Goal: Task Accomplishment & Management: Manage account settings

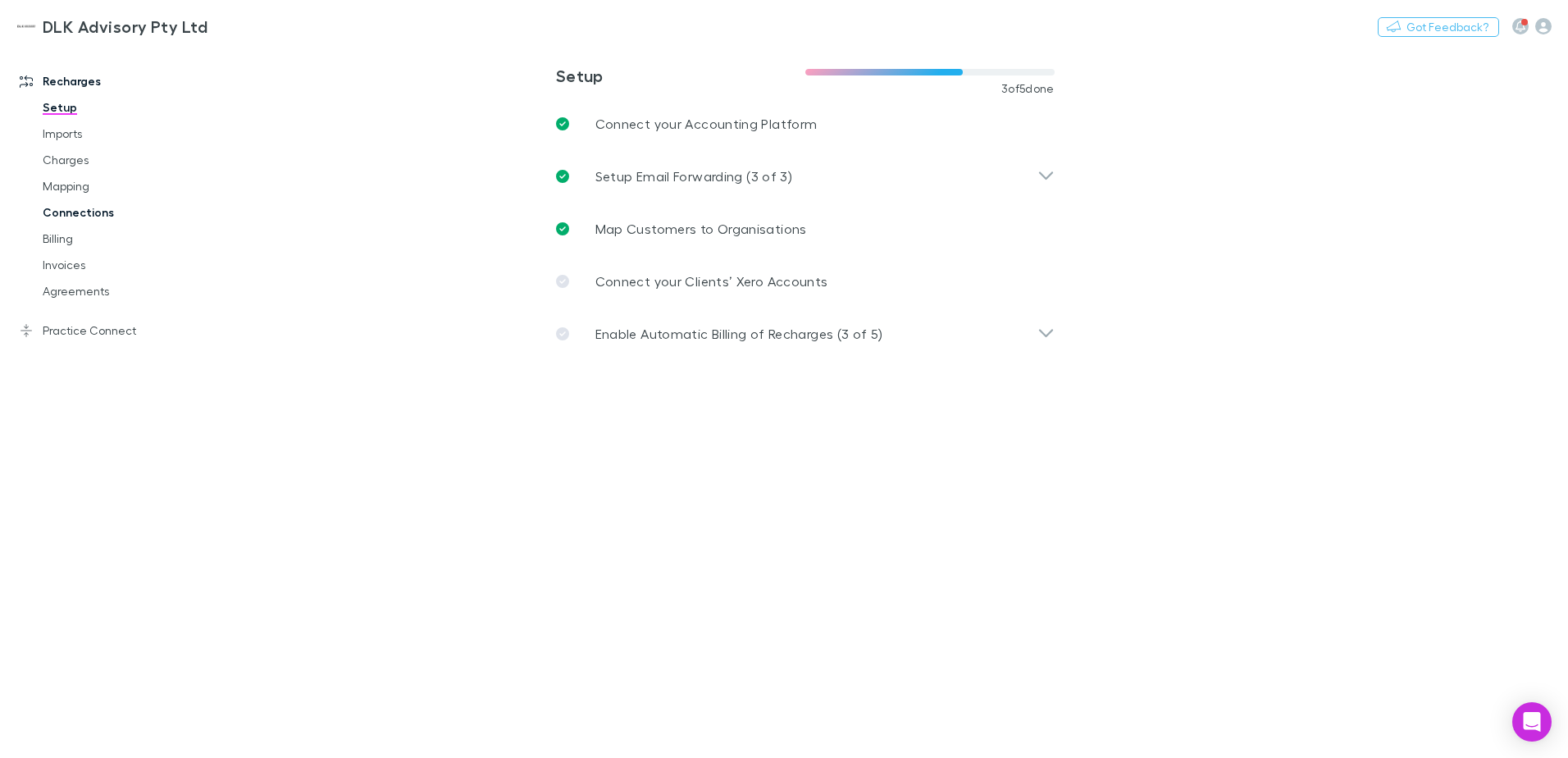
click at [109, 212] on link "Connections" at bounding box center [124, 212] width 195 height 27
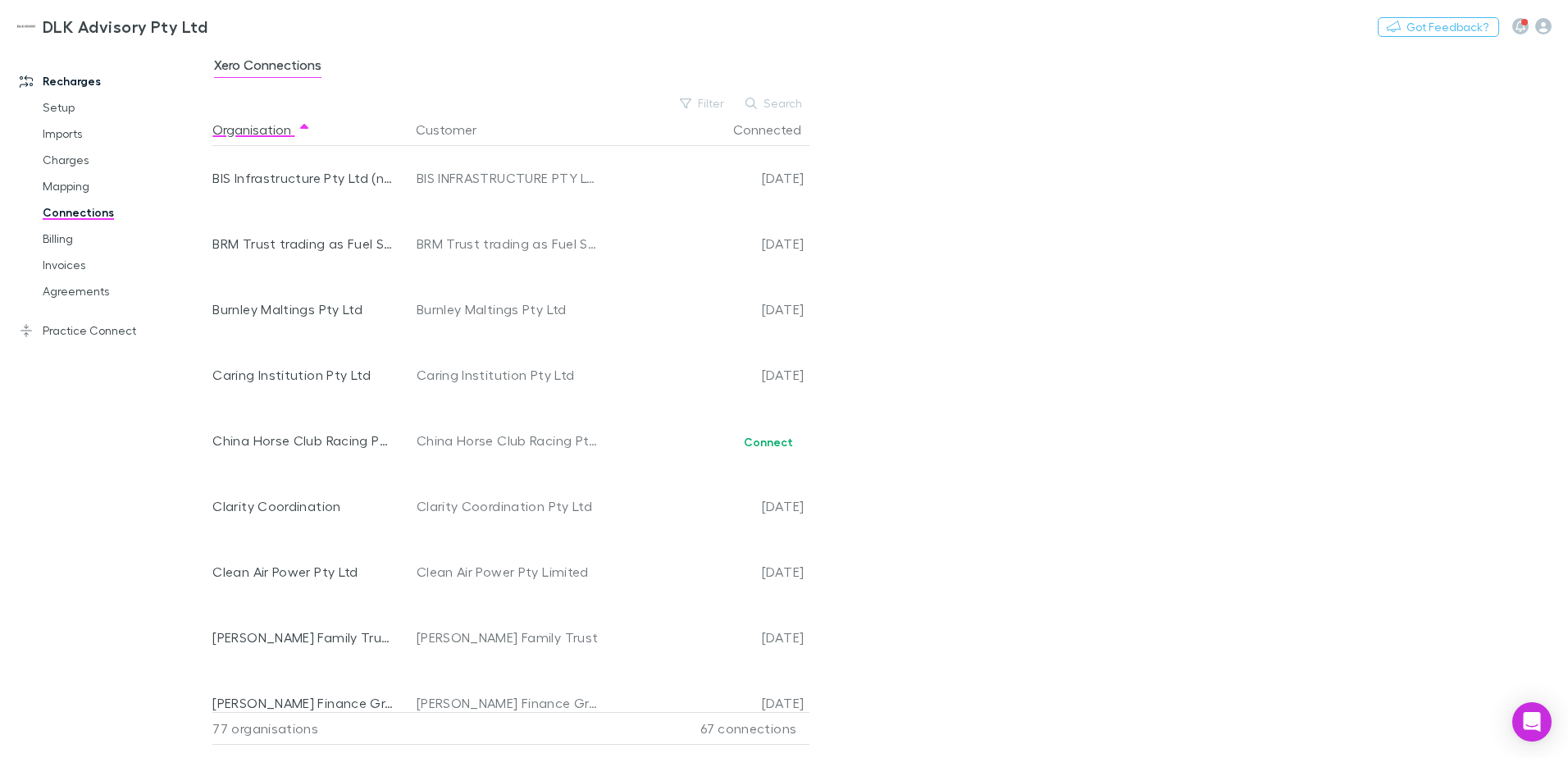
scroll to position [656, 0]
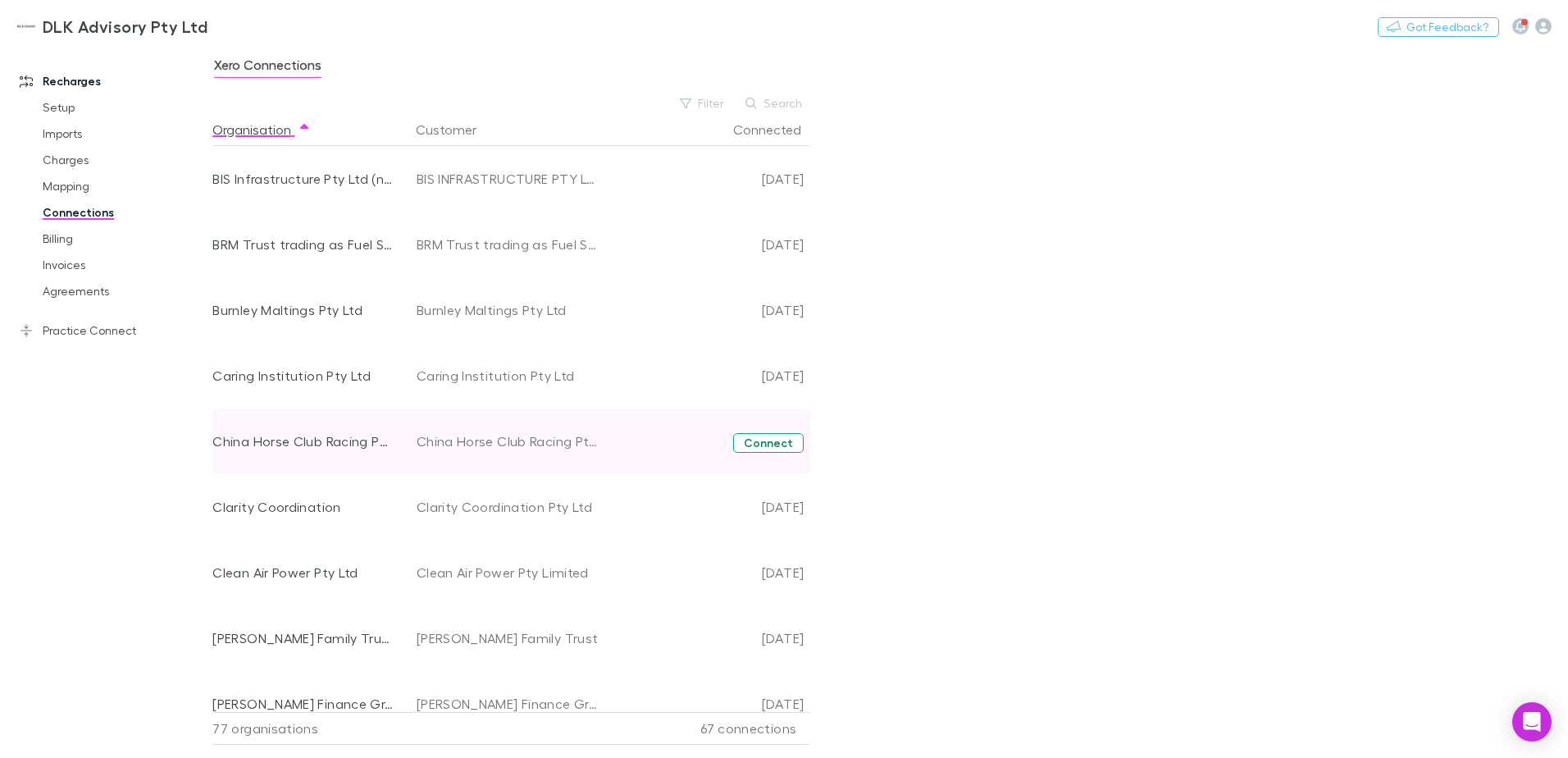
click at [785, 447] on button "Connect" at bounding box center [768, 443] width 70 height 20
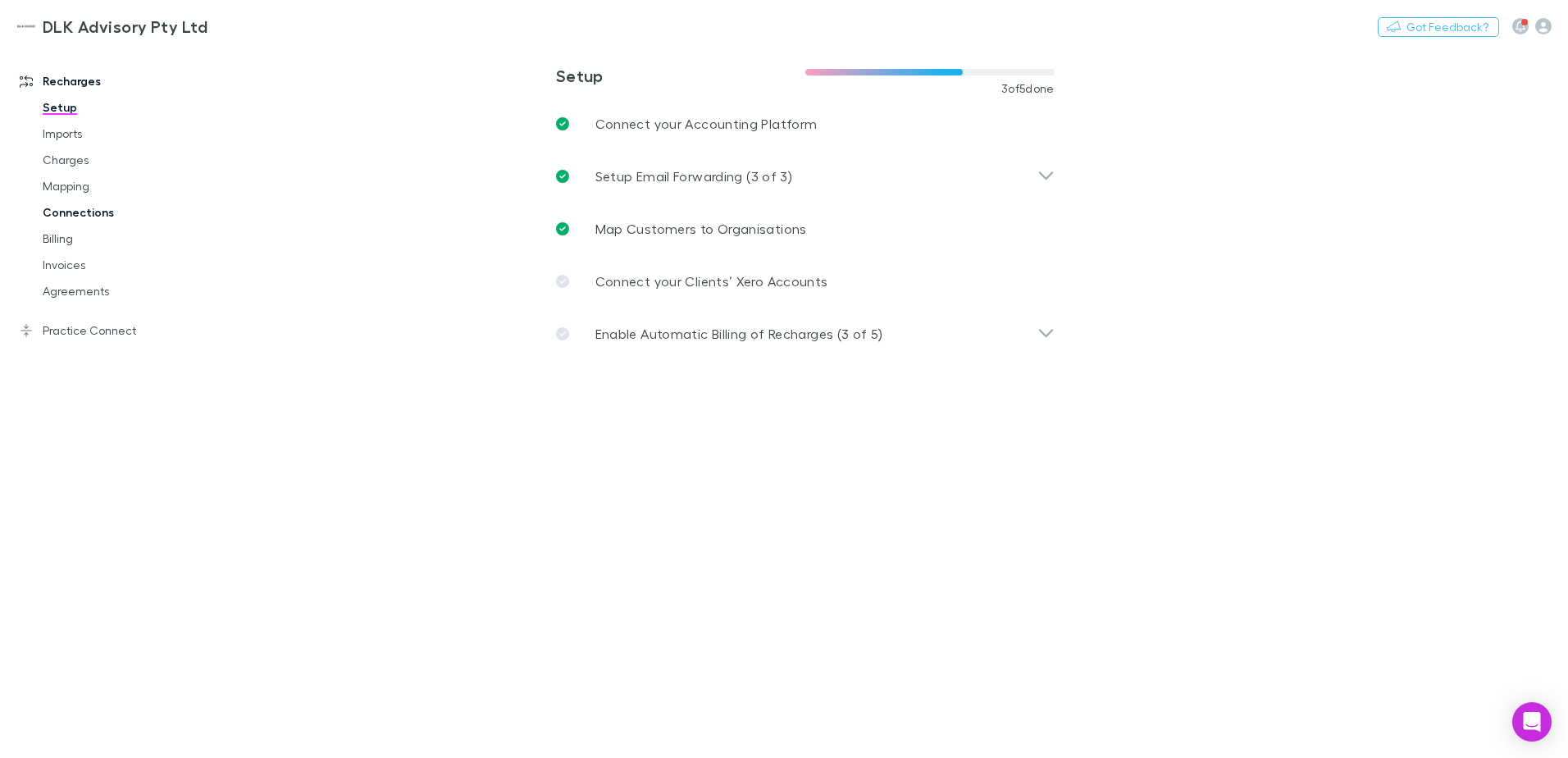
click at [77, 202] on link "Connections" at bounding box center [124, 212] width 195 height 27
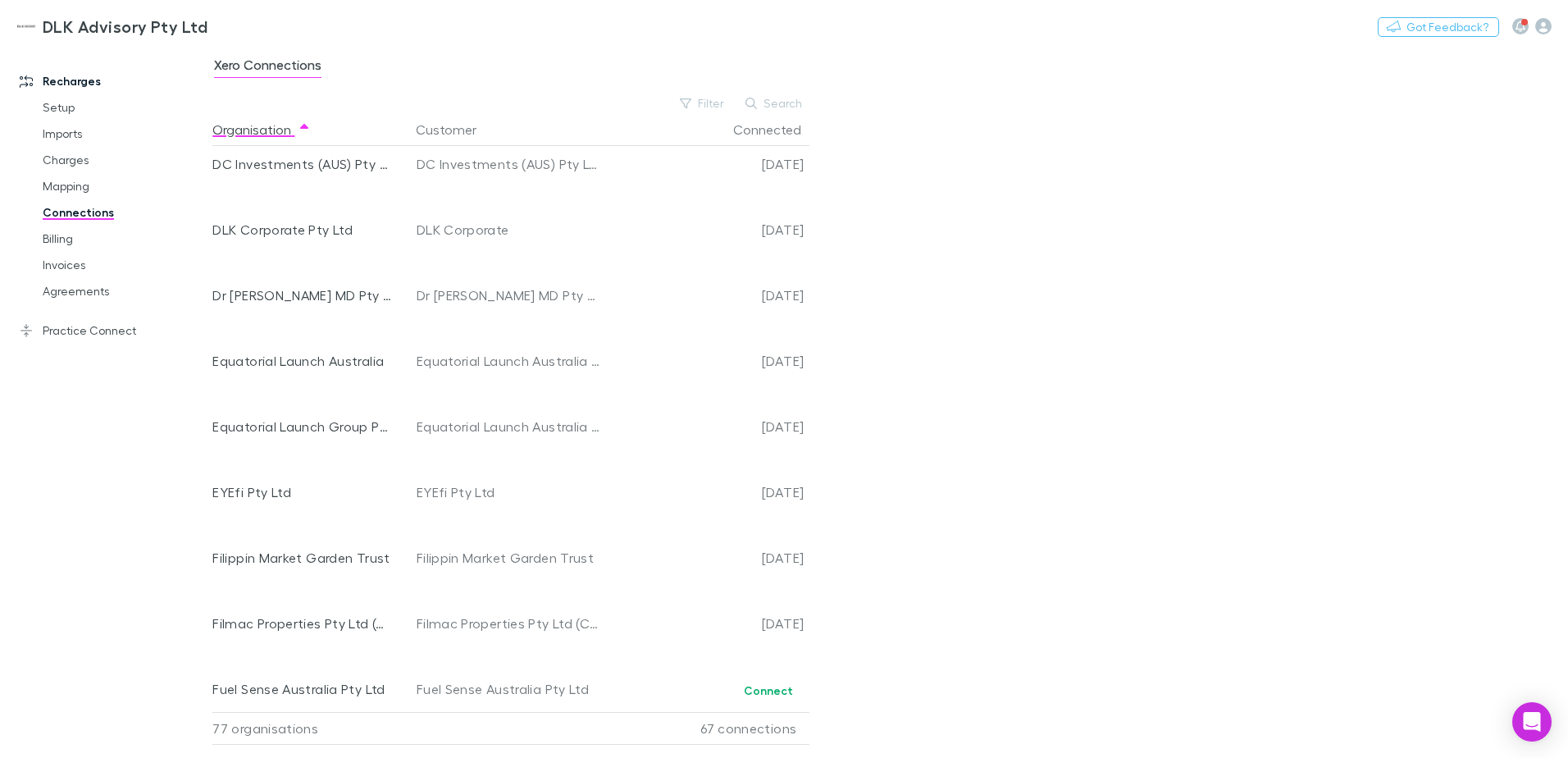
scroll to position [1476, 0]
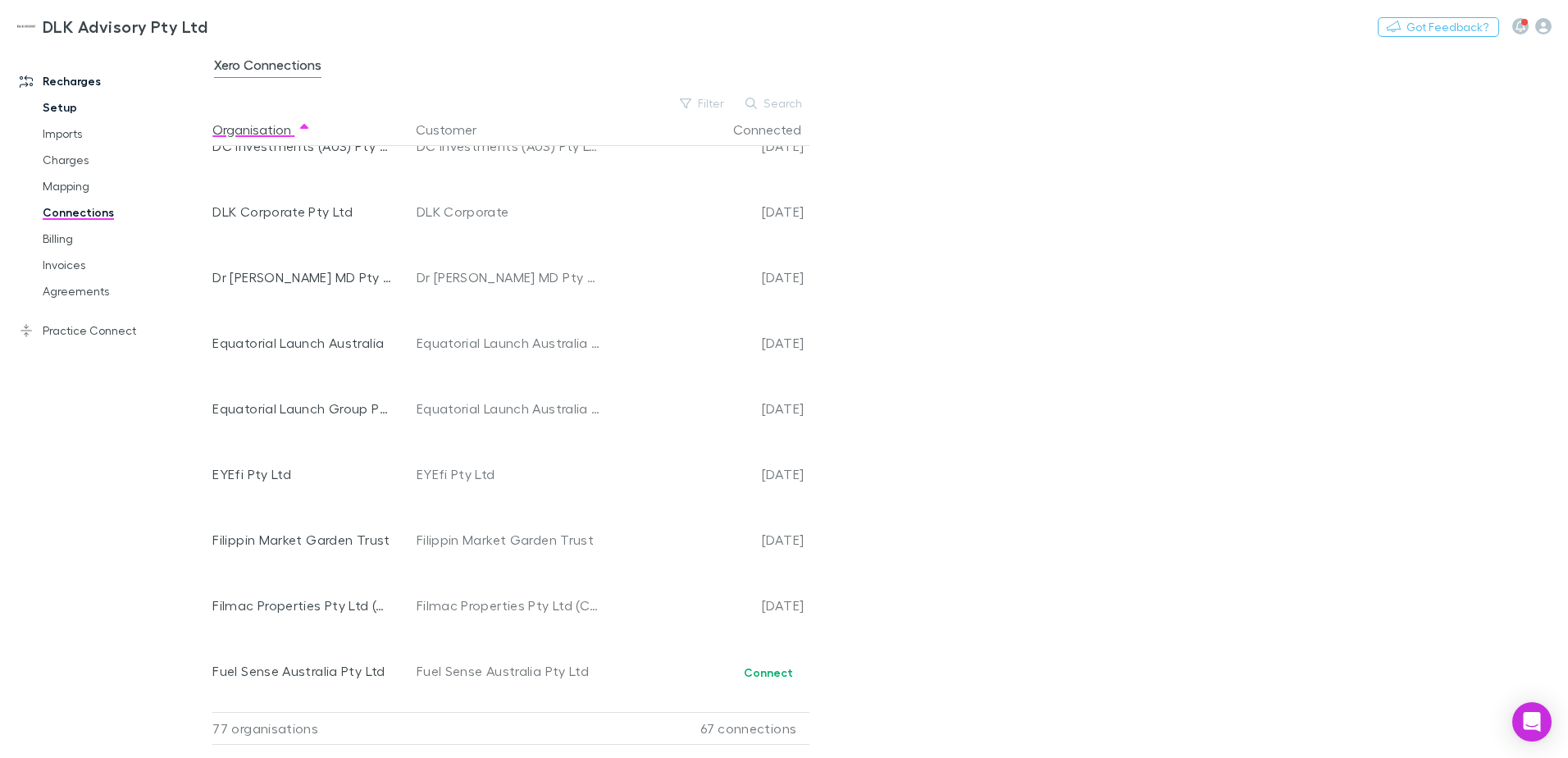
click at [47, 109] on link "Setup" at bounding box center [124, 108] width 195 height 27
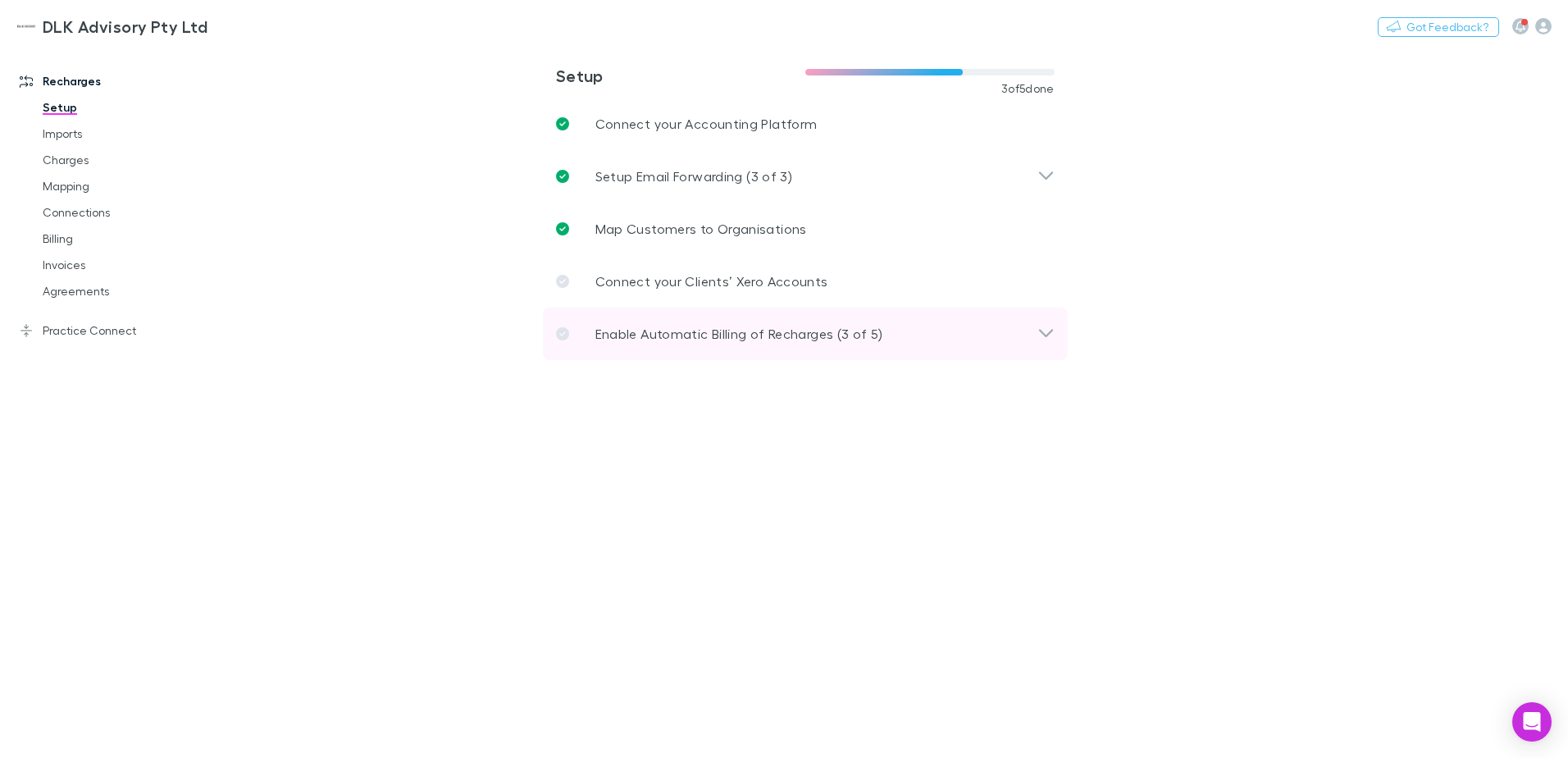
click at [653, 339] on p "Enable Automatic Billing of Recharges (3 of 5)" at bounding box center [739, 334] width 288 height 20
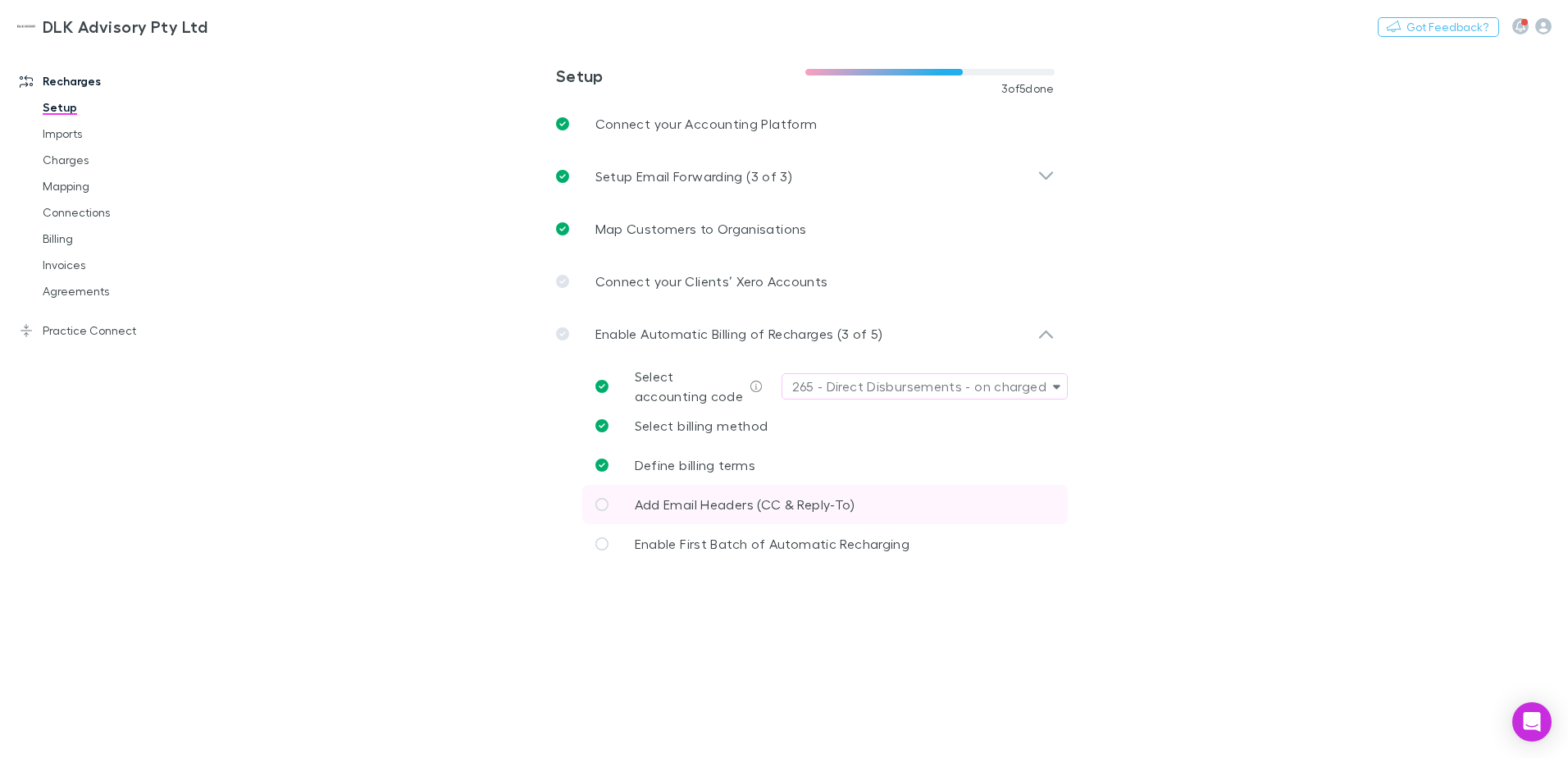
click at [648, 513] on p "Add Email Headers (CC & Reply-To)" at bounding box center [745, 504] width 221 height 20
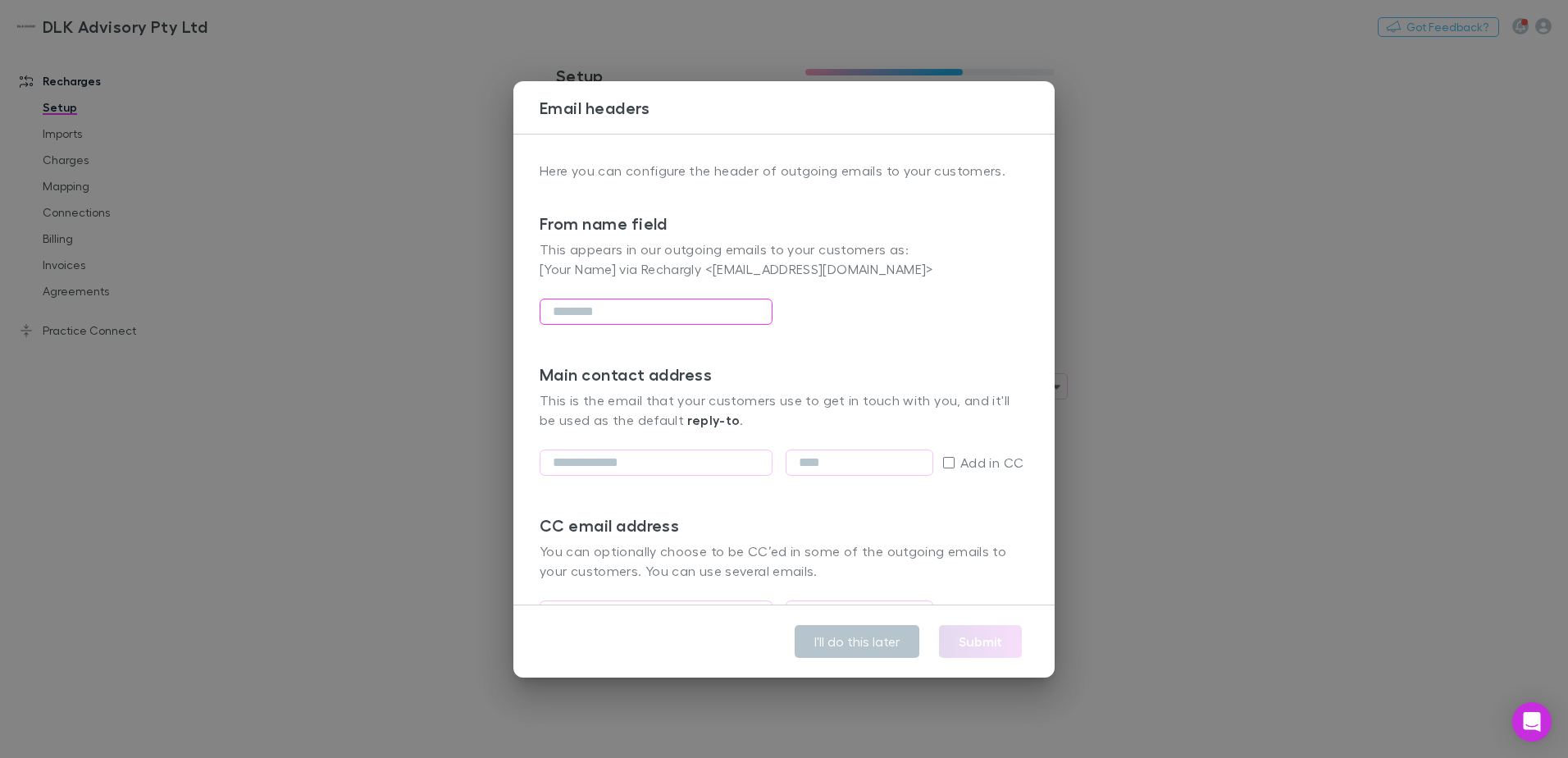
click at [620, 311] on input "text" at bounding box center [656, 312] width 233 height 27
click at [593, 469] on input "email" at bounding box center [656, 463] width 233 height 27
type input "**********"
click at [805, 464] on input "text" at bounding box center [859, 463] width 148 height 27
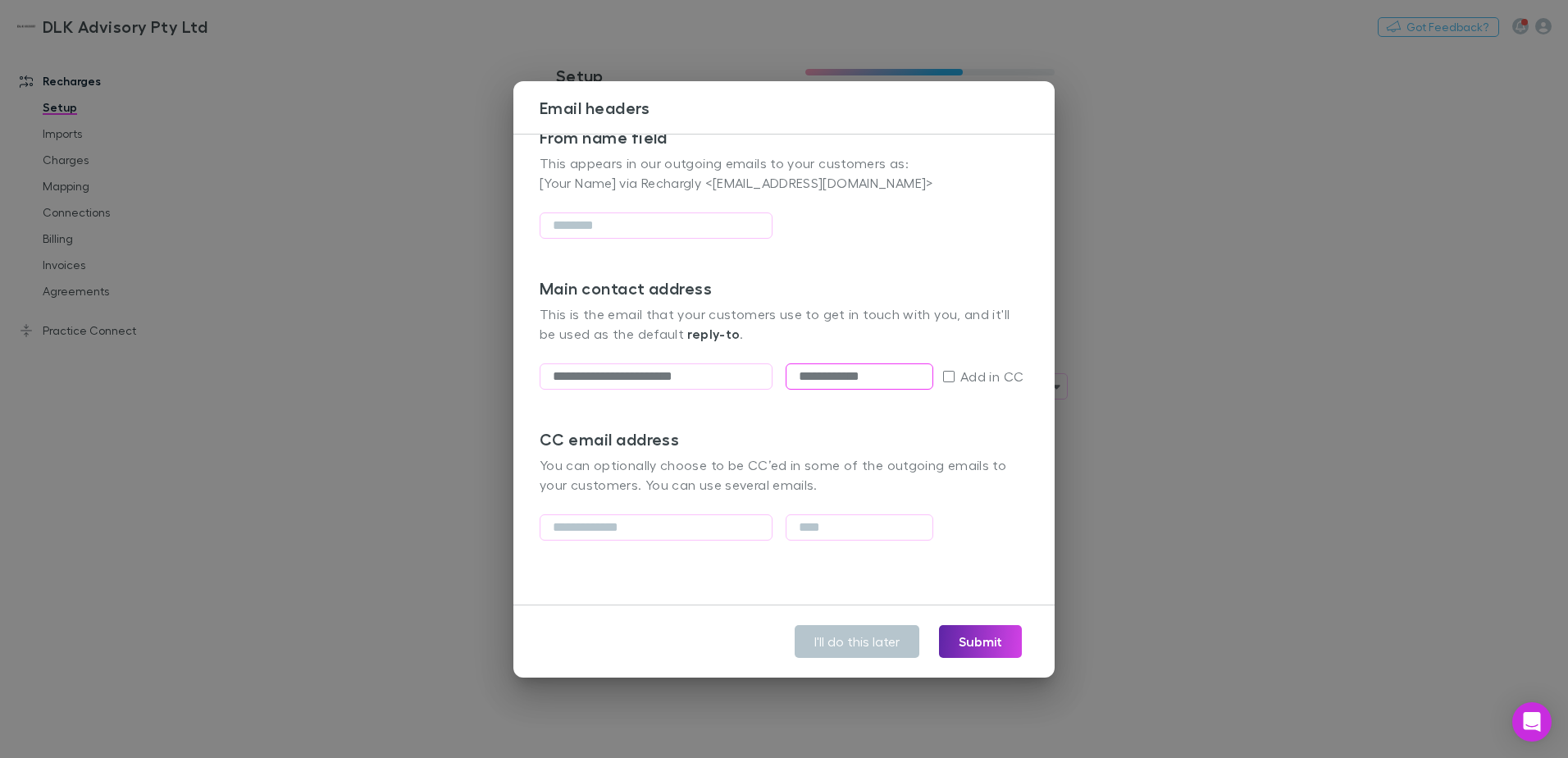
scroll to position [88, 0]
type input "**********"
click at [601, 518] on input "email" at bounding box center [656, 526] width 233 height 27
type input "**********"
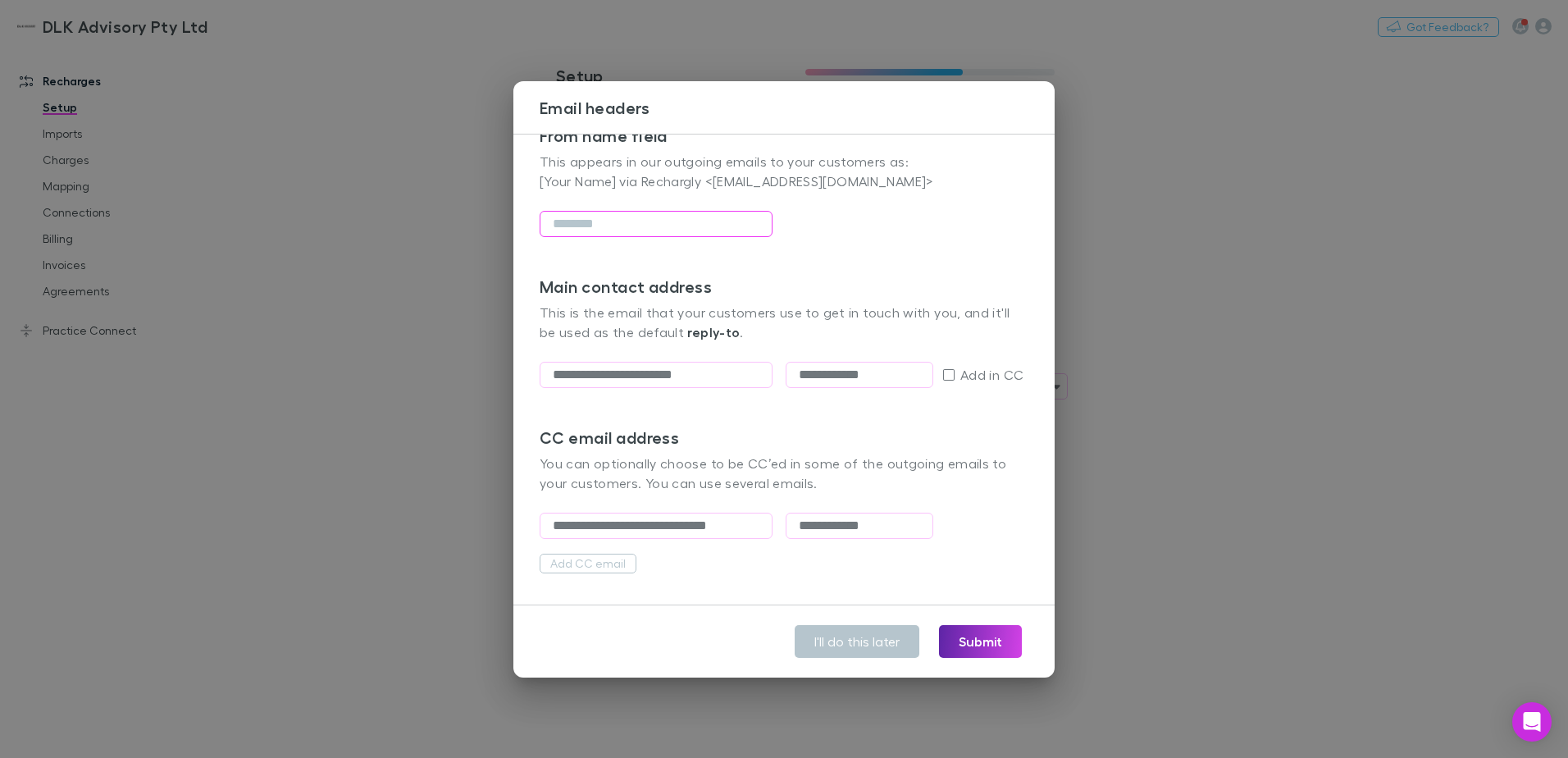
click at [635, 226] on input "text" at bounding box center [656, 224] width 233 height 27
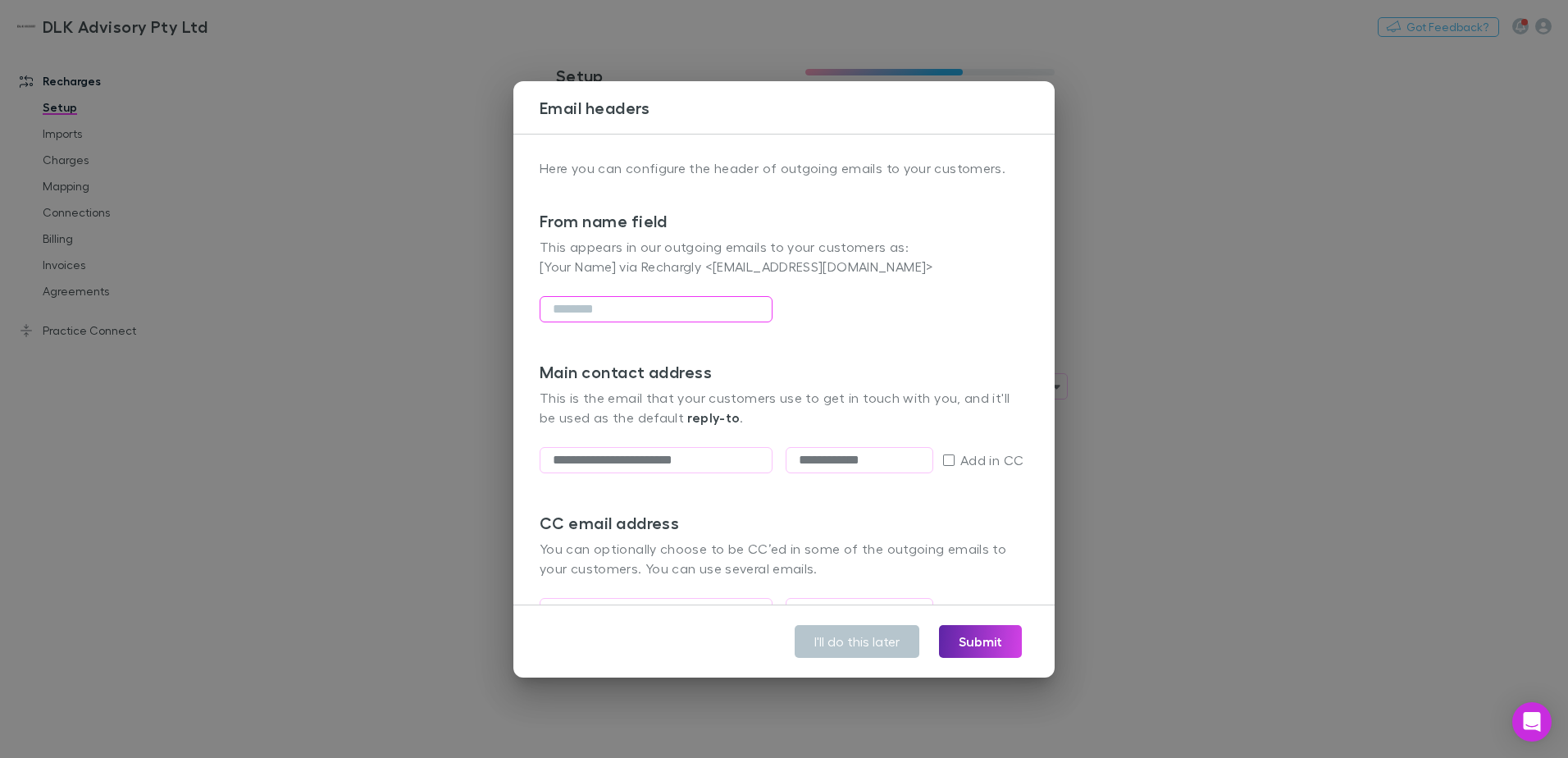
scroll to position [0, 0]
click at [900, 461] on input "**********" at bounding box center [859, 463] width 148 height 27
click at [599, 306] on input "text" at bounding box center [656, 312] width 233 height 27
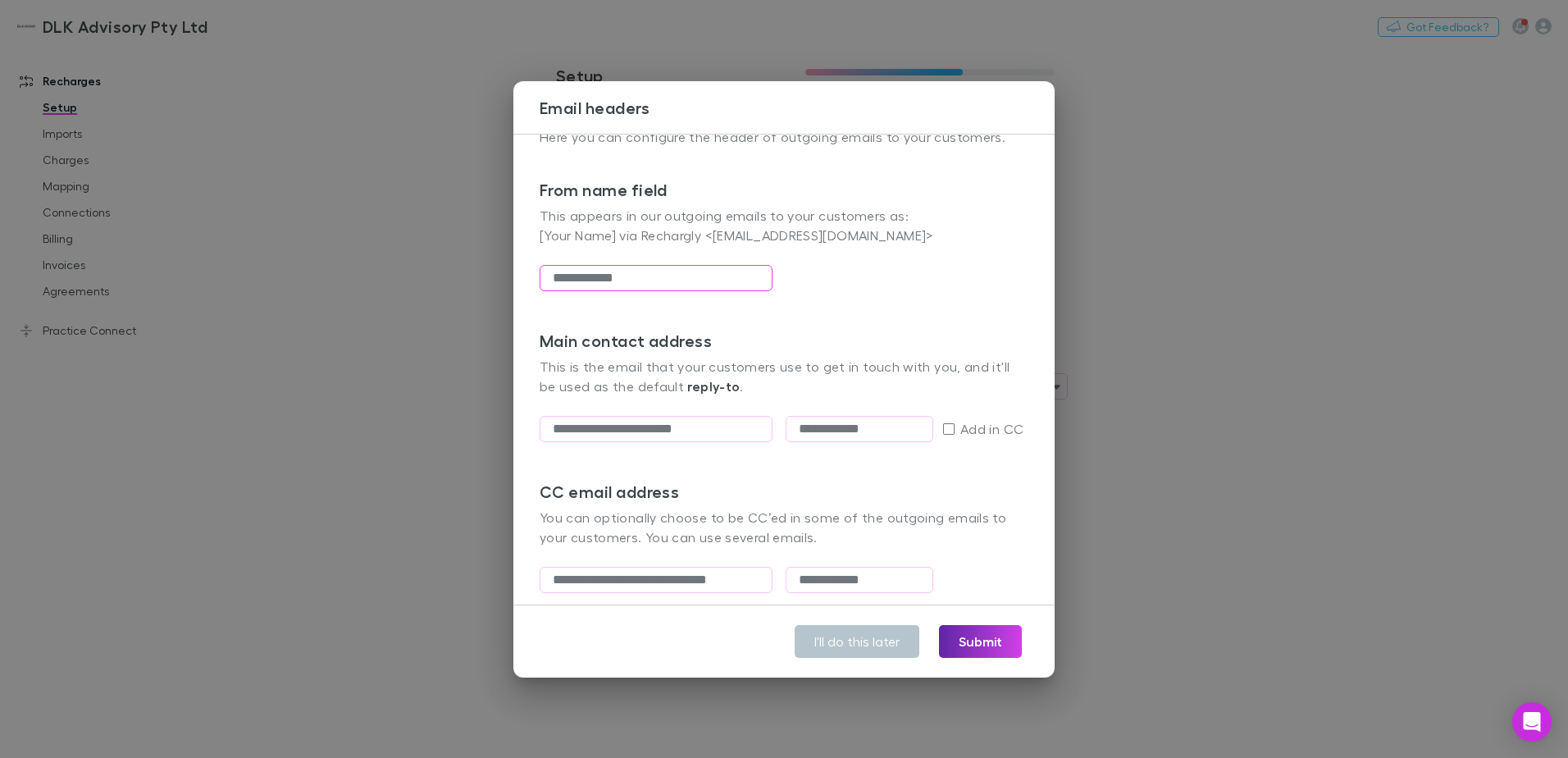
scroll to position [115, 0]
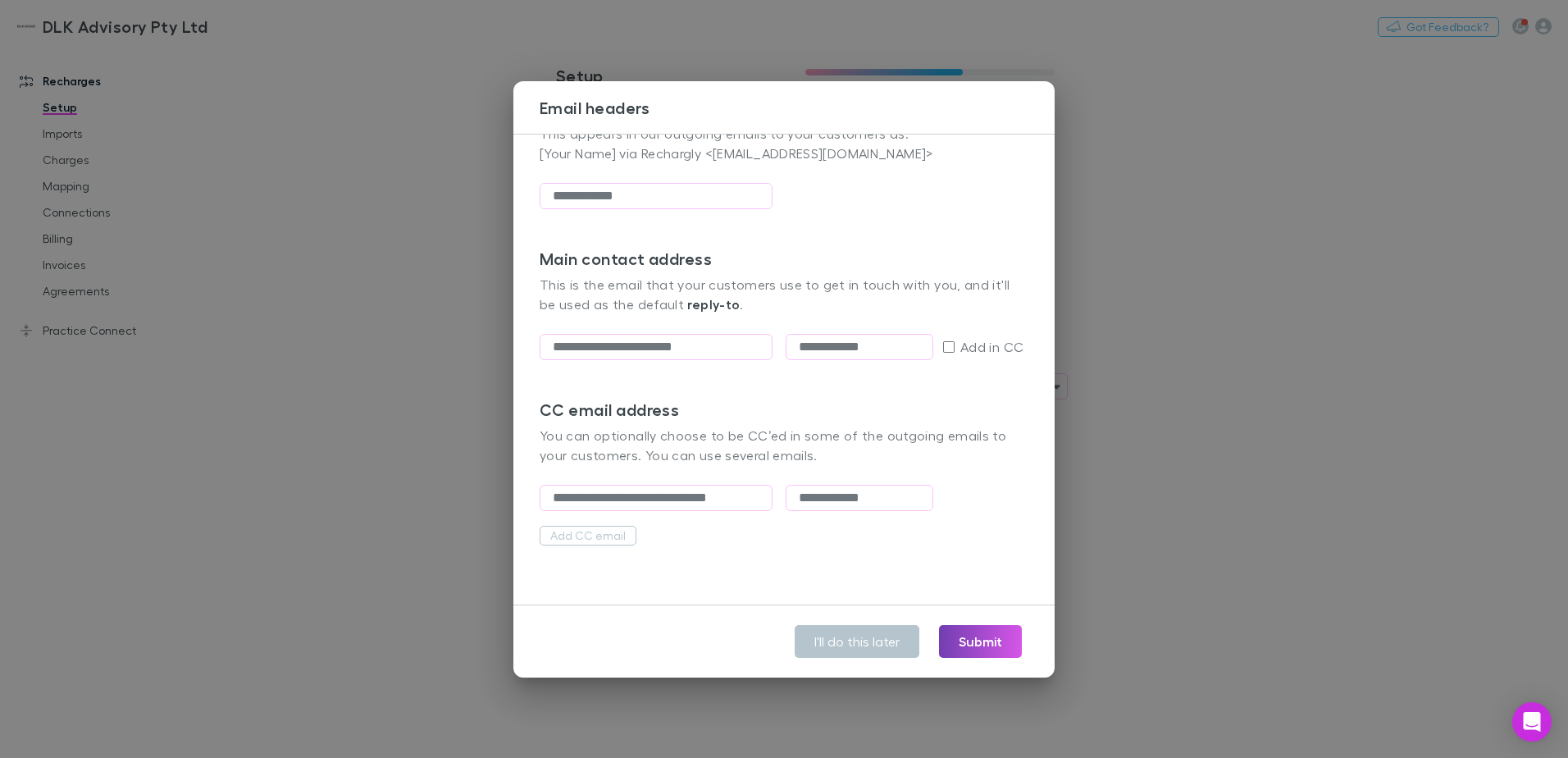
click at [969, 649] on button "Submit" at bounding box center [980, 642] width 83 height 33
type input "**********"
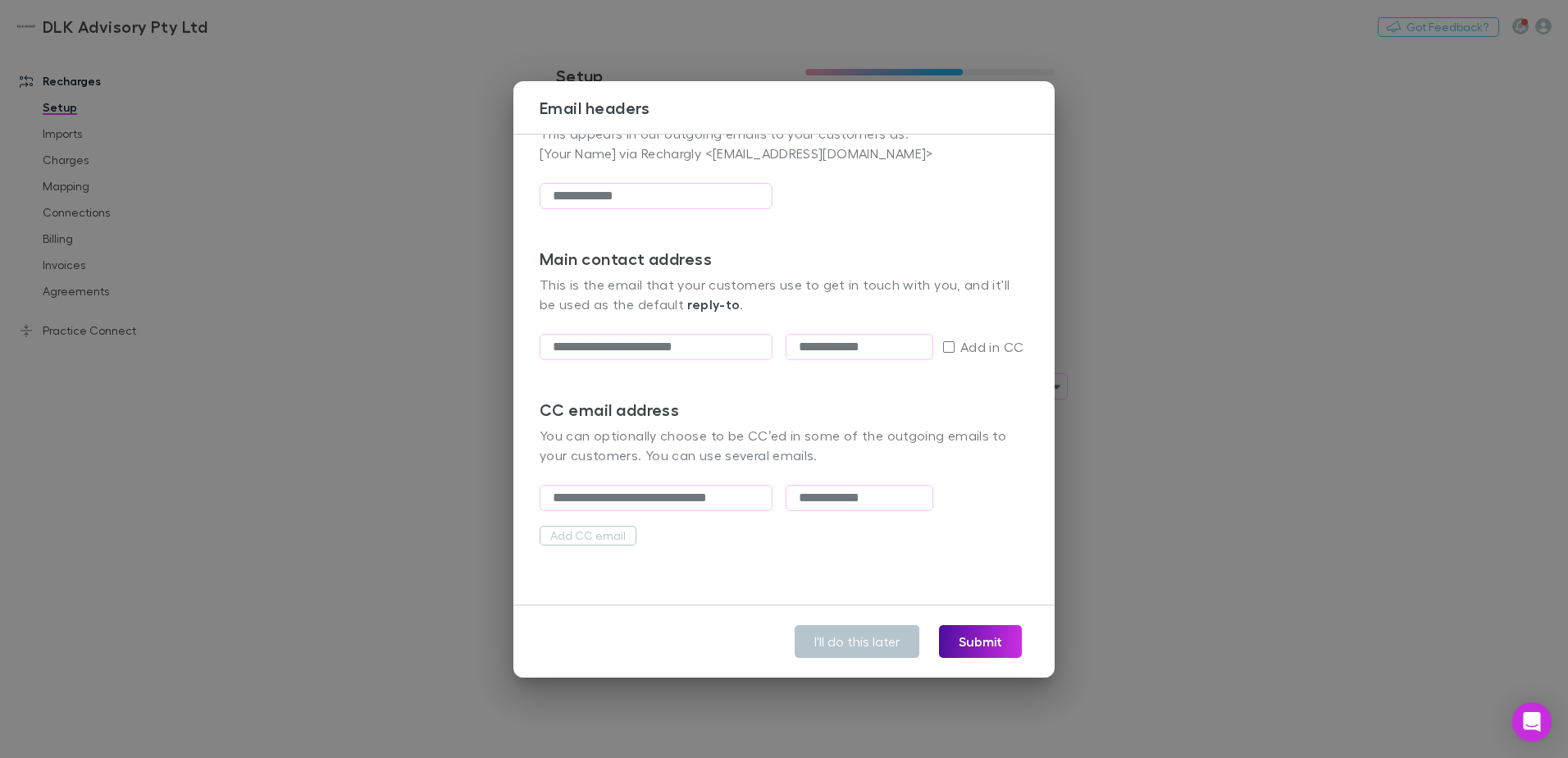
type input "**********"
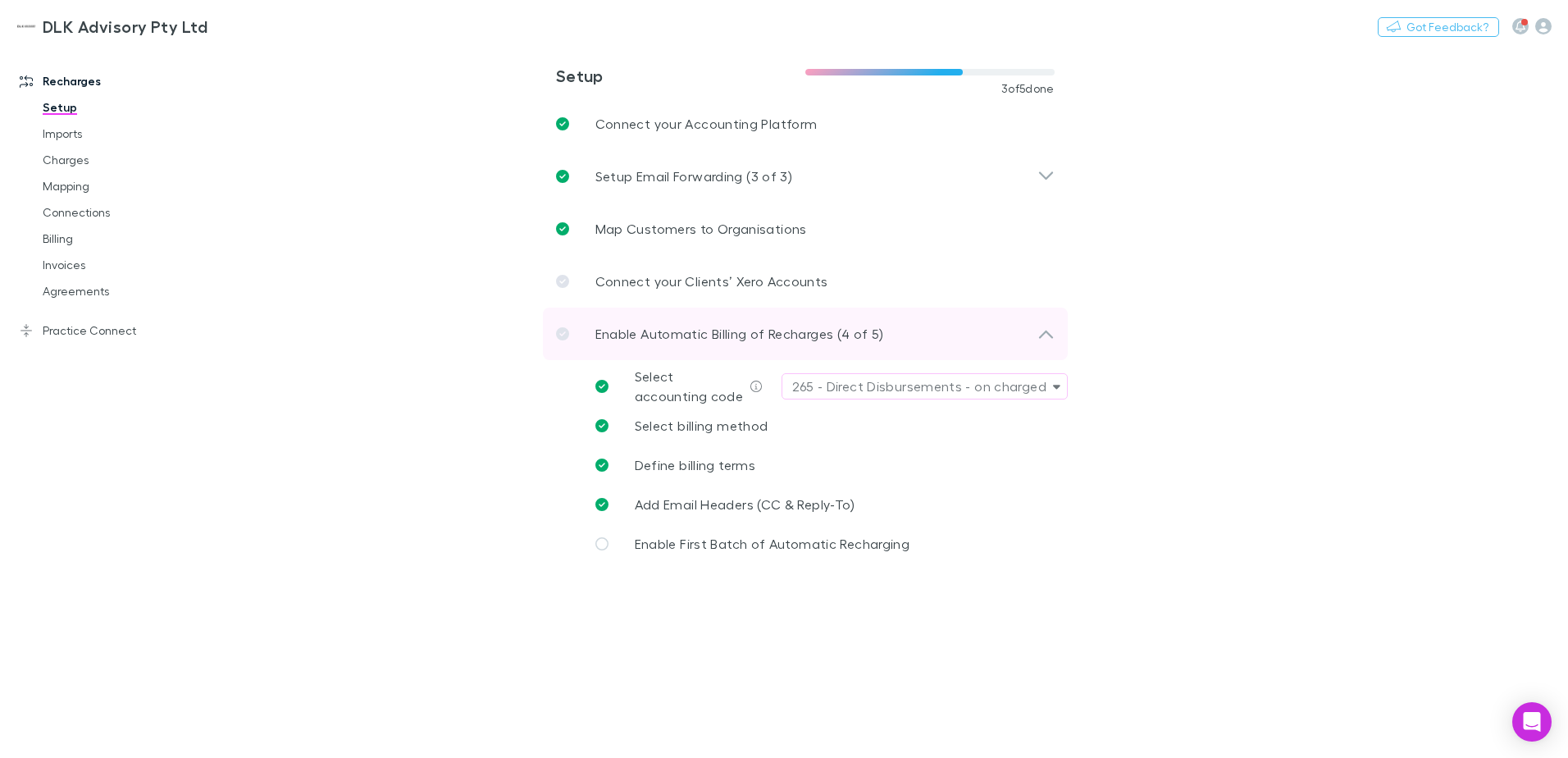
click at [648, 332] on p "Enable Automatic Billing of Recharges (4 of 5)" at bounding box center [740, 334] width 289 height 20
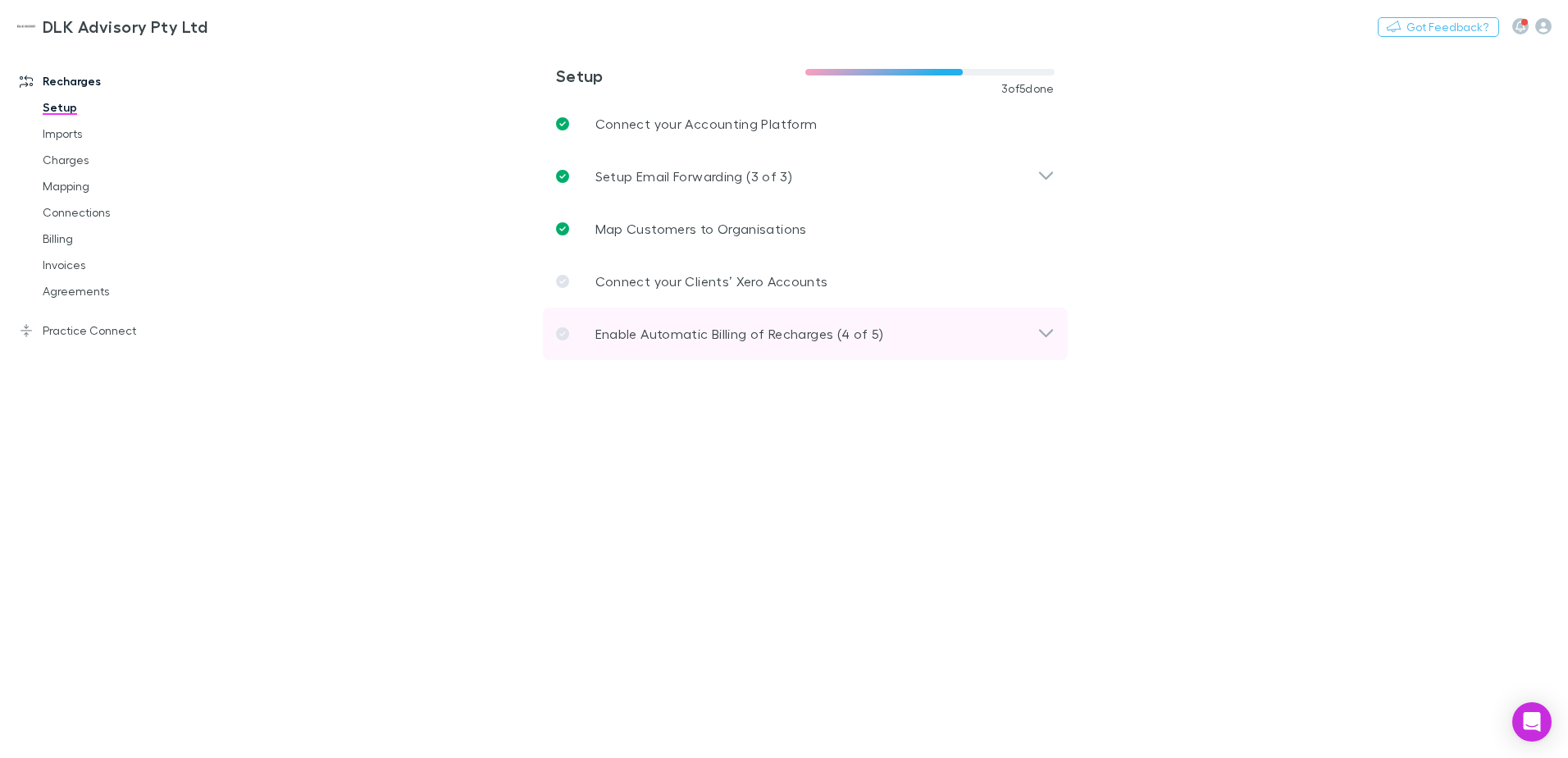
click at [648, 332] on p "Enable Automatic Billing of Recharges (4 of 5)" at bounding box center [740, 334] width 289 height 20
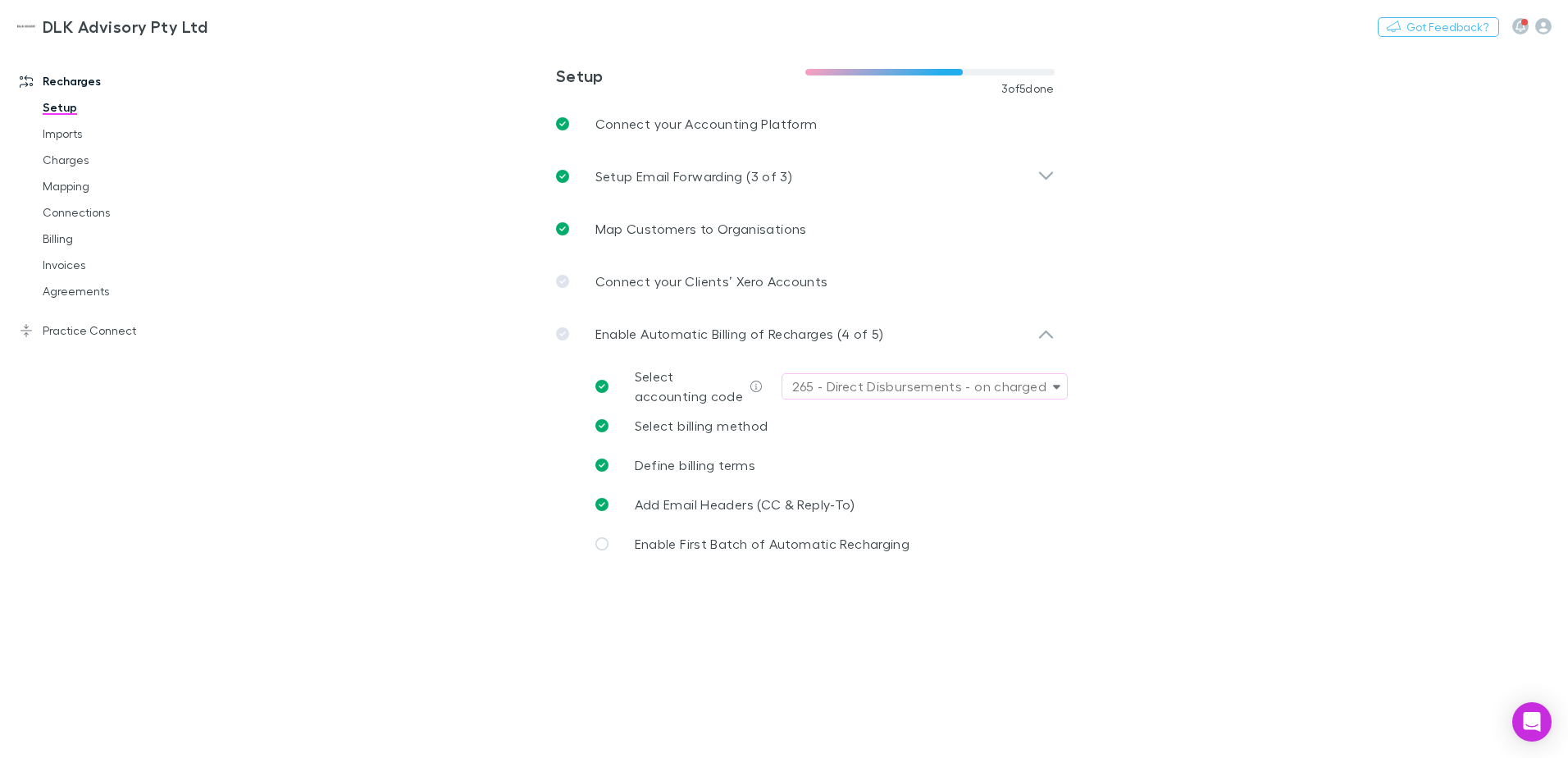
click at [839, 388] on div "265 - Direct Disbursements - on charged" at bounding box center [919, 386] width 255 height 20
type input "*"
type input "***"
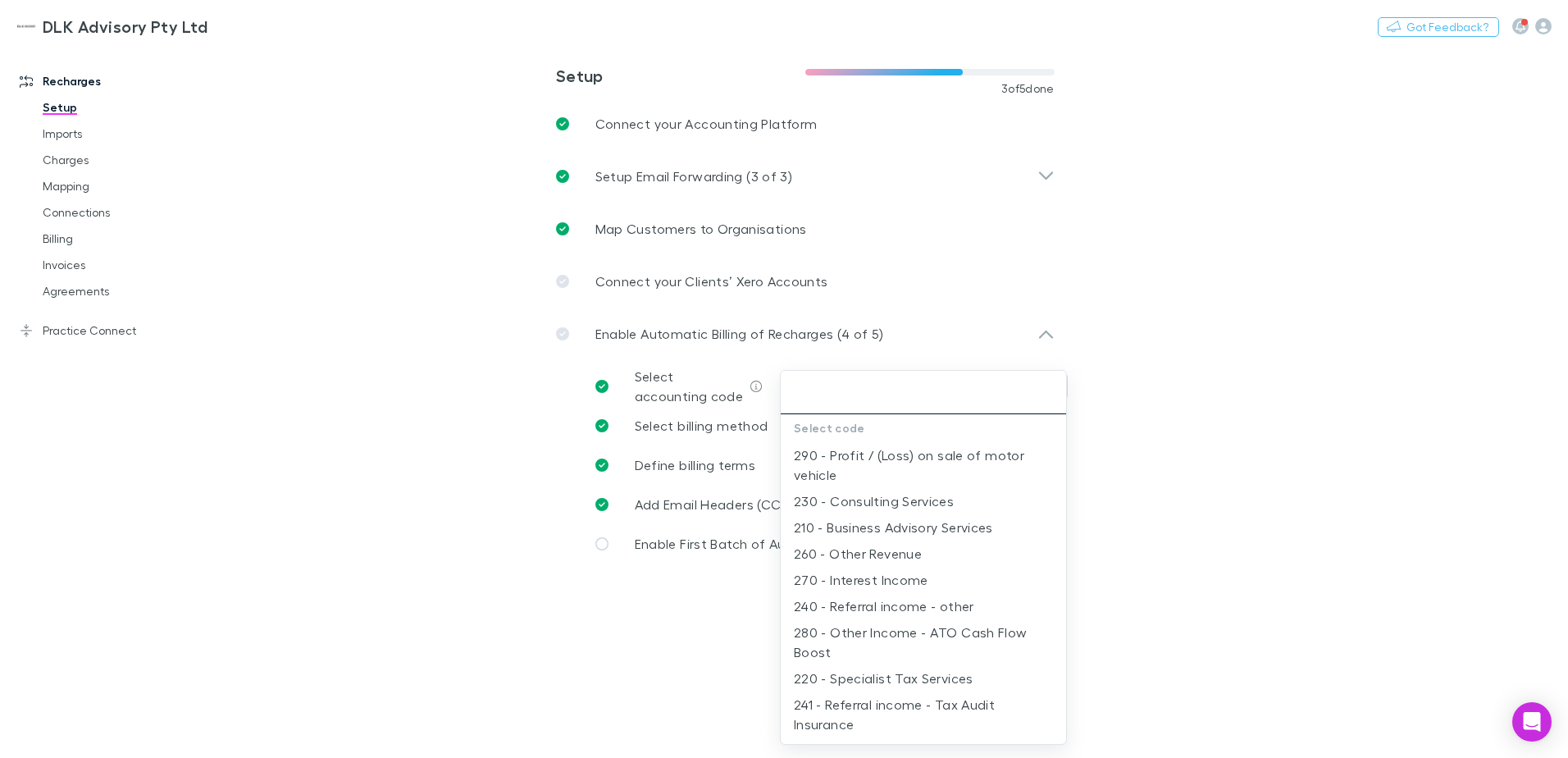
click at [806, 389] on input "text" at bounding box center [923, 392] width 272 height 31
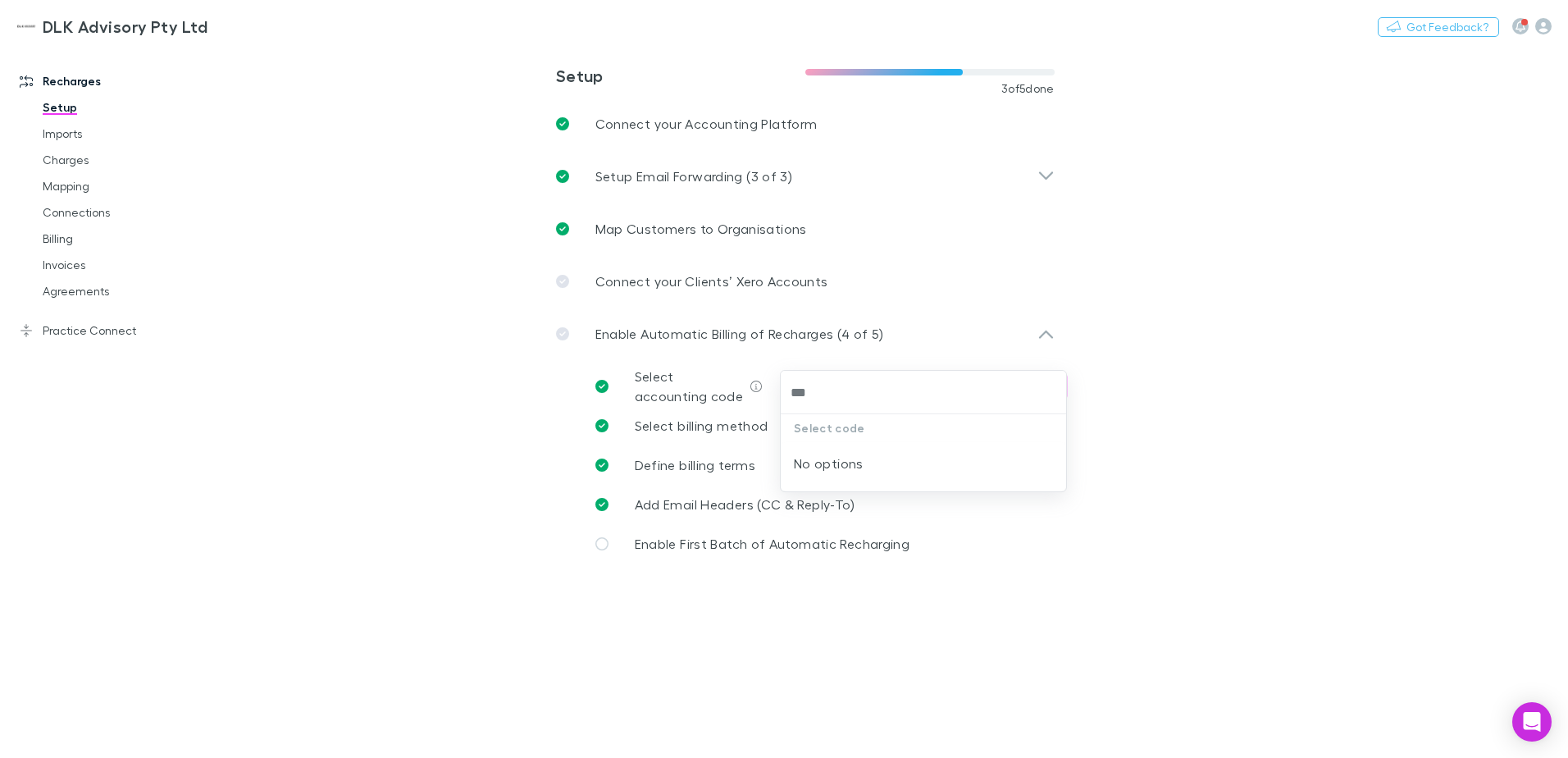
type input "***"
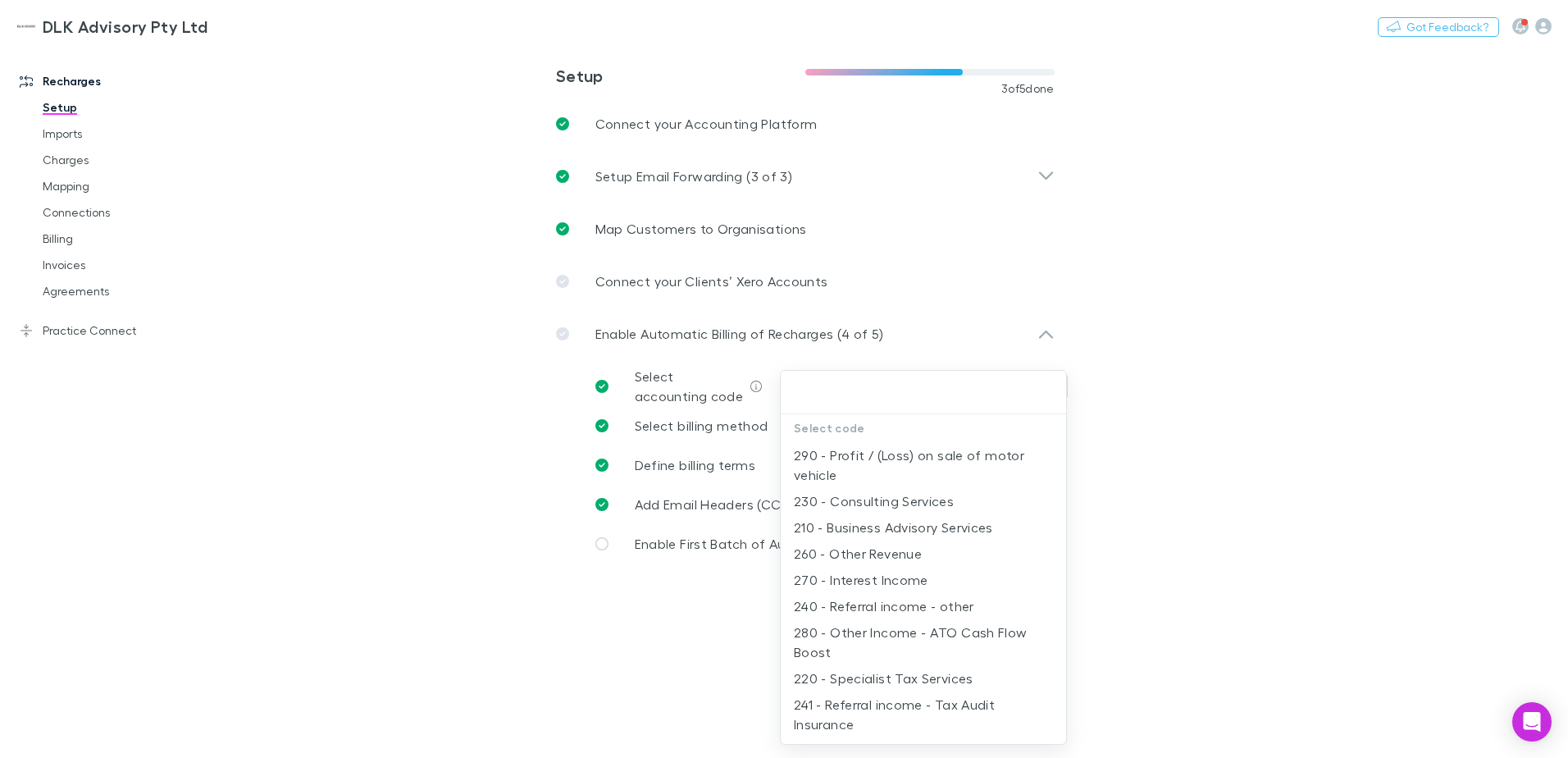
click at [732, 211] on div at bounding box center [784, 379] width 1568 height 758
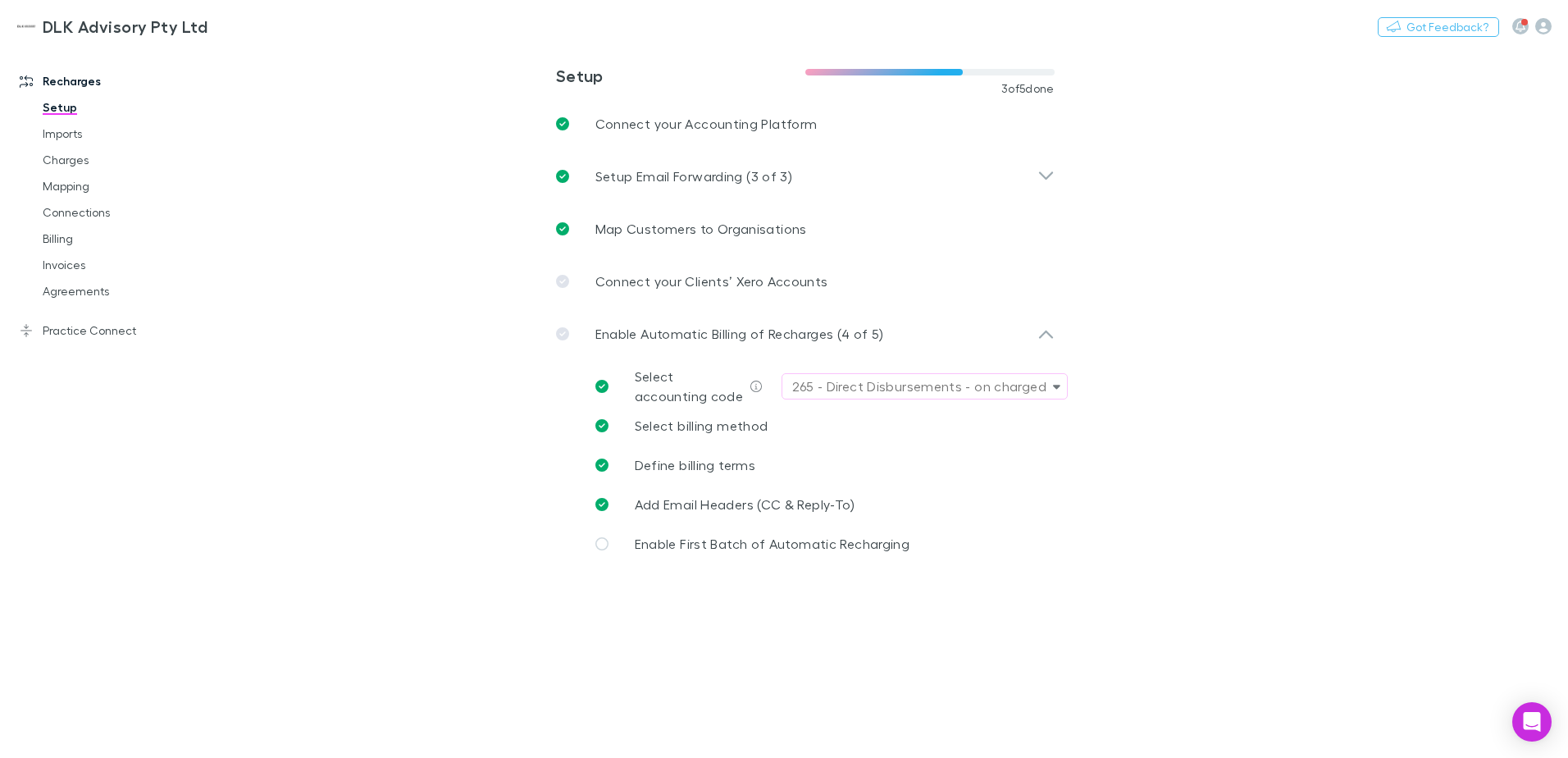
click at [901, 377] on div "265 - Direct Disbursements - on charged" at bounding box center [919, 386] width 255 height 20
type input "*"
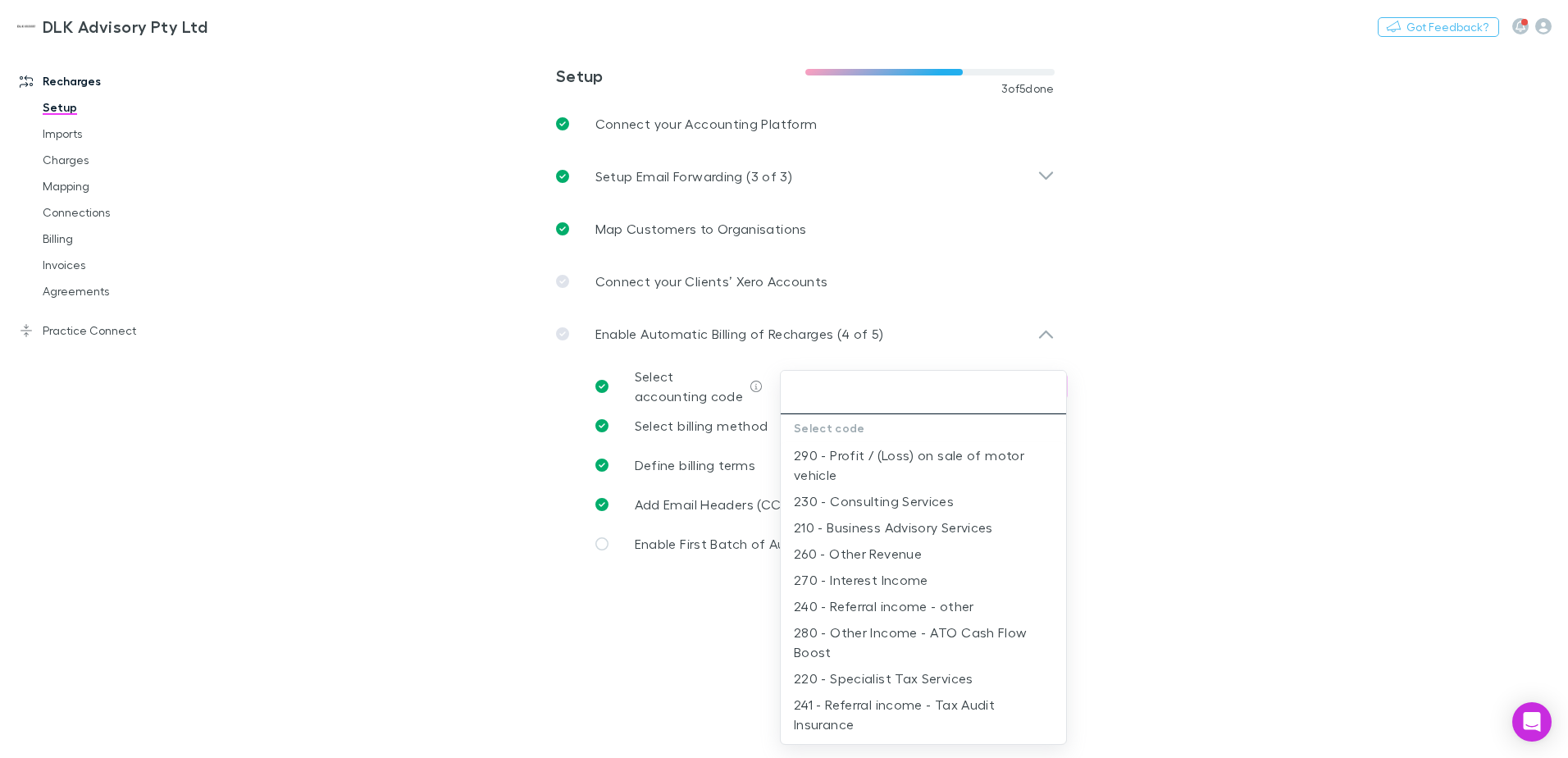
click at [837, 381] on input "text" at bounding box center [923, 392] width 272 height 31
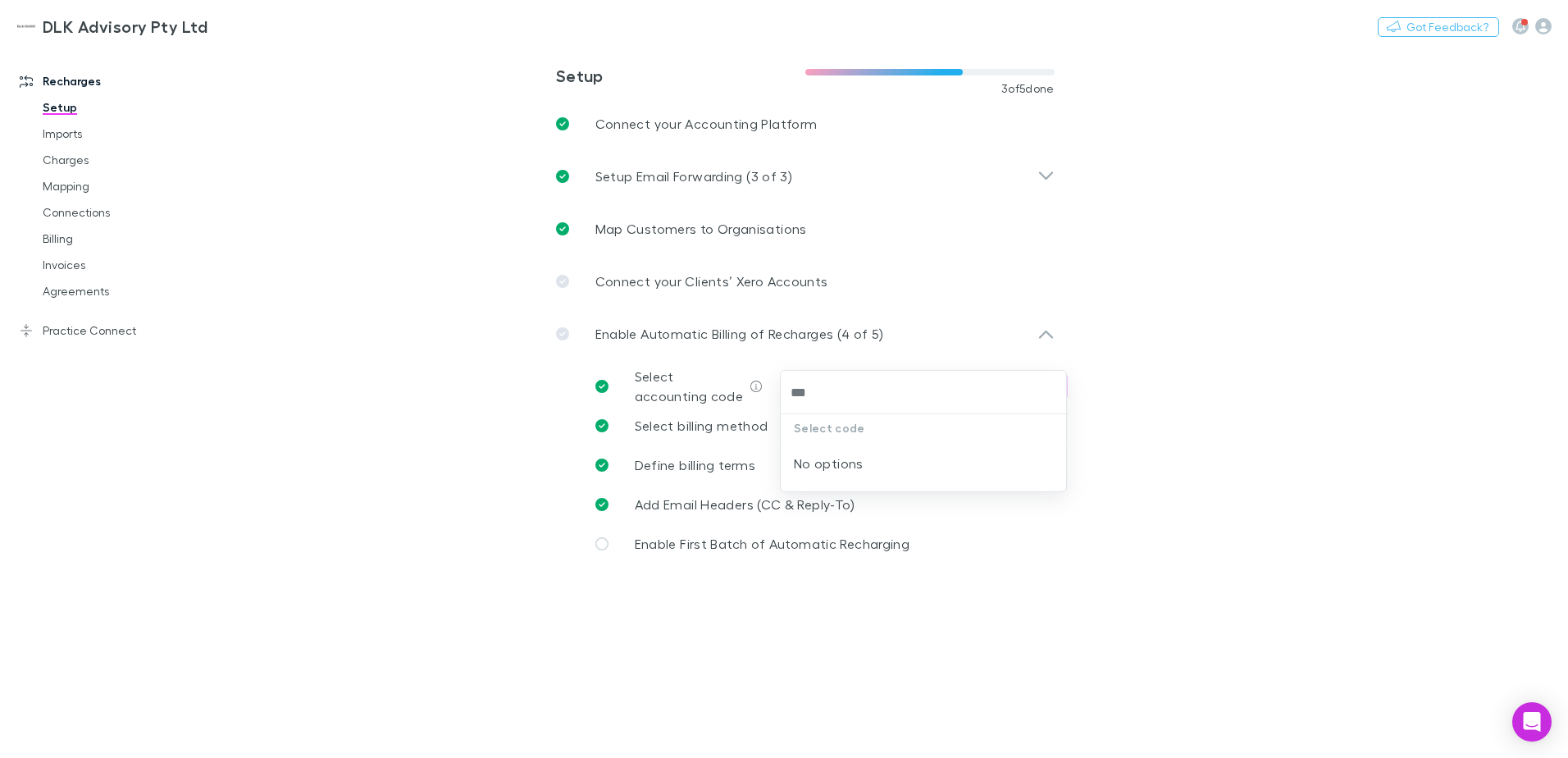
type input "***"
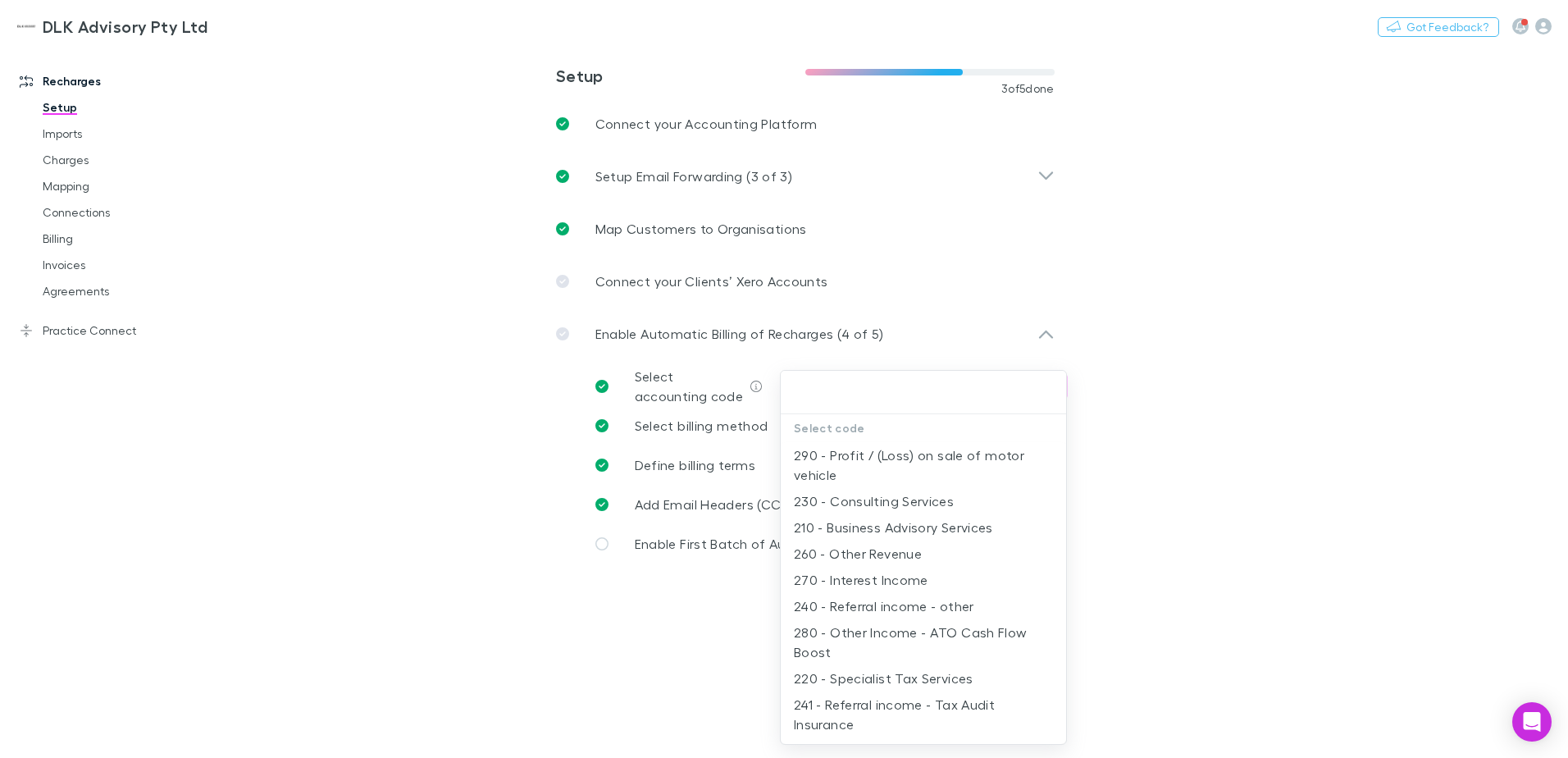
click at [181, 325] on div at bounding box center [784, 379] width 1568 height 758
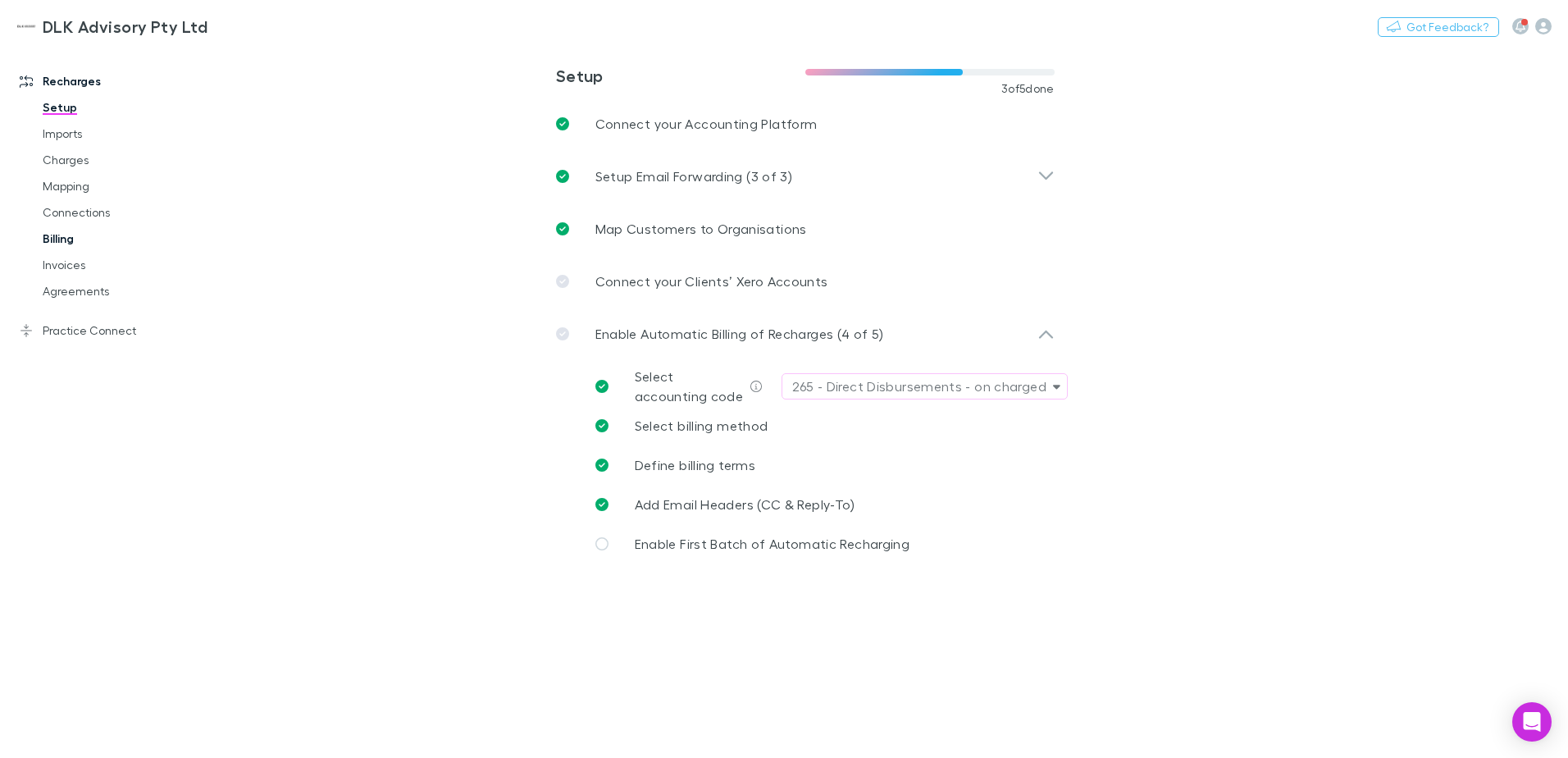
click at [59, 246] on link "Billing" at bounding box center [124, 239] width 195 height 27
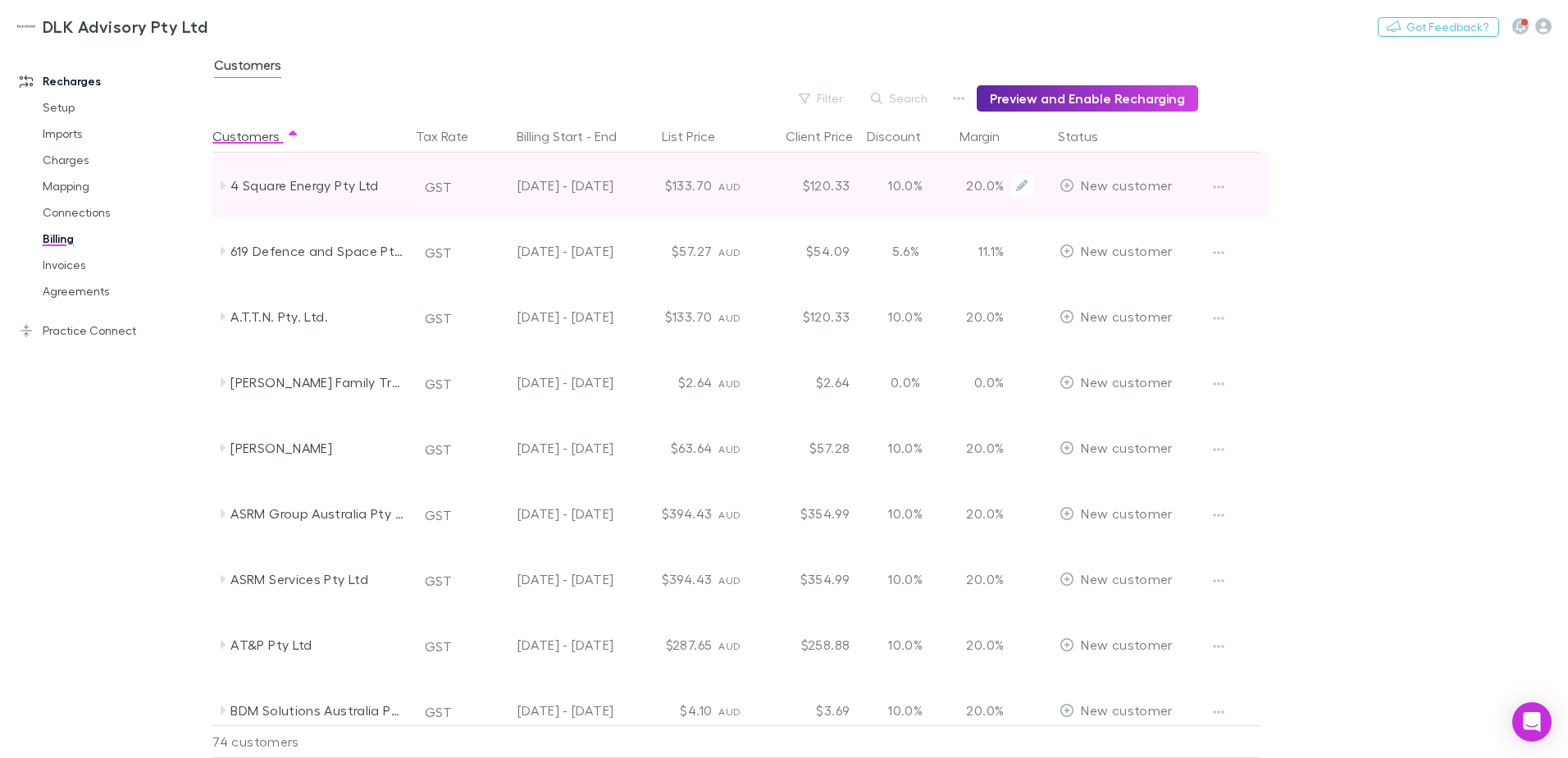
click at [590, 188] on div "25 Jun - 24 Aug 2025" at bounding box center [546, 185] width 134 height 66
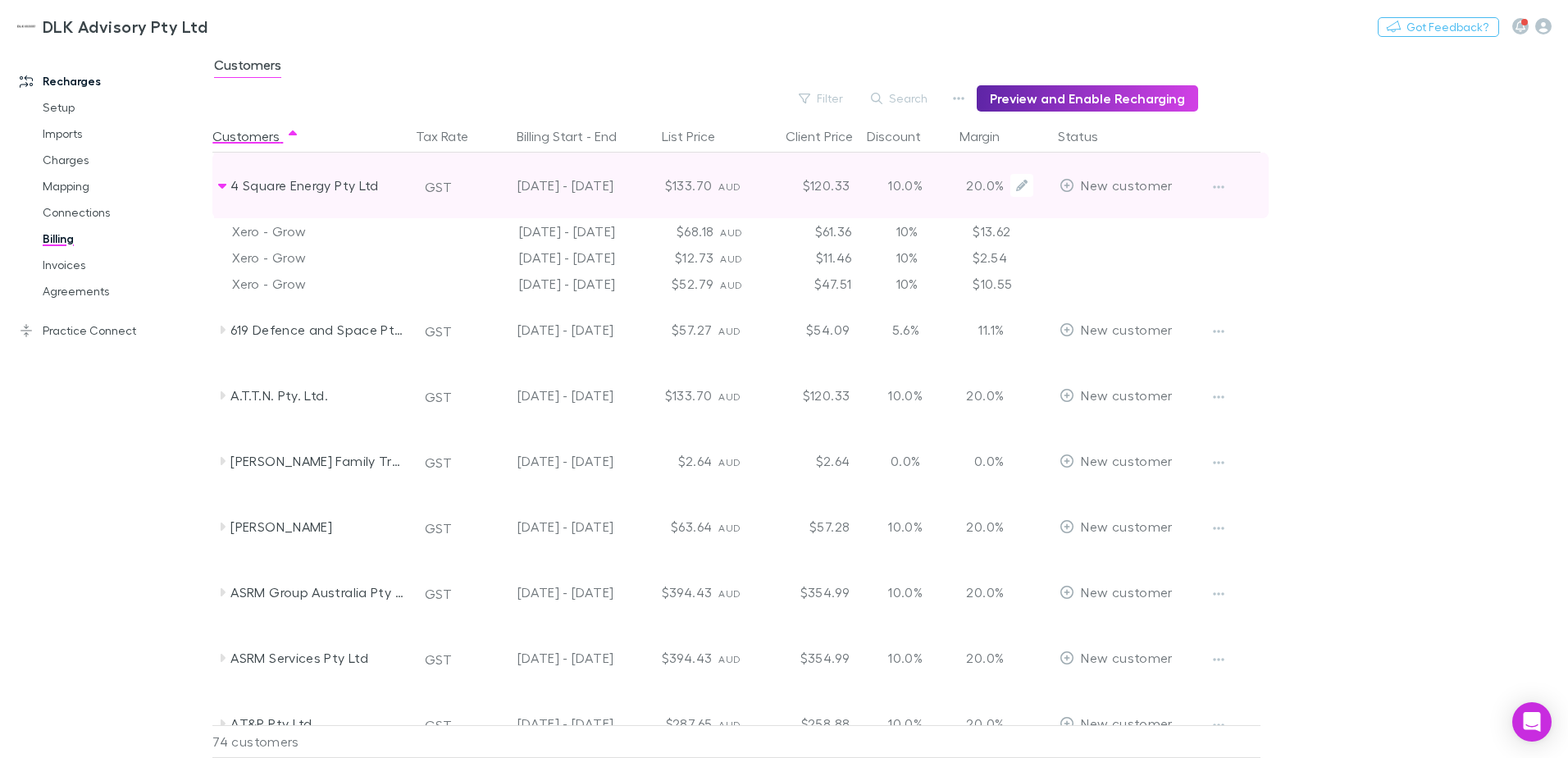
click at [216, 192] on div "4 Square Energy Pty Ltd" at bounding box center [312, 185] width 197 height 66
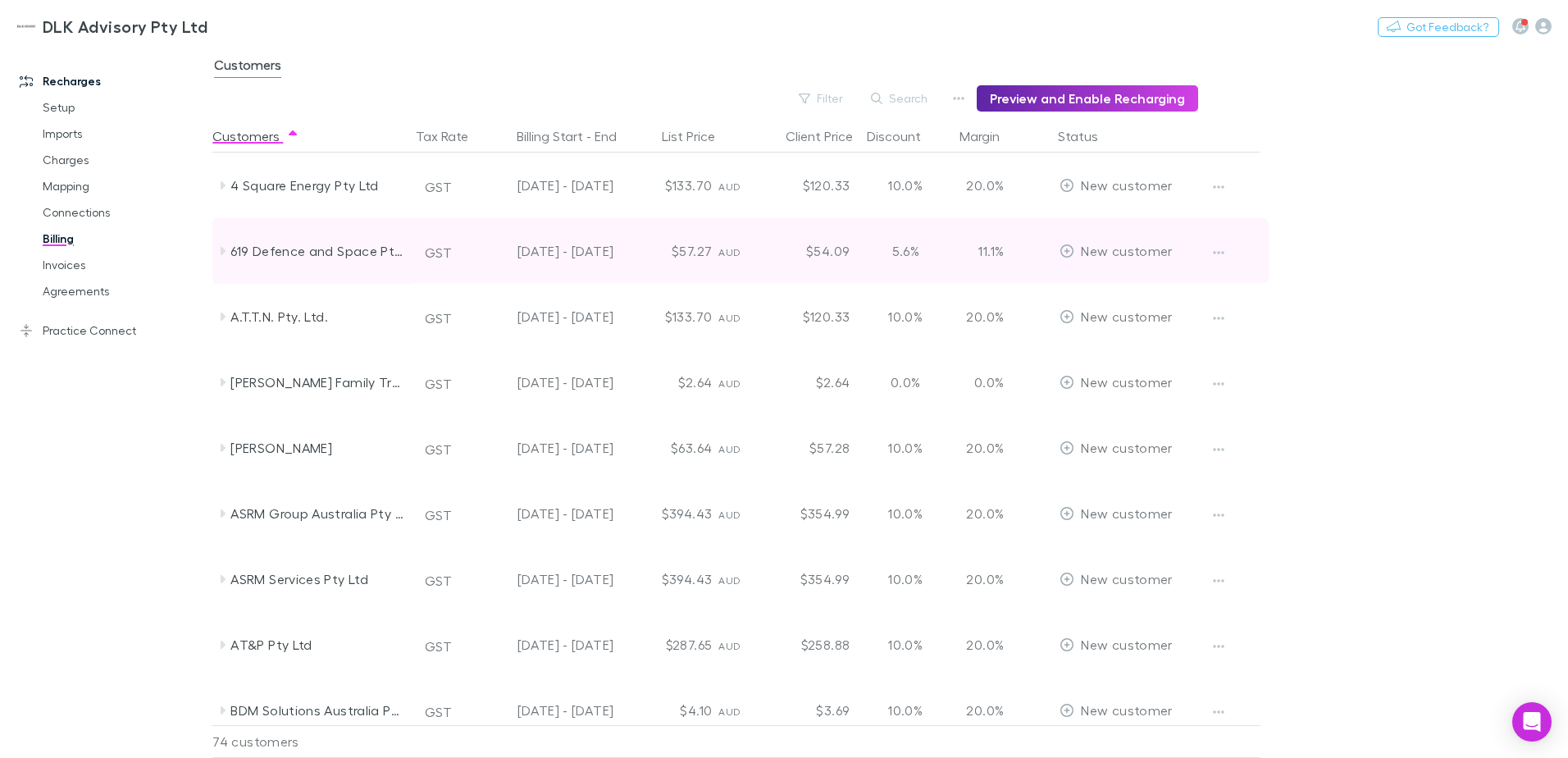
click at [226, 248] on icon at bounding box center [222, 251] width 13 height 13
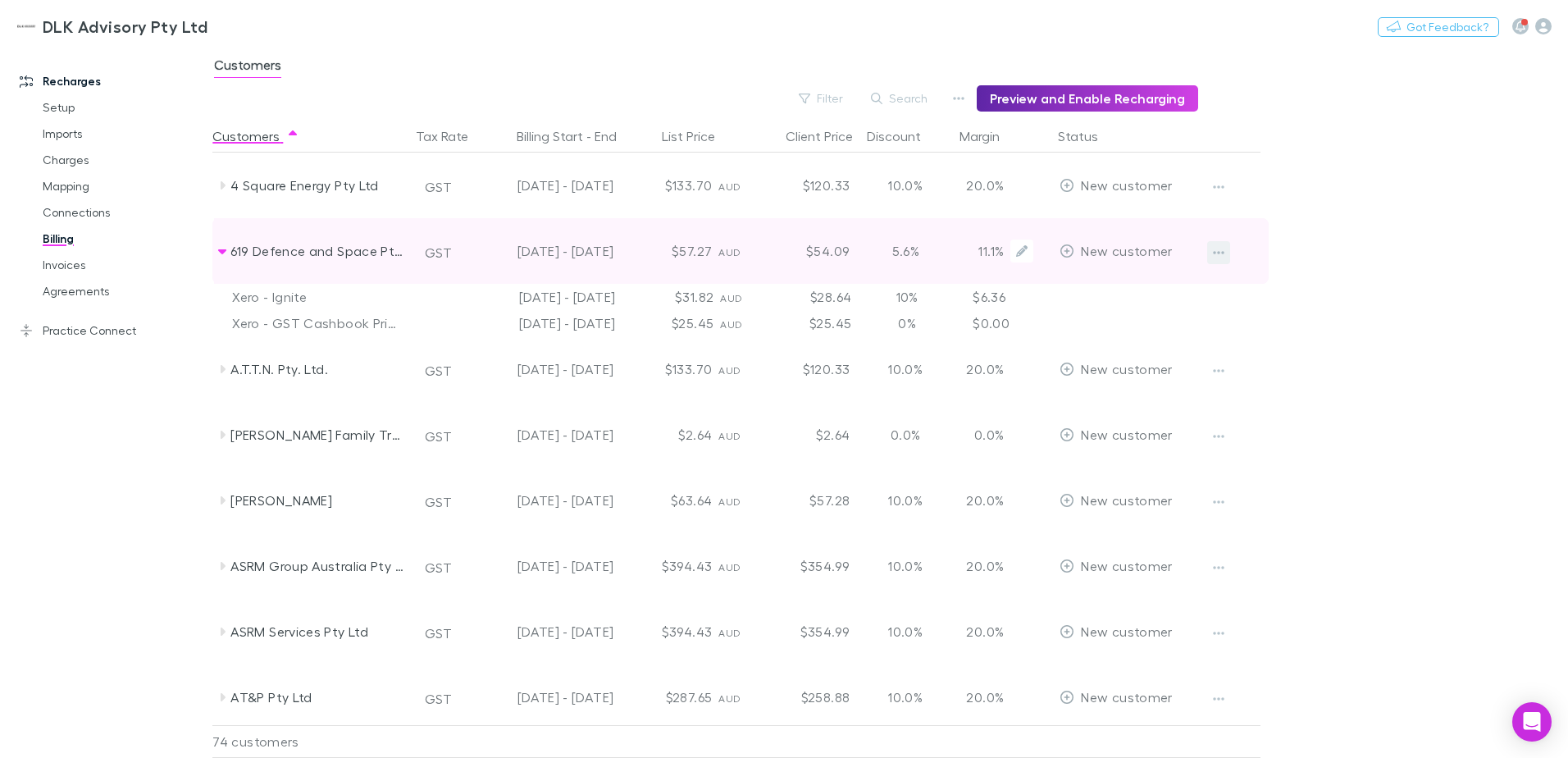
click at [1215, 257] on icon "button" at bounding box center [1219, 253] width 12 height 13
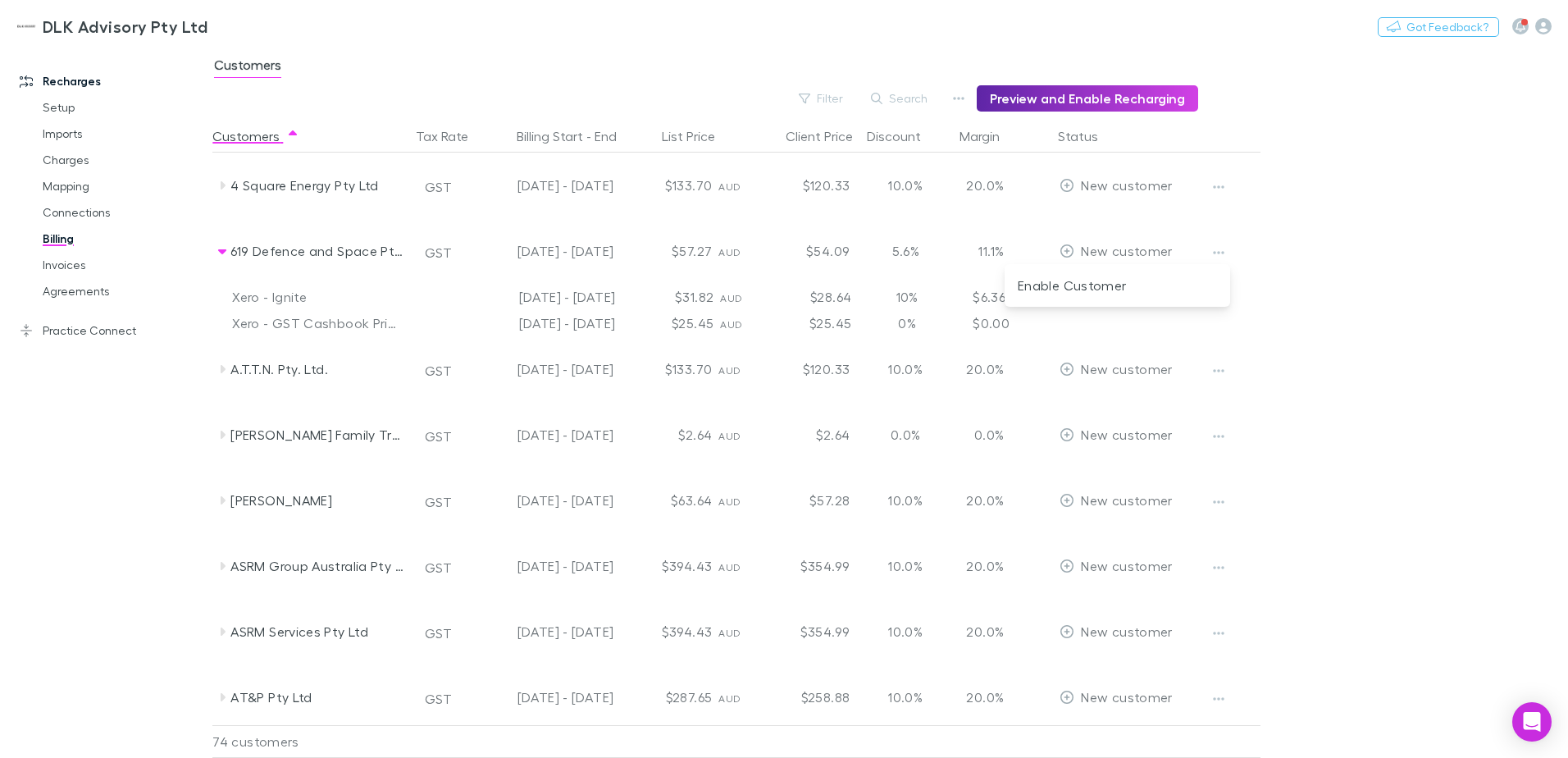
click at [999, 248] on div at bounding box center [784, 379] width 1568 height 758
click at [930, 310] on div "0%" at bounding box center [906, 323] width 99 height 27
click at [1003, 298] on div "$6.36" at bounding box center [1005, 297] width 99 height 27
click at [285, 295] on div "Xero - Ignite" at bounding box center [318, 297] width 171 height 27
click at [534, 328] on div "25 Jun - 24 Jul 2025" at bounding box center [548, 323] width 148 height 27
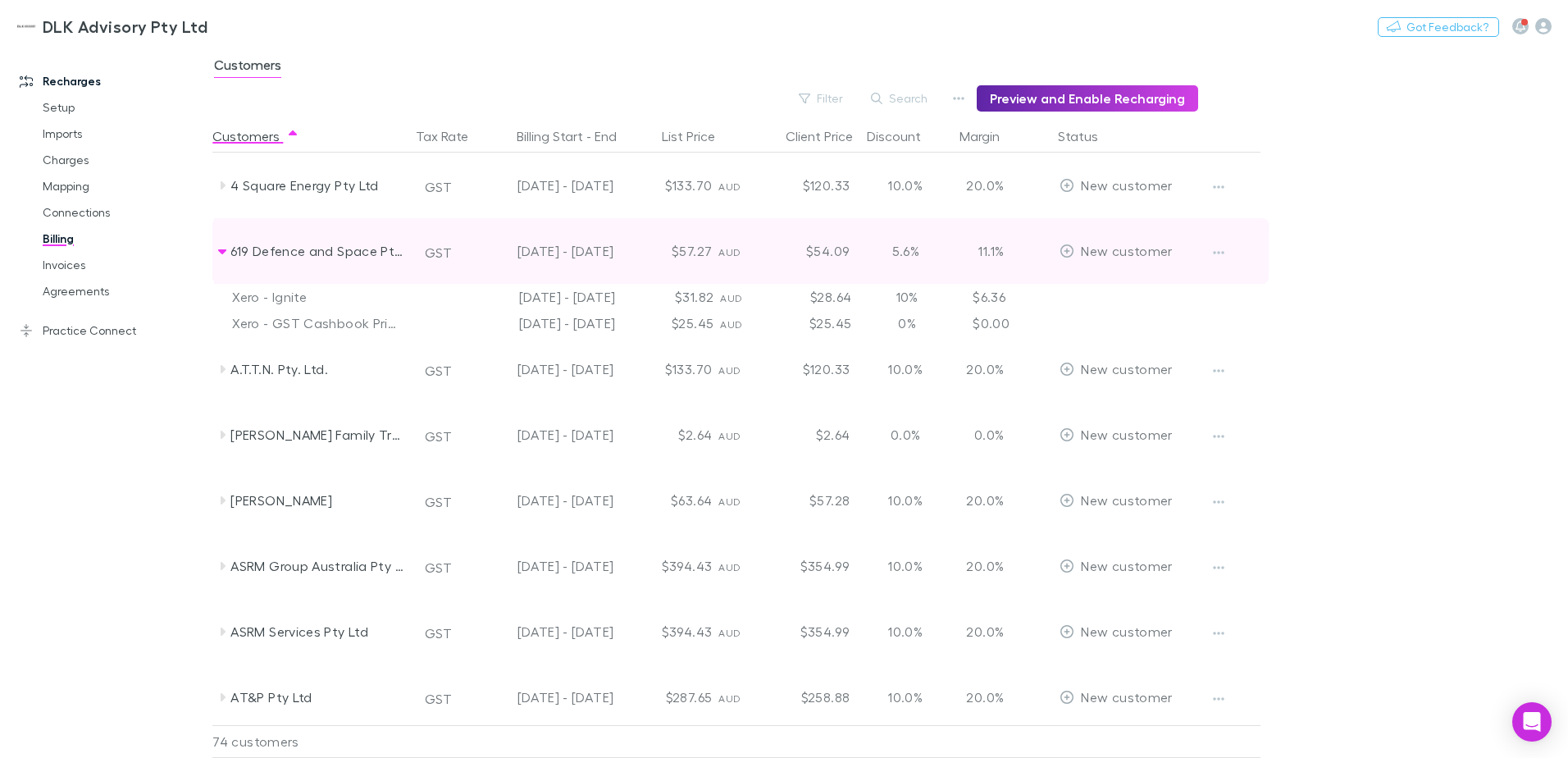
click at [219, 245] on icon at bounding box center [222, 251] width 13 height 13
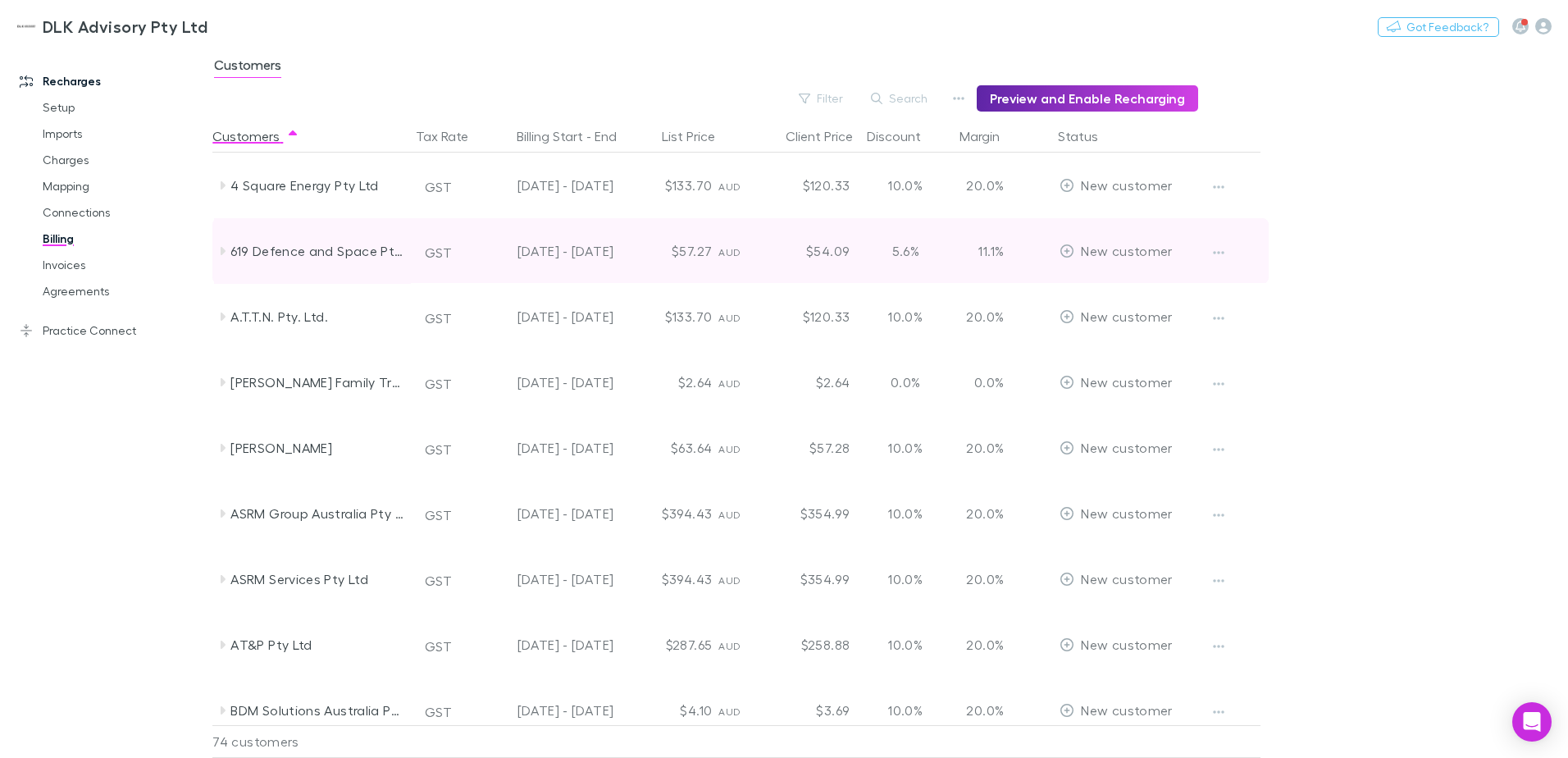
click at [221, 249] on icon at bounding box center [222, 251] width 13 height 13
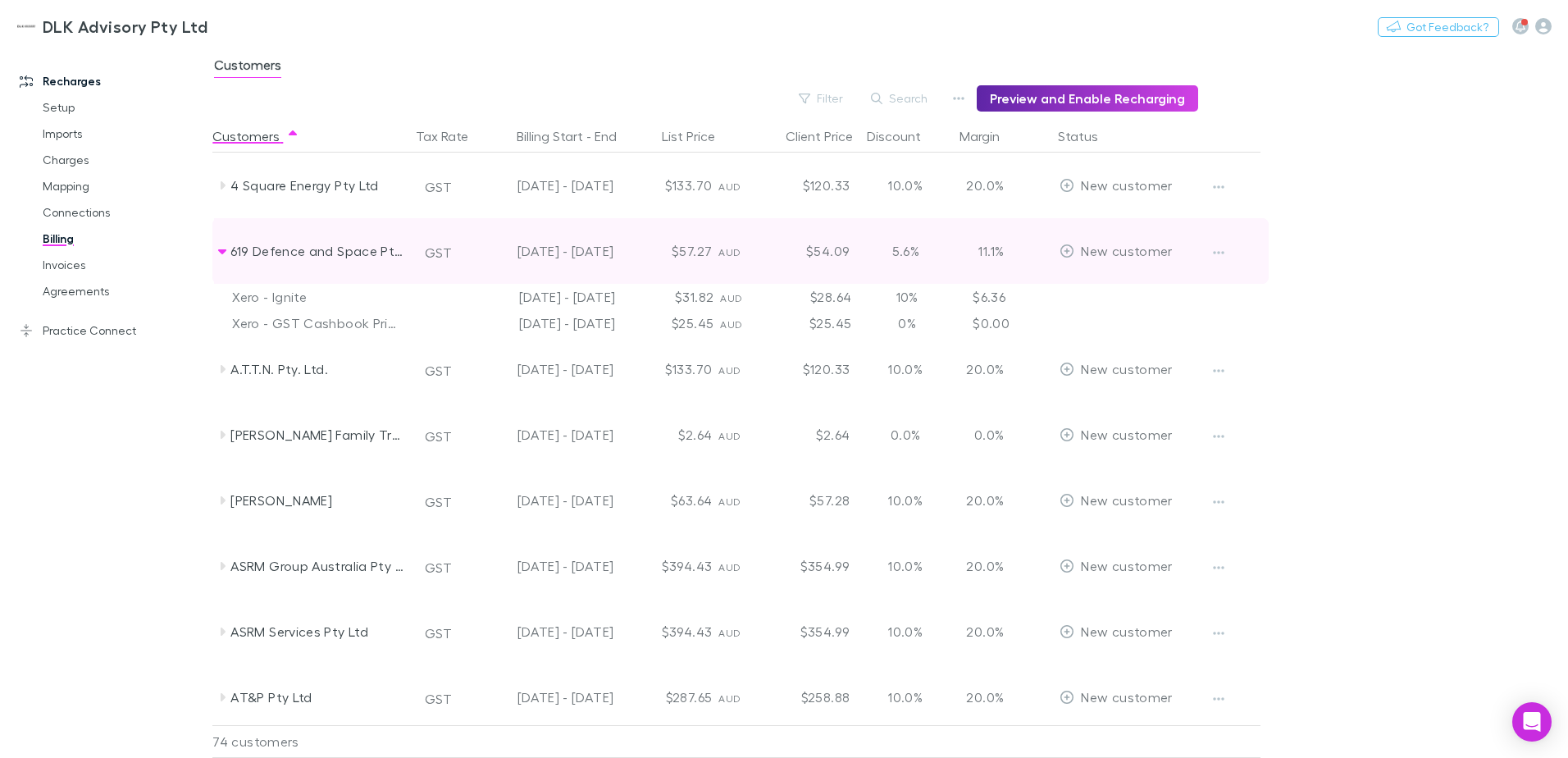
click at [221, 250] on icon at bounding box center [222, 252] width 8 height 5
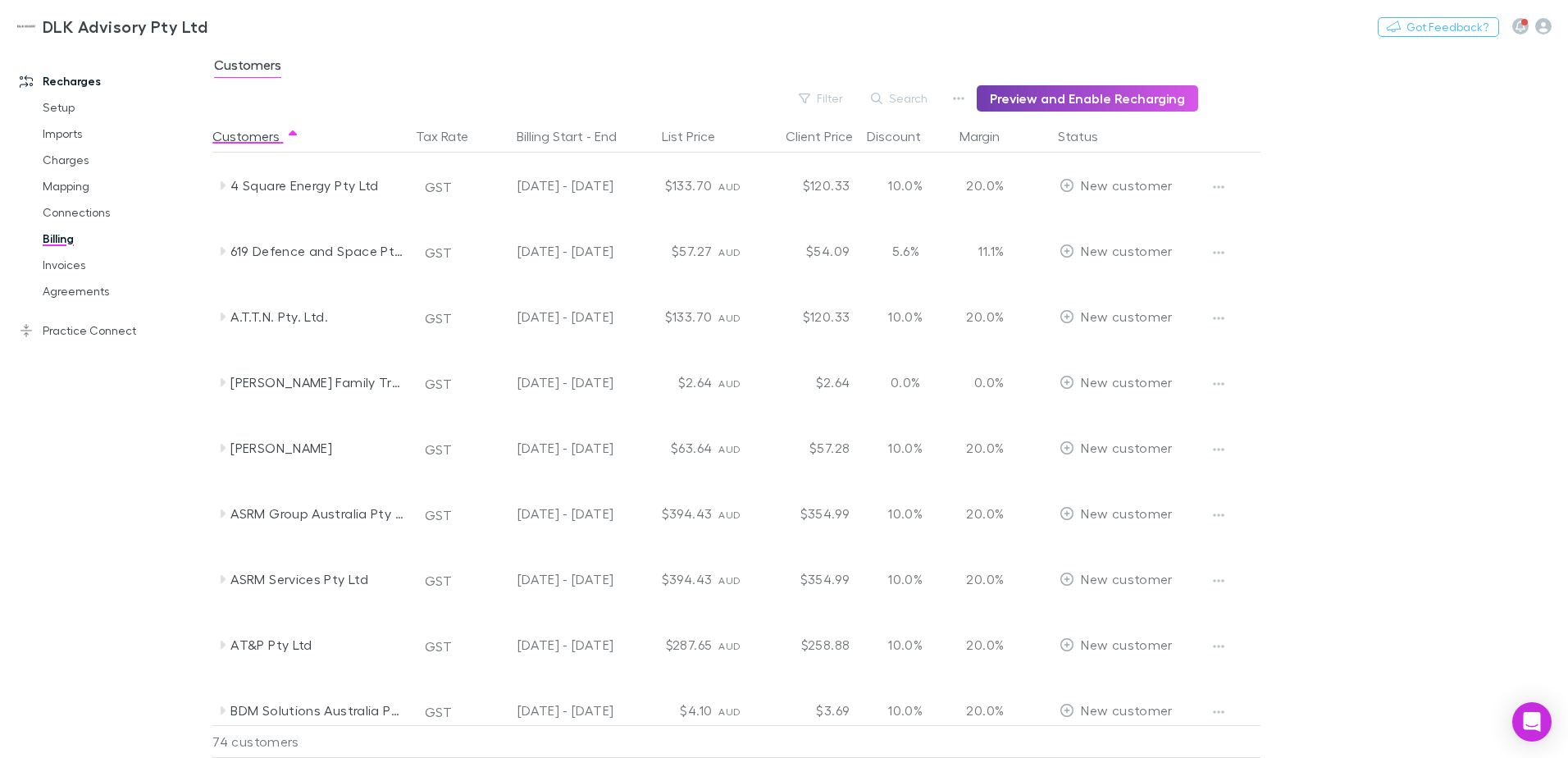
click at [1041, 95] on button "Preview and Enable Recharging" at bounding box center [1087, 99] width 221 height 27
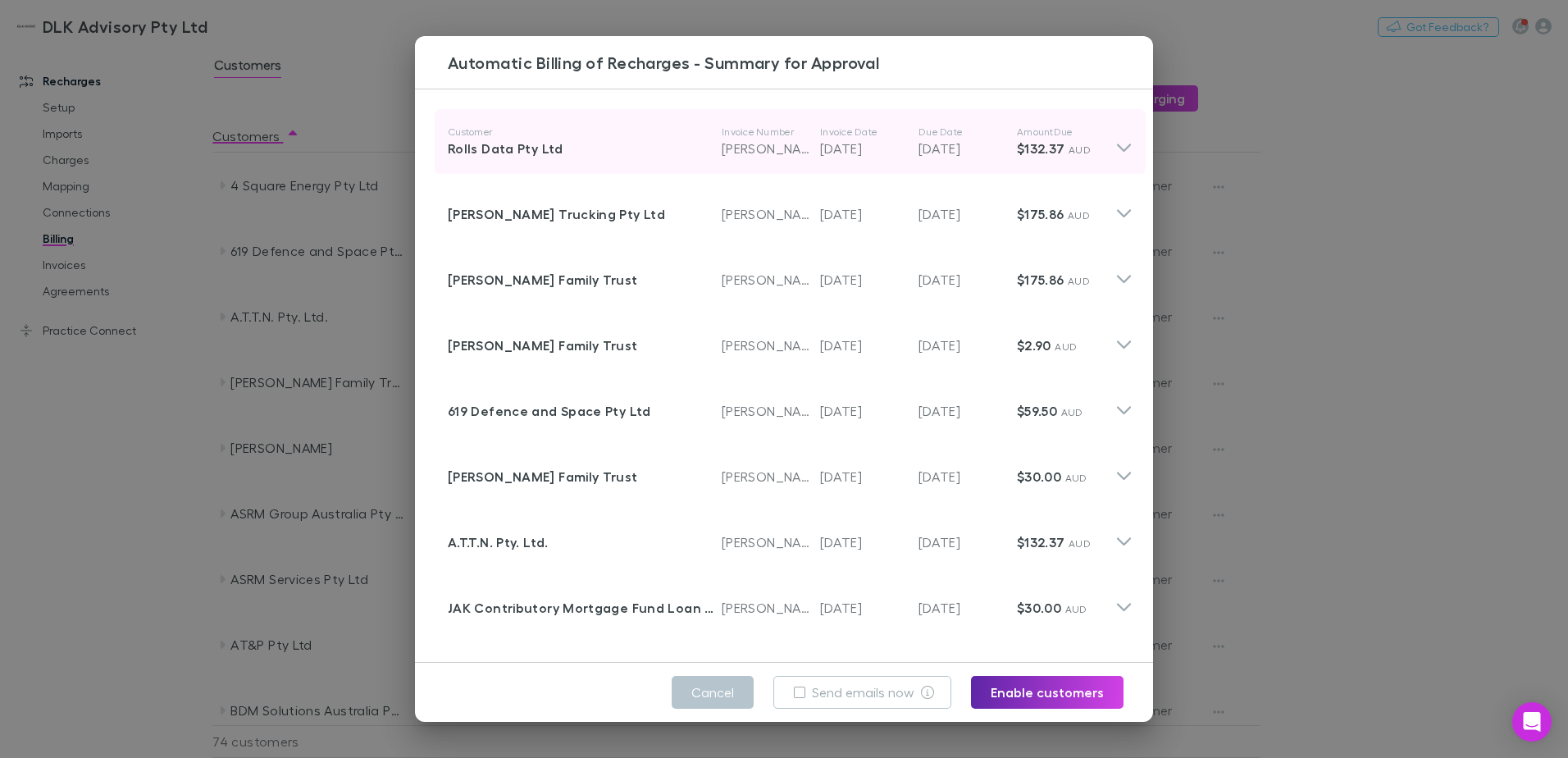
click at [1115, 145] on icon at bounding box center [1124, 142] width 17 height 33
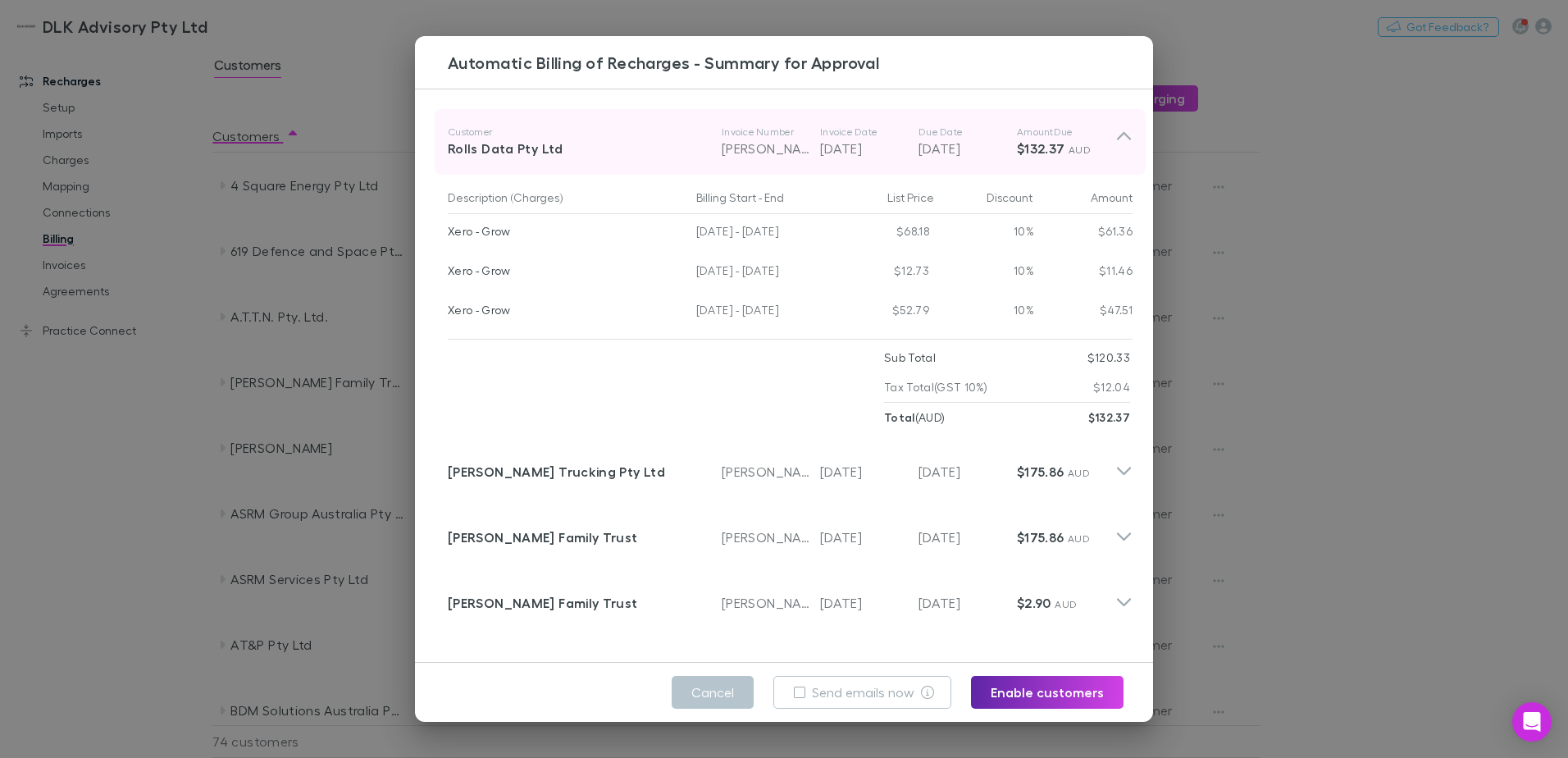
click at [1115, 145] on icon at bounding box center [1124, 142] width 17 height 33
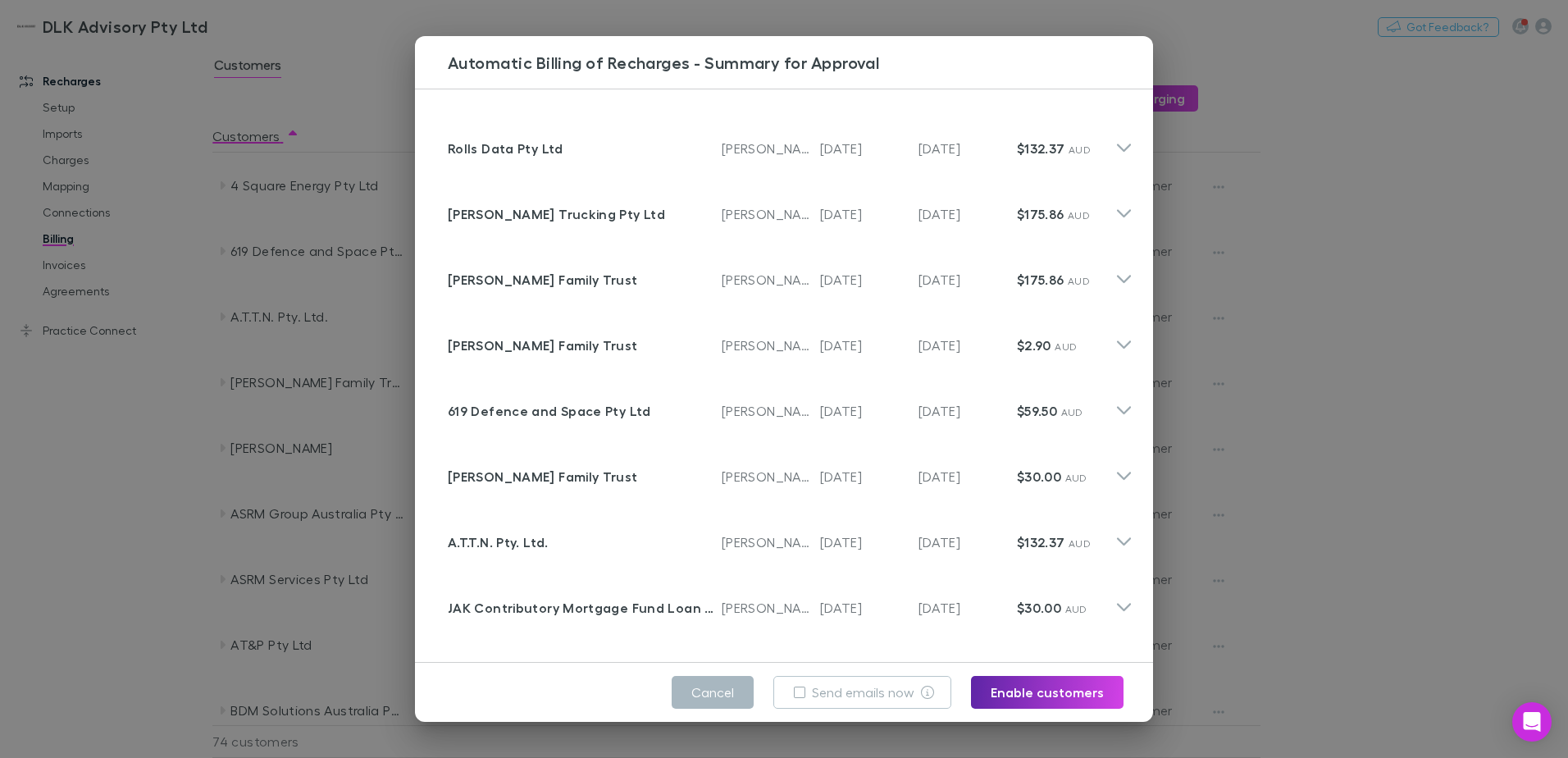
click at [712, 688] on button "Cancel" at bounding box center [712, 692] width 82 height 33
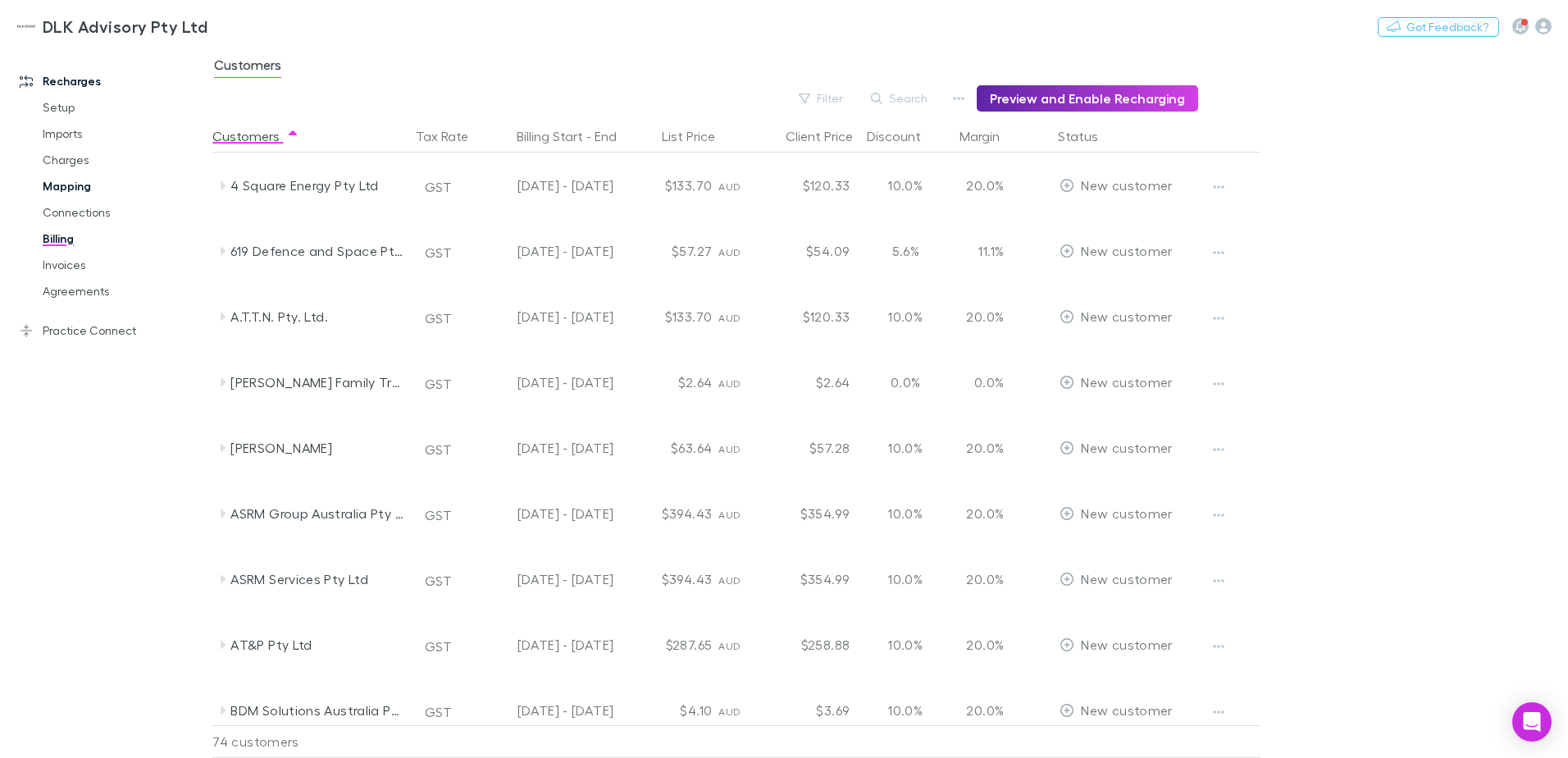
click at [65, 181] on link "Mapping" at bounding box center [124, 187] width 195 height 27
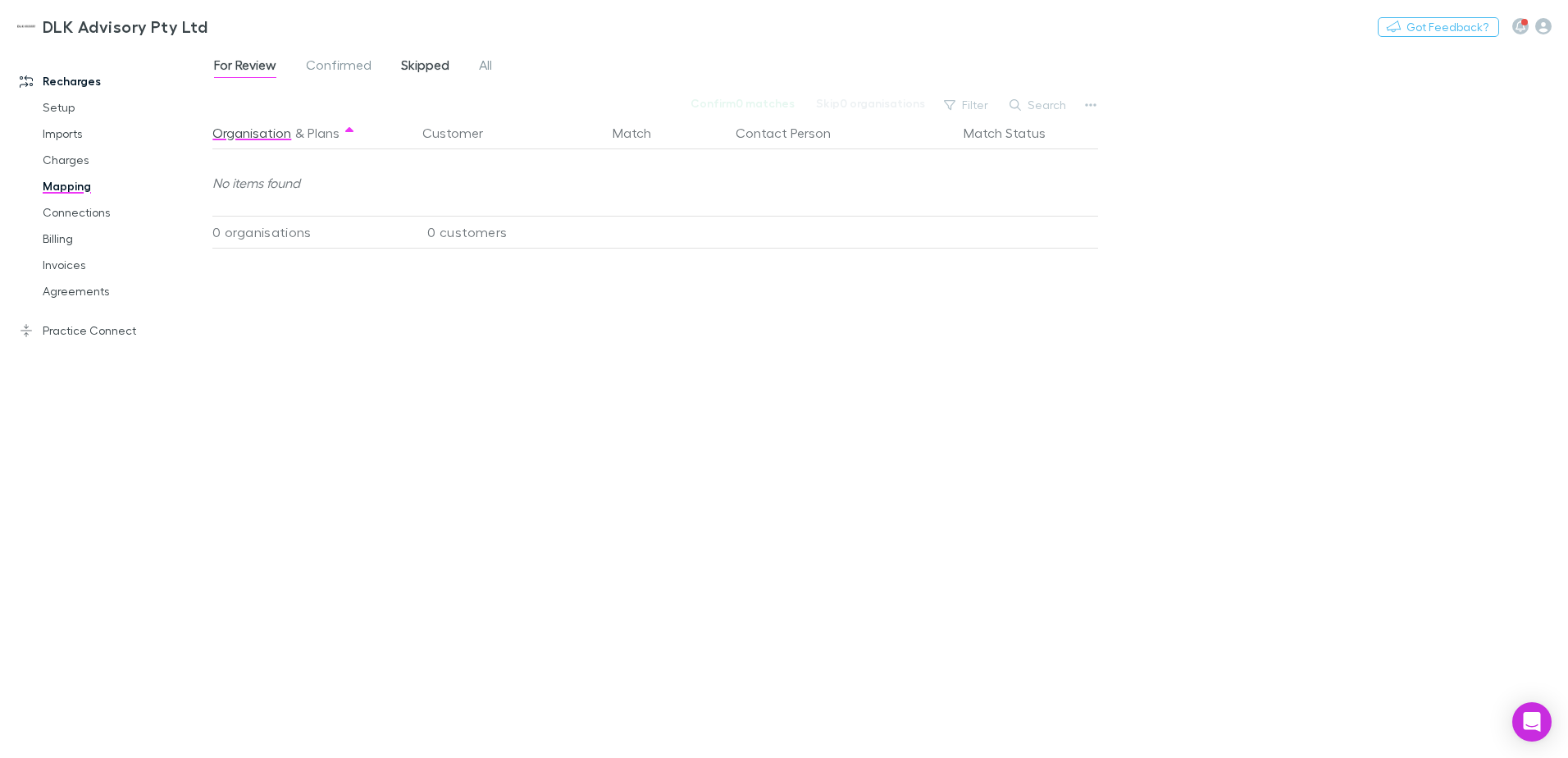
click at [429, 66] on span "Skipped" at bounding box center [425, 67] width 48 height 22
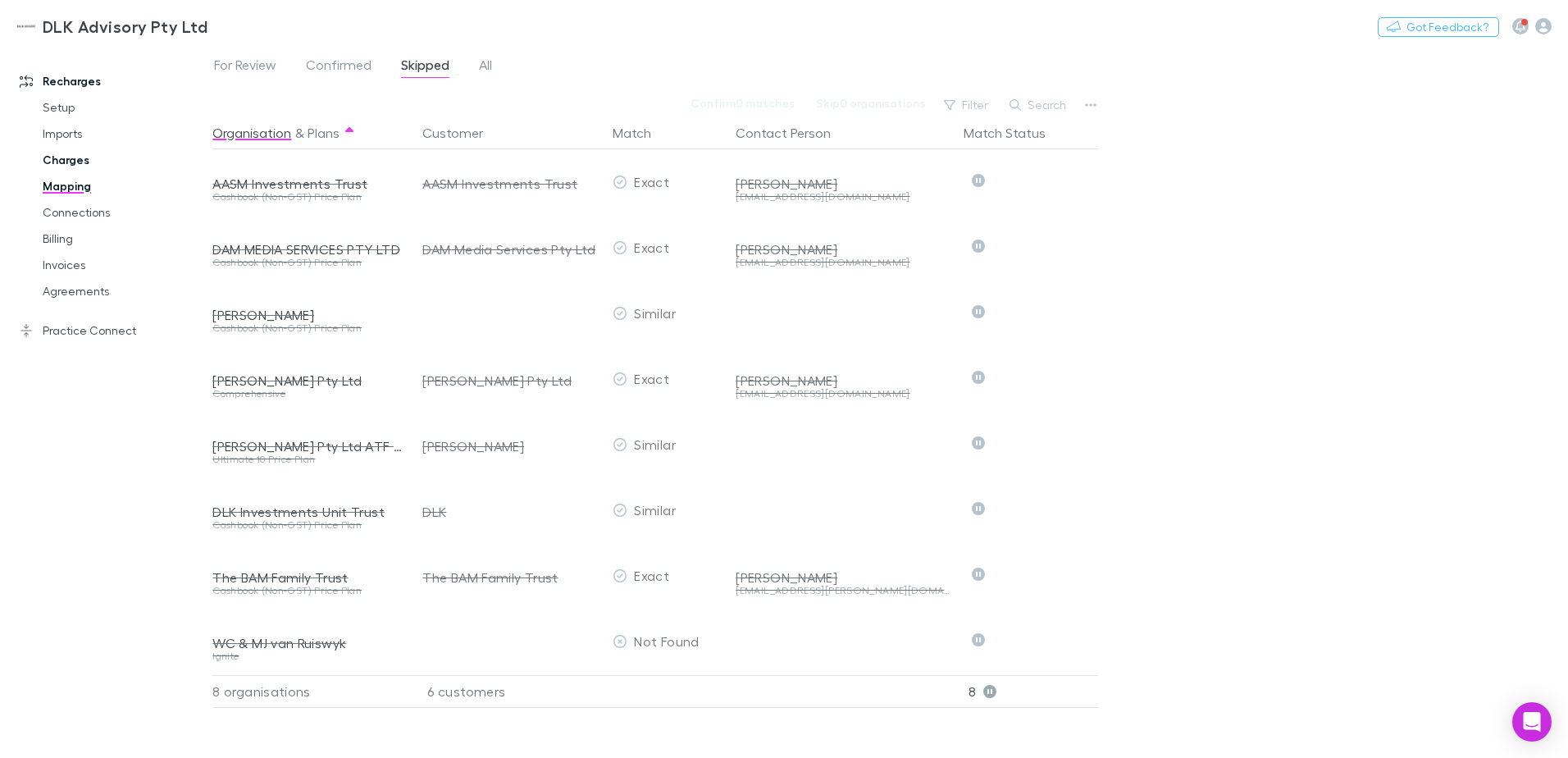
click at [77, 158] on link "Charges" at bounding box center [124, 160] width 195 height 27
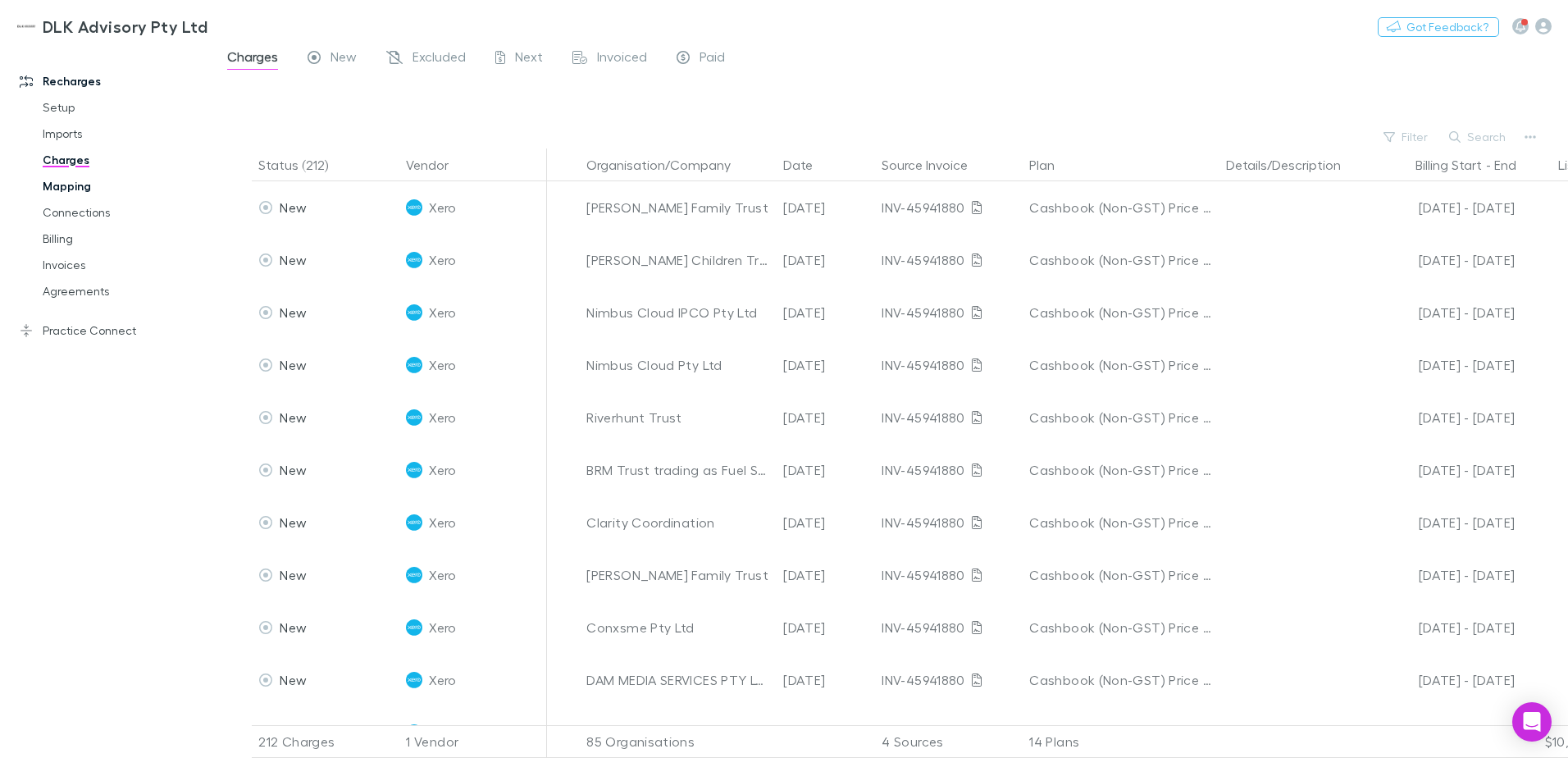
click at [67, 182] on link "Mapping" at bounding box center [124, 187] width 195 height 27
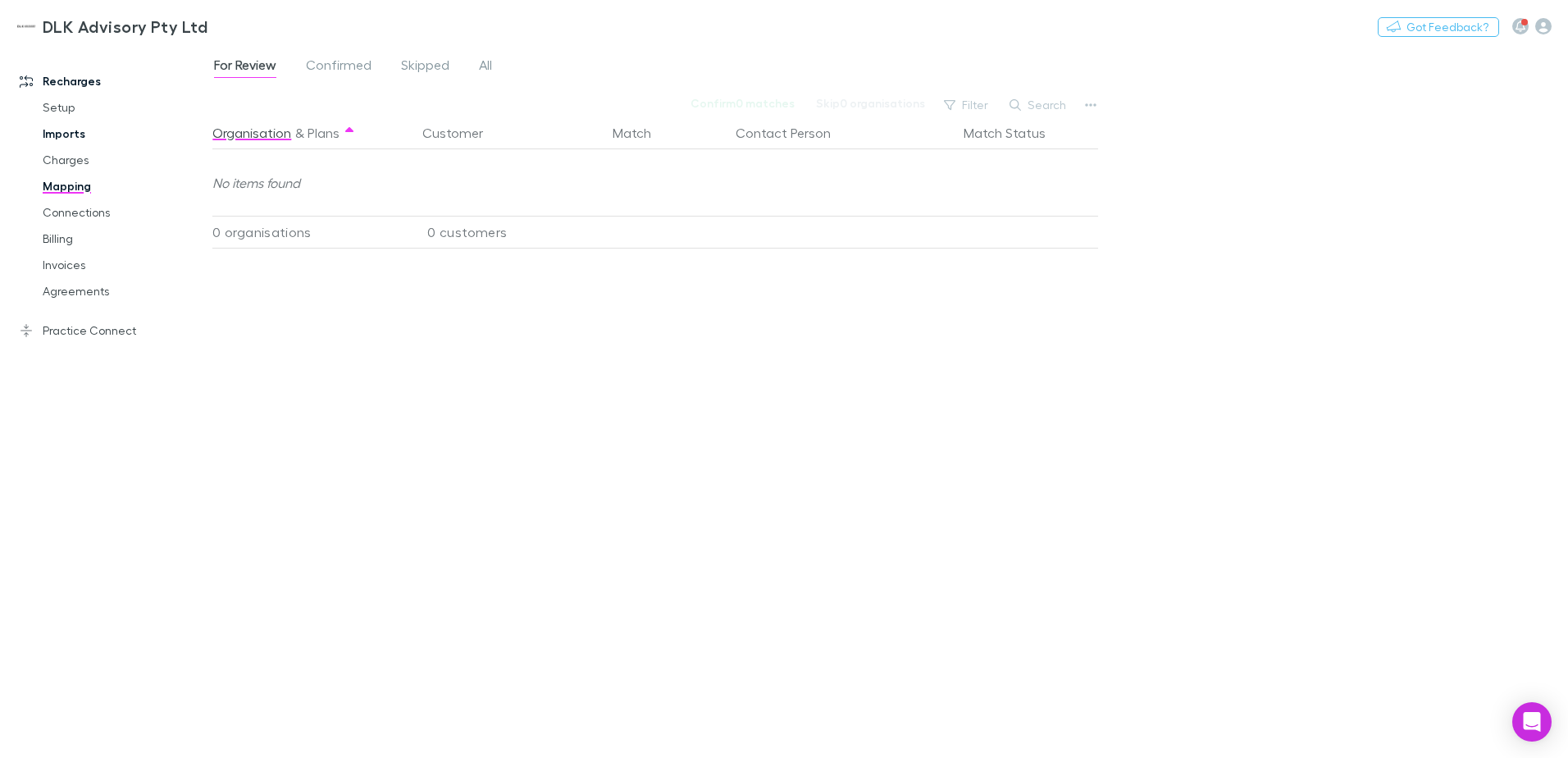
click at [71, 134] on link "Imports" at bounding box center [124, 134] width 195 height 27
click at [66, 162] on link "Charges" at bounding box center [124, 160] width 195 height 27
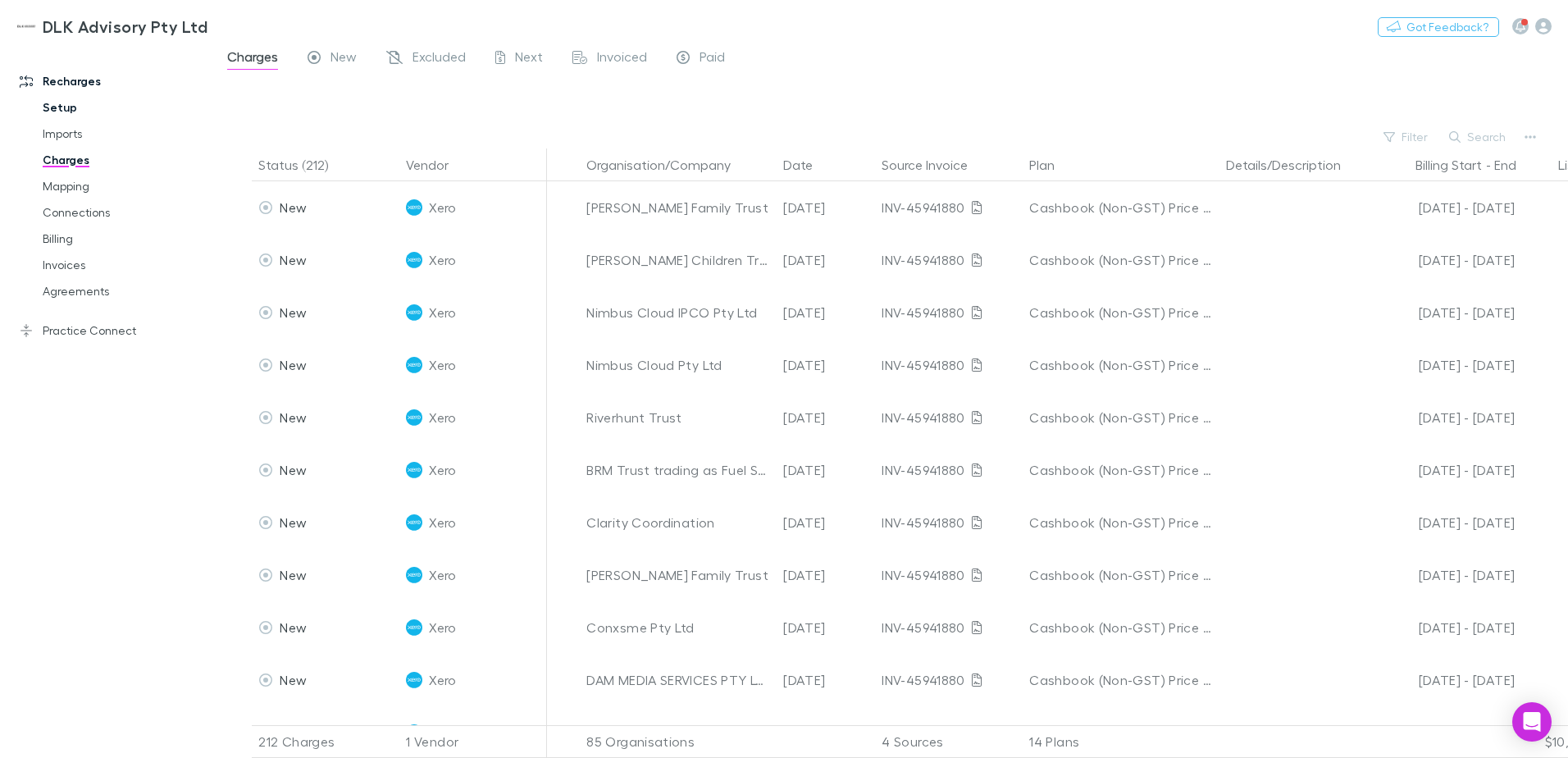
click at [61, 108] on link "Setup" at bounding box center [124, 108] width 195 height 27
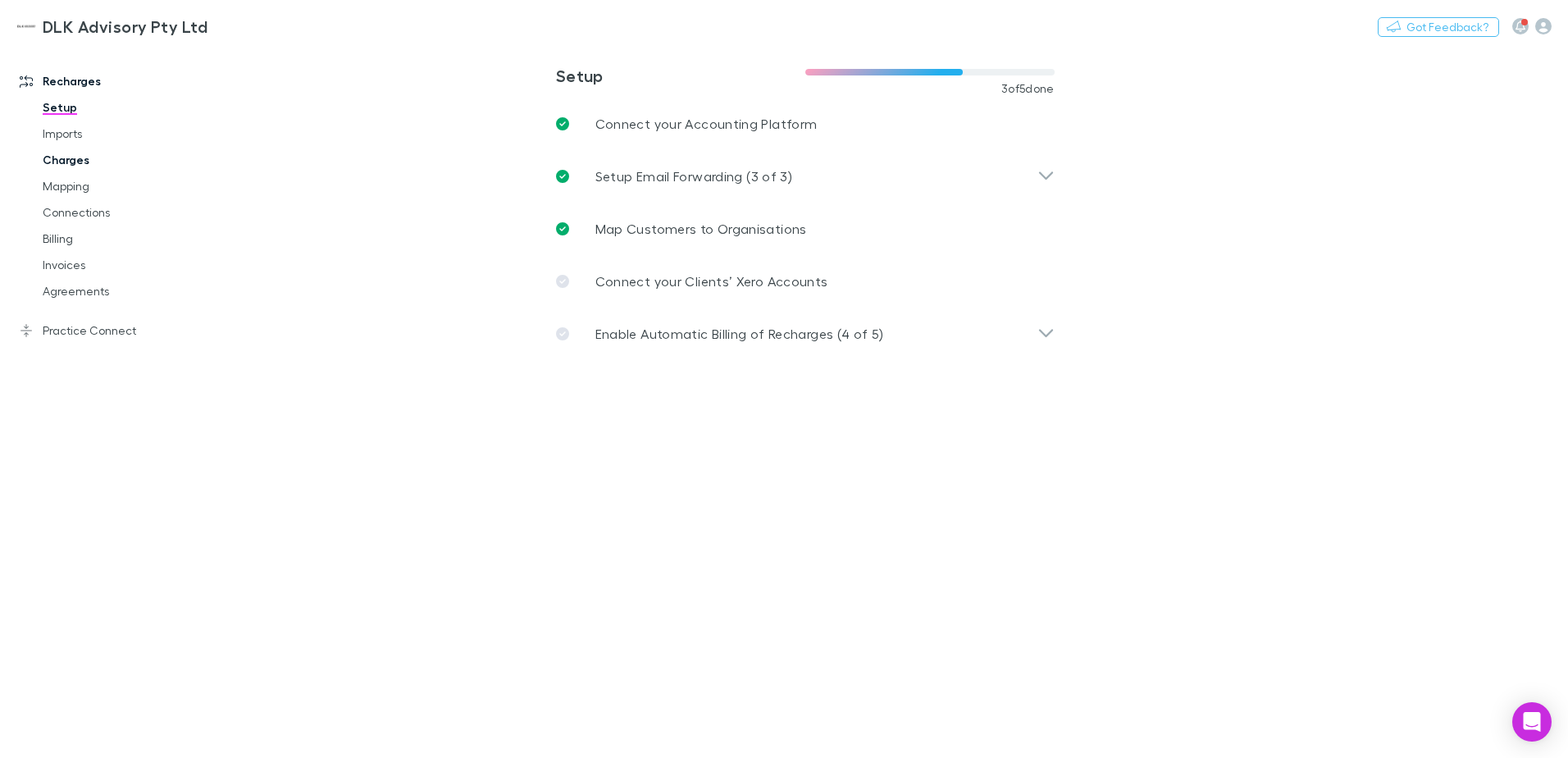
click at [82, 158] on link "Charges" at bounding box center [124, 160] width 195 height 27
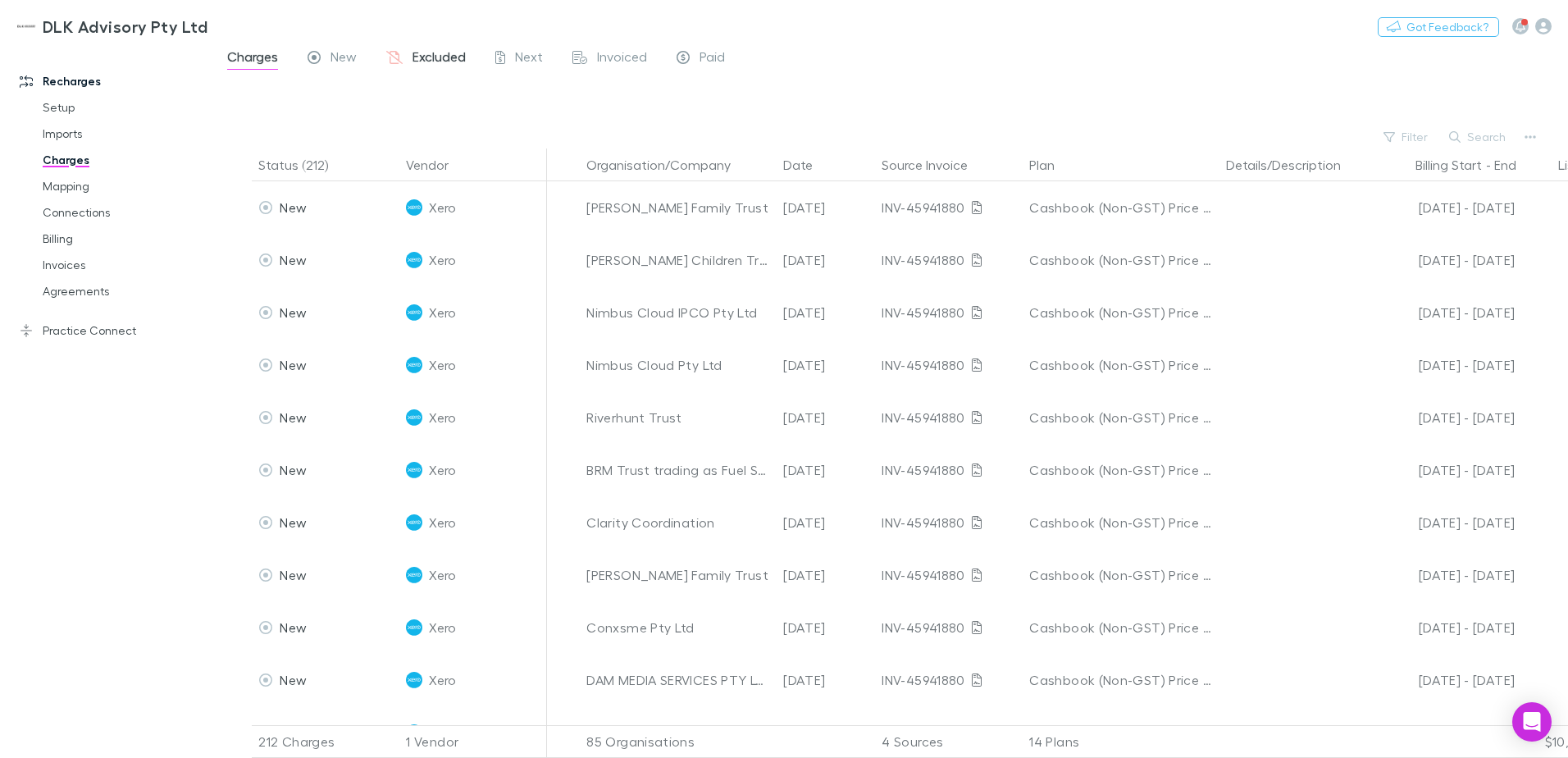
click at [406, 56] on div "Excluded" at bounding box center [426, 59] width 80 height 22
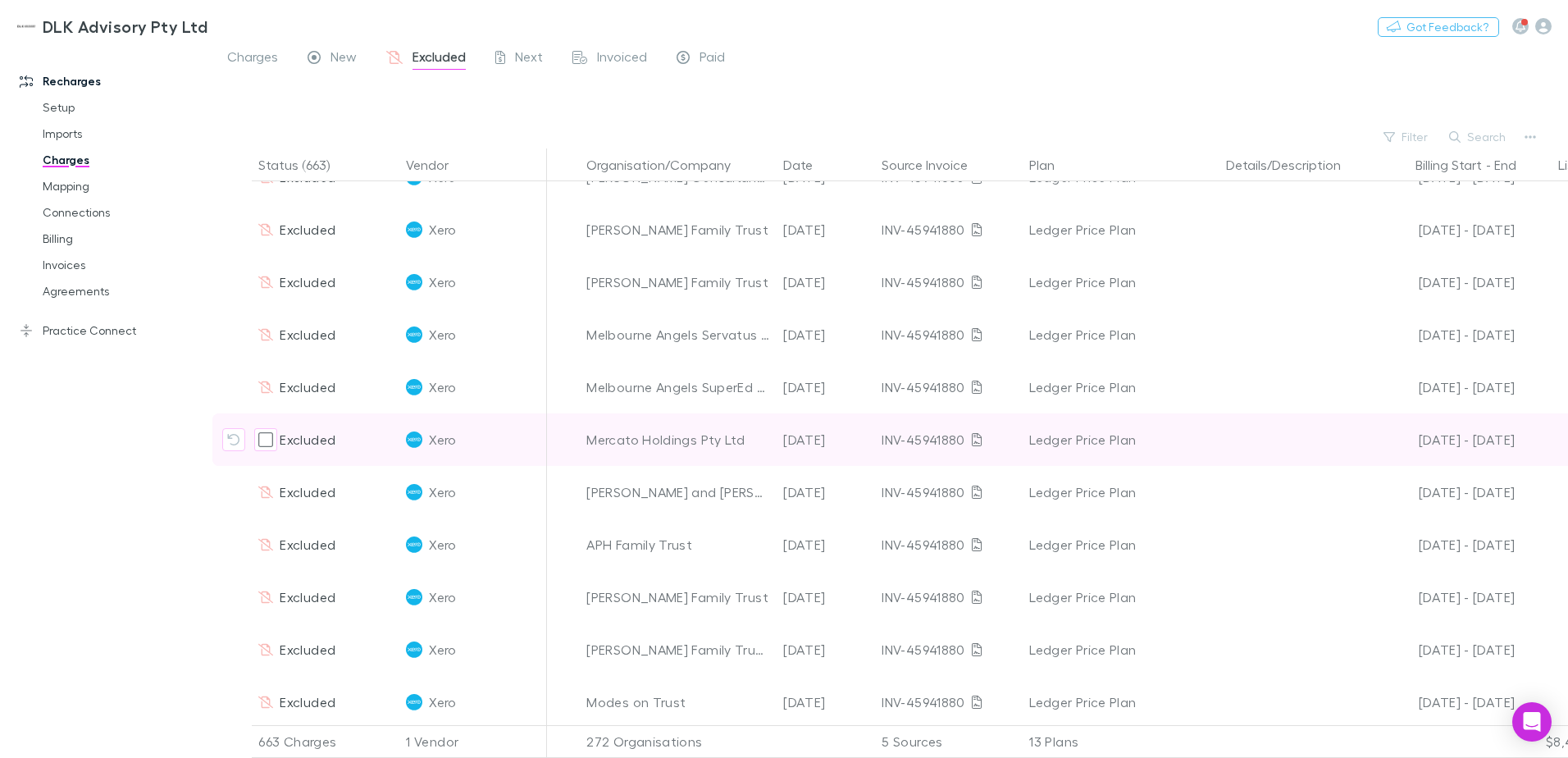
scroll to position [820, 0]
click at [238, 435] on icon "Include charge" at bounding box center [234, 437] width 12 height 12
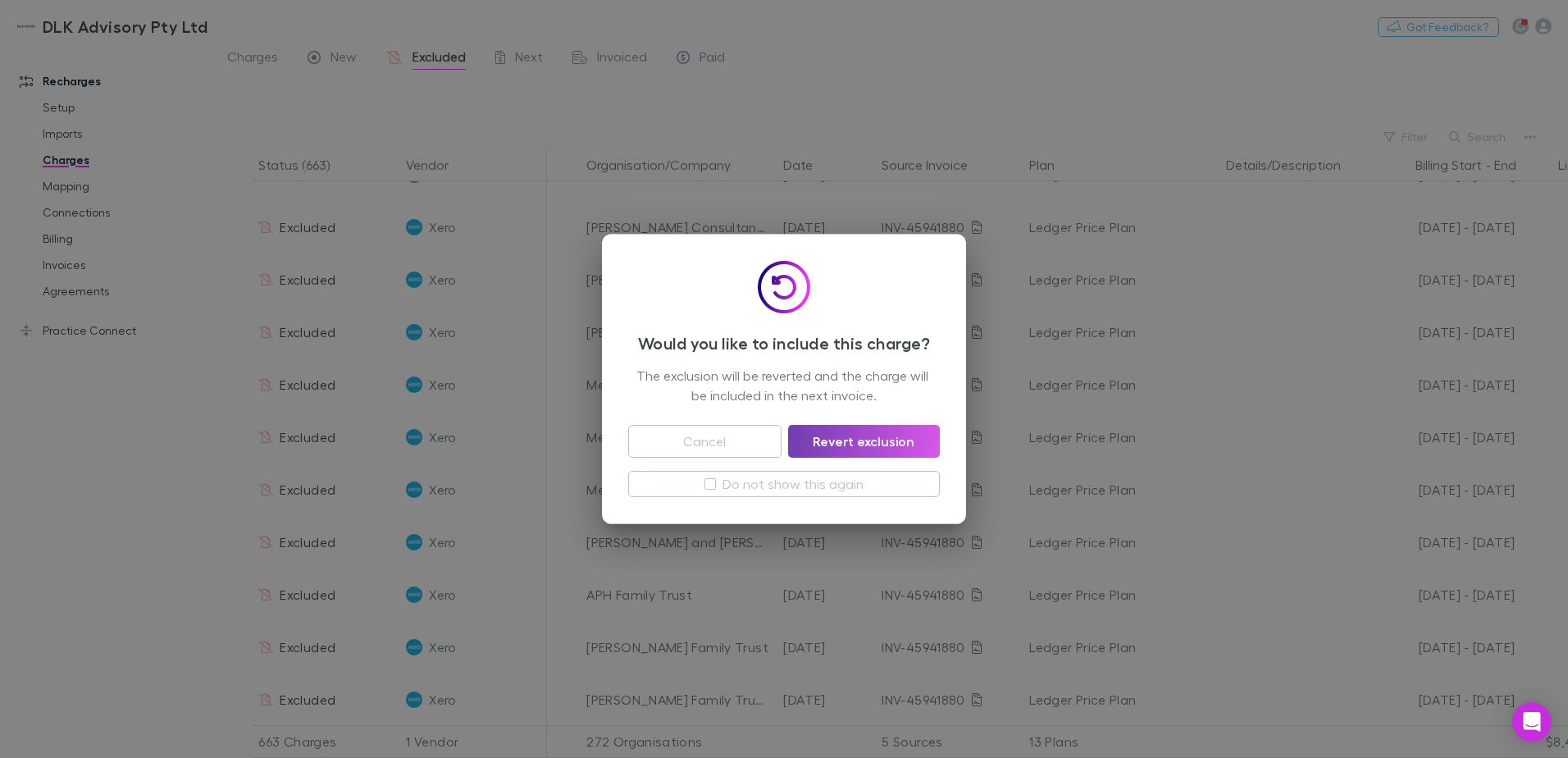
click at [856, 442] on button "Revert exclusion" at bounding box center [863, 441] width 152 height 33
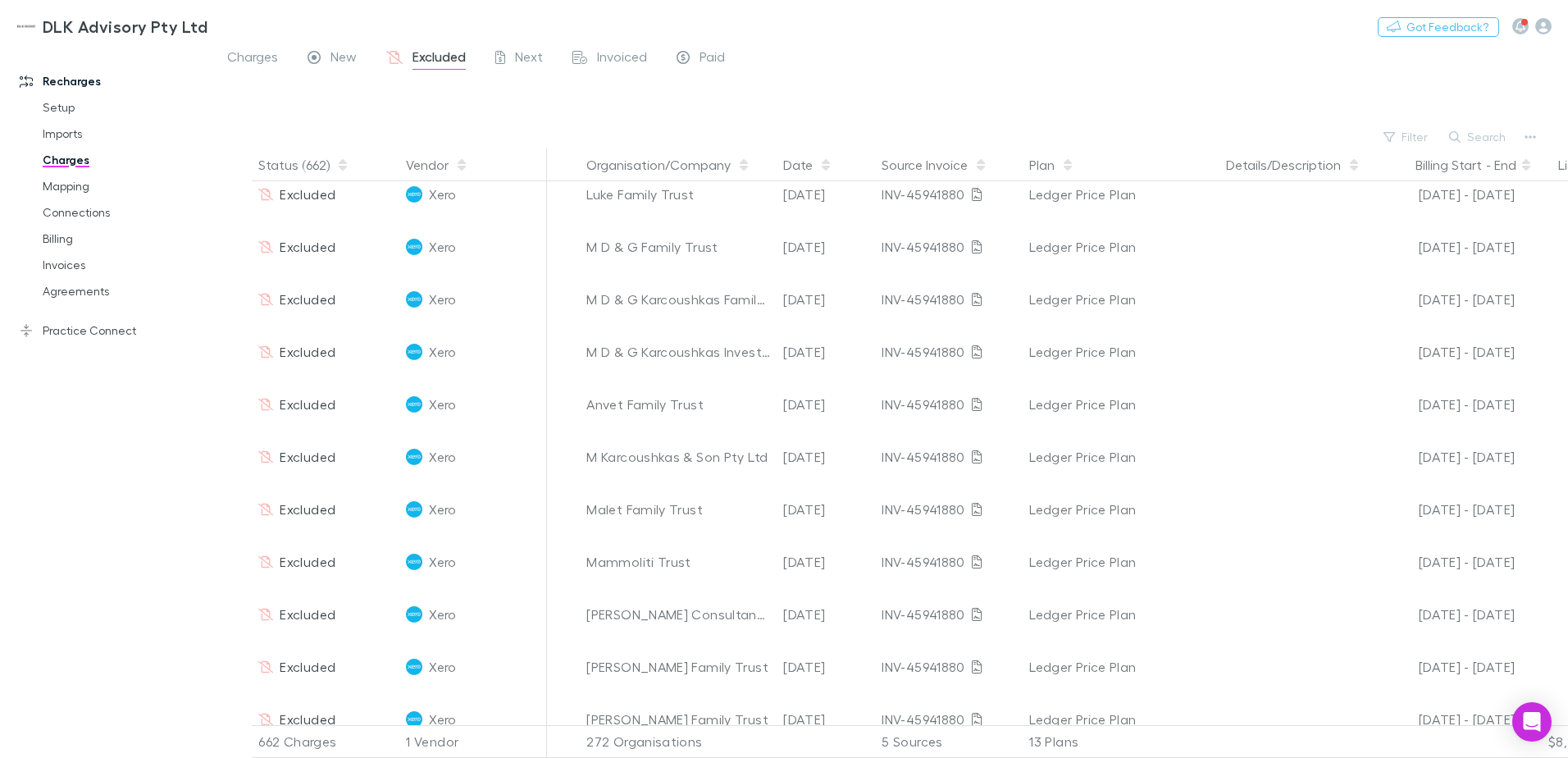
scroll to position [410, 0]
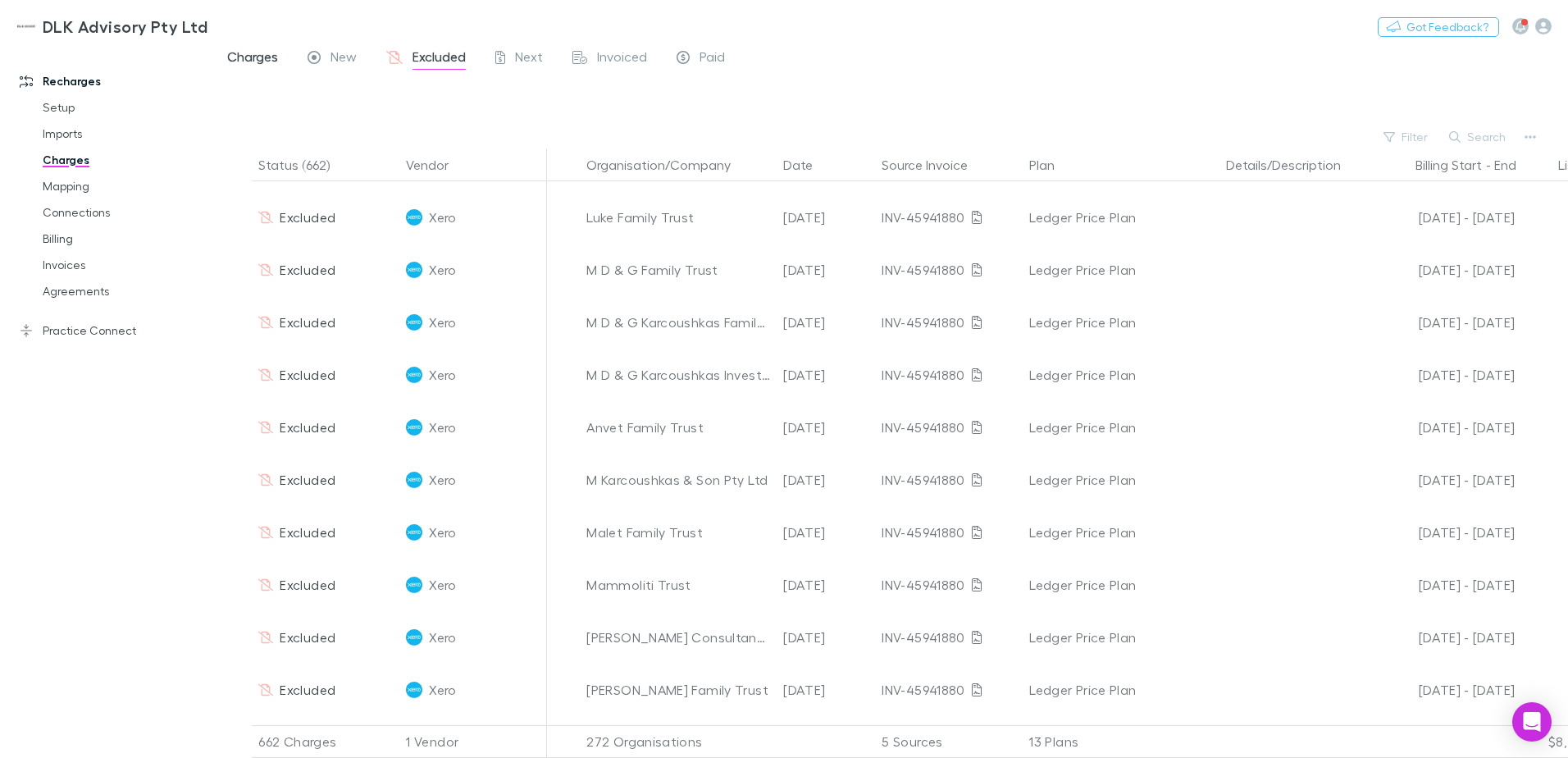
drag, startPoint x: 245, startPoint y: 47, endPoint x: 244, endPoint y: 57, distance: 10.0
click at [245, 47] on link "Charges" at bounding box center [252, 59] width 54 height 27
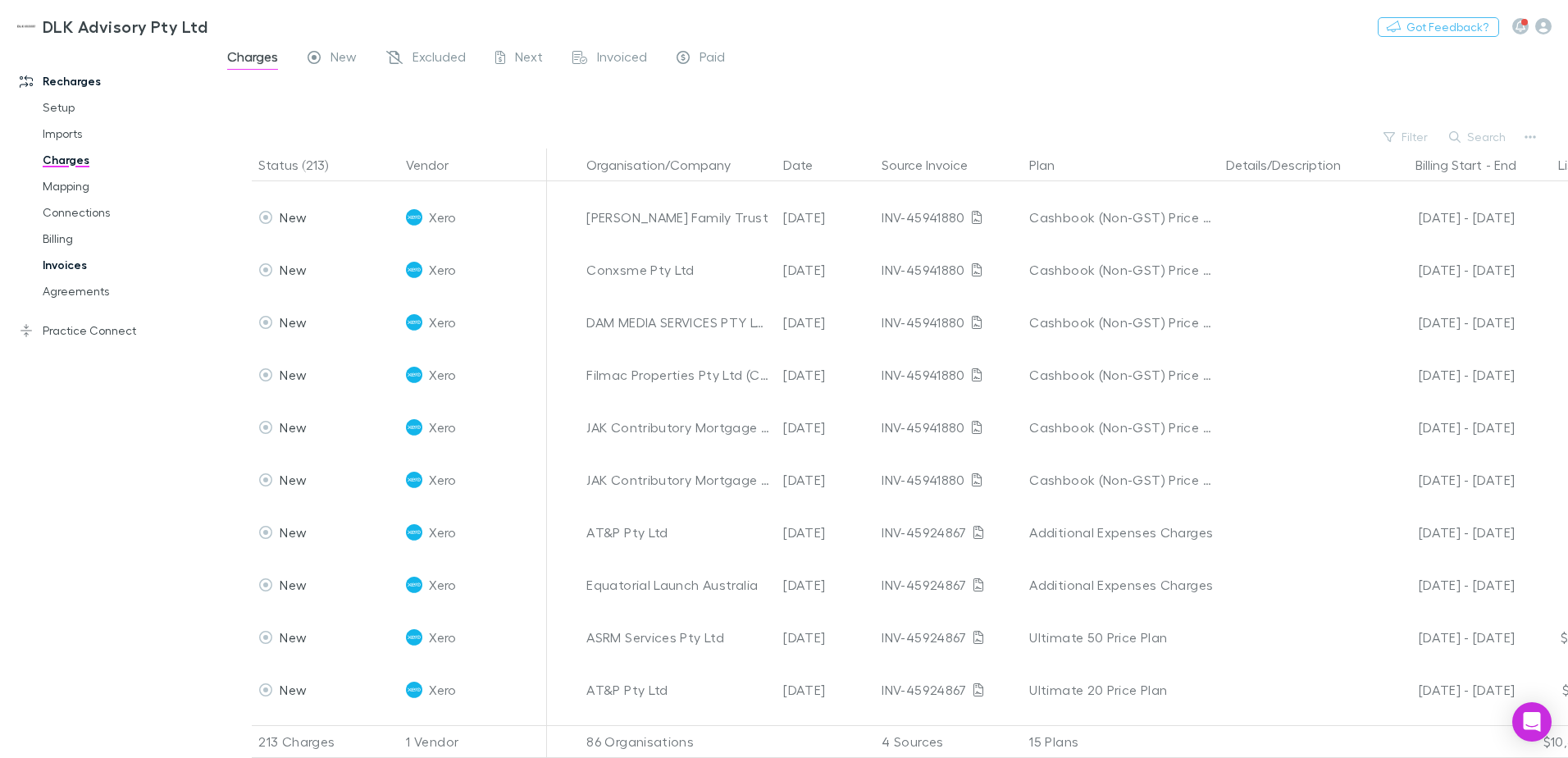
click at [66, 270] on link "Invoices" at bounding box center [124, 265] width 195 height 27
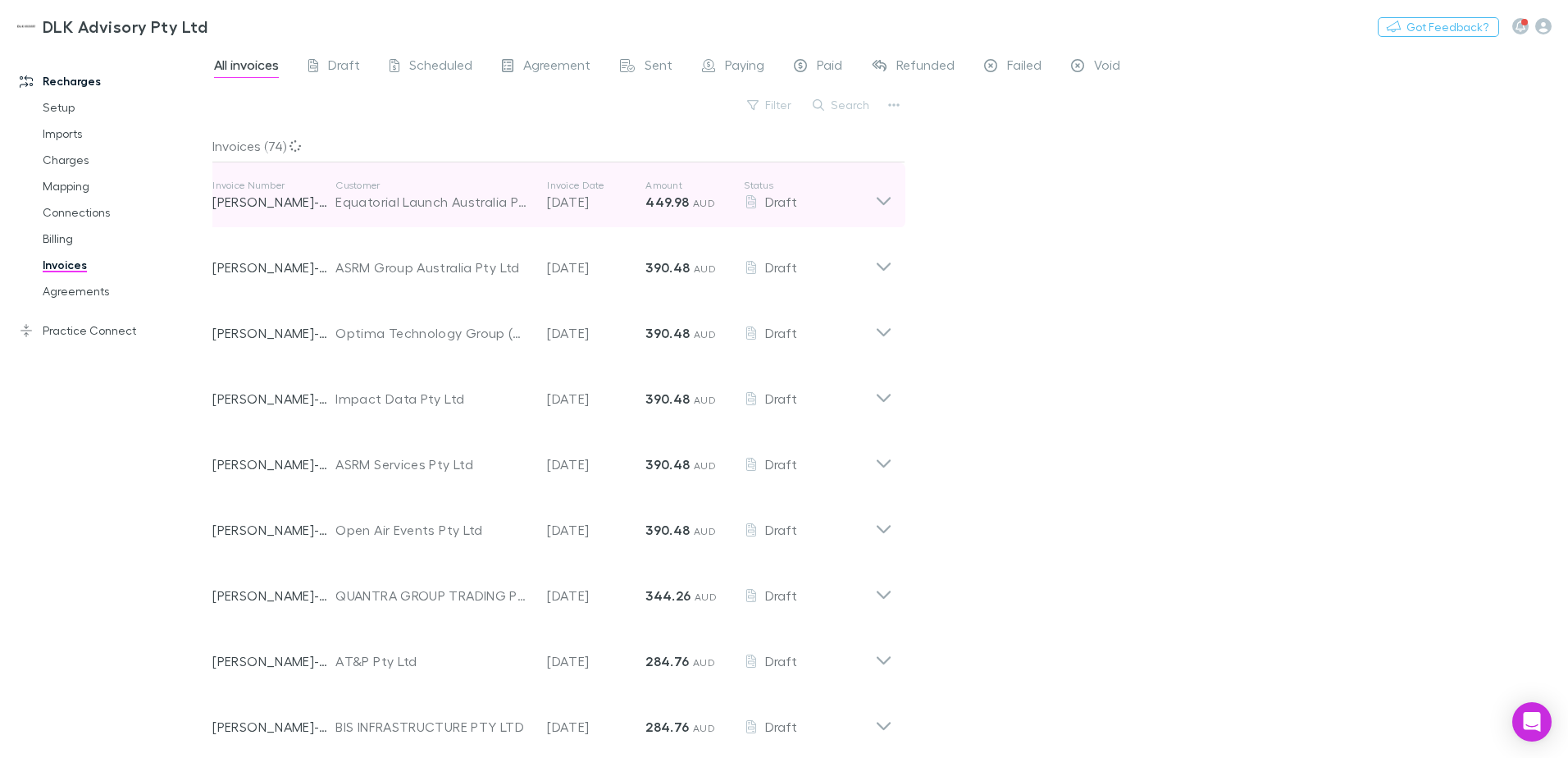
click at [881, 198] on icon at bounding box center [883, 196] width 17 height 33
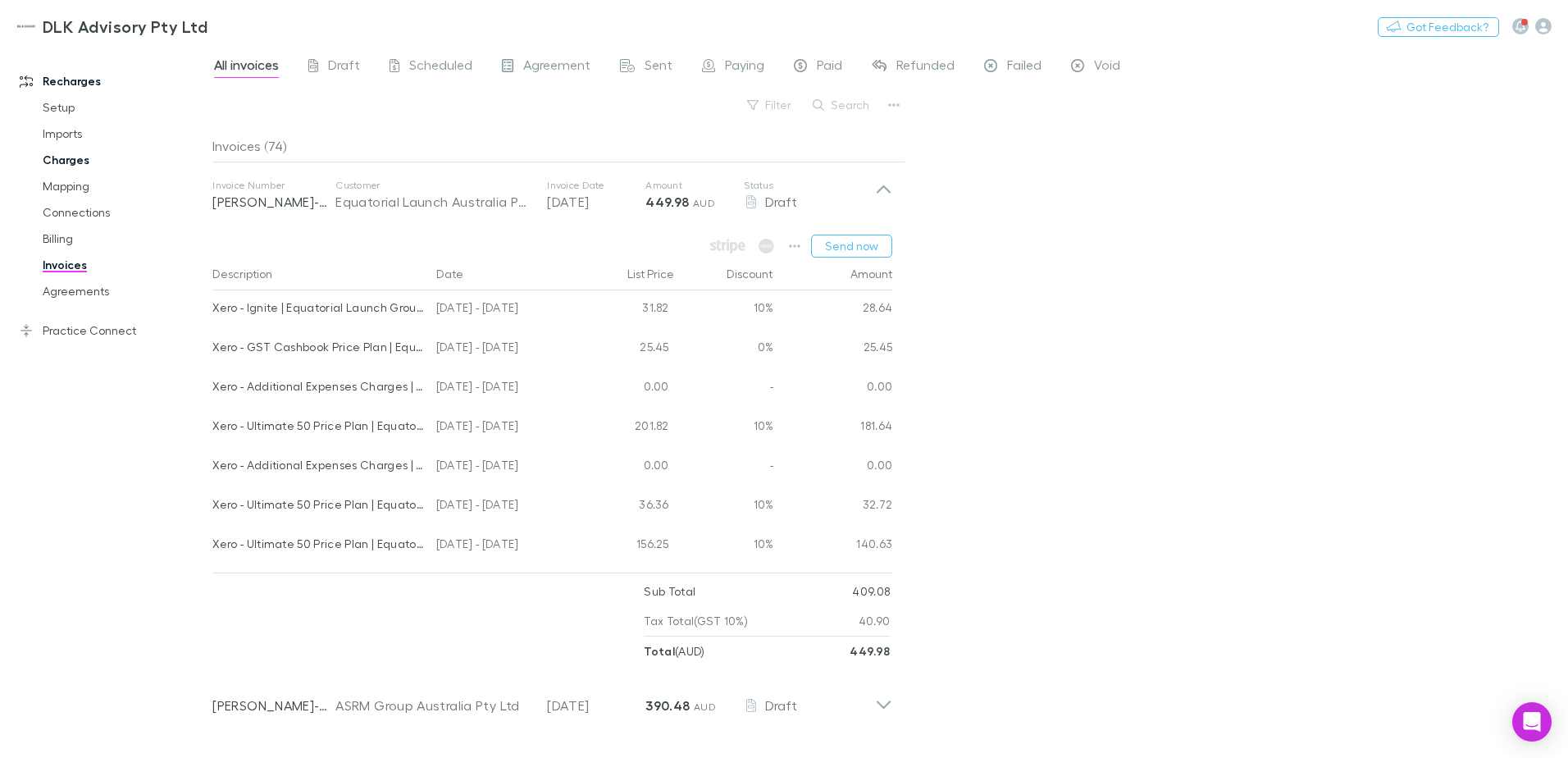
click at [72, 160] on link "Charges" at bounding box center [124, 160] width 195 height 27
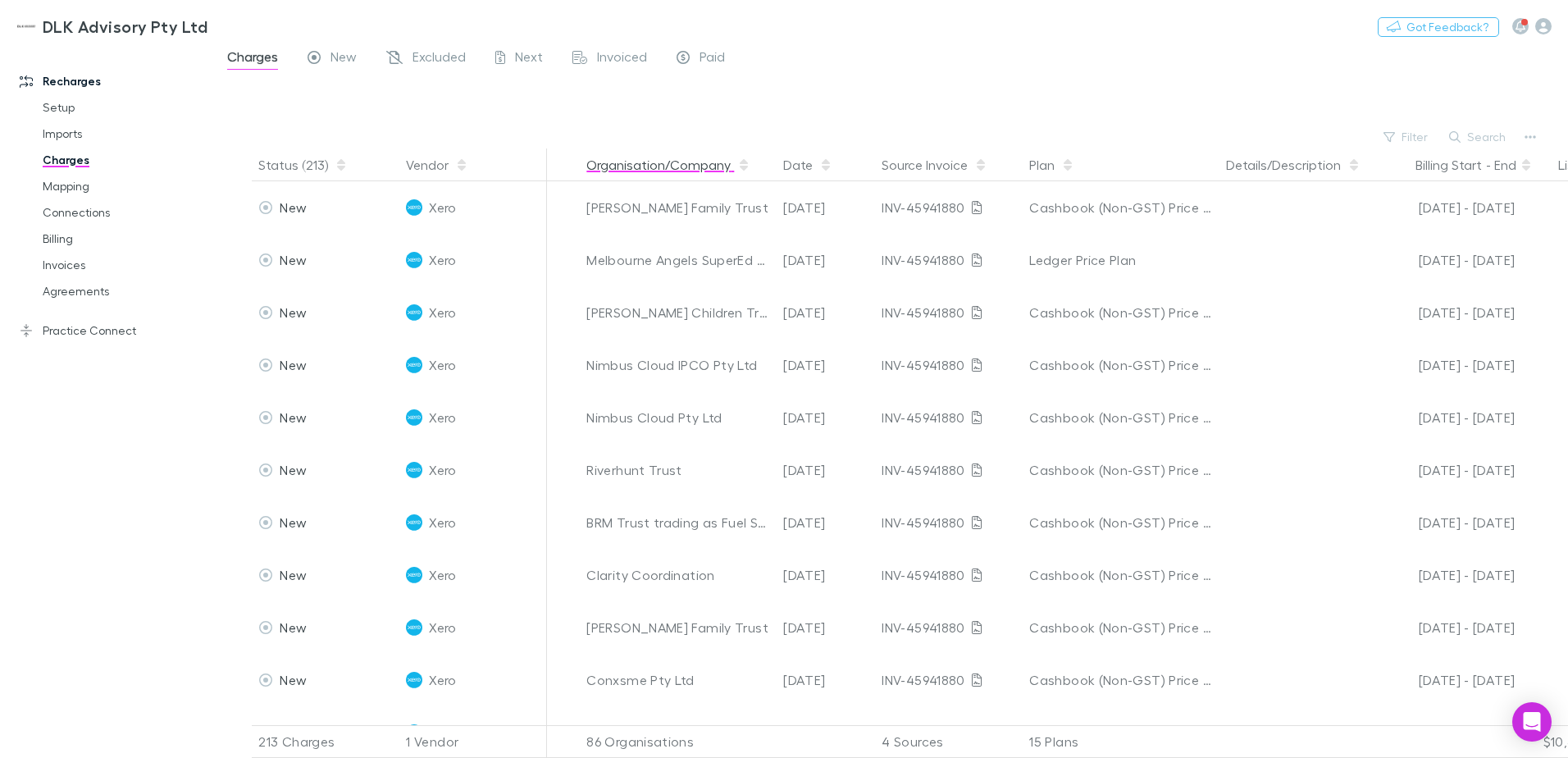
click at [640, 162] on button "Organisation/Company" at bounding box center [668, 165] width 164 height 33
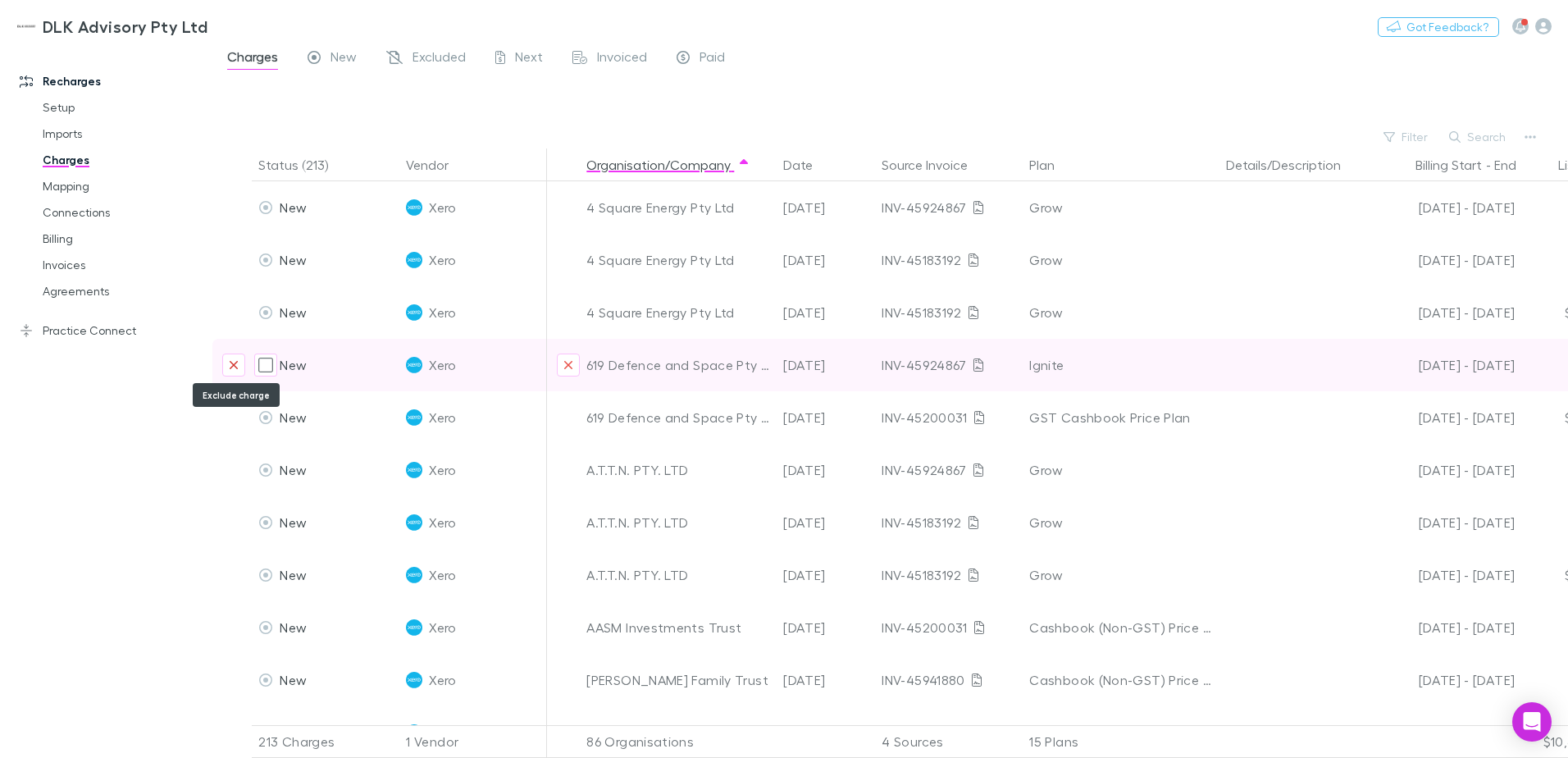
click at [234, 364] on icon "Exclude charge" at bounding box center [234, 365] width 8 height 8
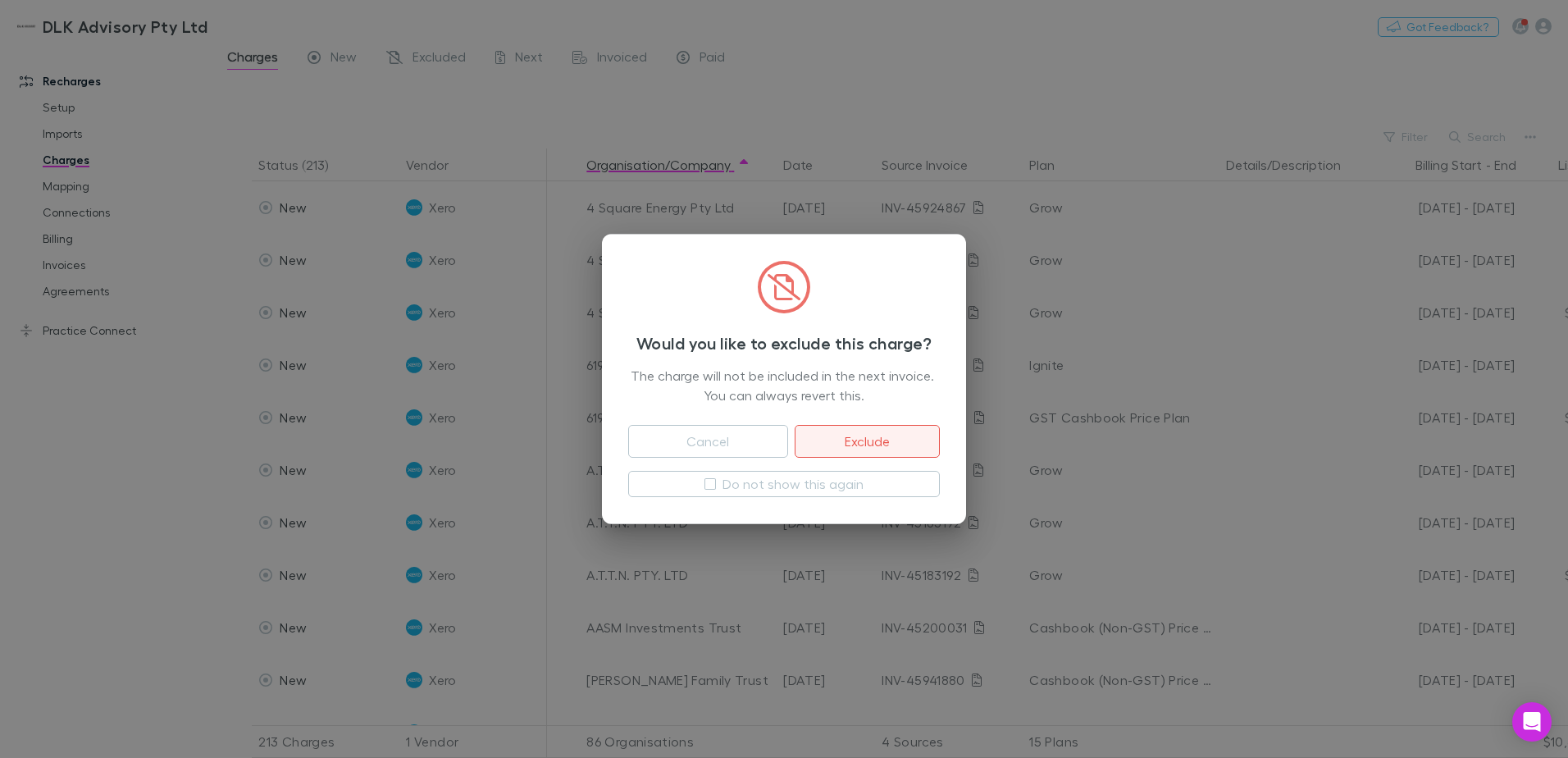
click at [855, 431] on button "Exclude" at bounding box center [867, 441] width 145 height 33
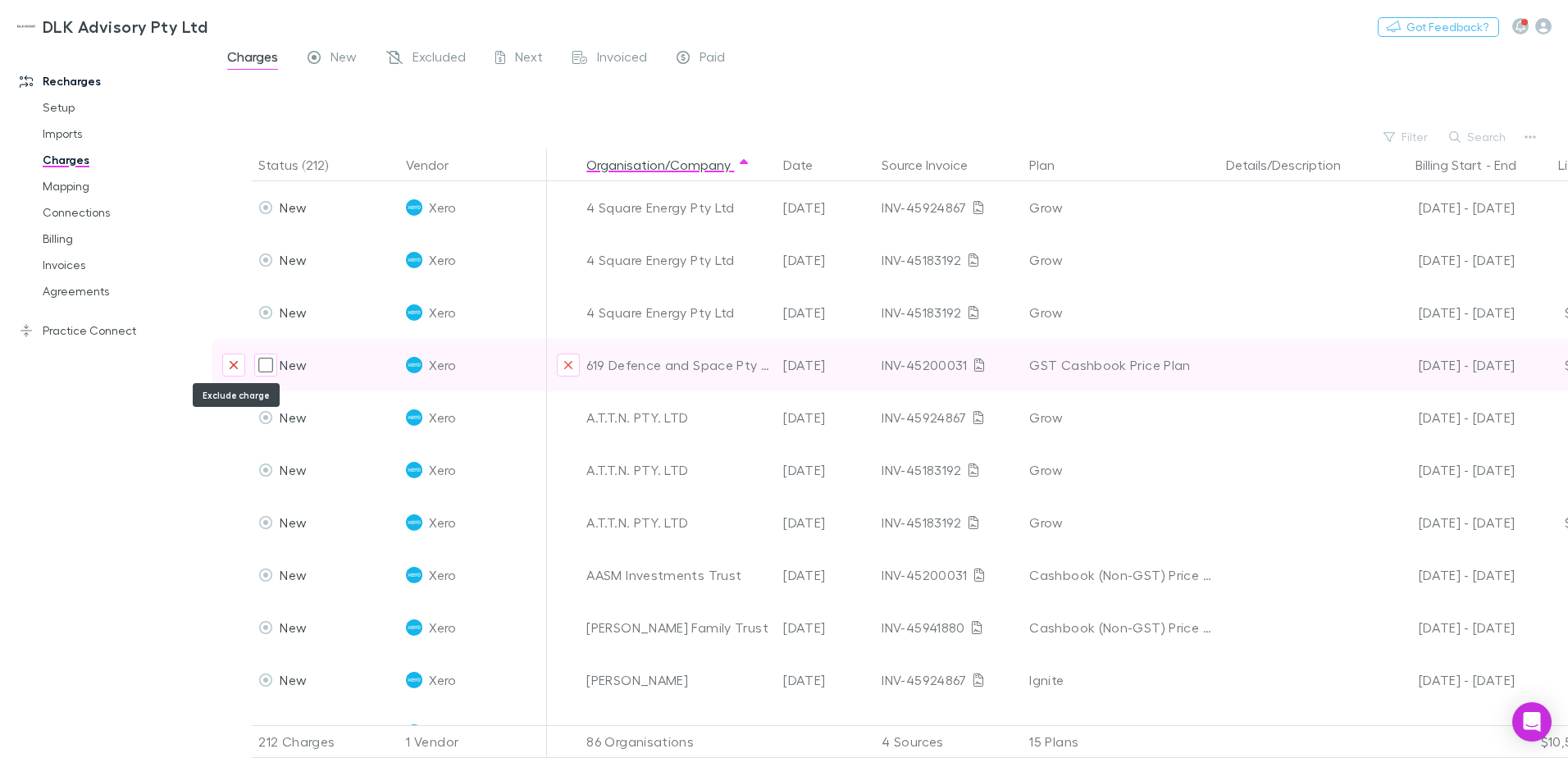
click at [231, 371] on icon "Exclude charge" at bounding box center [234, 365] width 10 height 13
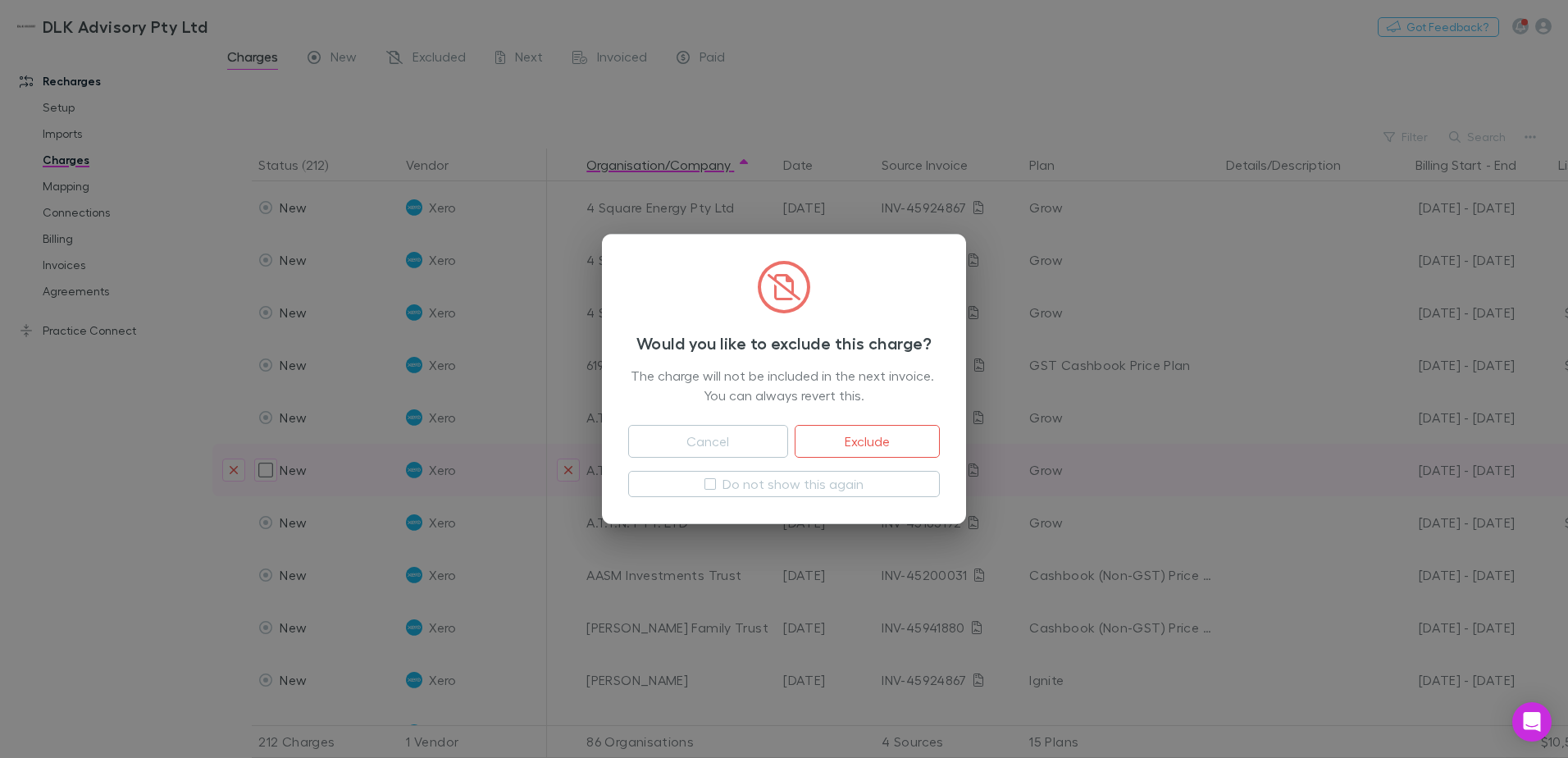
drag, startPoint x: 908, startPoint y: 437, endPoint x: 733, endPoint y: 436, distance: 175.0
click at [906, 437] on button "Exclude" at bounding box center [867, 441] width 145 height 33
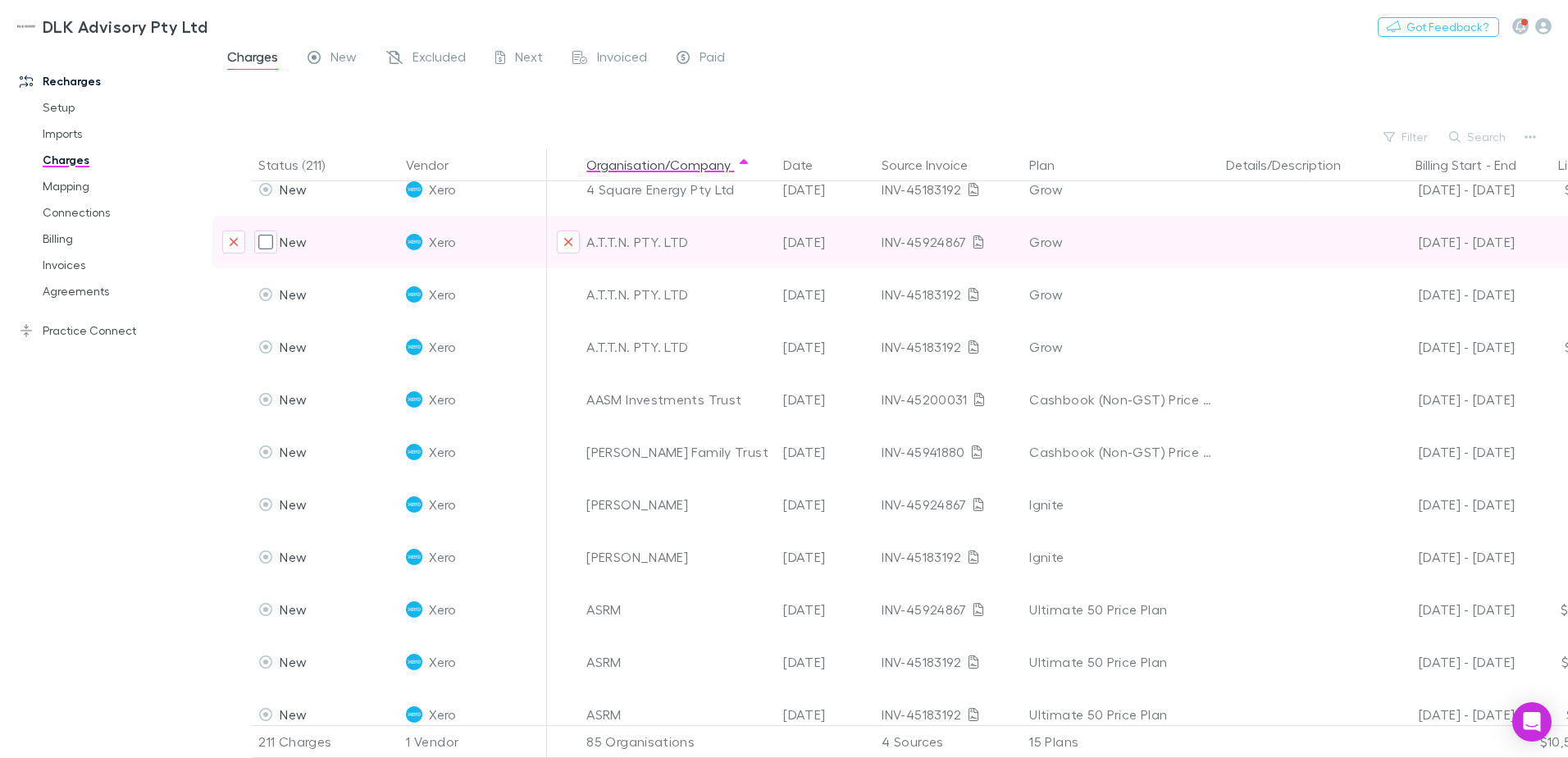
scroll to position [164, 0]
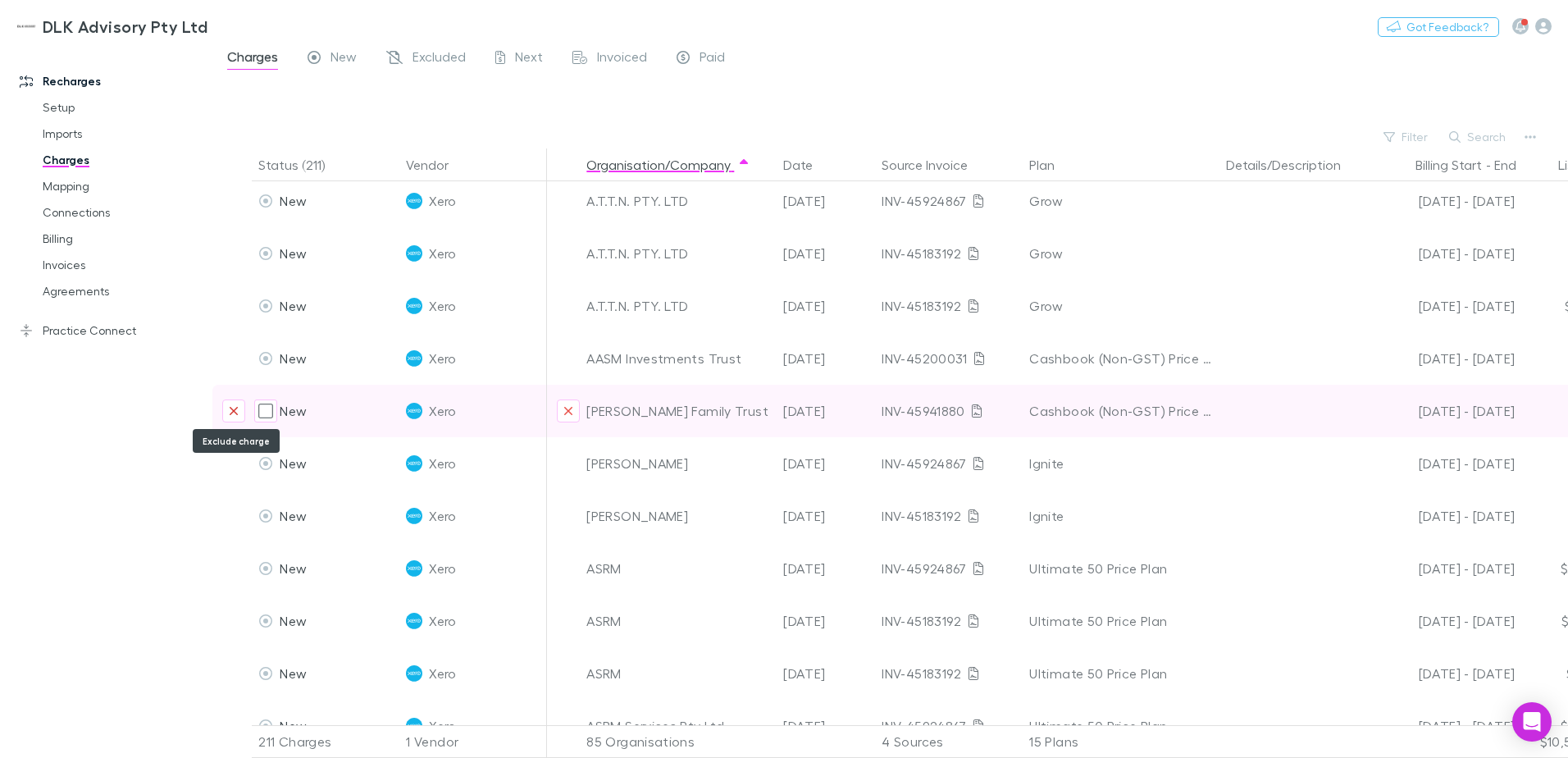
click at [229, 411] on icon "Exclude charge" at bounding box center [234, 411] width 10 height 13
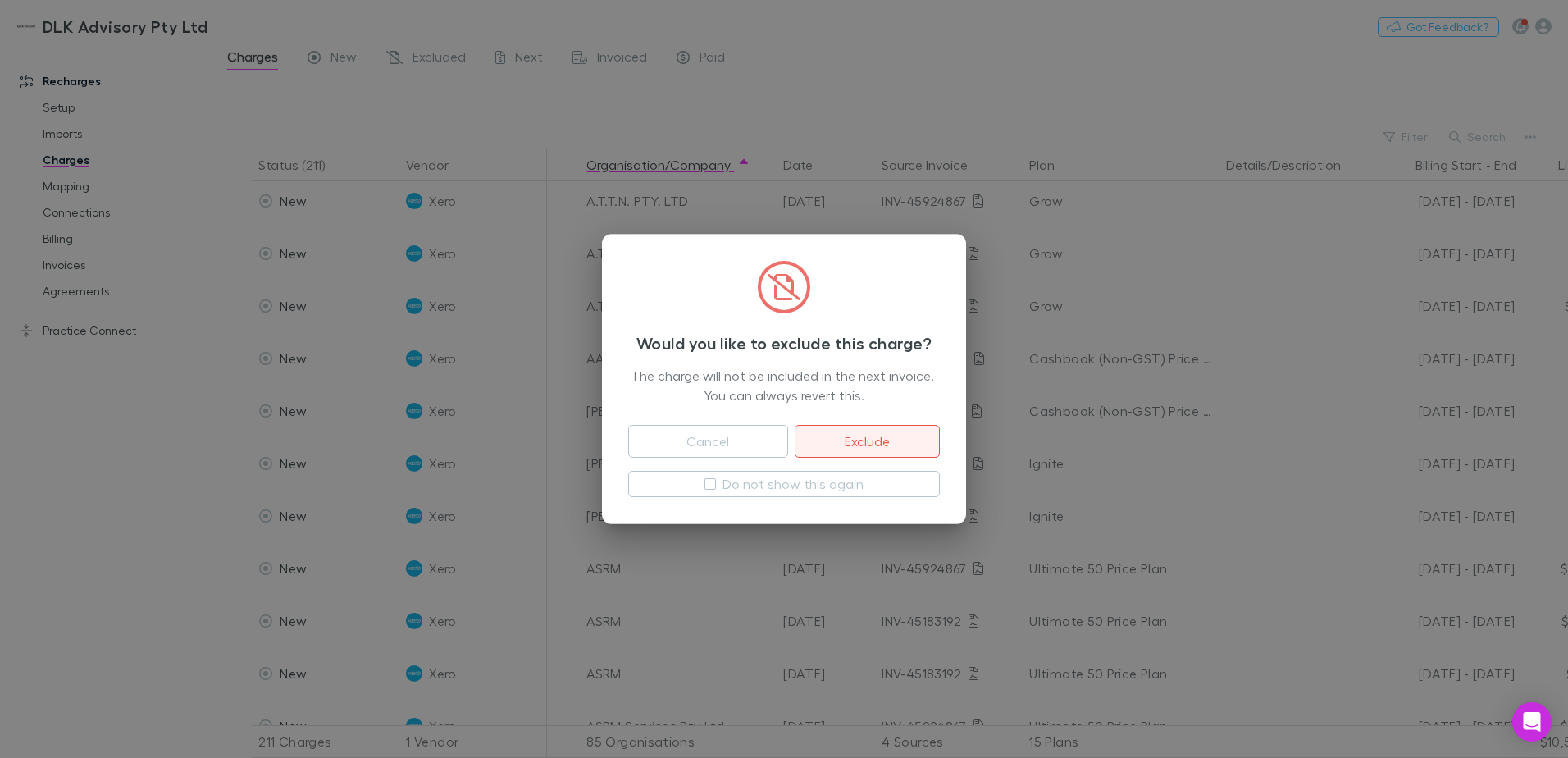
click at [830, 440] on button "Exclude" at bounding box center [867, 441] width 145 height 33
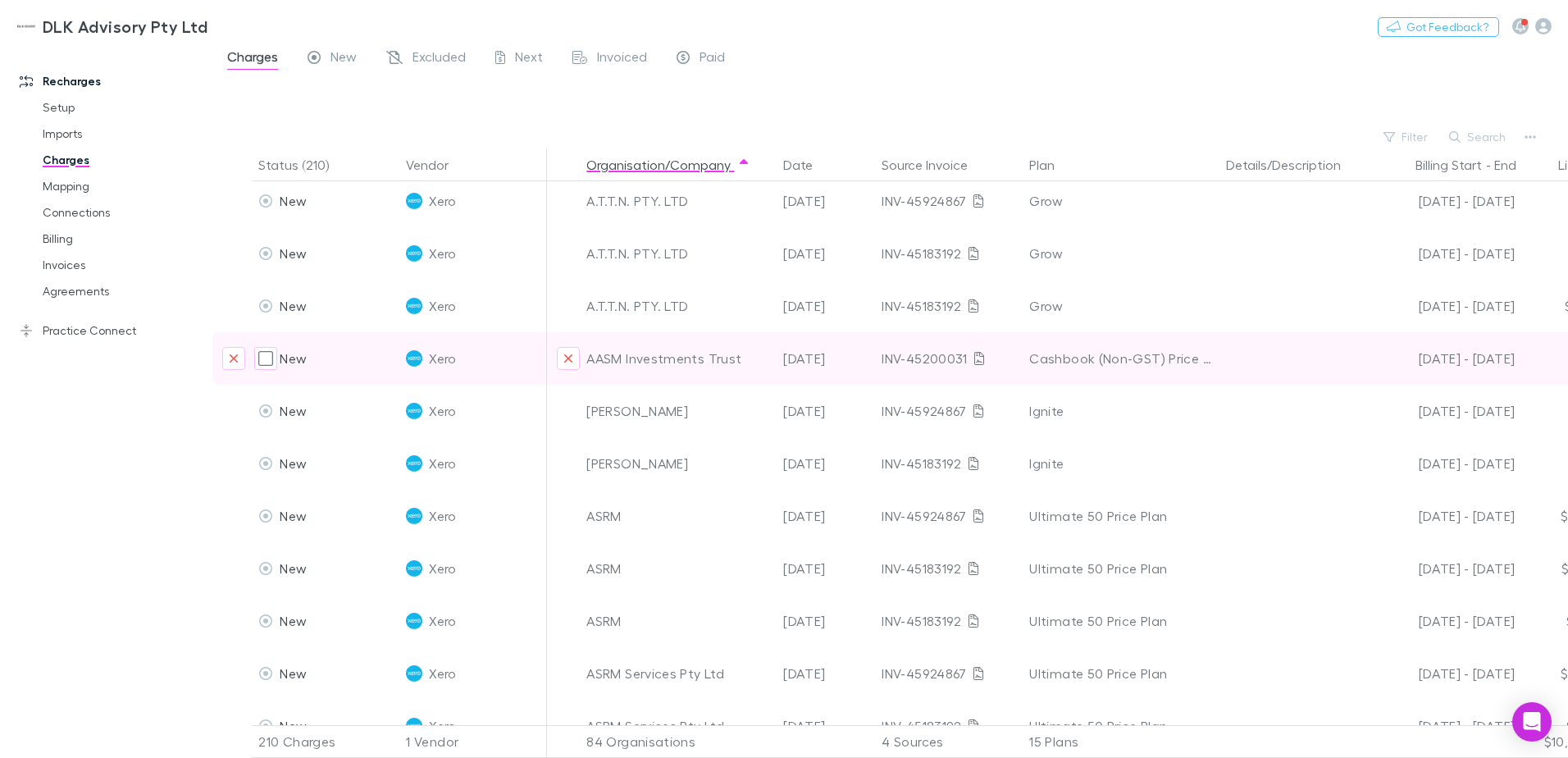
click at [226, 371] on div at bounding box center [237, 358] width 30 height 52
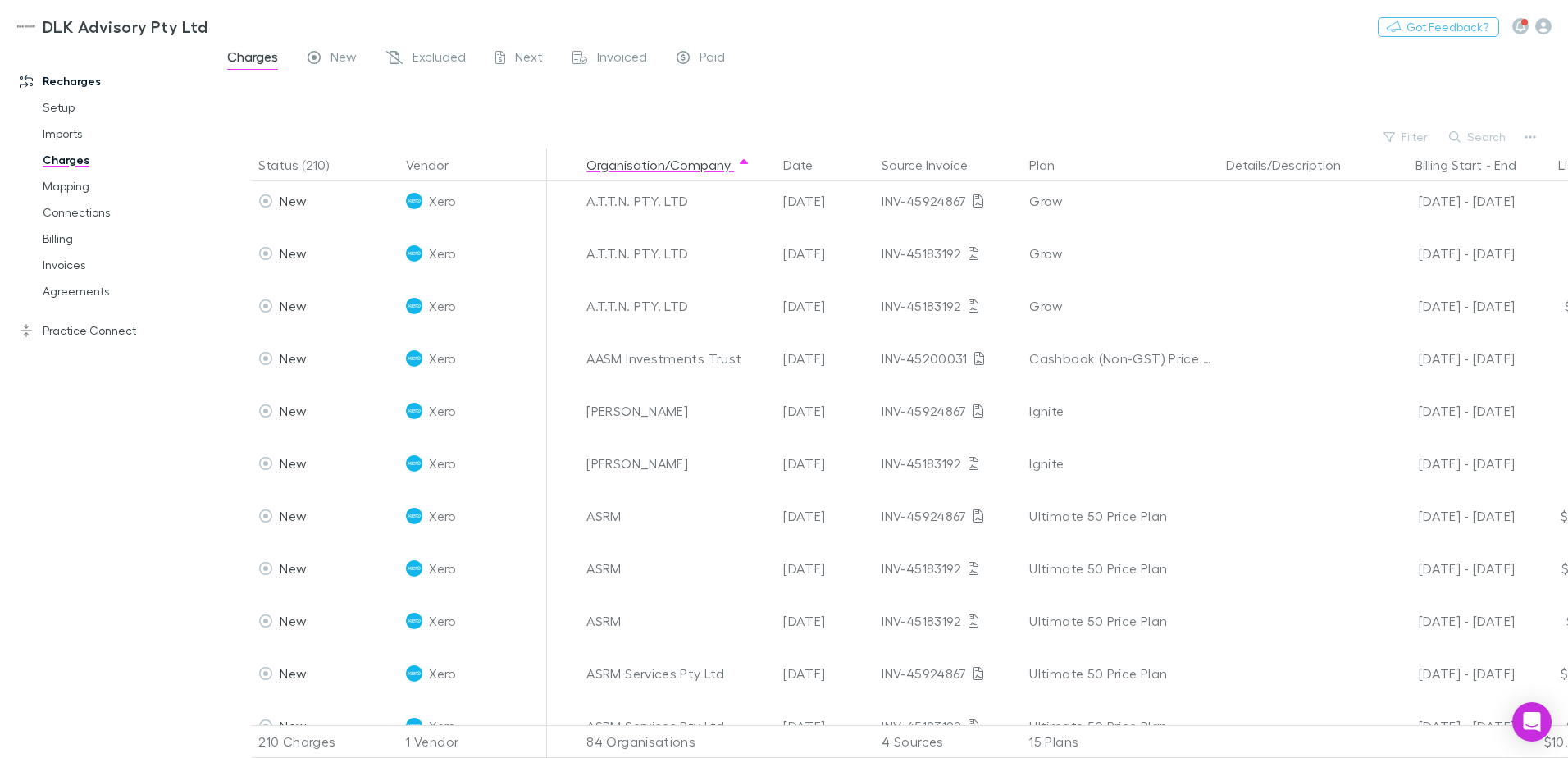
click at [1055, 731] on div "15 Plans" at bounding box center [1120, 741] width 197 height 33
click at [51, 109] on link "Setup" at bounding box center [124, 108] width 195 height 27
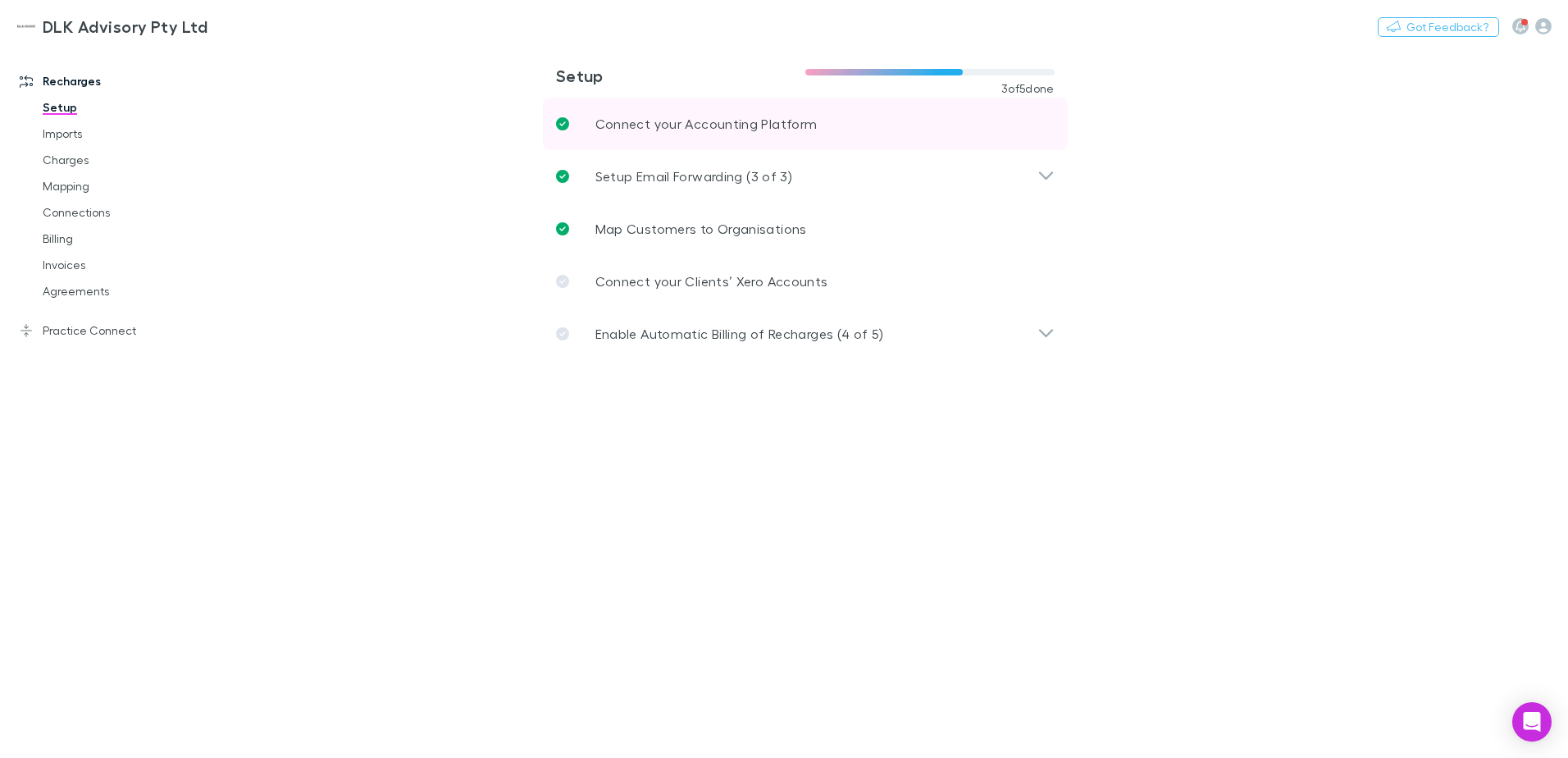
click at [674, 124] on p "Connect your Accounting Platform" at bounding box center [706, 124] width 222 height 20
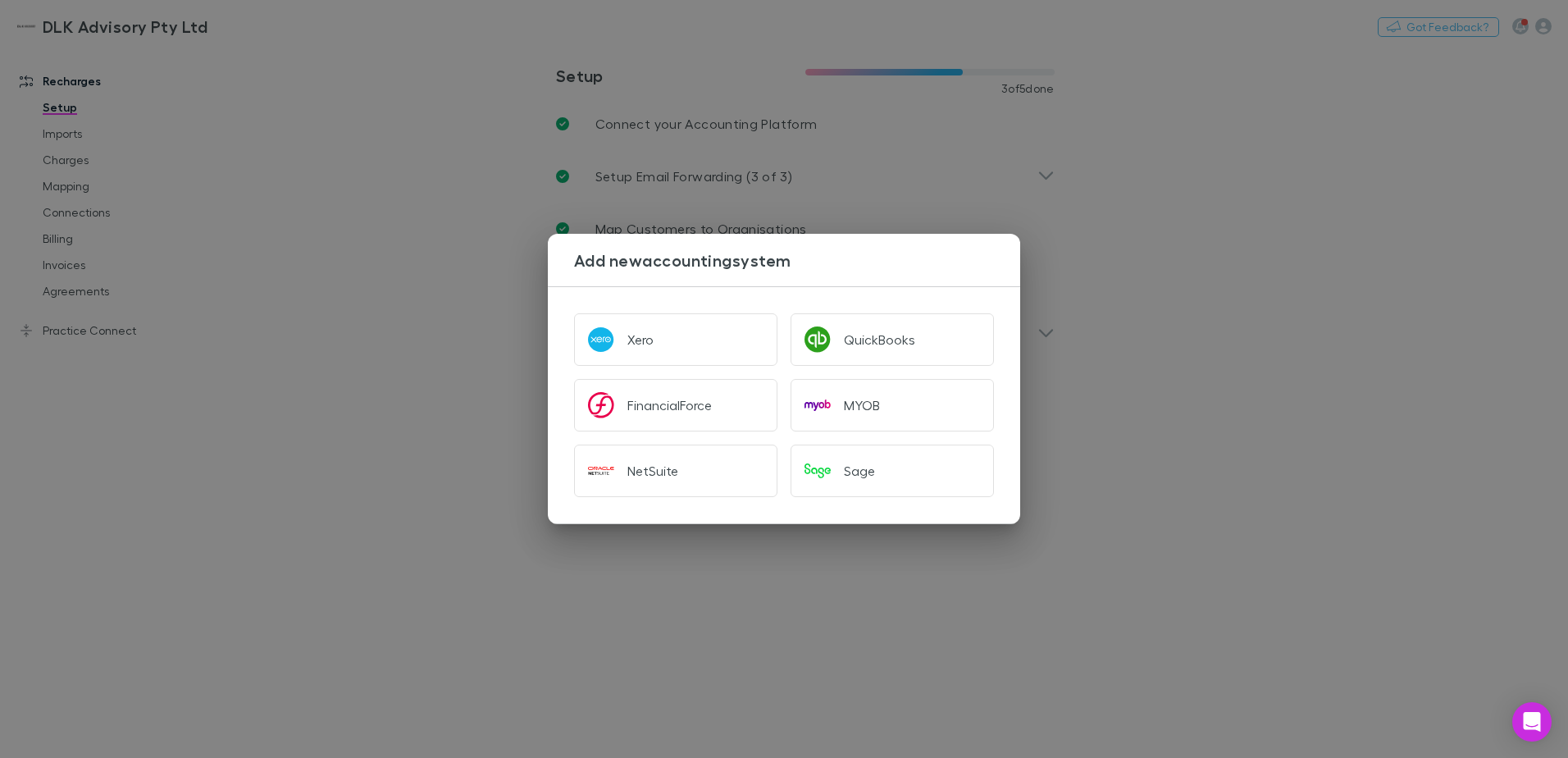
click at [681, 138] on div "Add new accounting system Xero QuickBooks FinancialForce MYOB NetSuite Sage" at bounding box center [784, 379] width 1568 height 758
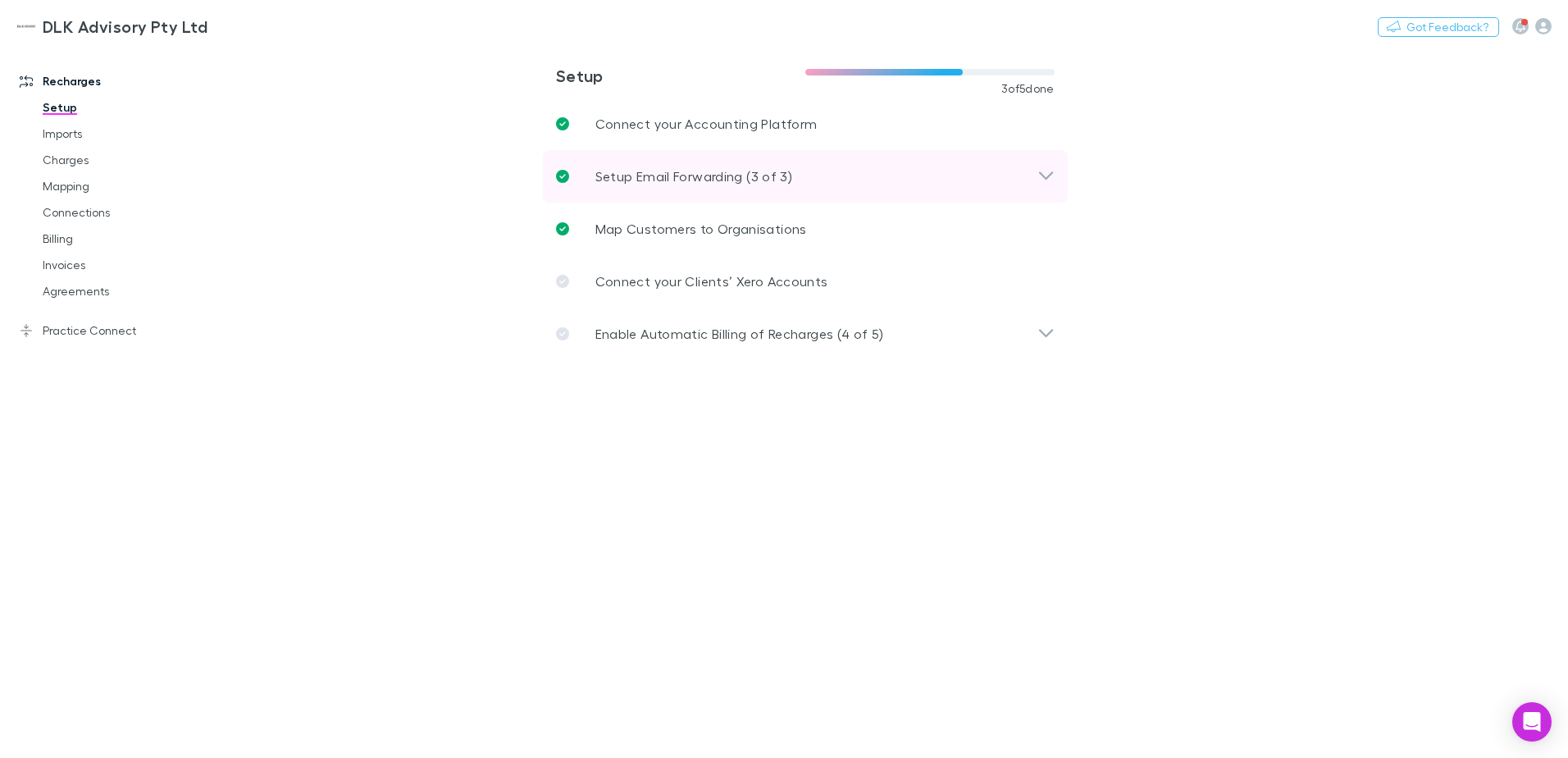
click at [701, 175] on p "Setup Email Forwarding (3 of 3)" at bounding box center [693, 177] width 197 height 20
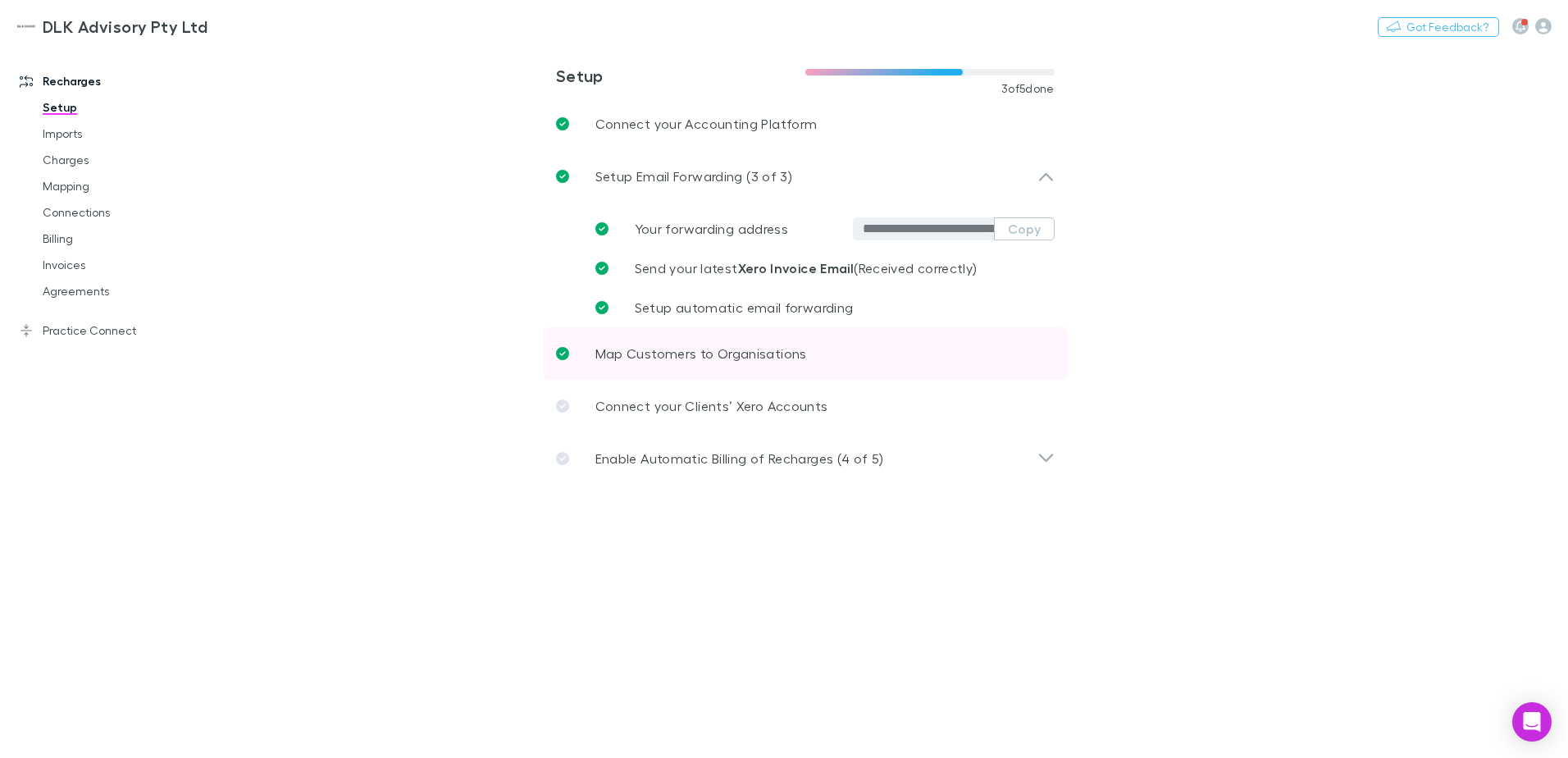
click at [706, 340] on link "Map Customers to Organisations" at bounding box center [805, 353] width 525 height 52
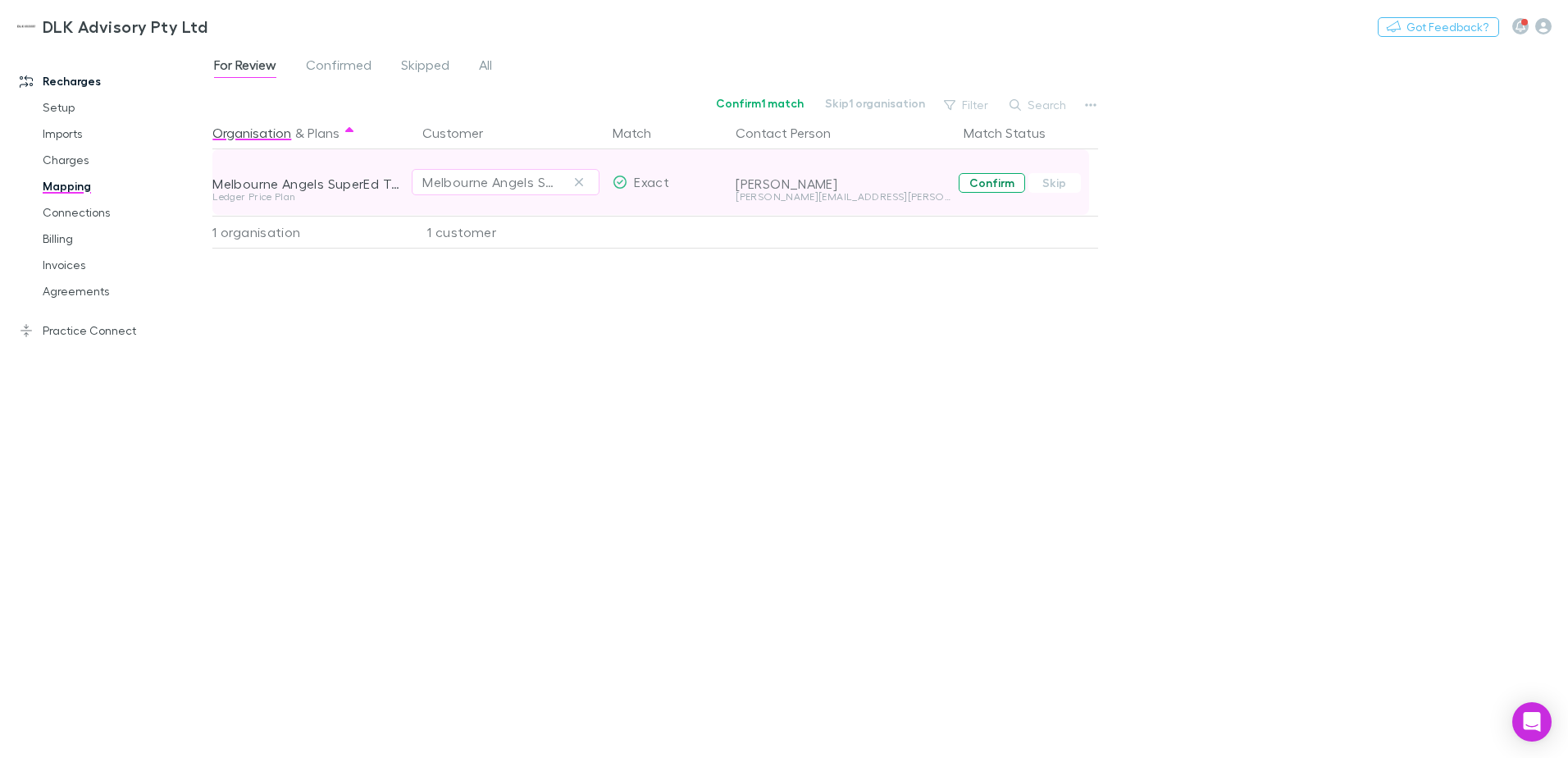
click at [983, 186] on button "Confirm" at bounding box center [992, 183] width 66 height 20
click at [22, 83] on icon at bounding box center [27, 81] width 13 height 13
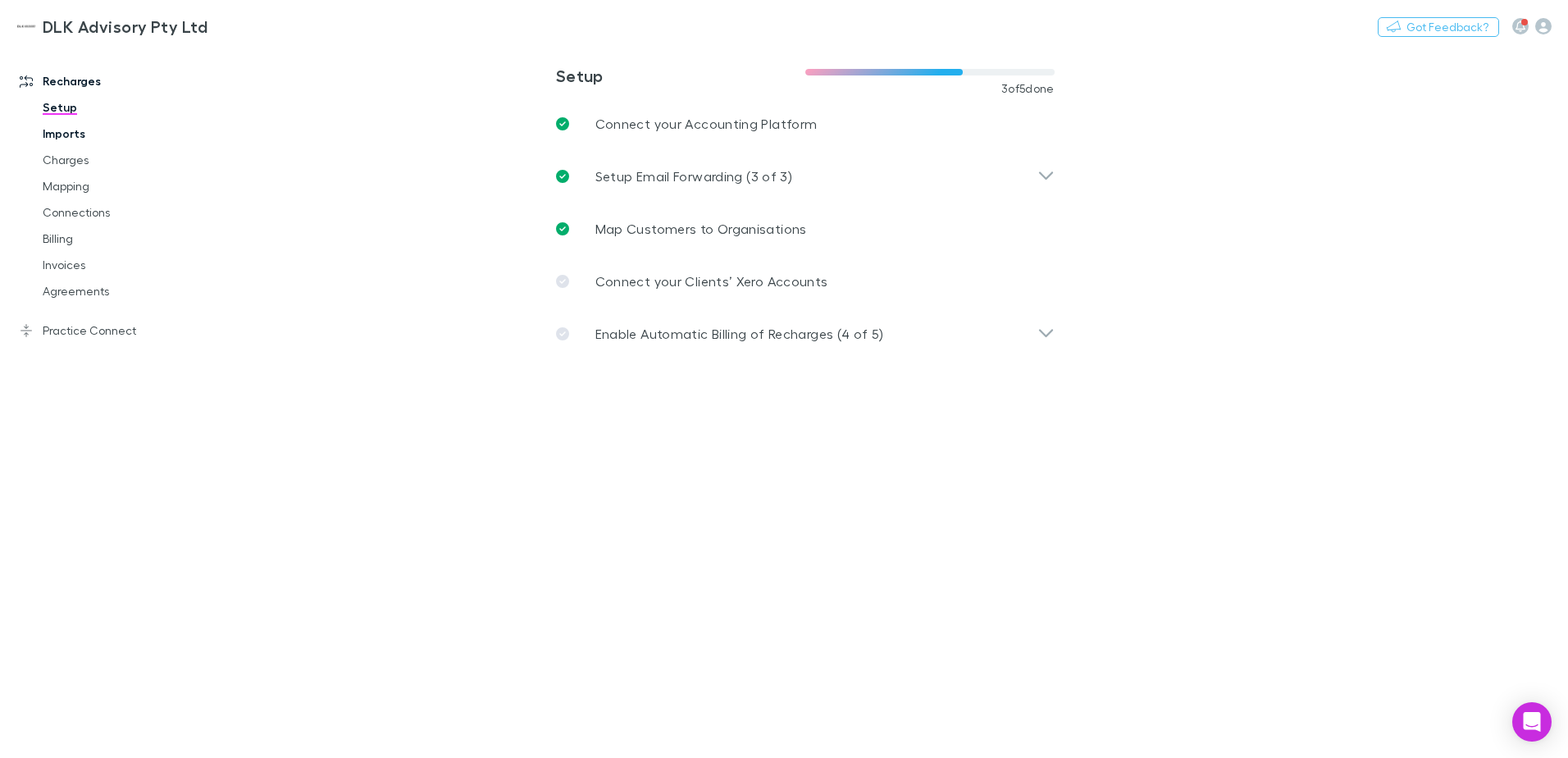
click at [66, 137] on link "Imports" at bounding box center [124, 134] width 195 height 27
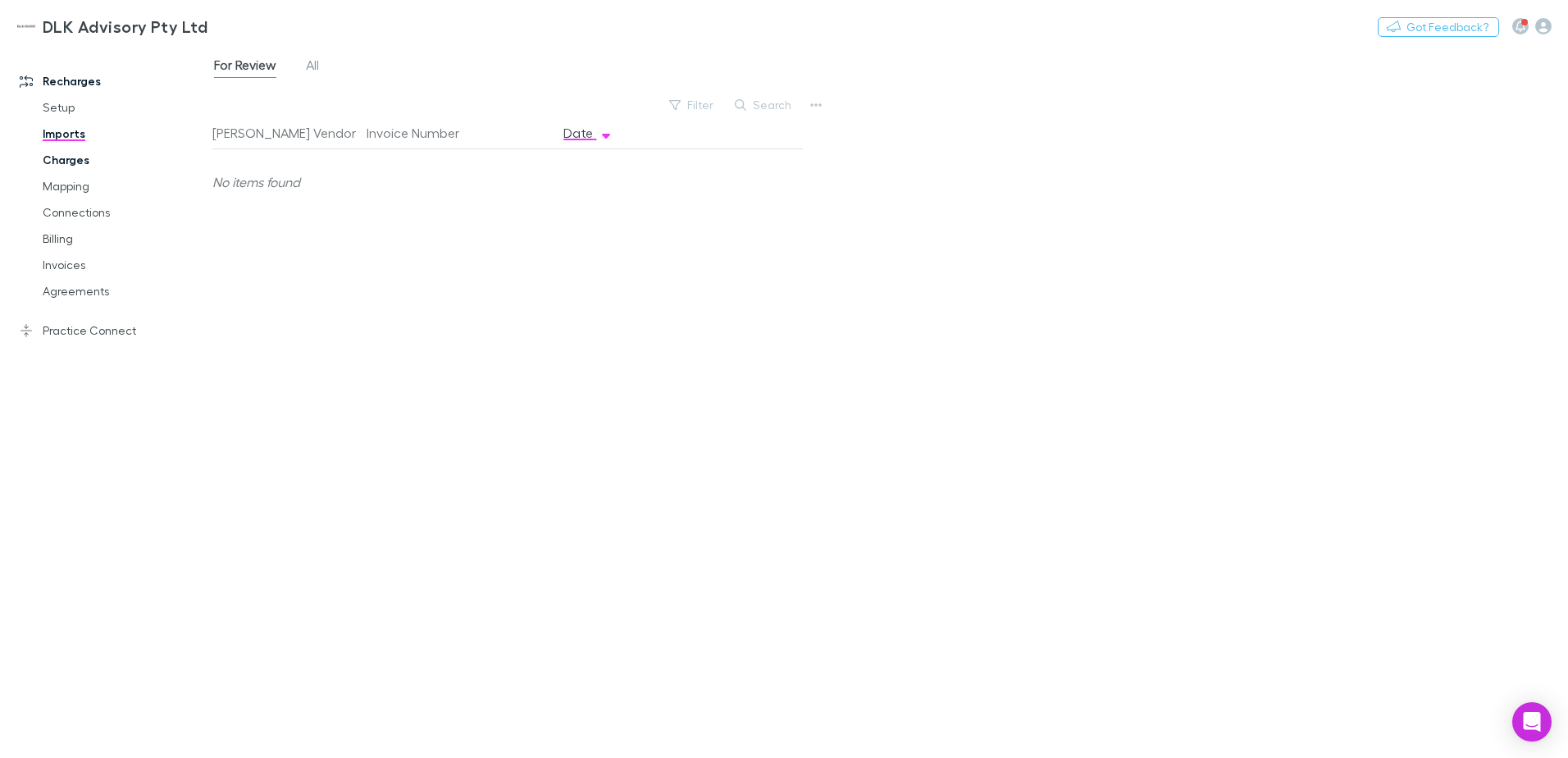
click at [67, 163] on link "Charges" at bounding box center [124, 160] width 195 height 27
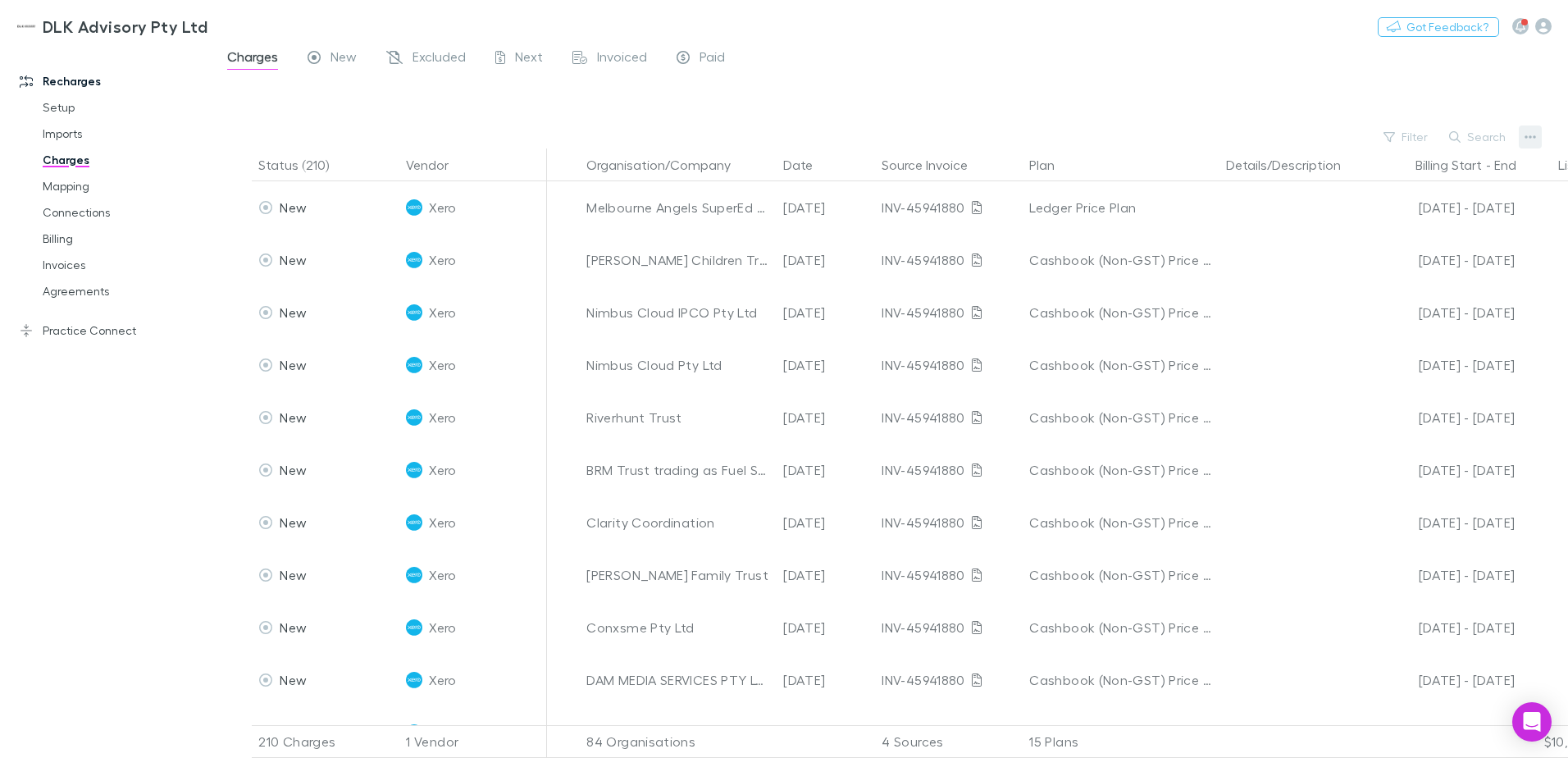
click at [1526, 134] on icon "button" at bounding box center [1530, 137] width 12 height 13
click at [1374, 203] on p "Plan exclusions" at bounding box center [1429, 199] width 199 height 20
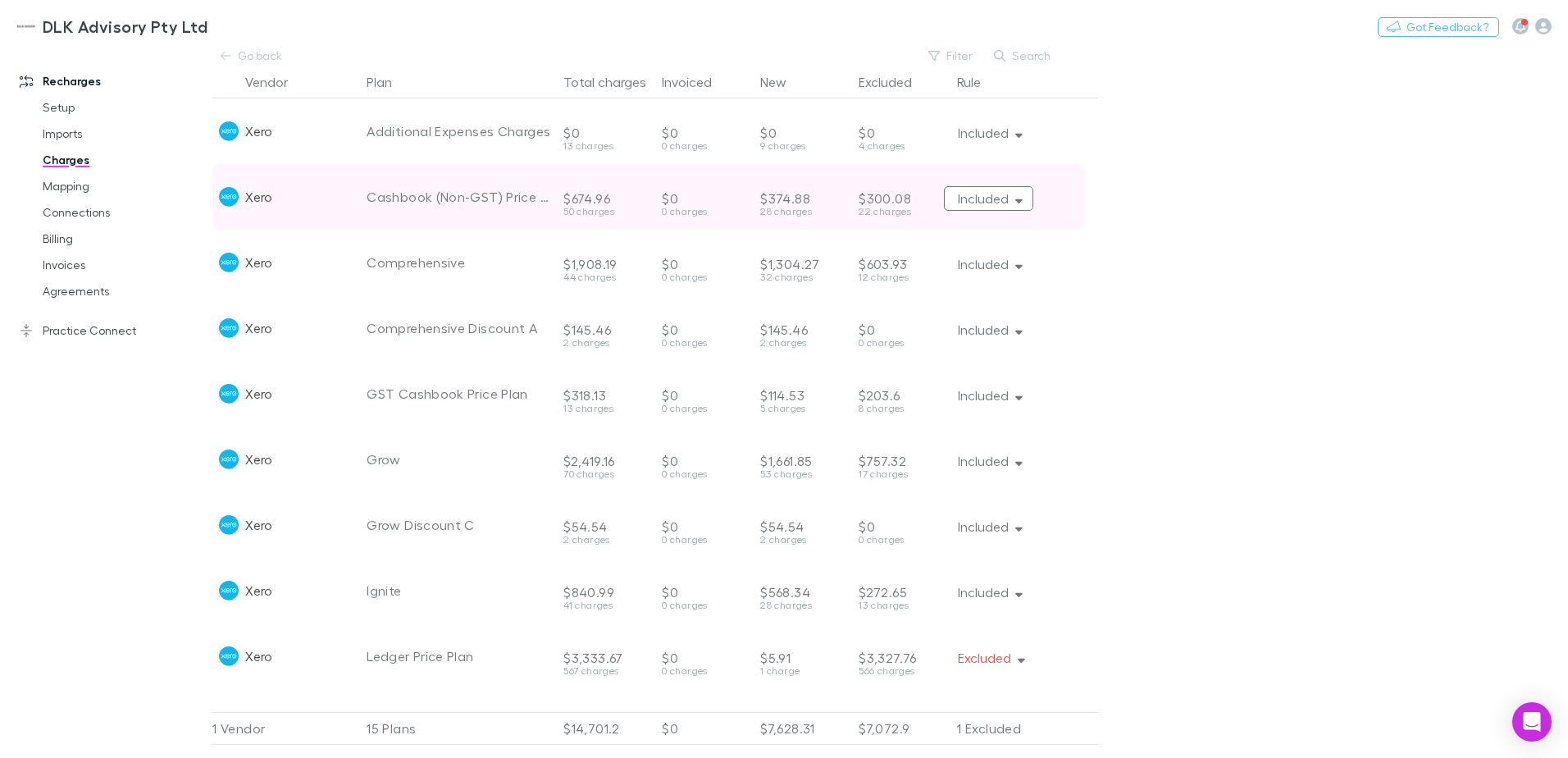
click at [989, 196] on button "Included" at bounding box center [988, 198] width 90 height 25
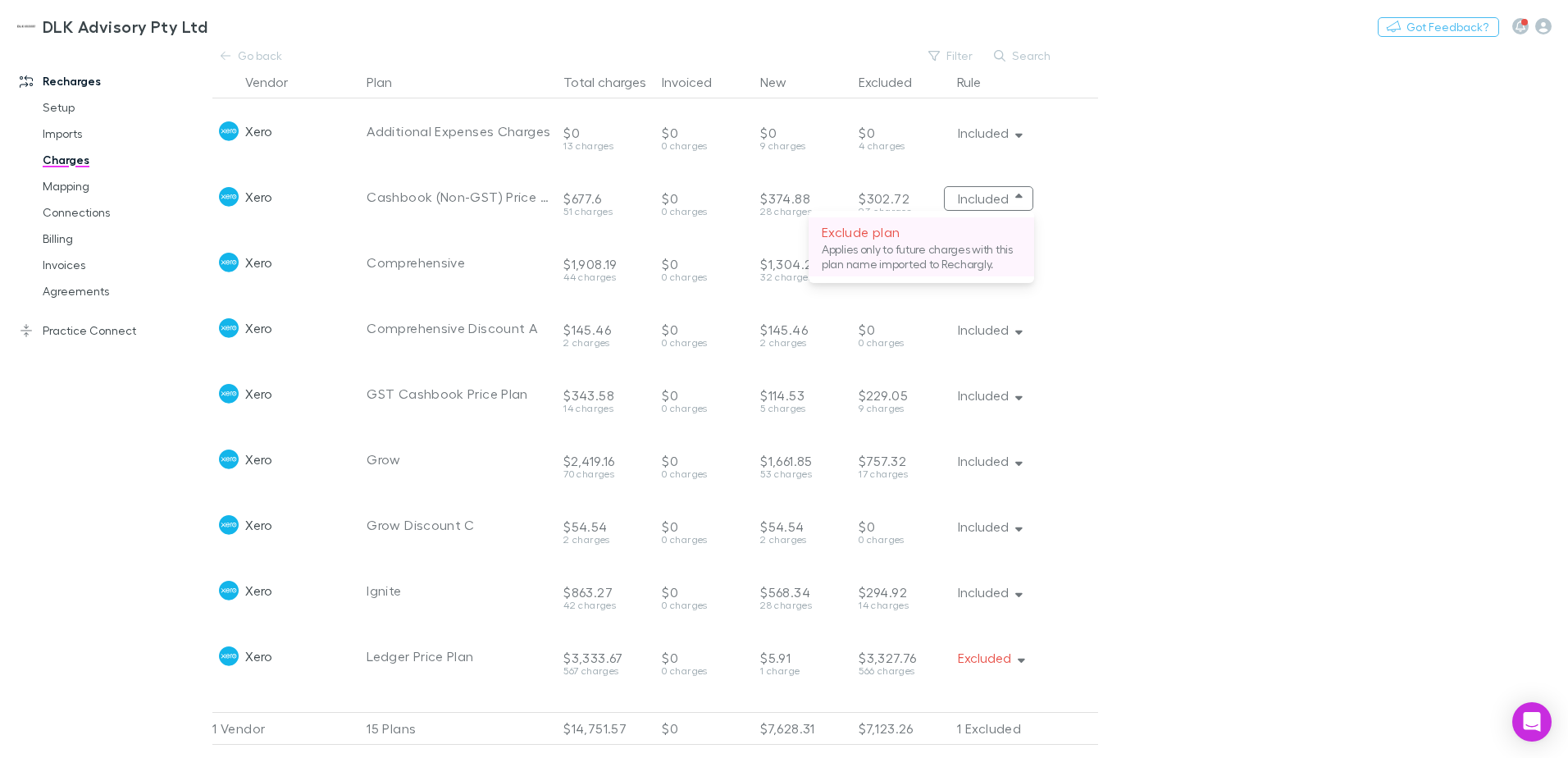
click at [939, 236] on p "Exclude plan" at bounding box center [921, 232] width 199 height 20
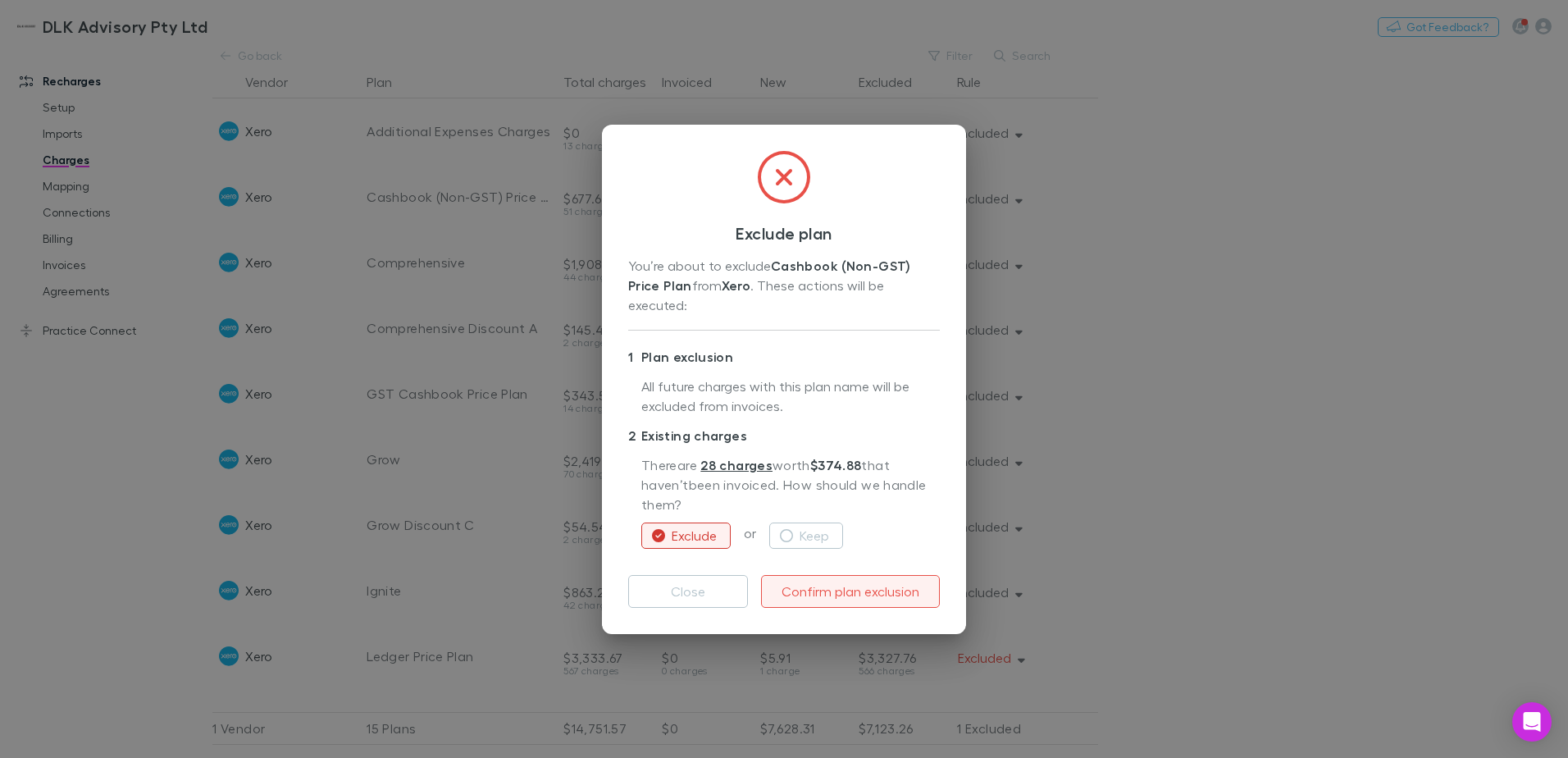
click at [813, 602] on button "Confirm plan exclusion" at bounding box center [851, 591] width 179 height 33
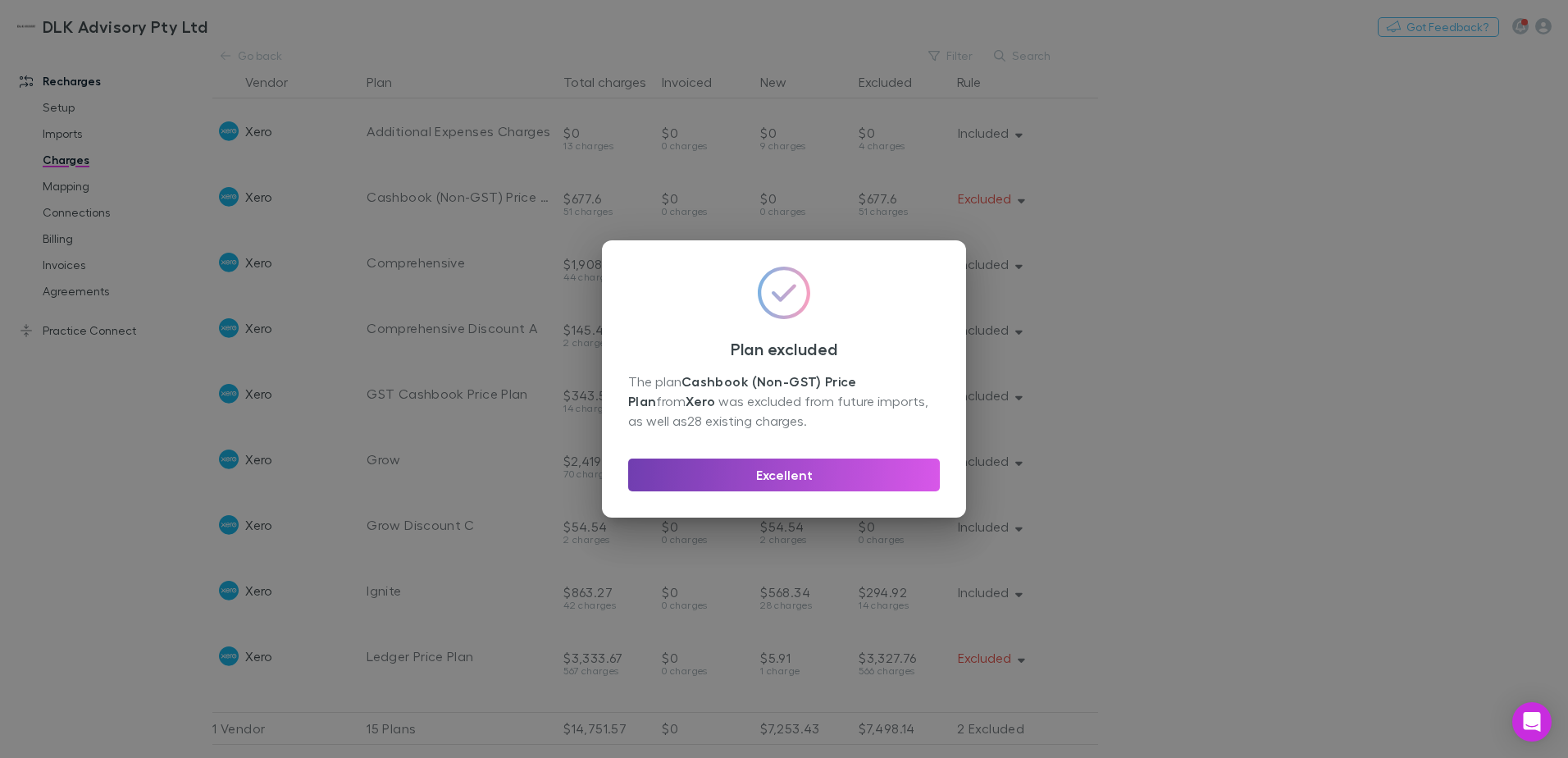
click at [795, 481] on button "Excellent" at bounding box center [784, 475] width 312 height 33
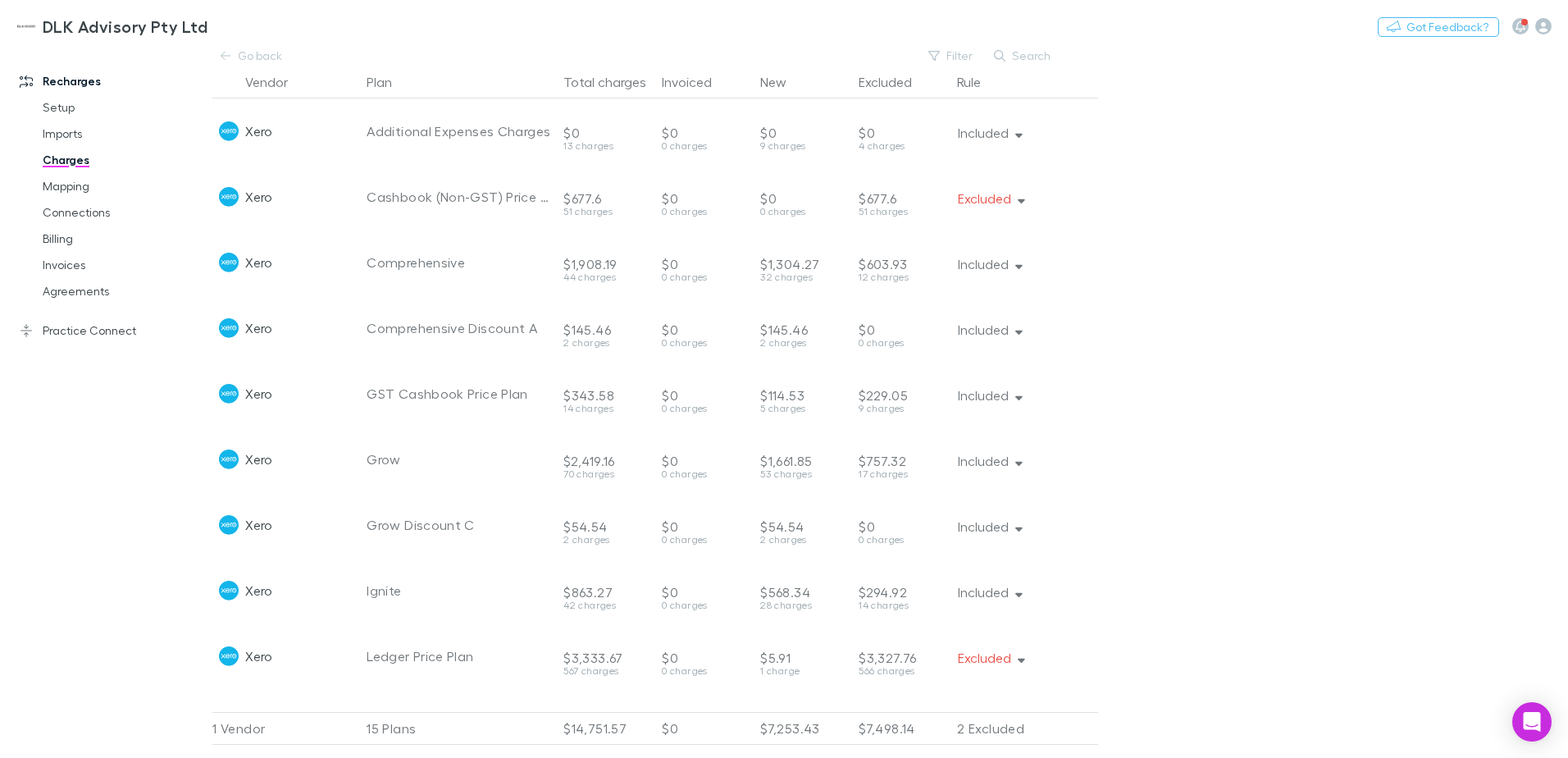
click at [73, 163] on link "Charges" at bounding box center [124, 160] width 195 height 27
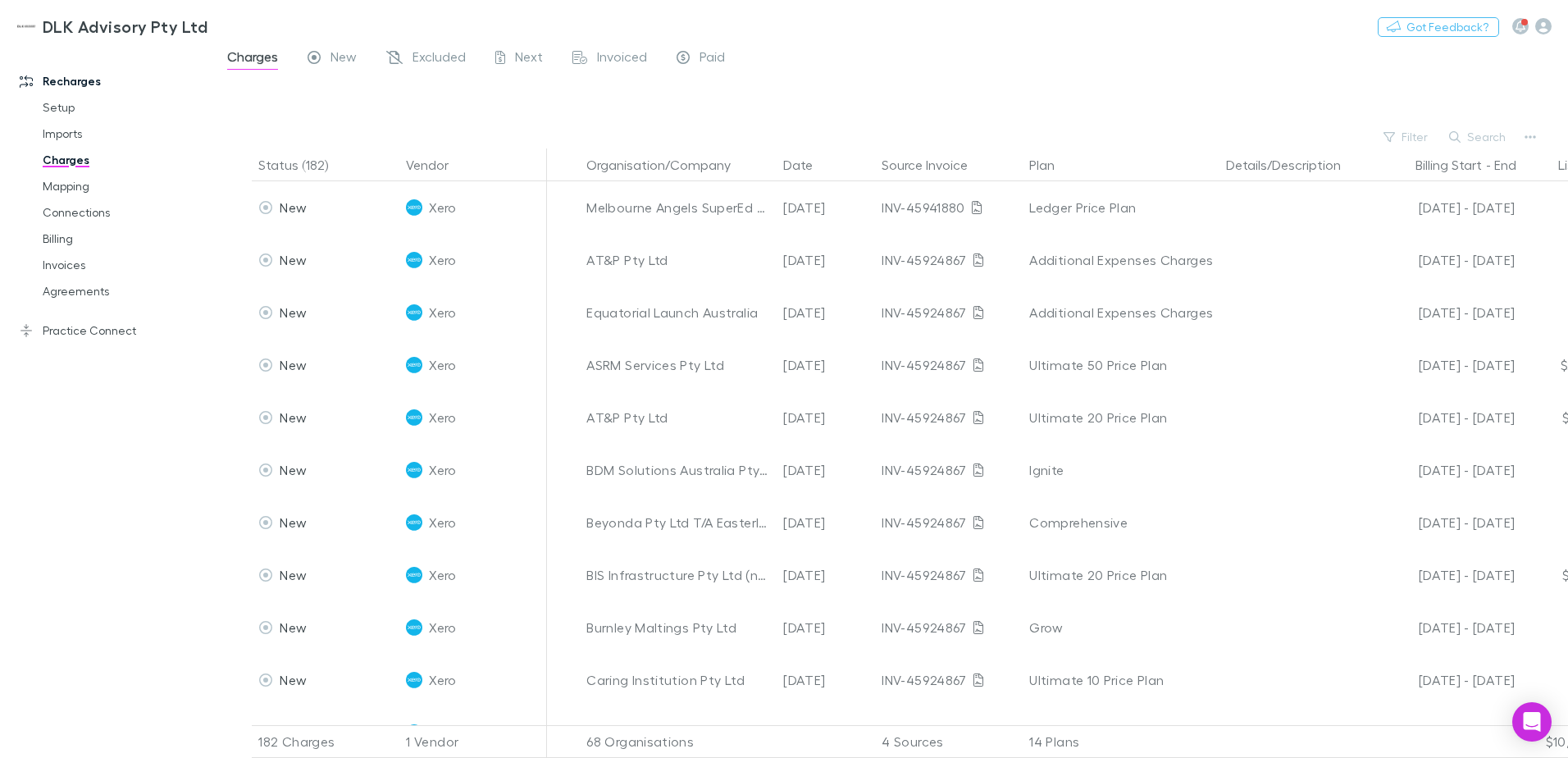
click at [67, 158] on link "Charges" at bounding box center [124, 160] width 195 height 27
click at [707, 161] on button "Organisation/Company" at bounding box center [668, 165] width 164 height 33
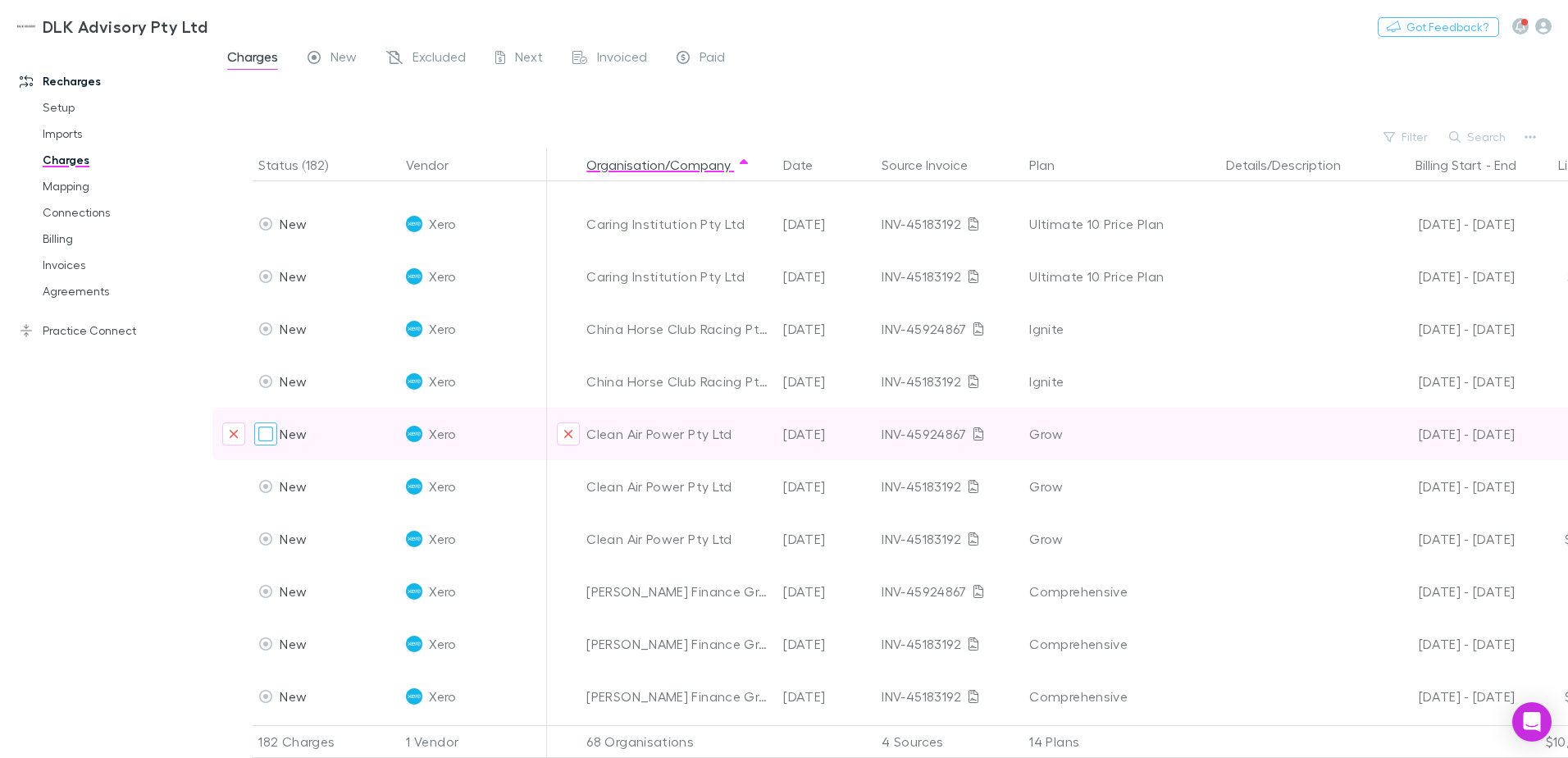
scroll to position [1723, 0]
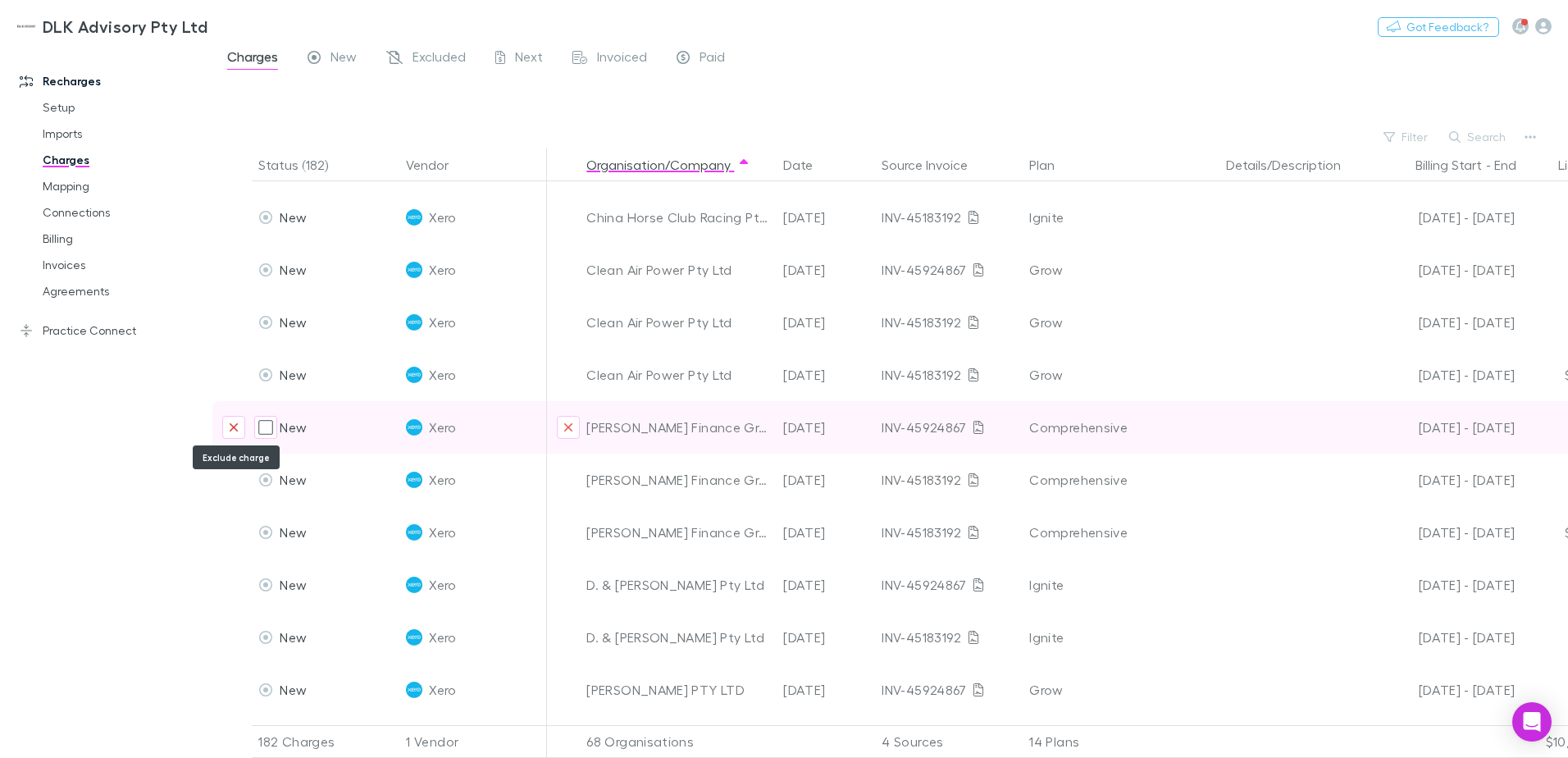
click at [237, 432] on icon "Exclude charge" at bounding box center [234, 427] width 10 height 13
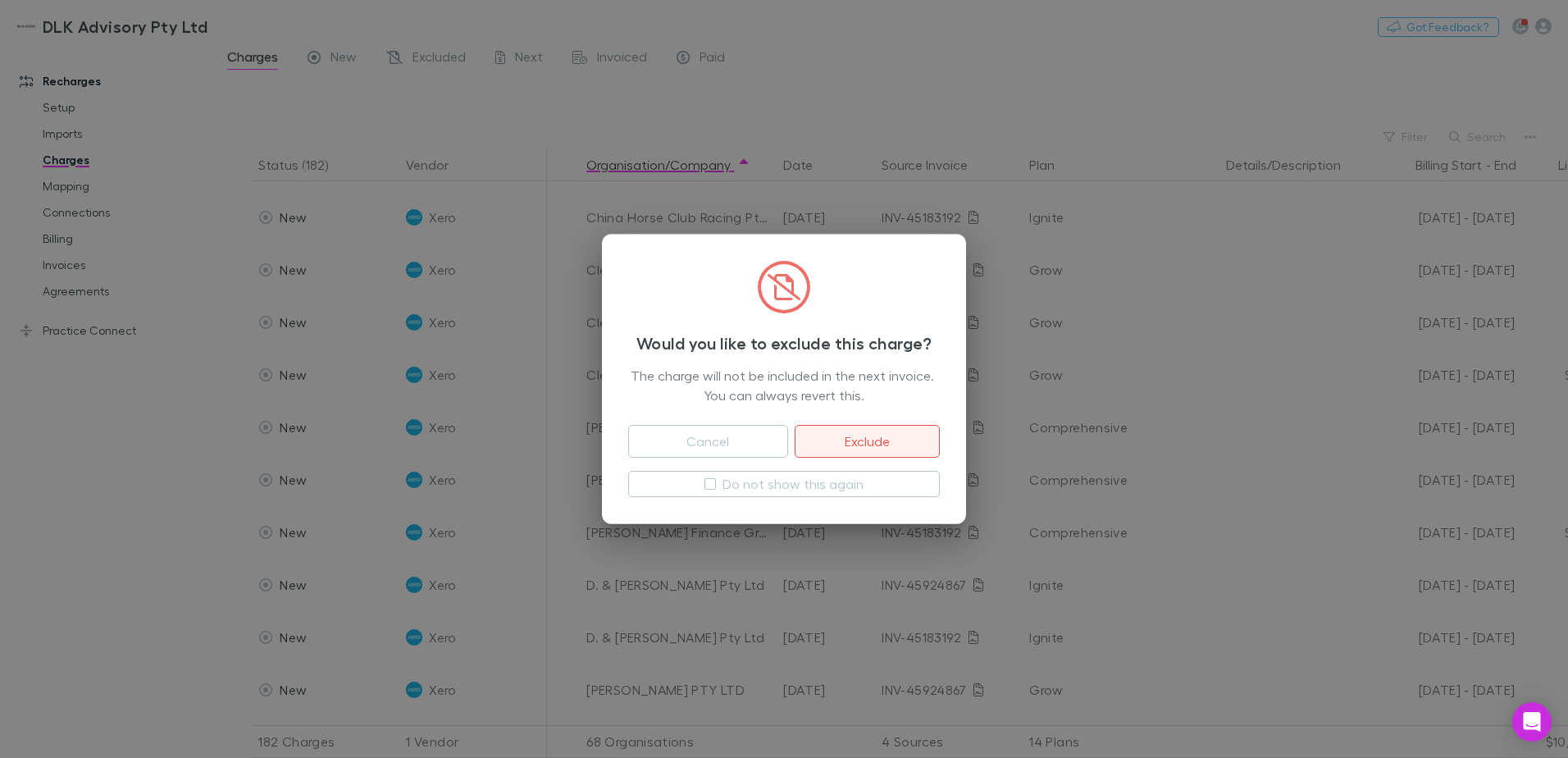
click at [850, 442] on button "Exclude" at bounding box center [867, 441] width 145 height 33
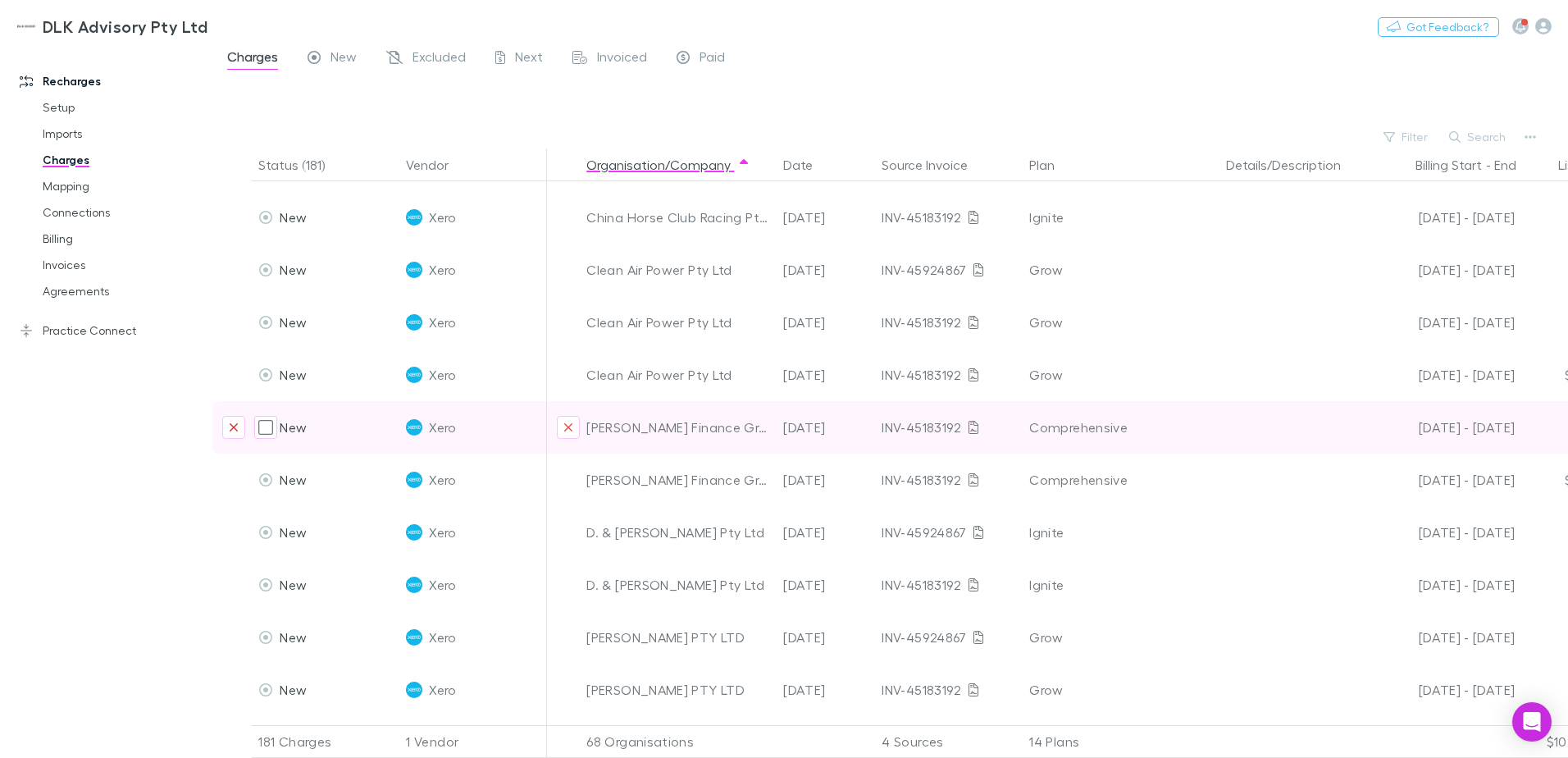
click at [235, 429] on icon "Exclude charge" at bounding box center [234, 427] width 8 height 8
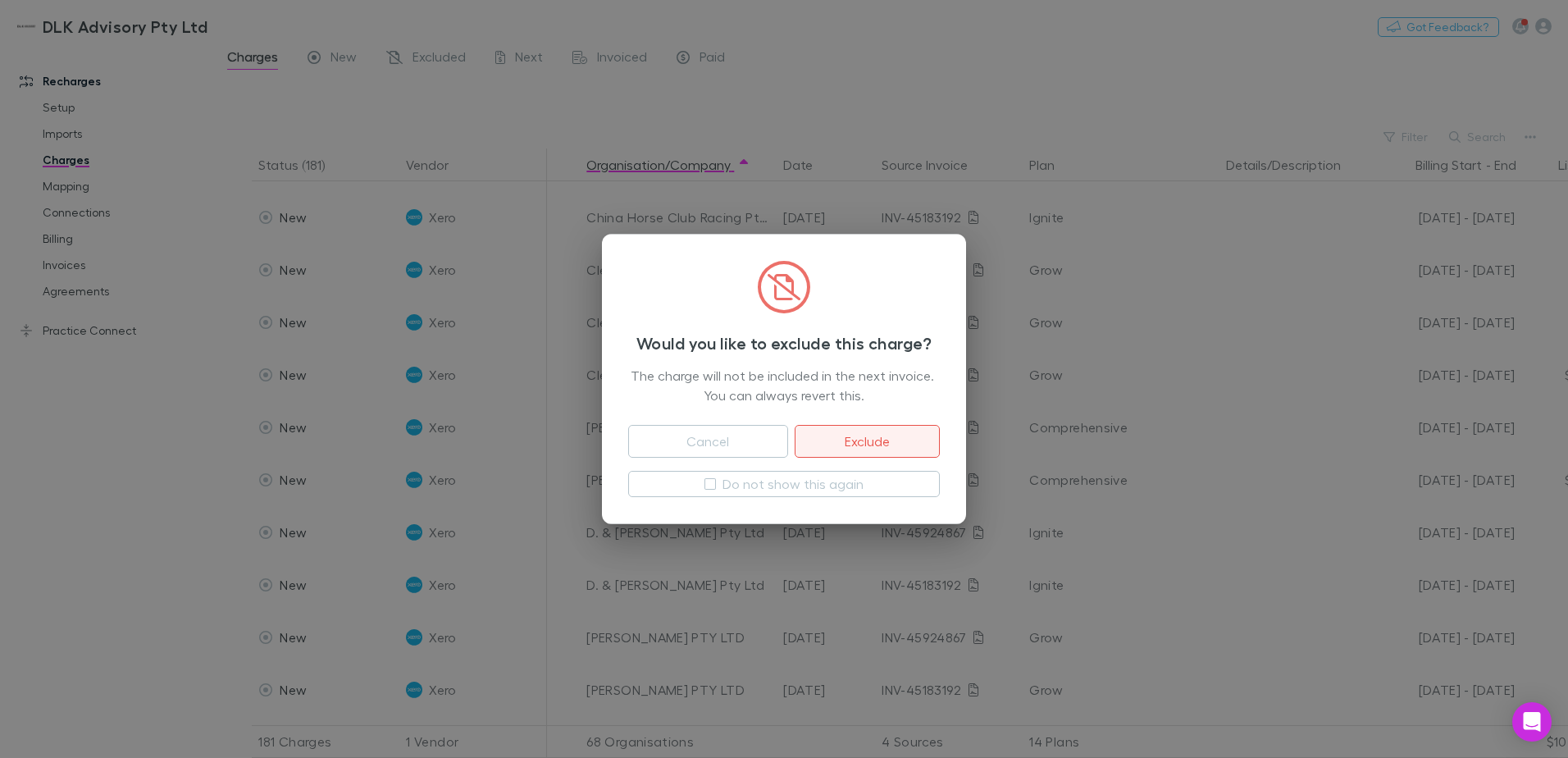
click at [881, 433] on button "Exclude" at bounding box center [867, 441] width 145 height 33
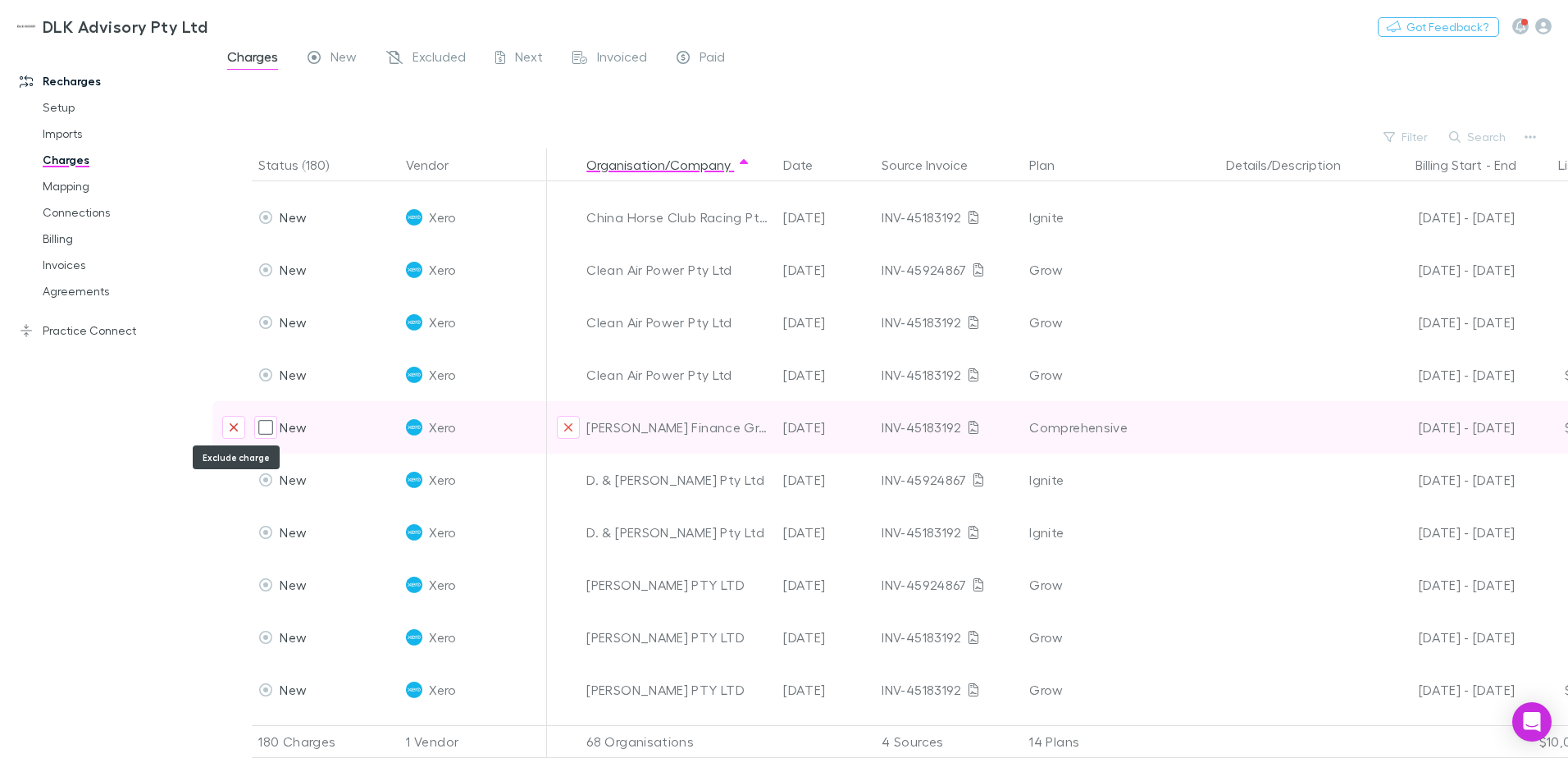
click at [234, 420] on icon "Exclude charge" at bounding box center [234, 427] width 10 height 13
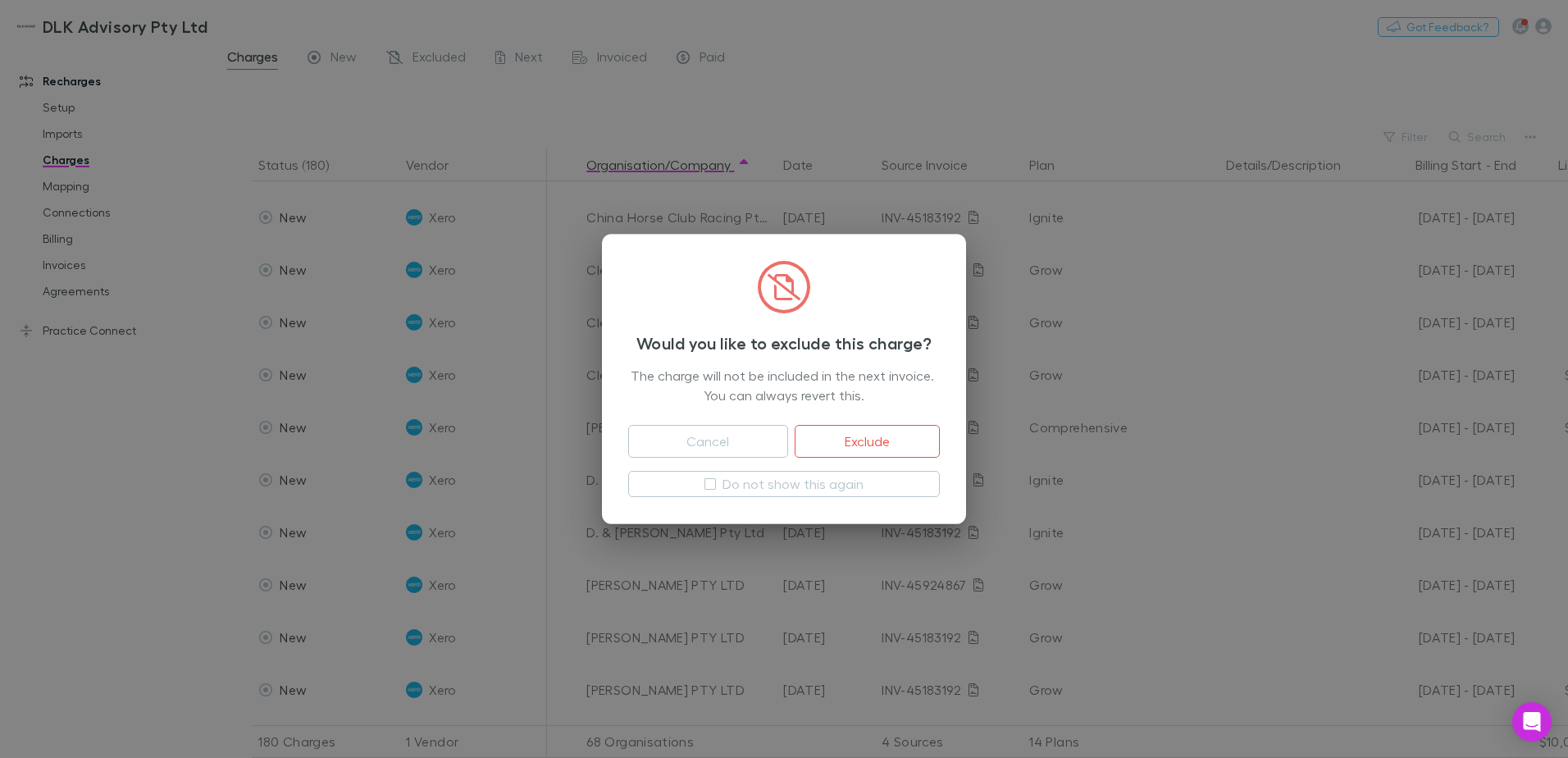
click at [900, 427] on button "Exclude" at bounding box center [867, 441] width 145 height 33
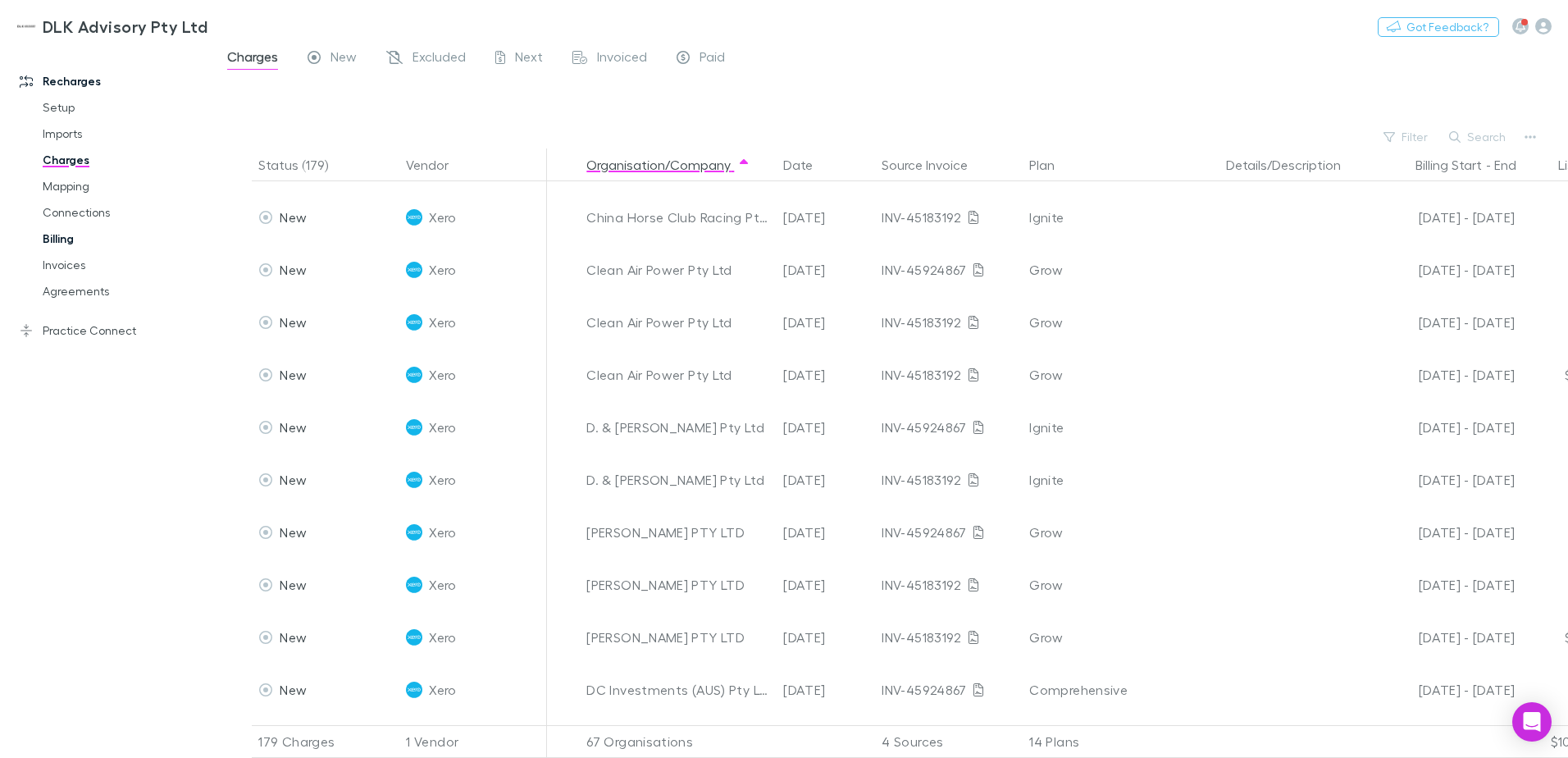
click at [987, 61] on div "Charges New Excluded Next Invoiced Paid" at bounding box center [890, 61] width 1356 height 32
click at [1562, 166] on button "List Price" at bounding box center [1595, 165] width 73 height 33
click at [1110, 89] on div at bounding box center [905, 101] width 1326 height 48
click at [1557, 171] on div "List Price" at bounding box center [1564, 165] width 99 height 33
click at [1566, 734] on div "$10,015.11" at bounding box center [1564, 741] width 99 height 33
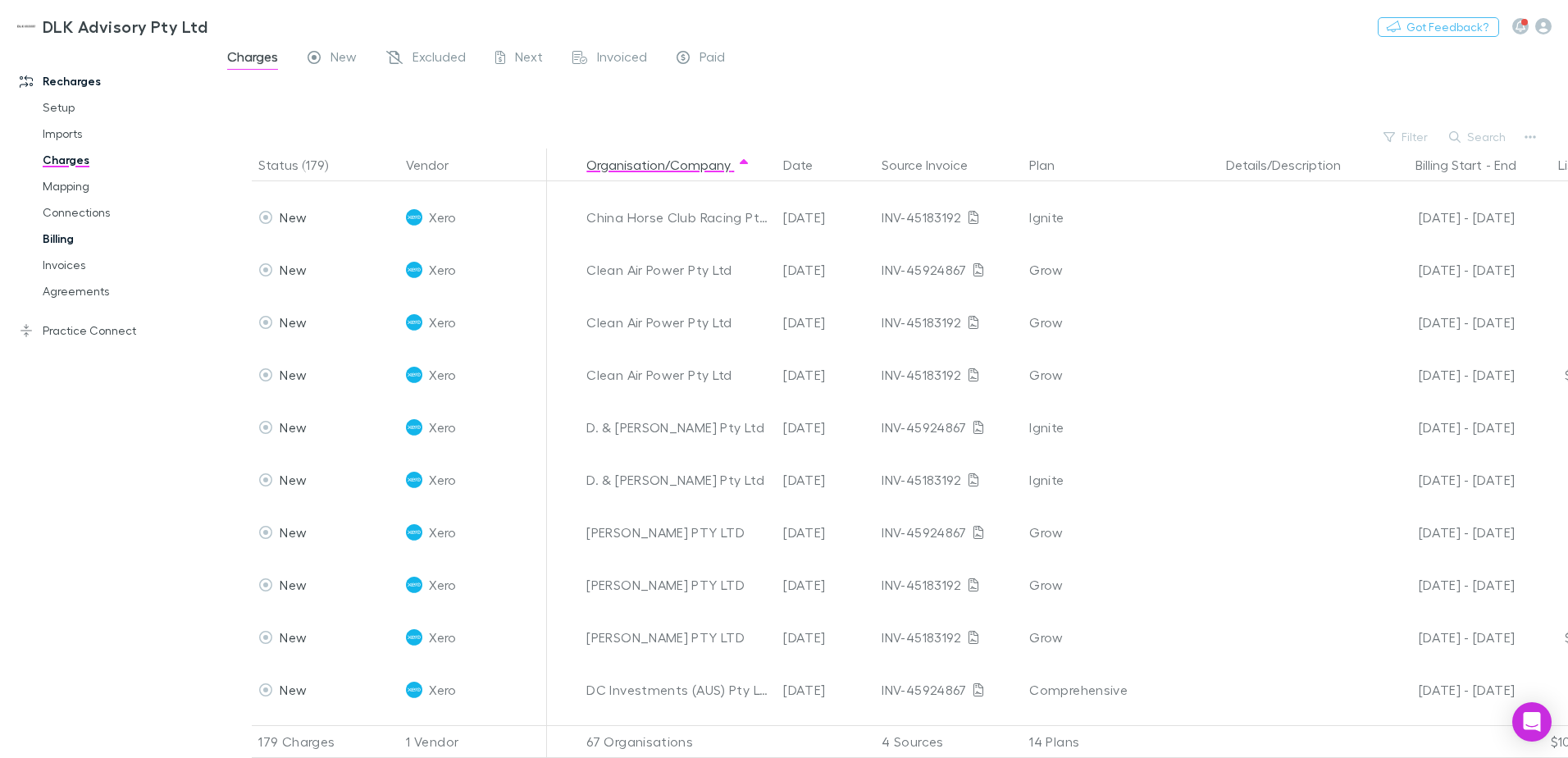
click at [624, 129] on div "Filter Search" at bounding box center [890, 137] width 1356 height 23
click at [51, 236] on link "Billing" at bounding box center [124, 239] width 195 height 27
click at [52, 241] on link "Billing" at bounding box center [124, 239] width 195 height 27
click at [56, 236] on link "Billing" at bounding box center [124, 239] width 195 height 27
click at [60, 241] on link "Billing" at bounding box center [124, 239] width 195 height 27
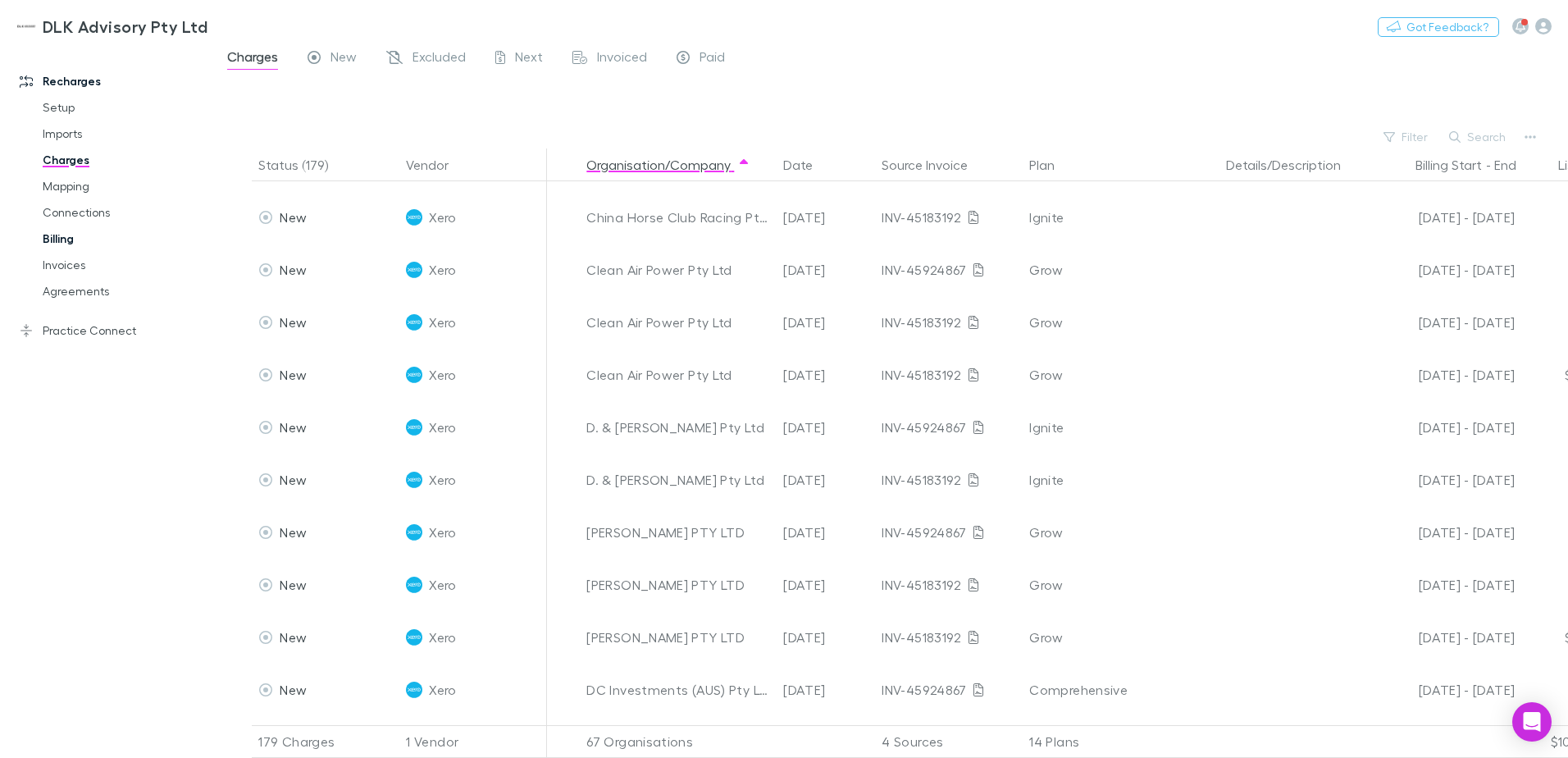
click at [57, 241] on link "Billing" at bounding box center [124, 239] width 195 height 27
click at [53, 241] on link "Billing" at bounding box center [124, 239] width 195 height 27
click at [59, 240] on link "Billing" at bounding box center [124, 239] width 195 height 27
click at [56, 241] on link "Billing" at bounding box center [124, 239] width 195 height 27
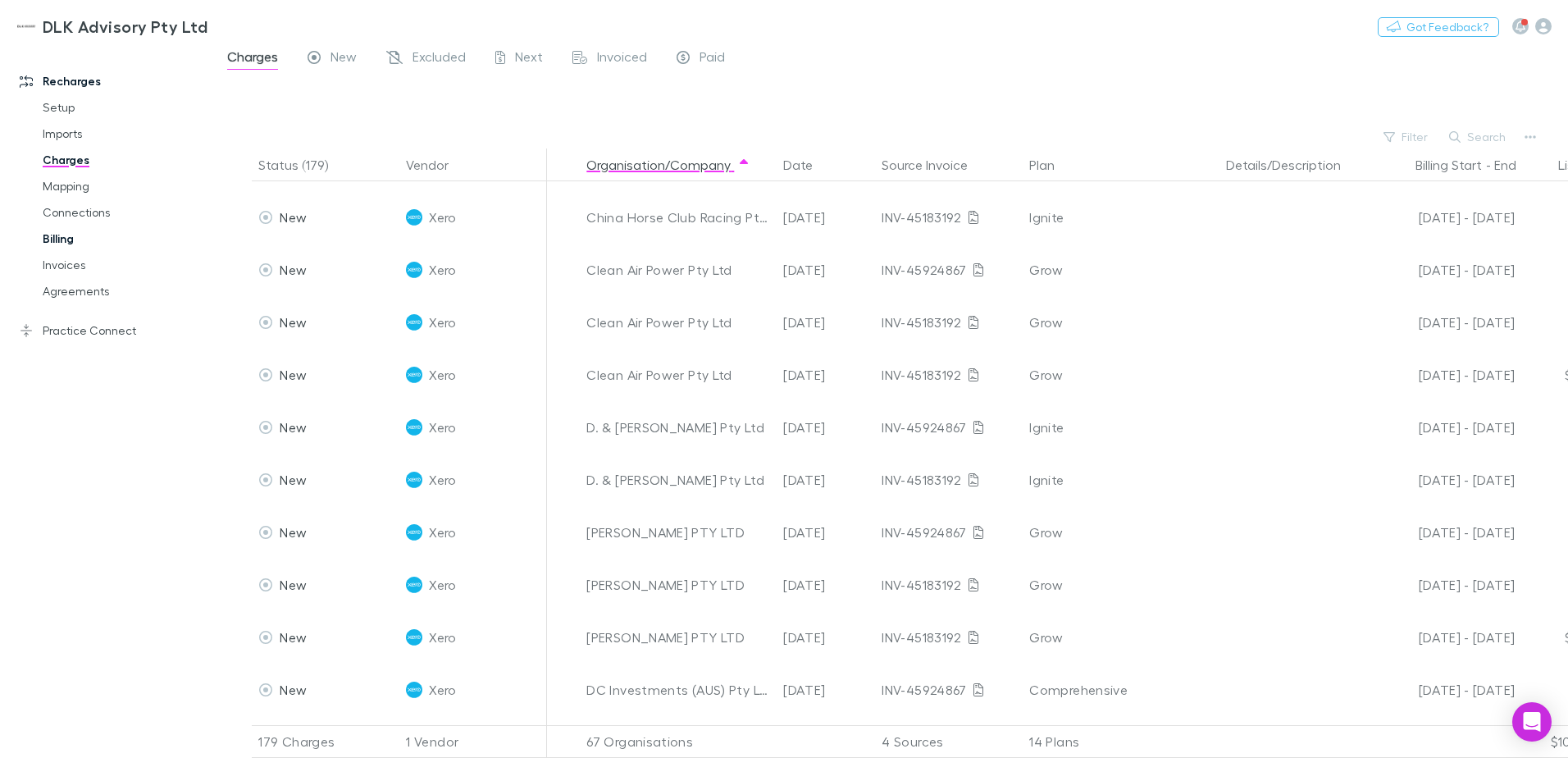
click at [56, 241] on link "Billing" at bounding box center [124, 239] width 195 height 27
click at [58, 241] on link "Billing" at bounding box center [124, 239] width 195 height 27
click at [59, 241] on link "Billing" at bounding box center [124, 239] width 195 height 27
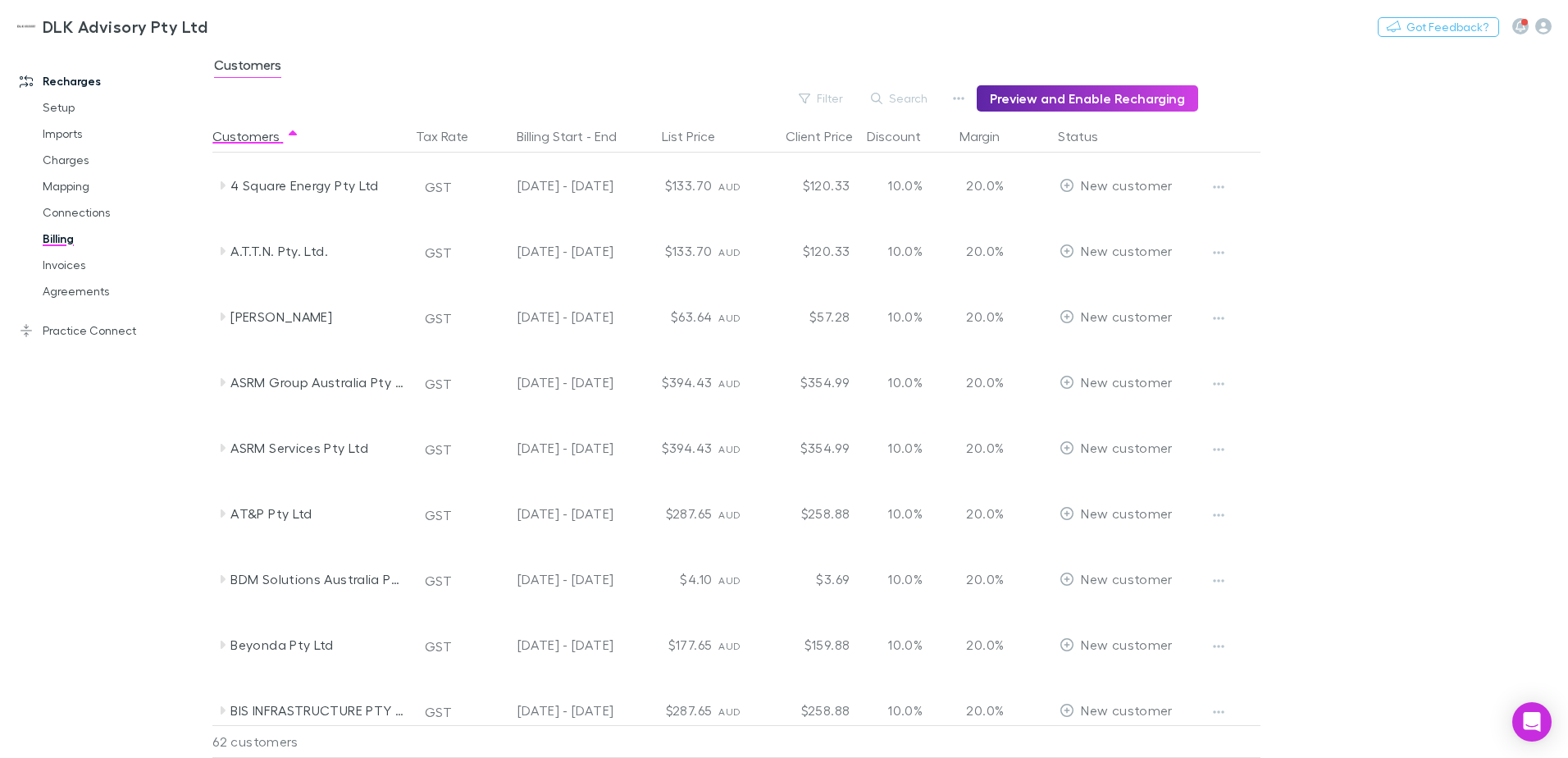
click at [60, 245] on link "Billing" at bounding box center [124, 239] width 195 height 27
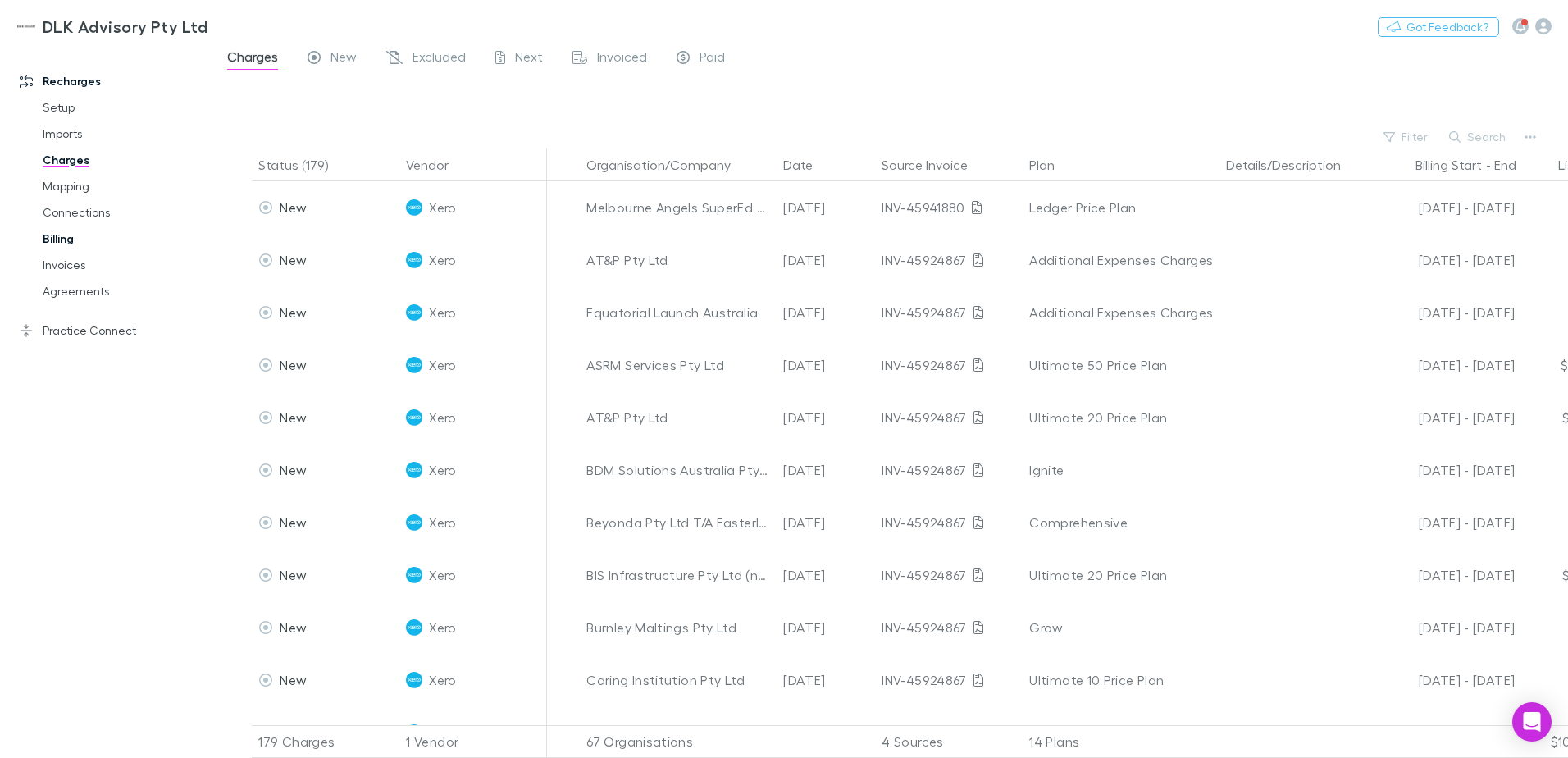
click at [61, 244] on link "Billing" at bounding box center [124, 239] width 195 height 27
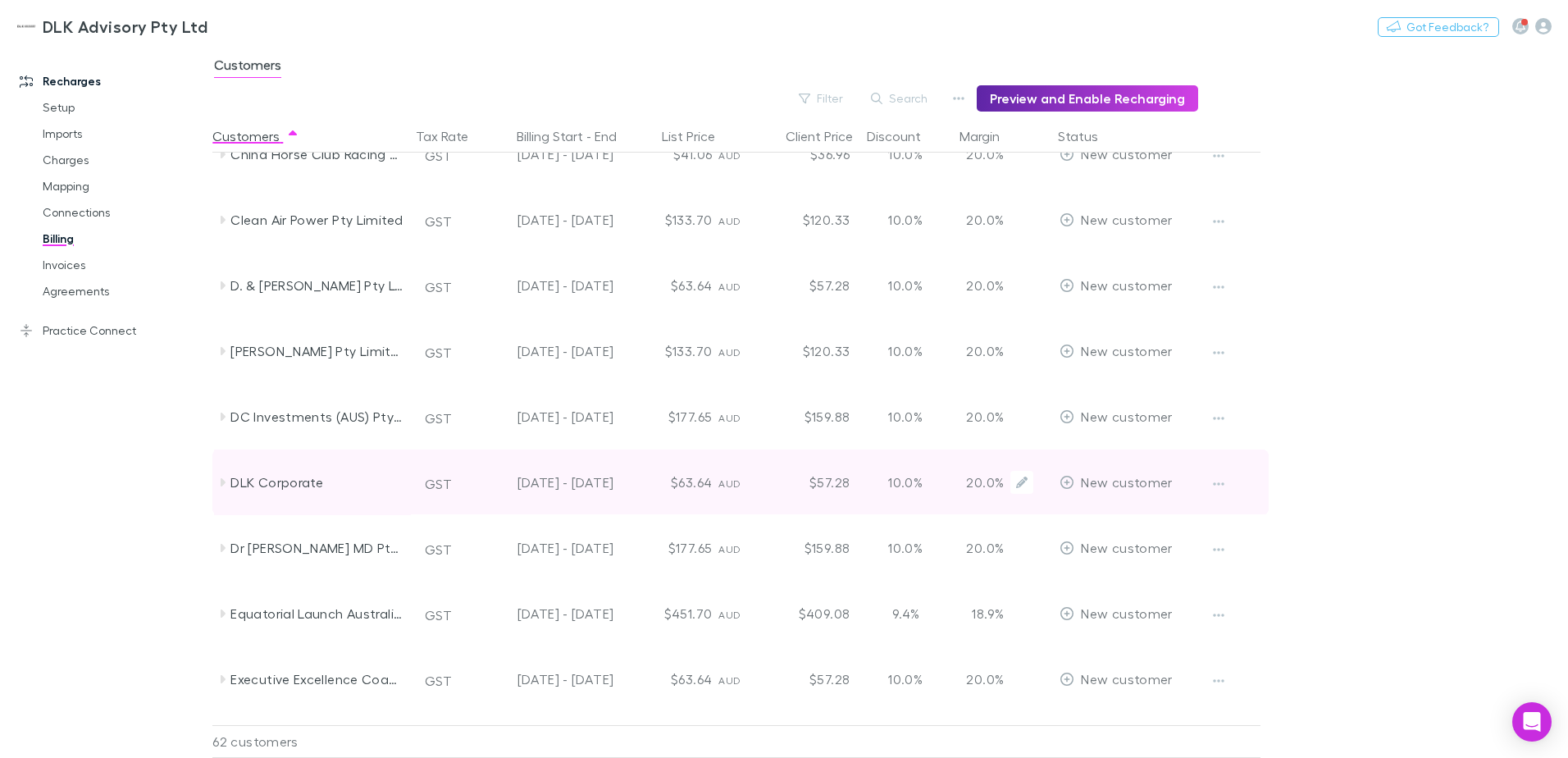
scroll to position [820, 0]
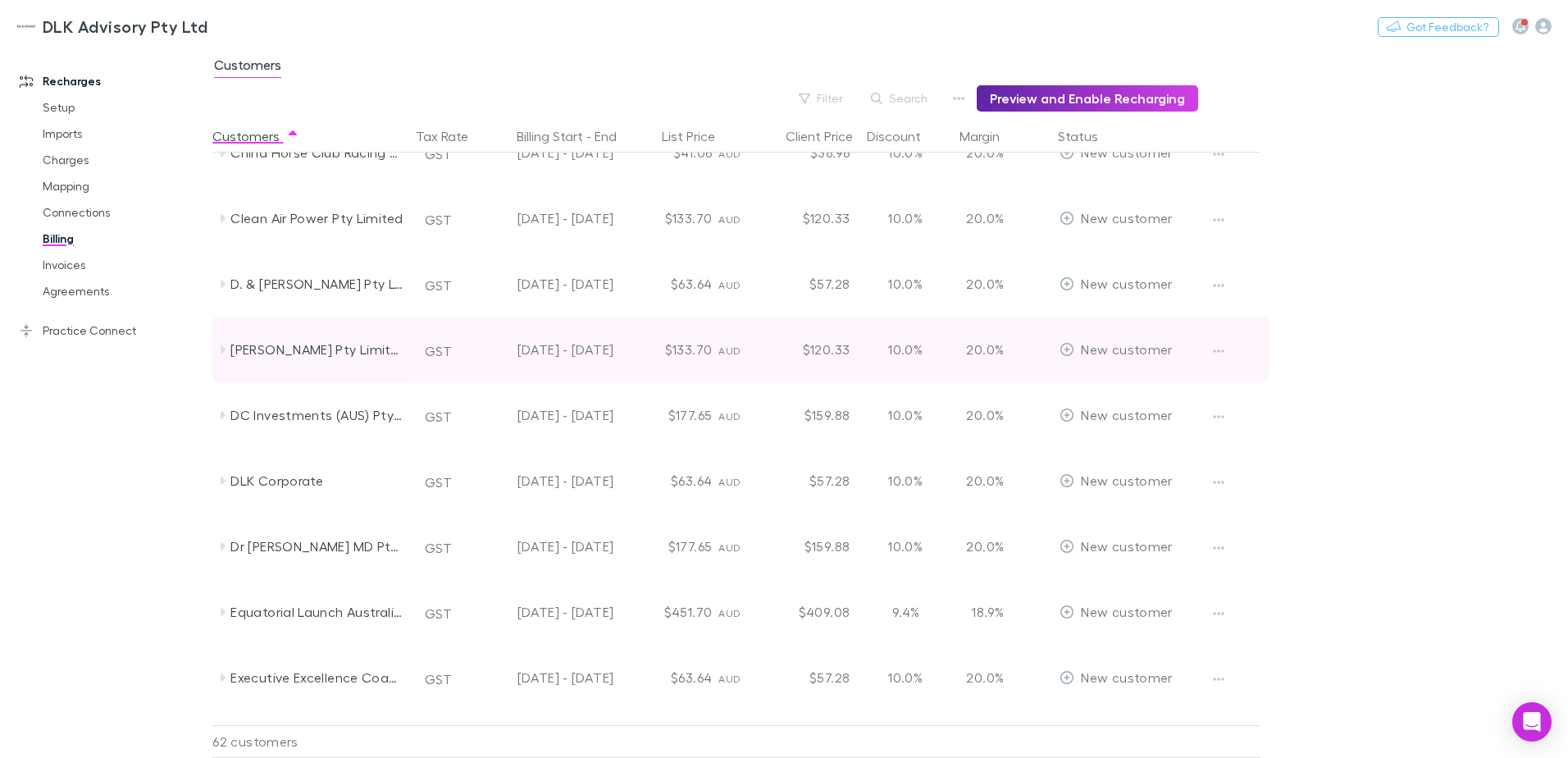
click at [220, 347] on icon at bounding box center [222, 349] width 13 height 13
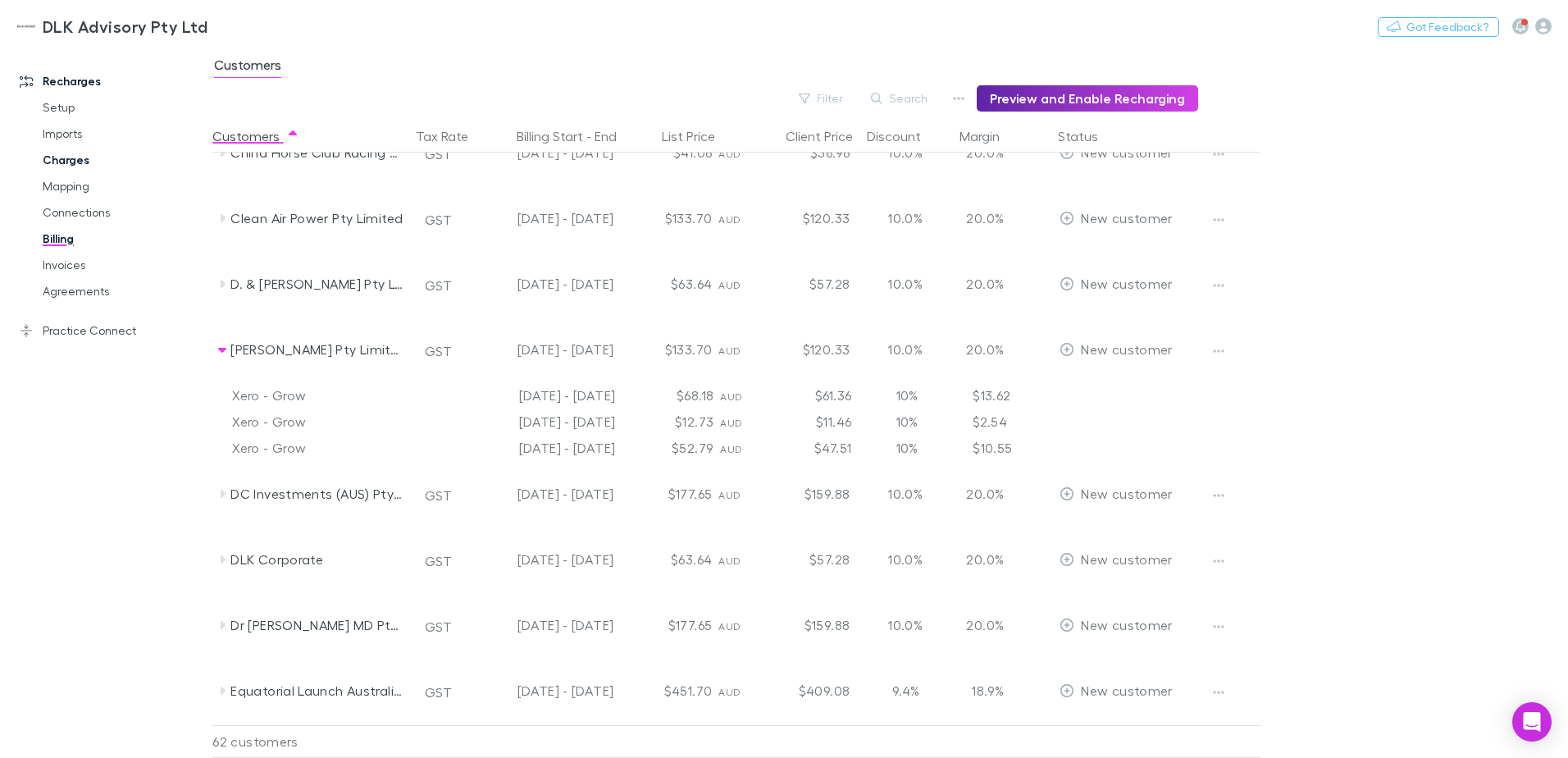
click at [69, 158] on link "Charges" at bounding box center [124, 160] width 195 height 27
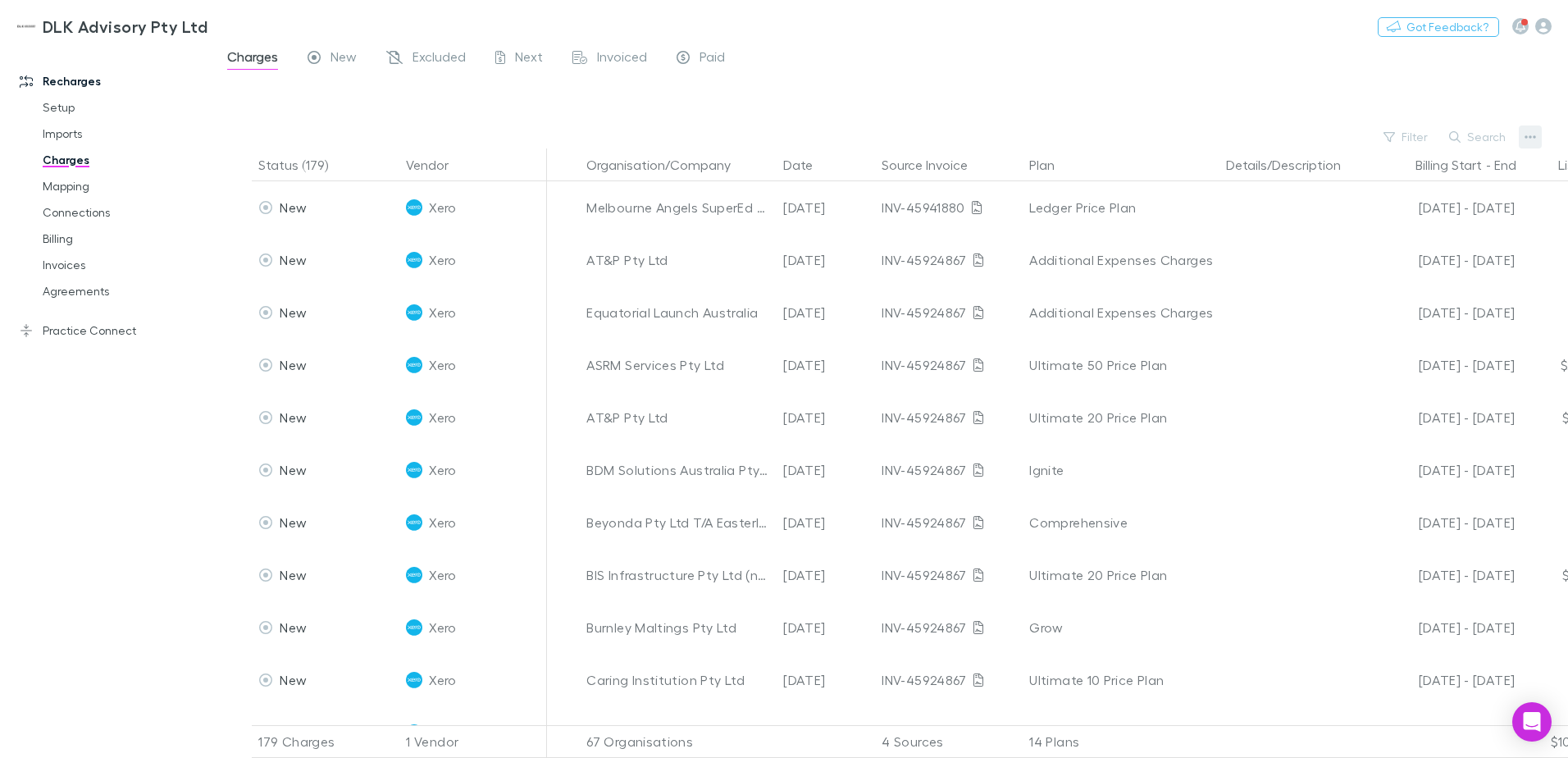
click at [1536, 134] on button "button" at bounding box center [1530, 137] width 23 height 23
click at [1420, 193] on p "Plan exclusions" at bounding box center [1429, 199] width 199 height 20
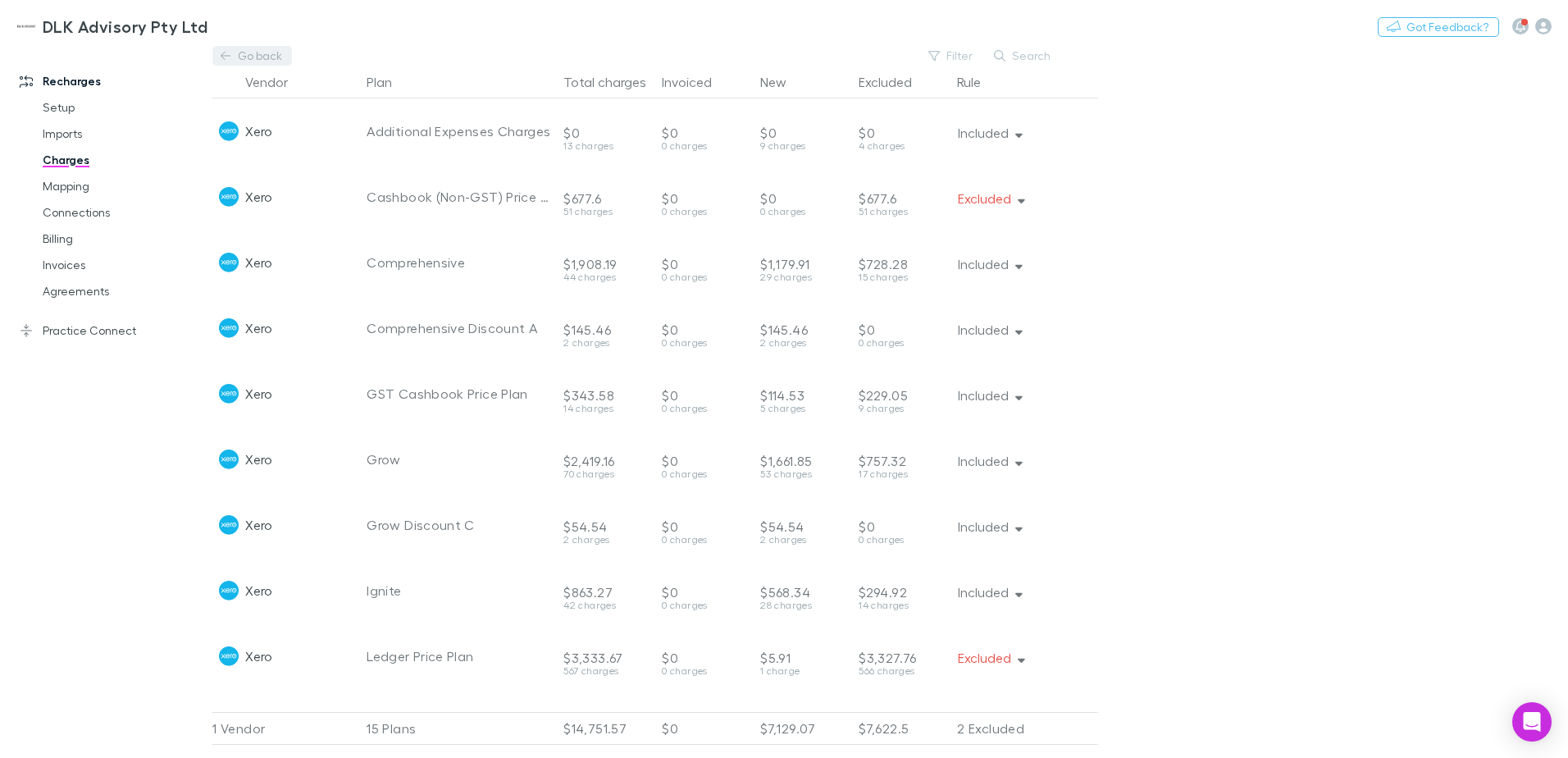
click at [238, 56] on link "Go back" at bounding box center [251, 56] width 79 height 20
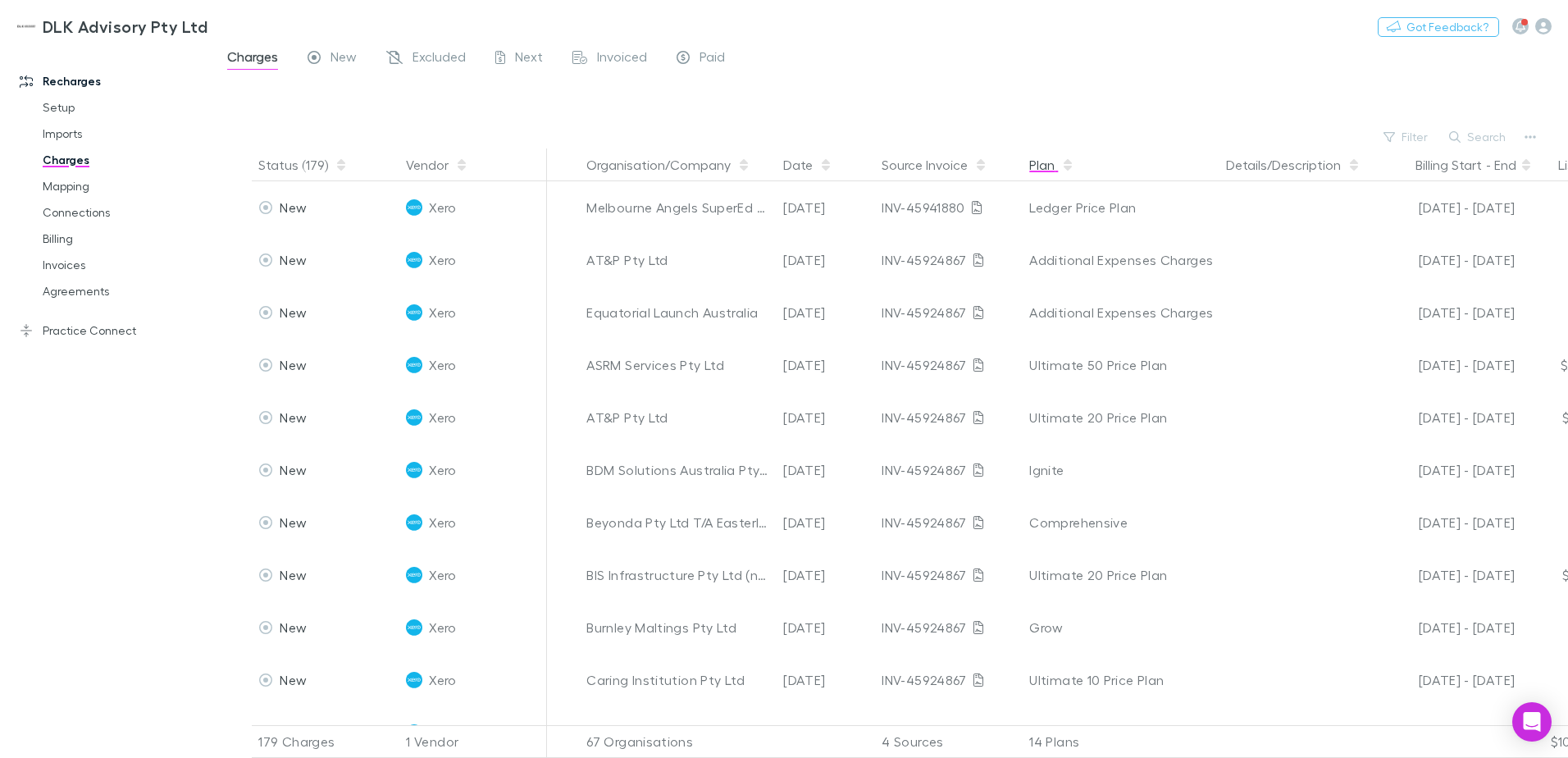
click at [1041, 172] on button "Plan" at bounding box center [1051, 165] width 45 height 33
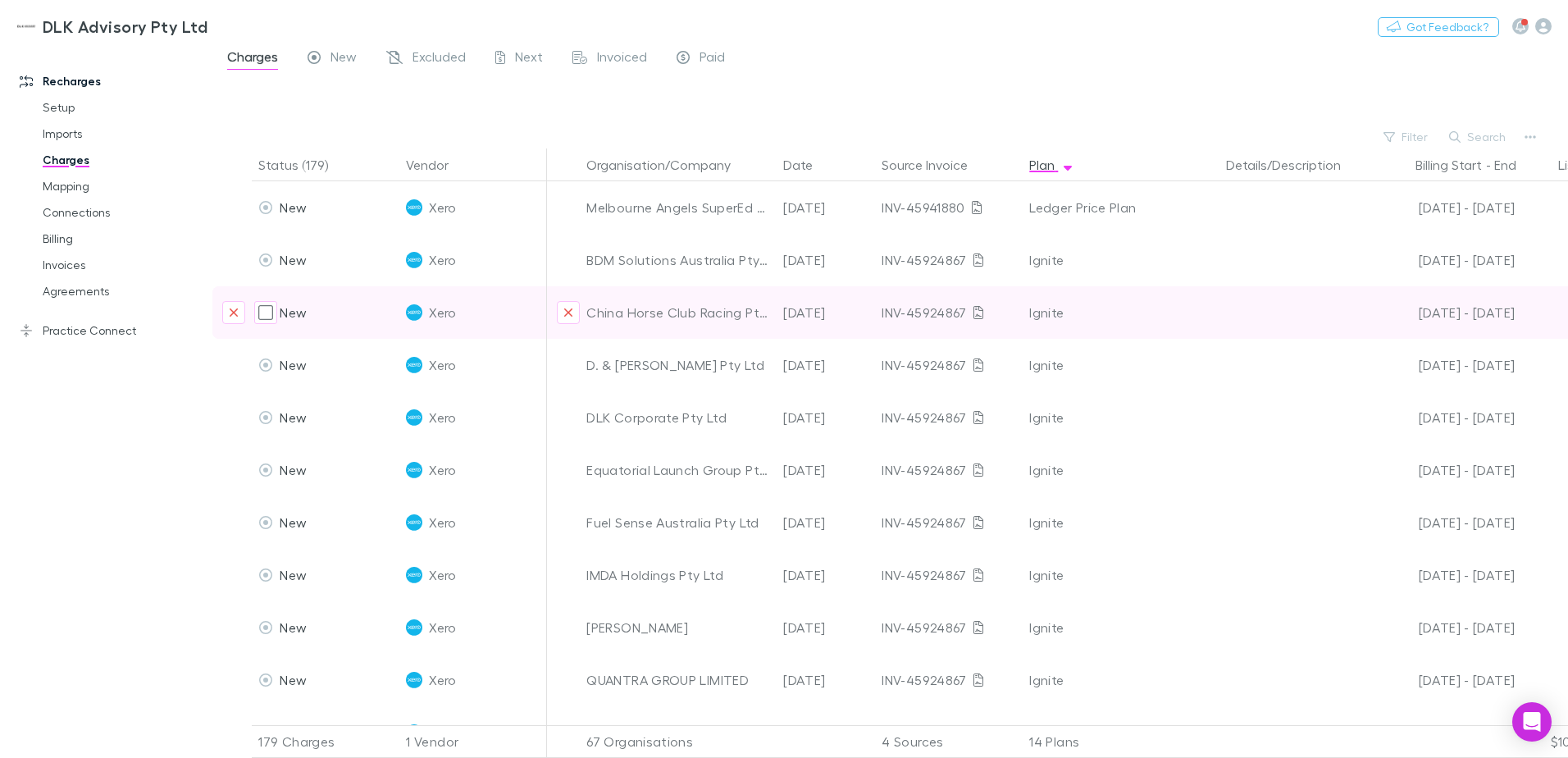
scroll to position [2543, 0]
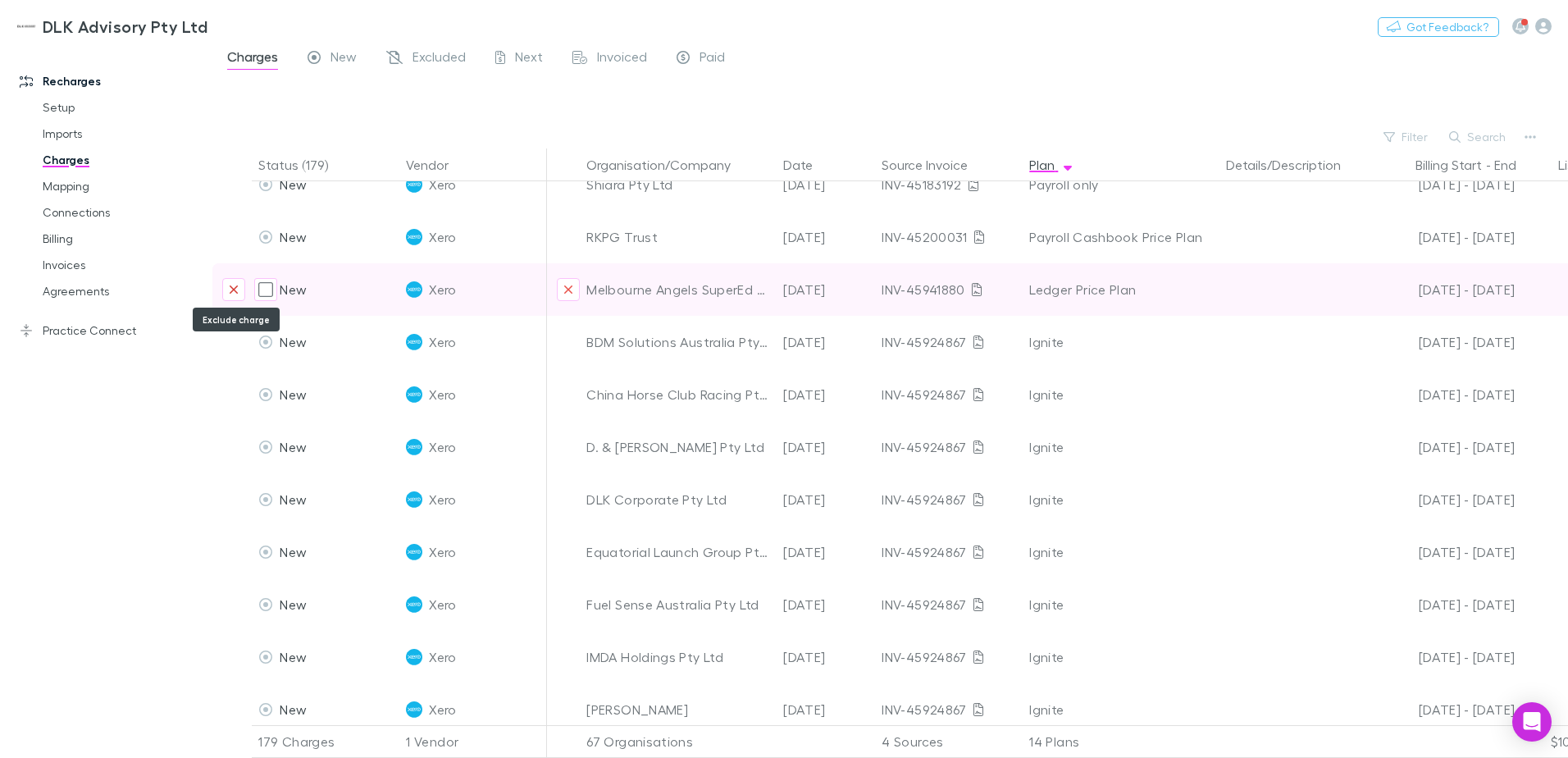
click at [230, 285] on icon "Exclude charge" at bounding box center [234, 289] width 10 height 13
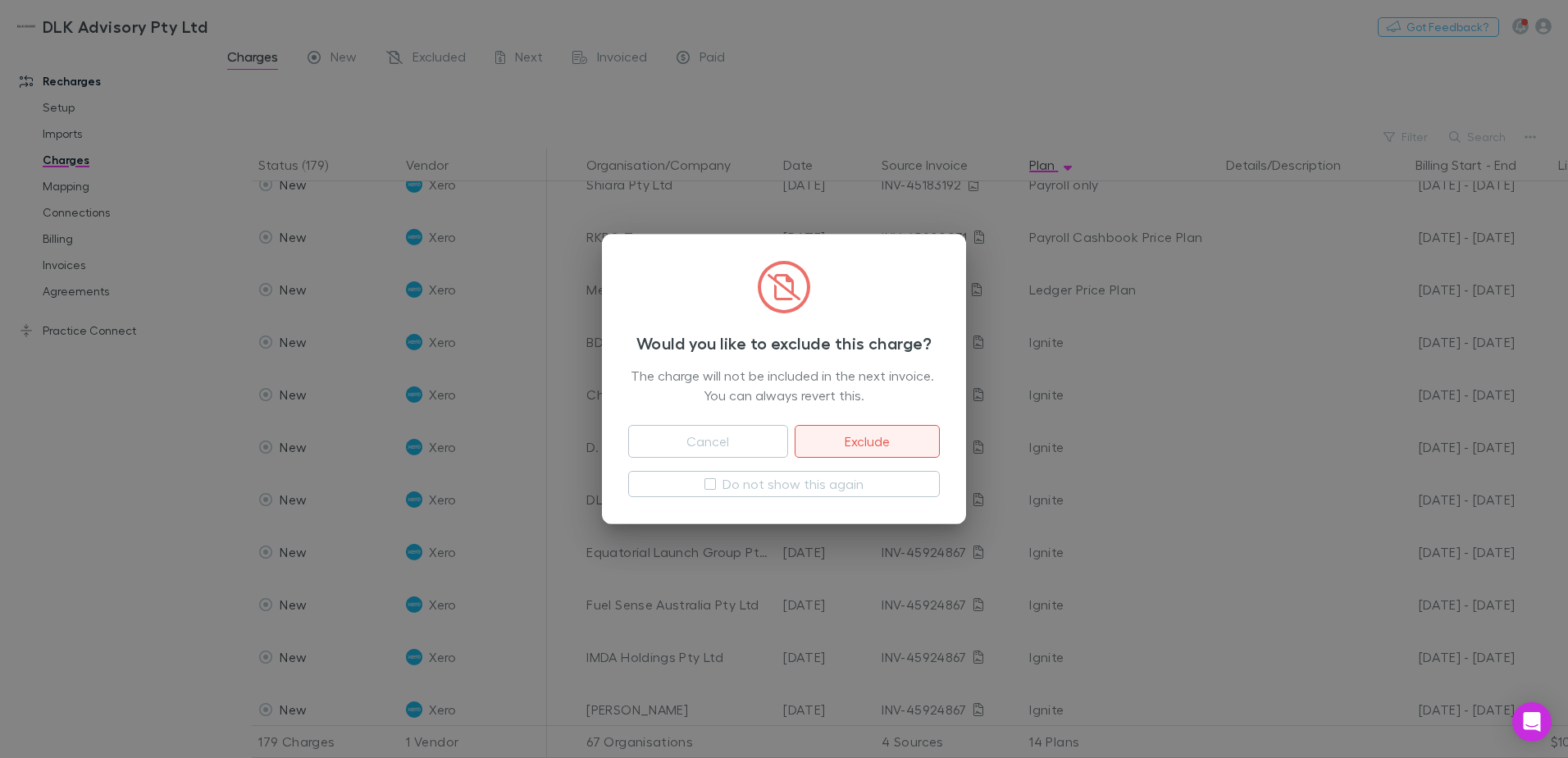
click at [867, 448] on button "Exclude" at bounding box center [867, 441] width 145 height 33
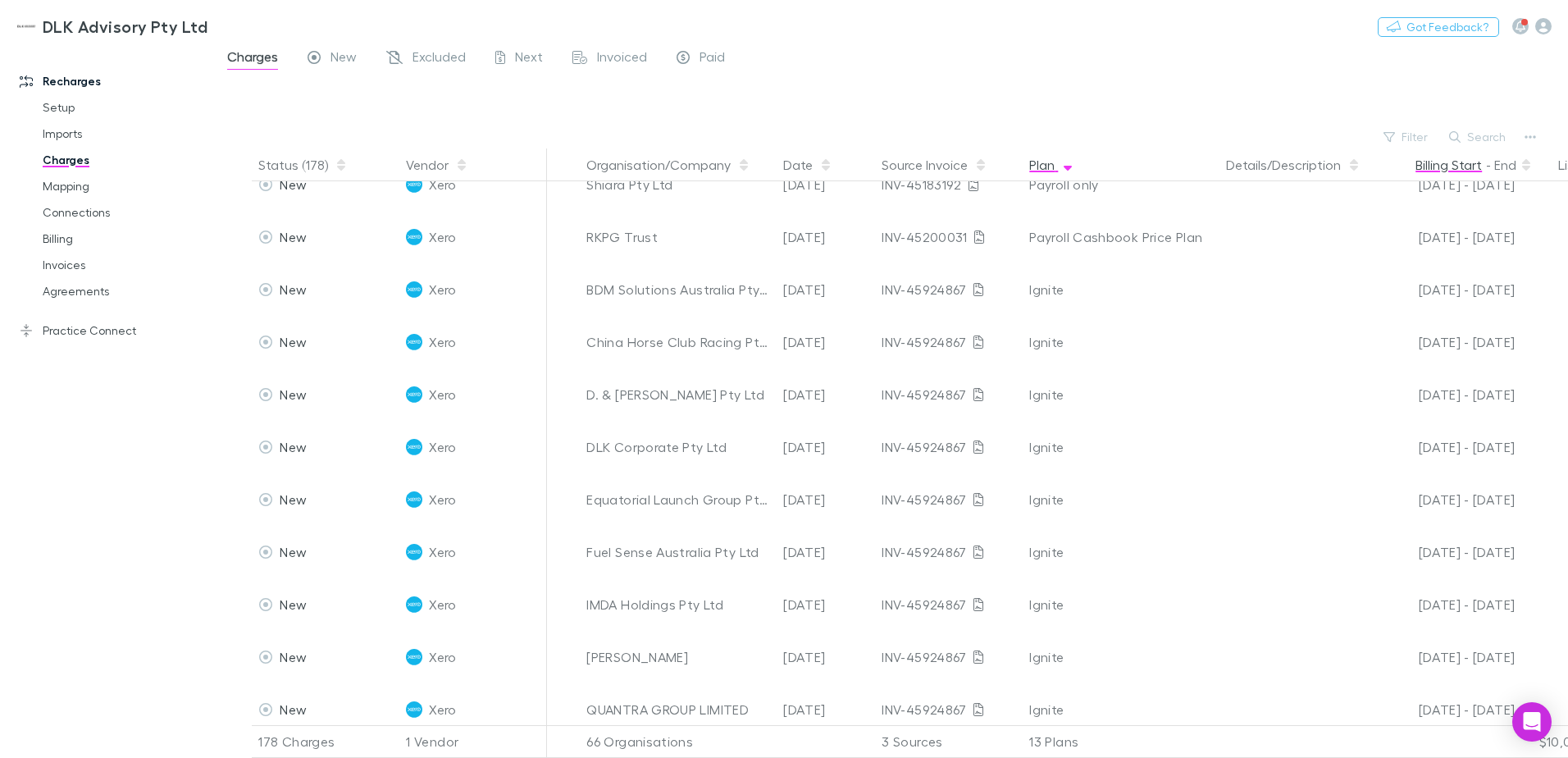
click at [1445, 168] on button "Billing Start" at bounding box center [1449, 165] width 66 height 33
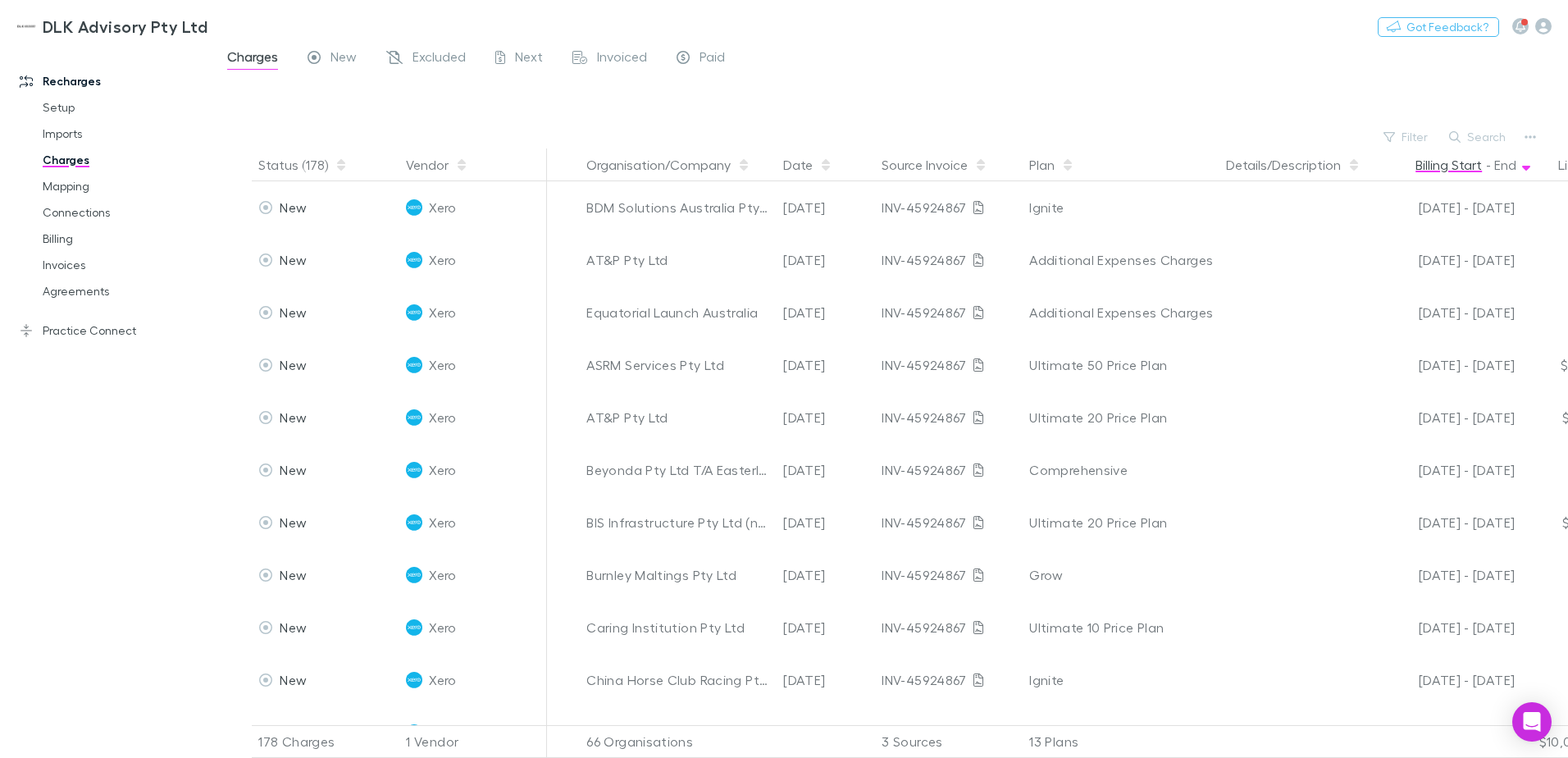
click at [1454, 163] on button "Billing Start" at bounding box center [1449, 165] width 66 height 33
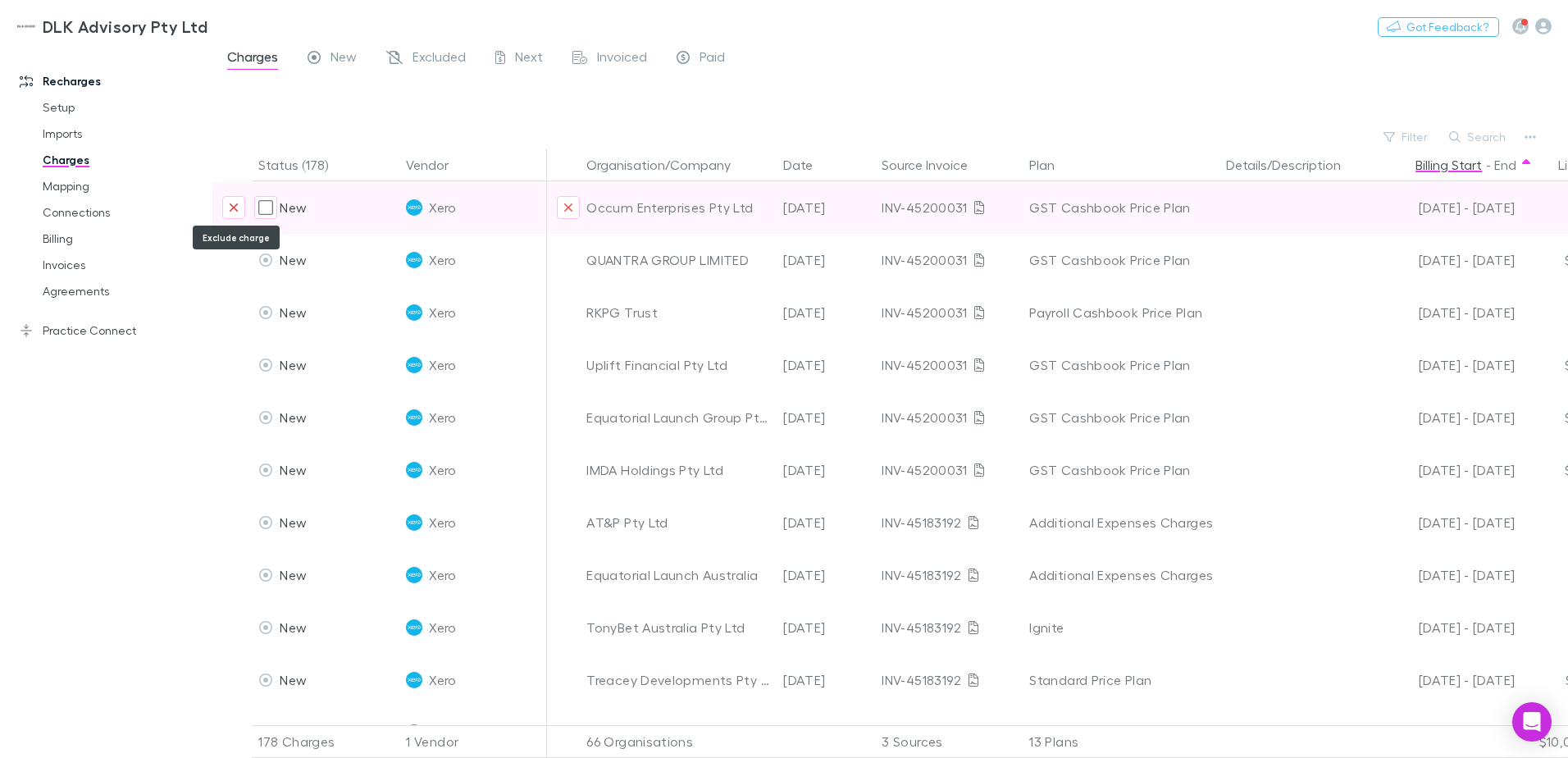
click at [236, 208] on icon "Exclude charge" at bounding box center [234, 207] width 10 height 13
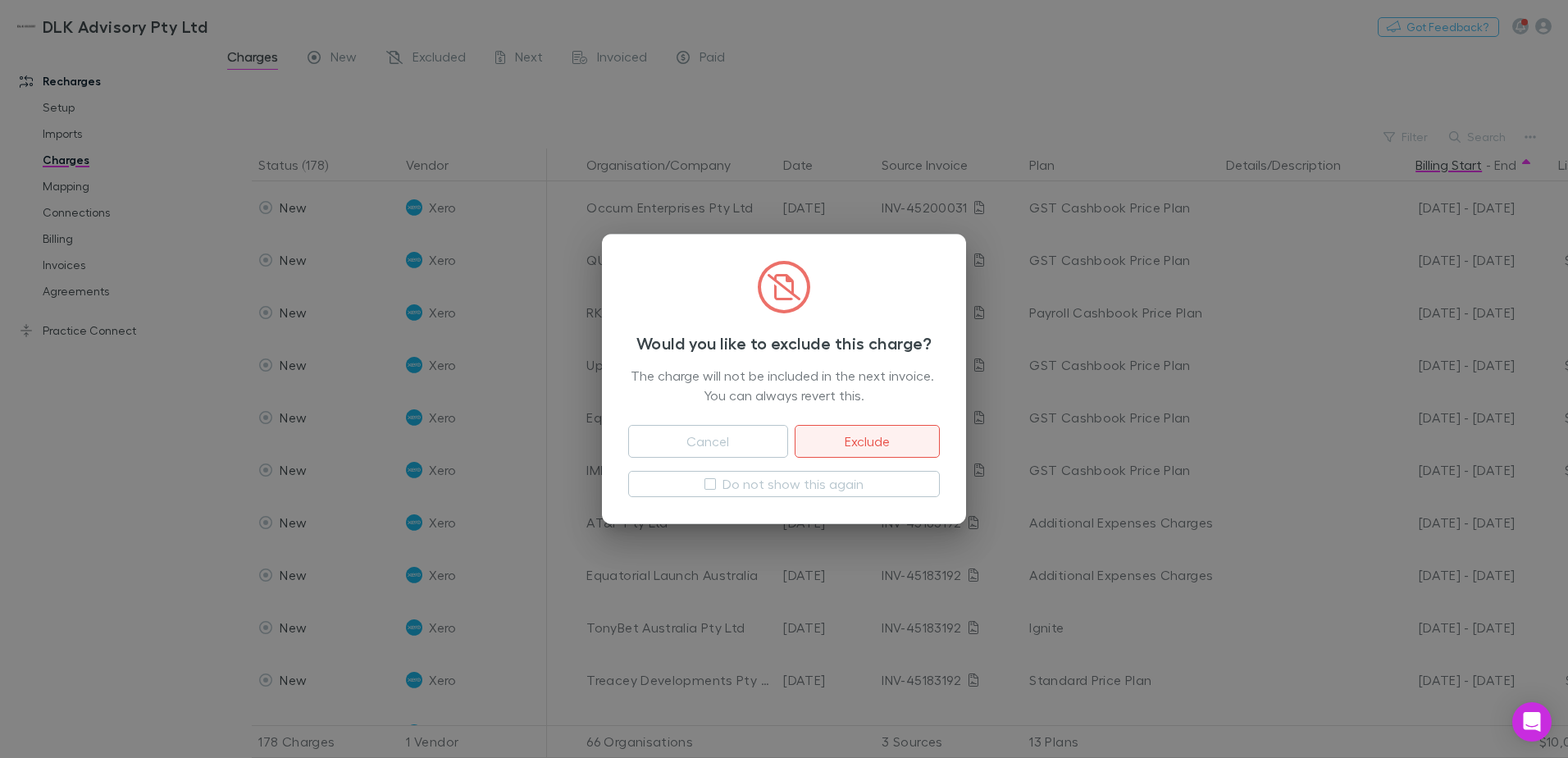
click at [885, 440] on button "Exclude" at bounding box center [867, 441] width 145 height 33
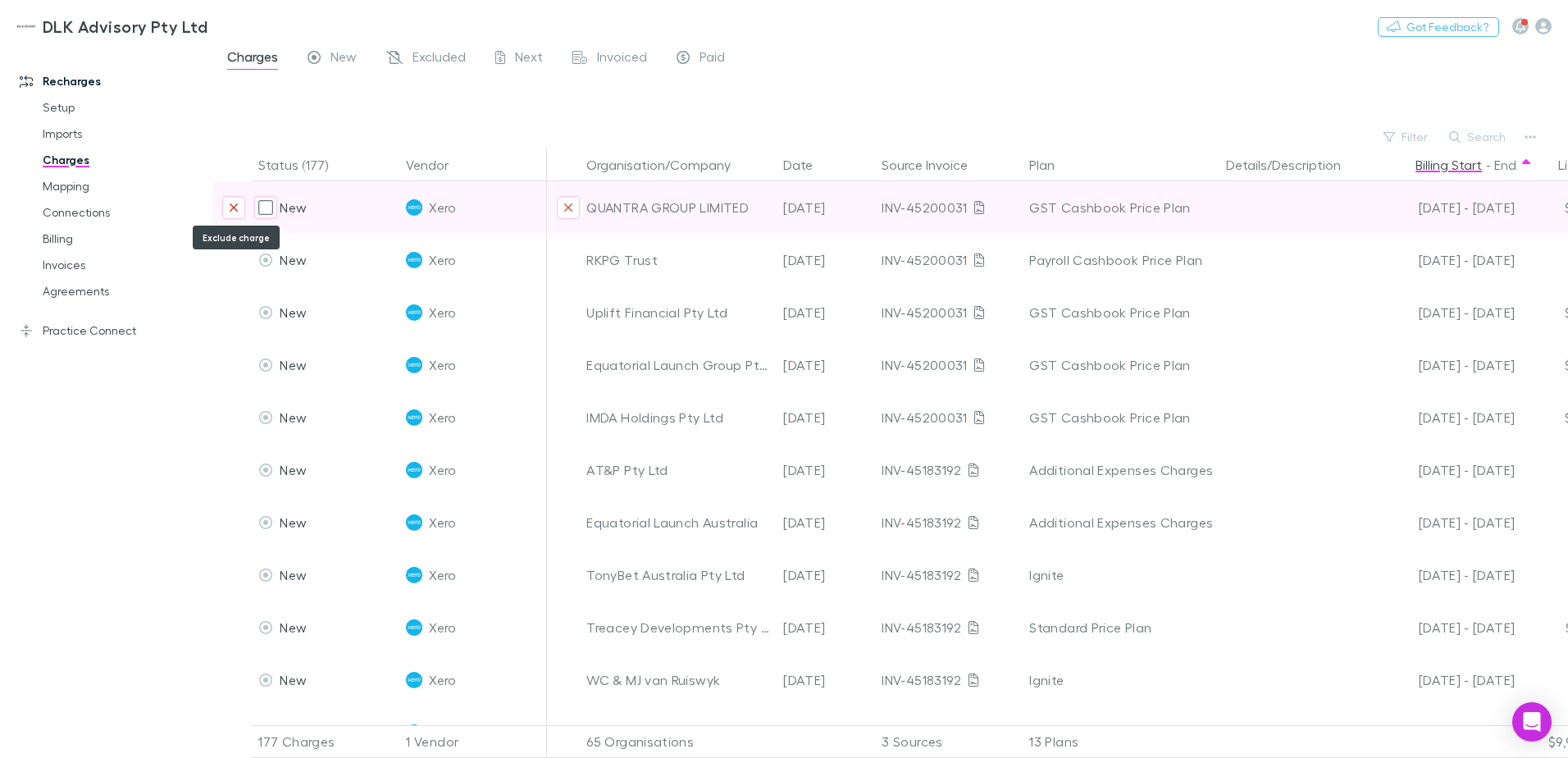
click at [230, 204] on icon "Exclude charge" at bounding box center [234, 207] width 10 height 13
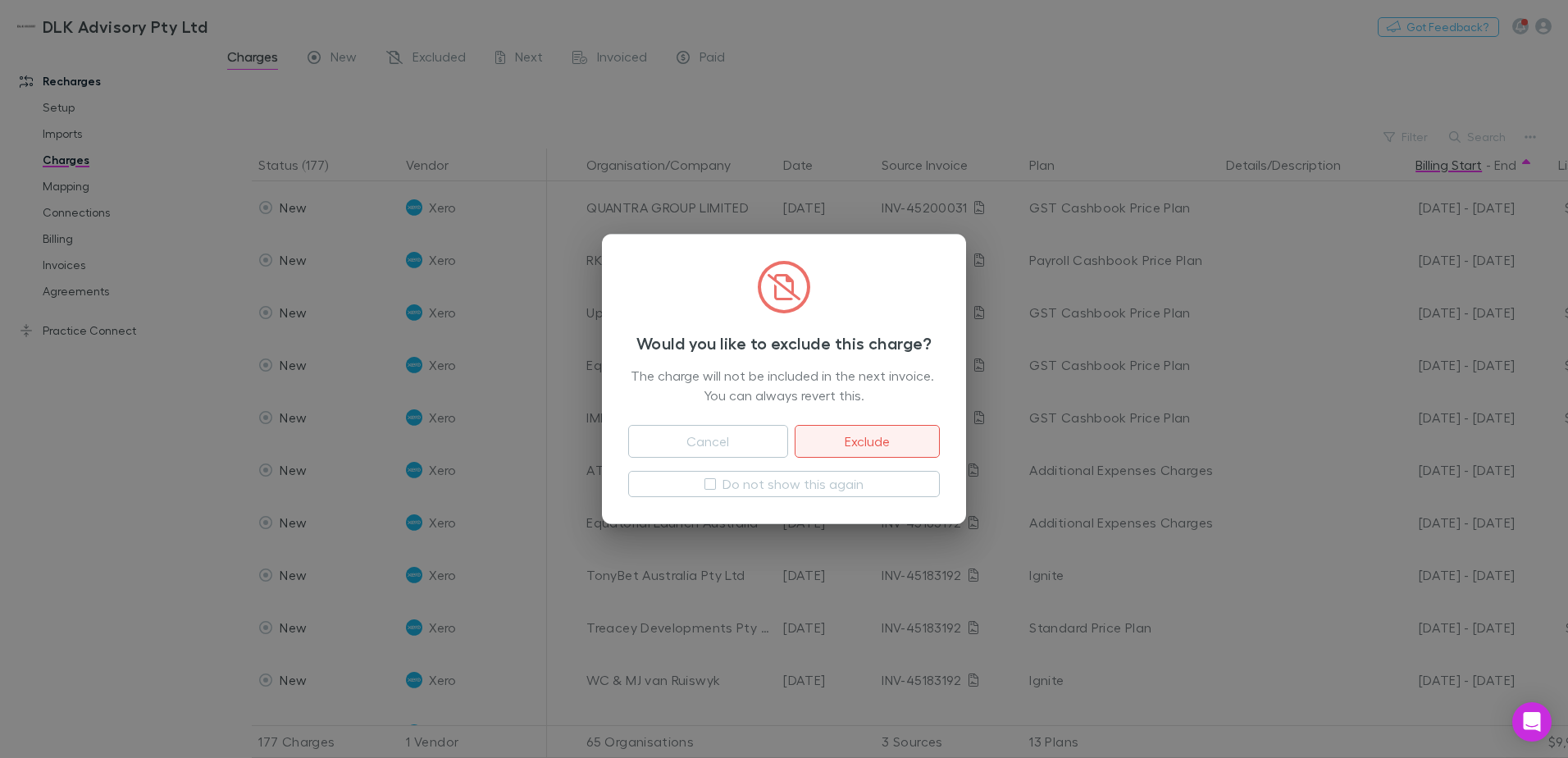
click at [910, 451] on button "Exclude" at bounding box center [867, 441] width 145 height 33
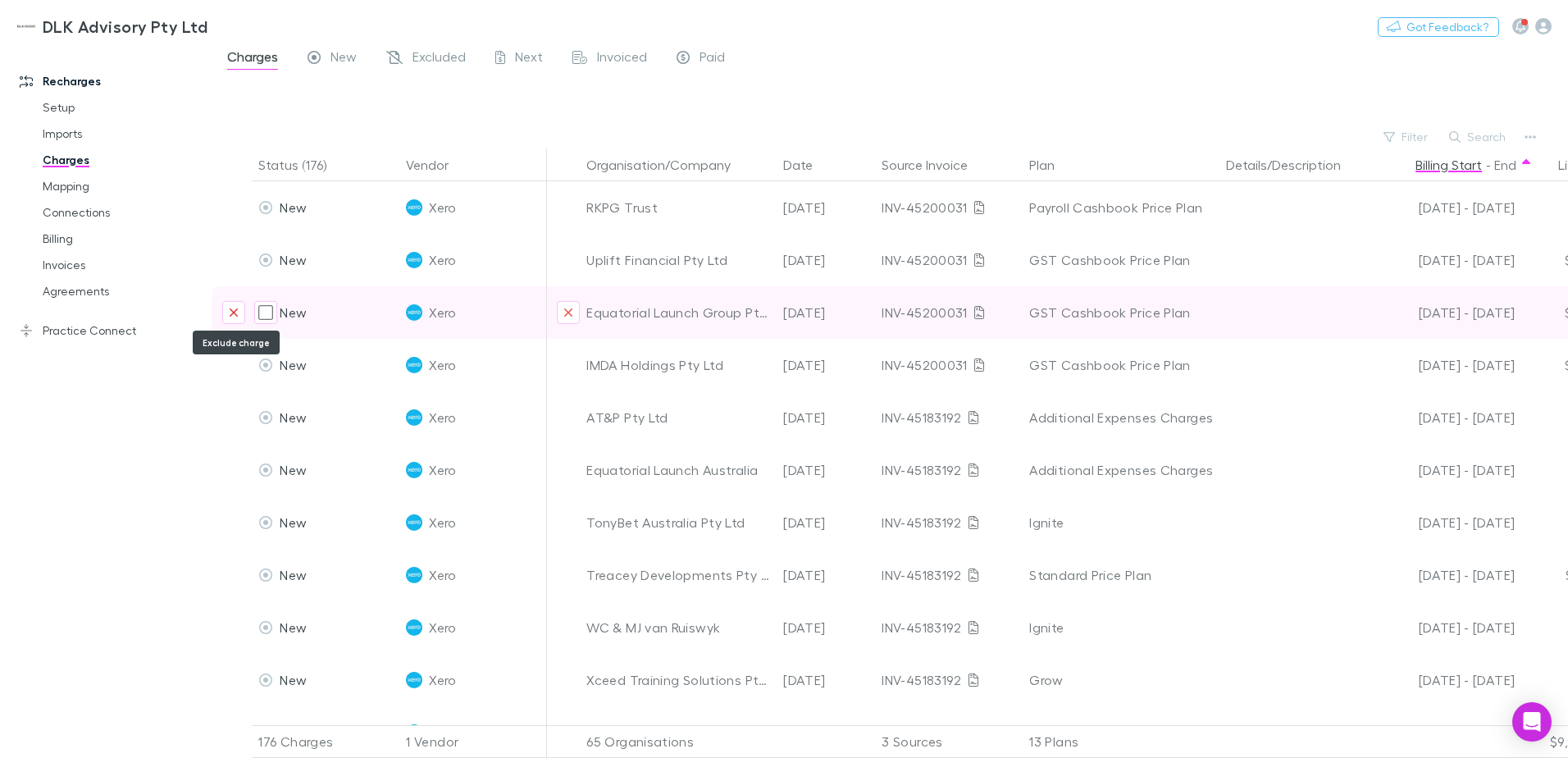
click at [235, 316] on icon "Exclude charge" at bounding box center [234, 313] width 10 height 13
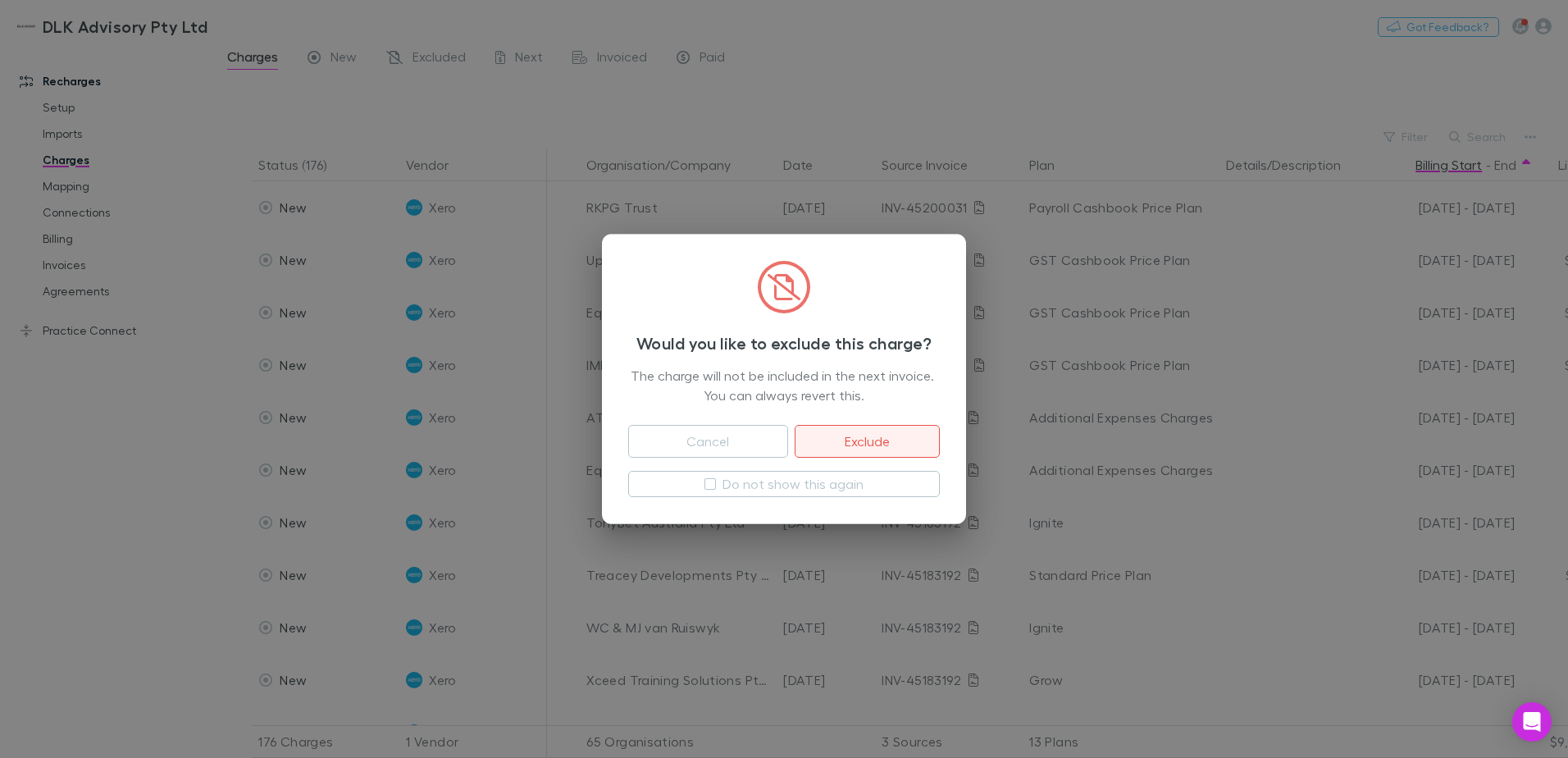
click at [896, 438] on button "Exclude" at bounding box center [867, 441] width 145 height 33
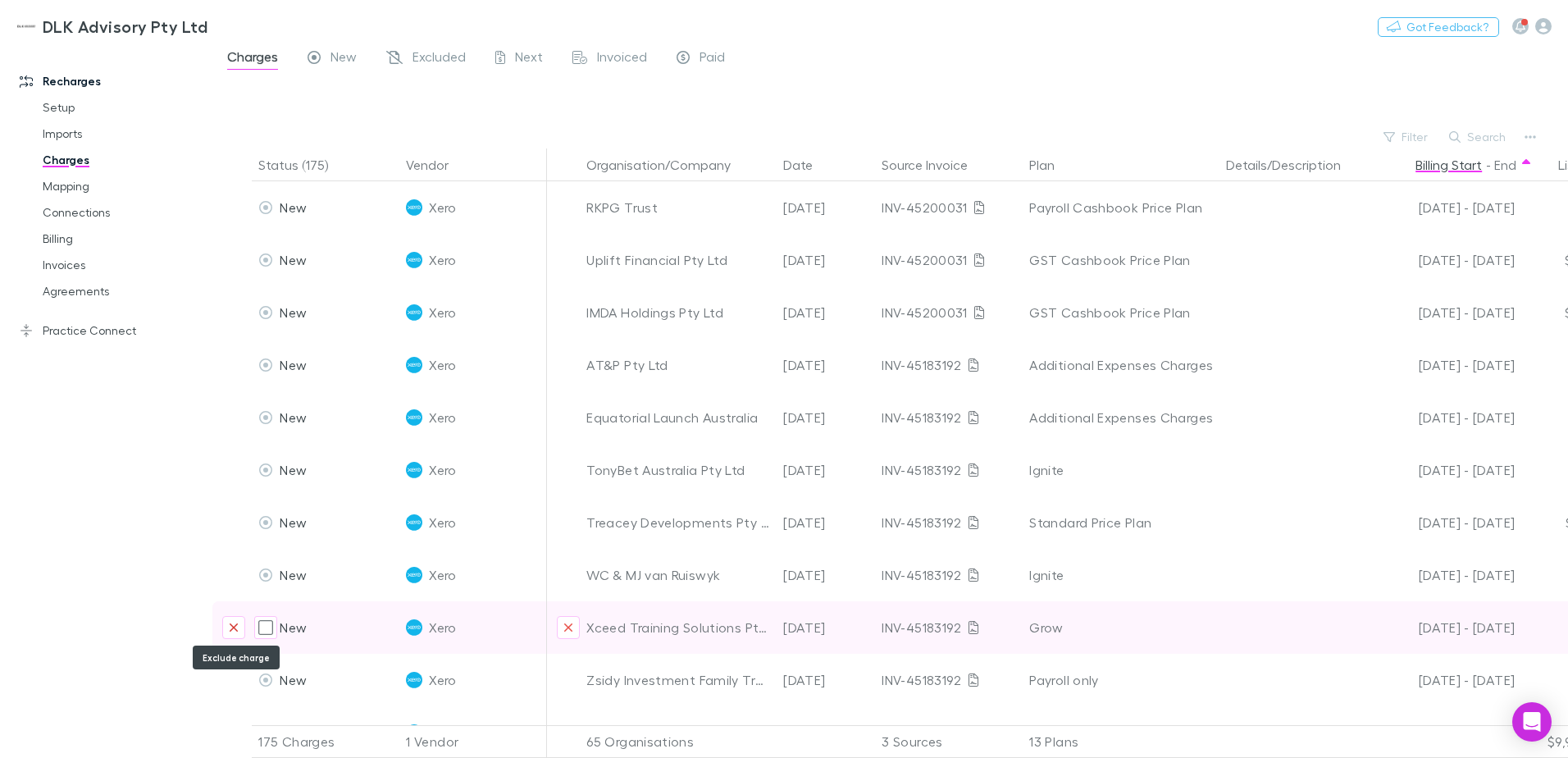
click at [238, 633] on icon "Exclude charge" at bounding box center [234, 628] width 10 height 13
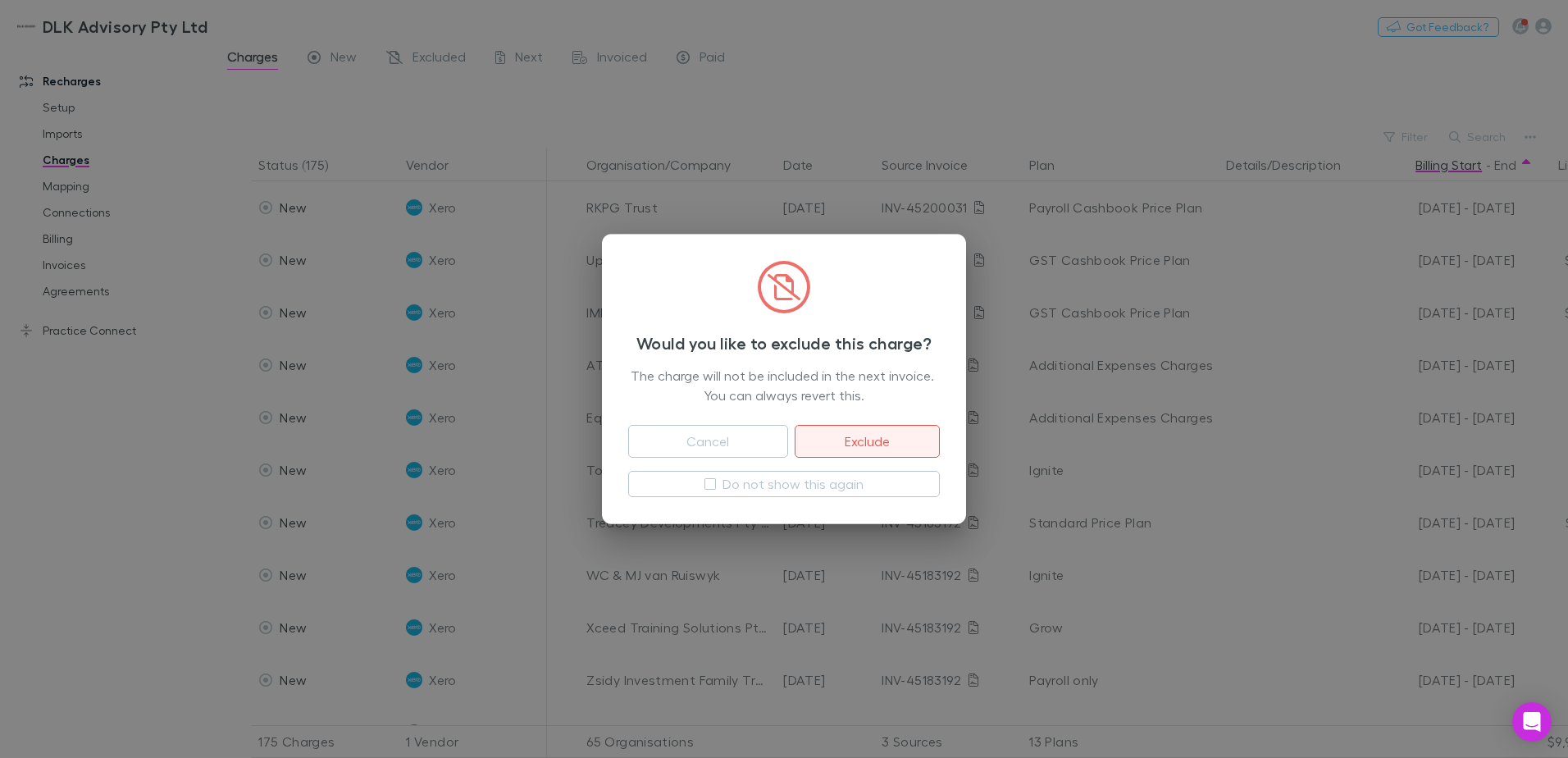
click at [881, 425] on button "Exclude" at bounding box center [867, 441] width 145 height 33
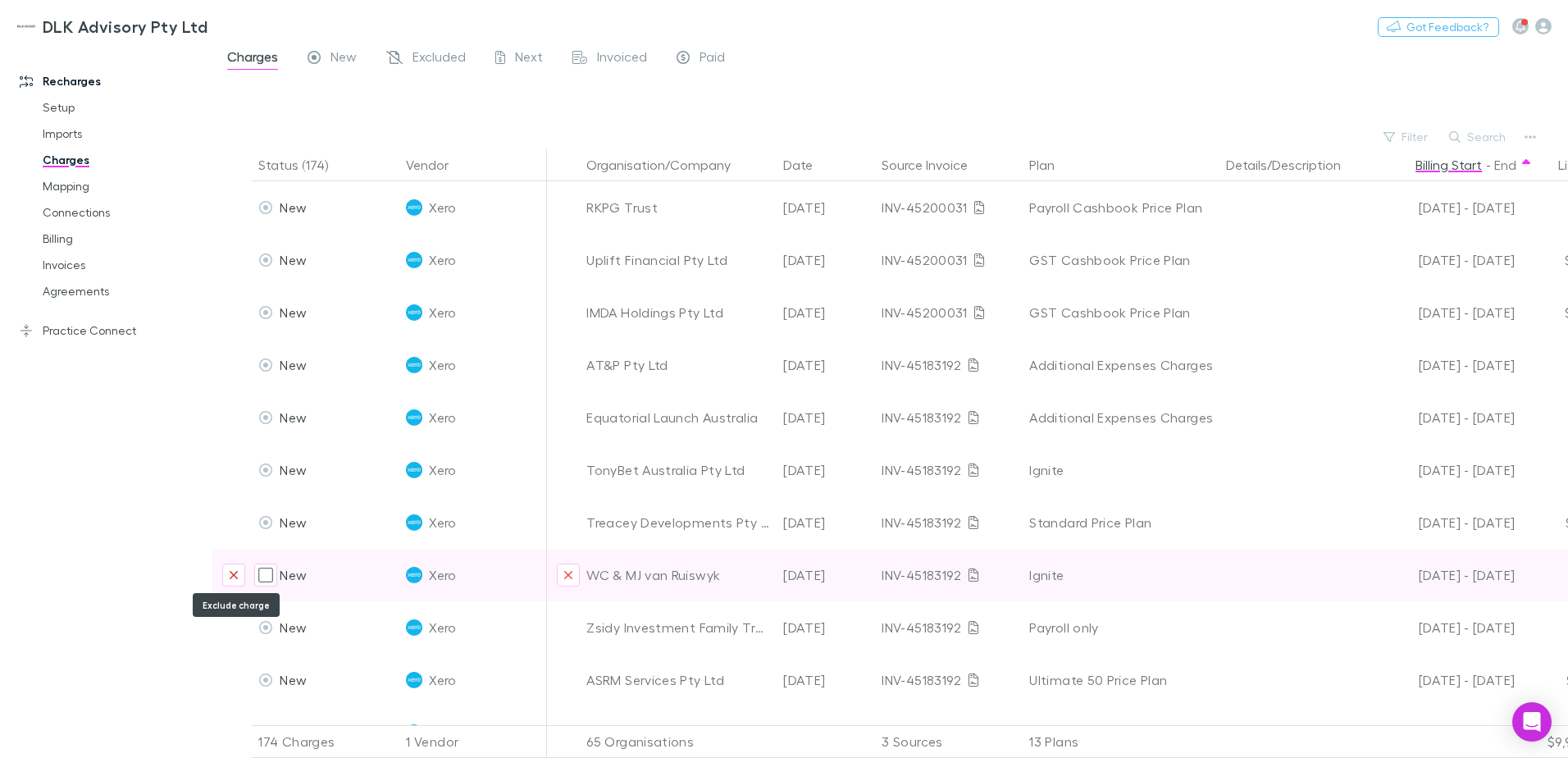
click at [233, 576] on icon "Exclude charge" at bounding box center [234, 575] width 8 height 8
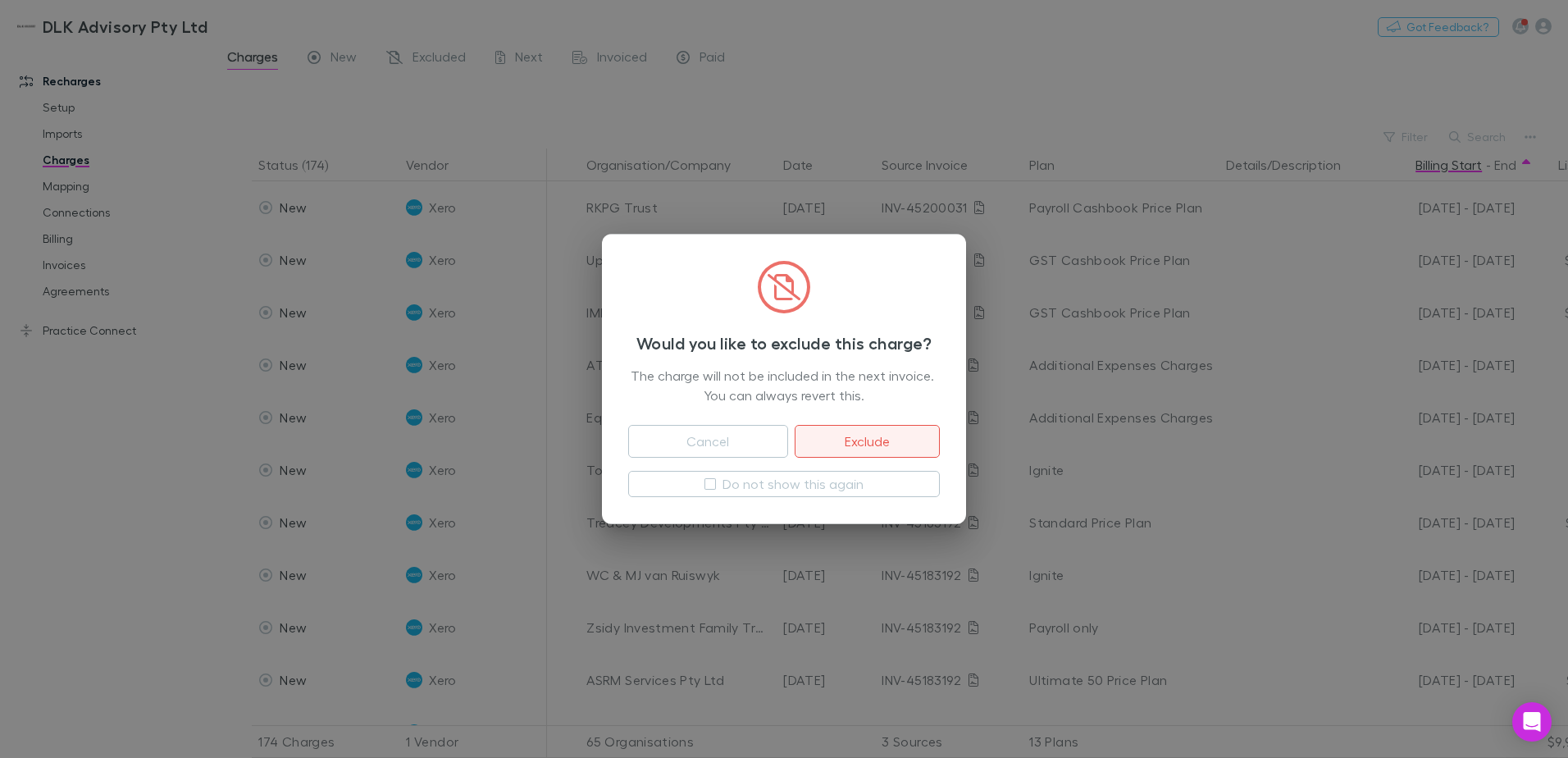
click at [827, 441] on button "Exclude" at bounding box center [867, 441] width 145 height 33
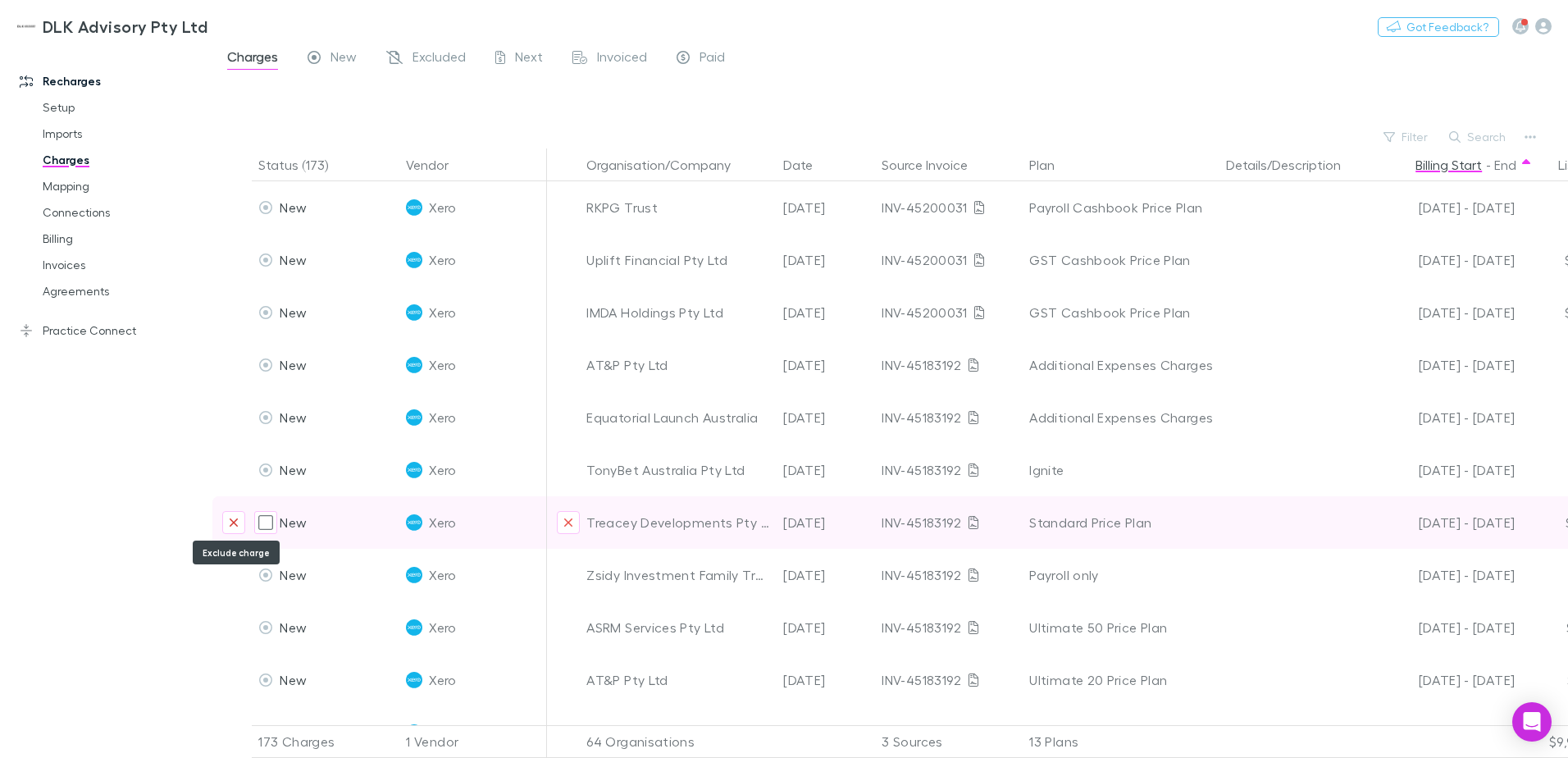
click at [239, 521] on icon "Exclude charge" at bounding box center [234, 522] width 10 height 13
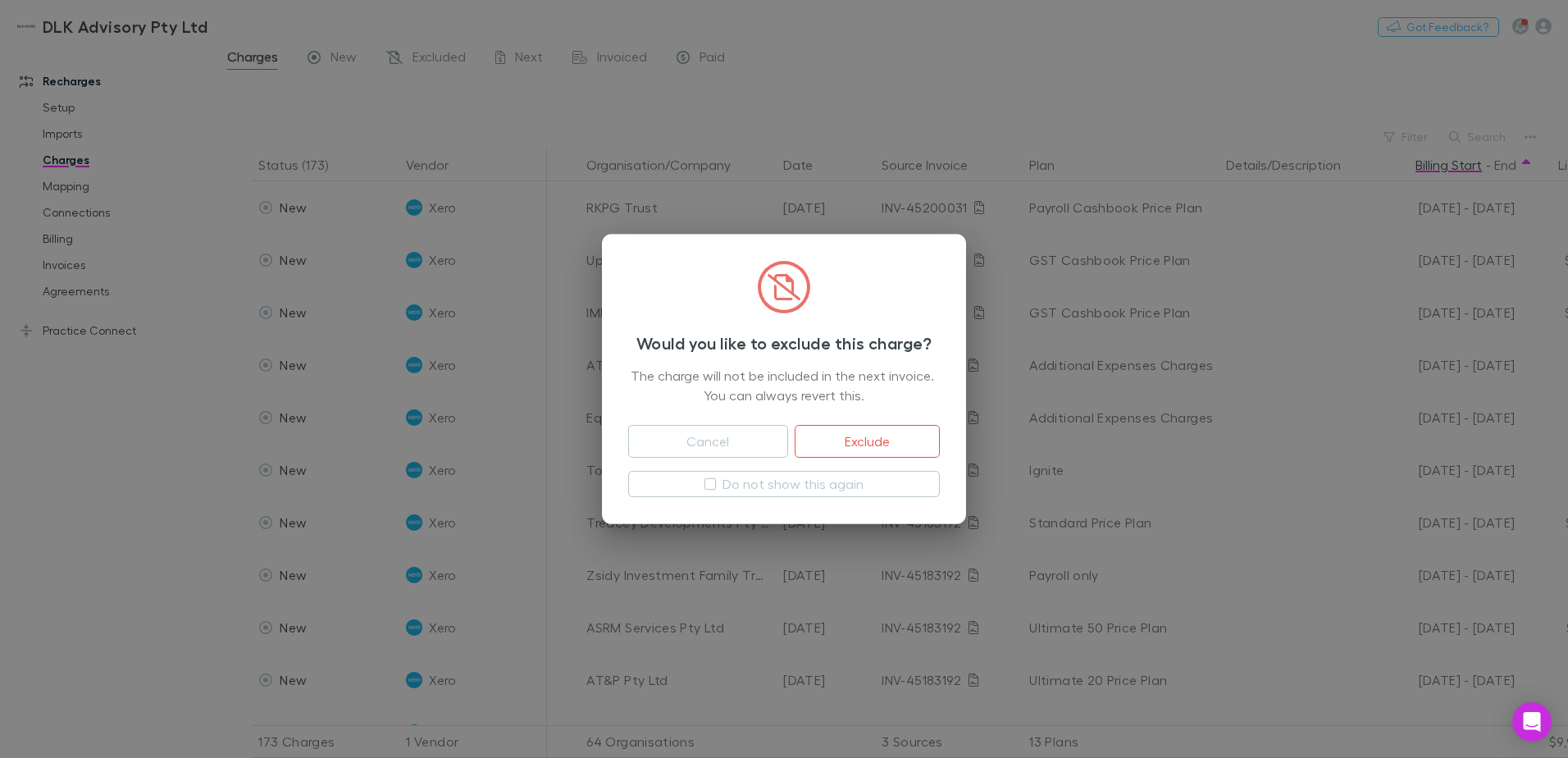
drag, startPoint x: 887, startPoint y: 453, endPoint x: 318, endPoint y: 498, distance: 570.8
click at [887, 453] on button "Exclude" at bounding box center [867, 441] width 145 height 33
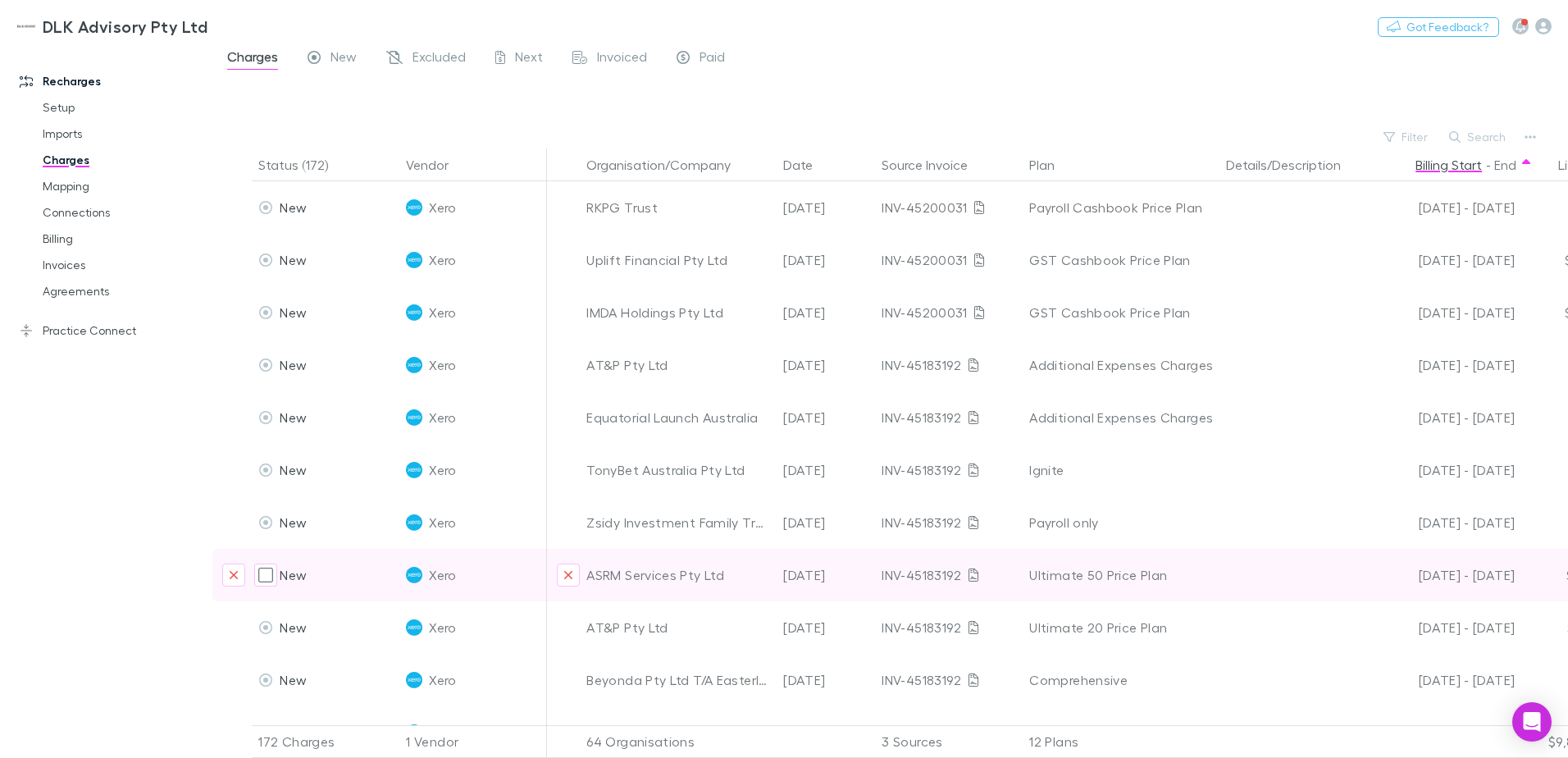
scroll to position [82, 0]
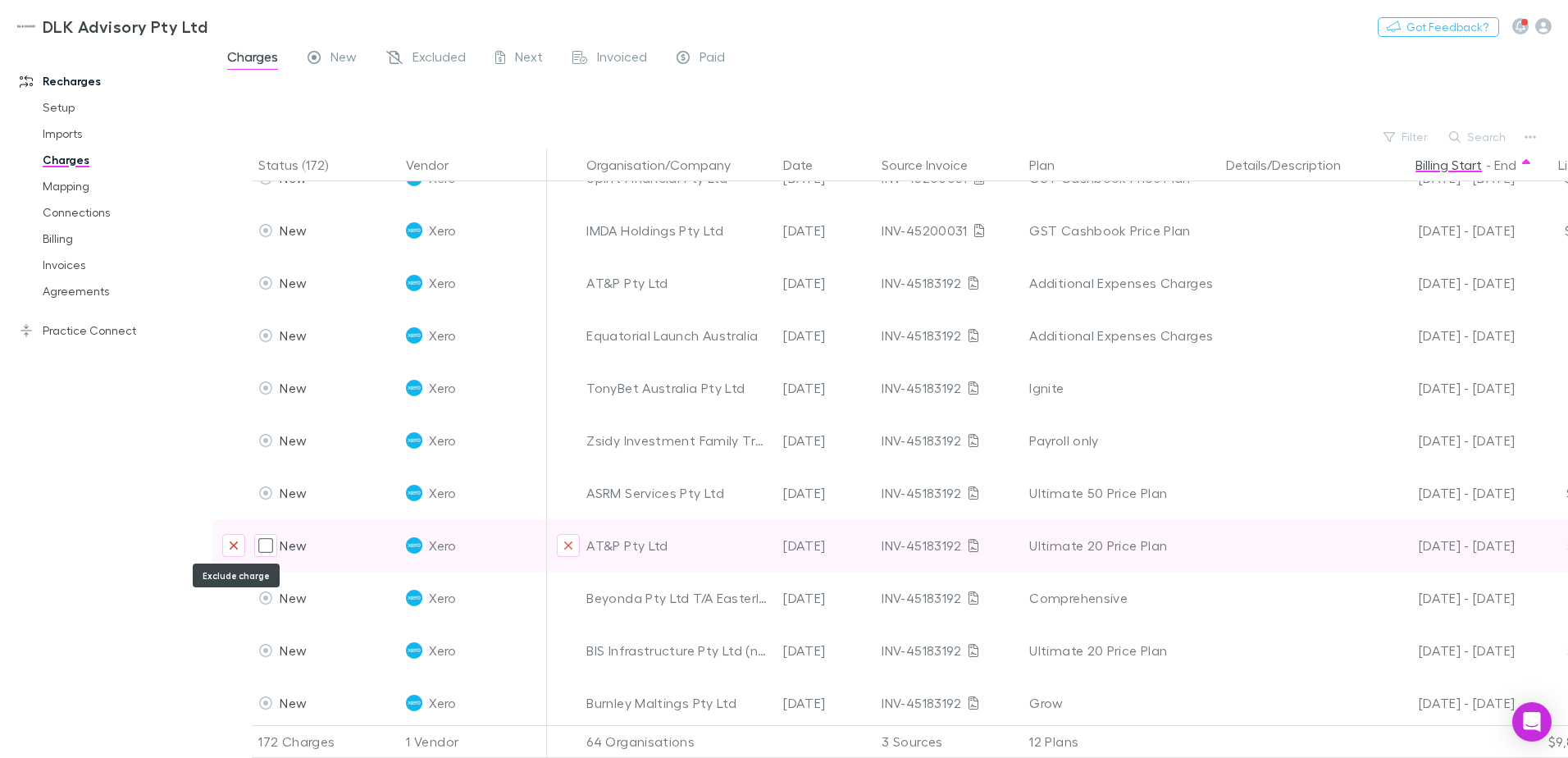
click at [232, 544] on icon "Exclude charge" at bounding box center [234, 546] width 8 height 8
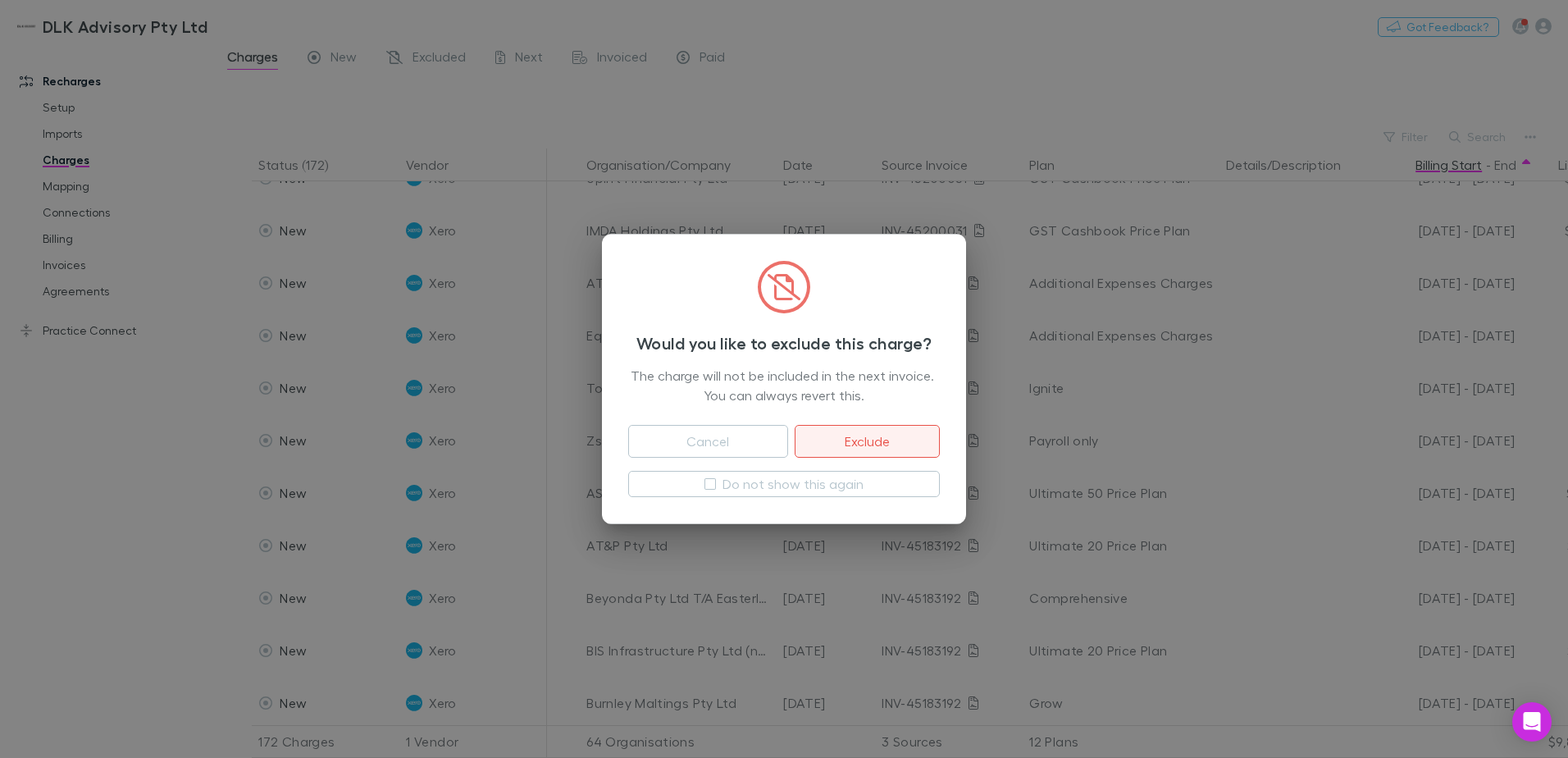
click at [856, 435] on button "Exclude" at bounding box center [867, 441] width 145 height 33
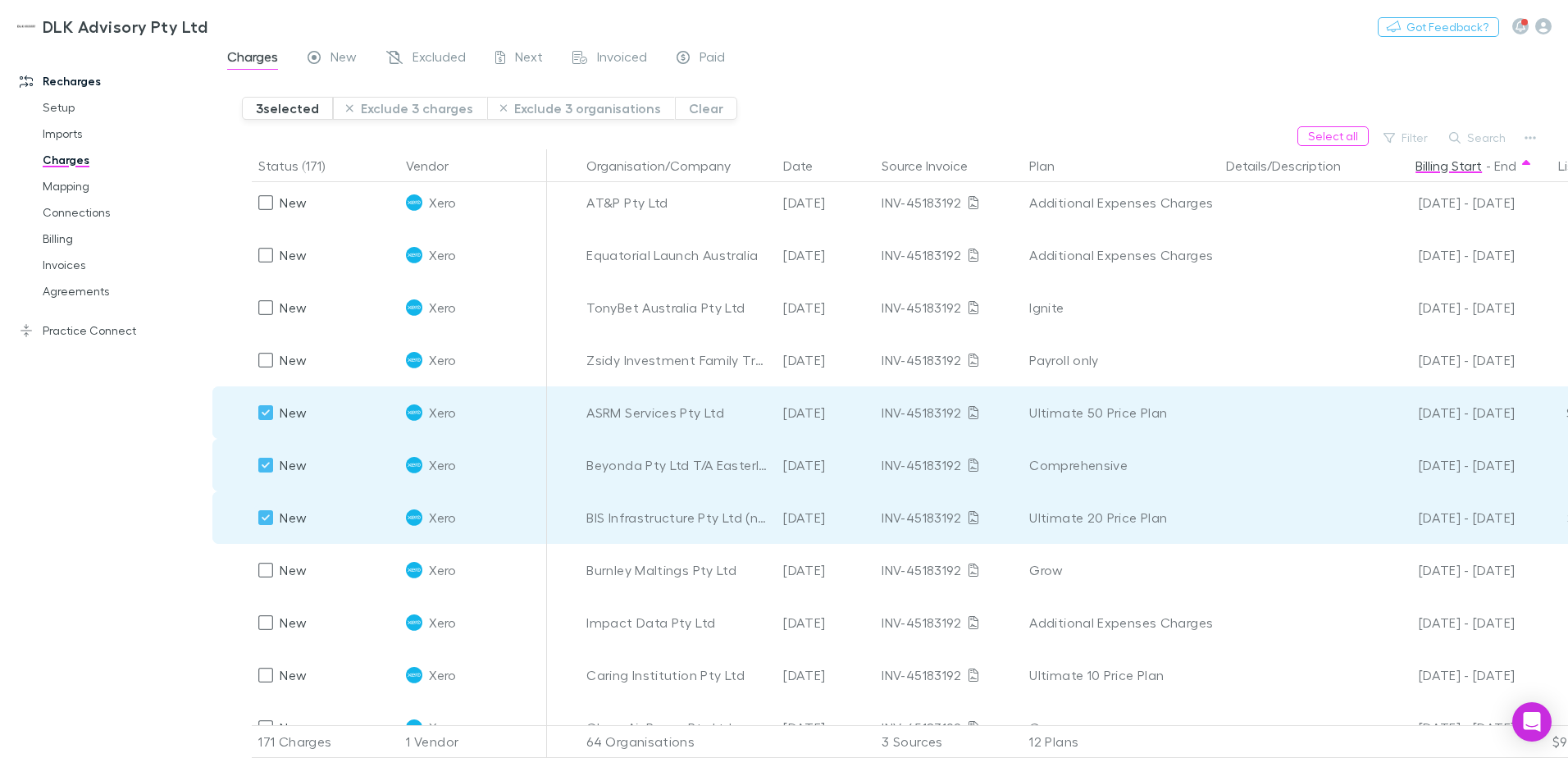
scroll to position [164, 0]
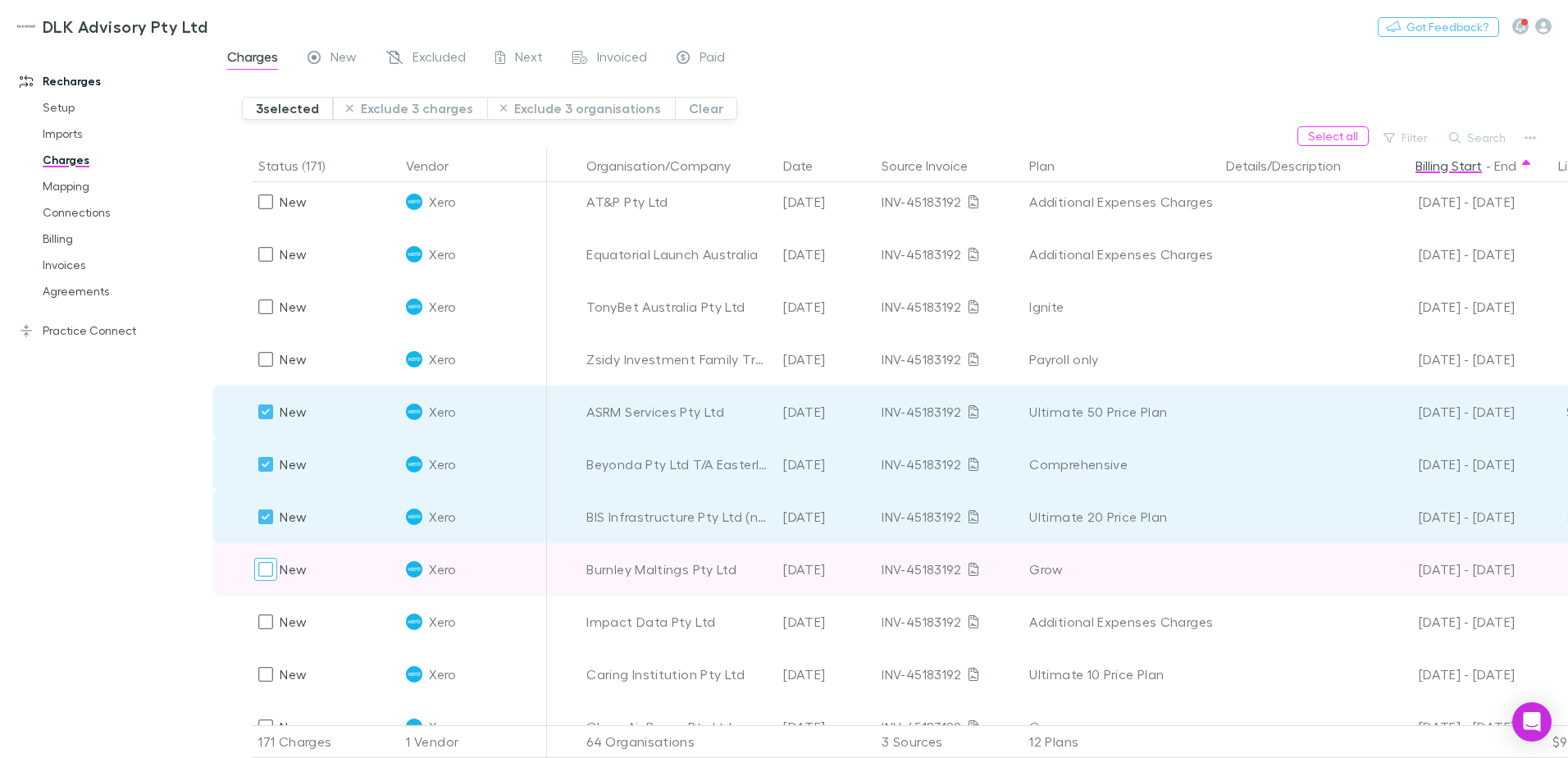
click at [267, 580] on div at bounding box center [266, 569] width 23 height 23
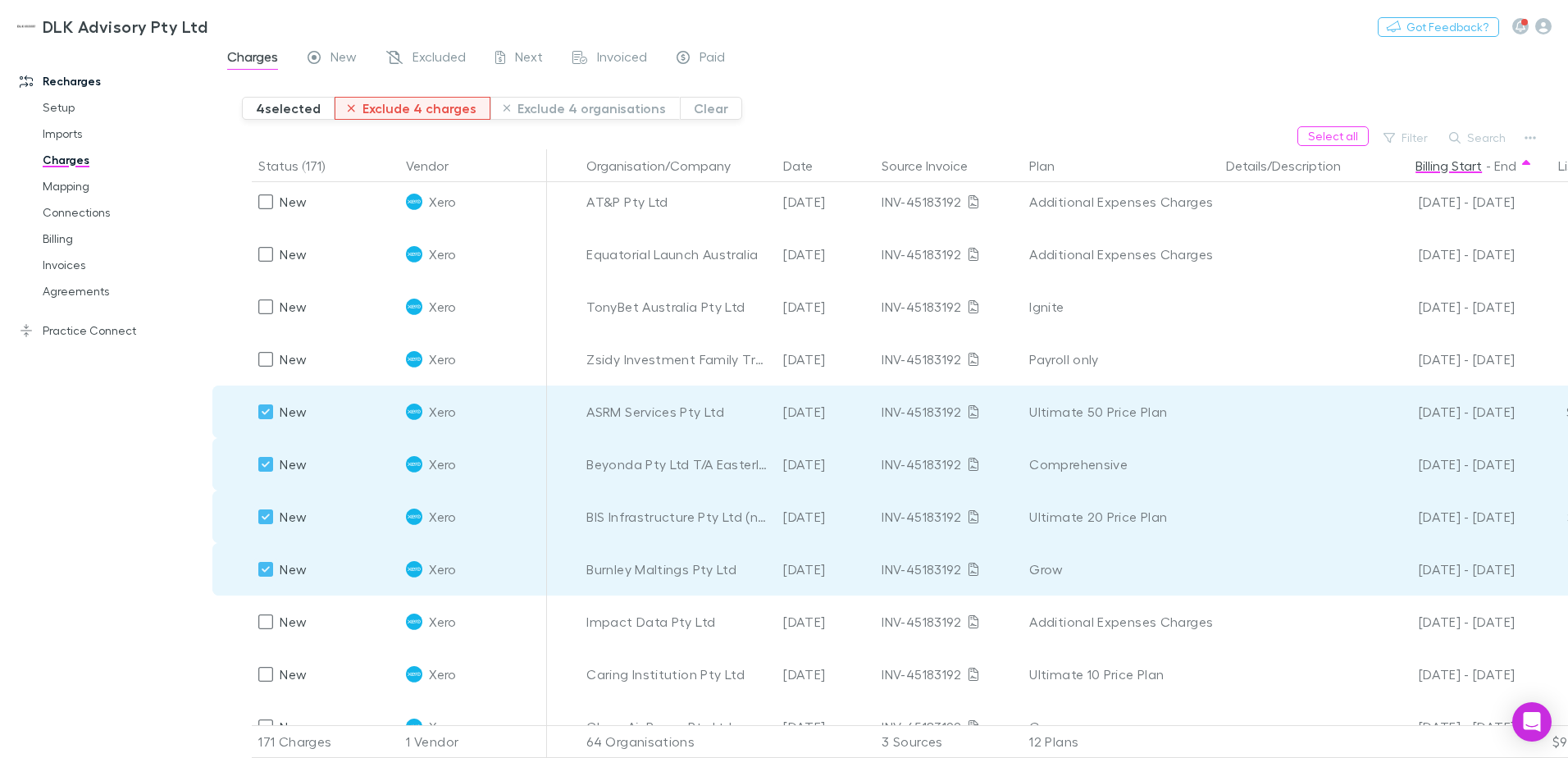
click at [411, 107] on button "Exclude 4 charges" at bounding box center [412, 109] width 156 height 23
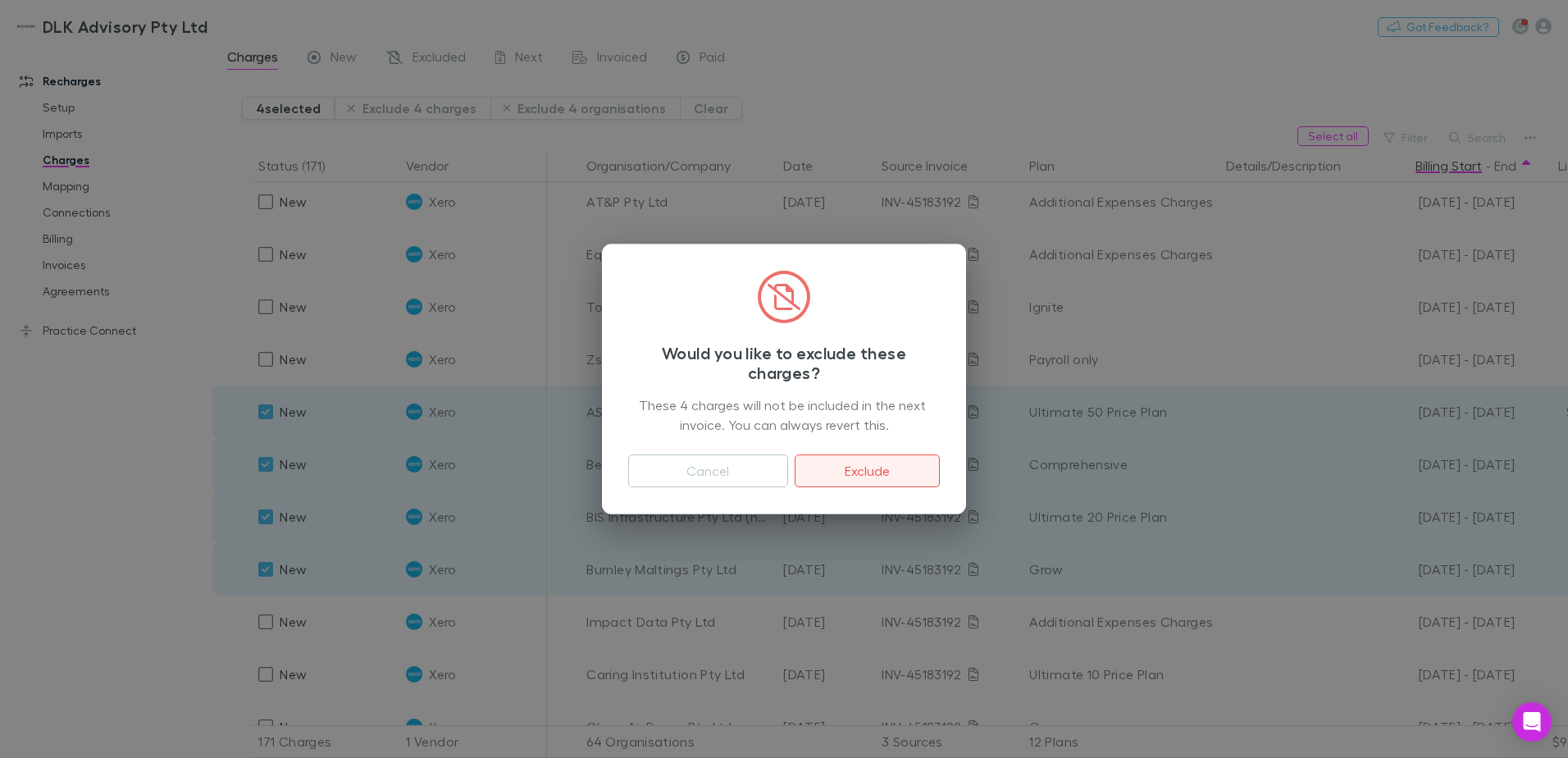
click at [857, 470] on button "Exclude" at bounding box center [867, 471] width 145 height 33
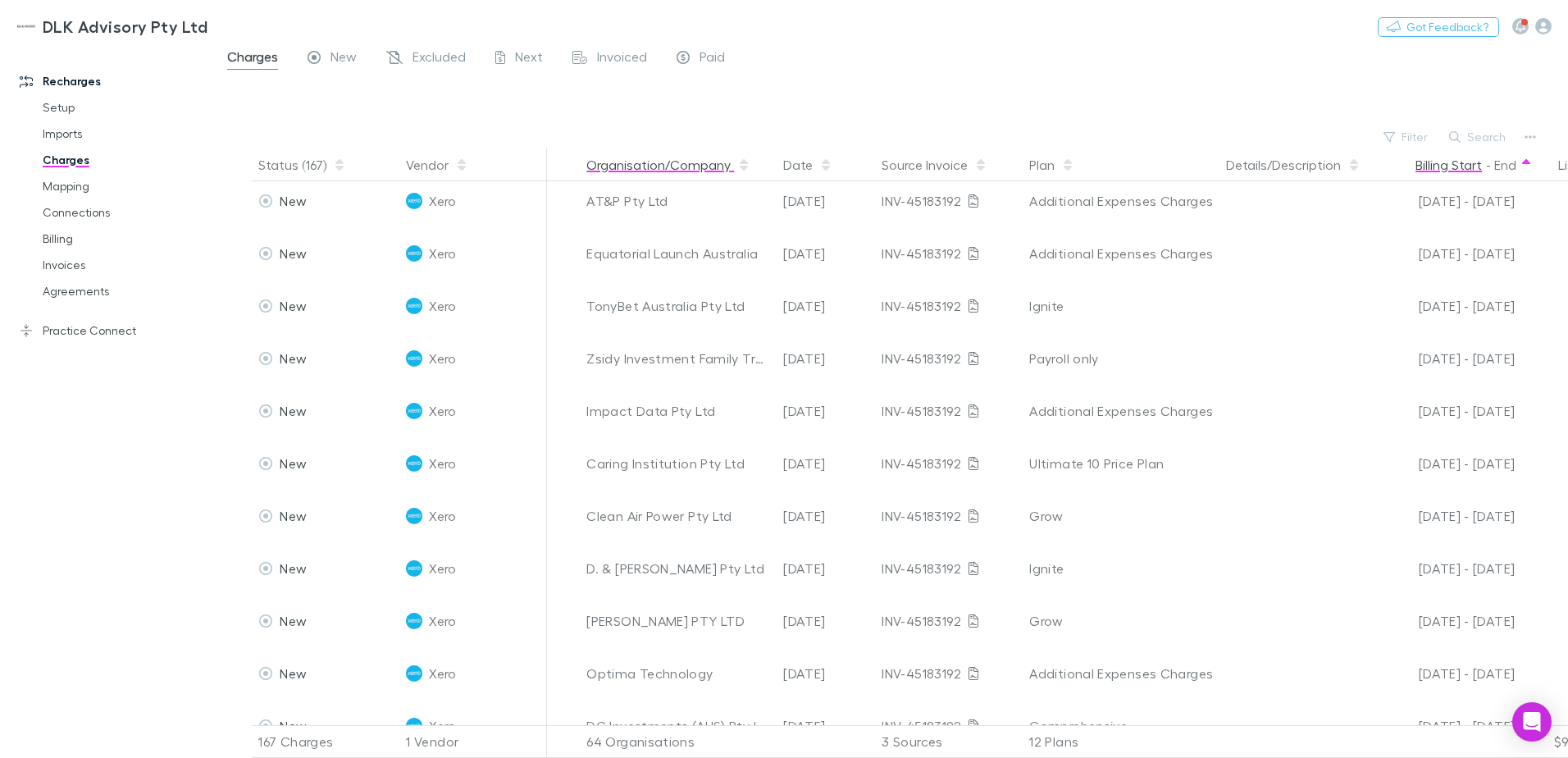
click at [709, 155] on button "Organisation/Company" at bounding box center [668, 165] width 164 height 33
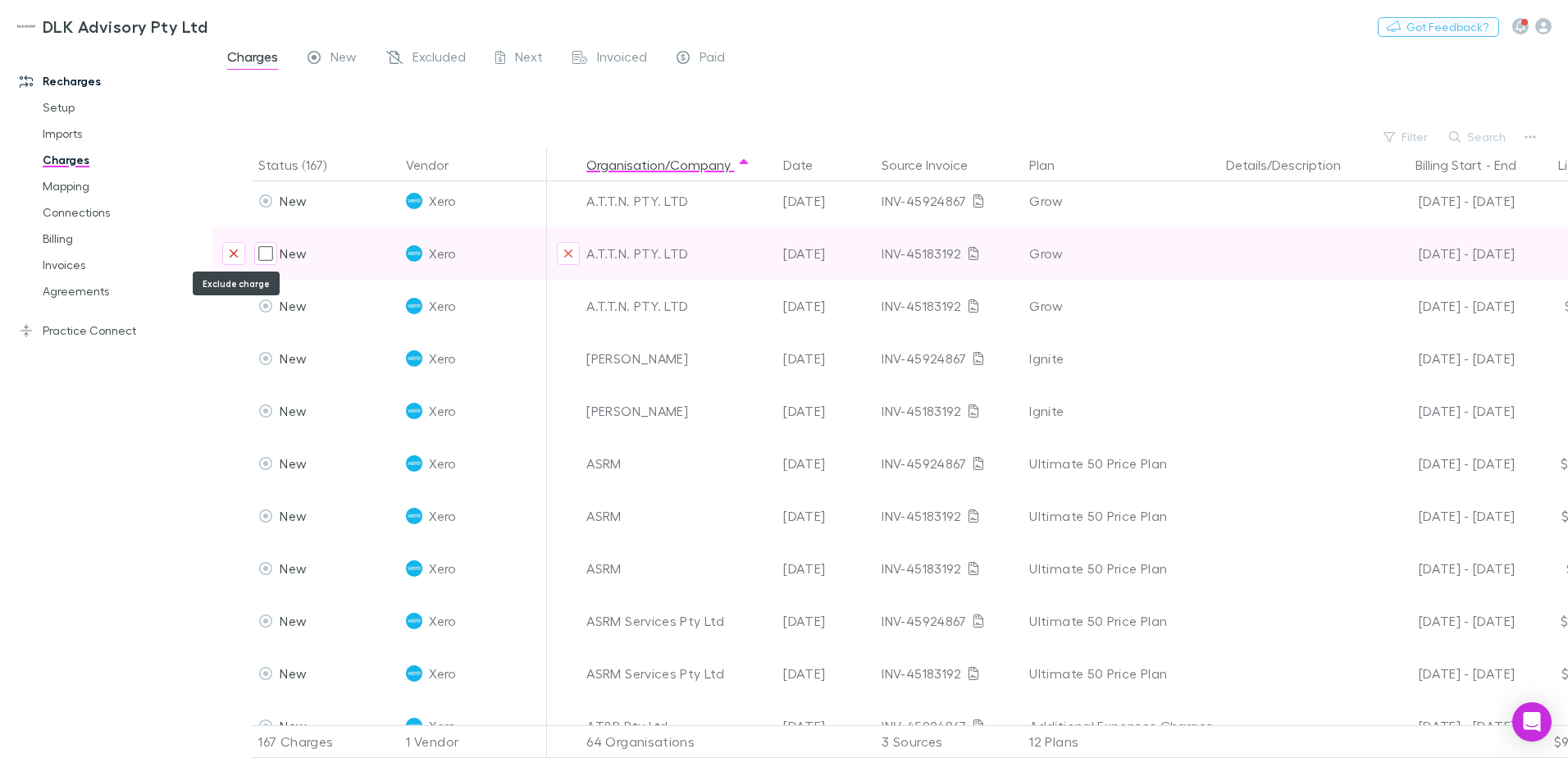
click at [235, 255] on icon "Exclude charge" at bounding box center [234, 254] width 8 height 8
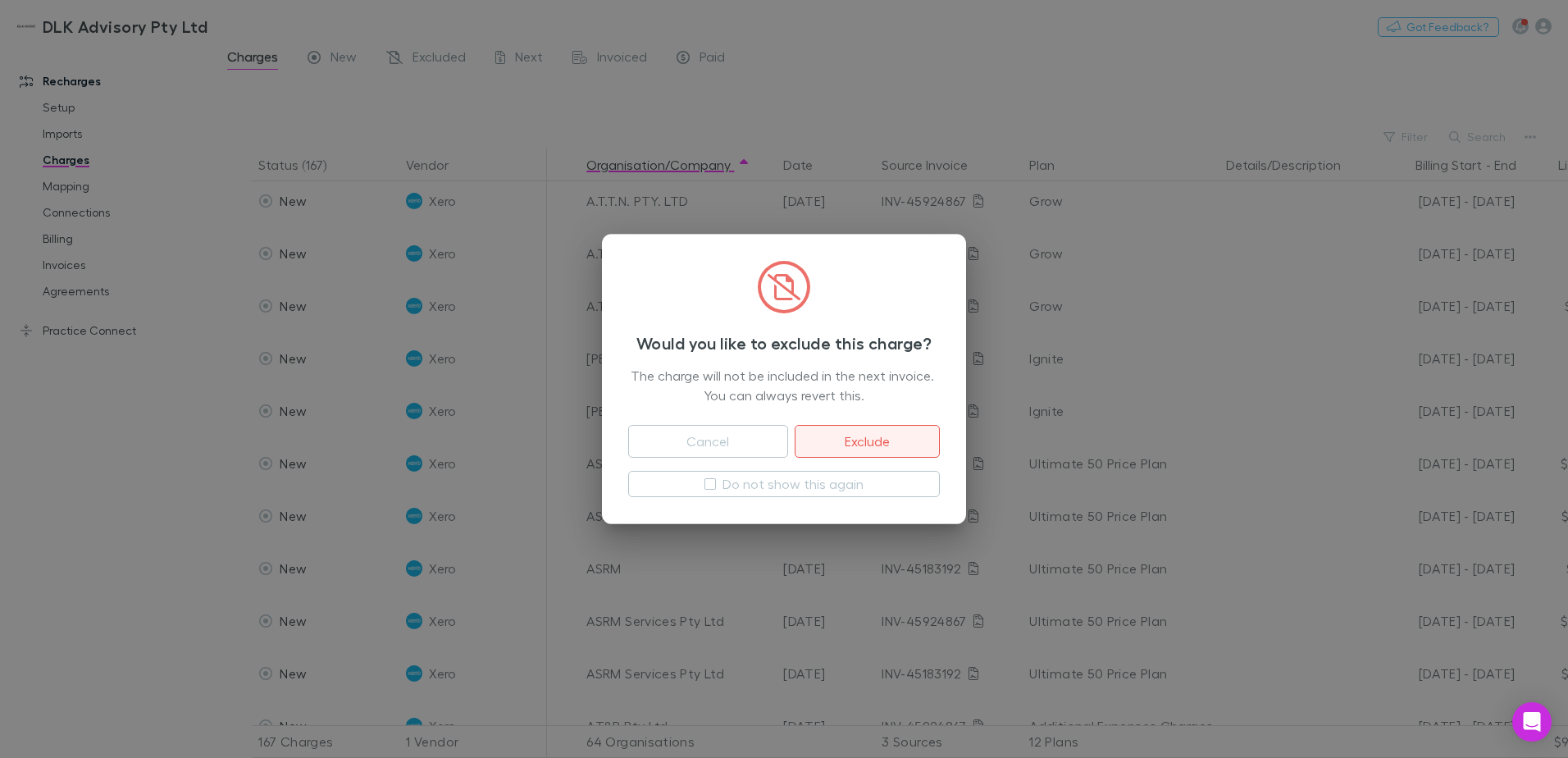
click at [919, 436] on button "Exclude" at bounding box center [867, 441] width 145 height 33
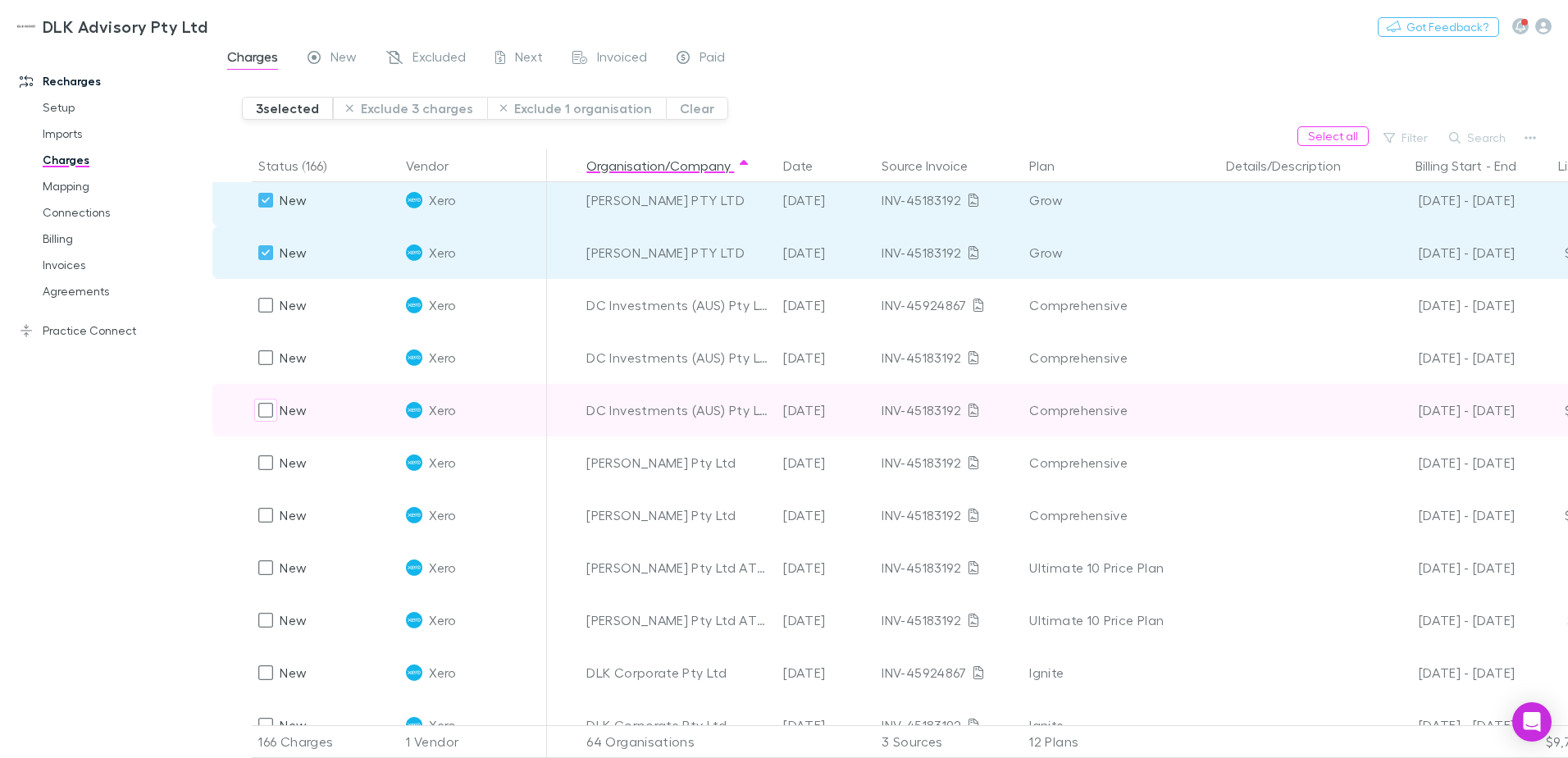
scroll to position [1805, 0]
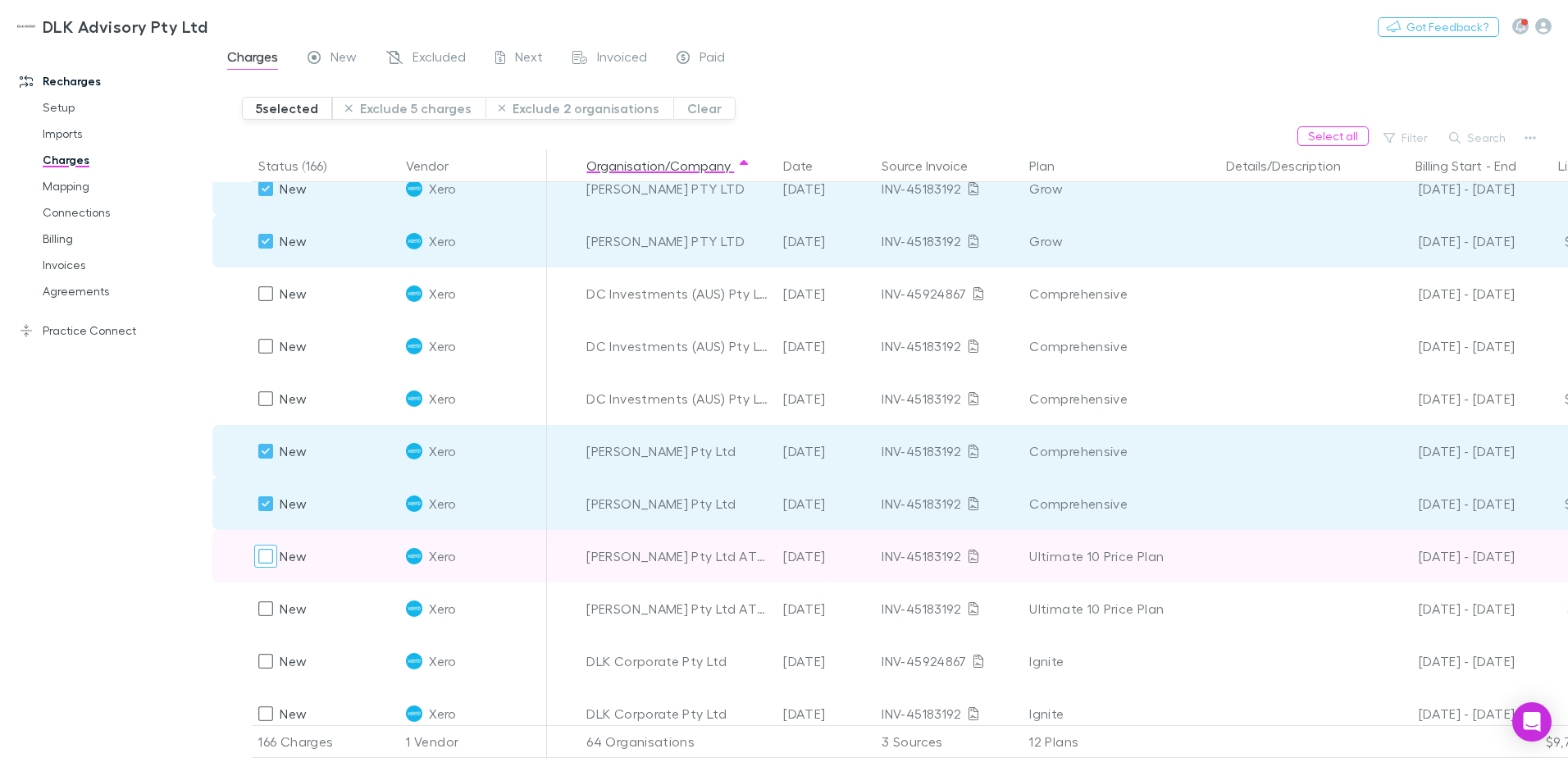
click at [258, 557] on div at bounding box center [266, 556] width 23 height 23
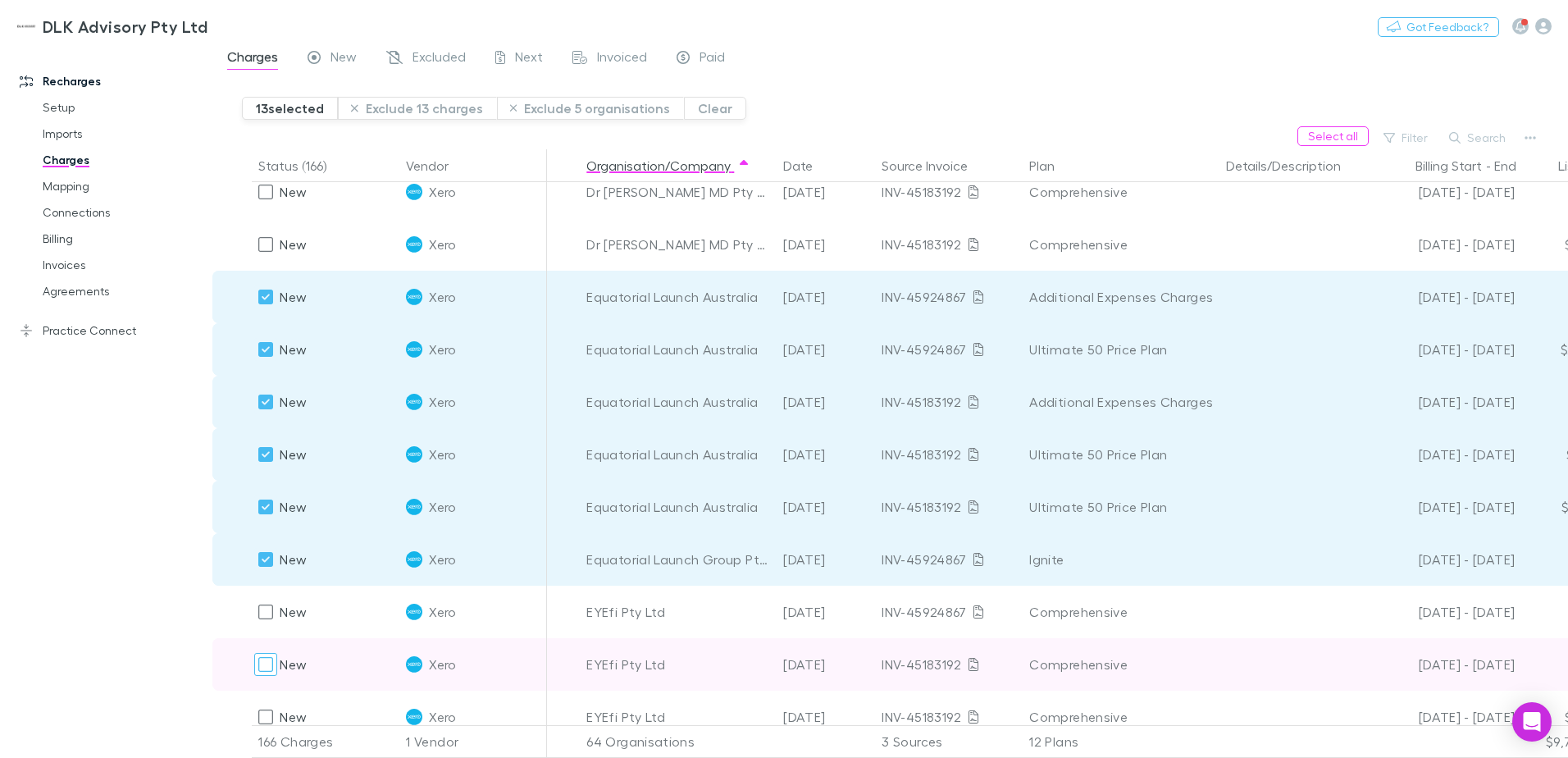
scroll to position [2461, 0]
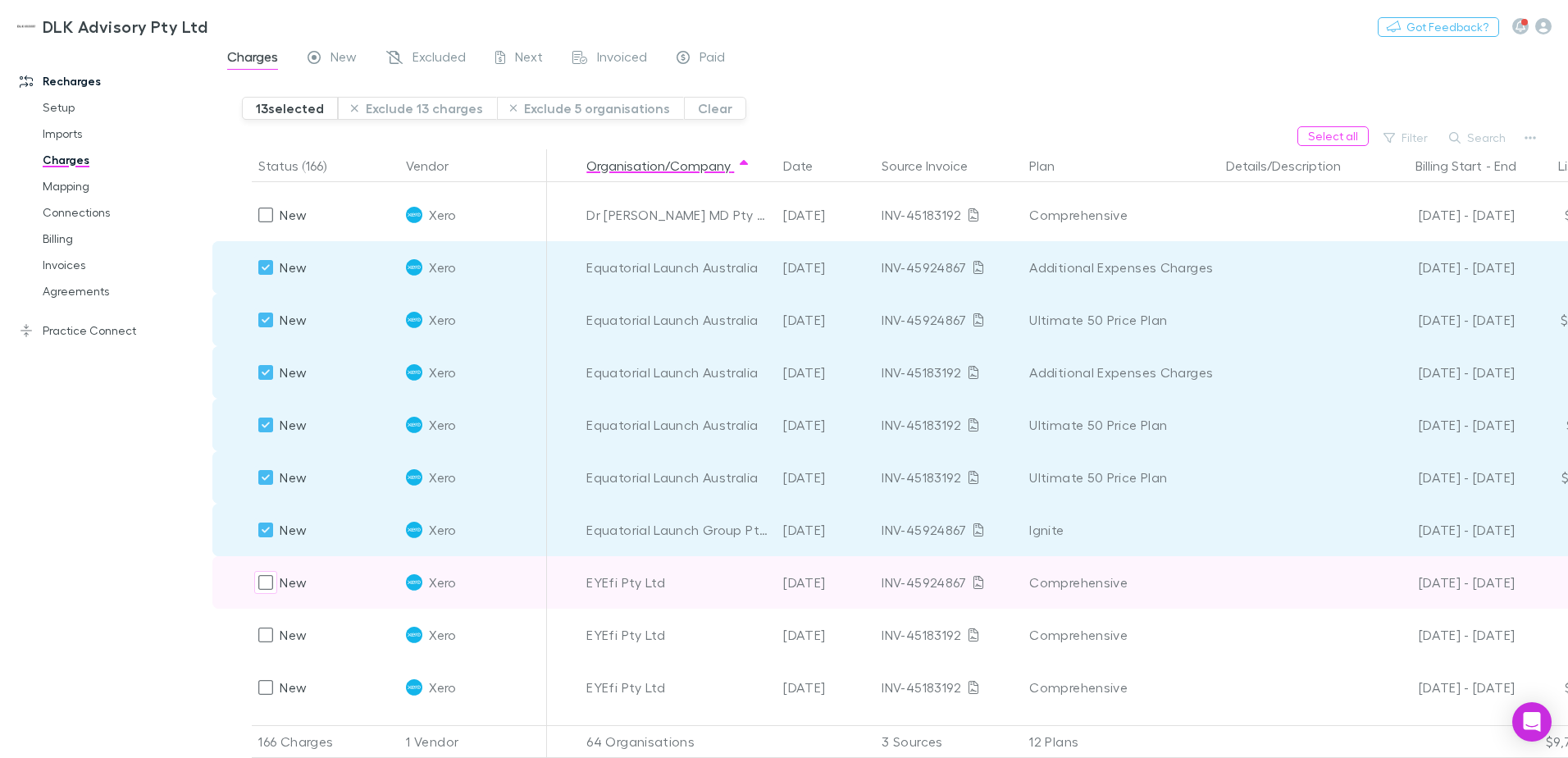
click at [264, 598] on div "New" at bounding box center [283, 581] width 48 height 52
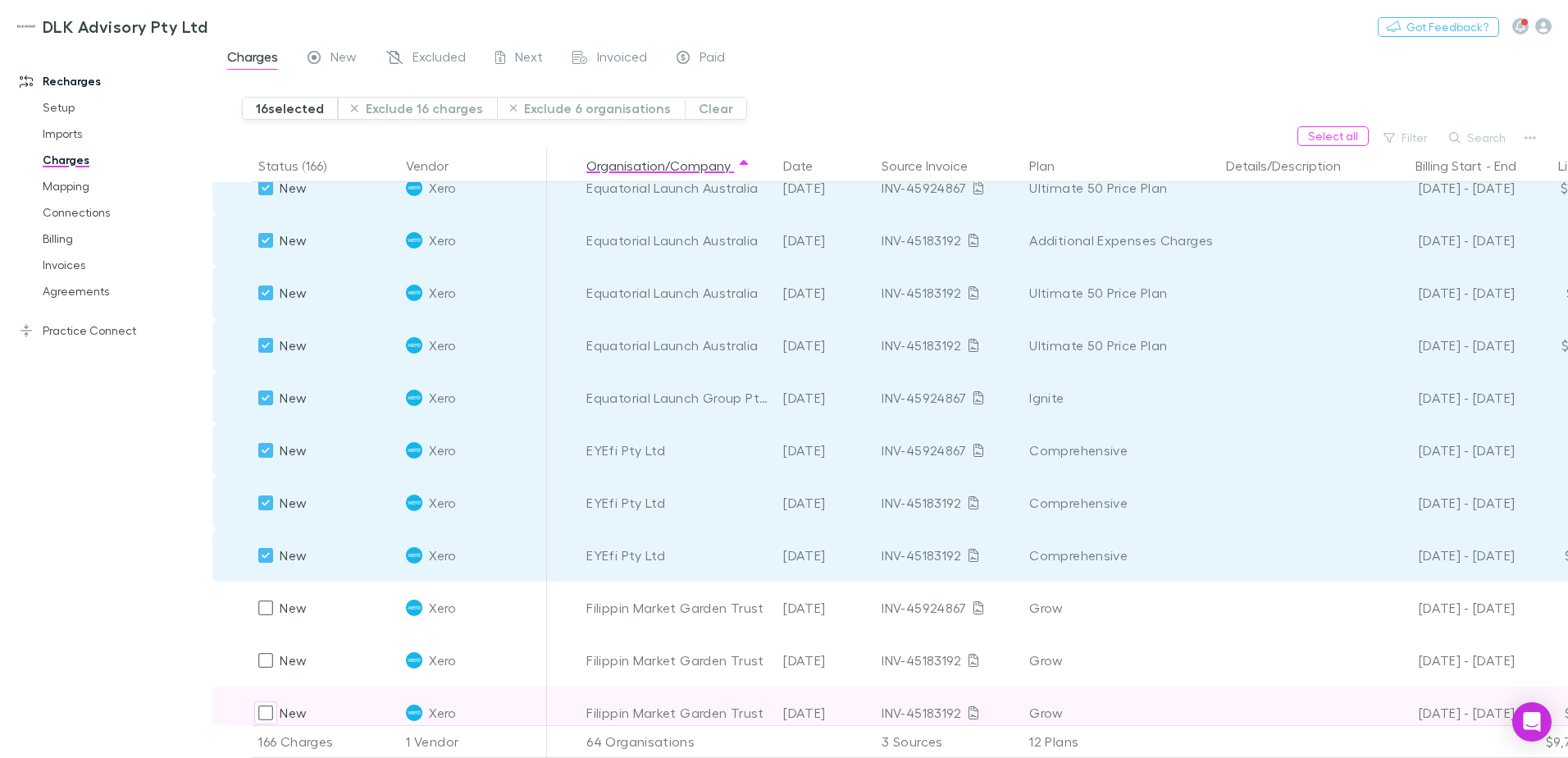
scroll to position [2625, 0]
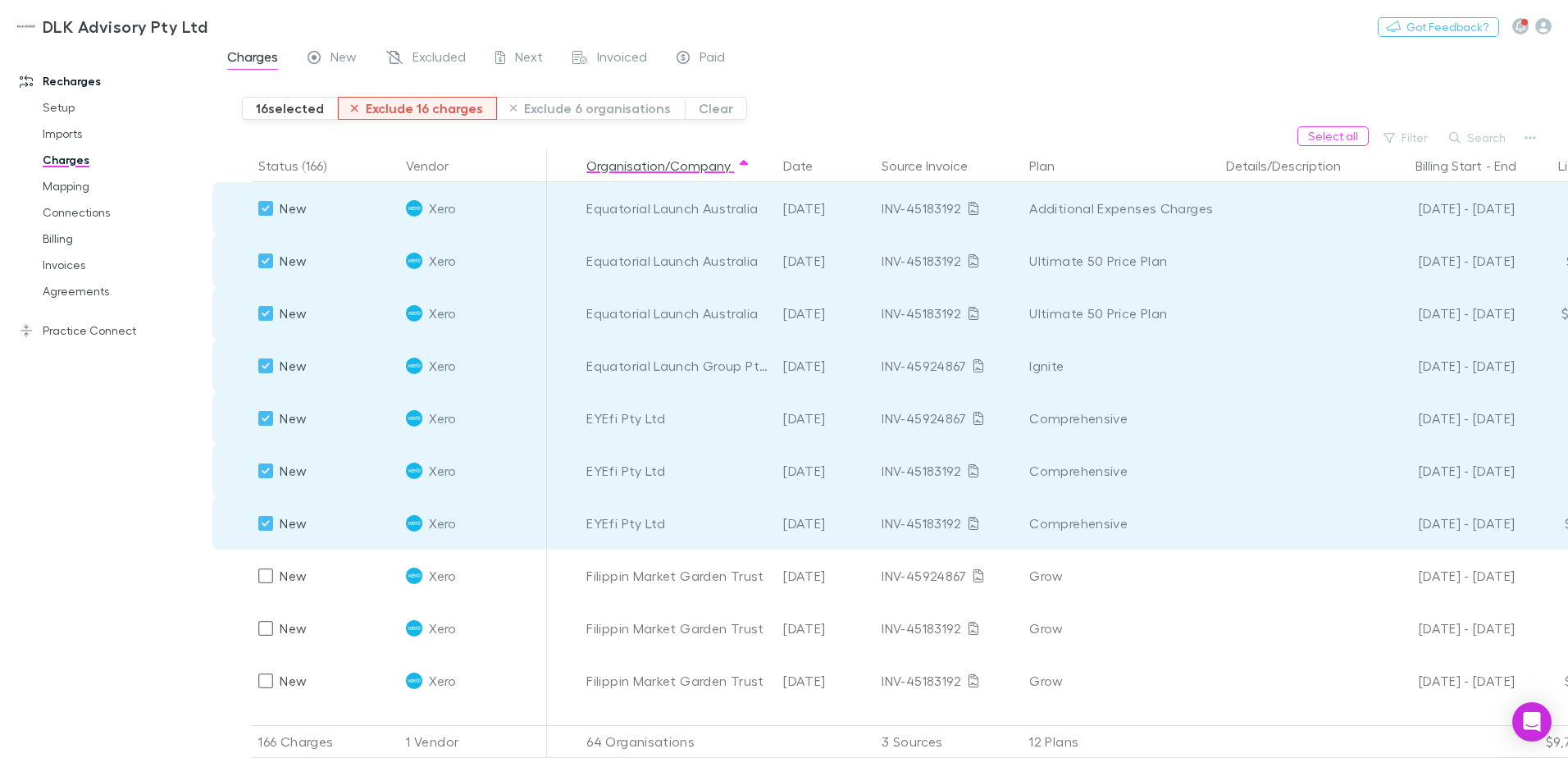
click at [392, 110] on button "Exclude 16 charges" at bounding box center [417, 109] width 159 height 23
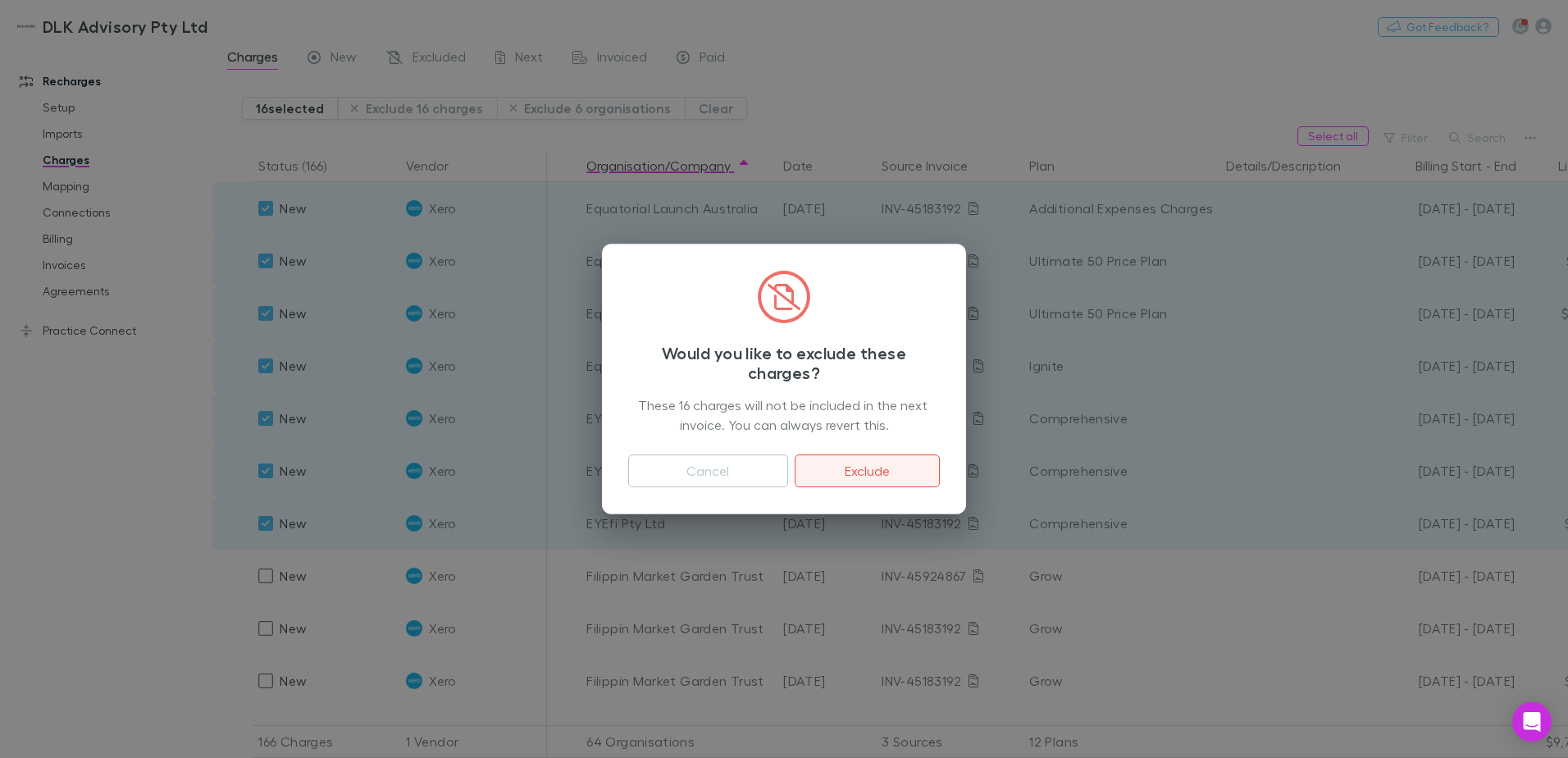
click at [842, 465] on button "Exclude" at bounding box center [867, 471] width 145 height 33
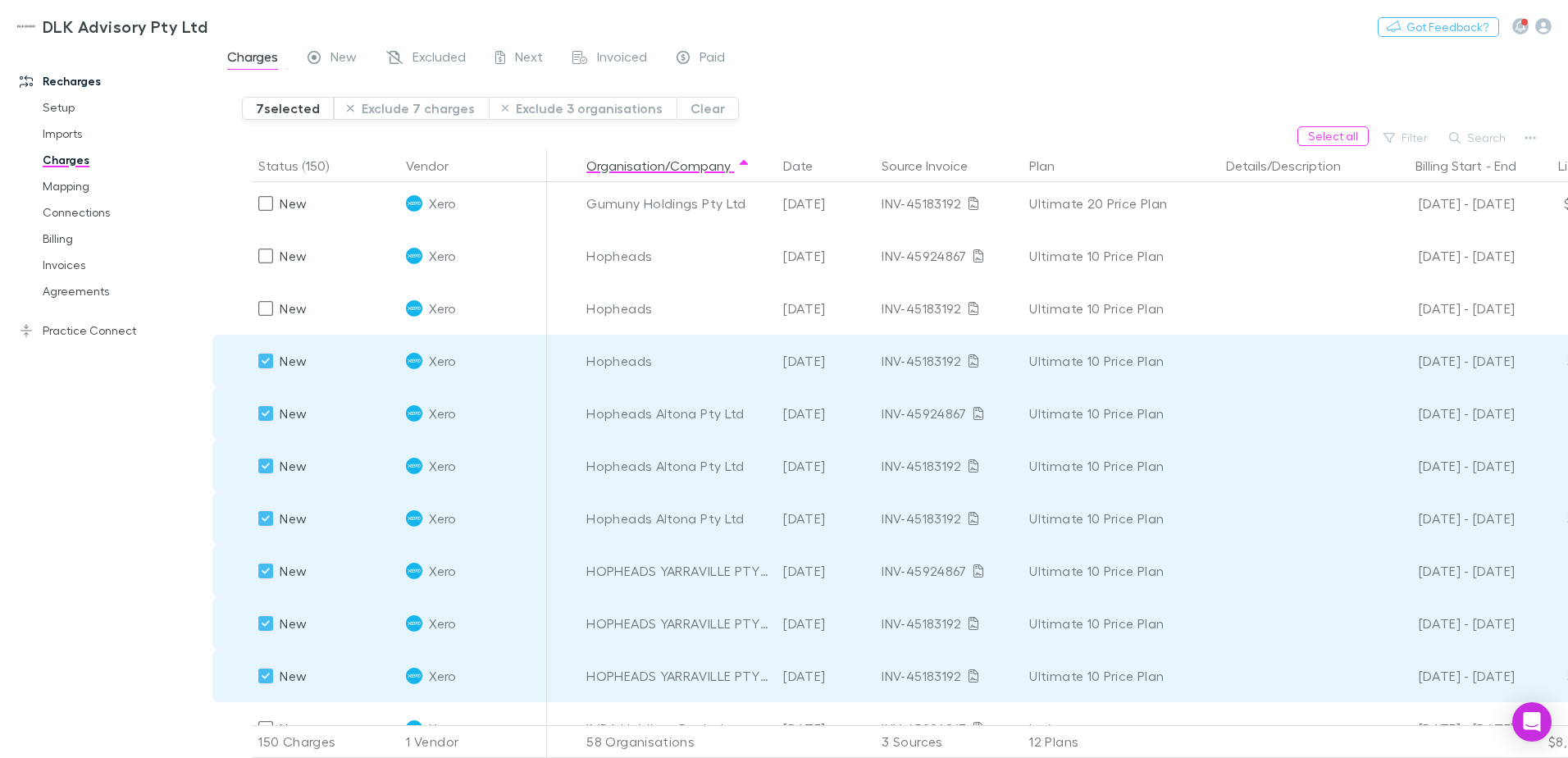
scroll to position [2605, 0]
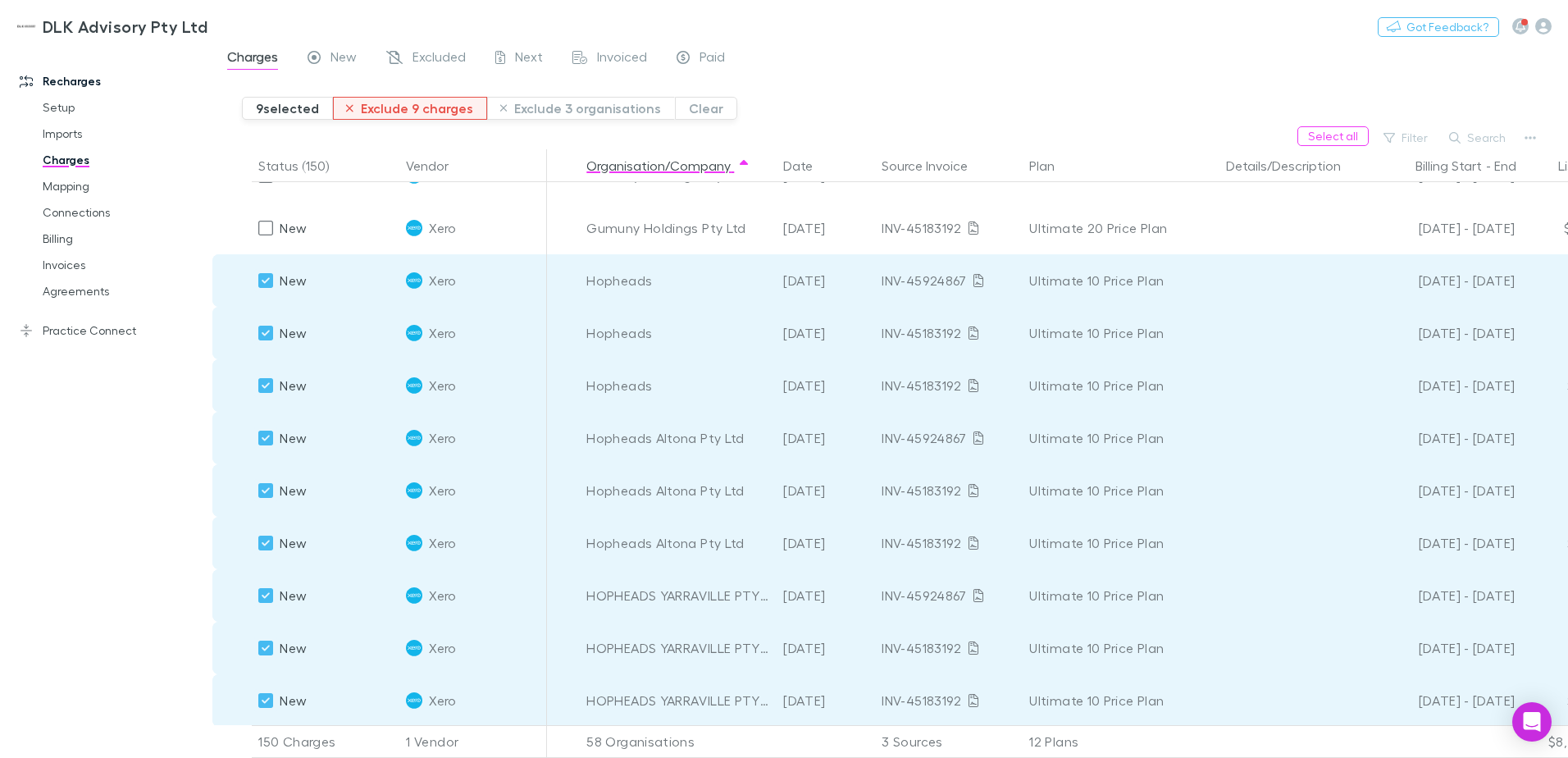
click at [424, 105] on button "Exclude 9 charges" at bounding box center [410, 109] width 154 height 23
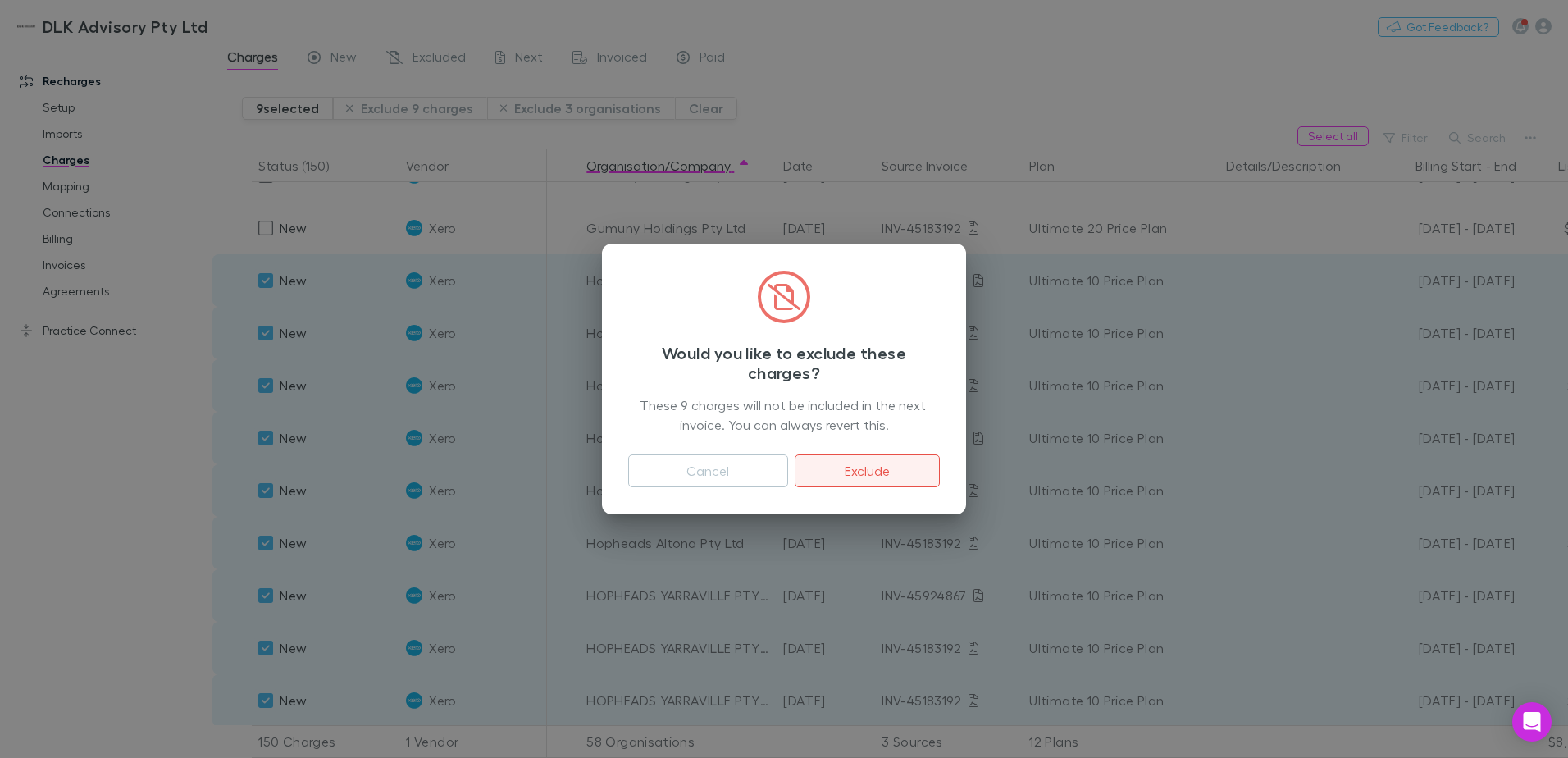
click at [897, 479] on button "Exclude" at bounding box center [867, 471] width 145 height 33
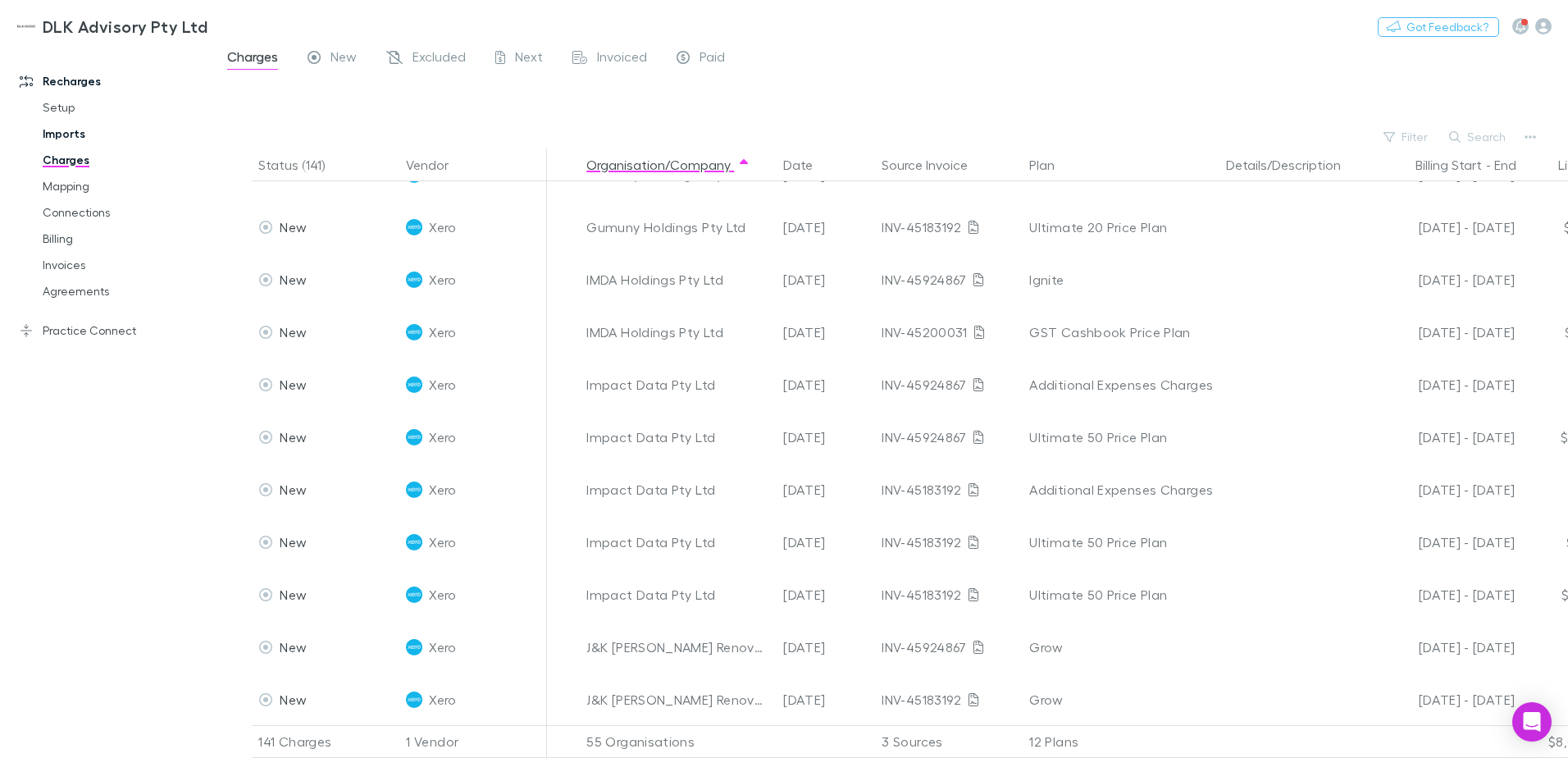
click at [54, 137] on link "Imports" at bounding box center [124, 134] width 195 height 27
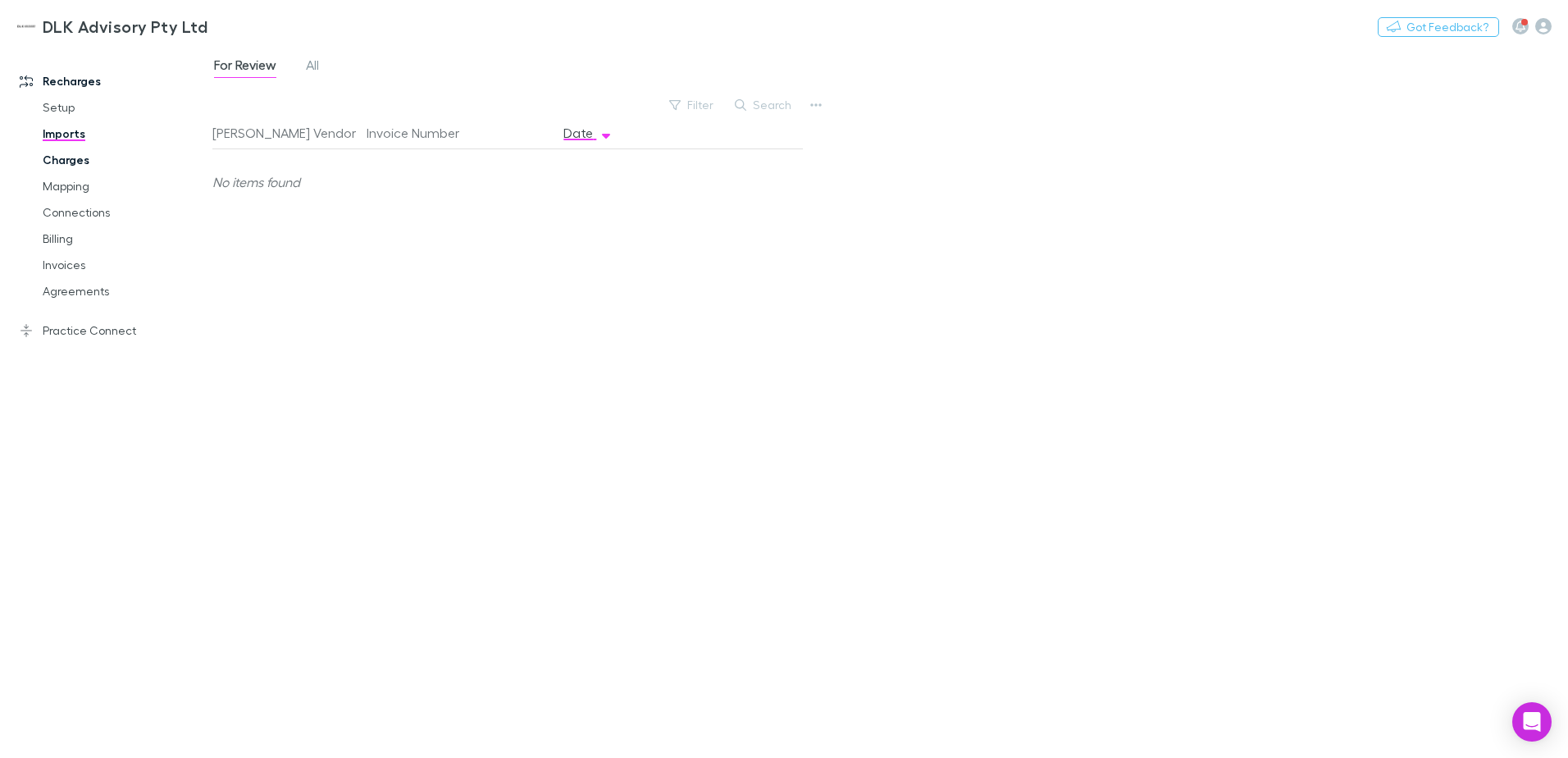
click at [59, 157] on link "Charges" at bounding box center [124, 160] width 195 height 27
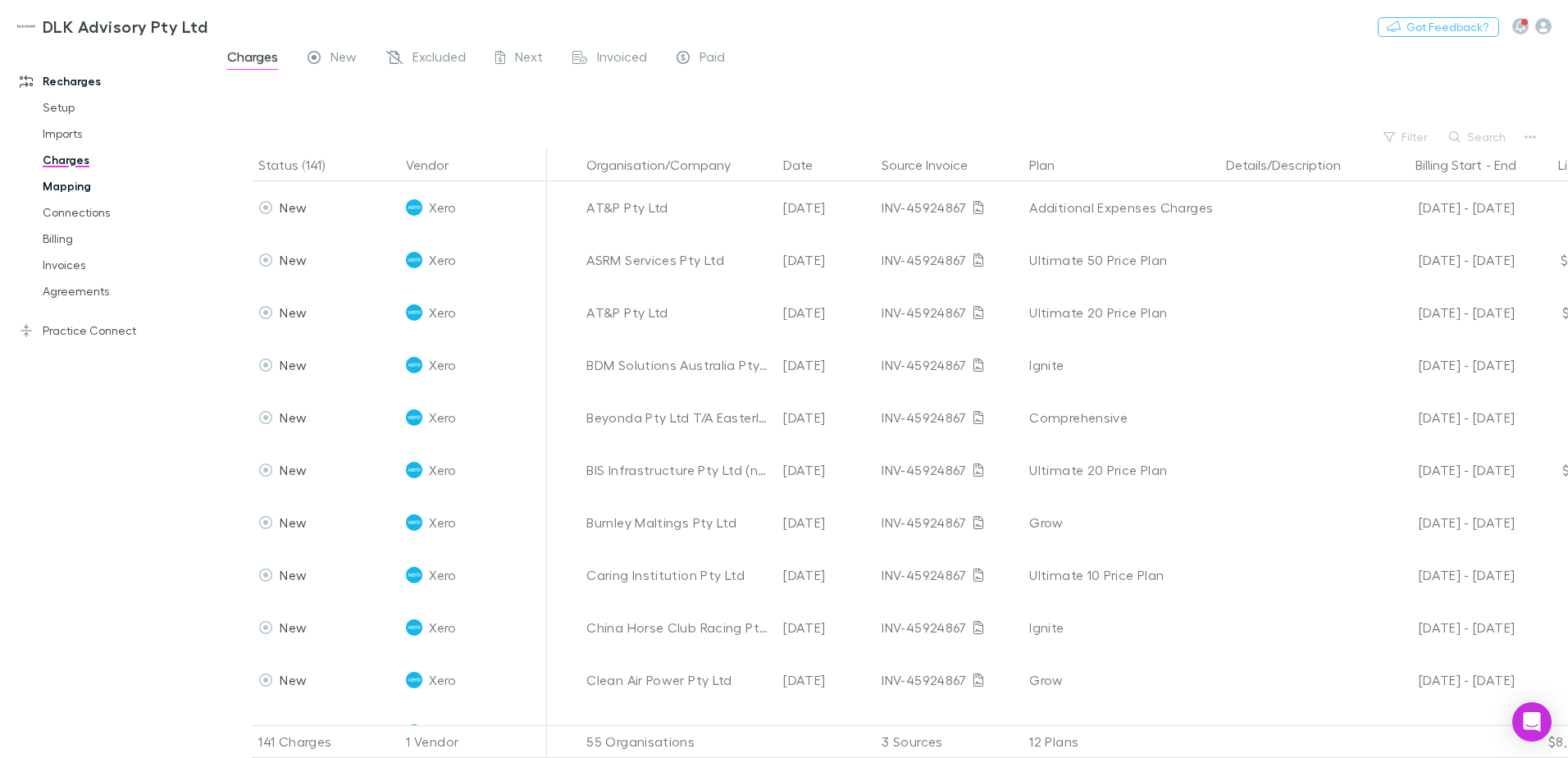
click at [66, 192] on link "Mapping" at bounding box center [124, 187] width 195 height 27
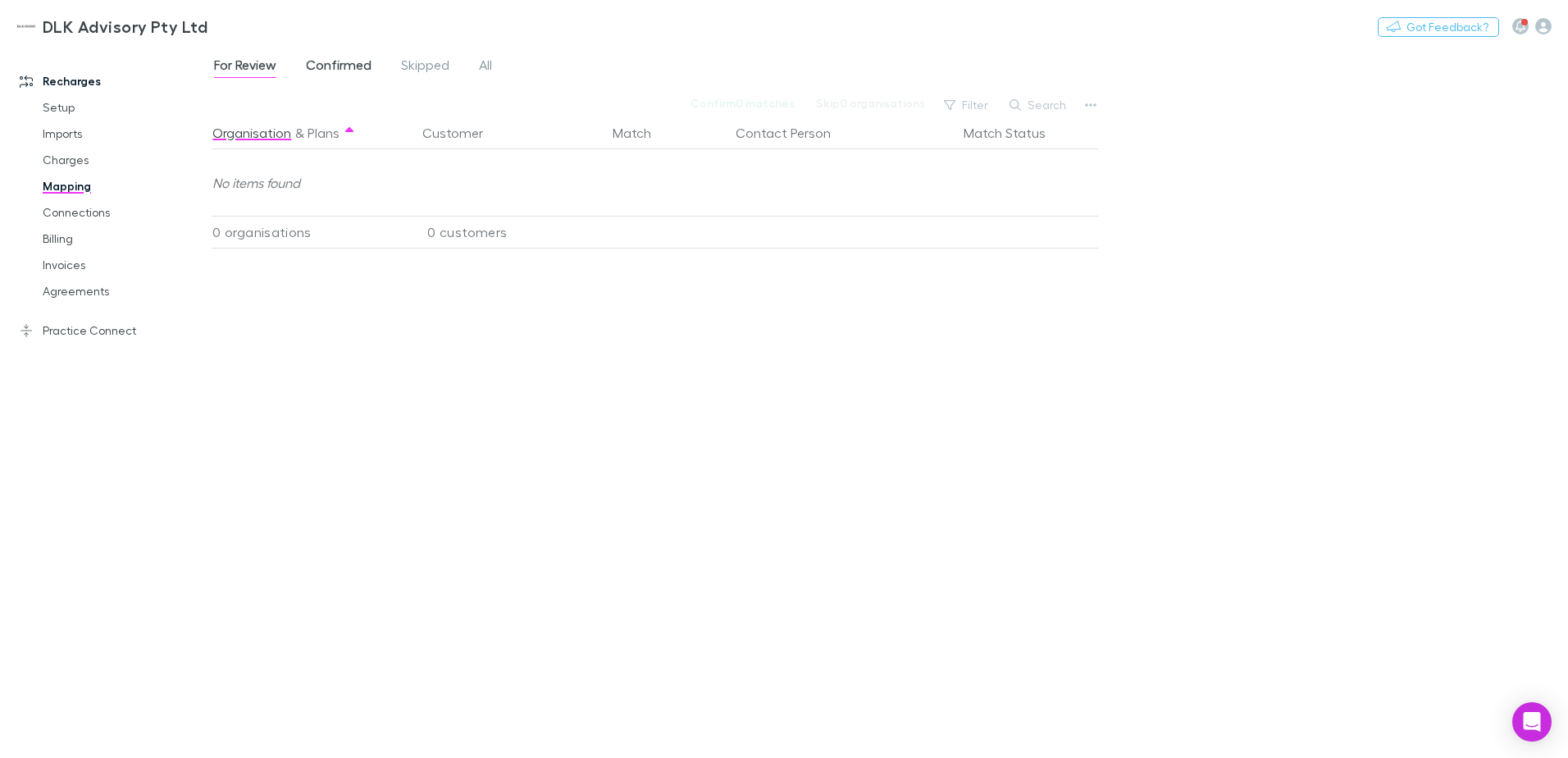
click at [347, 66] on span "Confirmed" at bounding box center [338, 67] width 66 height 22
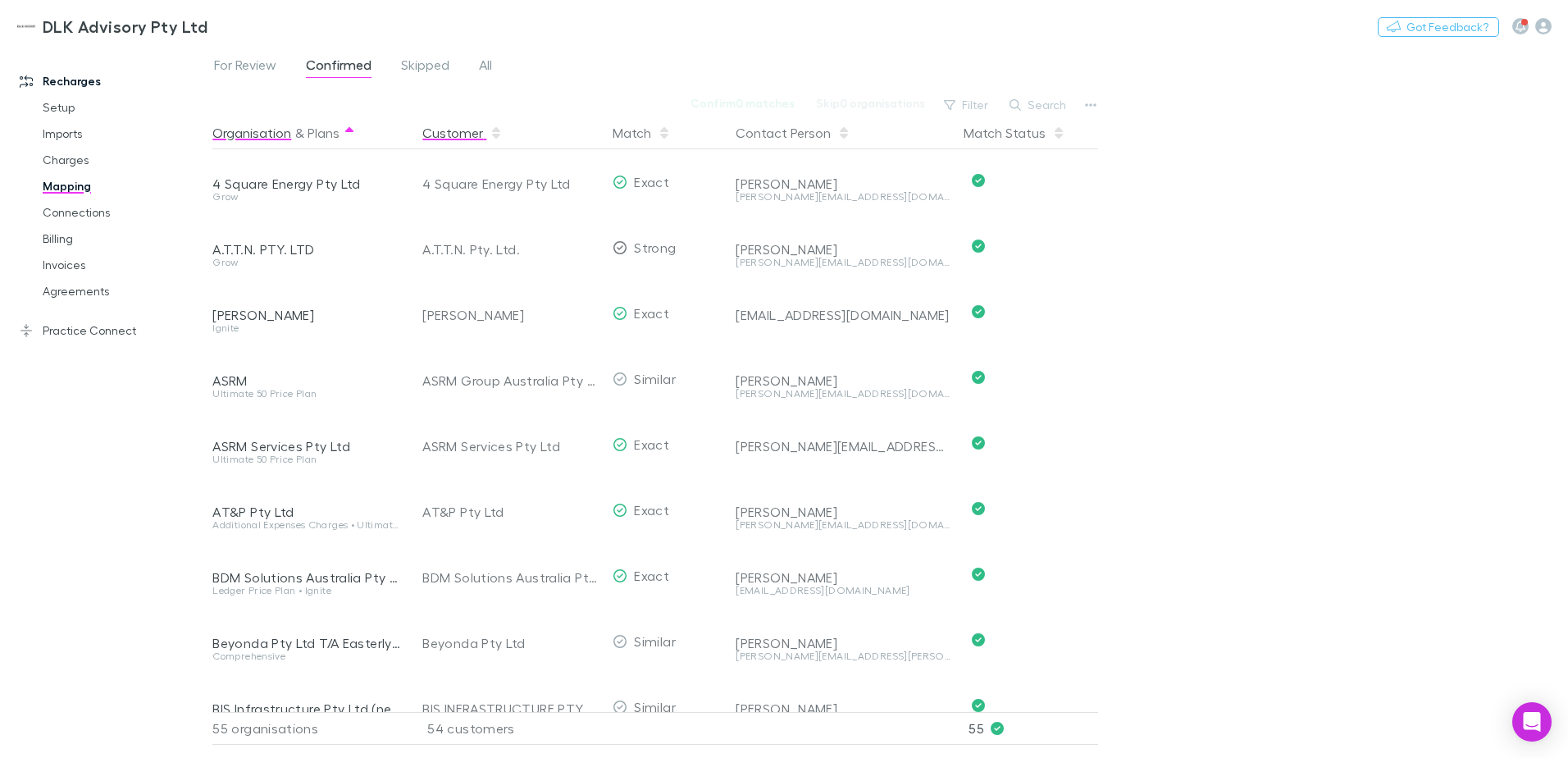
click at [458, 131] on button "Customer" at bounding box center [462, 133] width 80 height 33
click at [406, 58] on span "Skipped" at bounding box center [425, 67] width 48 height 22
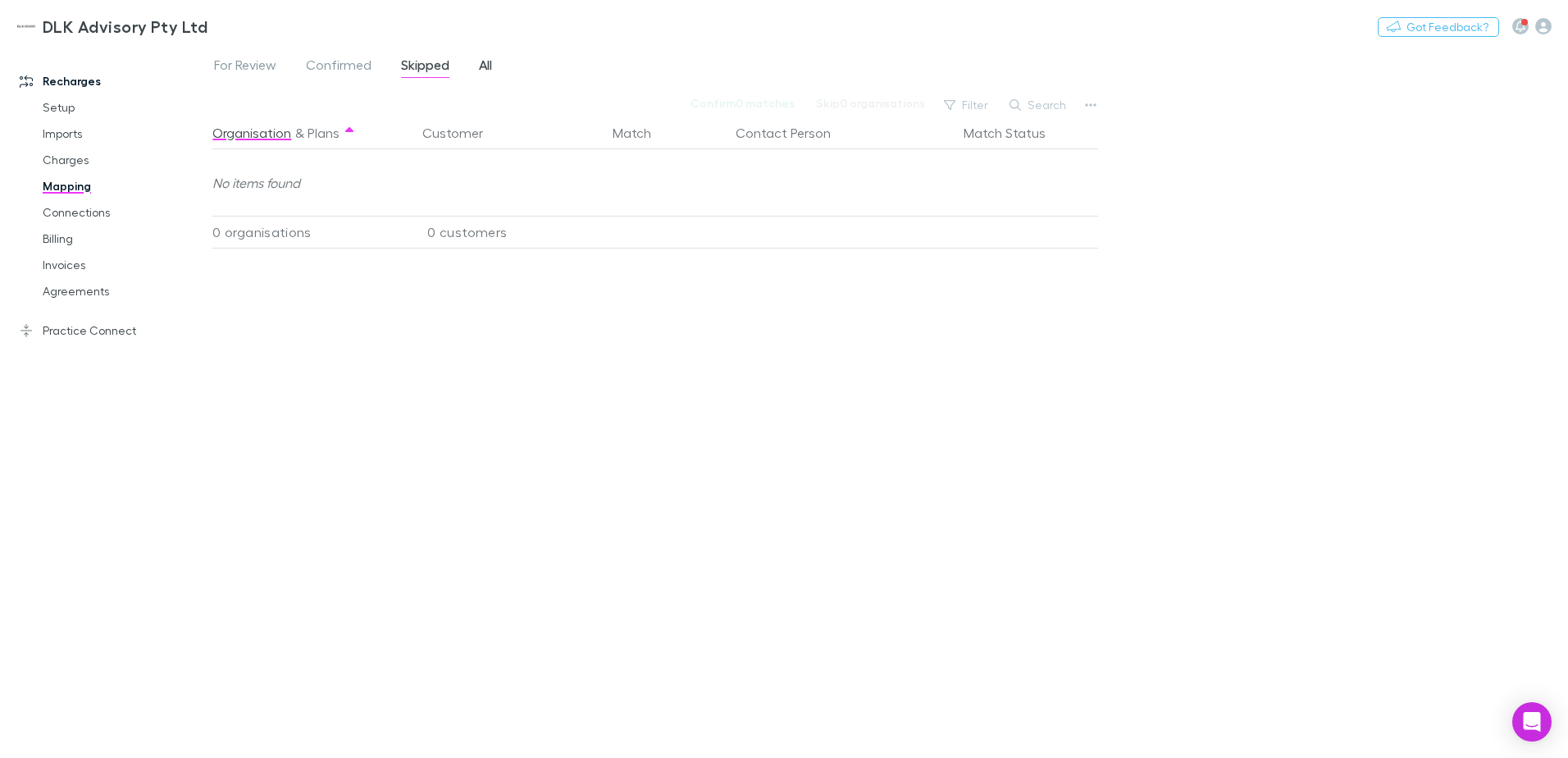
click at [487, 68] on span "All" at bounding box center [486, 67] width 13 height 22
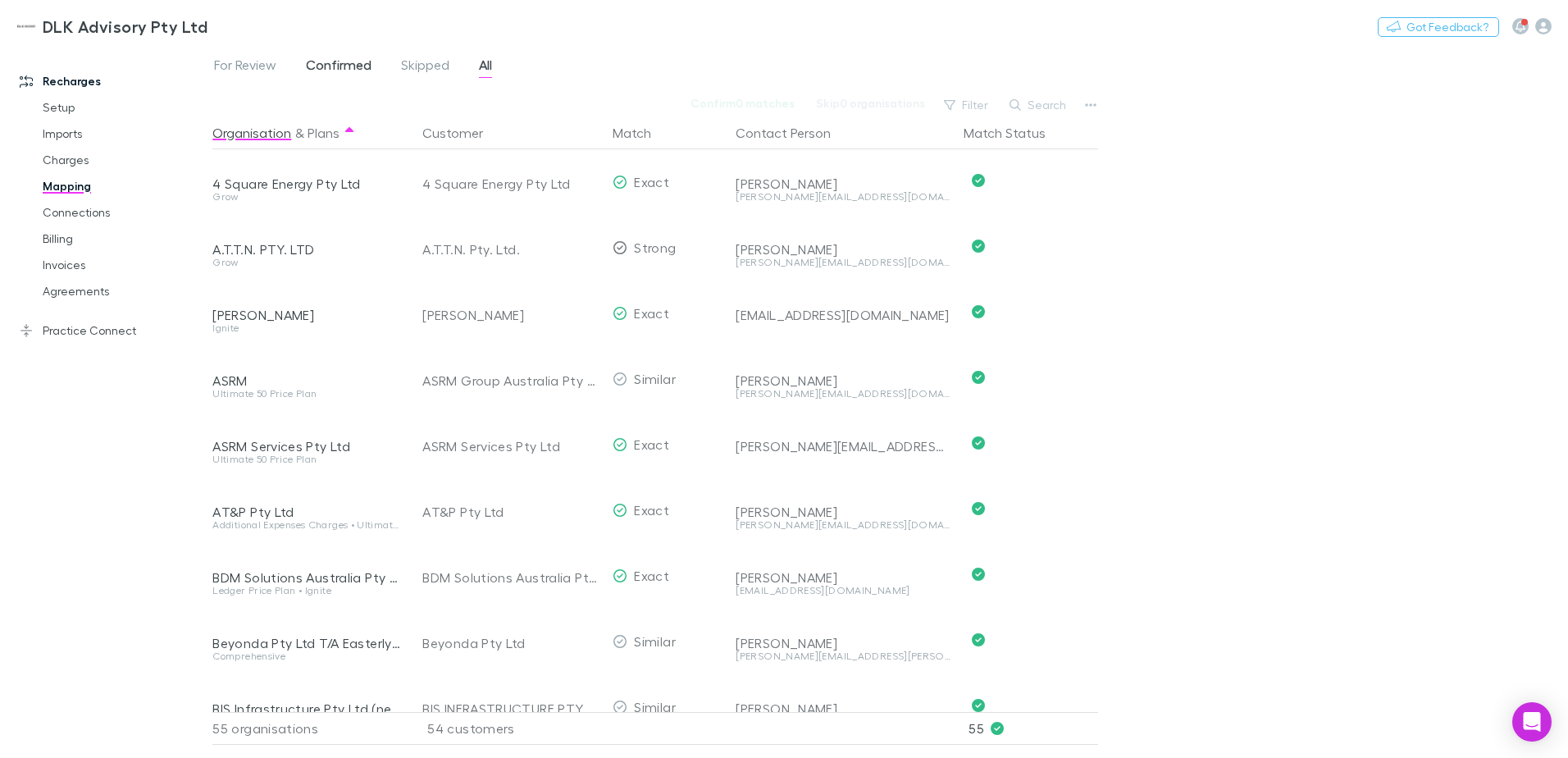
click at [336, 66] on span "Confirmed" at bounding box center [338, 67] width 66 height 22
click at [85, 161] on link "Charges" at bounding box center [124, 160] width 195 height 27
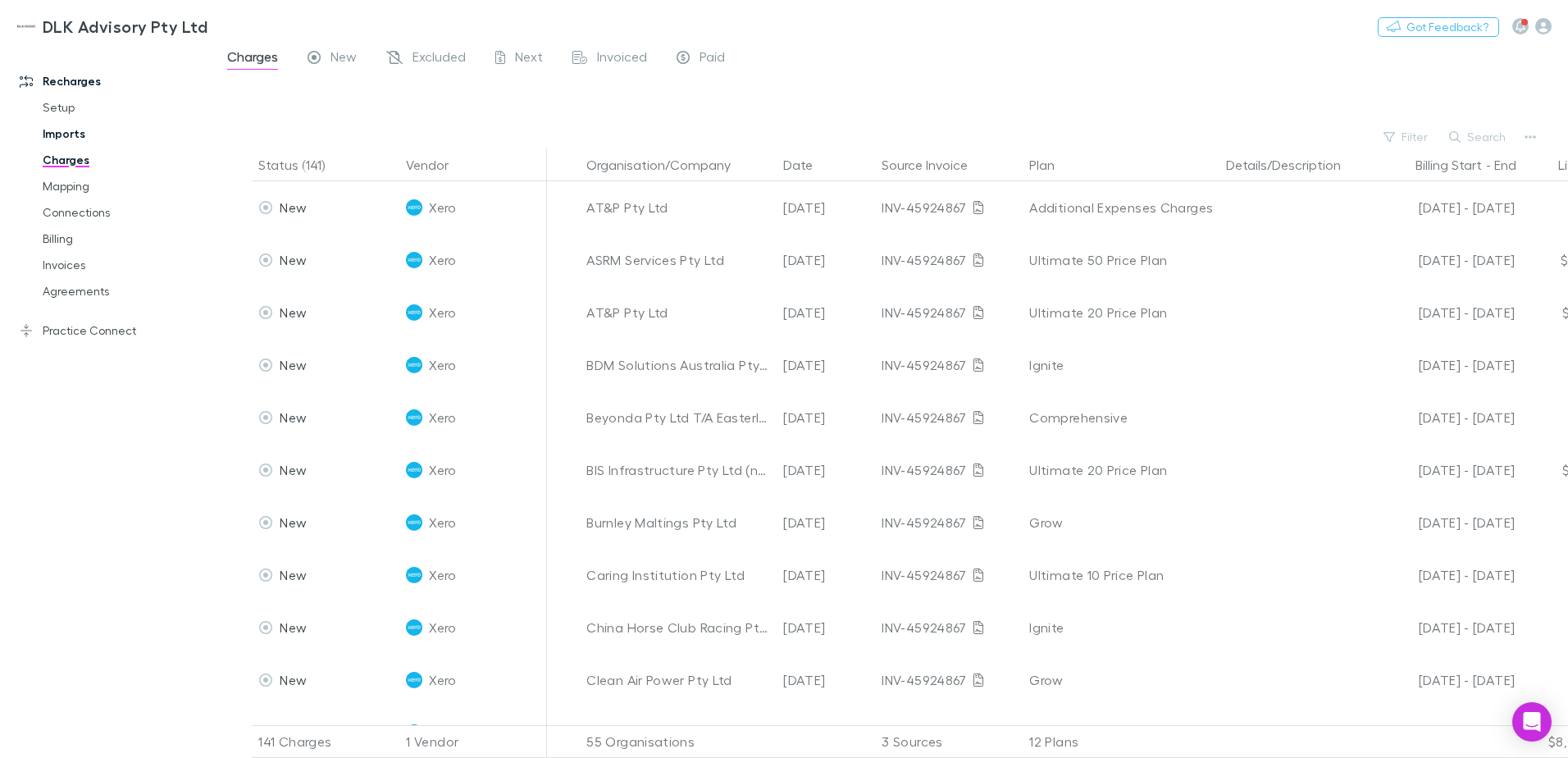
click at [57, 130] on link "Imports" at bounding box center [124, 134] width 195 height 27
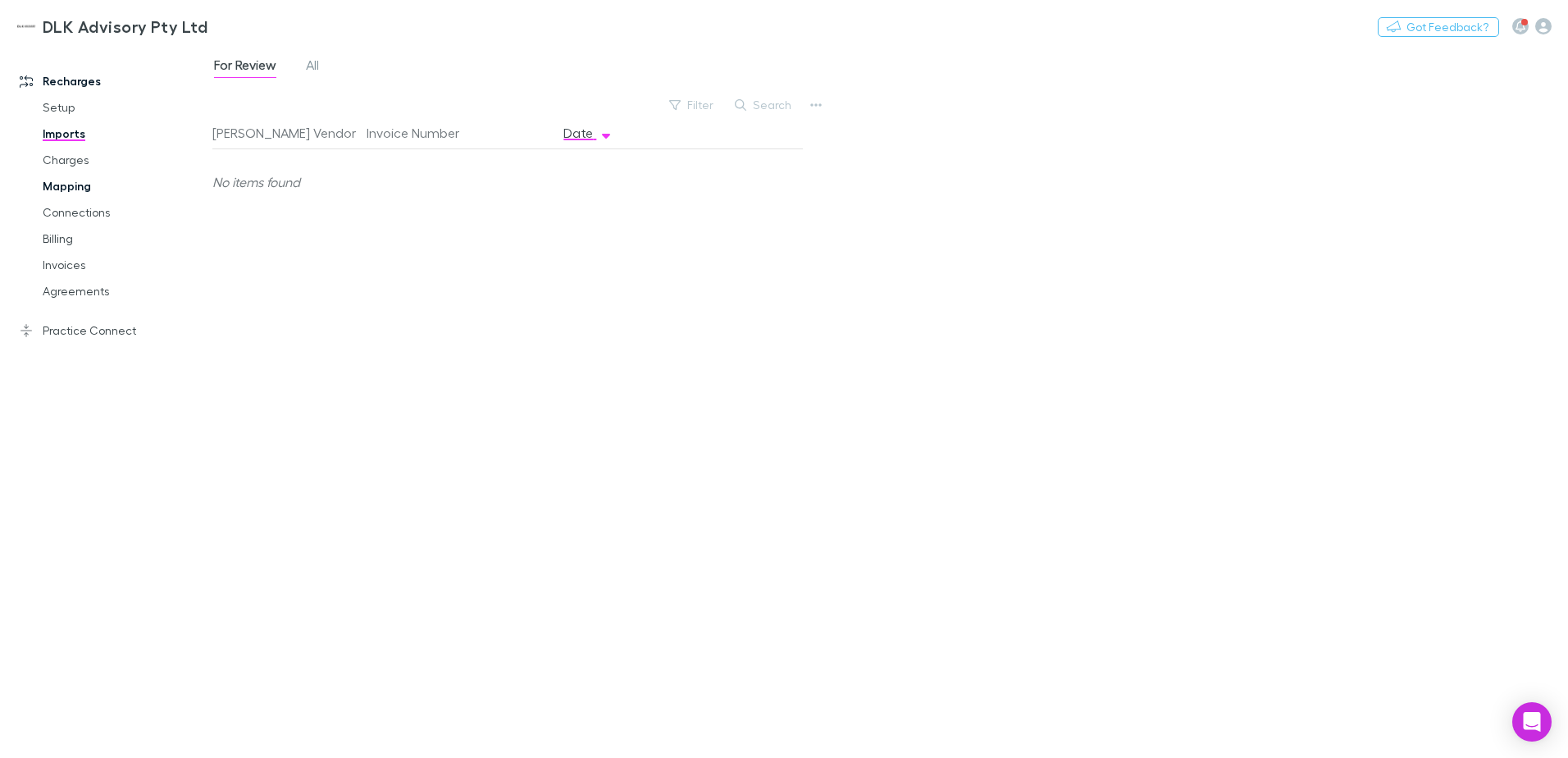
click at [61, 189] on link "Mapping" at bounding box center [124, 187] width 195 height 27
click at [70, 216] on link "Connections" at bounding box center [124, 212] width 195 height 27
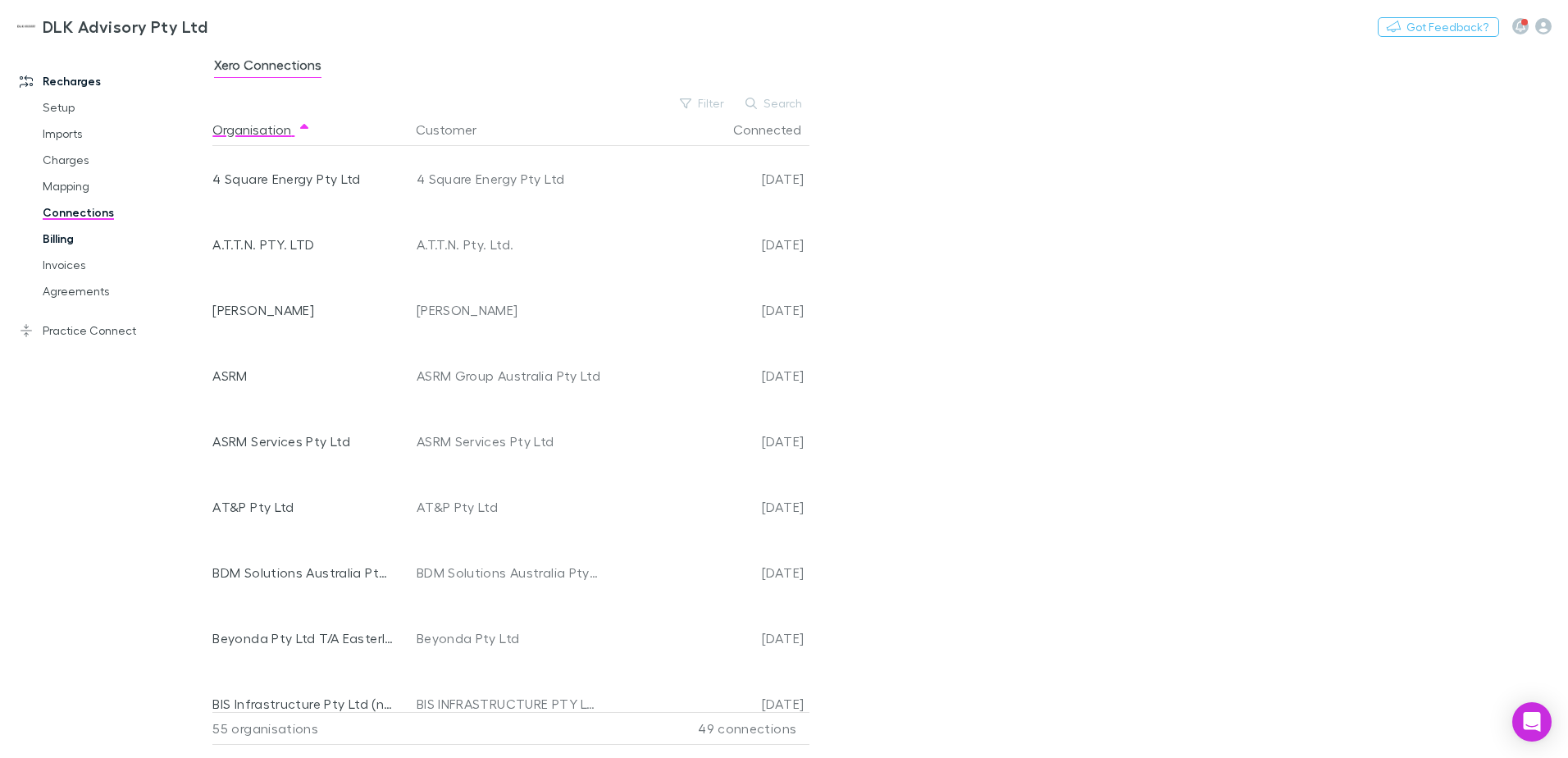
click at [69, 244] on link "Billing" at bounding box center [124, 239] width 195 height 27
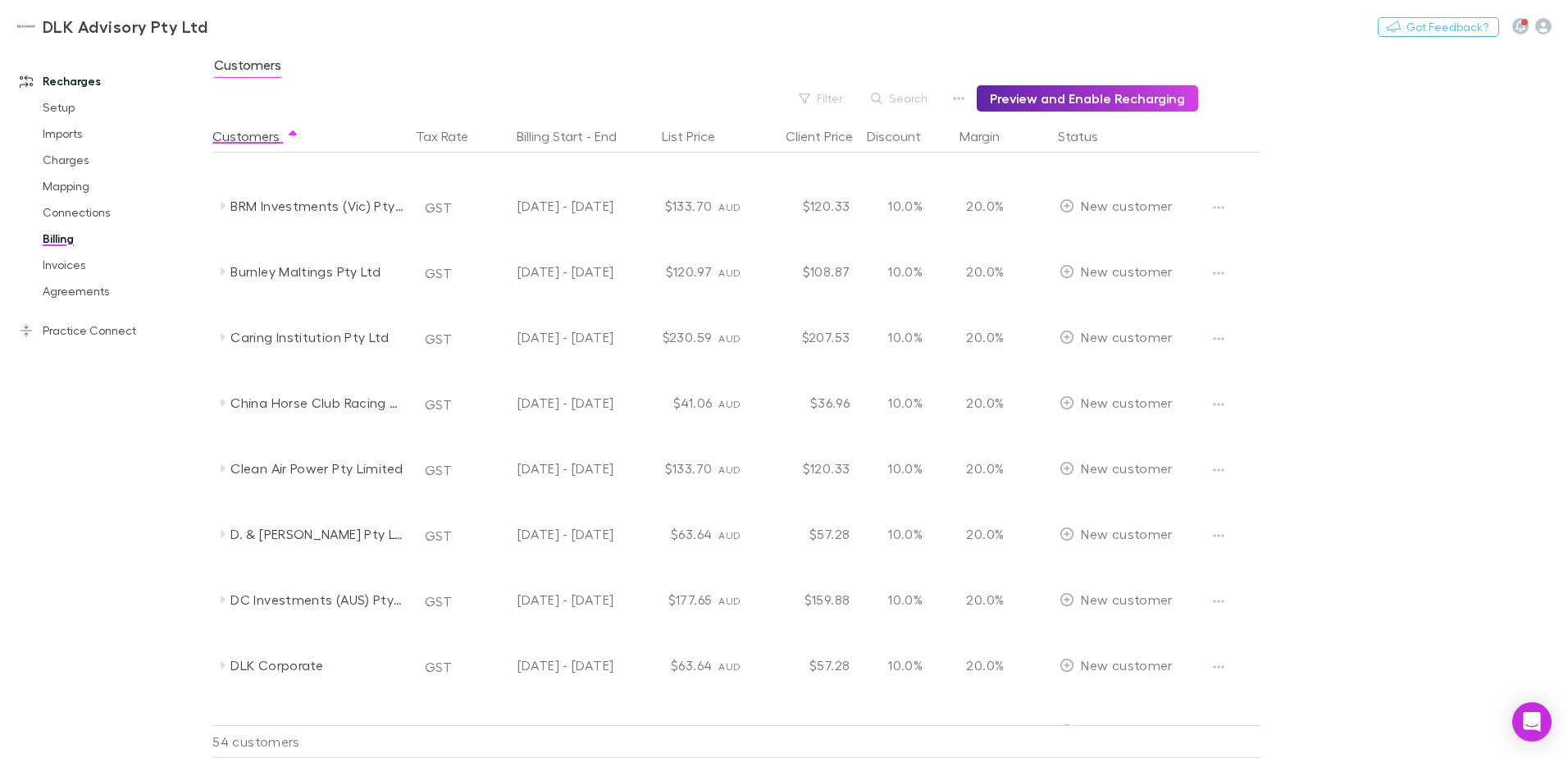
scroll to position [410, 0]
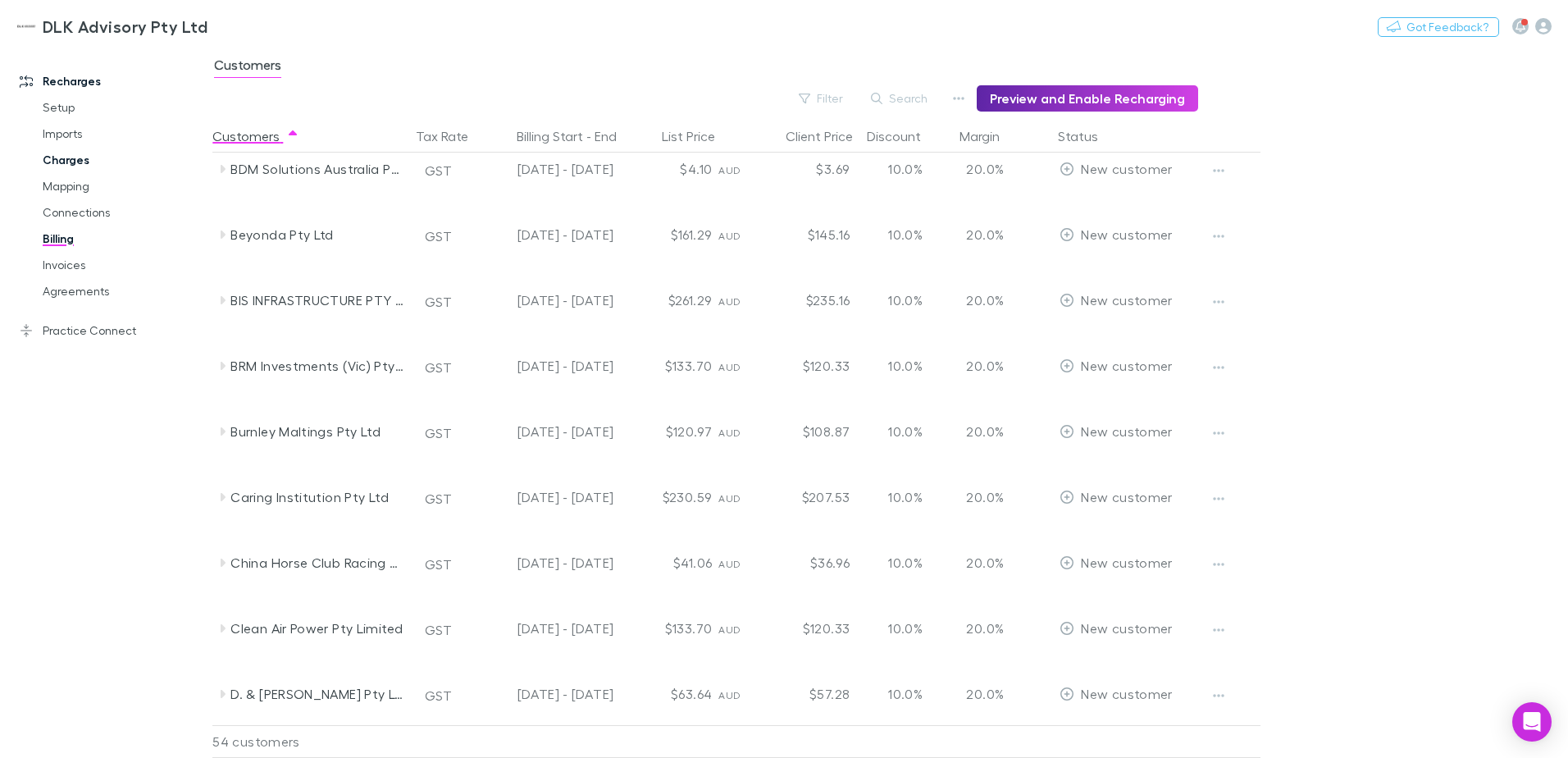
click at [62, 168] on link "Charges" at bounding box center [124, 160] width 195 height 27
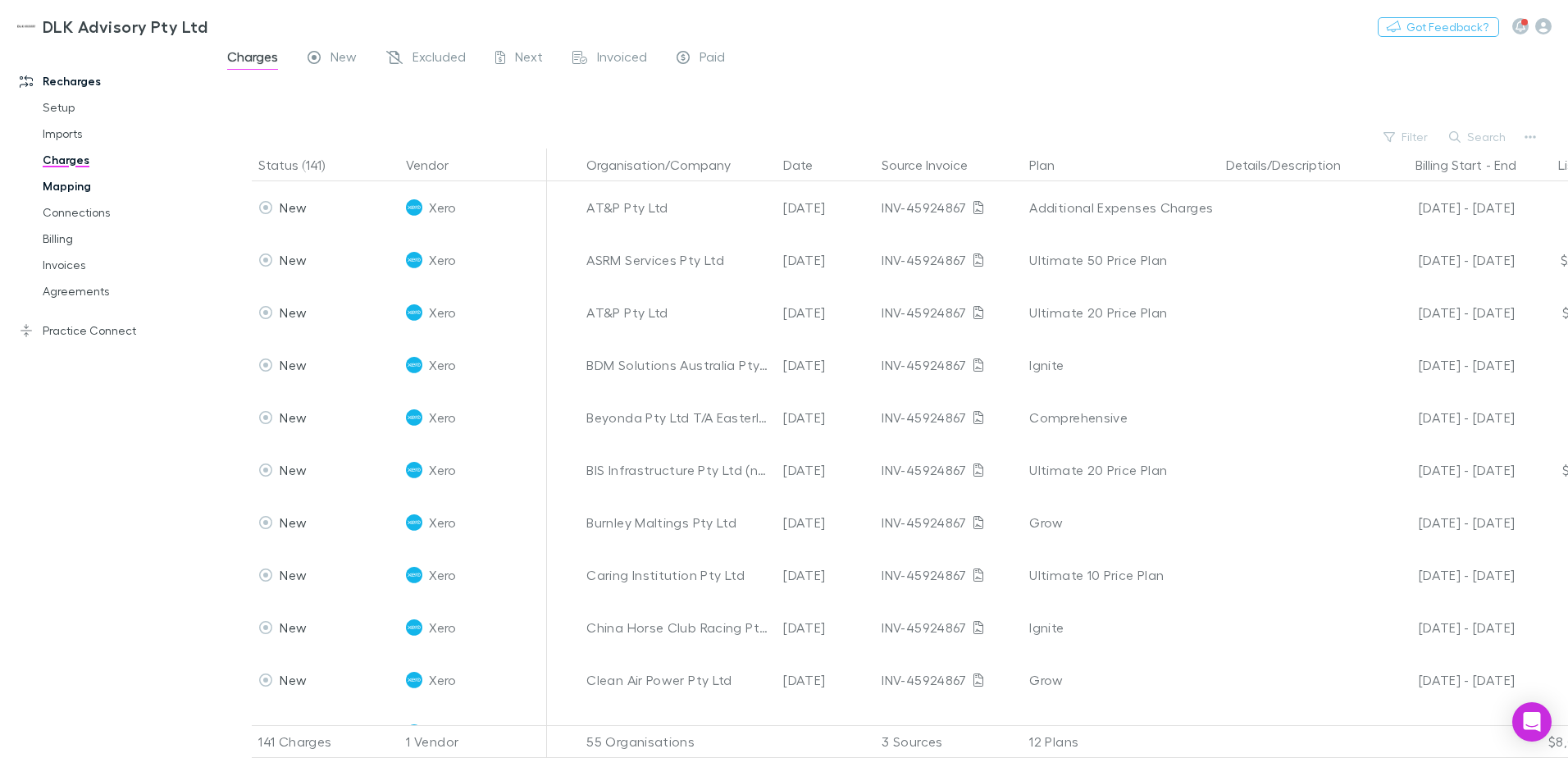
click at [79, 188] on link "Mapping" at bounding box center [124, 187] width 195 height 27
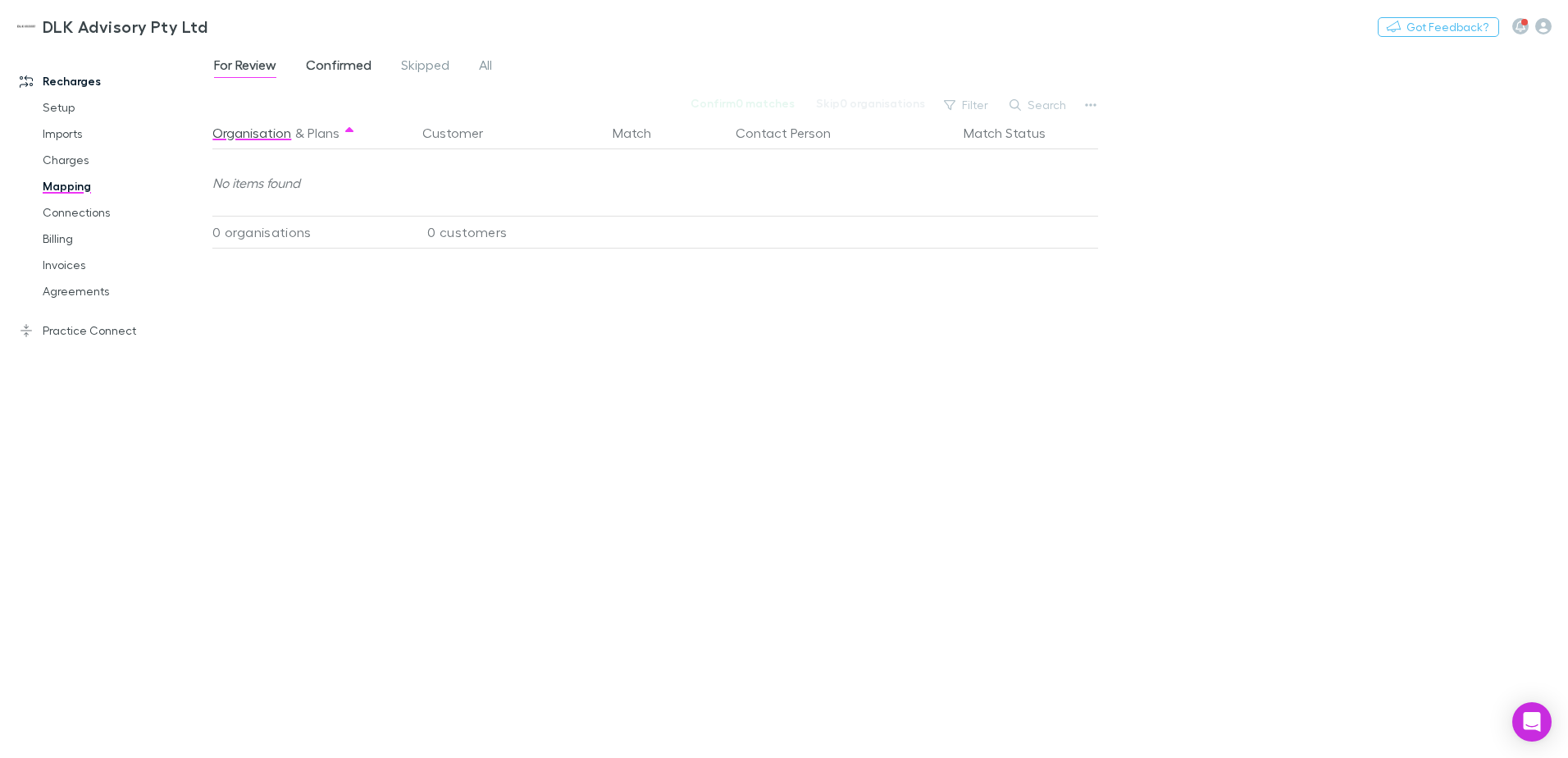
click at [346, 70] on span "Confirmed" at bounding box center [338, 67] width 66 height 22
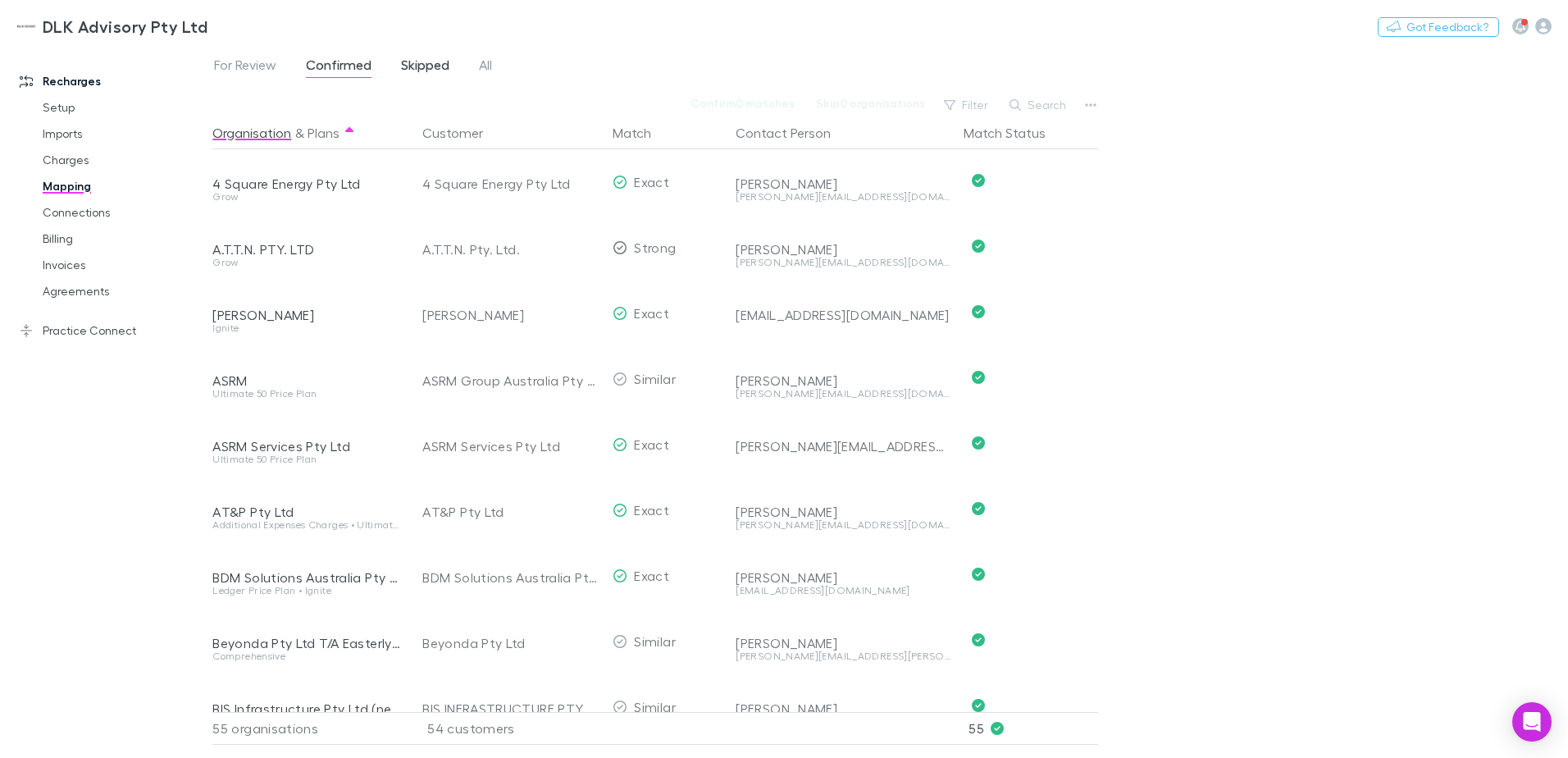
click at [405, 62] on span "Skipped" at bounding box center [425, 67] width 48 height 22
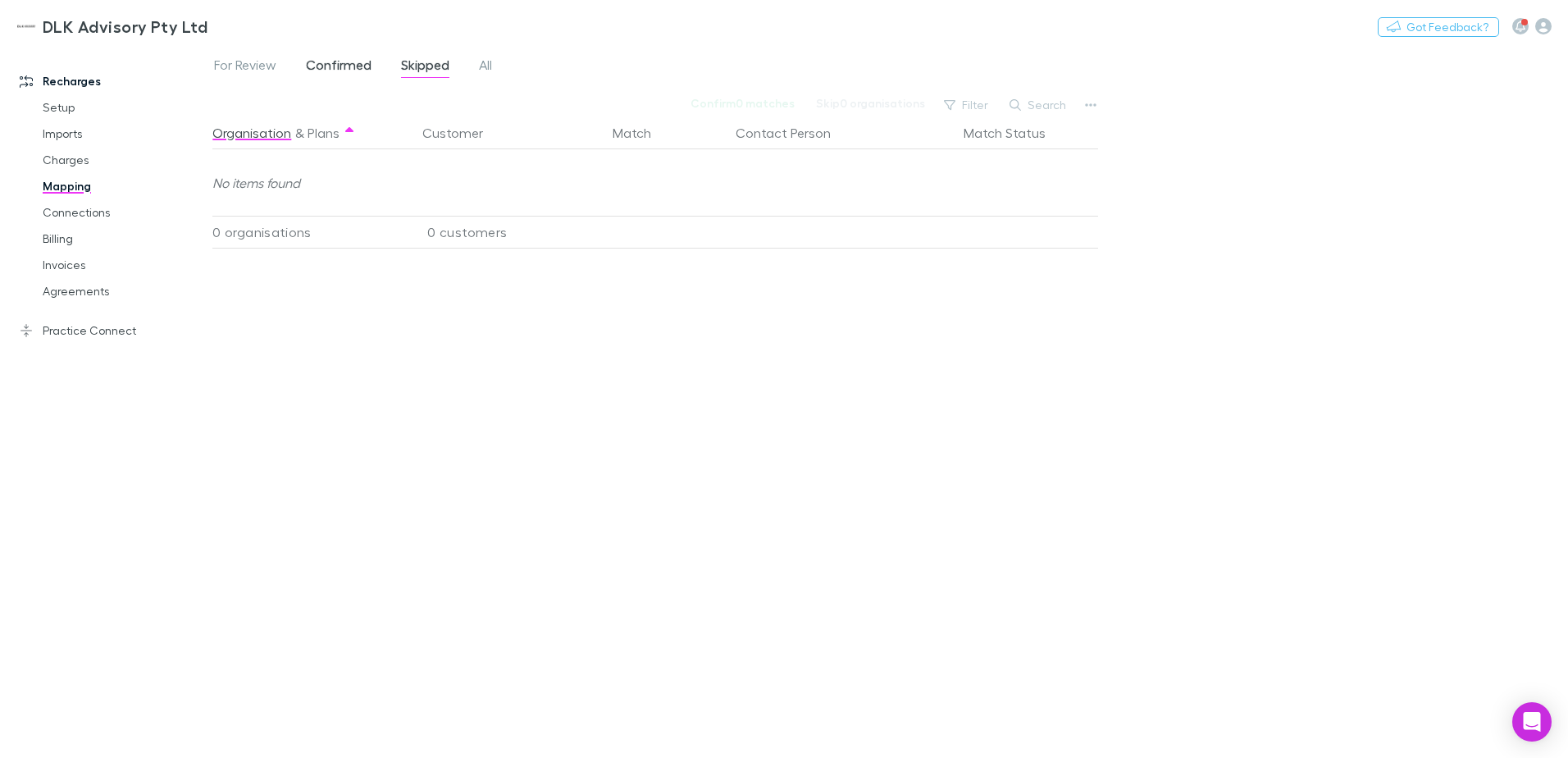
click at [319, 80] on link "Confirmed" at bounding box center [338, 67] width 69 height 27
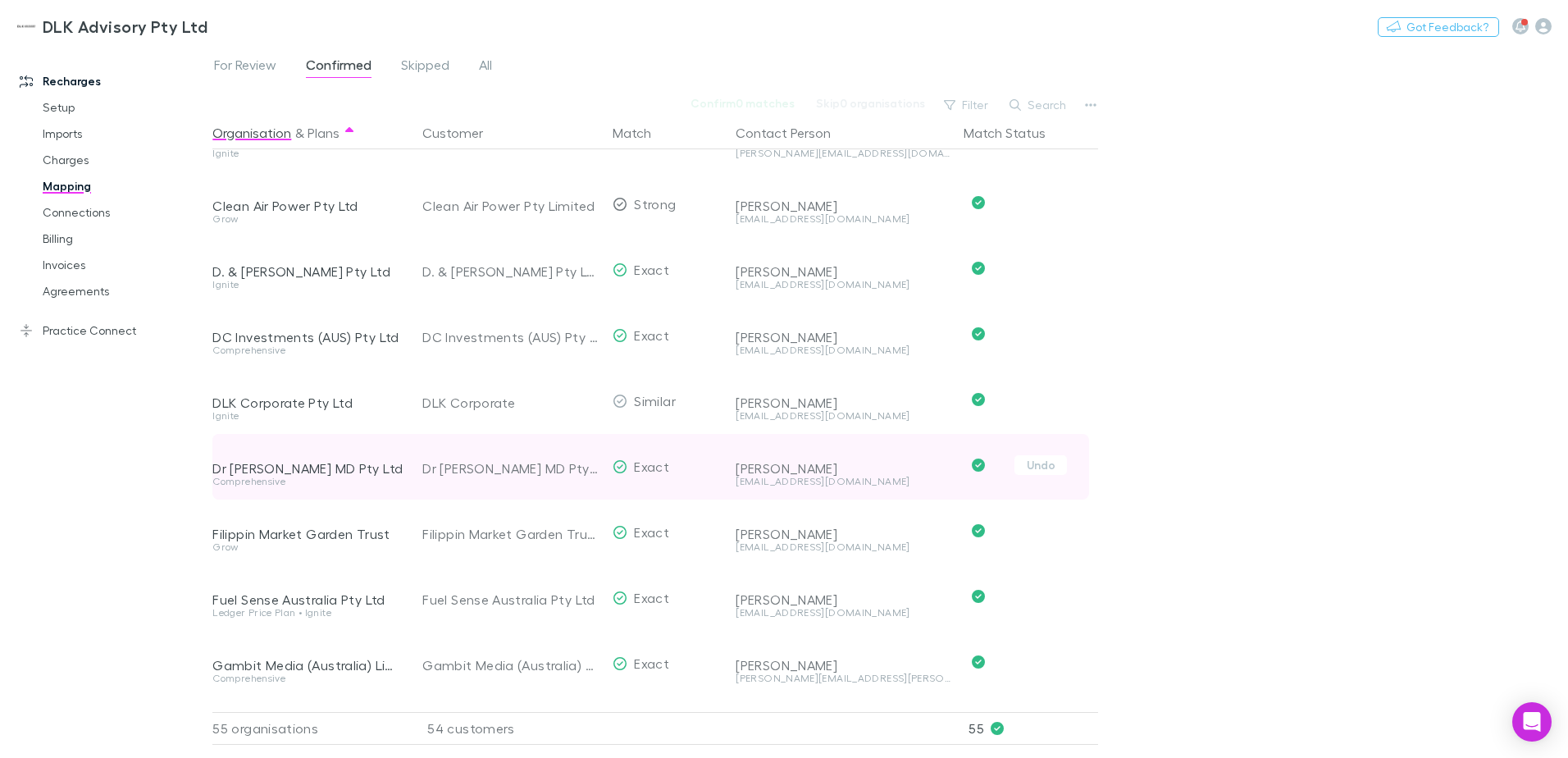
scroll to position [738, 0]
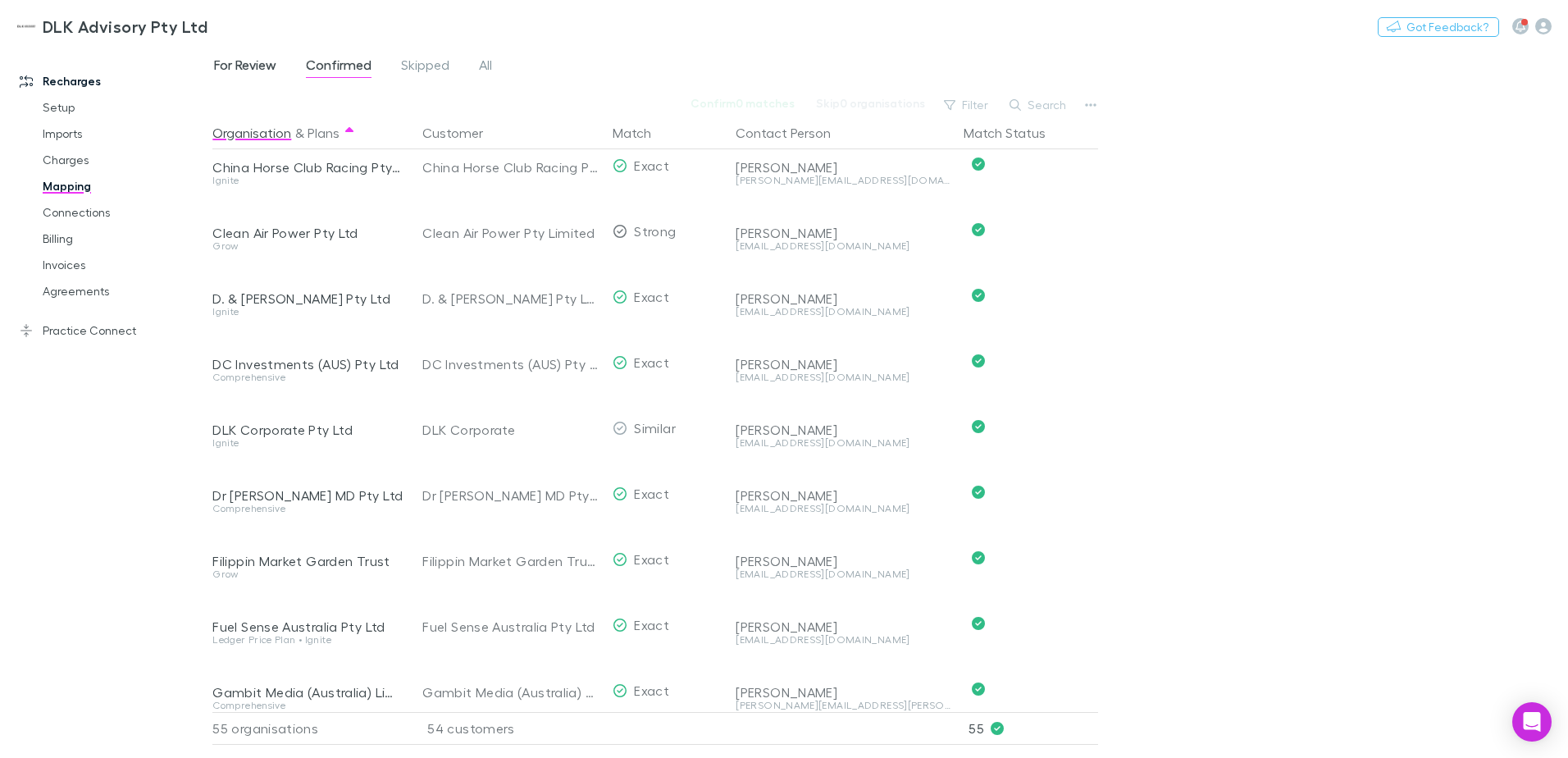
click at [254, 60] on span "For Review" at bounding box center [245, 67] width 62 height 22
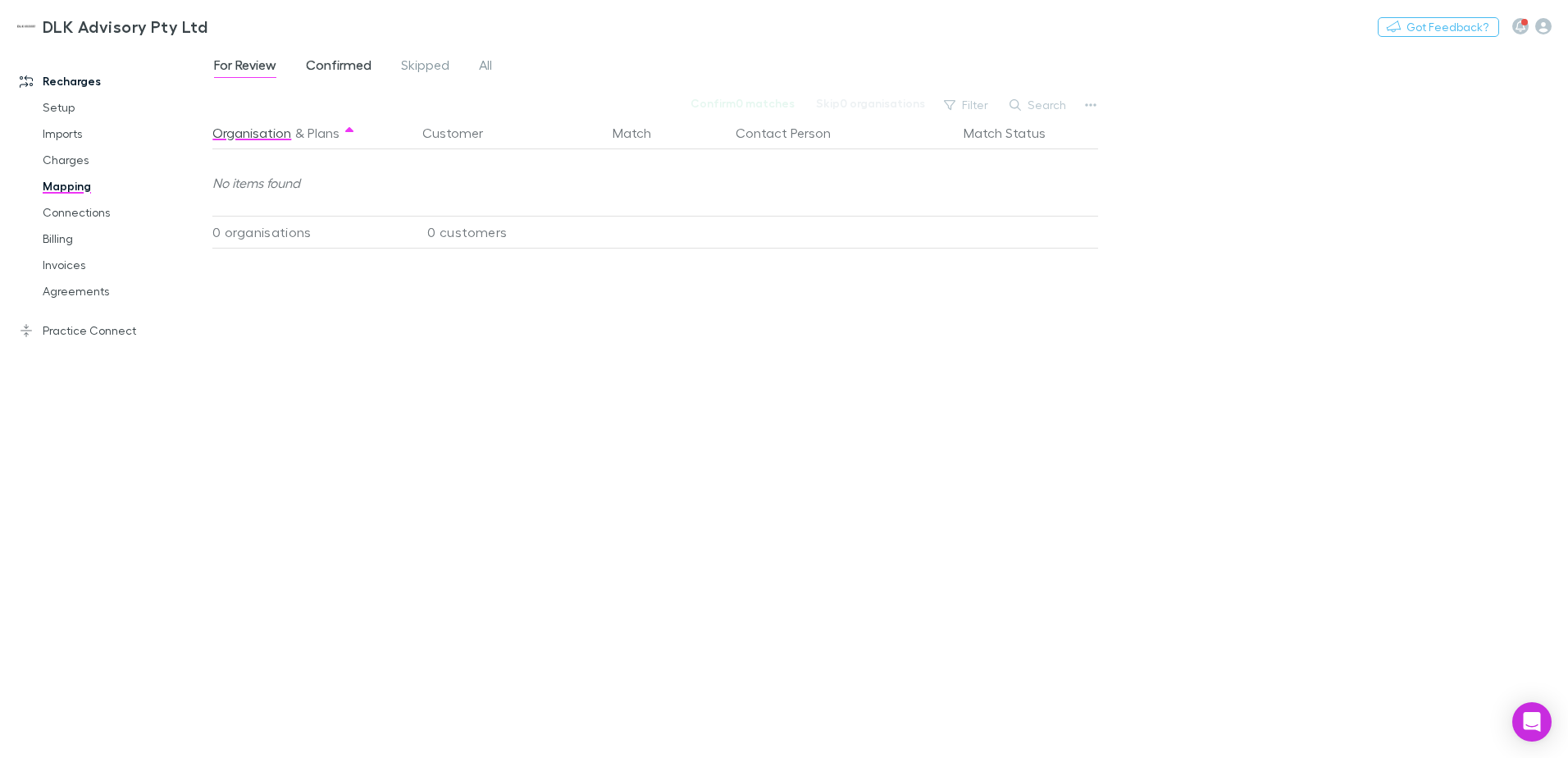
click at [337, 59] on span "Confirmed" at bounding box center [338, 67] width 66 height 22
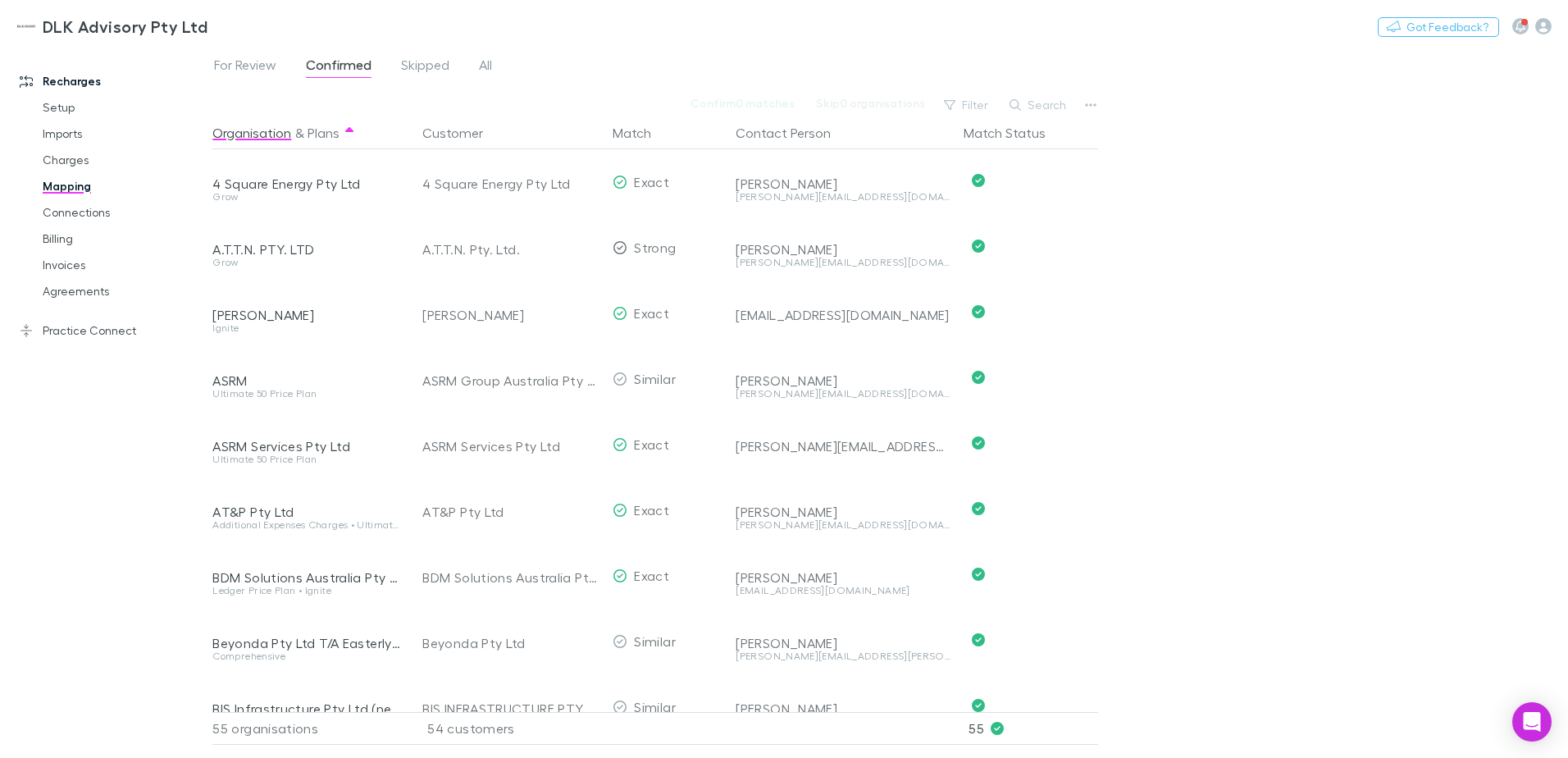
click at [494, 60] on div "For Review Confirmed Skipped All" at bounding box center [359, 67] width 294 height 27
click at [490, 68] on span "All" at bounding box center [486, 67] width 13 height 22
click at [486, 66] on span "All" at bounding box center [486, 67] width 13 height 22
click at [426, 63] on span "Skipped" at bounding box center [425, 67] width 48 height 22
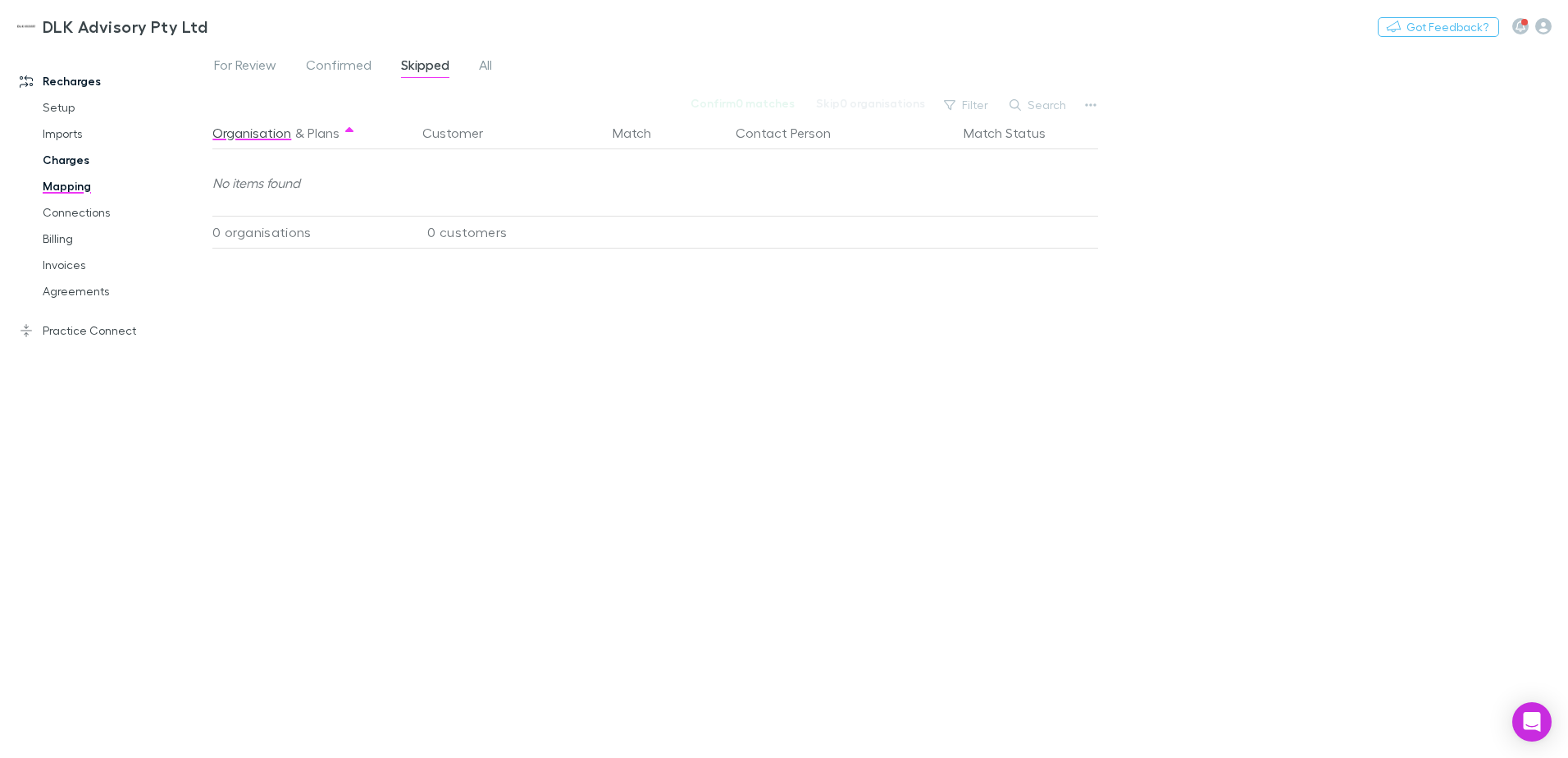
click at [81, 157] on link "Charges" at bounding box center [124, 160] width 195 height 27
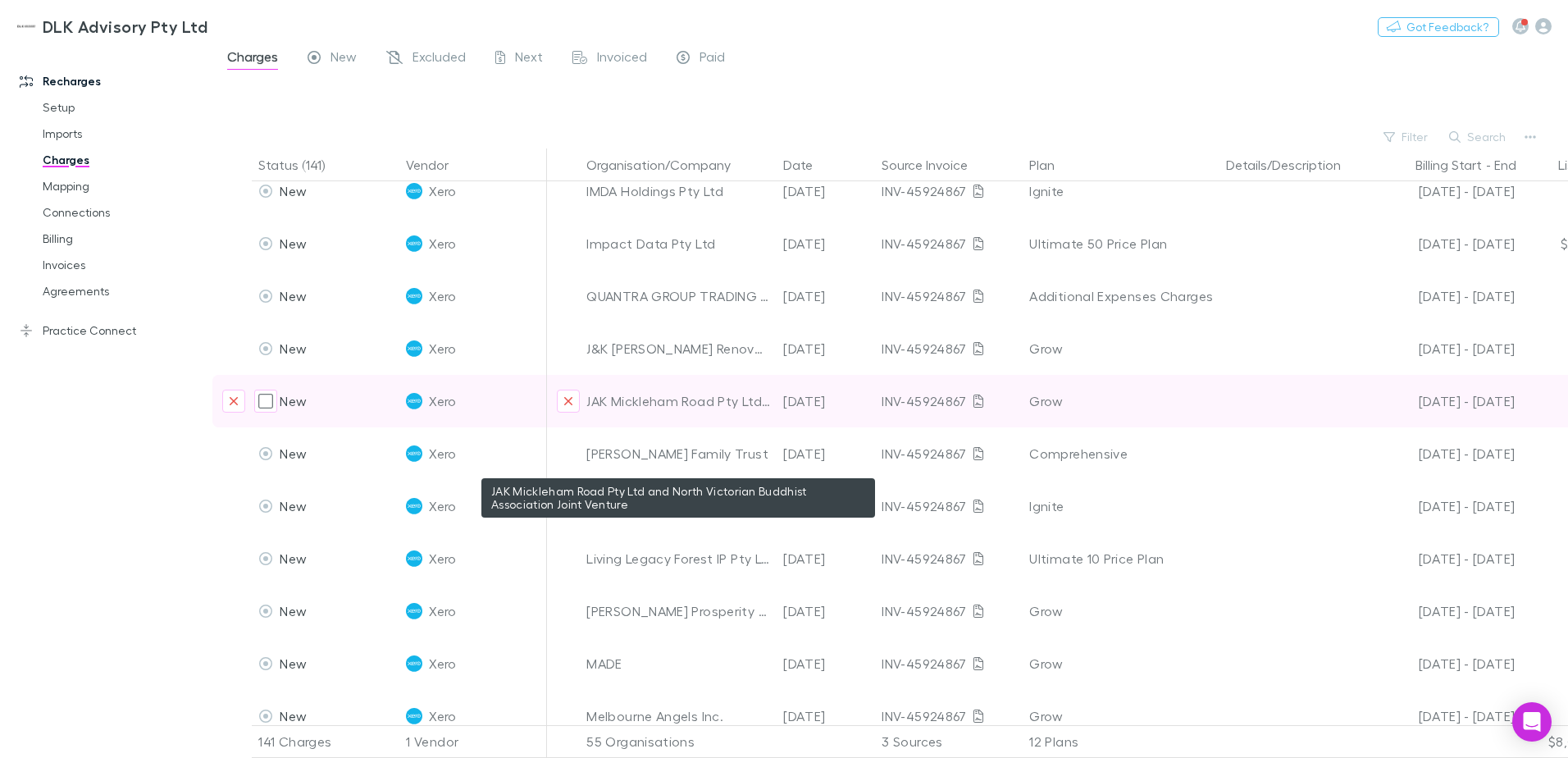
scroll to position [984, 0]
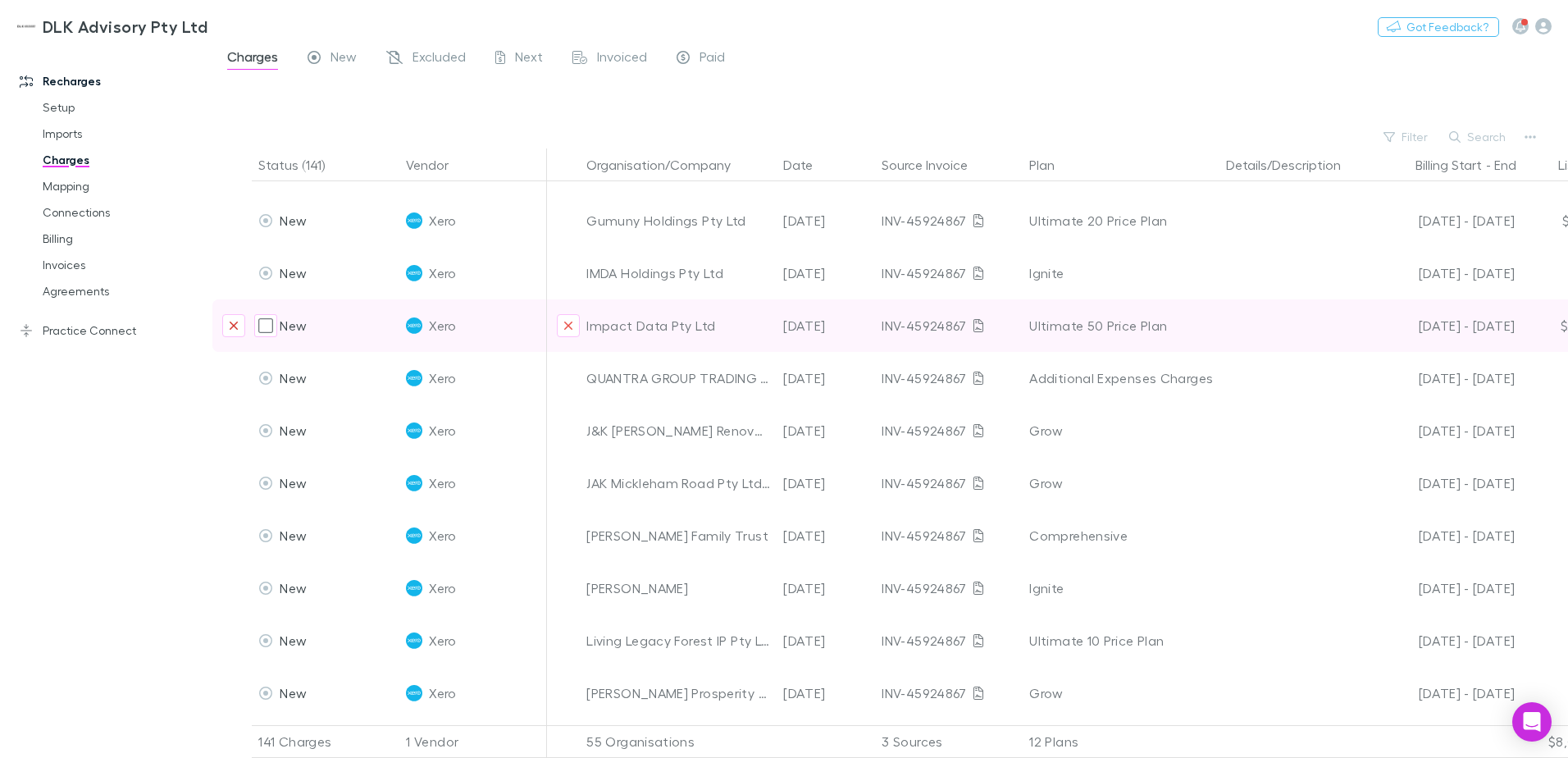
click at [233, 323] on icon "Exclude charge" at bounding box center [234, 326] width 10 height 13
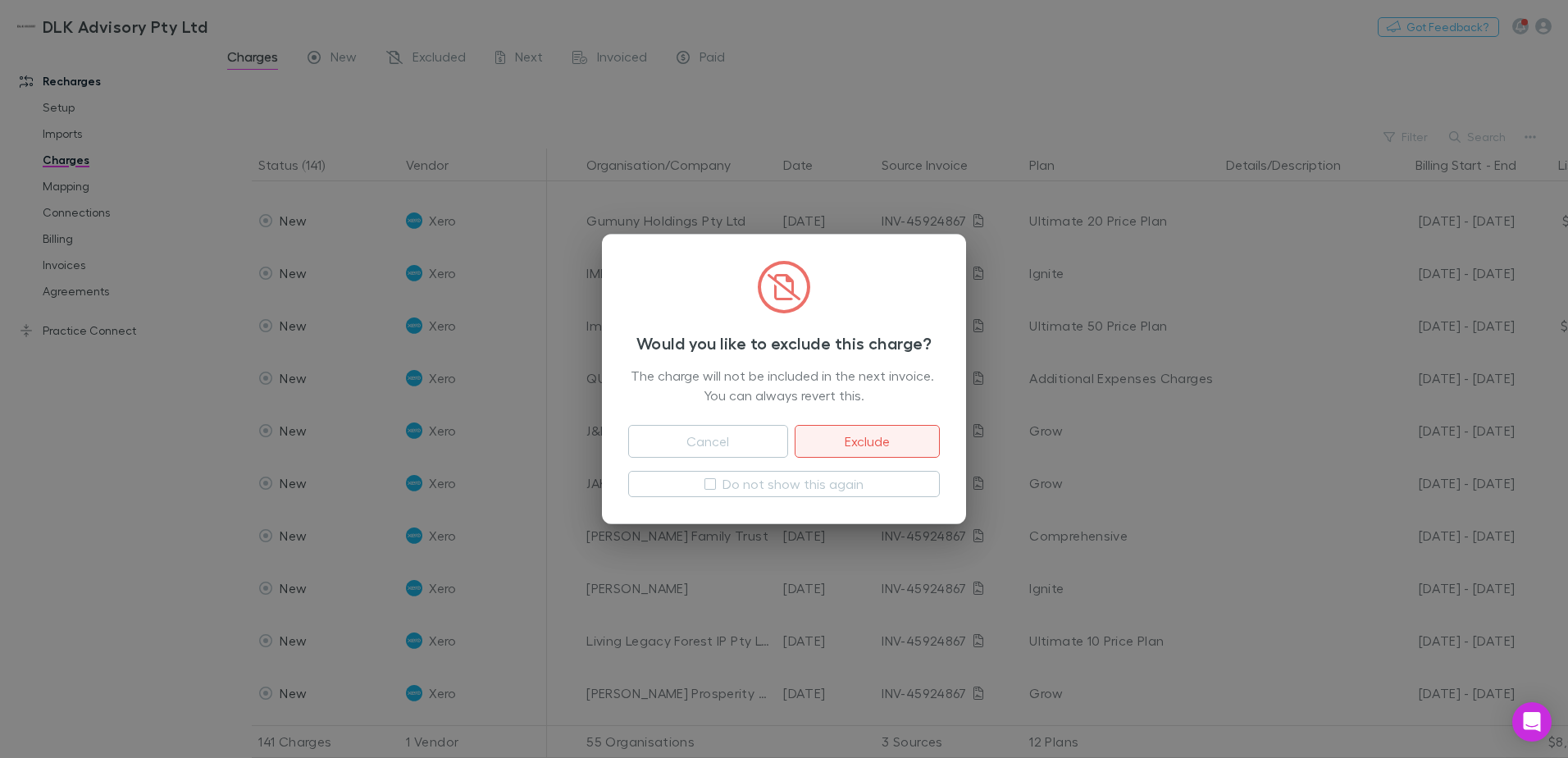
click at [868, 433] on button "Exclude" at bounding box center [867, 441] width 145 height 33
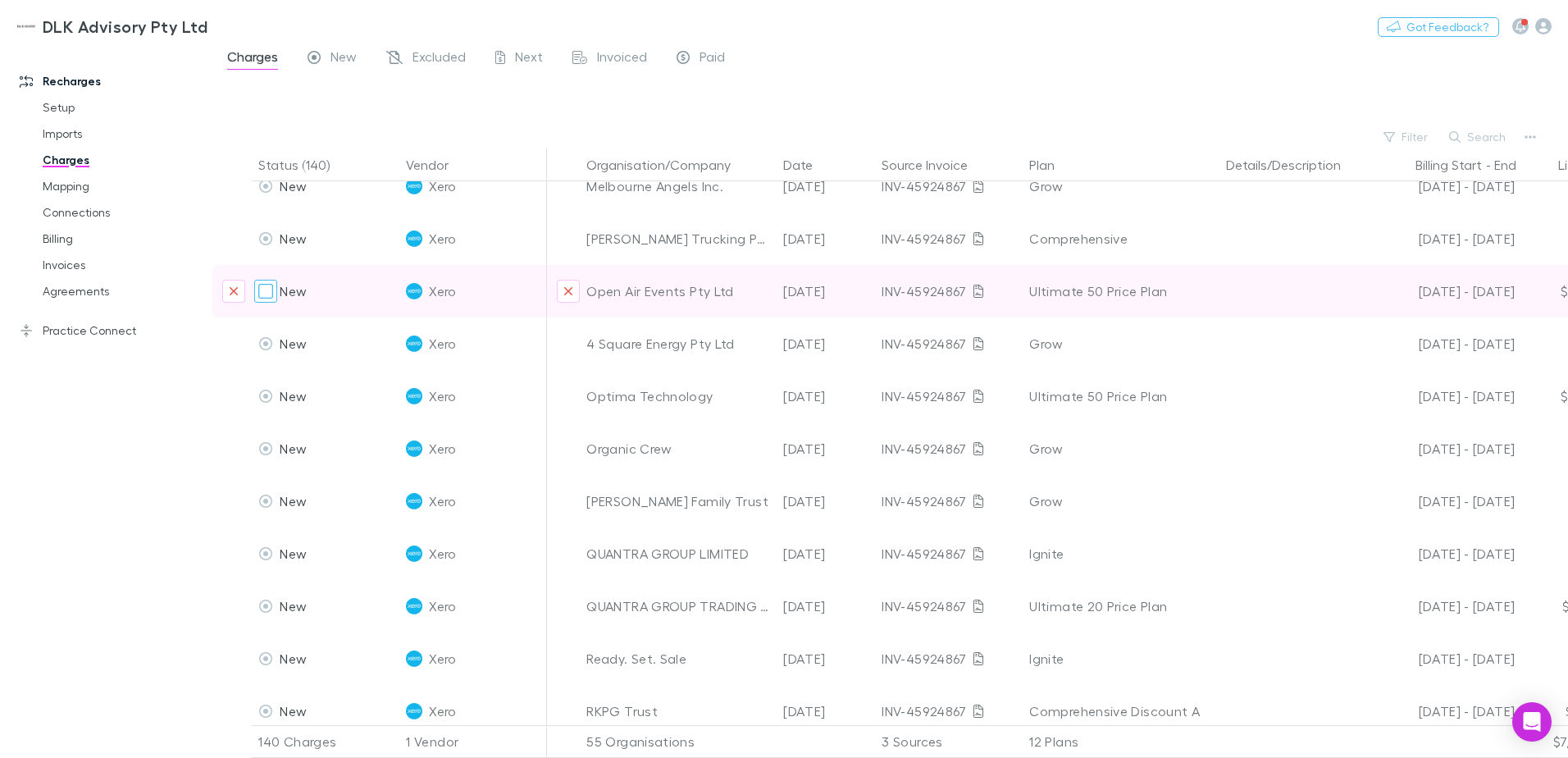
scroll to position [1558, 0]
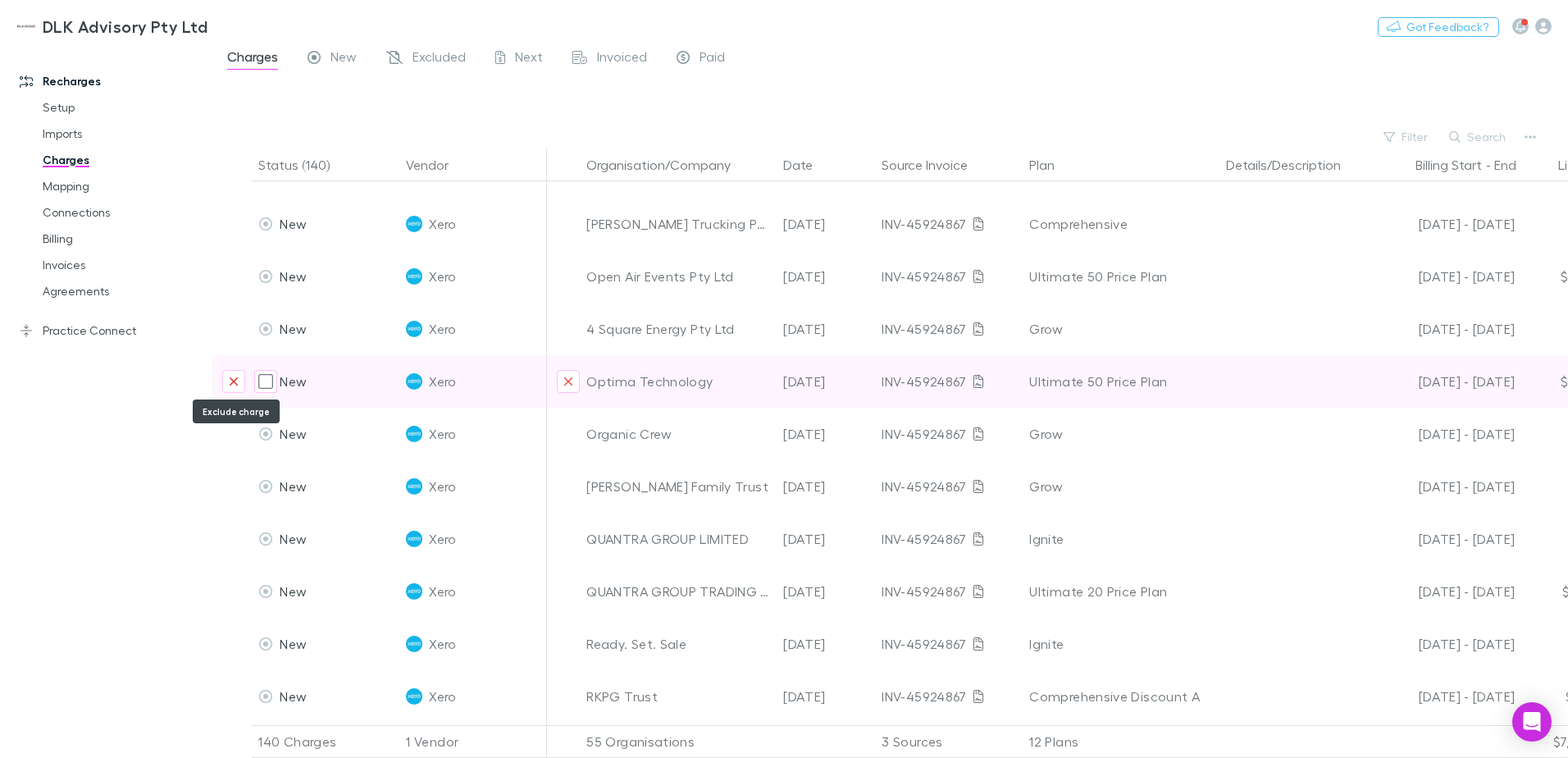
click at [234, 384] on icon "Exclude charge" at bounding box center [234, 381] width 10 height 13
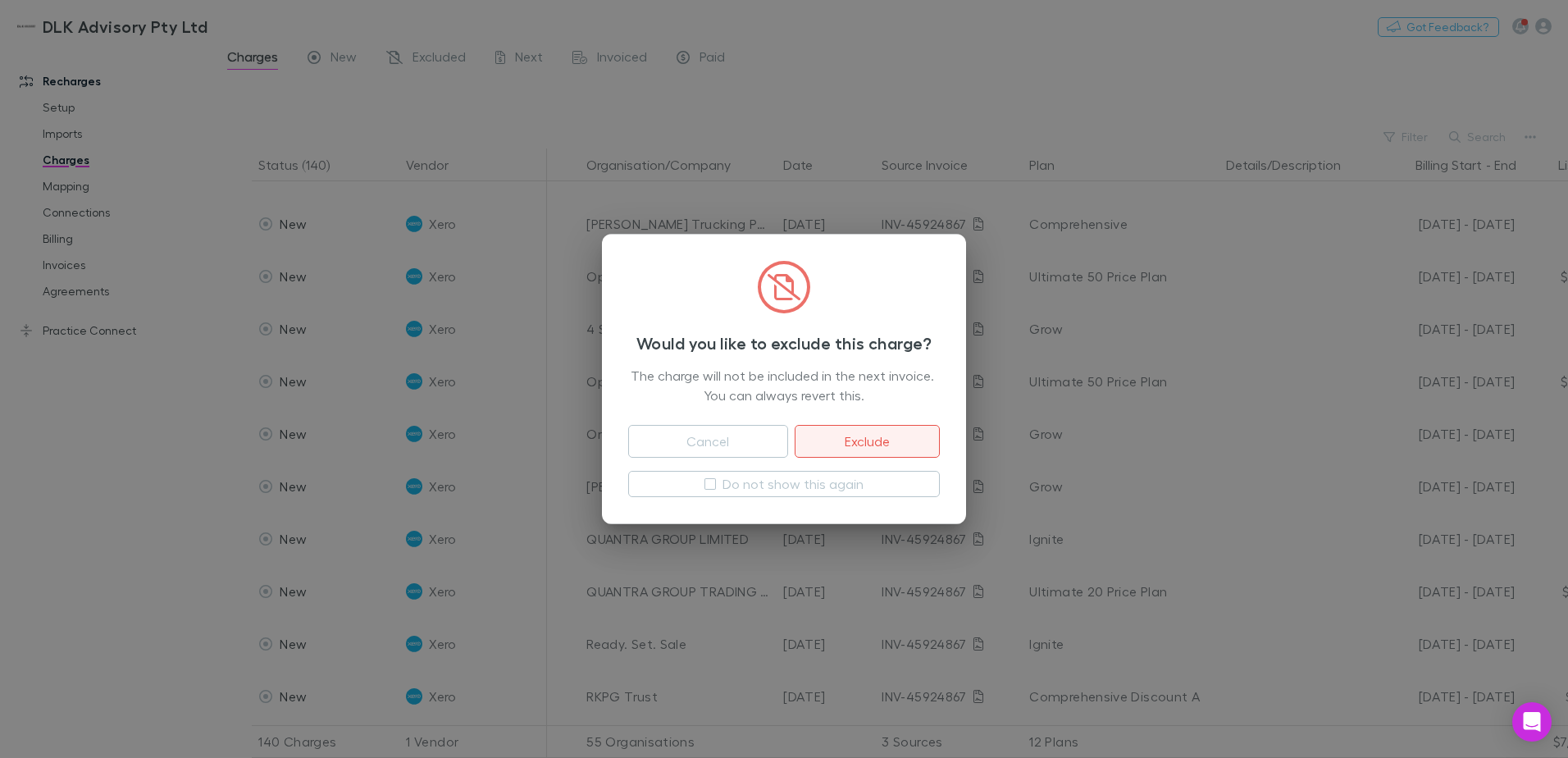
click at [862, 445] on button "Exclude" at bounding box center [867, 441] width 145 height 33
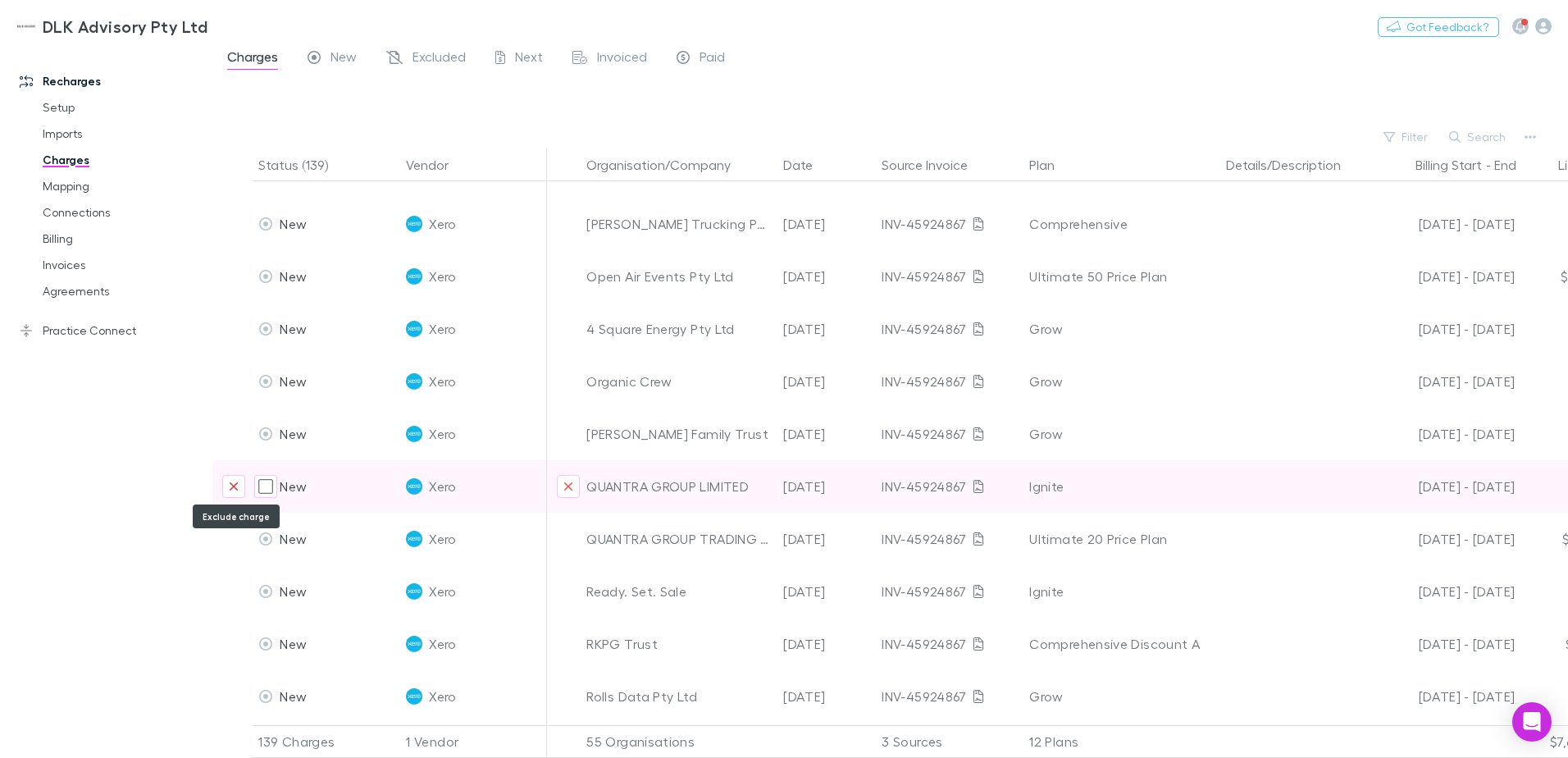
click at [235, 481] on icon "Exclude charge" at bounding box center [234, 487] width 10 height 13
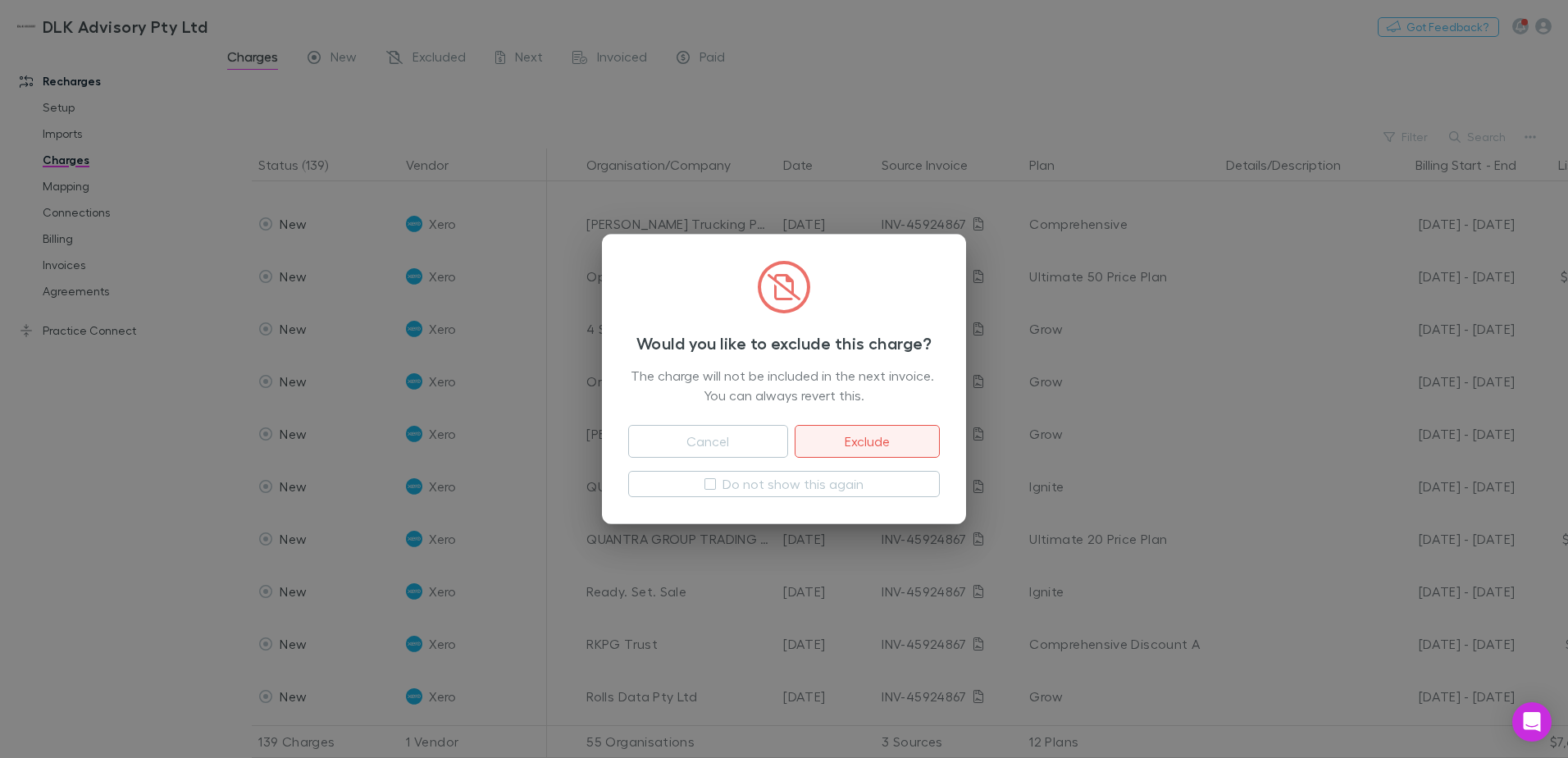
click at [869, 439] on button "Exclude" at bounding box center [867, 441] width 145 height 33
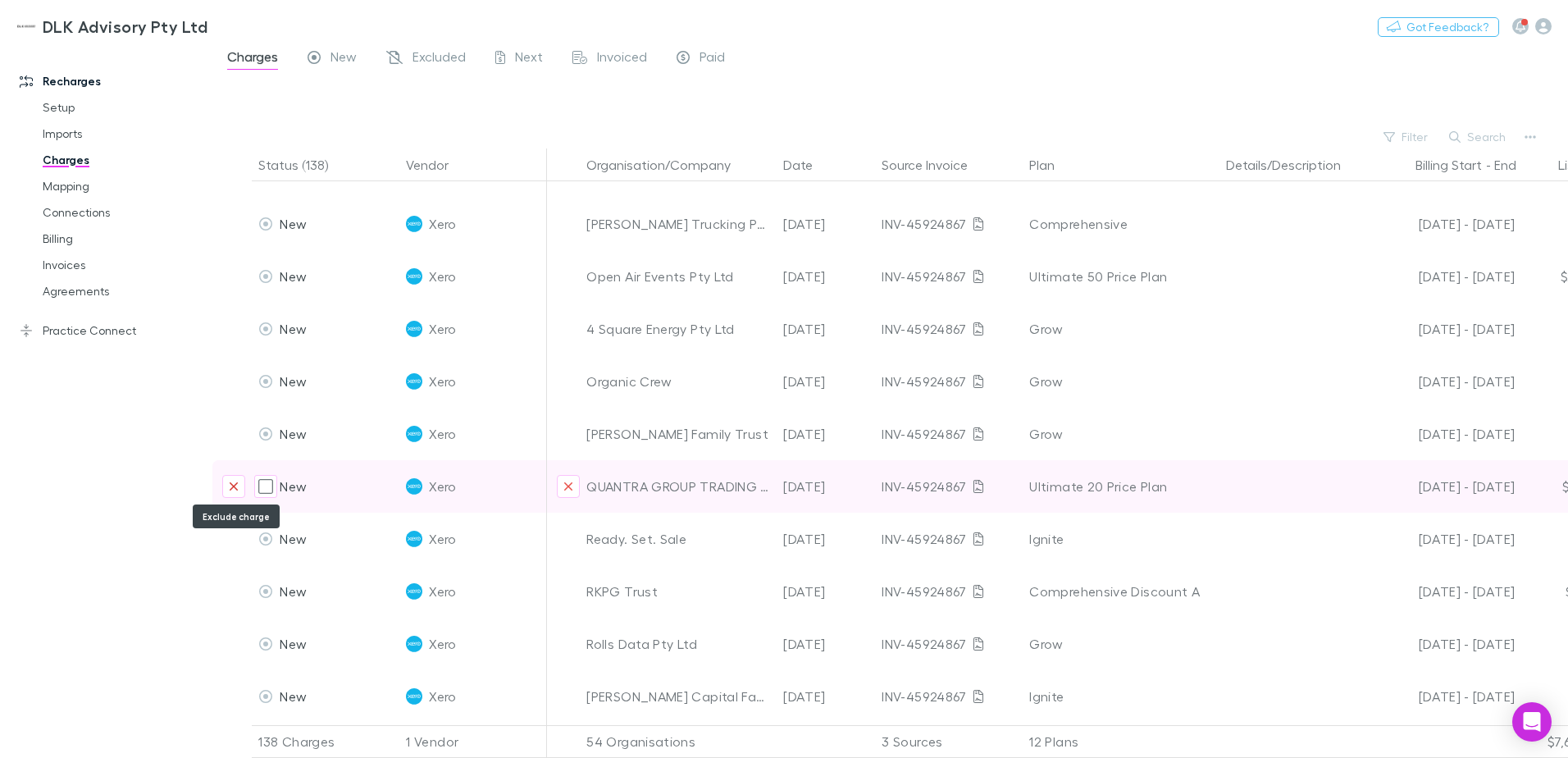
click at [232, 484] on icon "Exclude charge" at bounding box center [234, 486] width 8 height 8
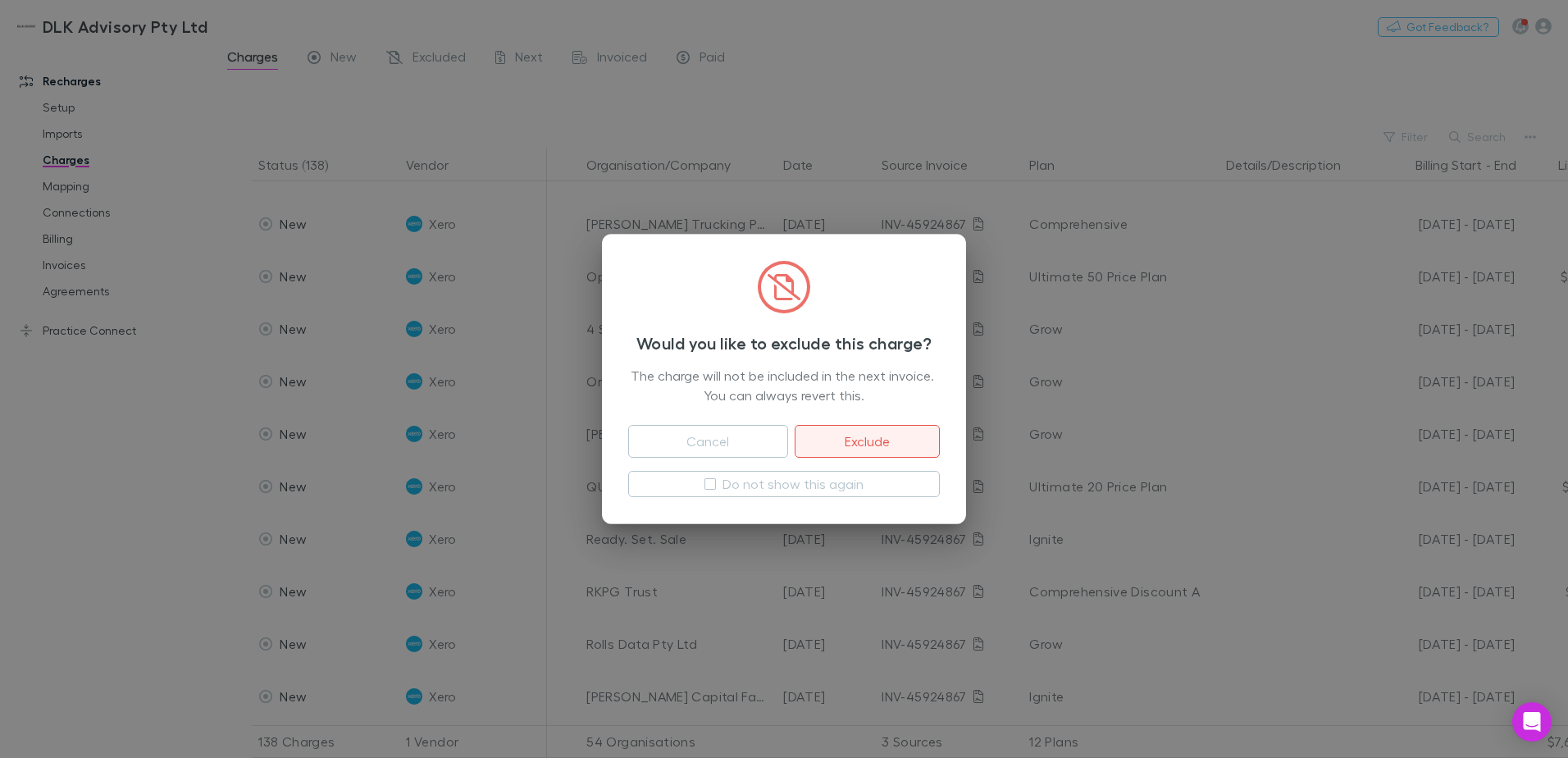
click at [886, 450] on button "Exclude" at bounding box center [867, 441] width 145 height 33
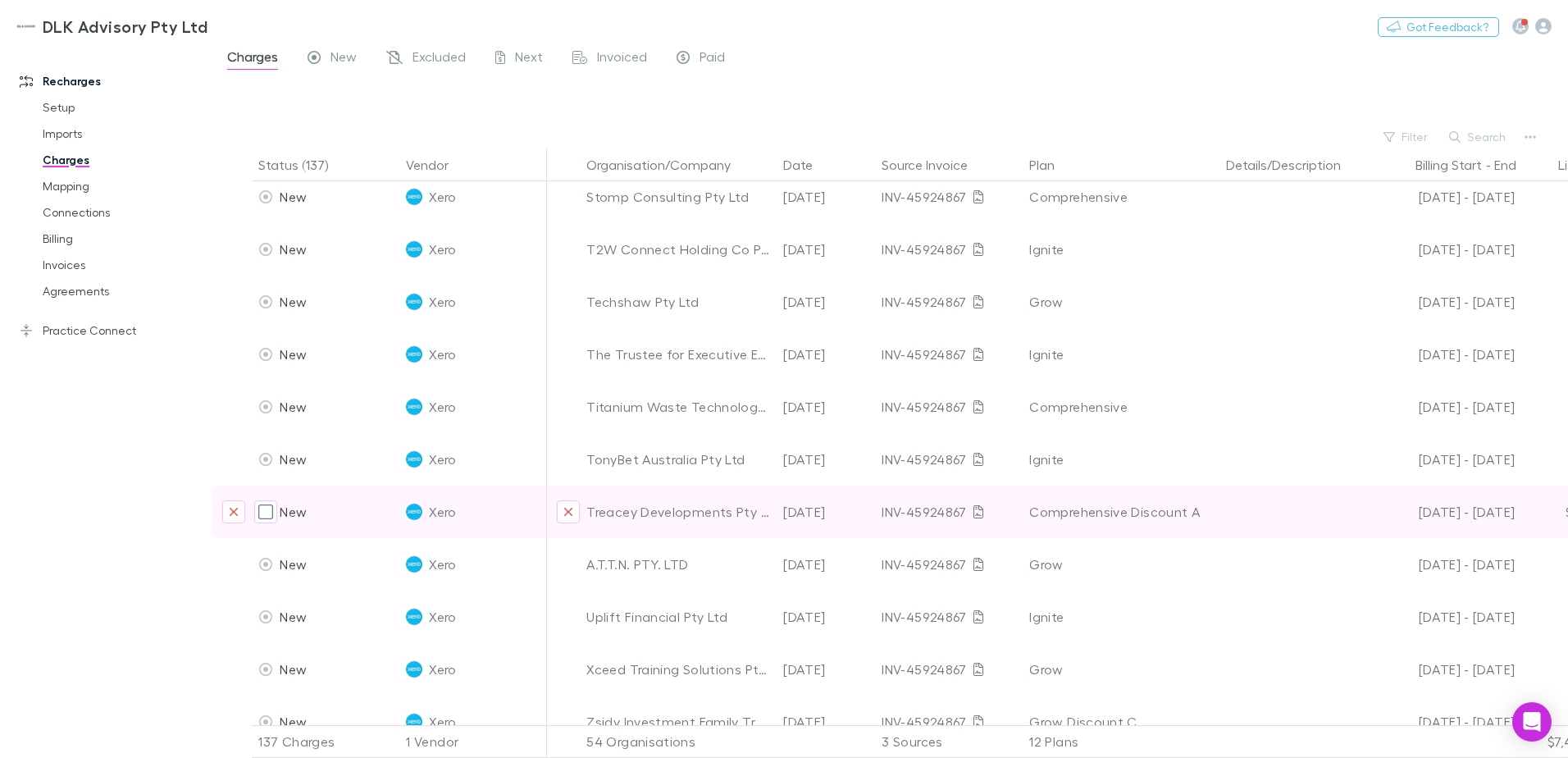
scroll to position [2214, 0]
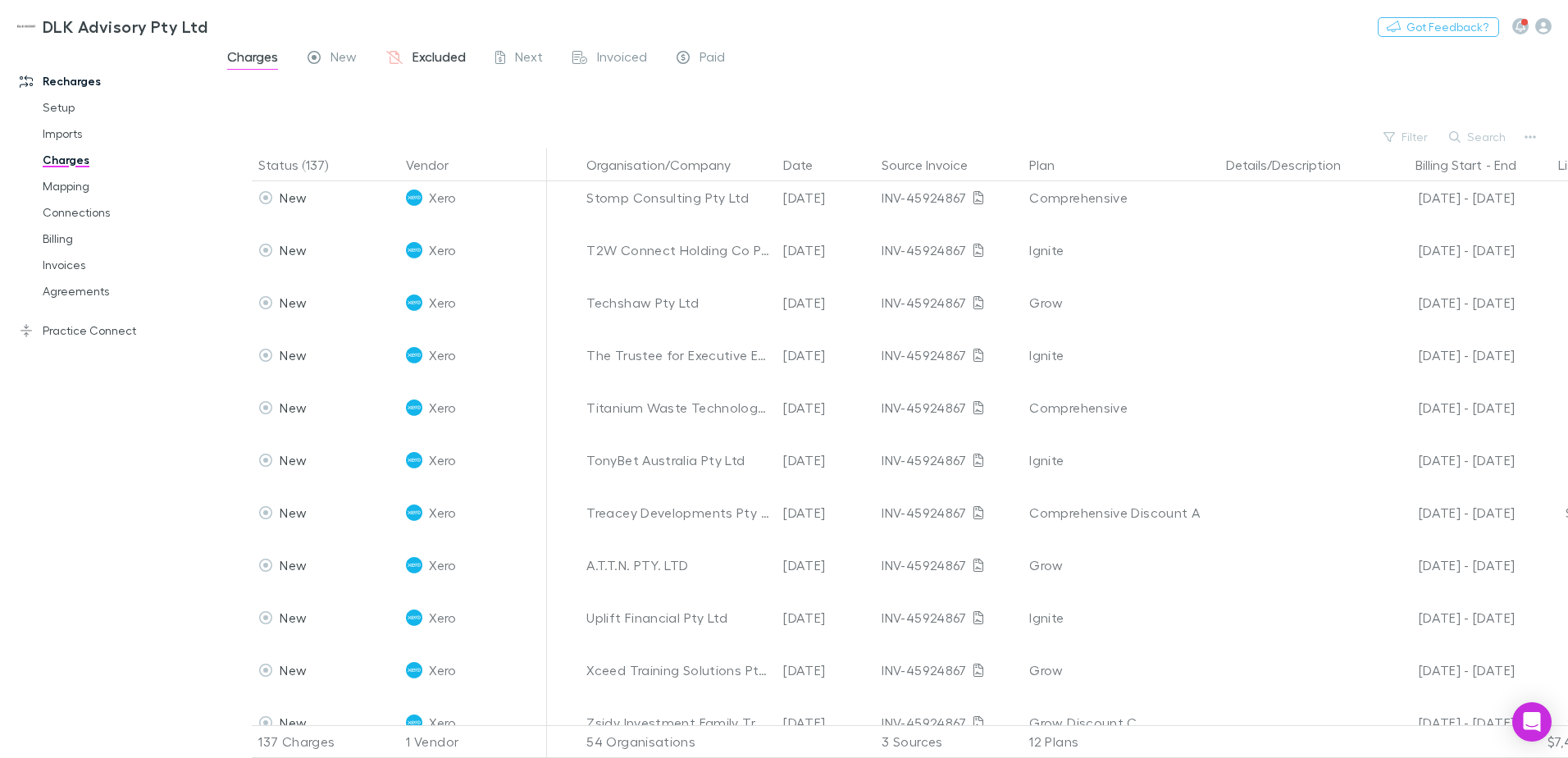
drag, startPoint x: 425, startPoint y: 51, endPoint x: 416, endPoint y: 66, distance: 17.5
click at [425, 51] on span "Excluded" at bounding box center [439, 59] width 53 height 22
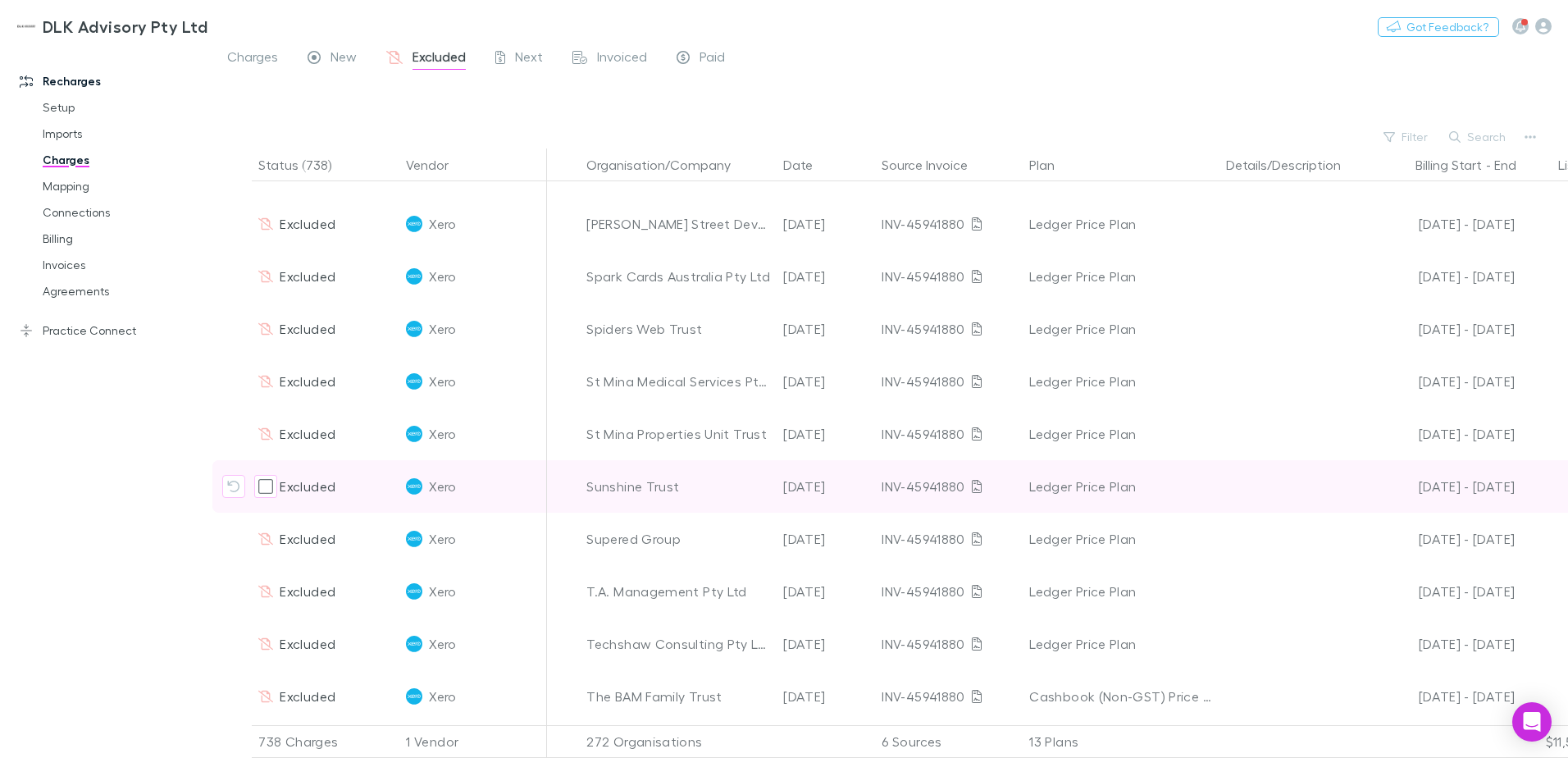
scroll to position [4101, 0]
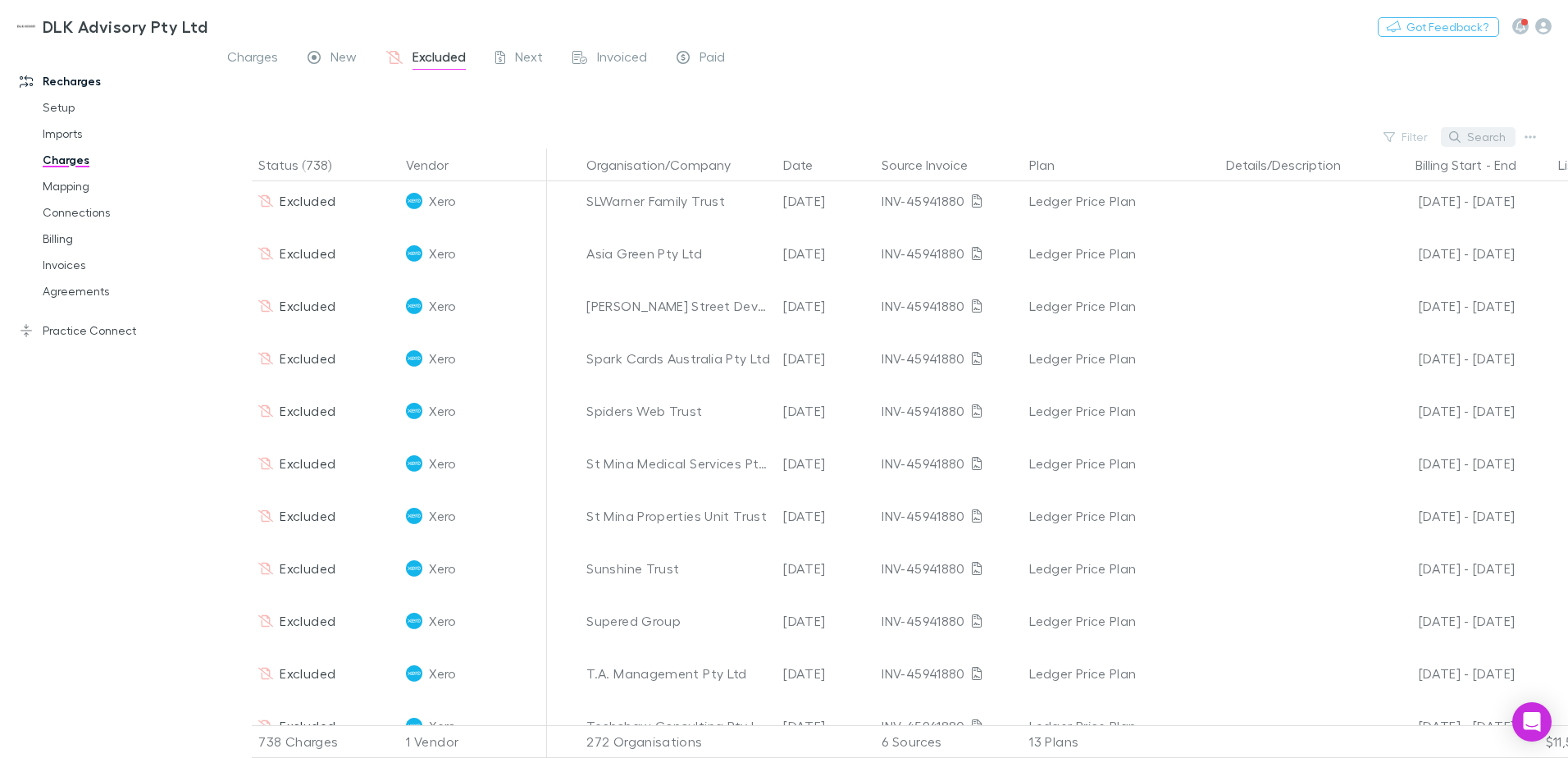
click at [1486, 133] on button "Search" at bounding box center [1478, 137] width 75 height 20
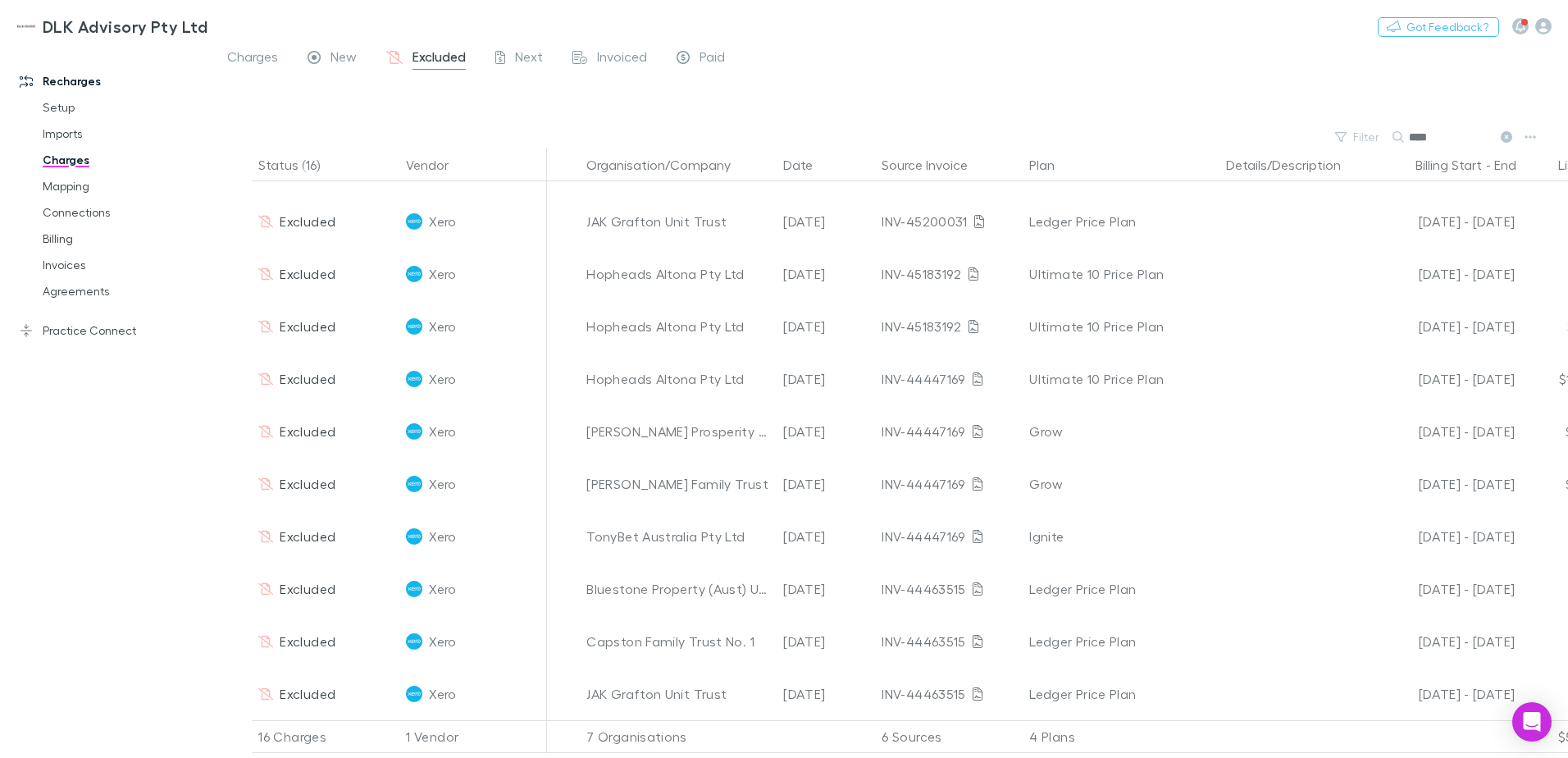
scroll to position [0, 0]
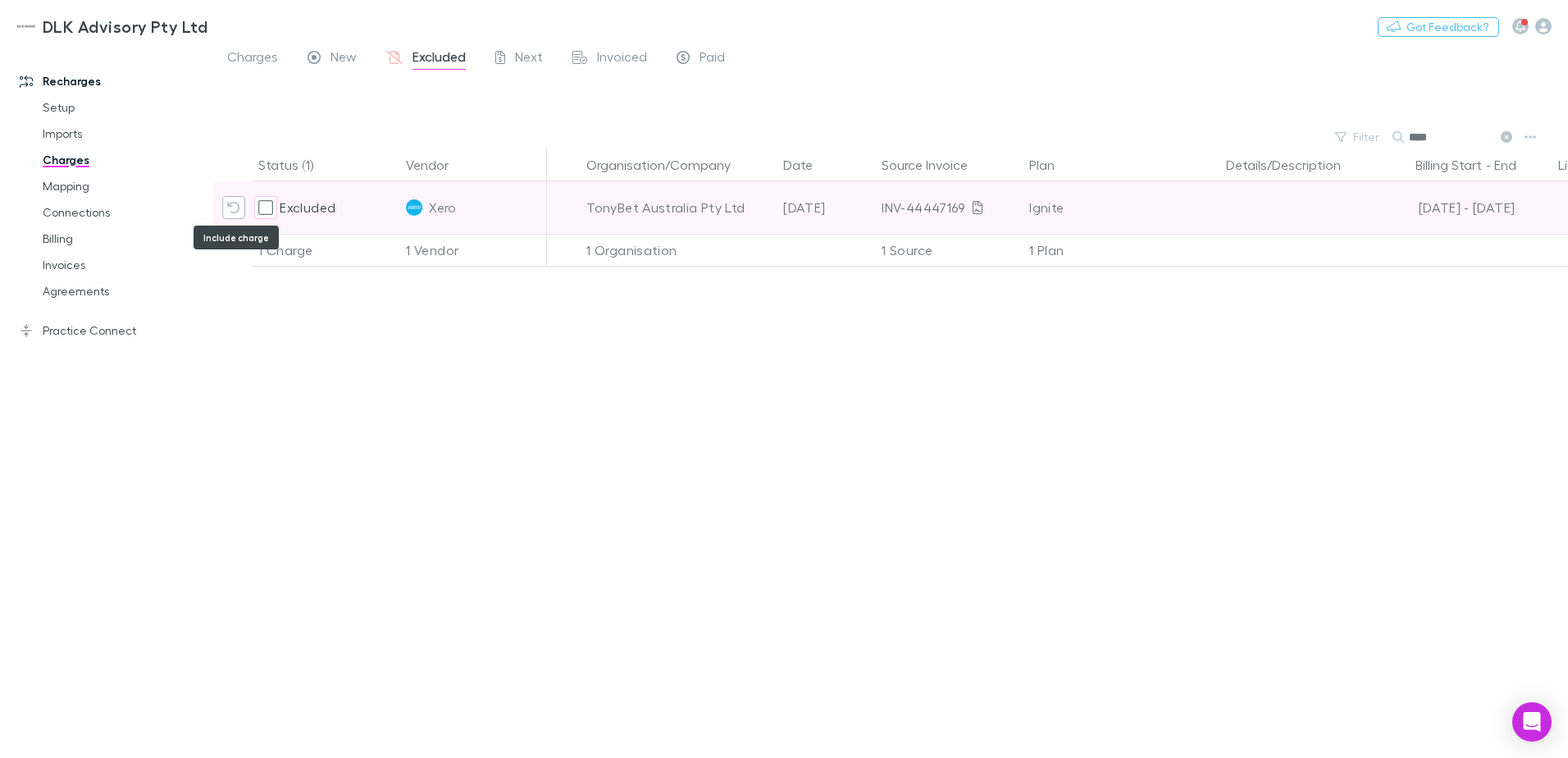
type input "****"
click at [233, 206] on icon "Include charge" at bounding box center [234, 207] width 13 height 13
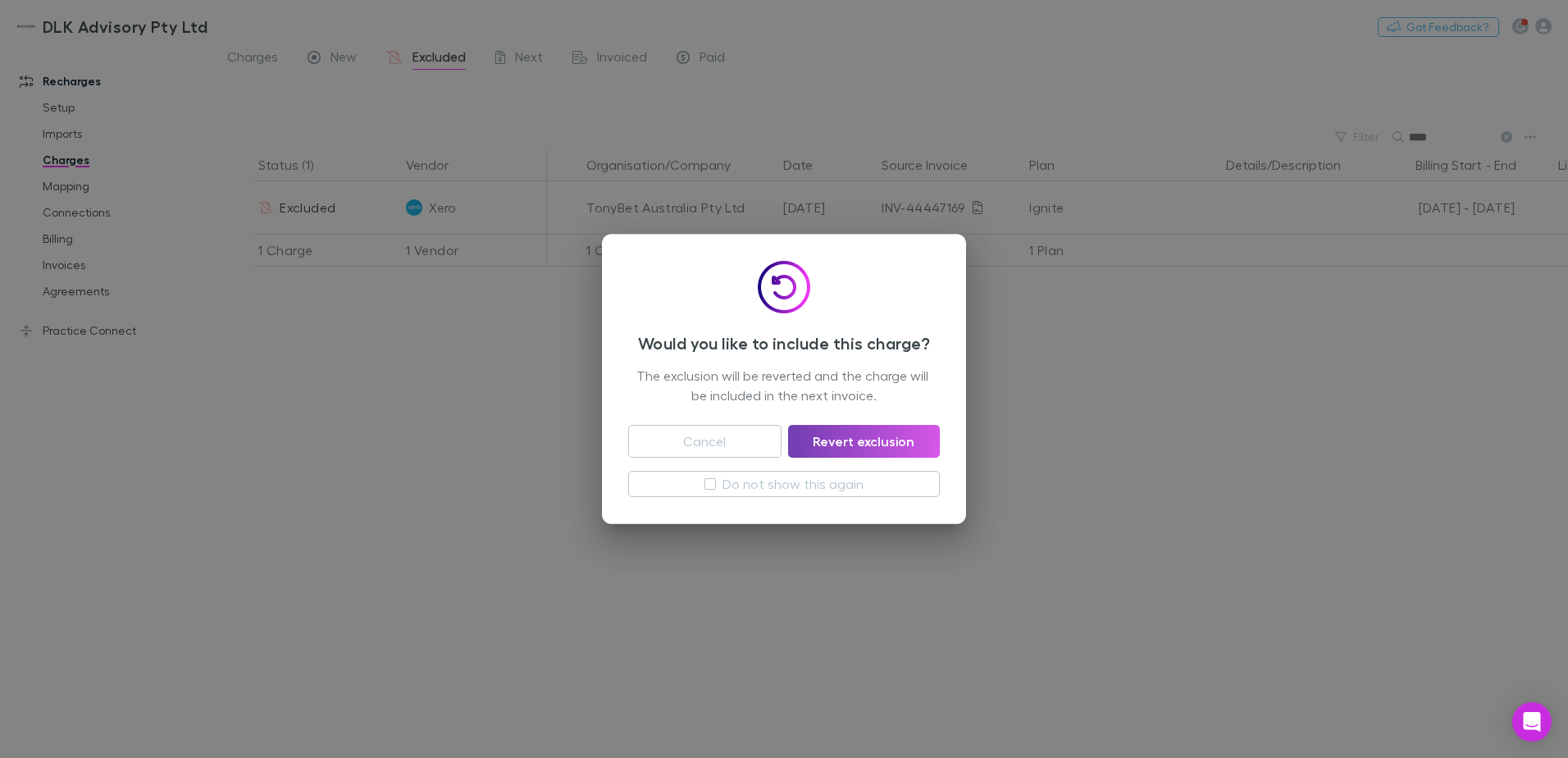
click at [856, 449] on button "Revert exclusion" at bounding box center [863, 441] width 152 height 33
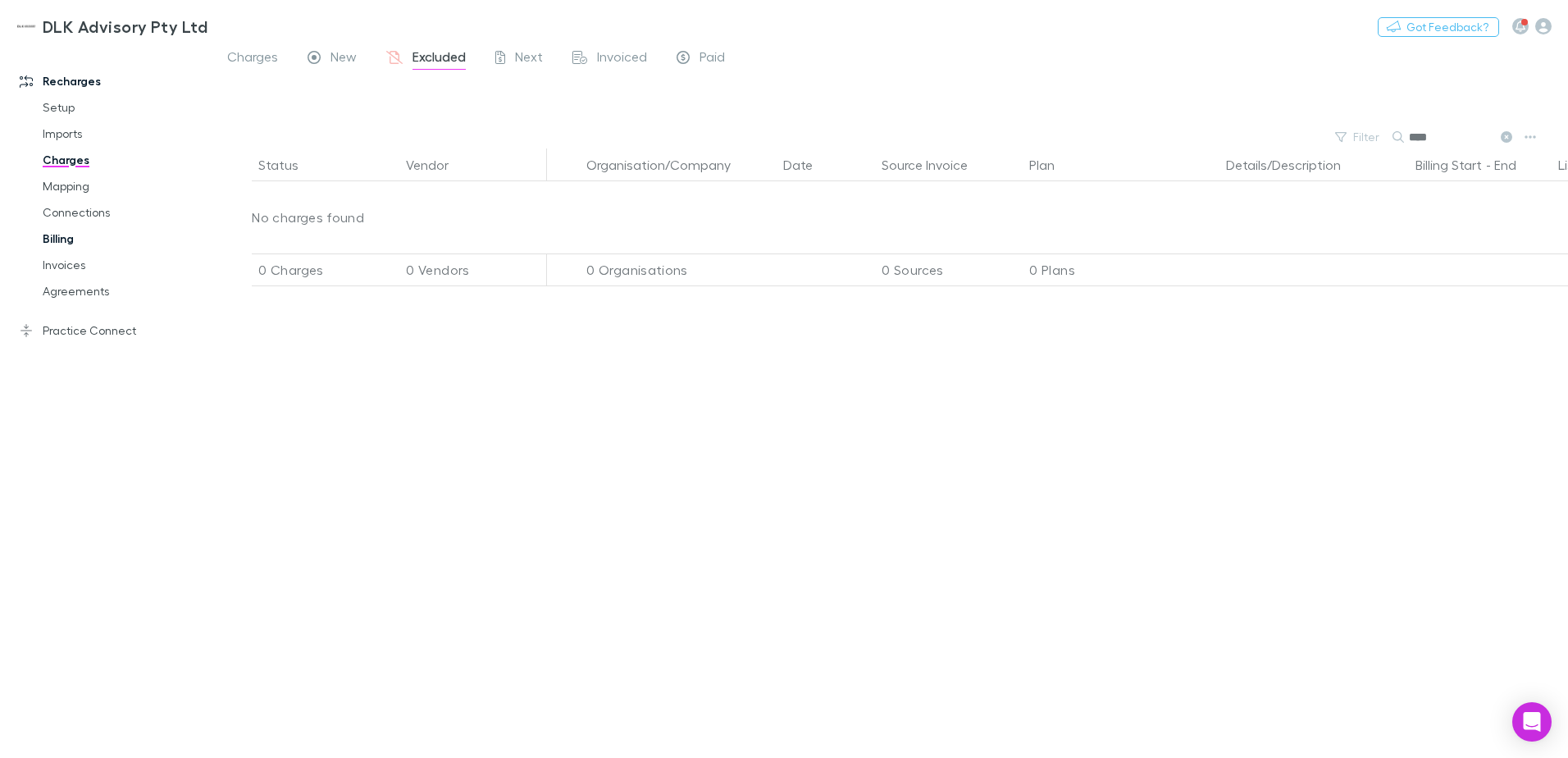
click at [54, 243] on link "Billing" at bounding box center [124, 239] width 195 height 27
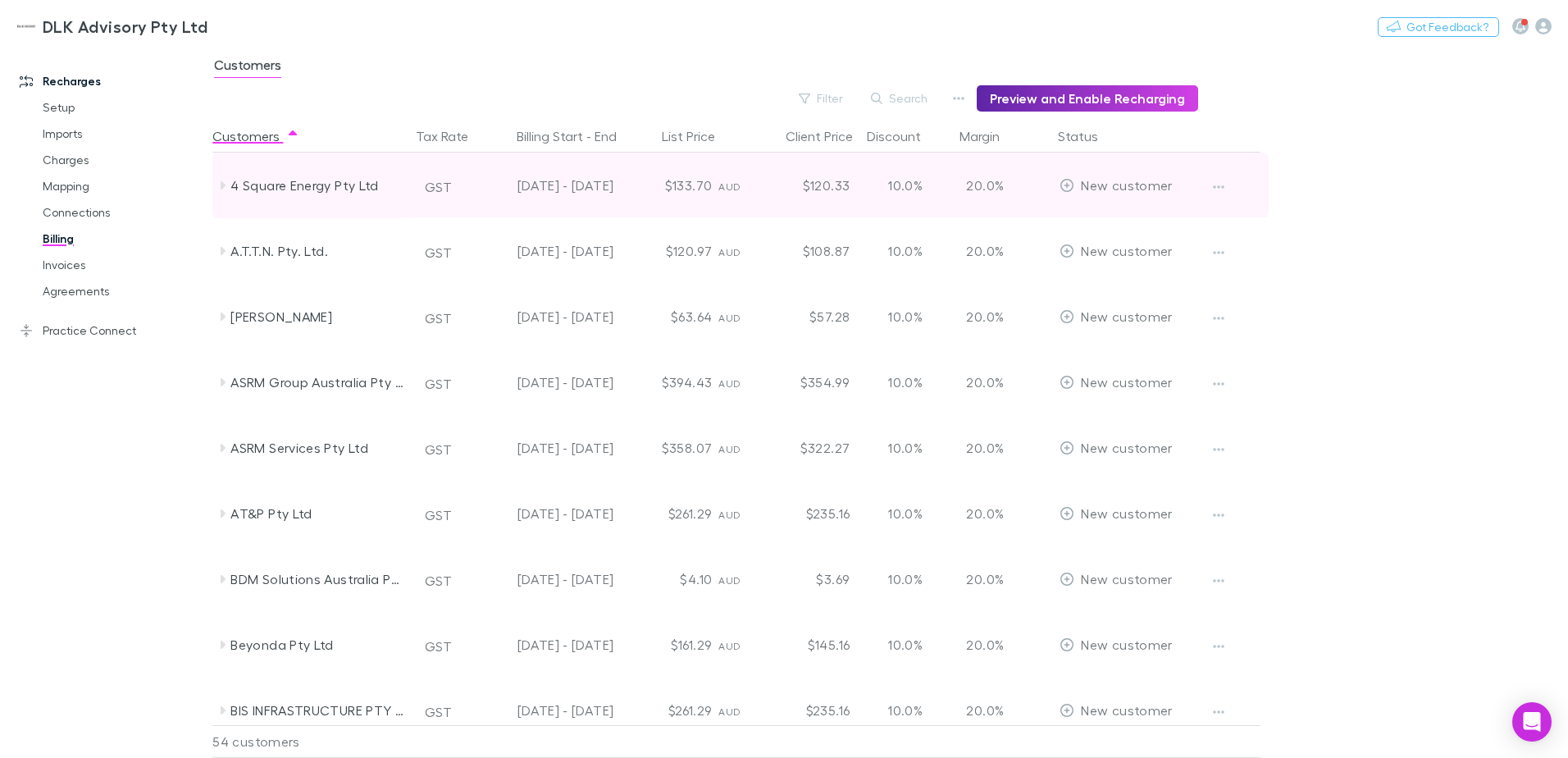
click at [219, 186] on icon at bounding box center [222, 186] width 13 height 13
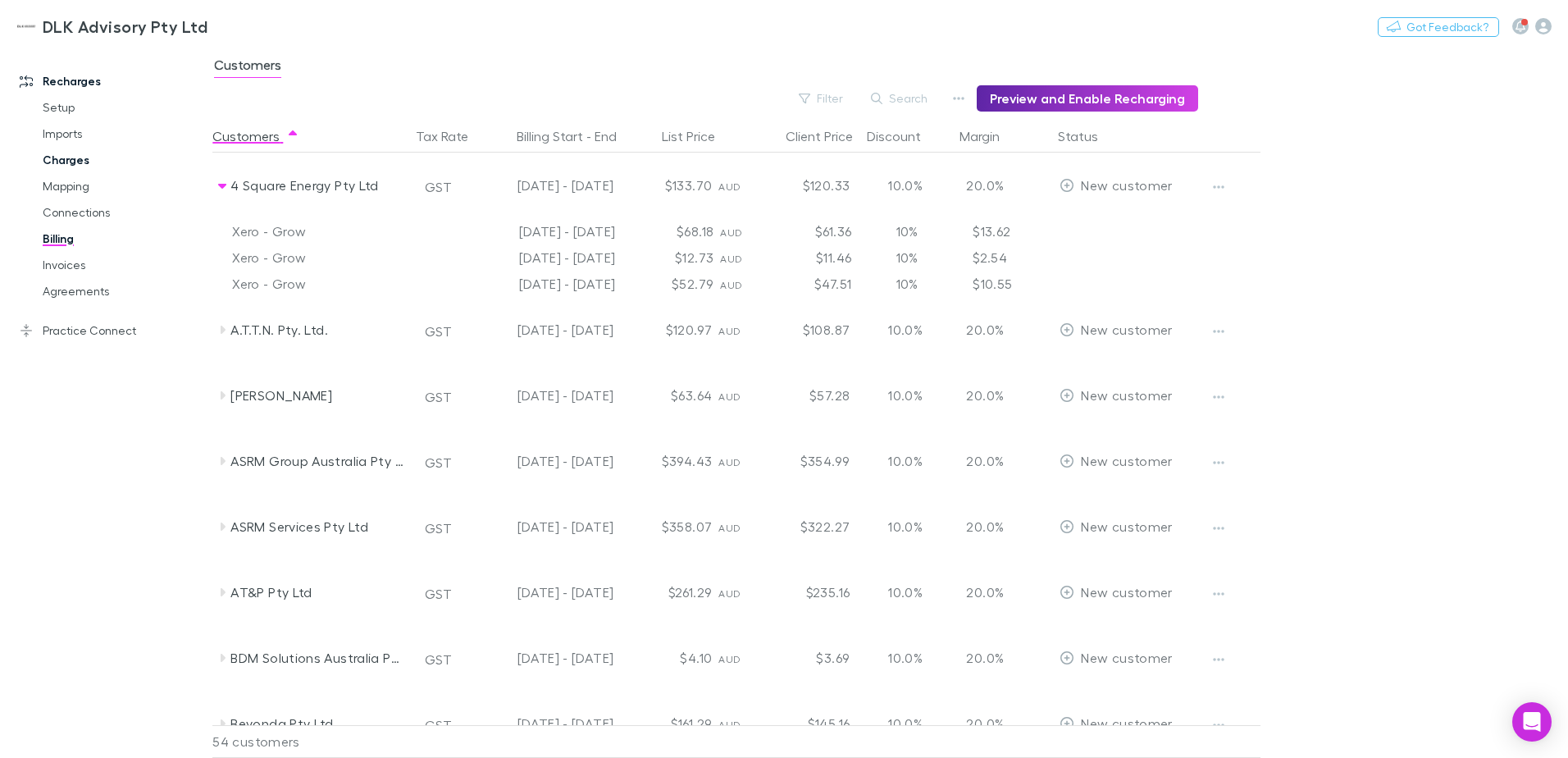
click at [53, 163] on link "Charges" at bounding box center [124, 160] width 195 height 27
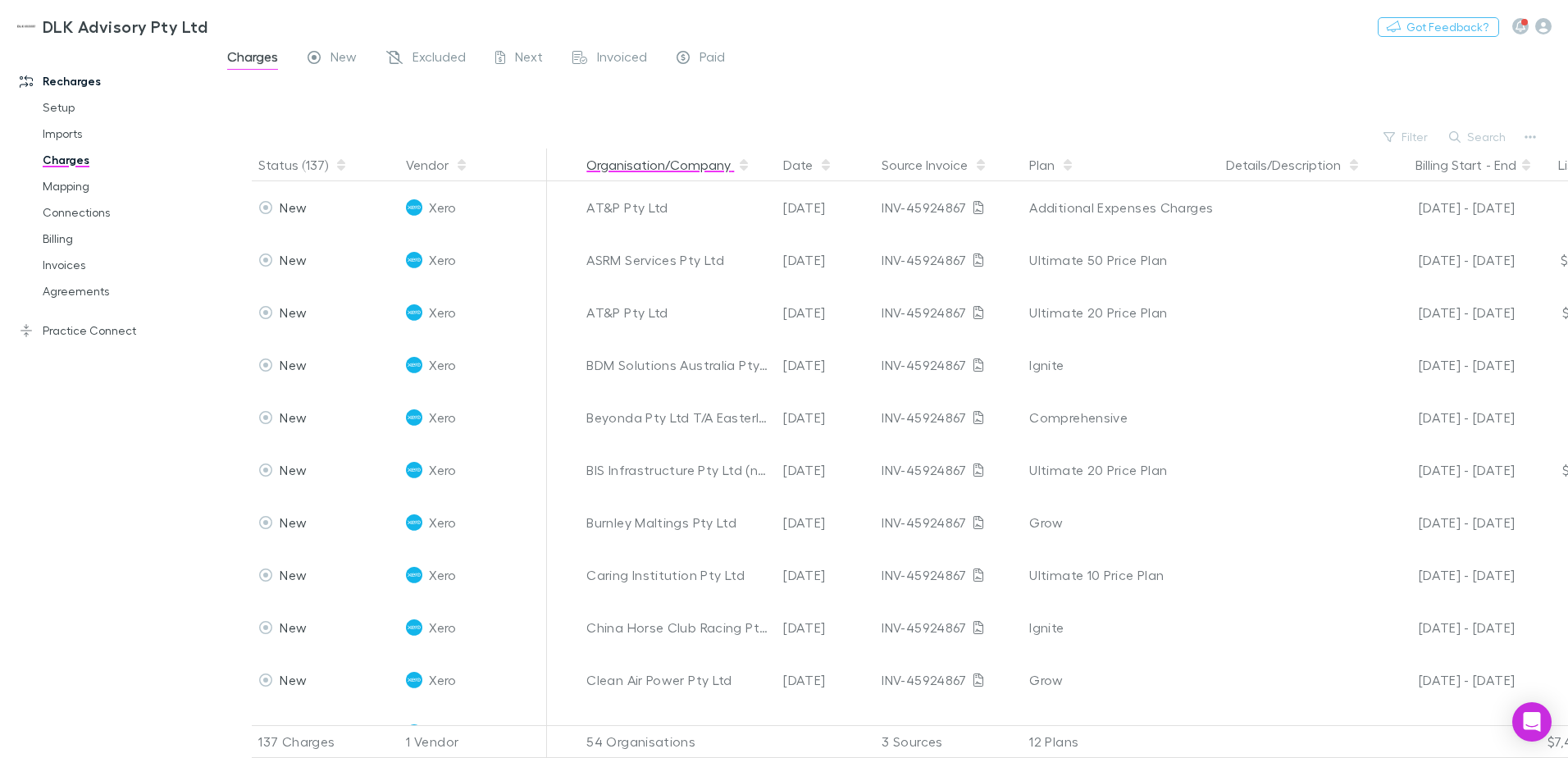
click at [606, 163] on button "Organisation/Company" at bounding box center [668, 165] width 164 height 33
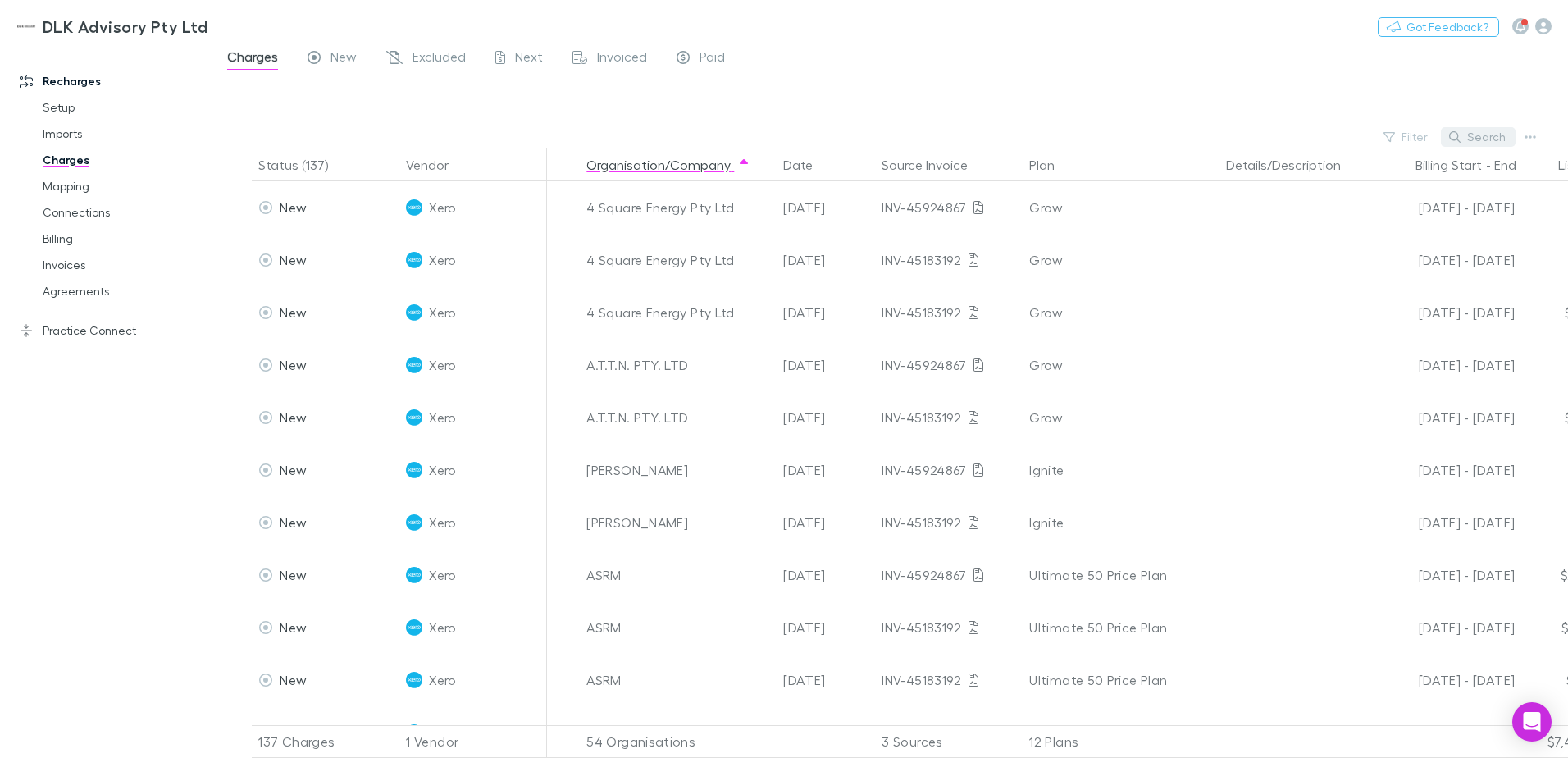
click at [1485, 135] on button "Search" at bounding box center [1478, 137] width 75 height 20
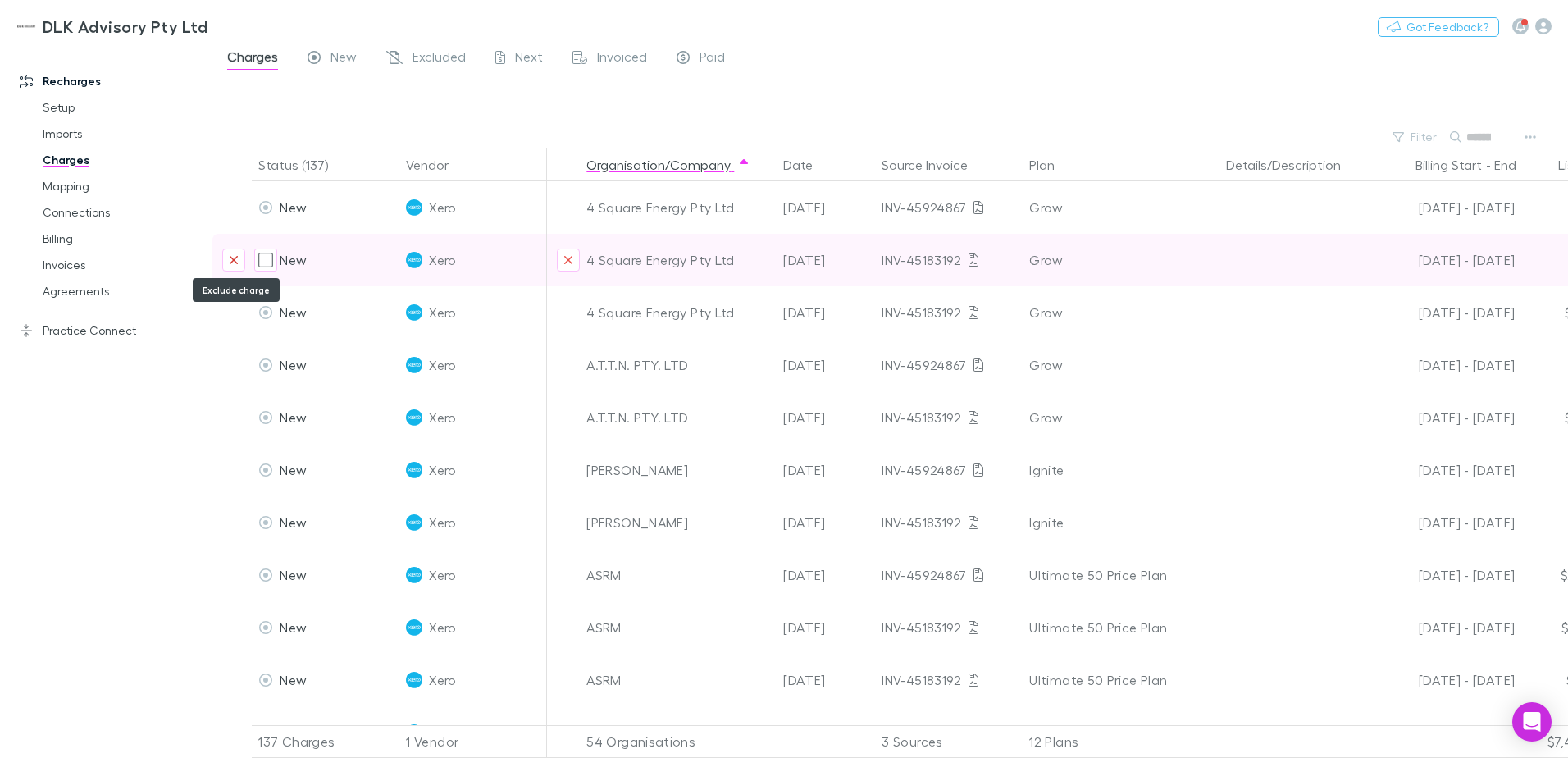
click at [235, 260] on icon "Exclude charge" at bounding box center [234, 260] width 10 height 13
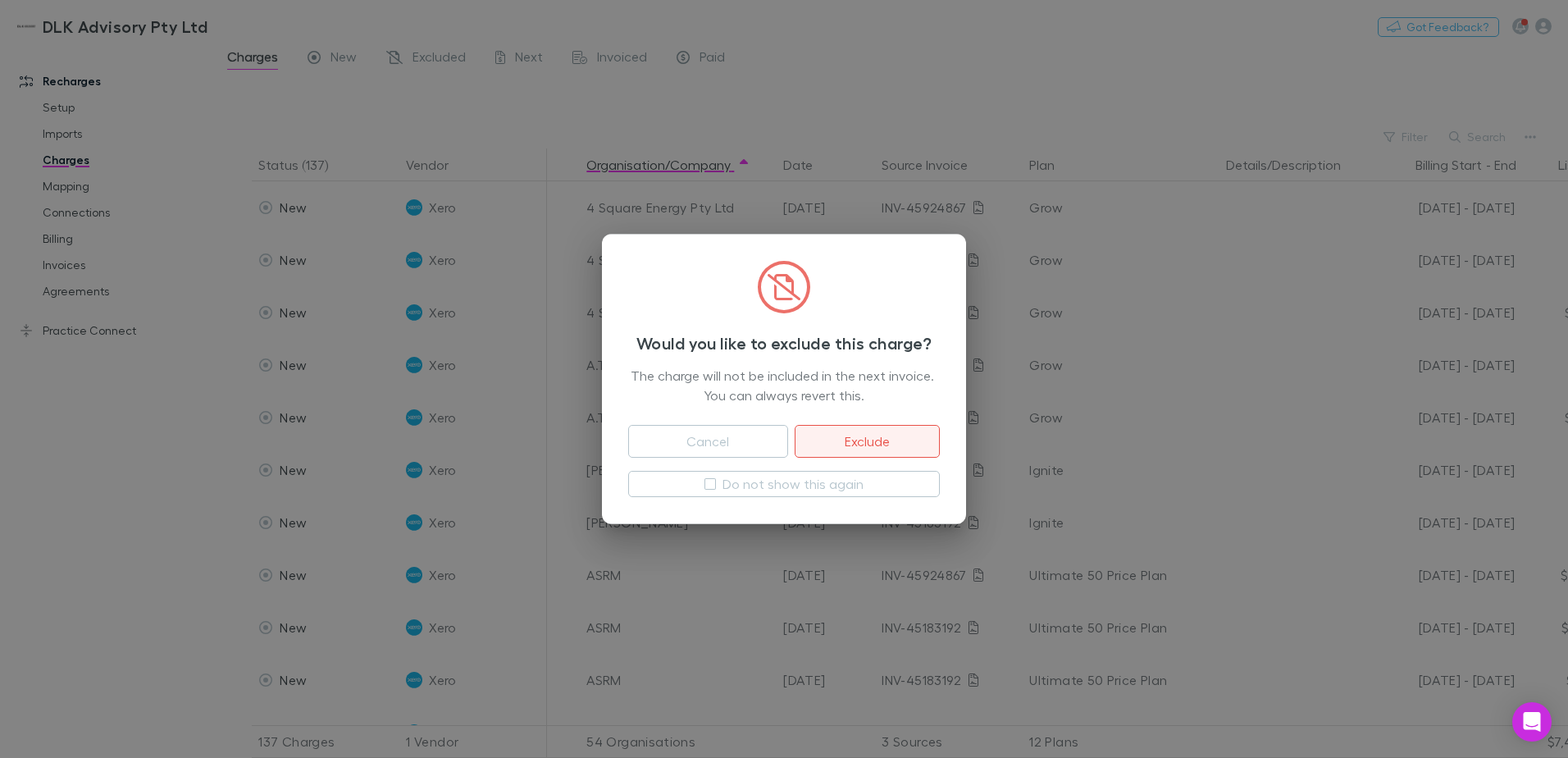
click at [880, 453] on button "Exclude" at bounding box center [867, 441] width 145 height 33
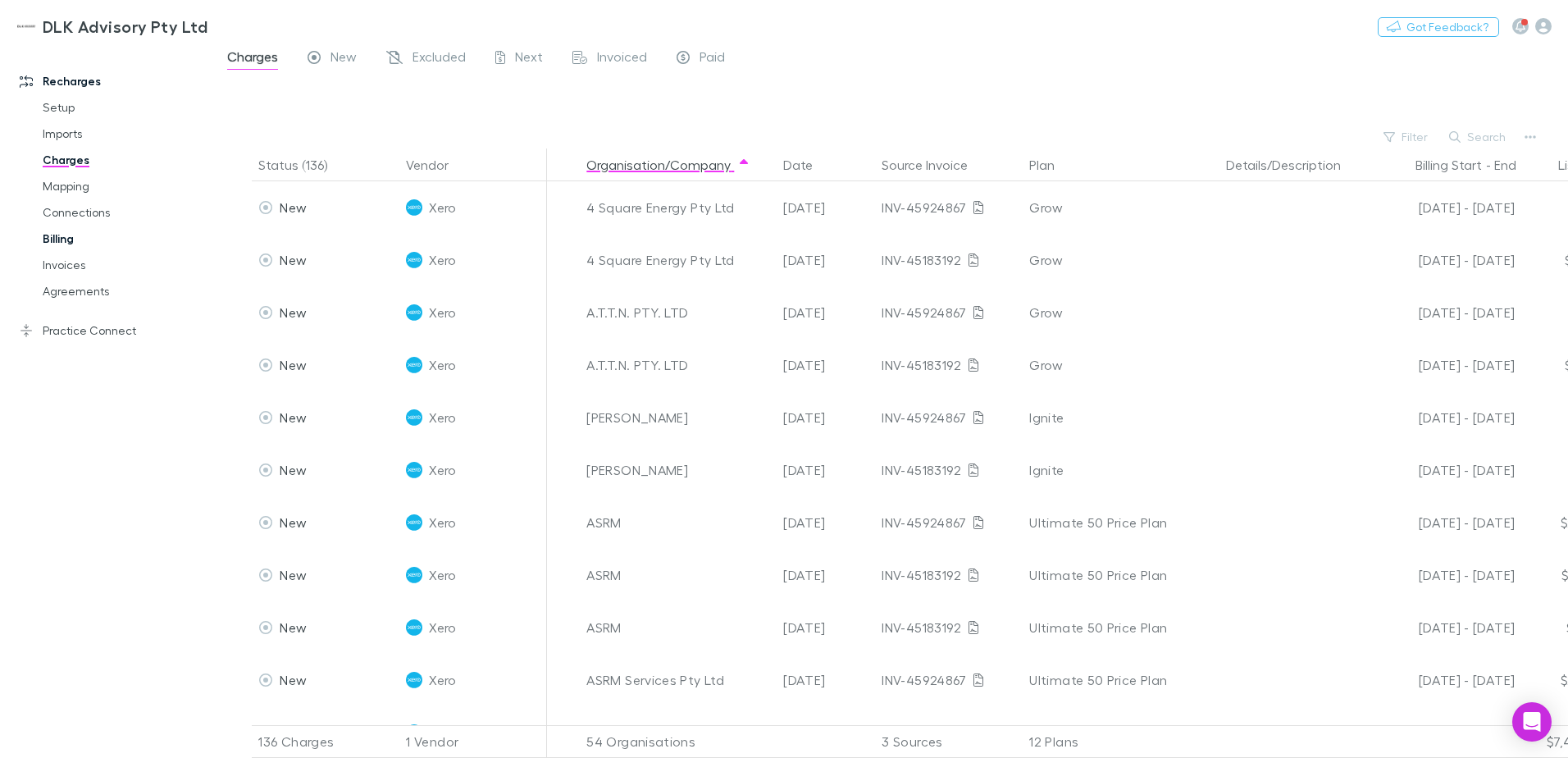
click at [59, 236] on link "Billing" at bounding box center [124, 239] width 195 height 27
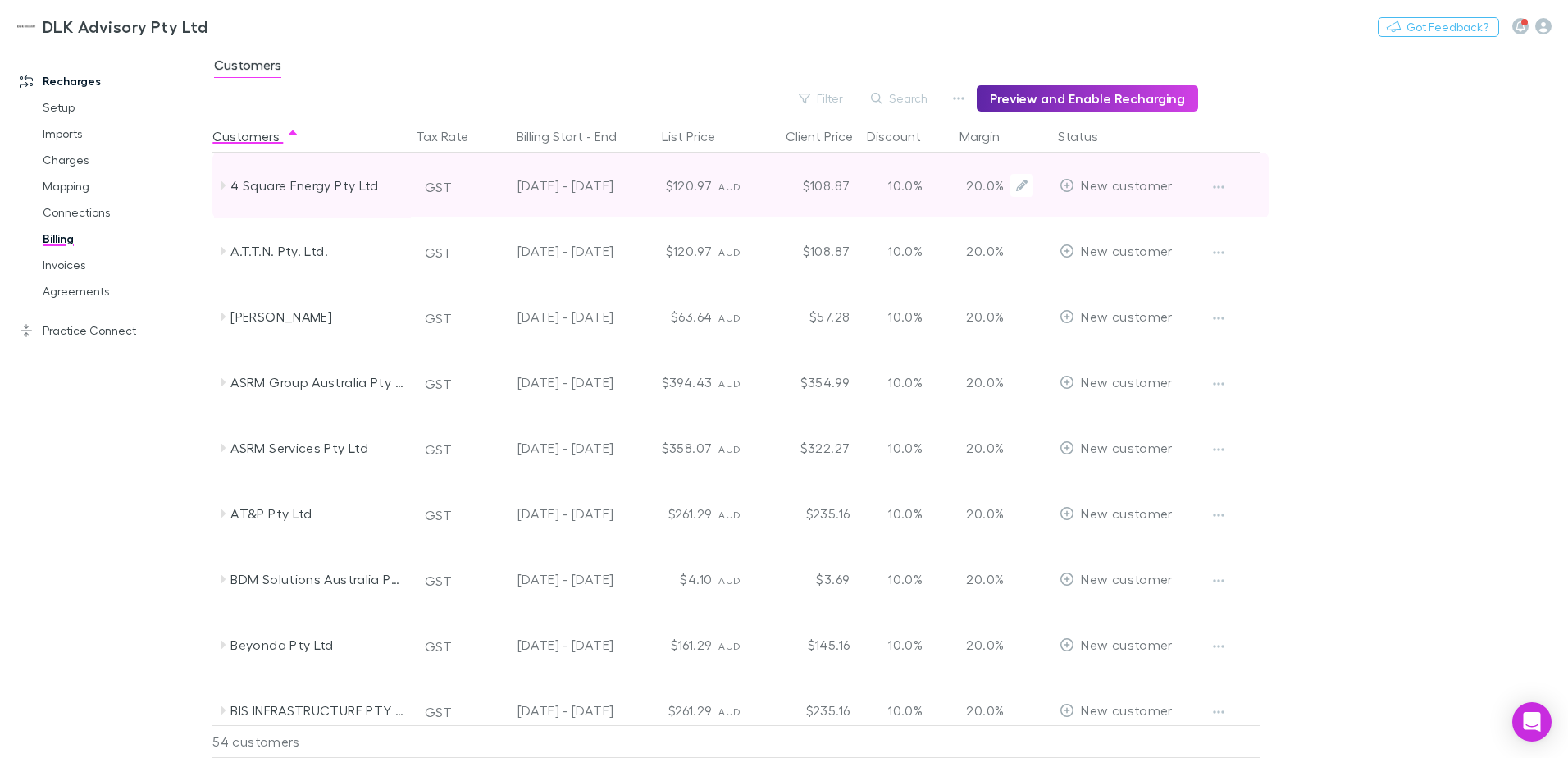
click at [214, 185] on div "4 Square Energy Pty Ltd" at bounding box center [312, 185] width 197 height 66
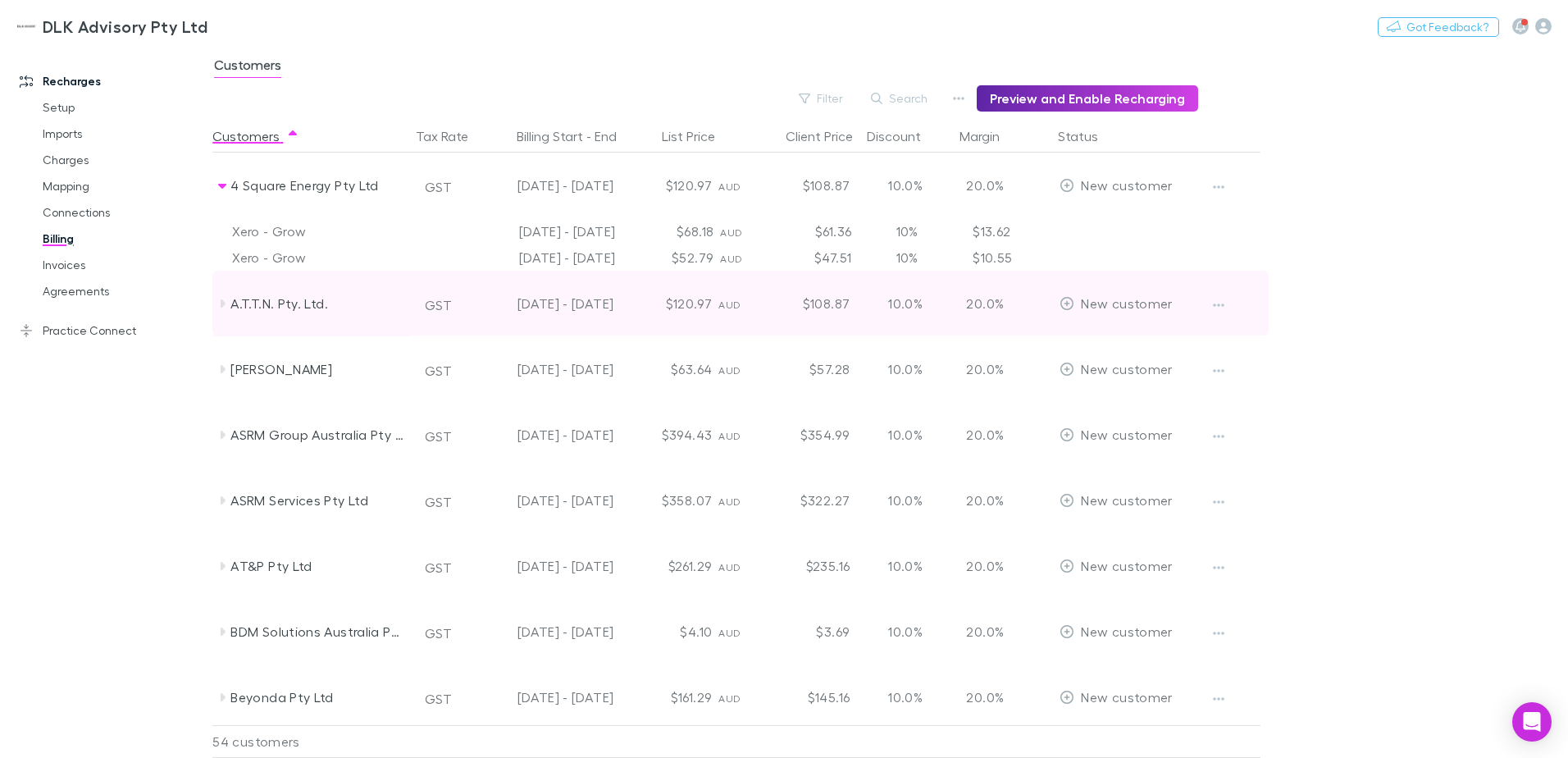
click at [224, 305] on icon at bounding box center [223, 304] width 5 height 8
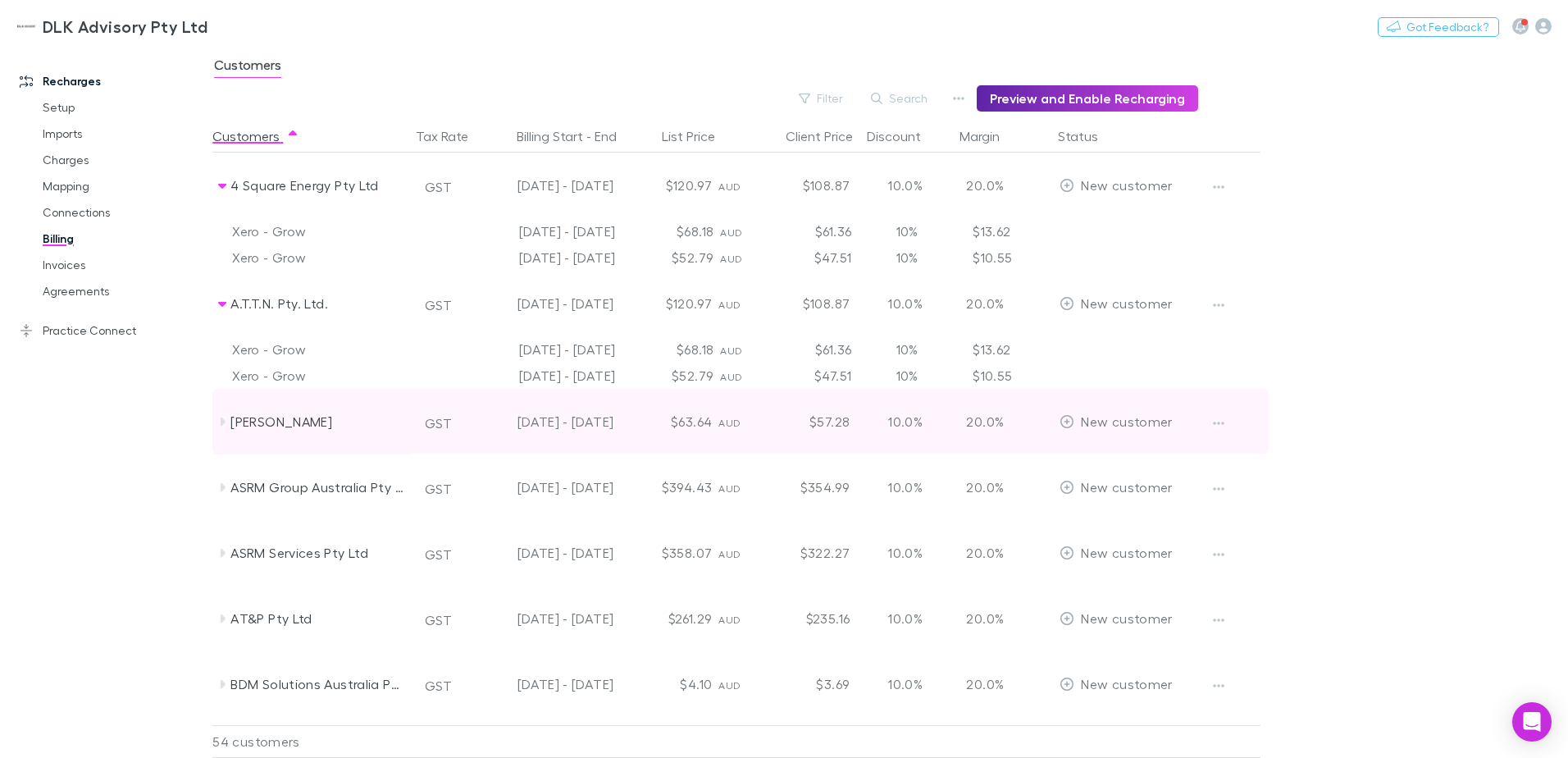
click at [220, 424] on icon at bounding box center [222, 421] width 13 height 13
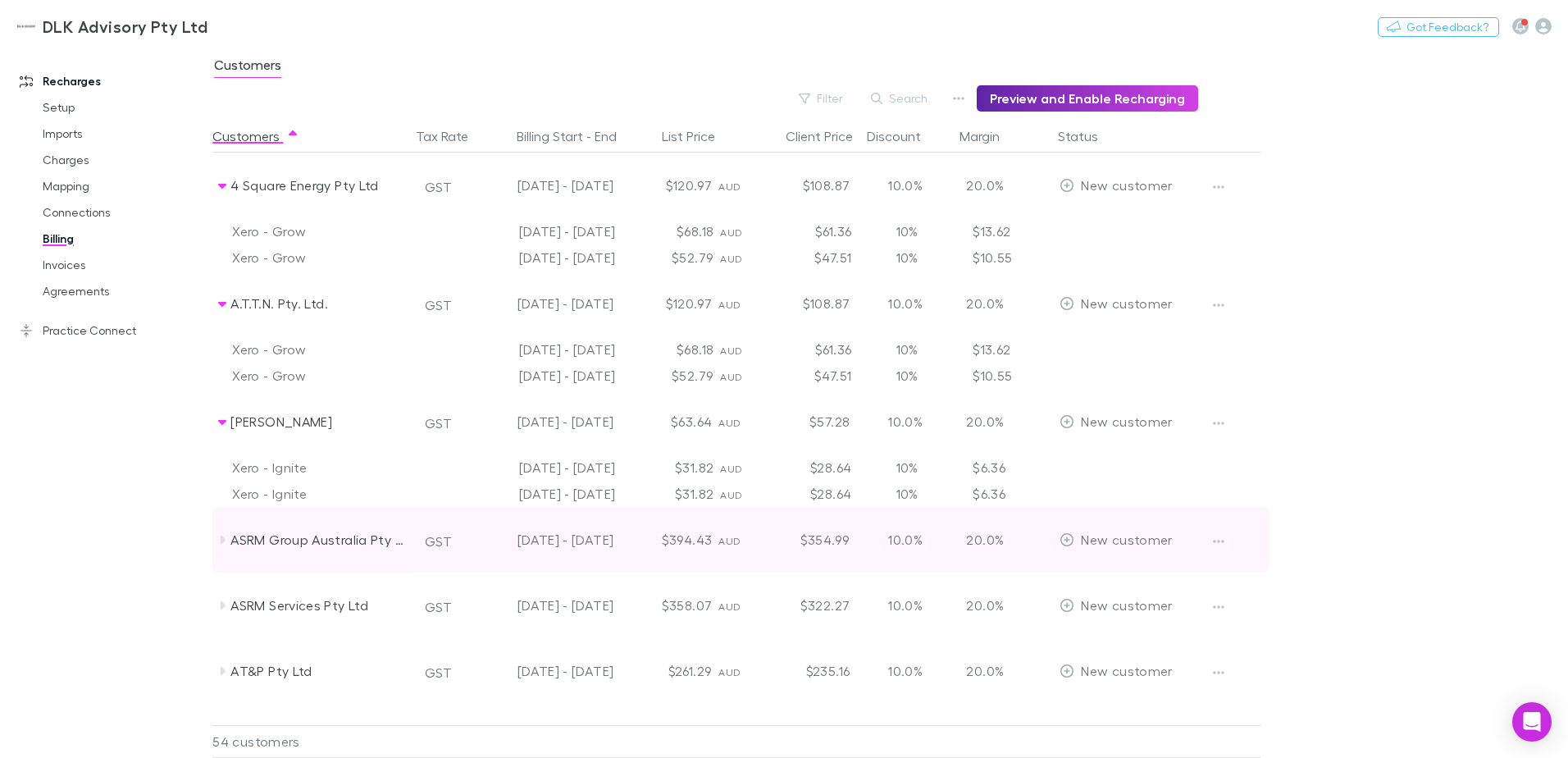
click at [221, 542] on icon at bounding box center [222, 540] width 13 height 13
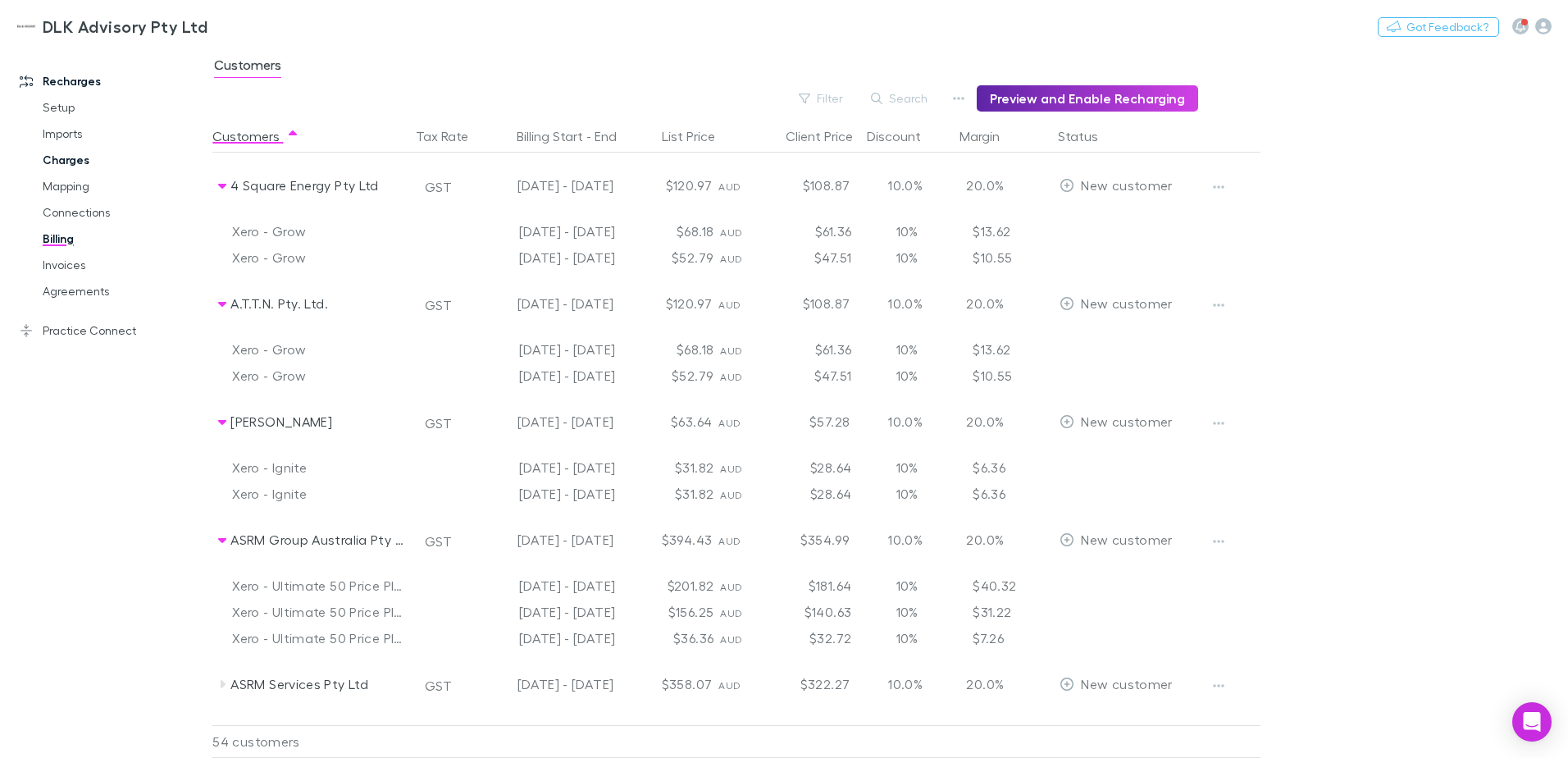
click at [72, 158] on link "Charges" at bounding box center [124, 160] width 195 height 27
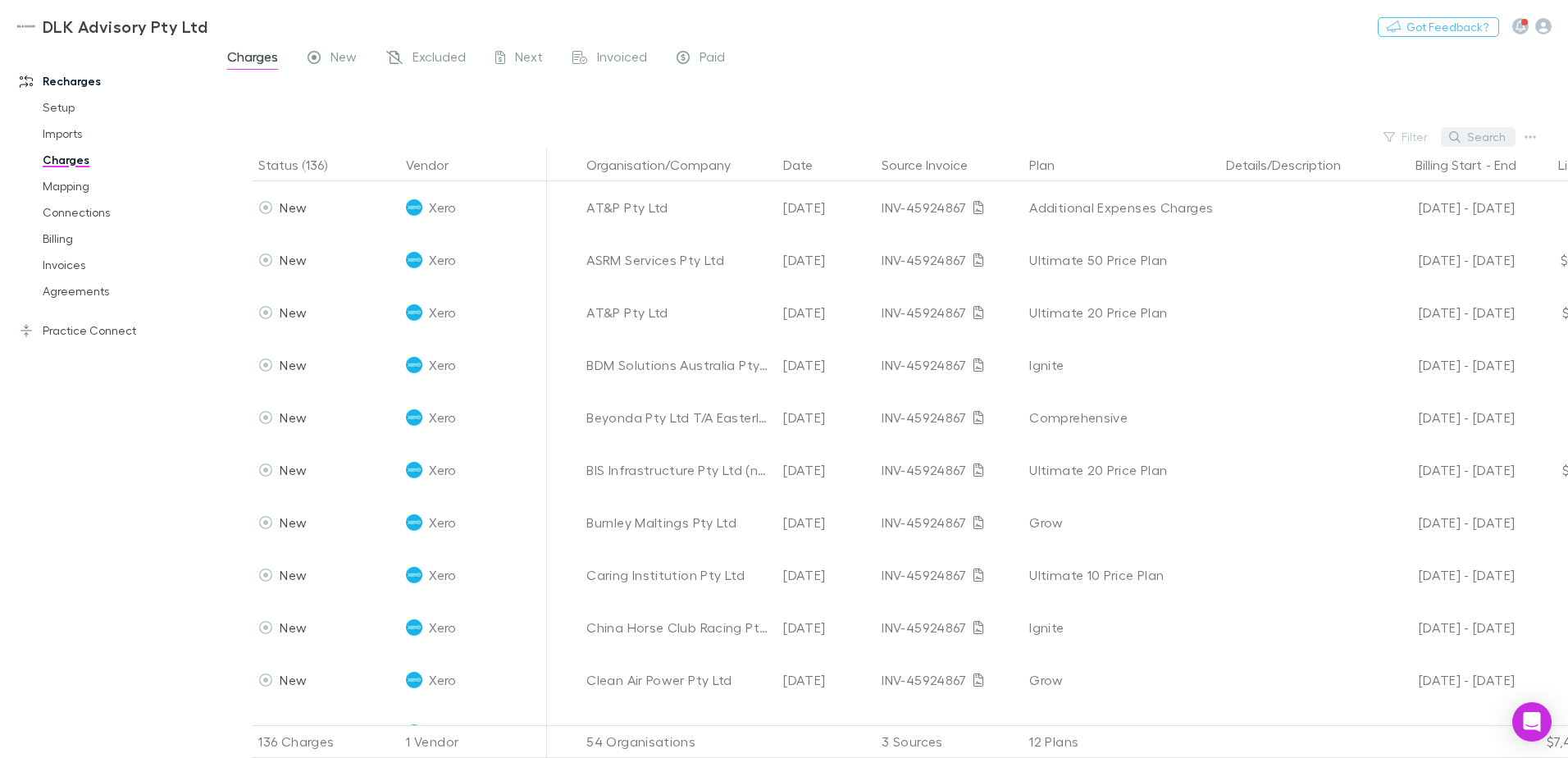
click at [1485, 140] on button "Search" at bounding box center [1478, 137] width 75 height 20
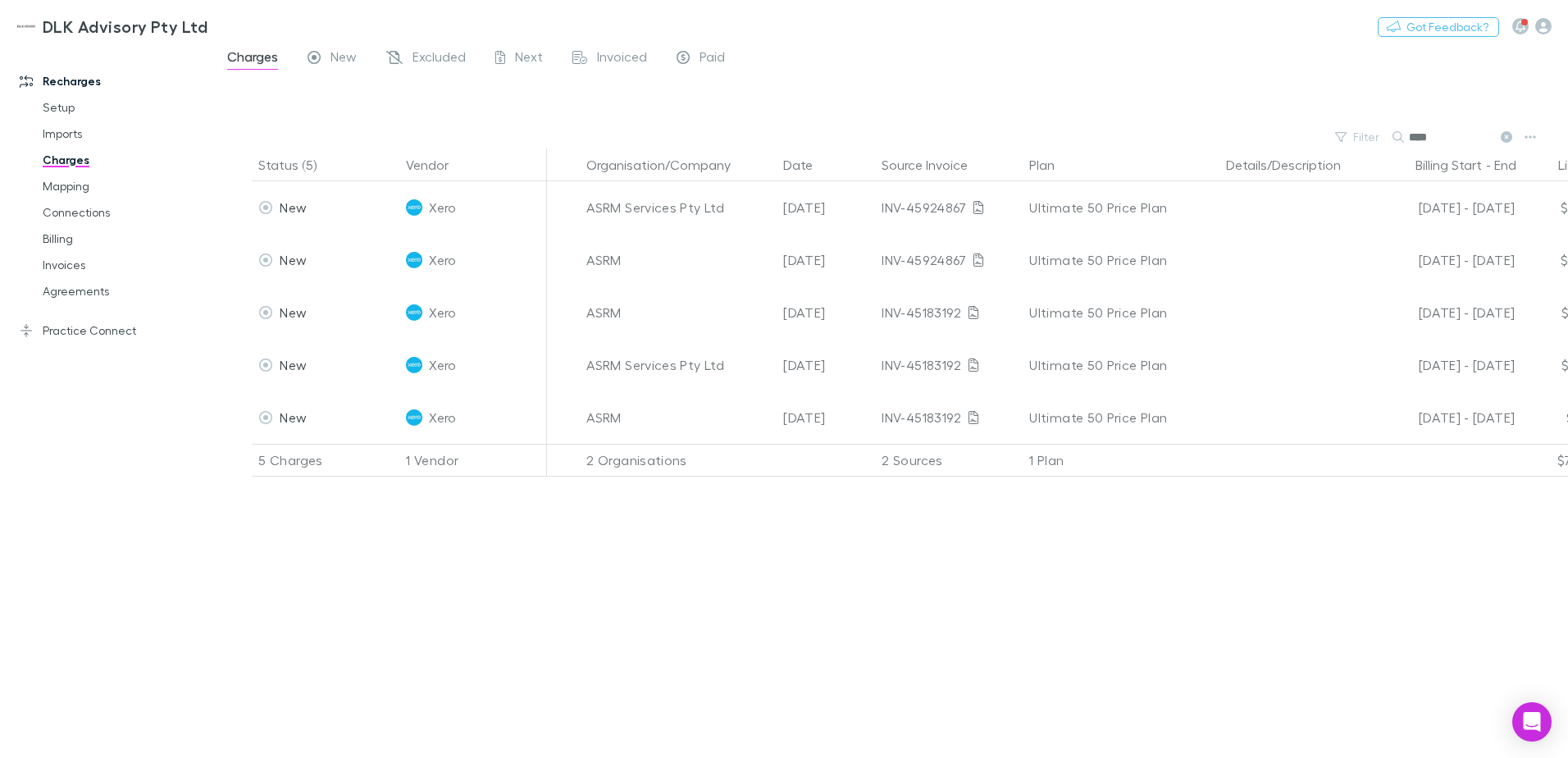
type input "****"
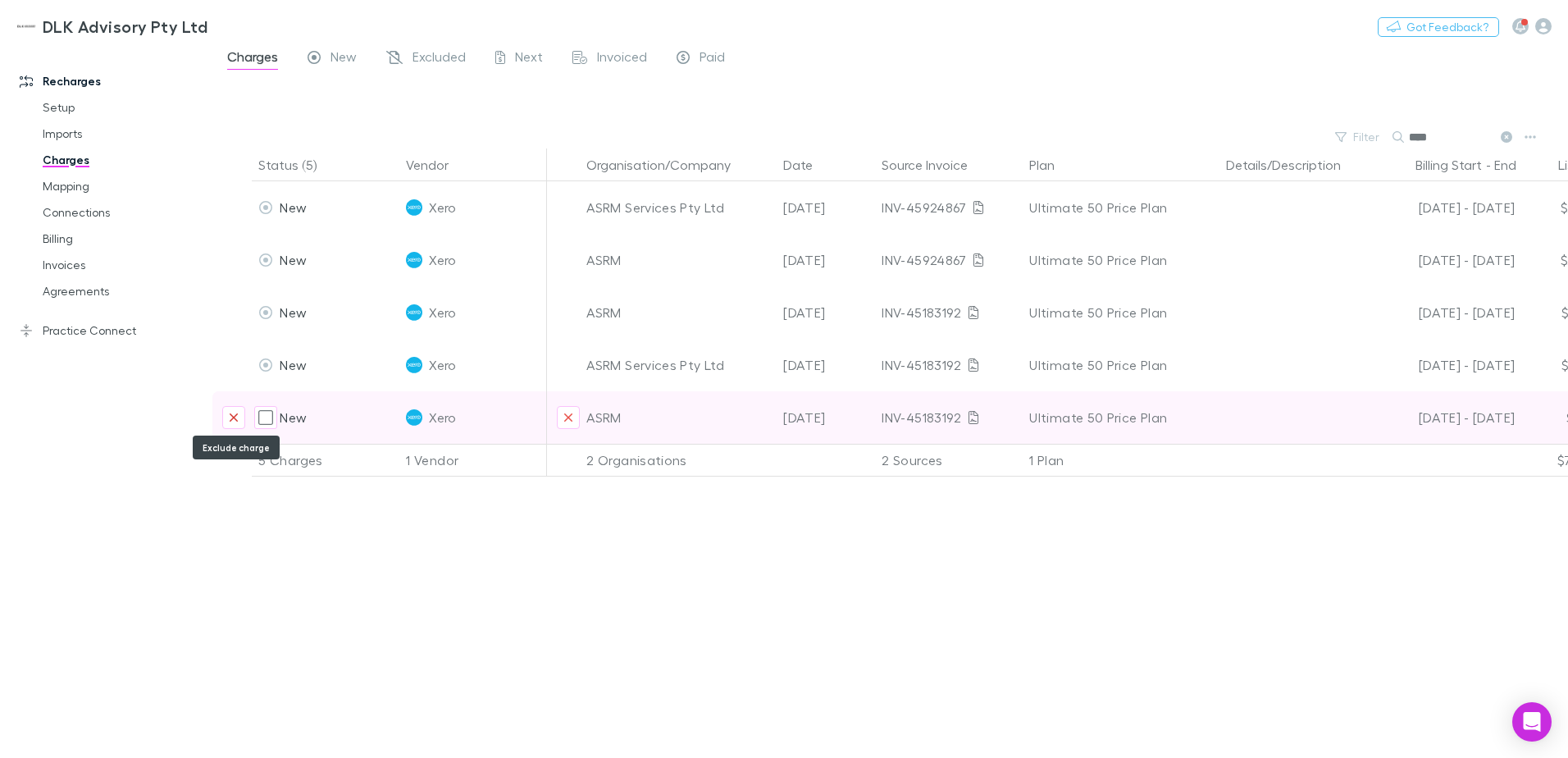
click at [227, 423] on button "Exclude charge" at bounding box center [234, 418] width 23 height 23
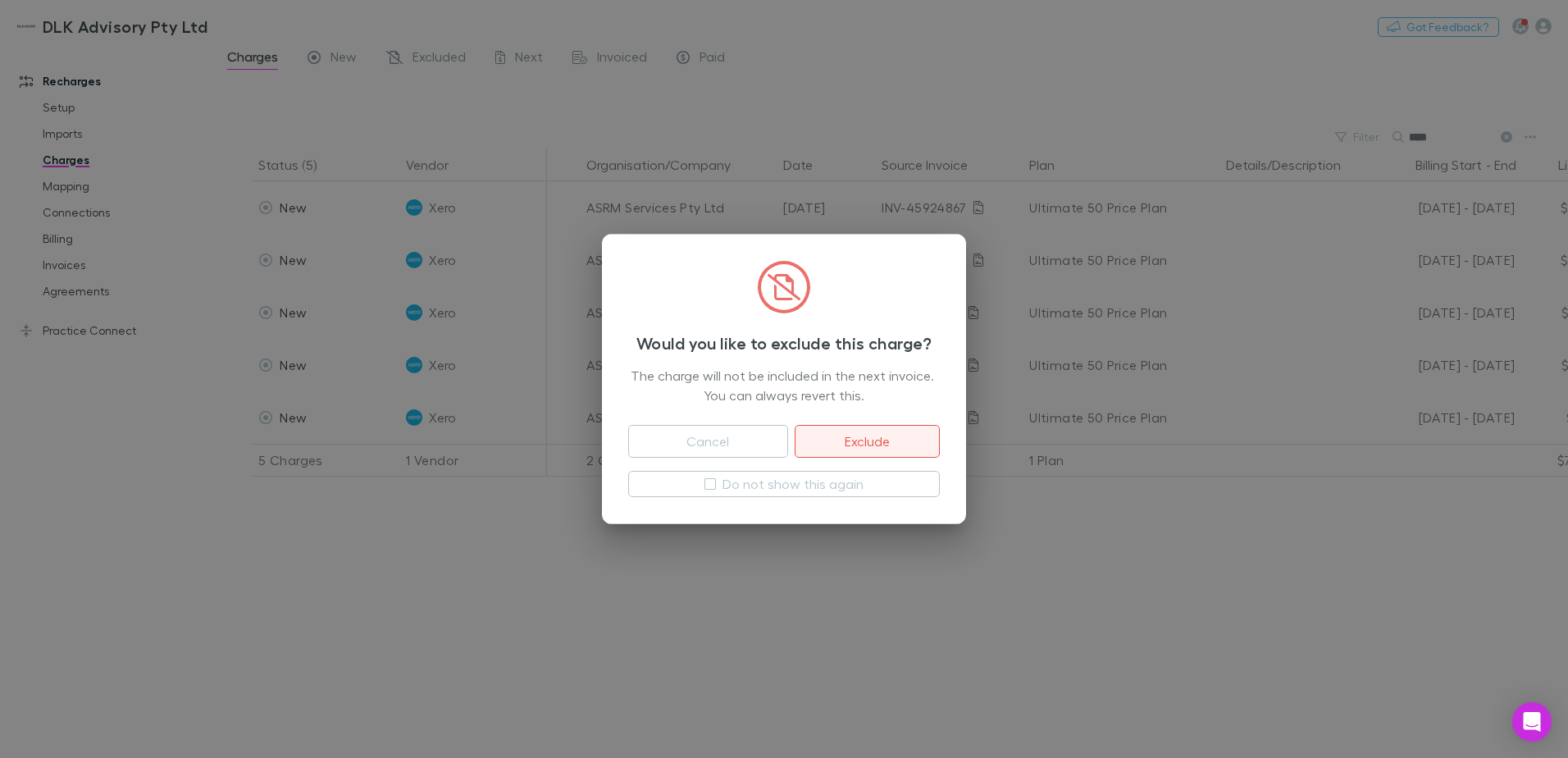
click at [864, 437] on button "Exclude" at bounding box center [867, 441] width 145 height 33
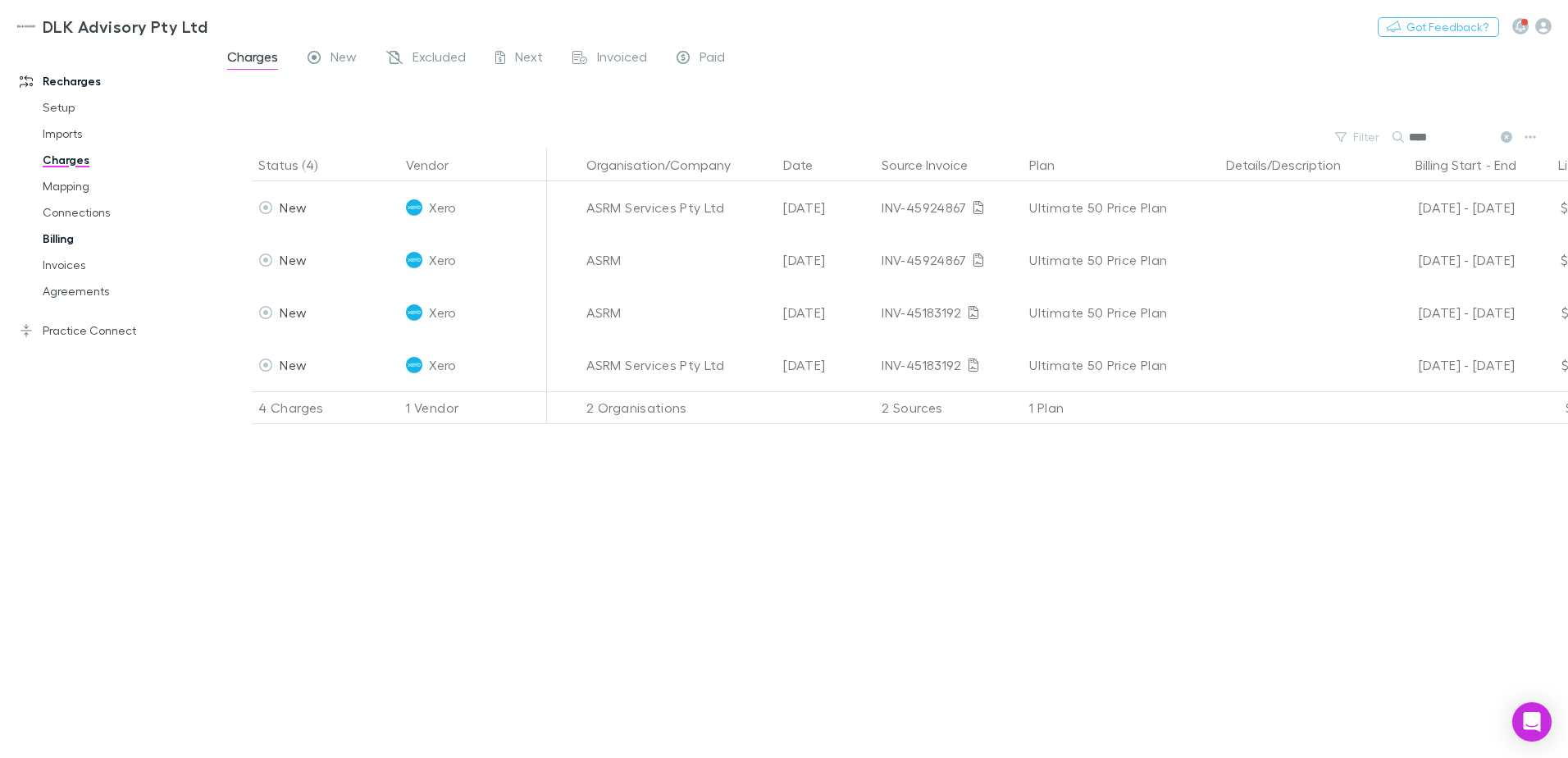
click at [72, 243] on link "Billing" at bounding box center [124, 239] width 195 height 27
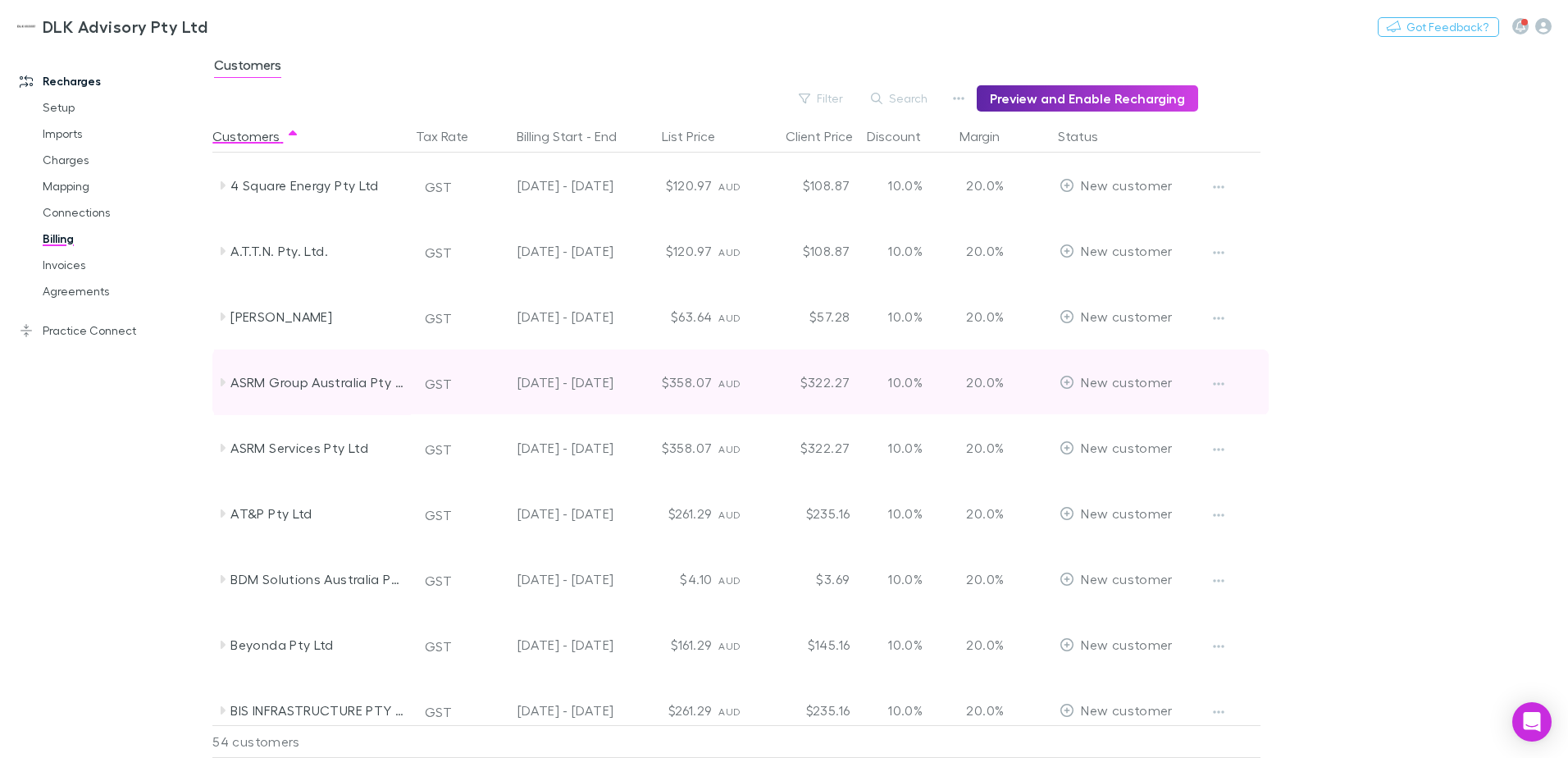
click at [226, 384] on icon at bounding box center [222, 382] width 13 height 13
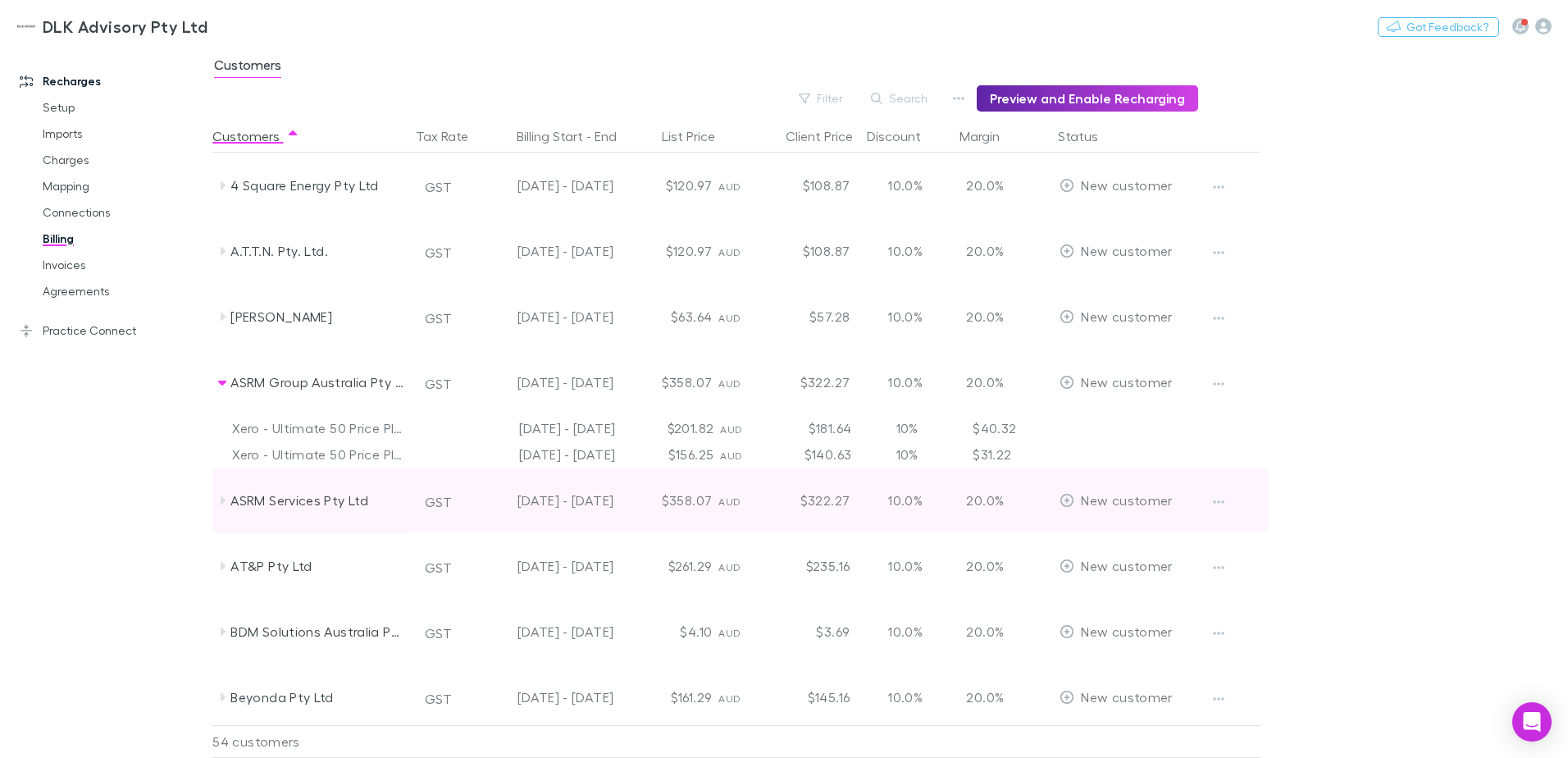
click at [223, 500] on icon at bounding box center [223, 500] width 5 height 8
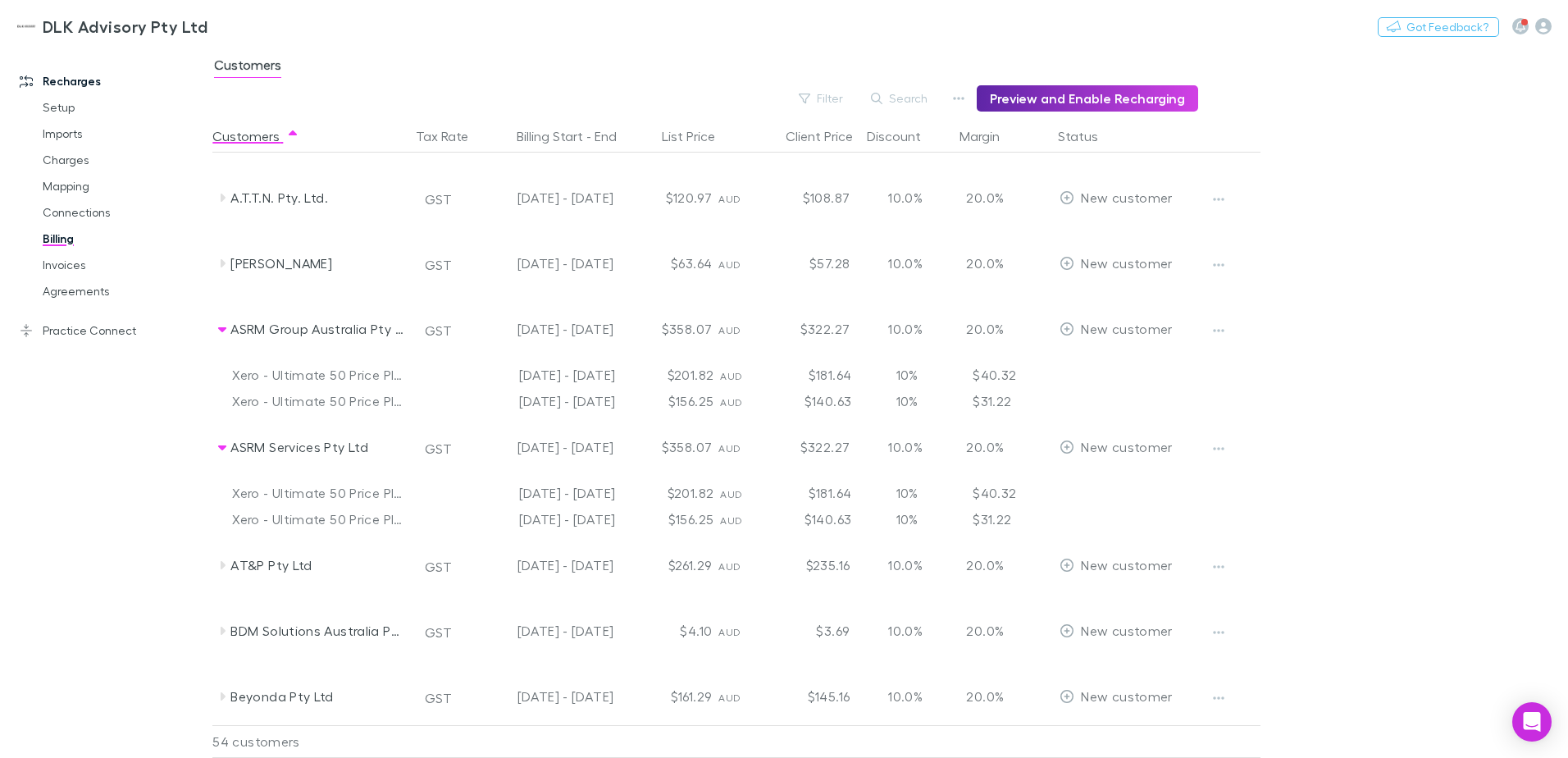
scroll to position [82, 0]
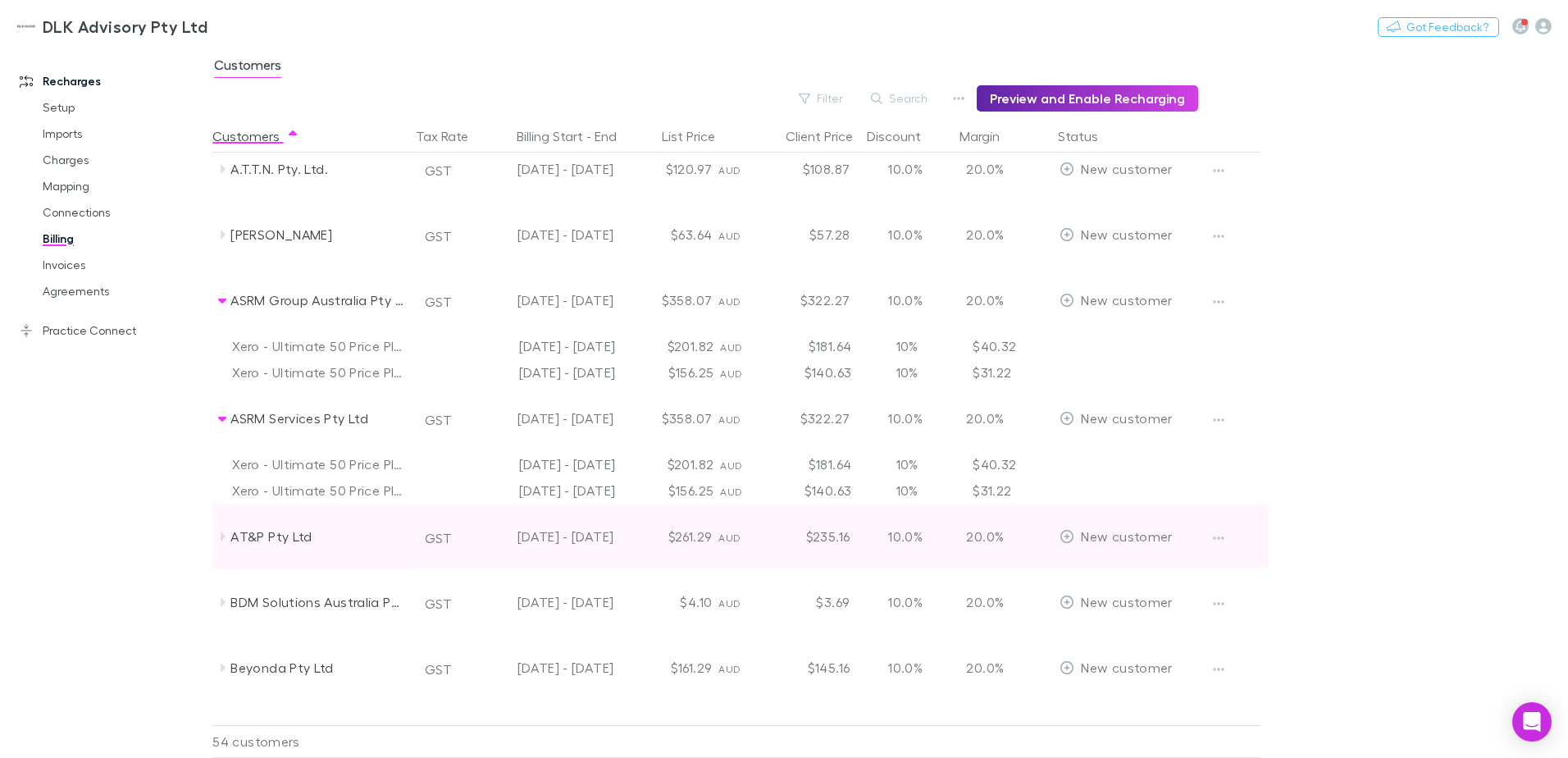
click at [222, 539] on icon at bounding box center [223, 537] width 5 height 8
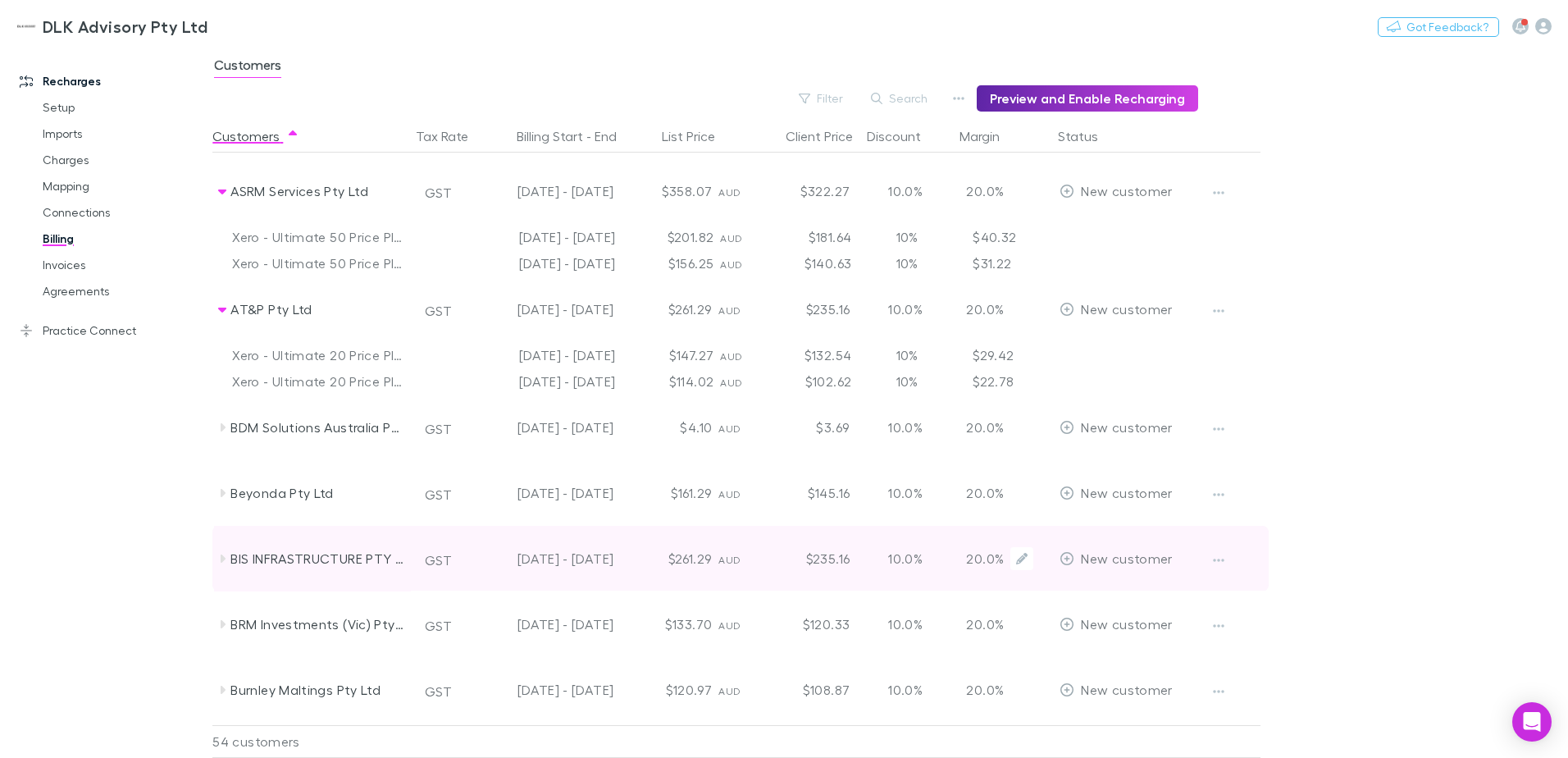
scroll to position [328, 0]
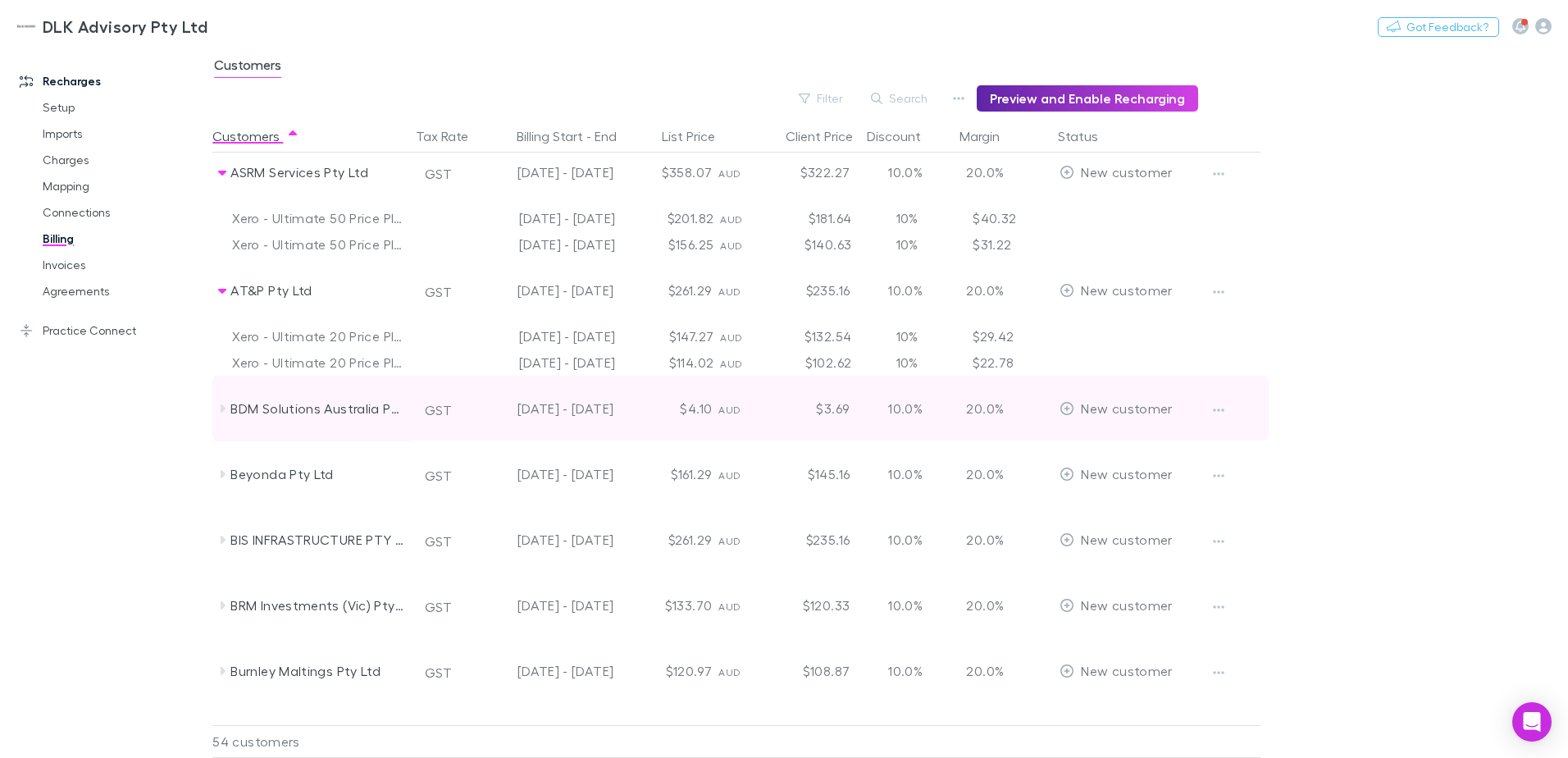
click at [220, 409] on icon at bounding box center [222, 409] width 13 height 13
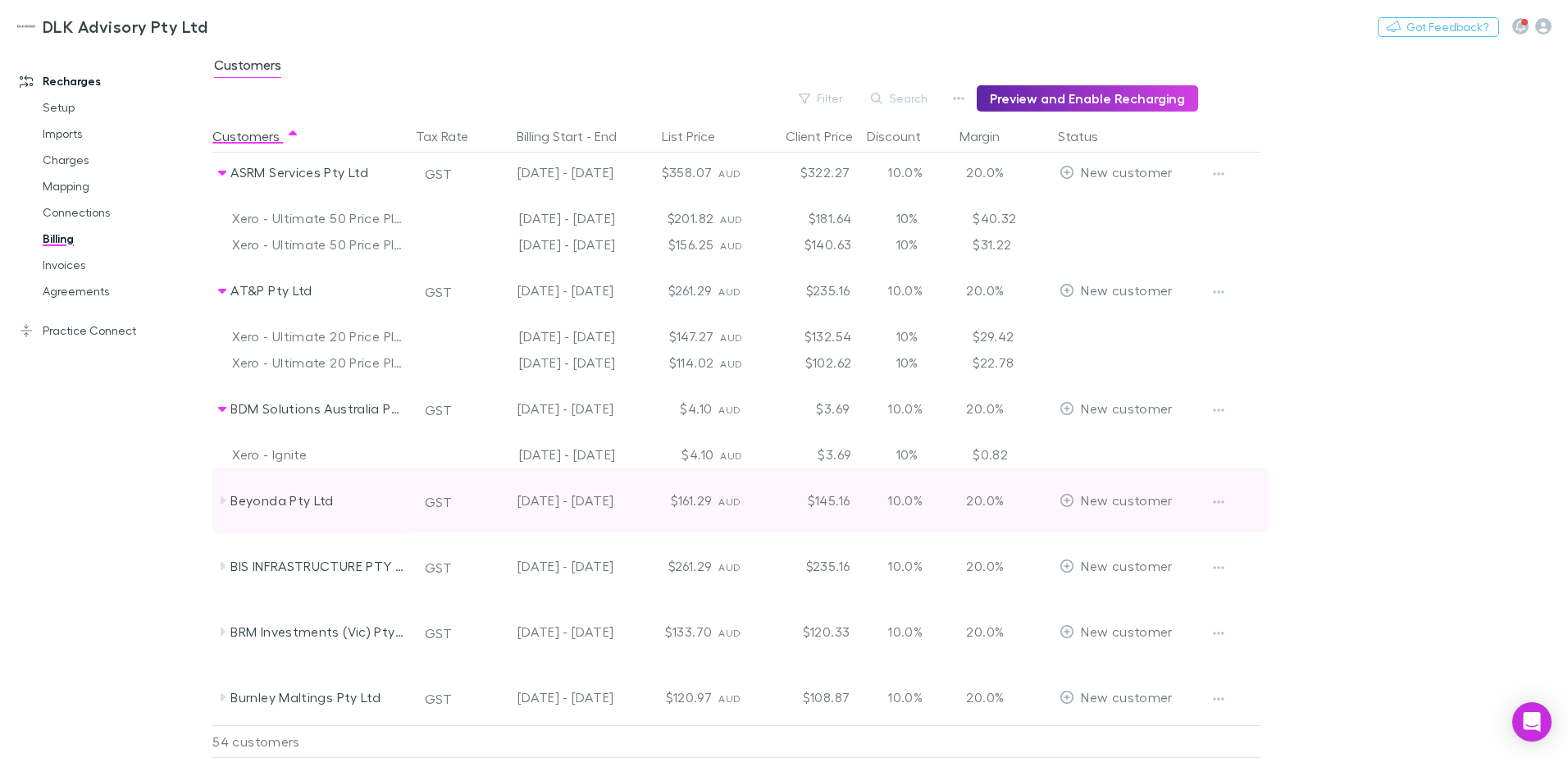
click at [224, 501] on icon at bounding box center [223, 500] width 5 height 8
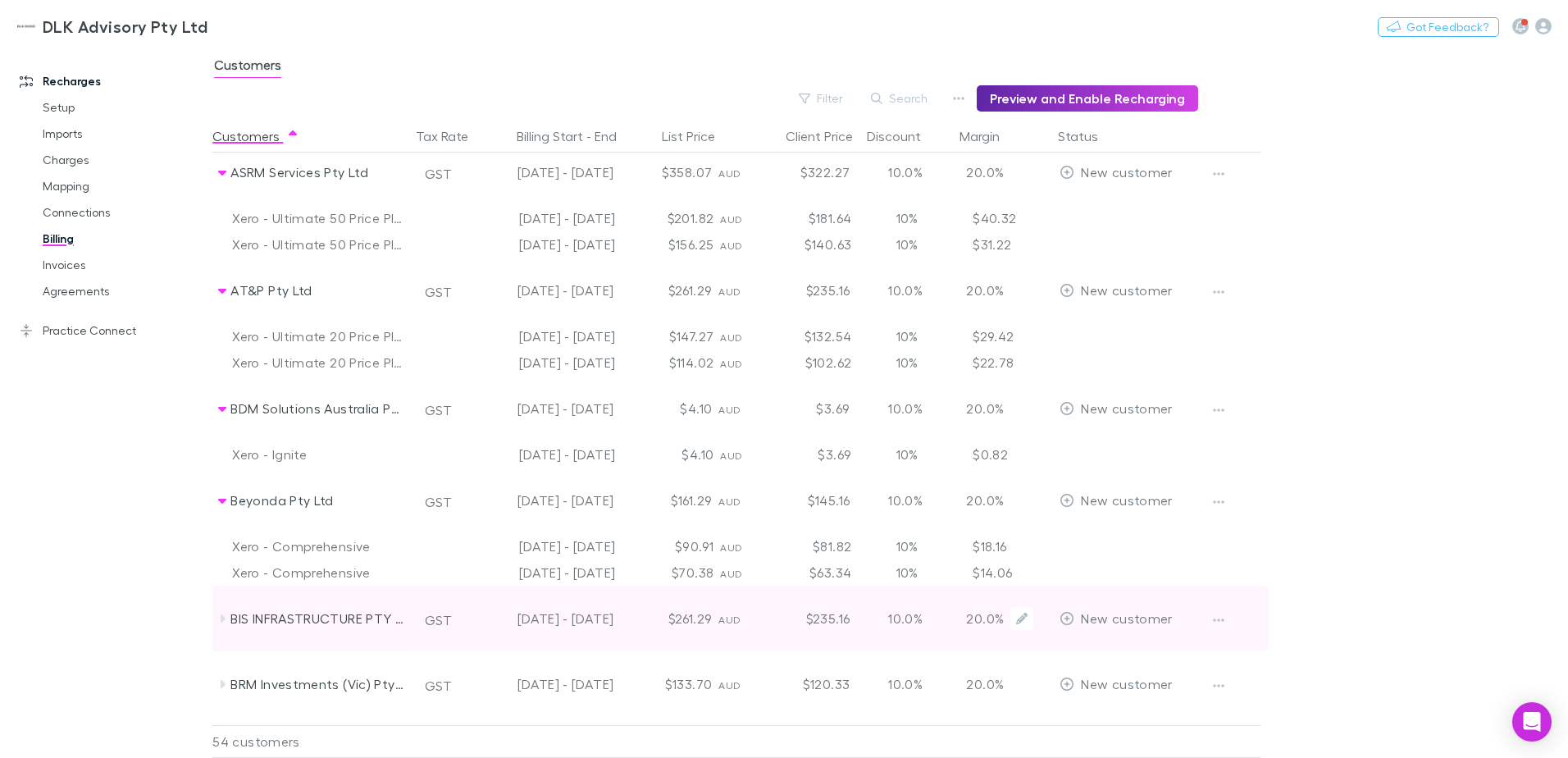
click at [229, 615] on icon at bounding box center [222, 619] width 13 height 13
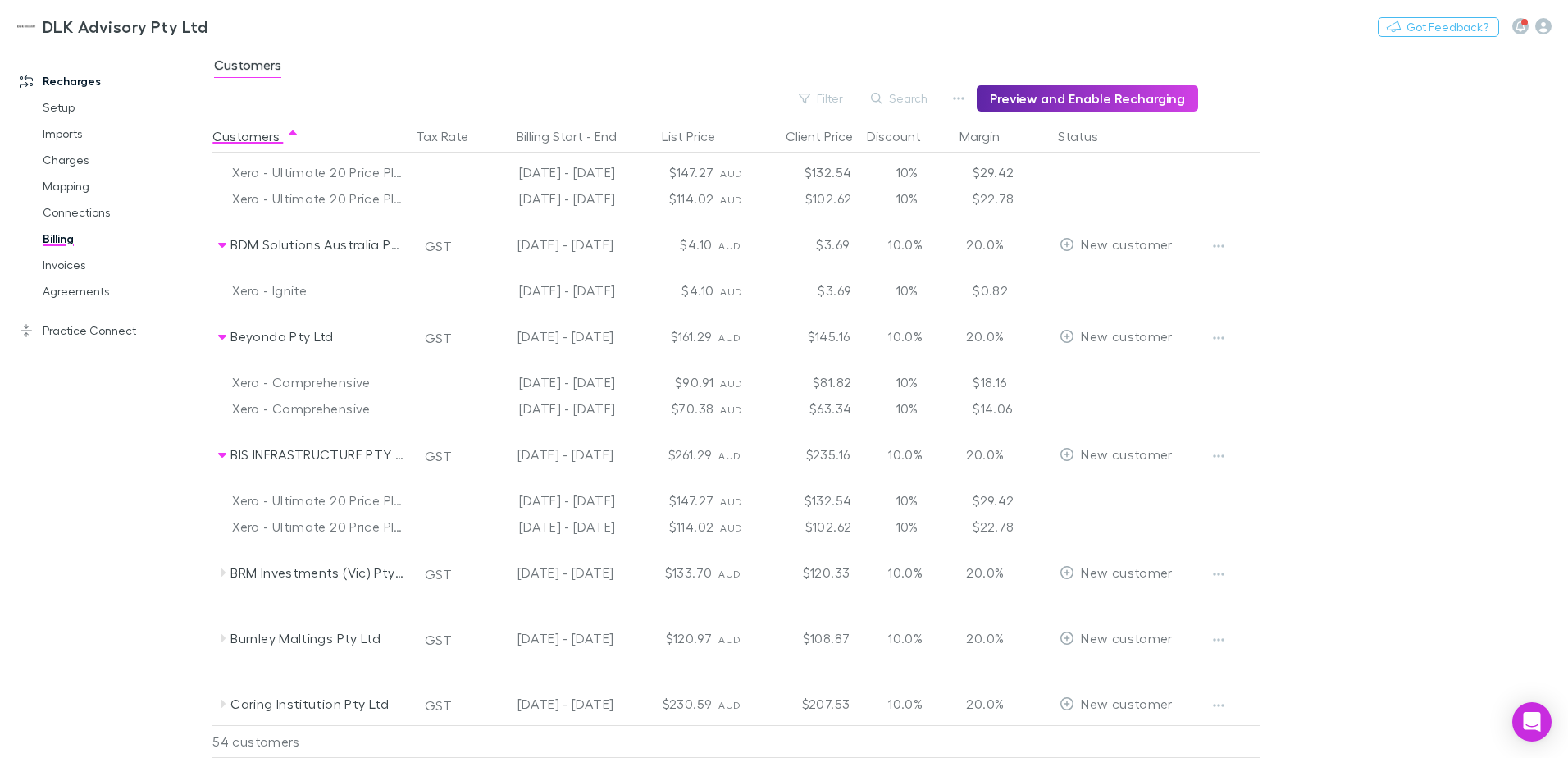
scroll to position [492, 0]
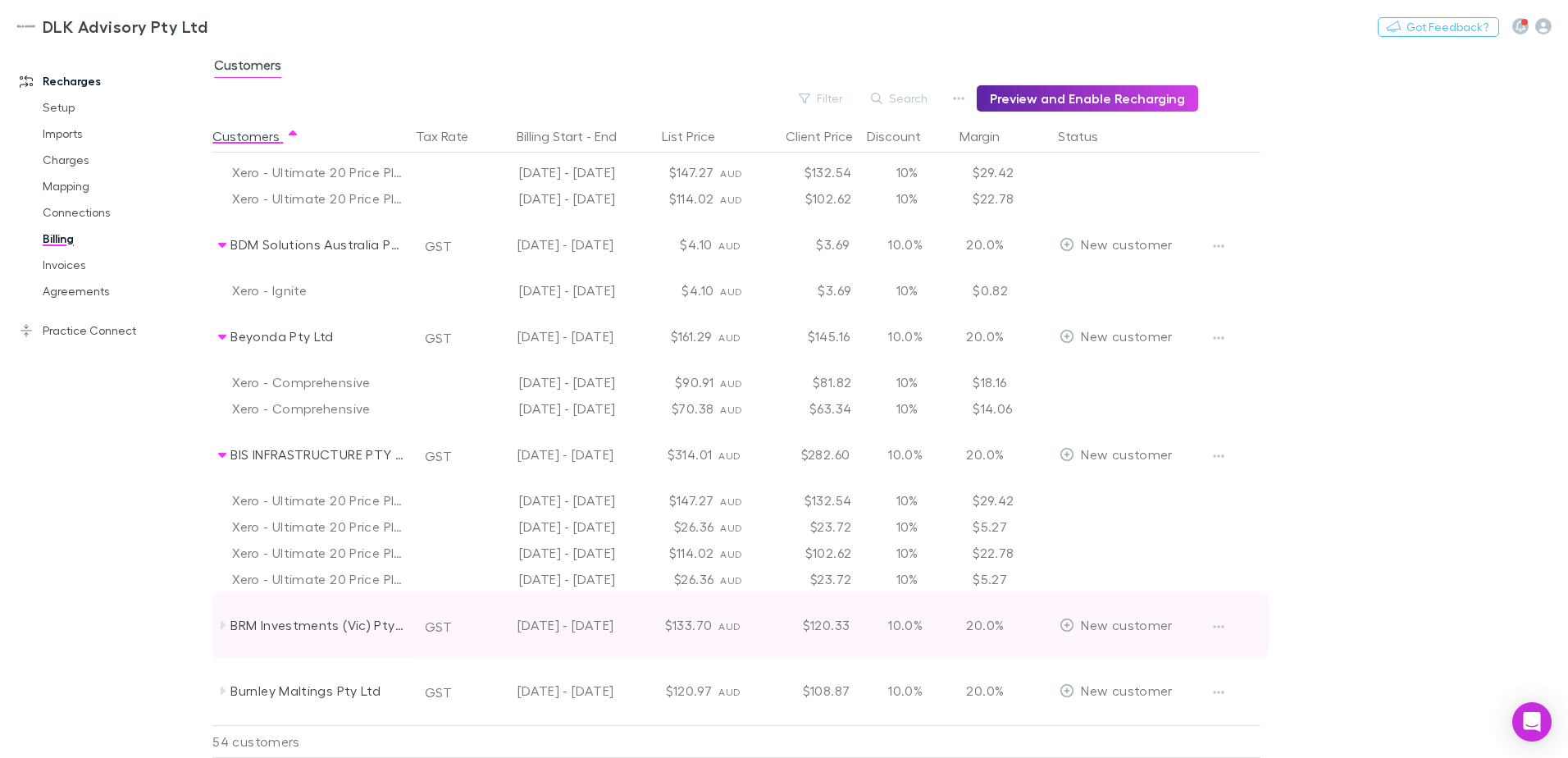
click at [217, 626] on icon at bounding box center [222, 625] width 13 height 13
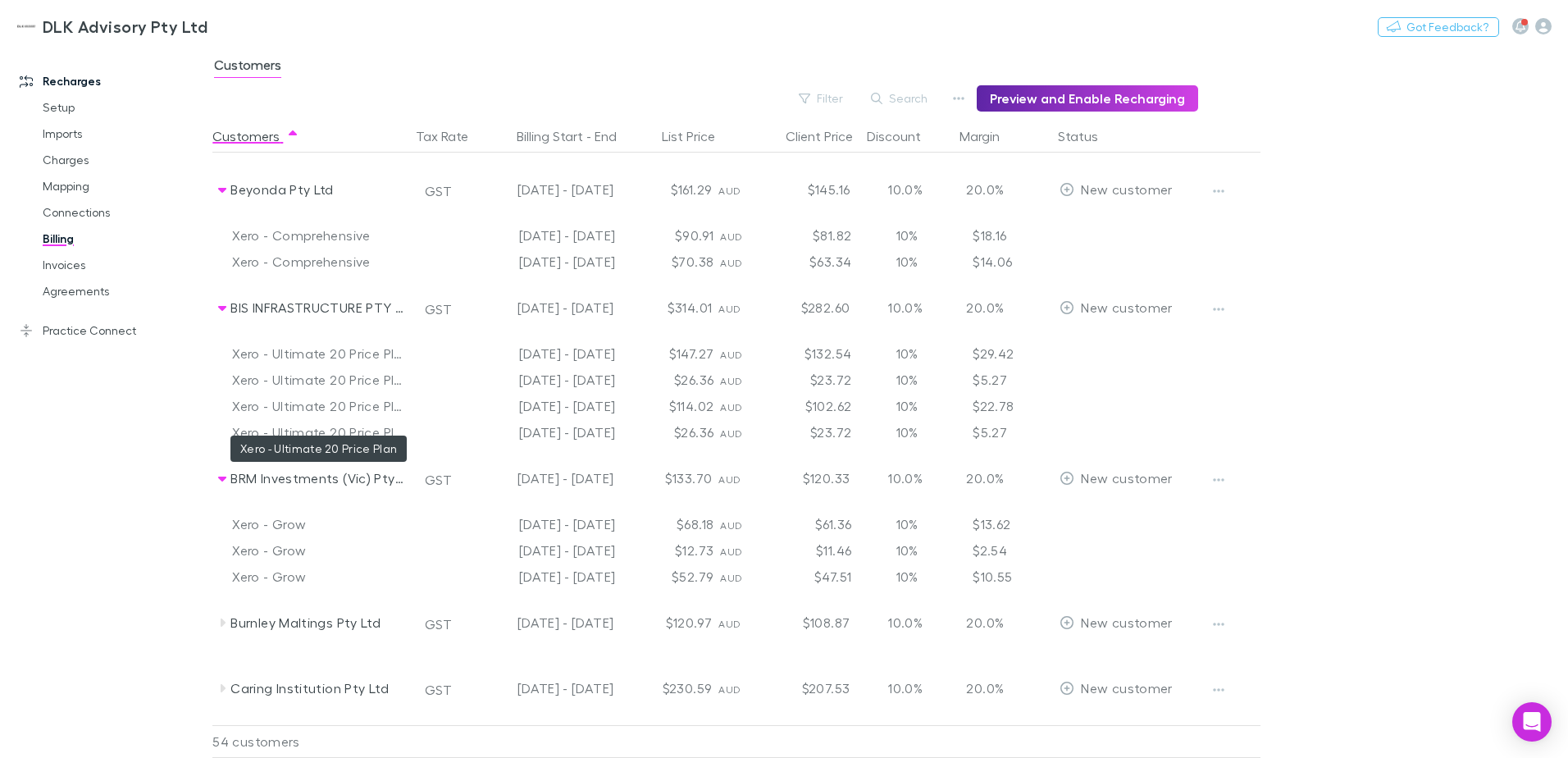
scroll to position [656, 0]
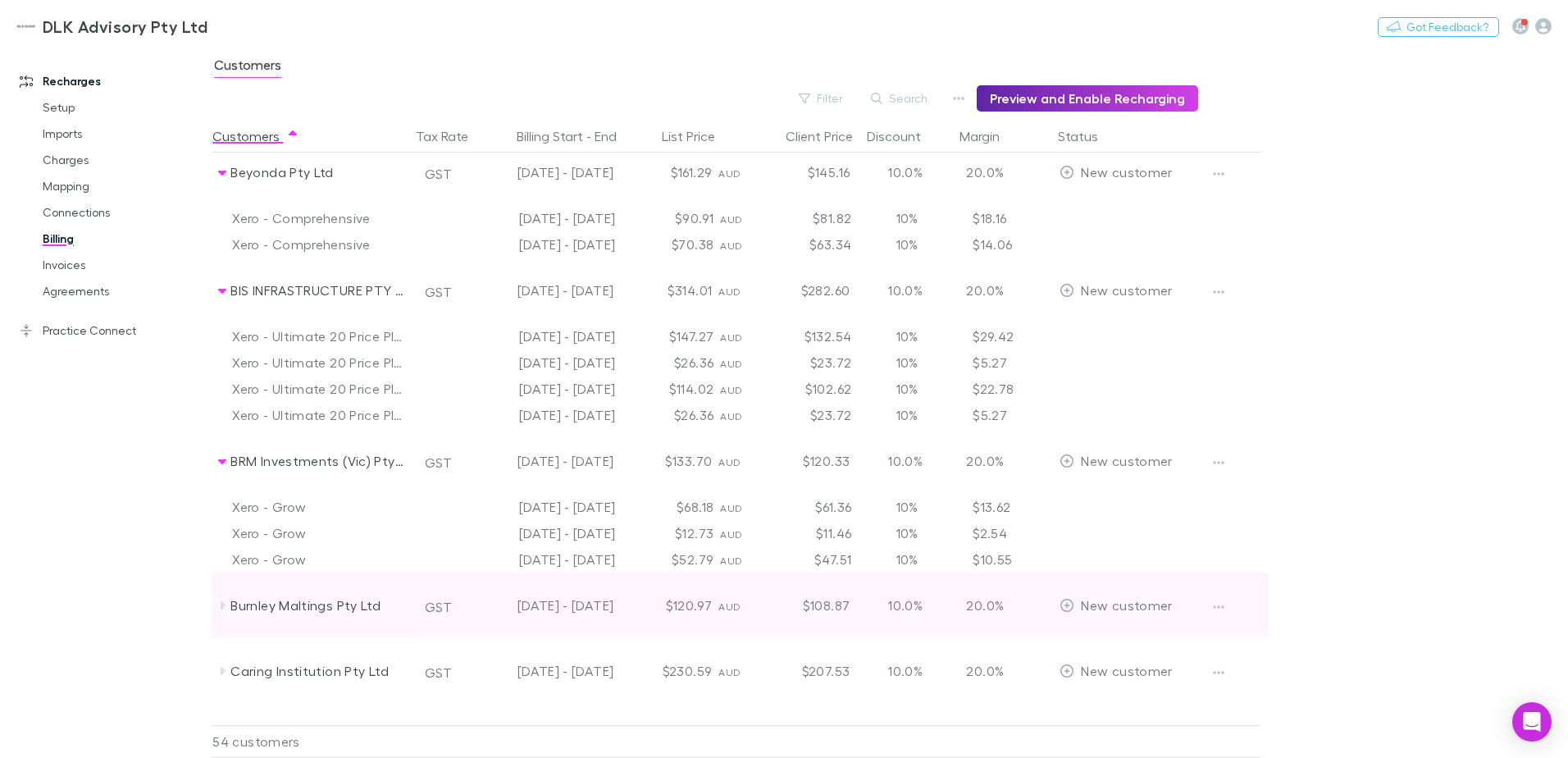
click at [223, 609] on icon at bounding box center [222, 605] width 13 height 13
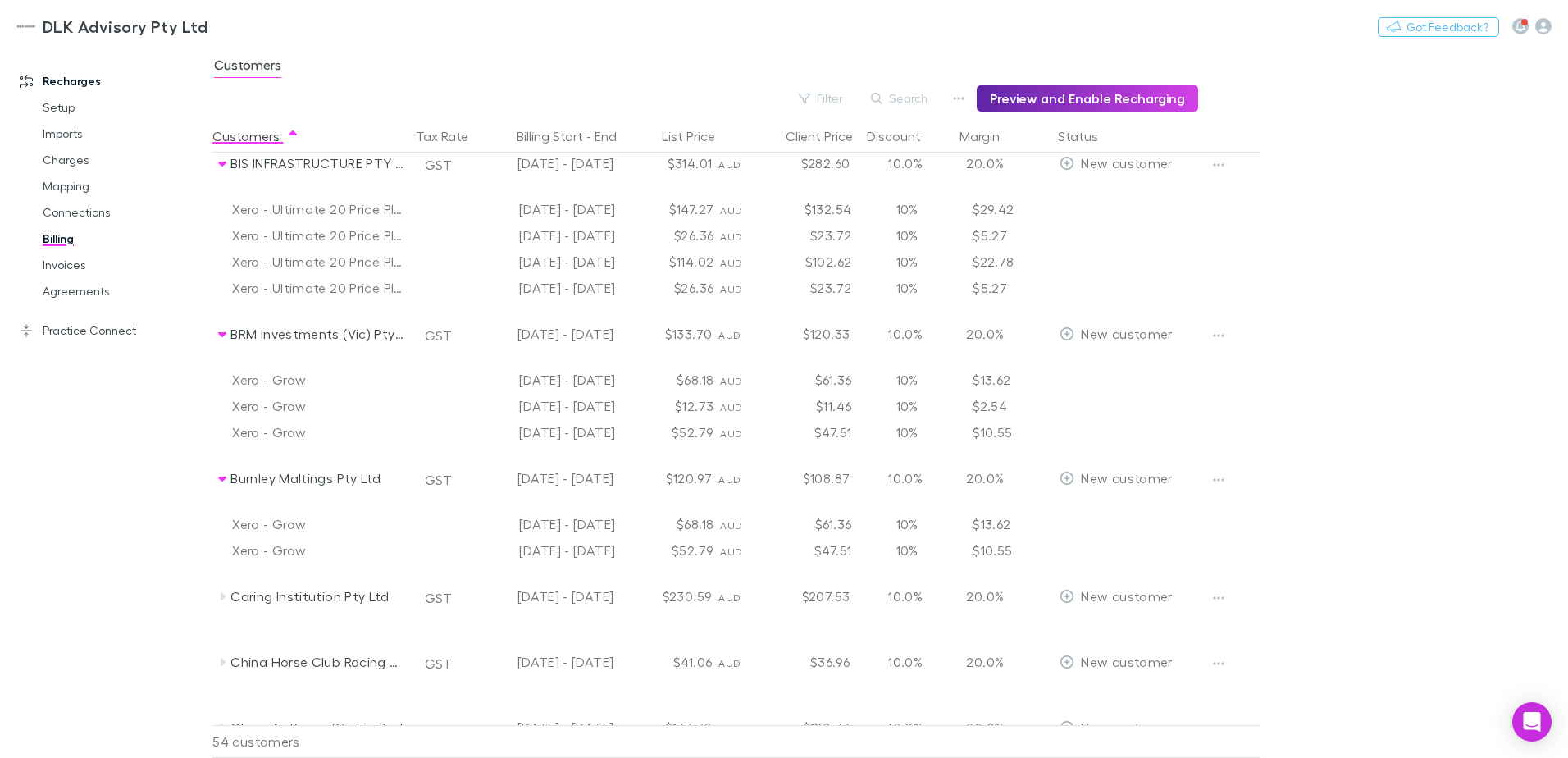
scroll to position [820, 0]
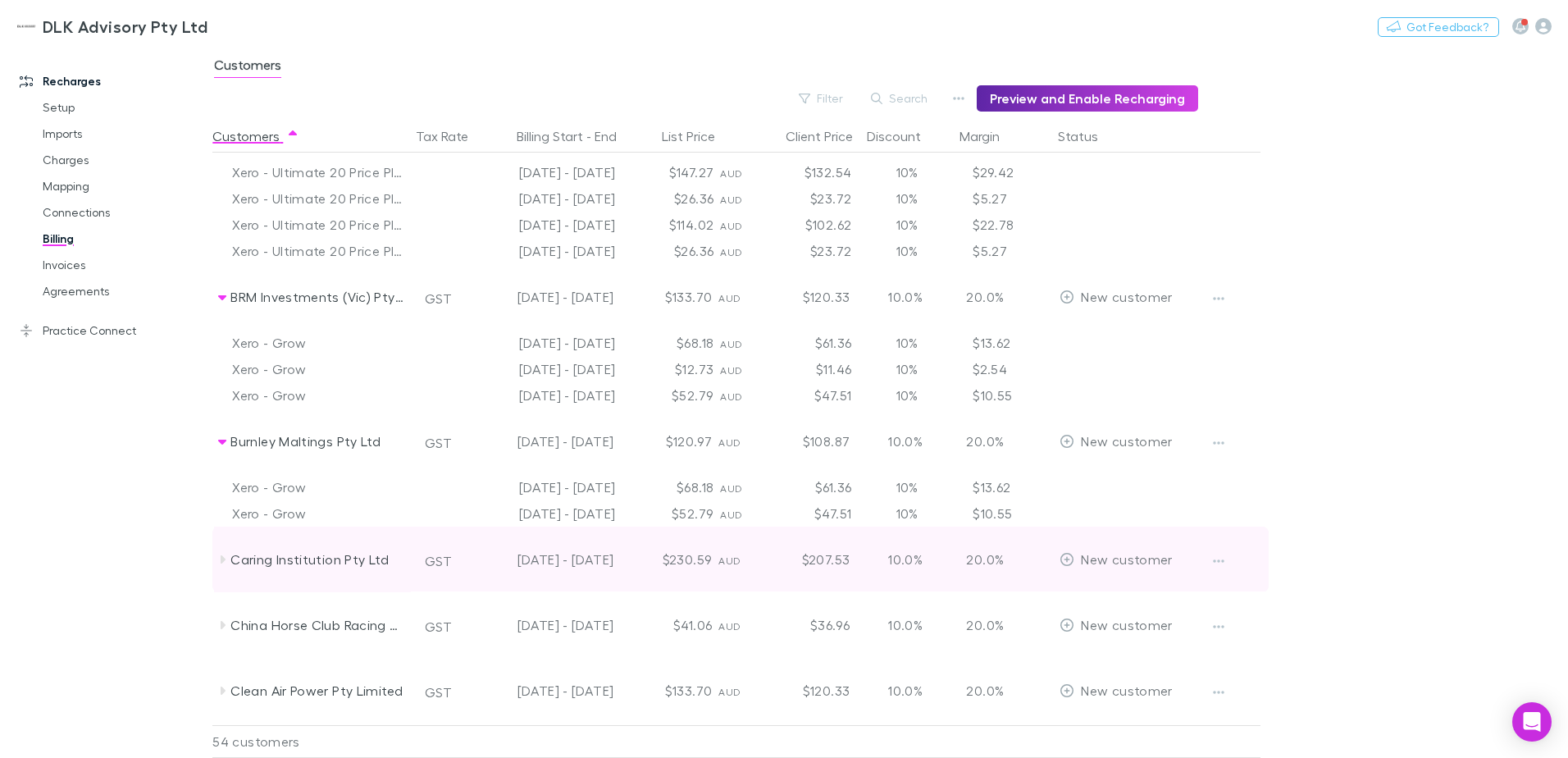
click at [219, 560] on icon at bounding box center [222, 560] width 13 height 13
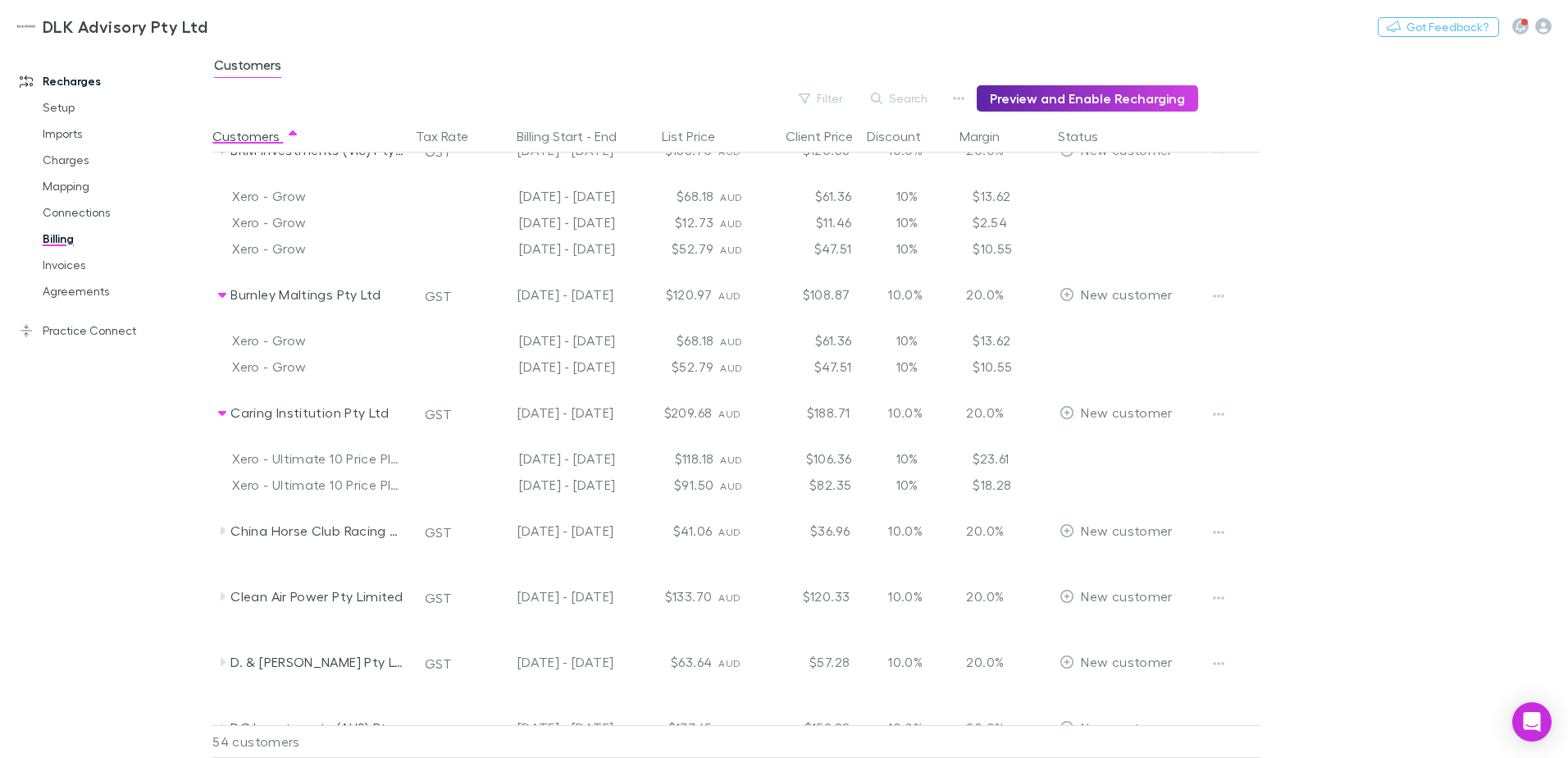
scroll to position [1067, 0]
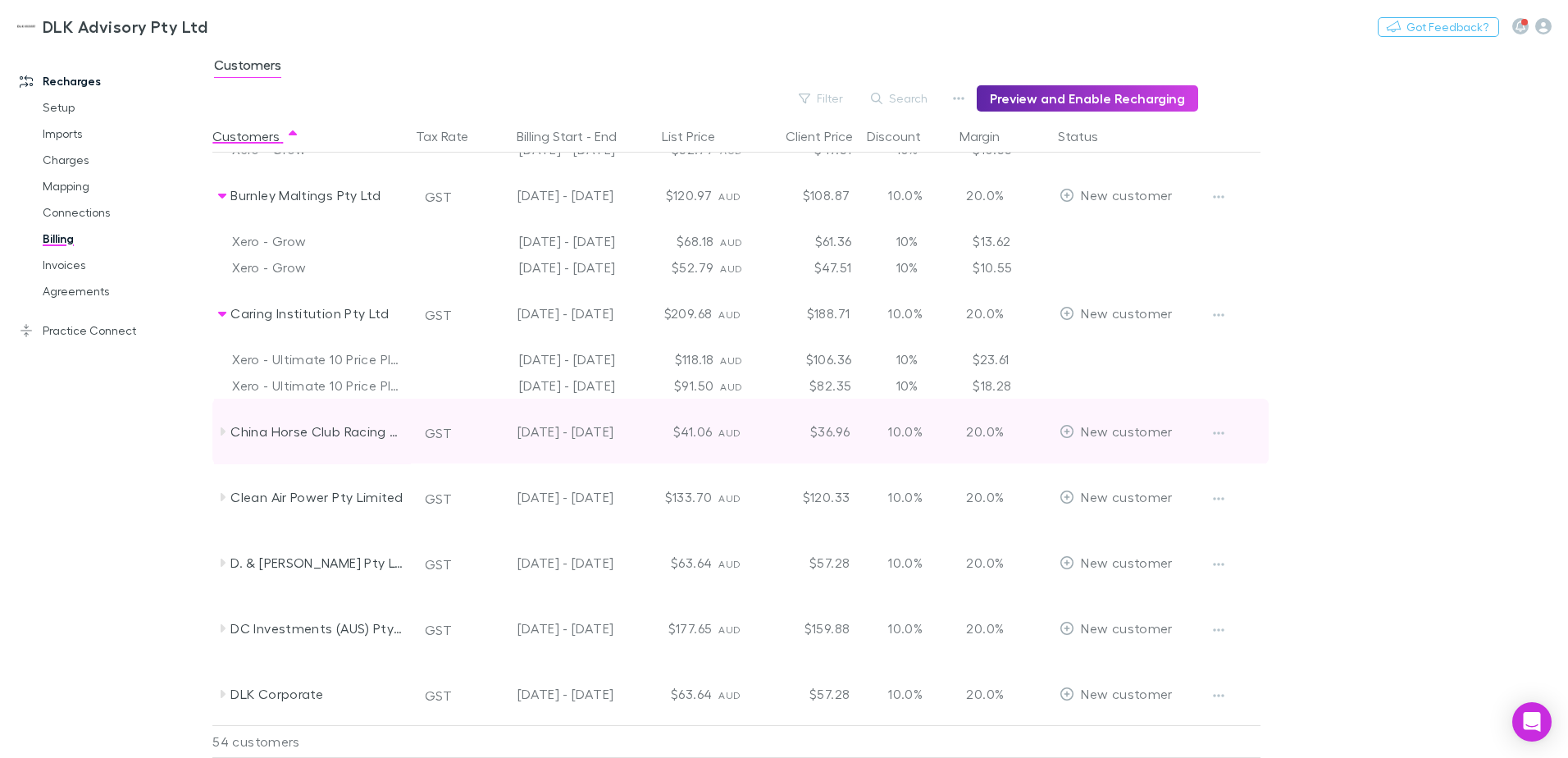
click at [225, 432] on icon at bounding box center [223, 431] width 5 height 8
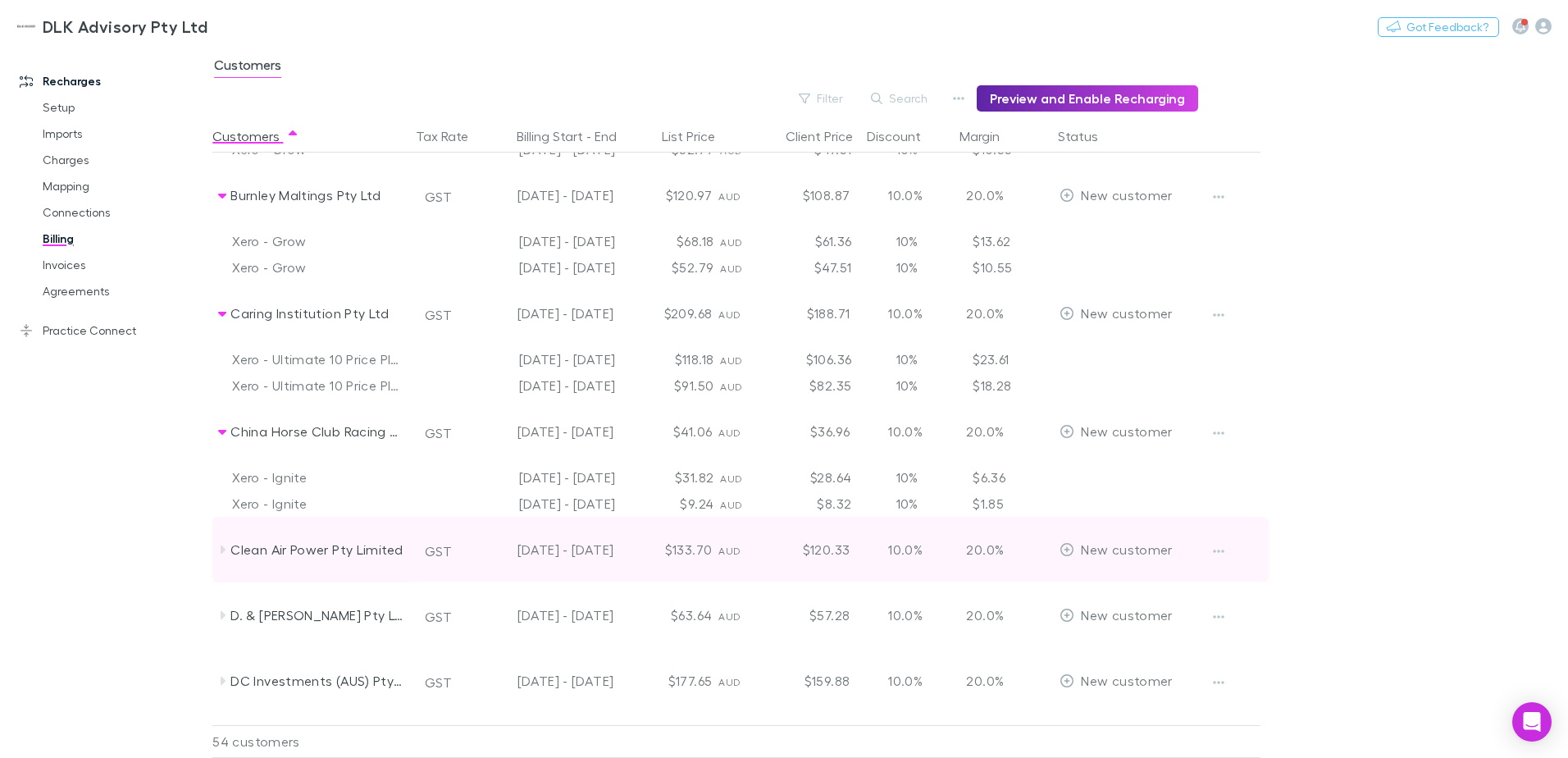
click at [218, 555] on icon at bounding box center [222, 550] width 13 height 13
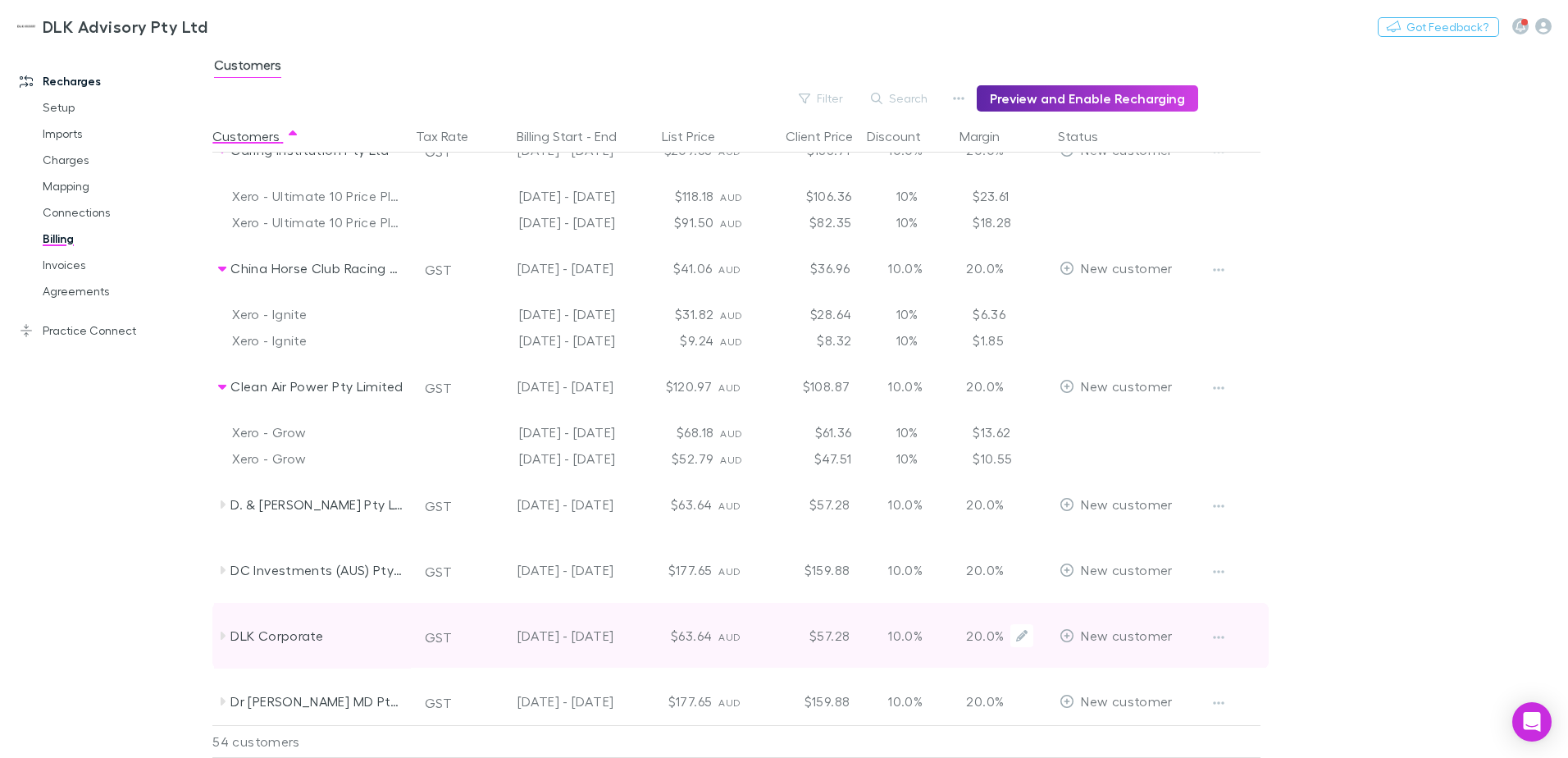
scroll to position [1230, 0]
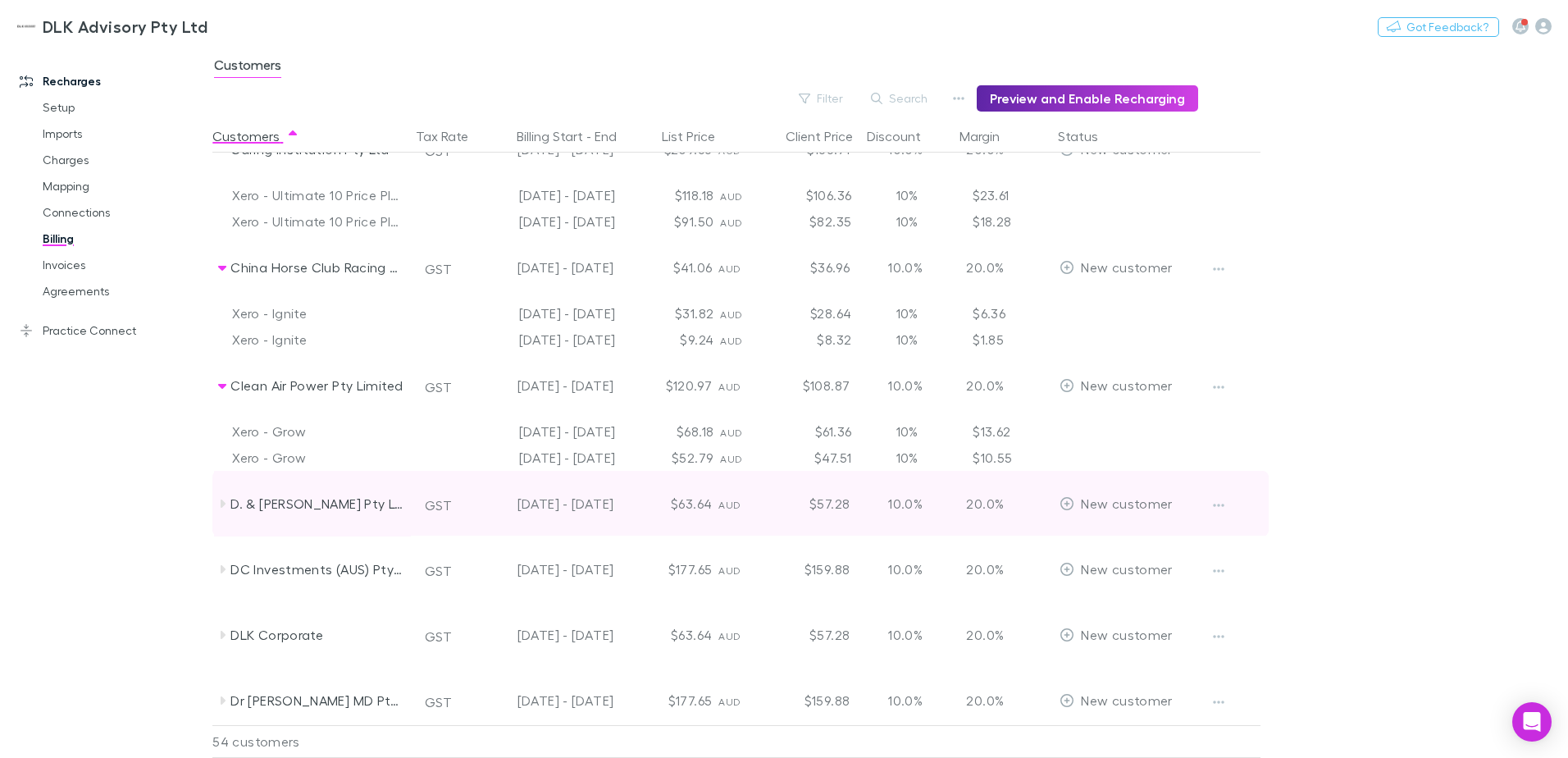
click at [224, 500] on icon at bounding box center [222, 503] width 13 height 13
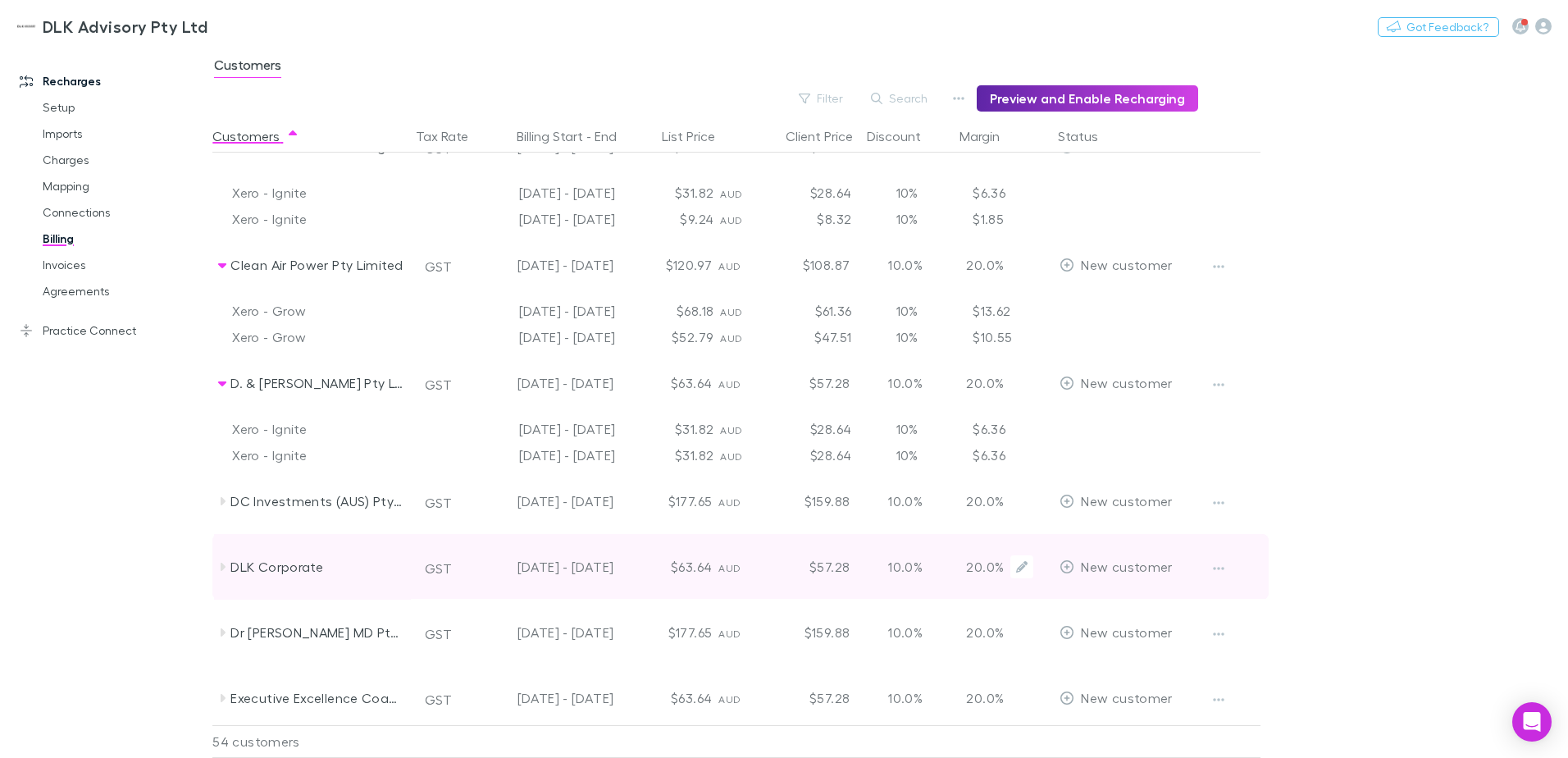
scroll to position [1394, 0]
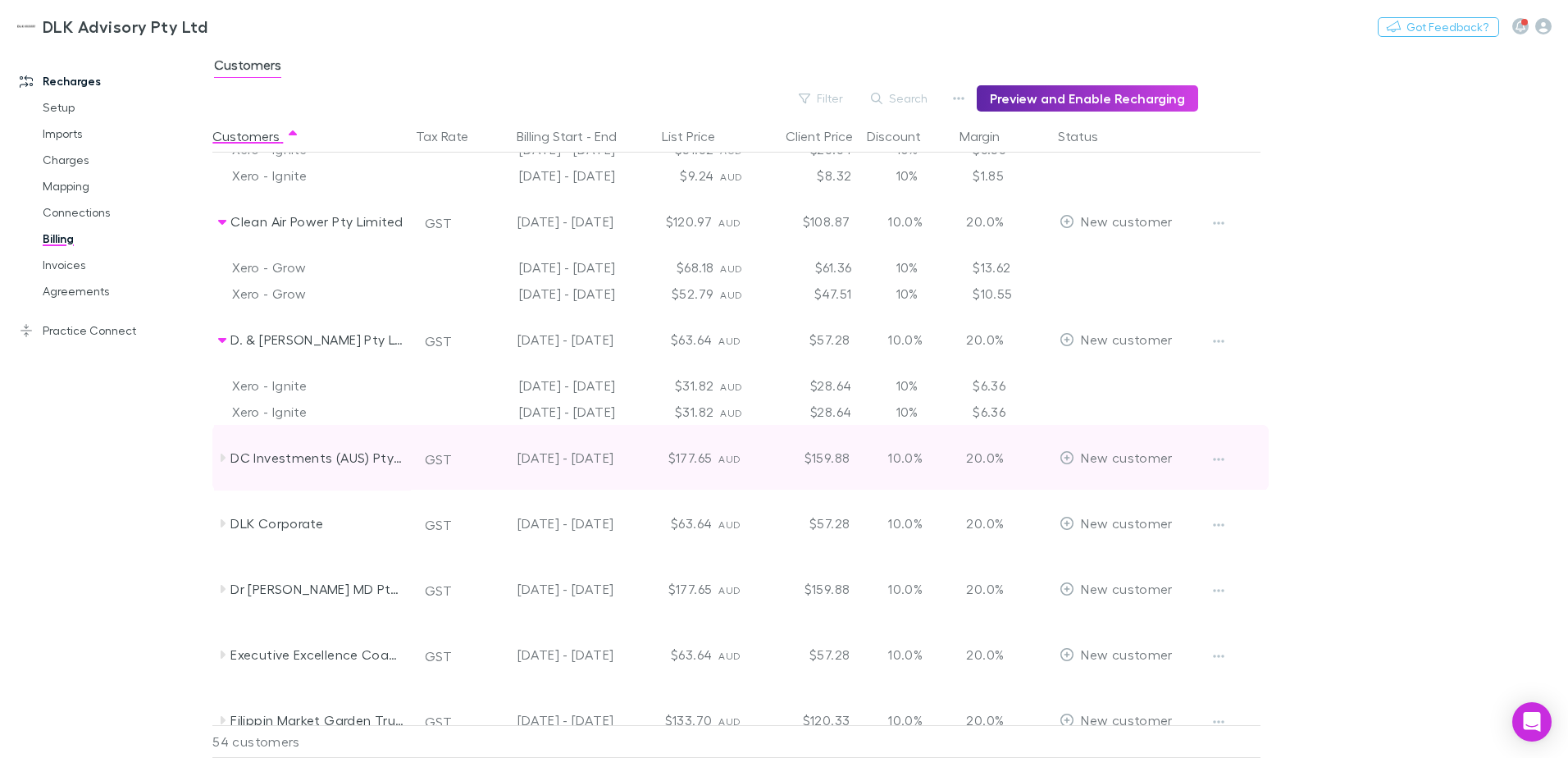
click at [222, 459] on icon at bounding box center [223, 458] width 5 height 8
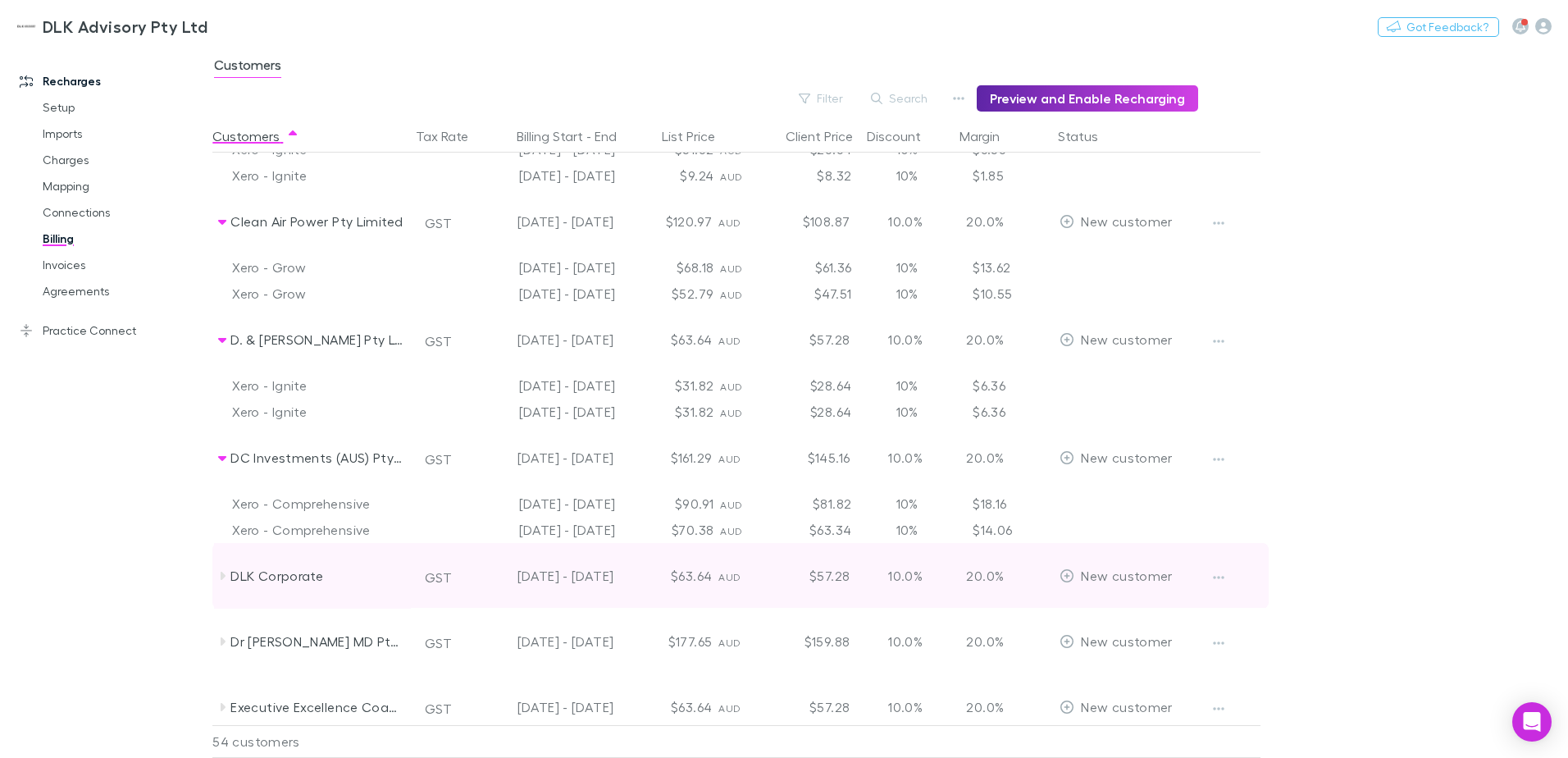
click at [220, 575] on icon at bounding box center [222, 576] width 13 height 13
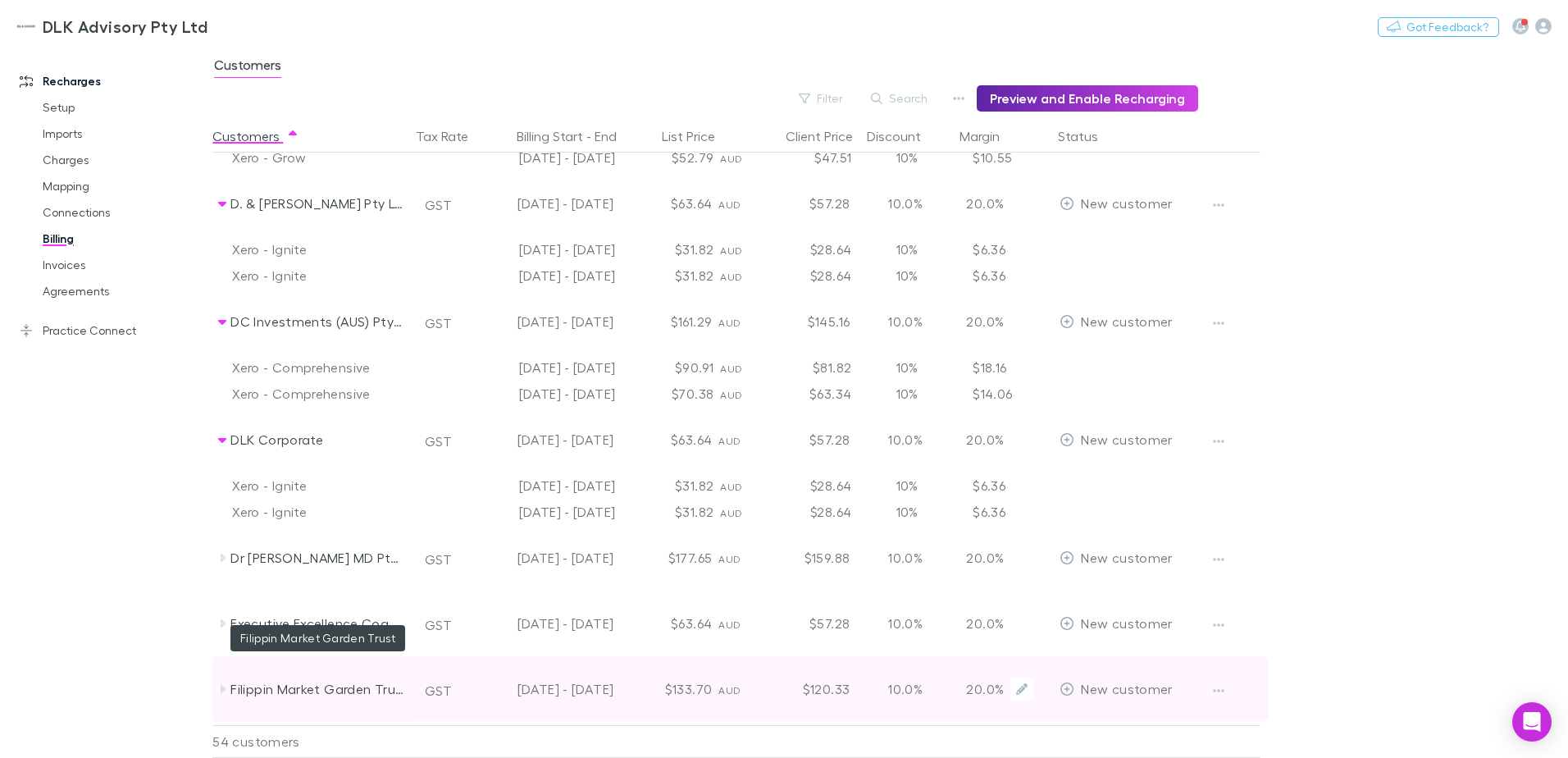
scroll to position [1640, 0]
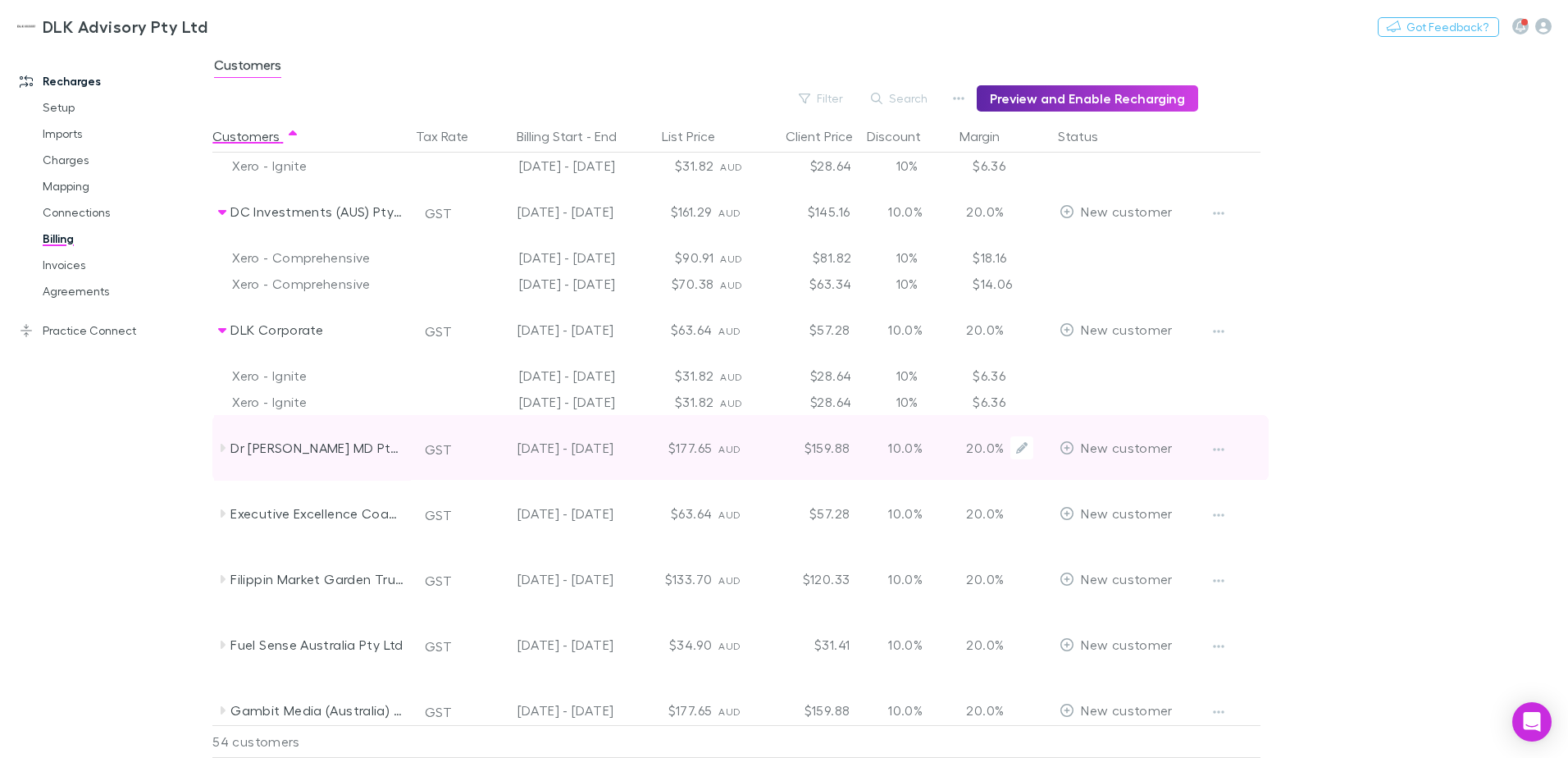
click at [215, 449] on div "Dr Bricks MD Pty Ltd" at bounding box center [312, 447] width 197 height 66
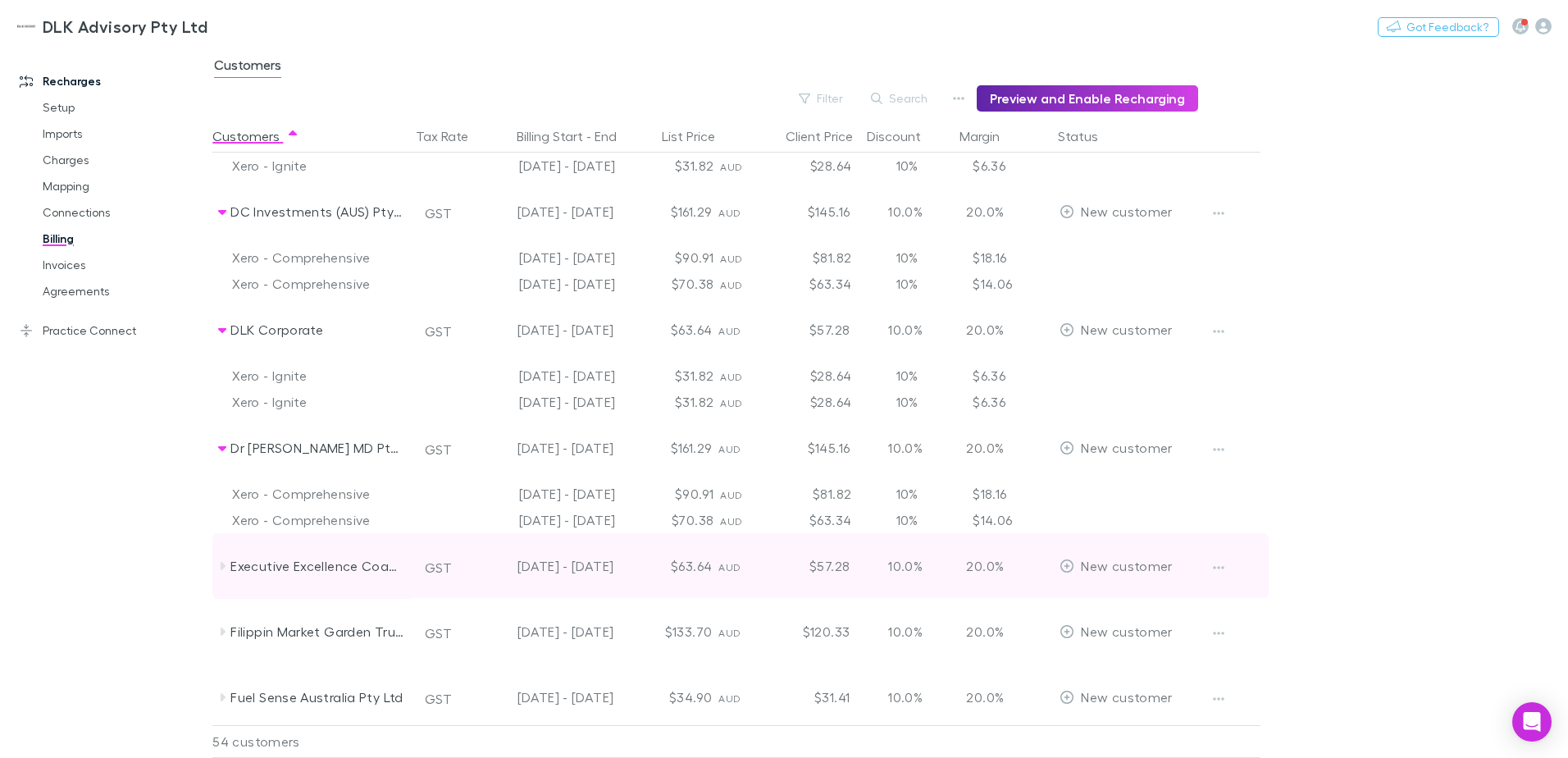
click at [216, 565] on icon at bounding box center [222, 566] width 13 height 13
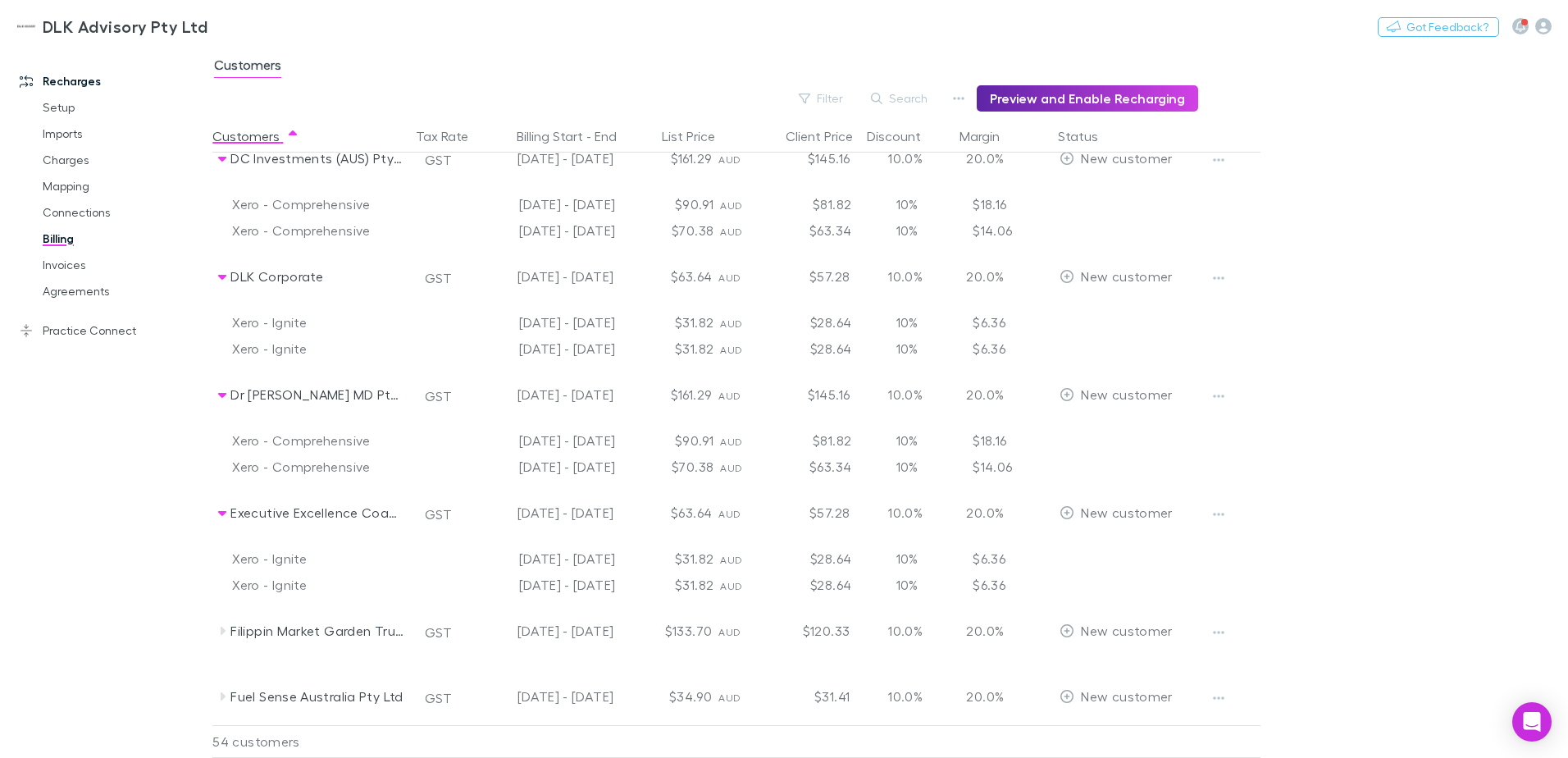
scroll to position [1723, 0]
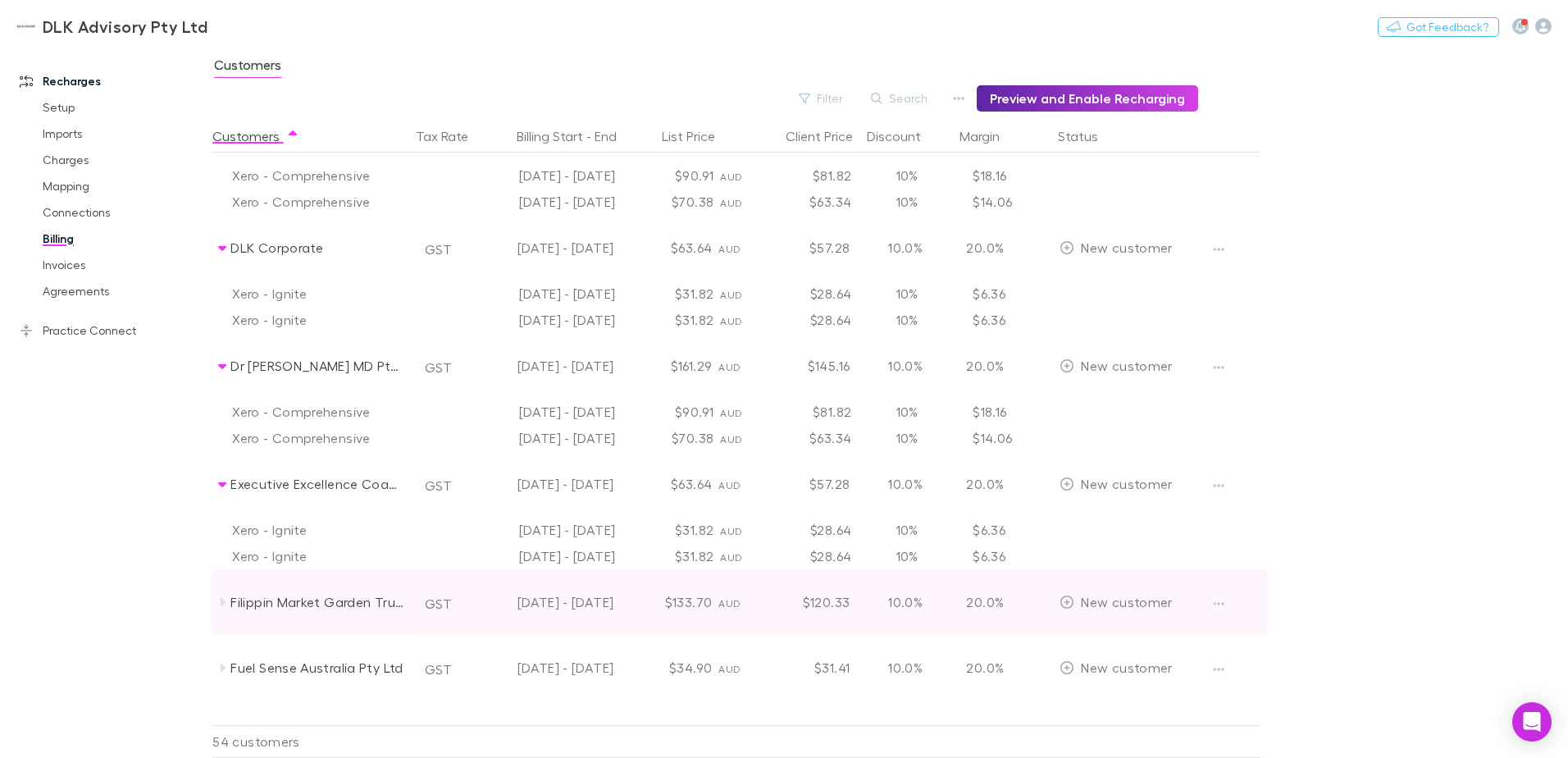
click at [225, 601] on icon at bounding box center [223, 602] width 5 height 8
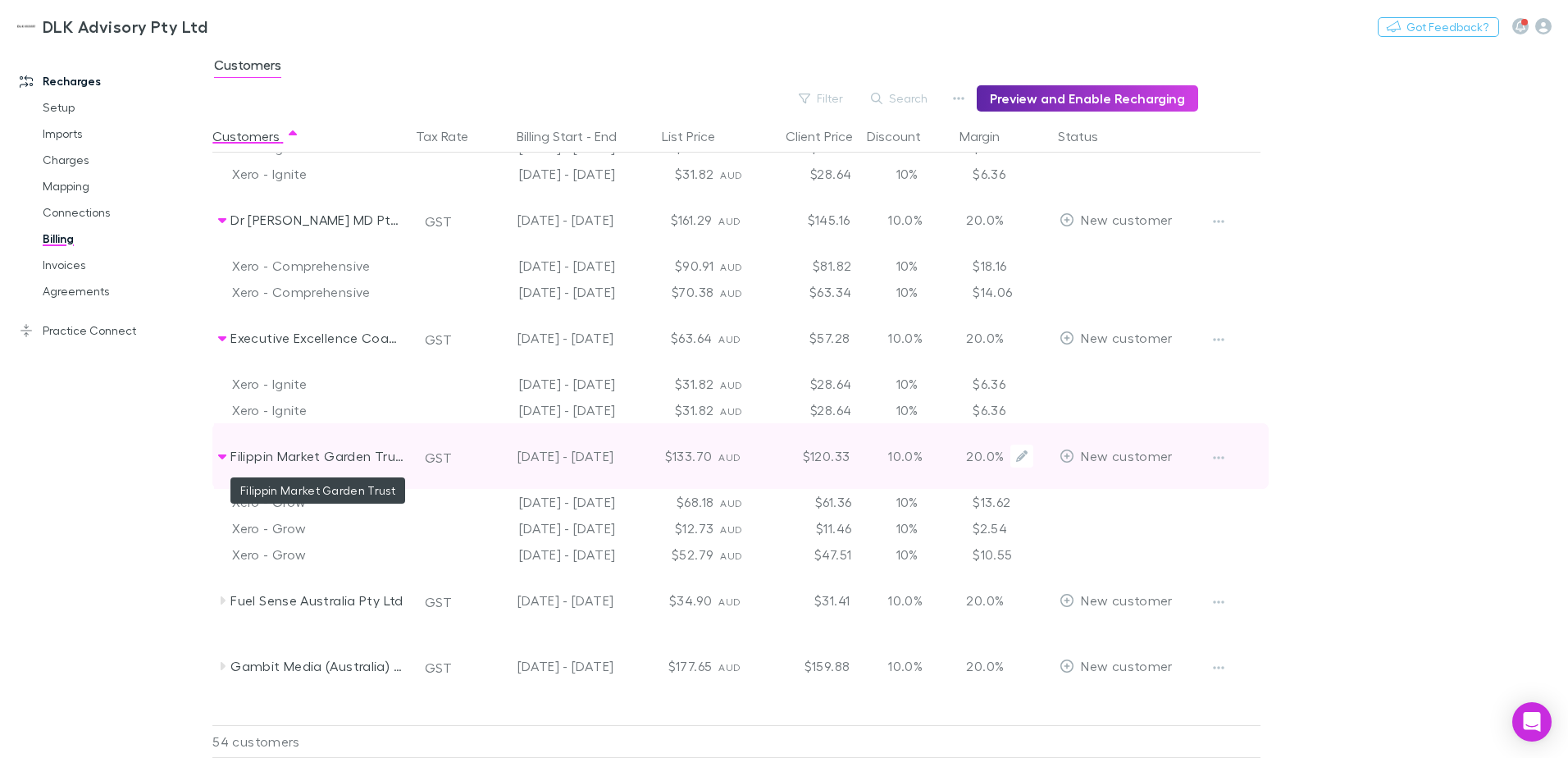
scroll to position [1887, 0]
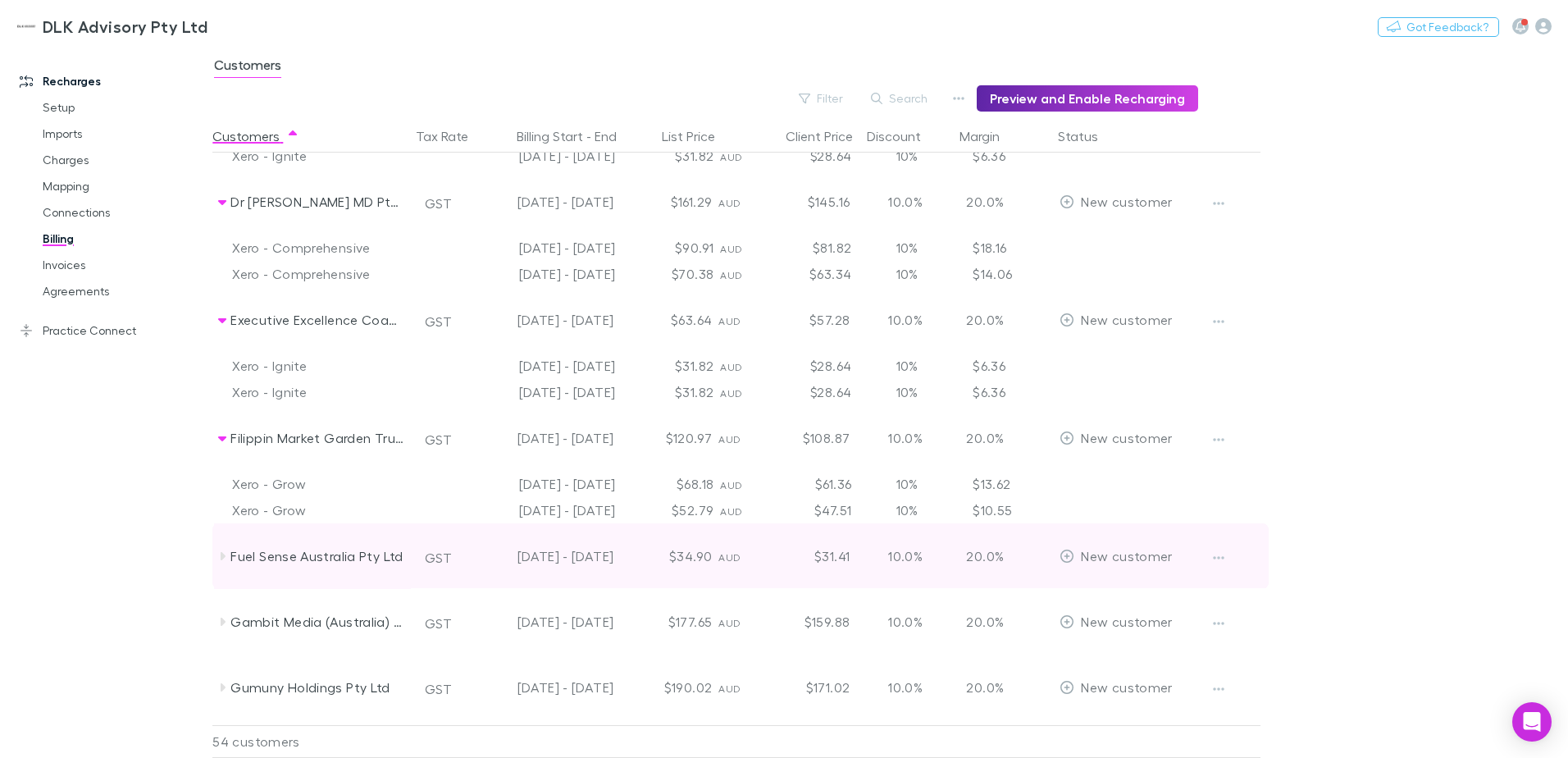
click at [225, 559] on icon at bounding box center [222, 556] width 13 height 13
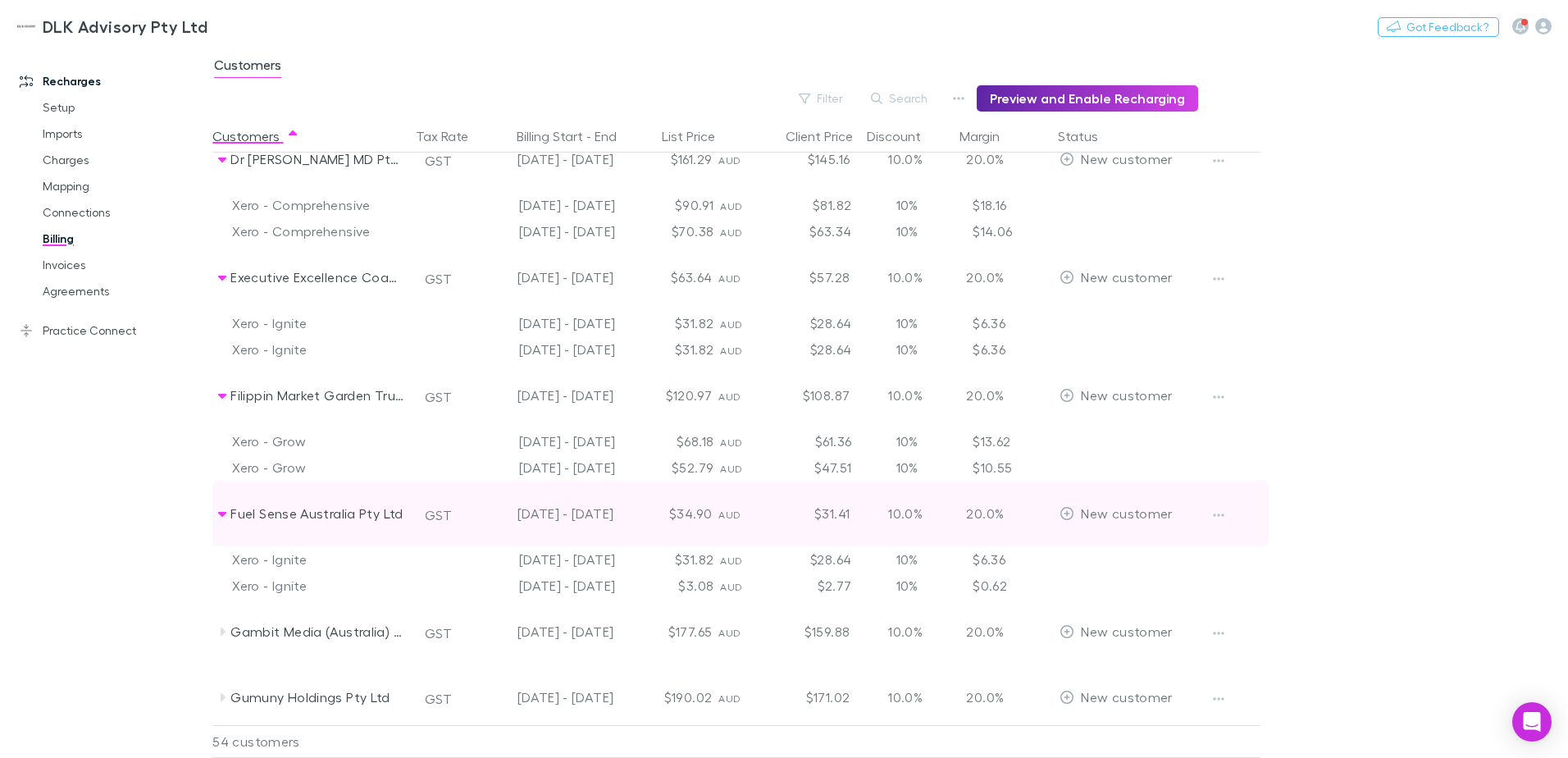
scroll to position [1968, 0]
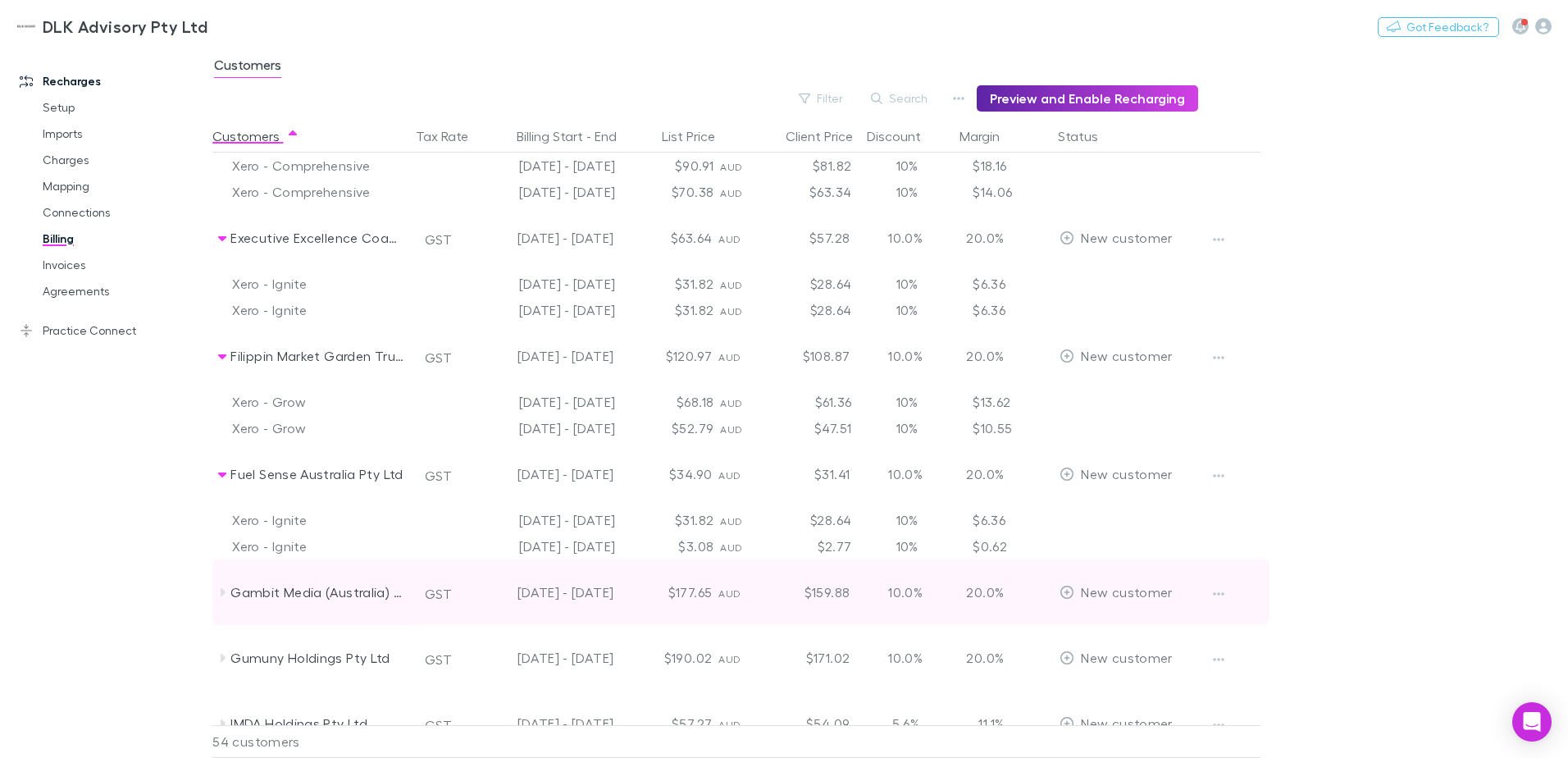
click at [222, 590] on icon at bounding box center [223, 592] width 5 height 8
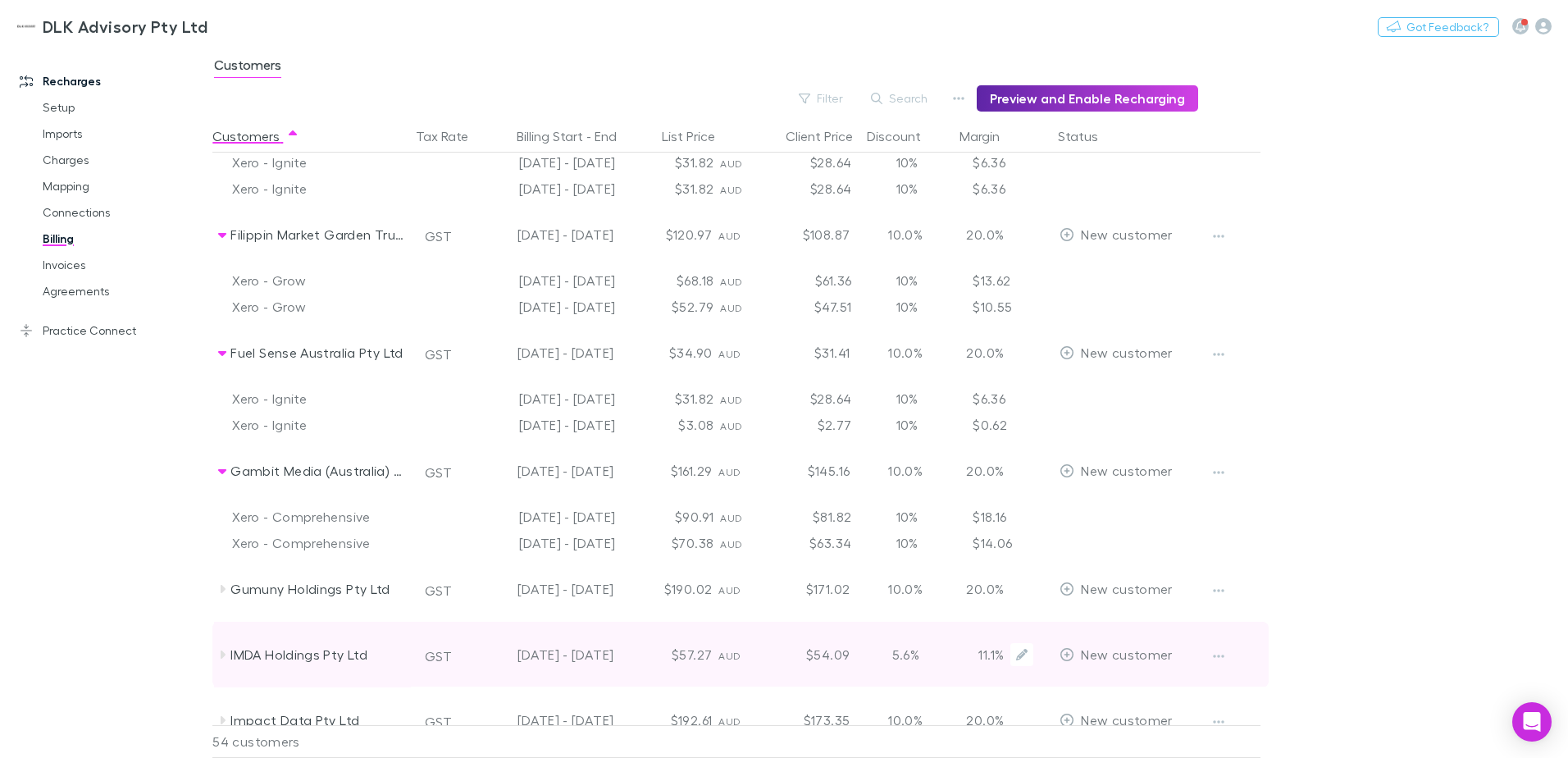
scroll to position [2132, 0]
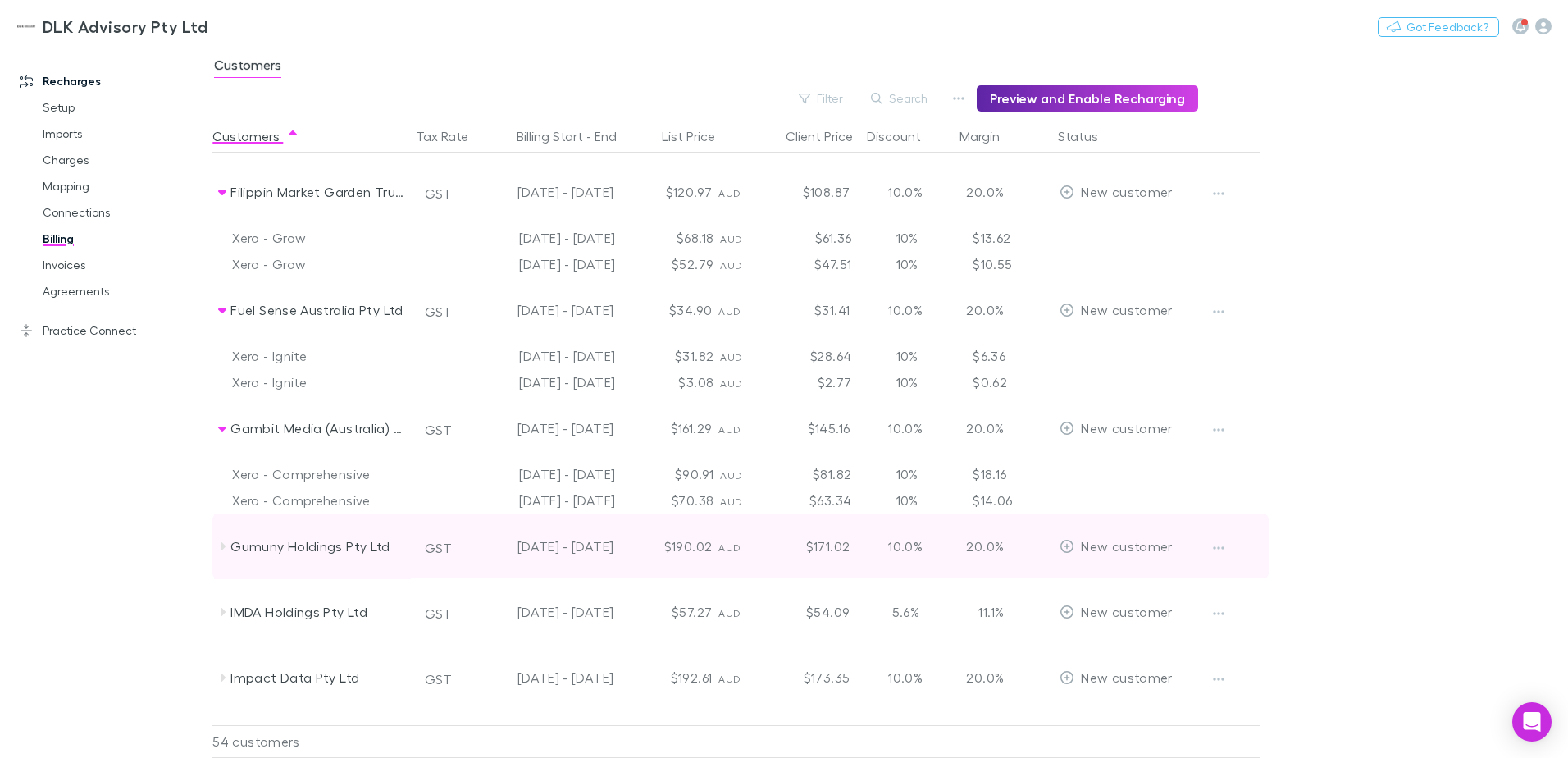
click at [226, 547] on icon at bounding box center [222, 547] width 13 height 13
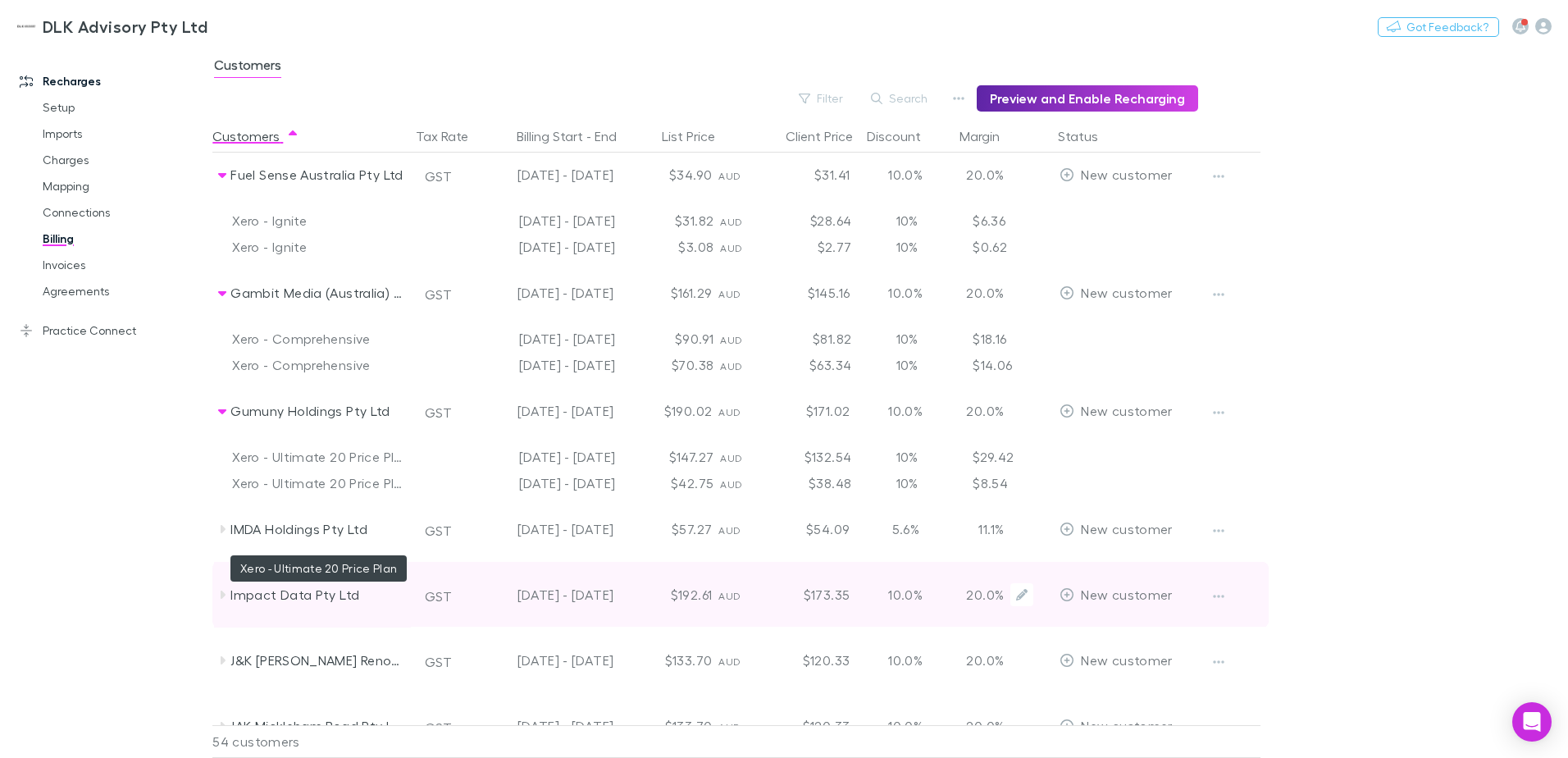
scroll to position [2296, 0]
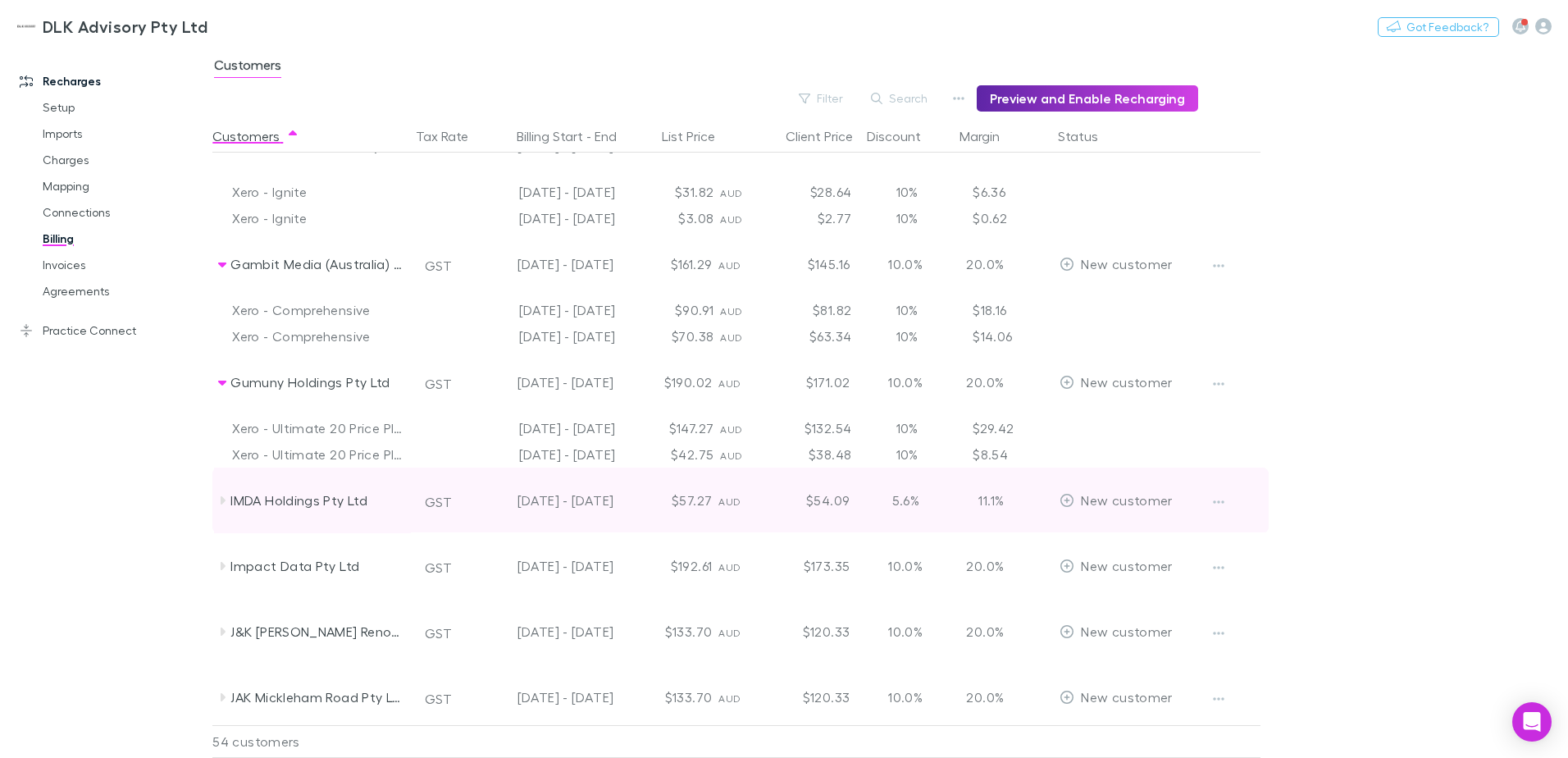
click at [223, 501] on icon at bounding box center [223, 500] width 5 height 8
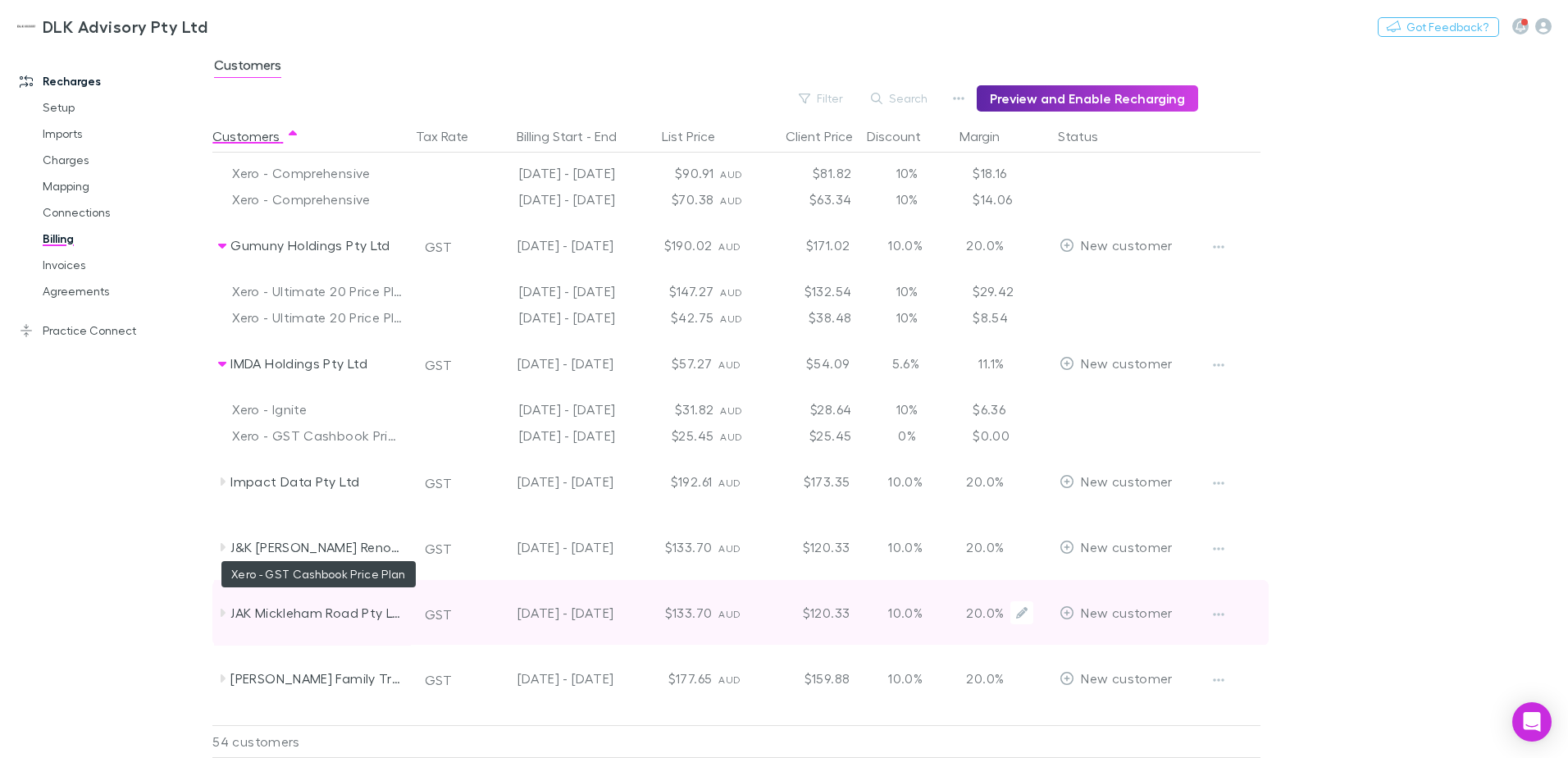
scroll to position [2461, 0]
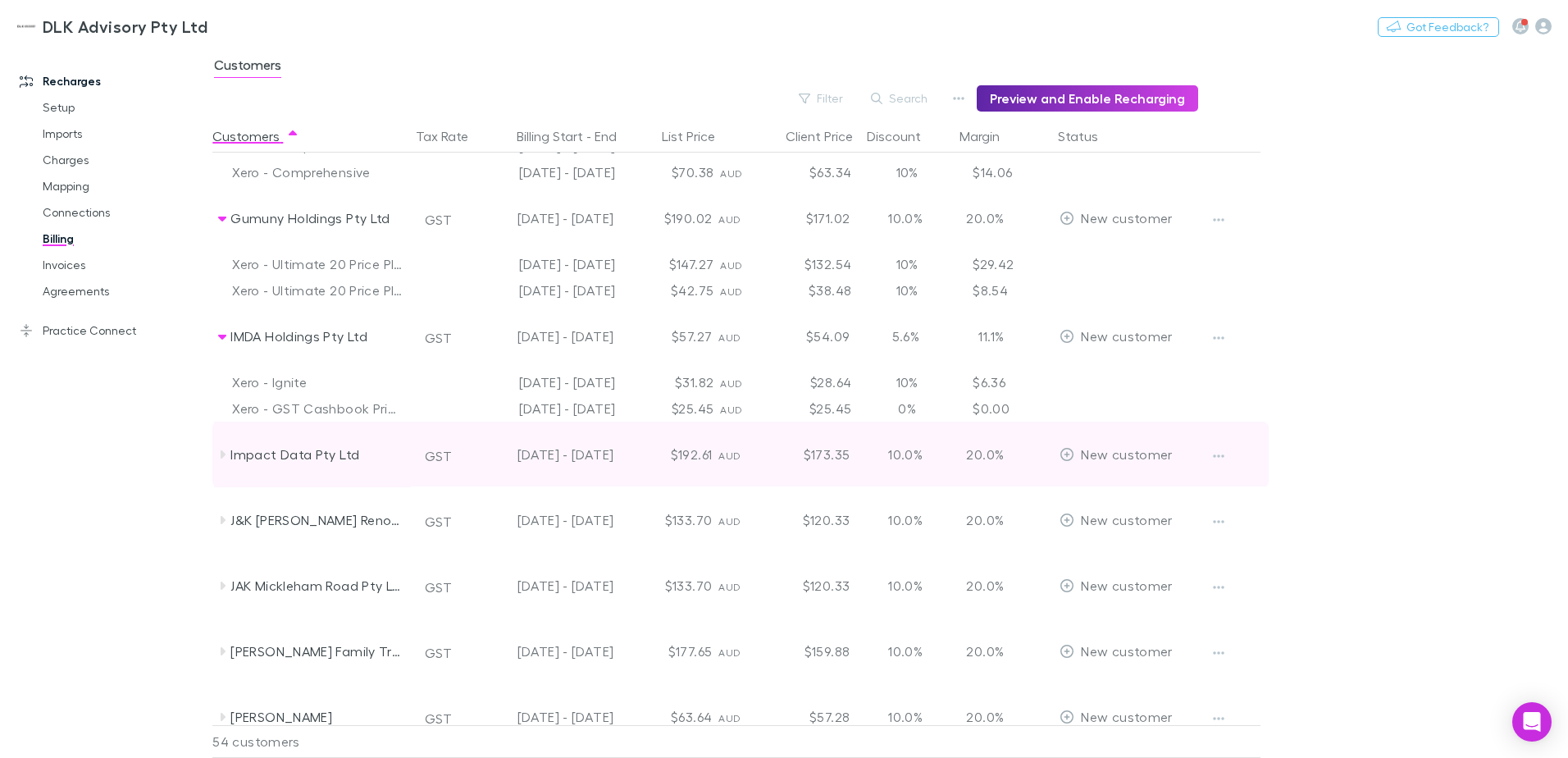
click at [225, 449] on icon at bounding box center [222, 454] width 13 height 13
click at [220, 456] on icon at bounding box center [222, 454] width 13 height 13
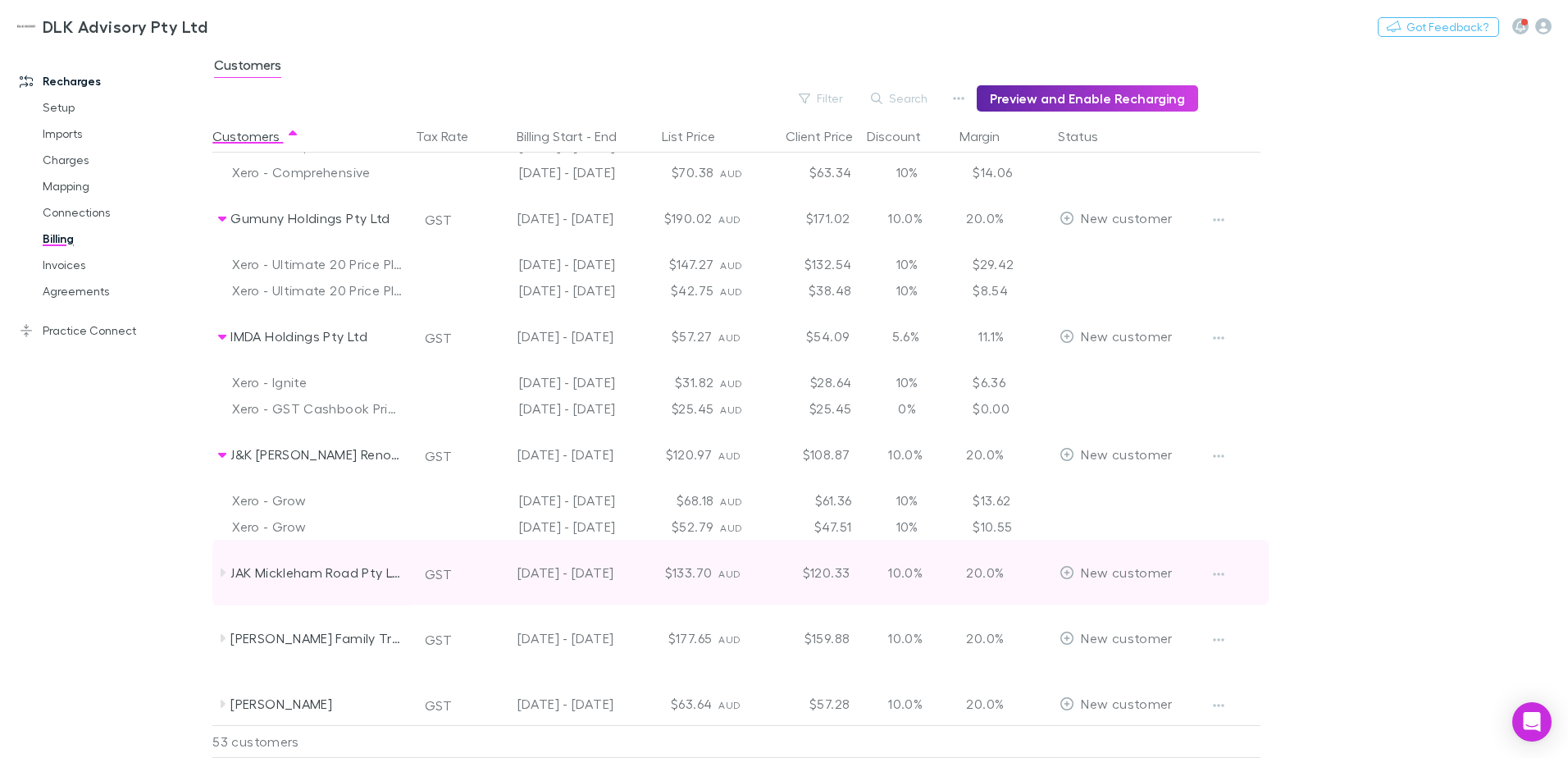
click at [218, 568] on icon at bounding box center [222, 572] width 13 height 13
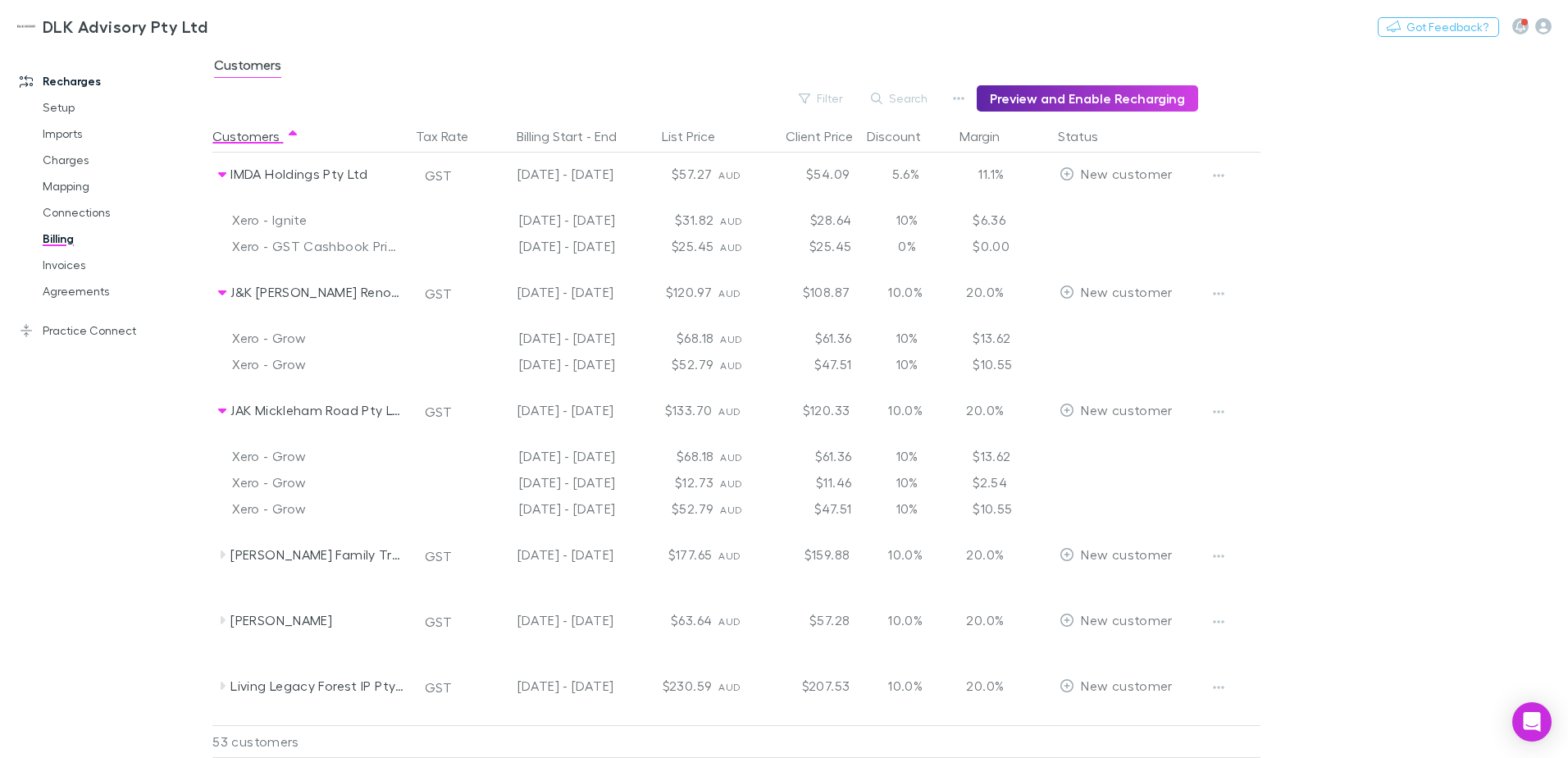
scroll to position [2625, 0]
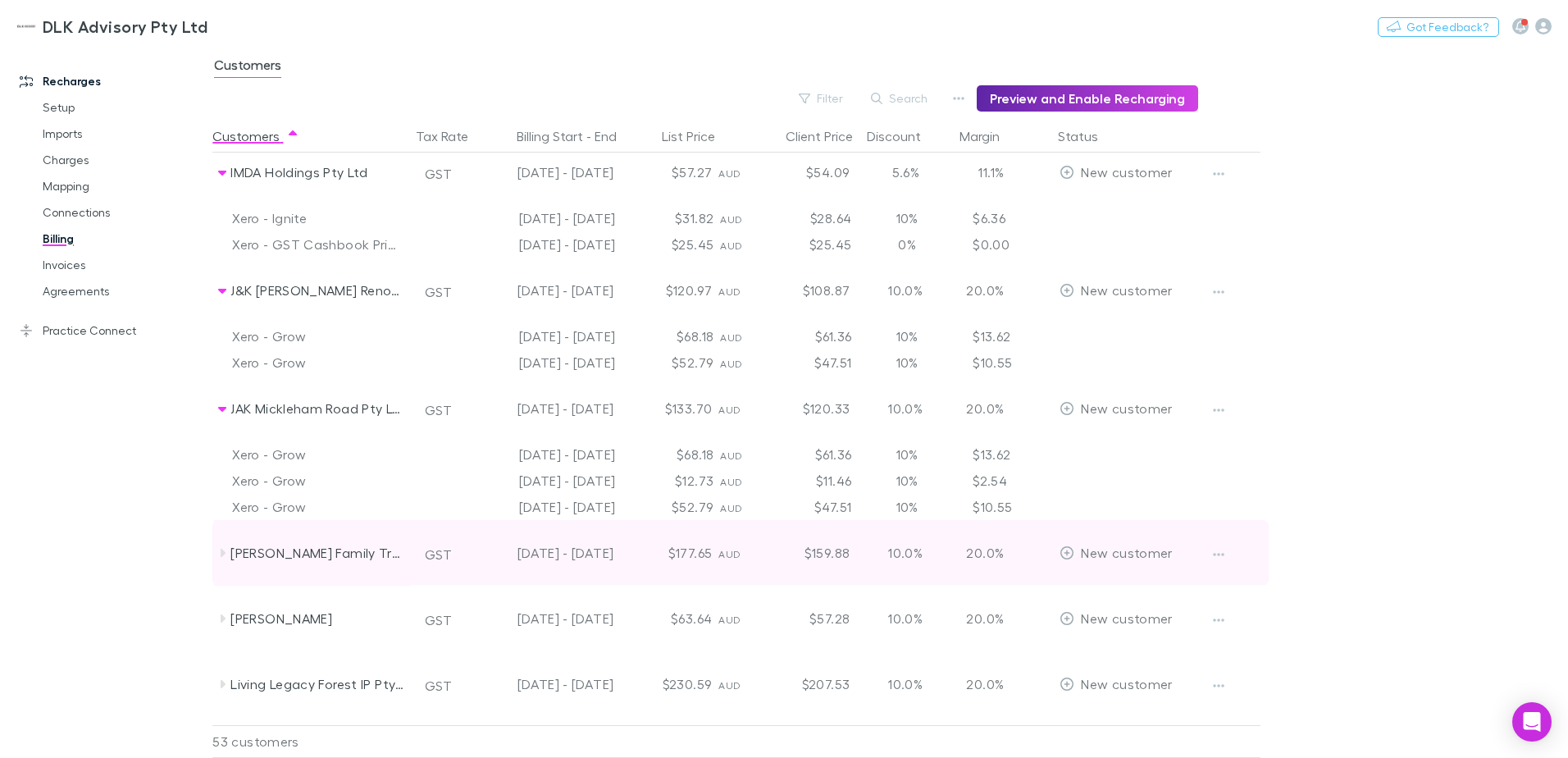
click at [218, 554] on icon at bounding box center [222, 553] width 13 height 13
click at [228, 553] on icon at bounding box center [222, 553] width 13 height 13
click at [223, 556] on icon at bounding box center [222, 553] width 13 height 13
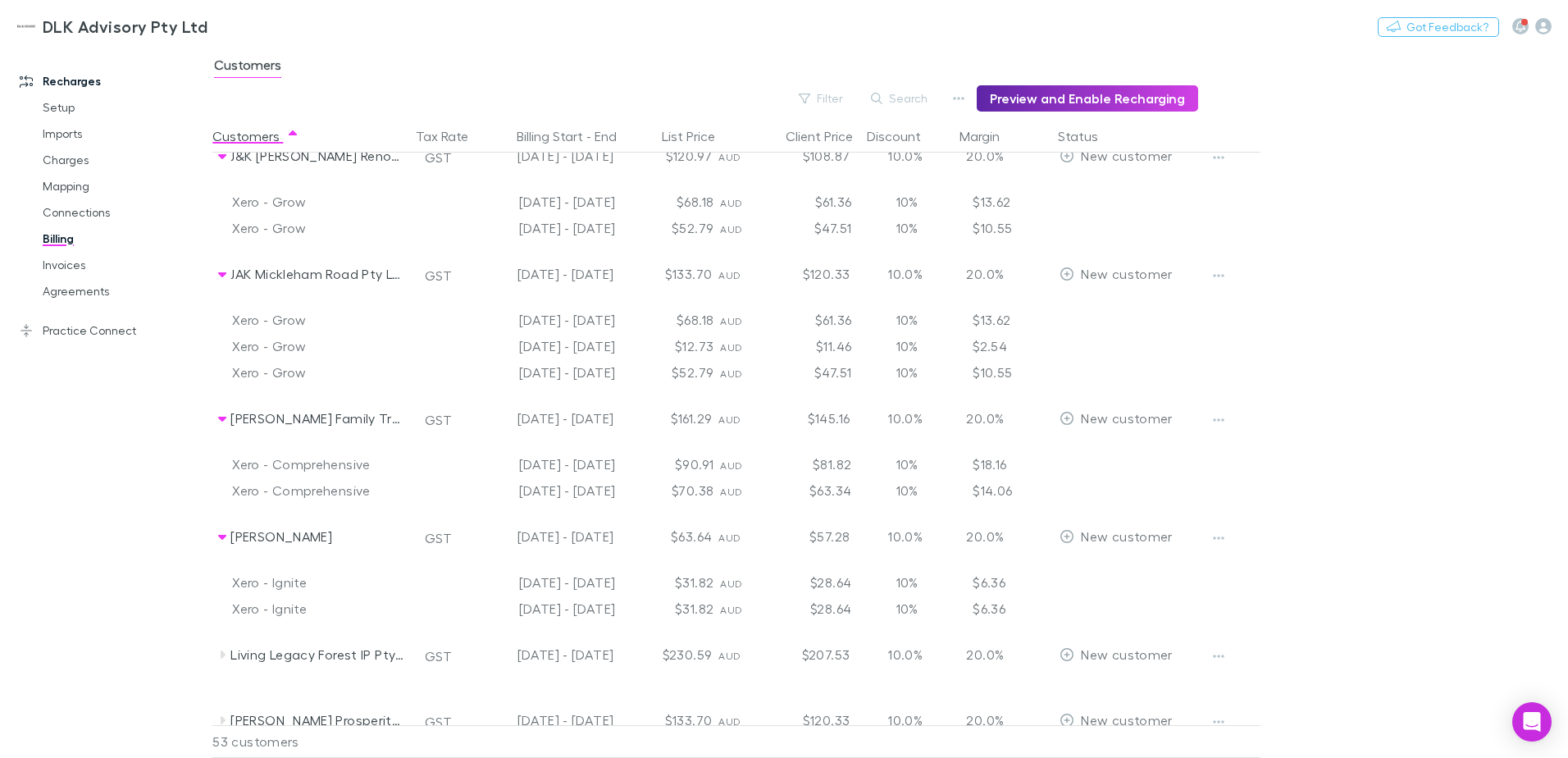
scroll to position [2788, 0]
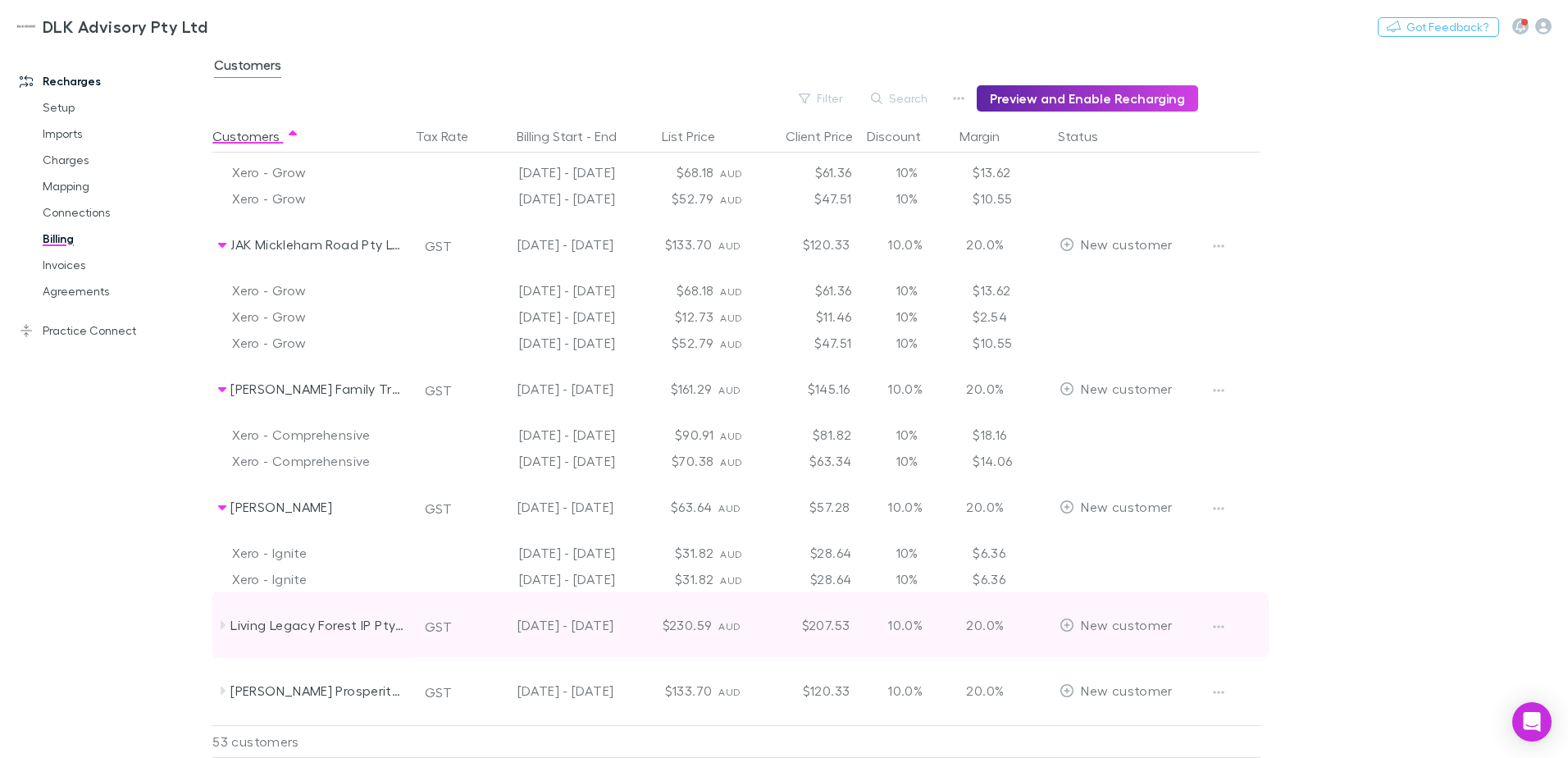
click at [221, 627] on icon at bounding box center [222, 625] width 13 height 13
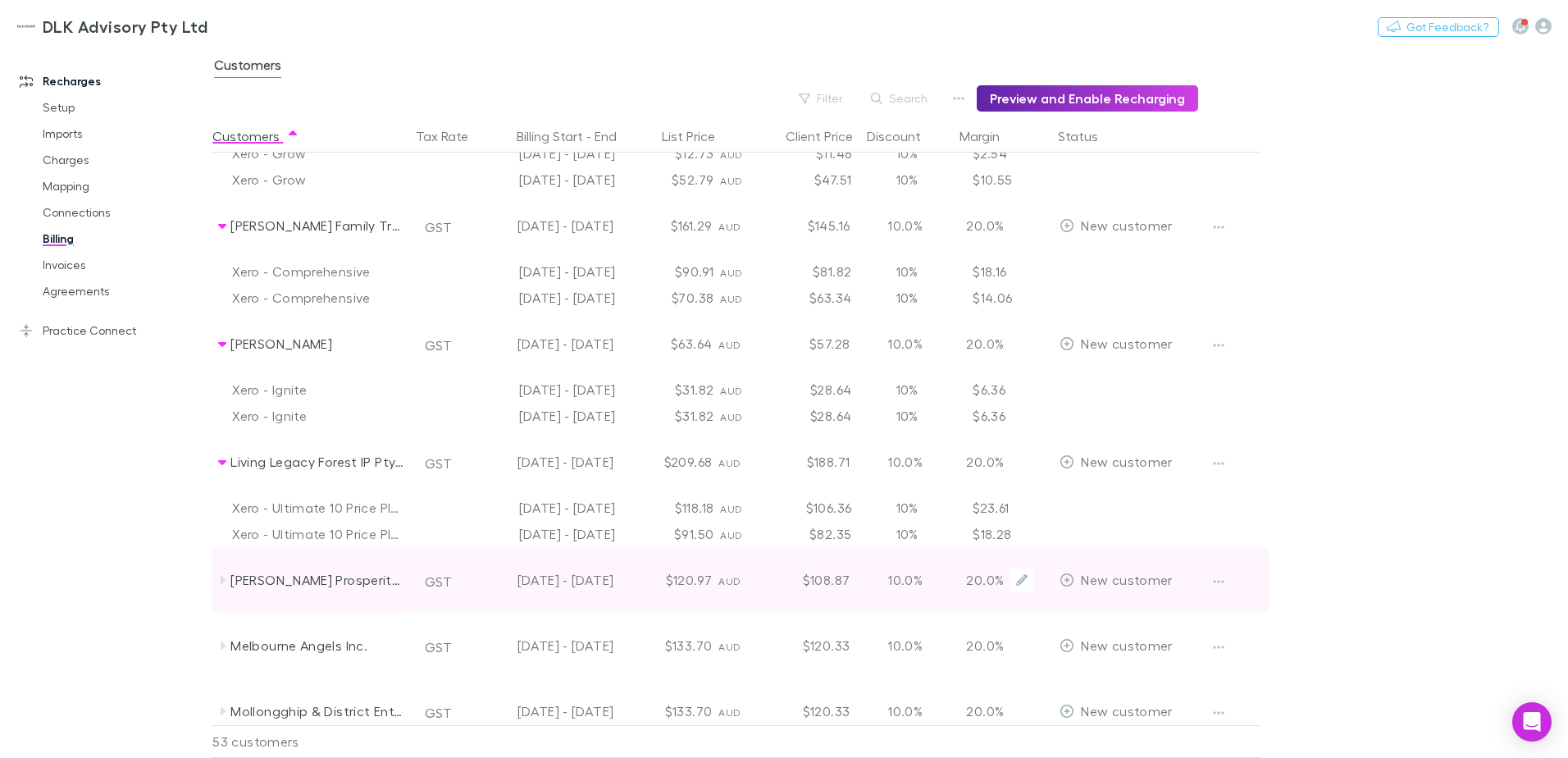
scroll to position [2952, 0]
click at [231, 585] on div "Livingston Prosperity Pty Ltd" at bounding box center [318, 579] width 174 height 66
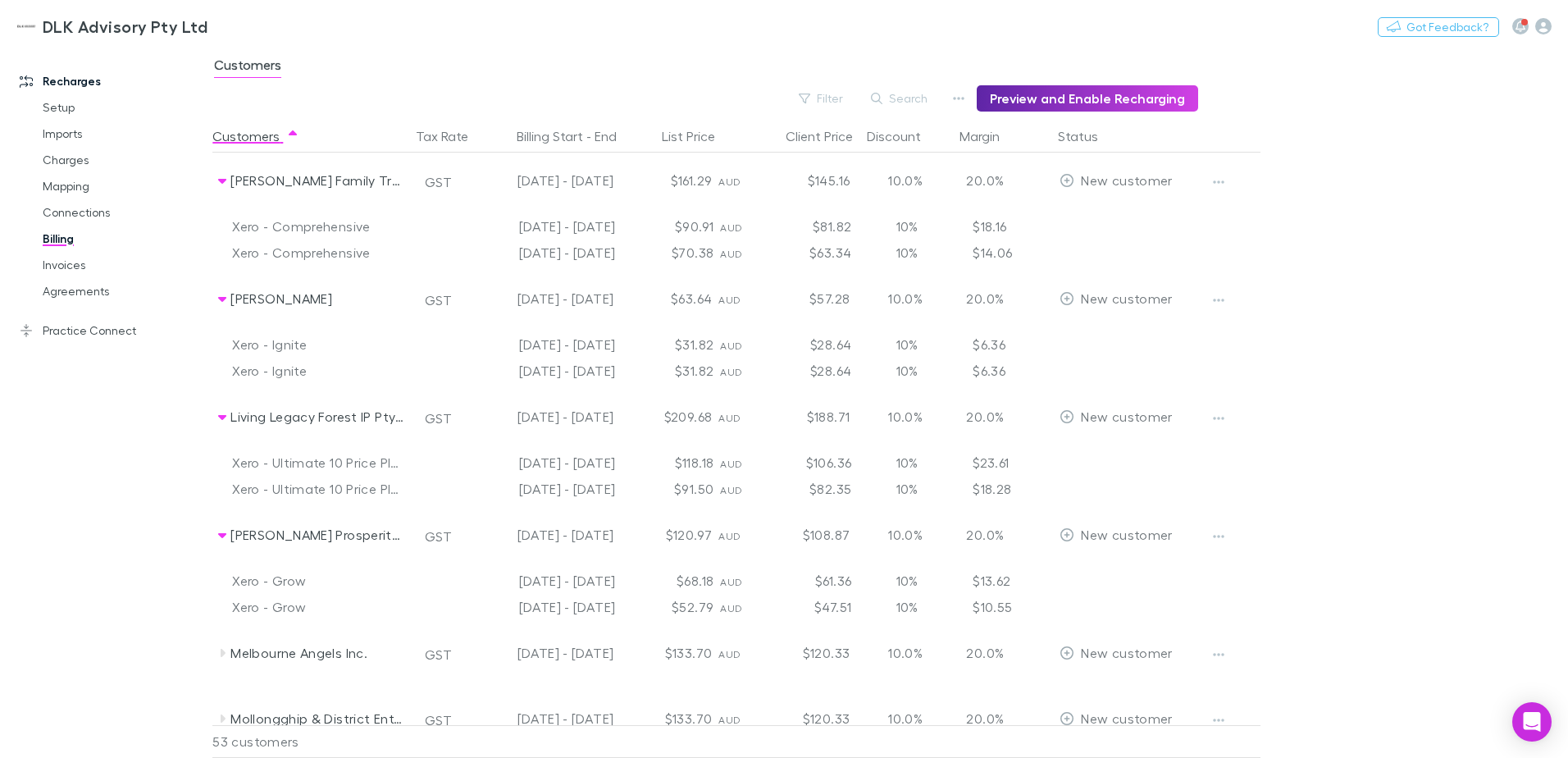
scroll to position [3034, 0]
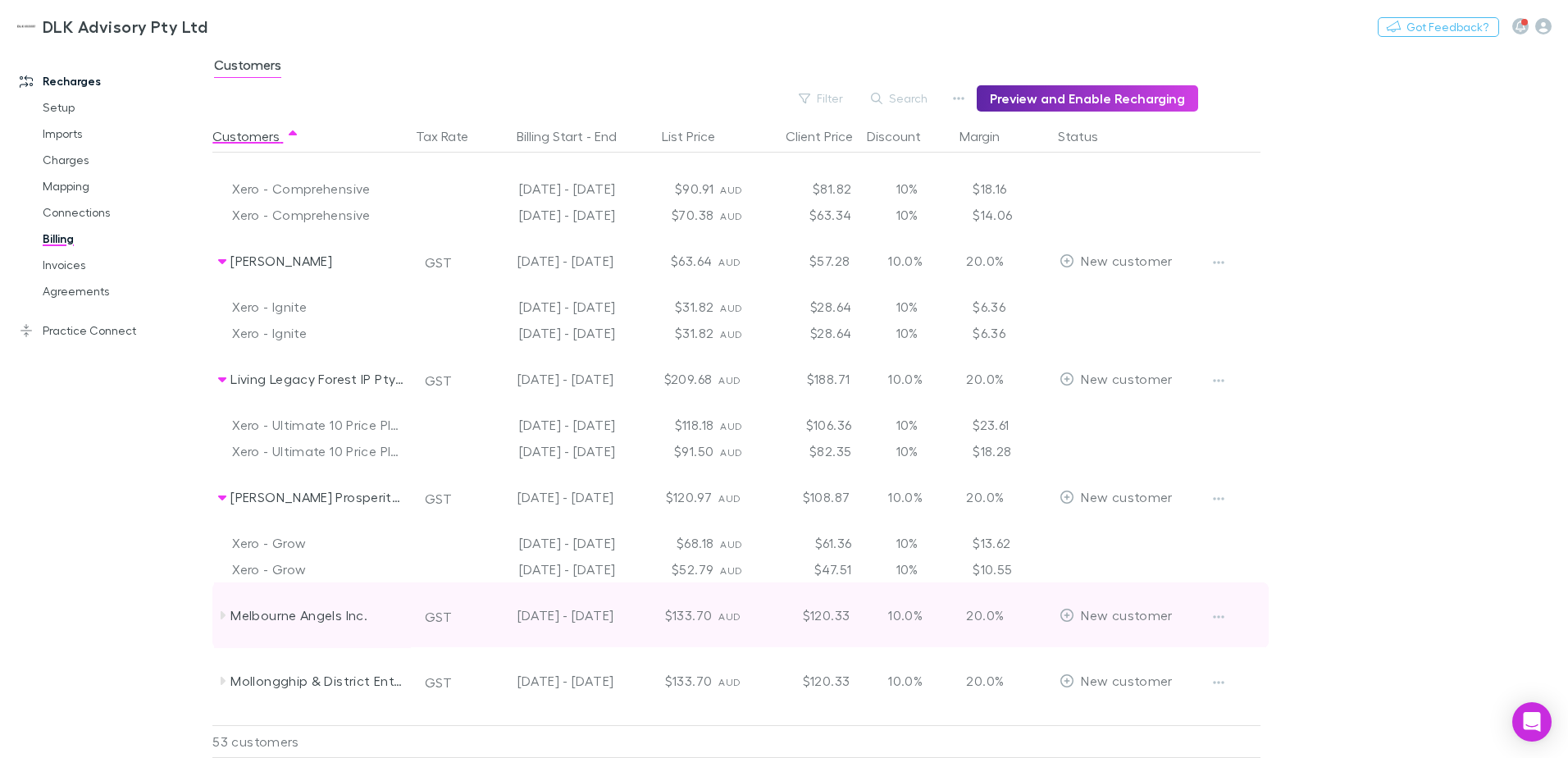
click at [222, 612] on icon at bounding box center [223, 615] width 5 height 8
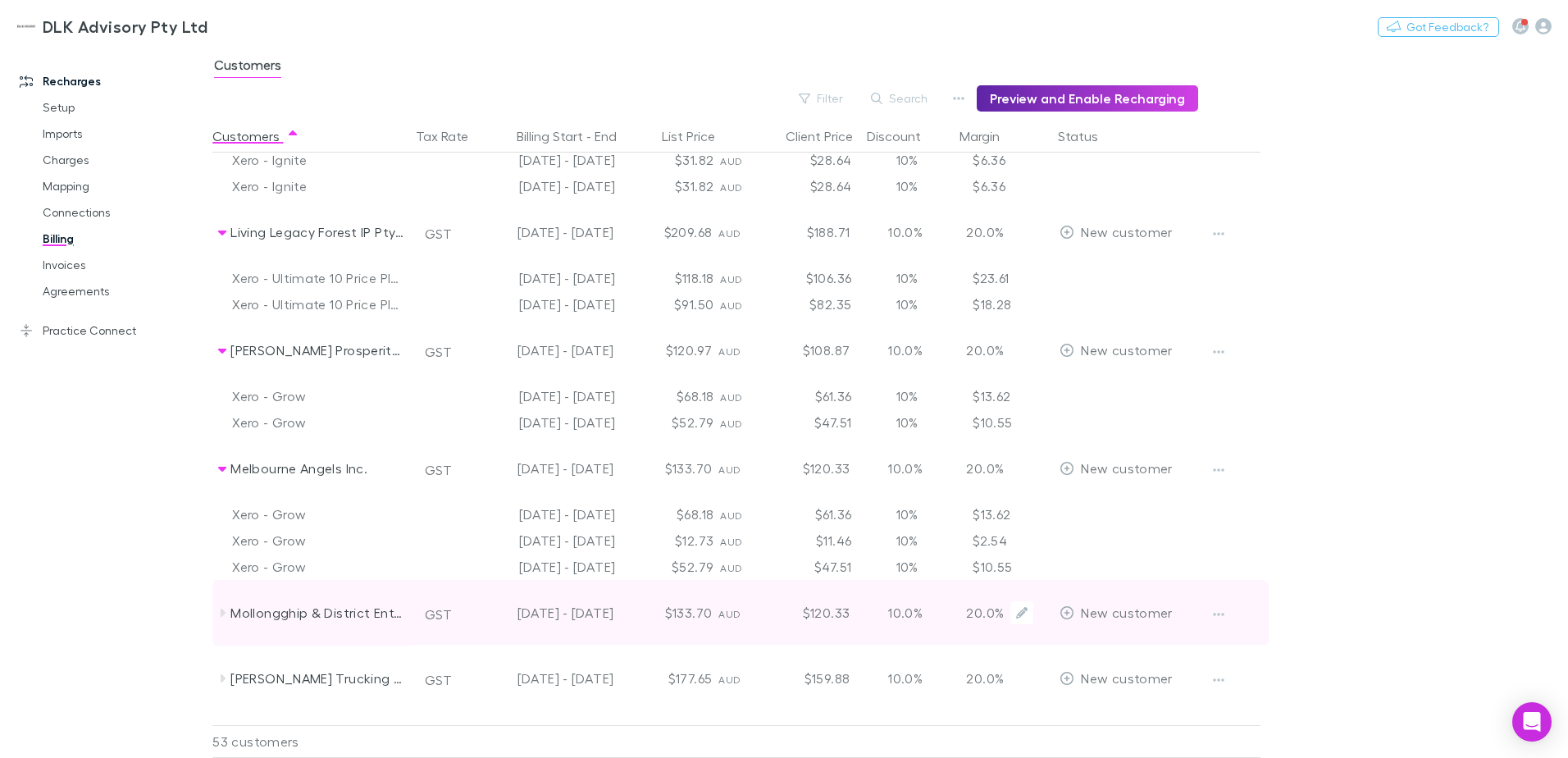
scroll to position [3199, 0]
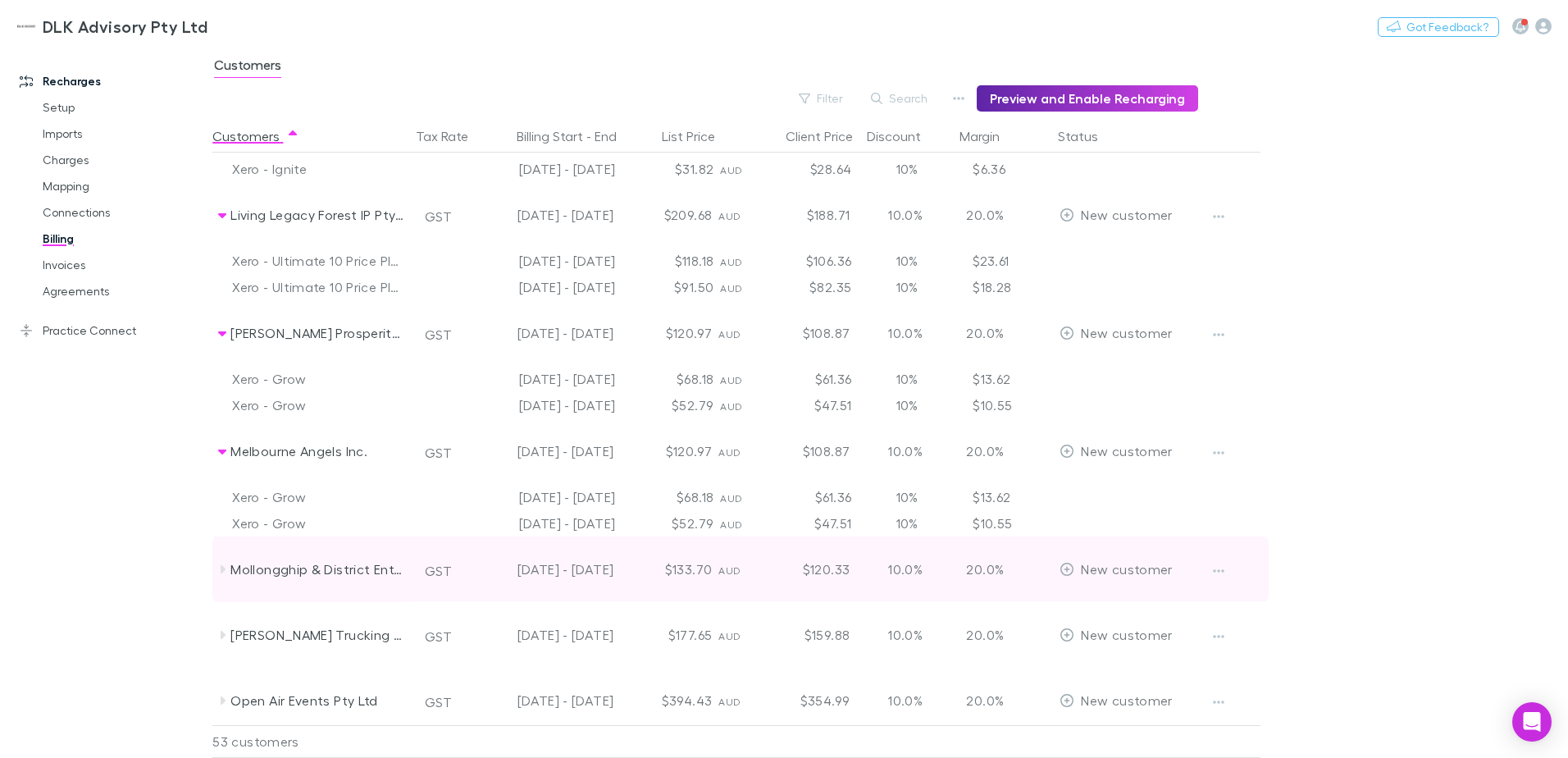
click at [220, 570] on icon at bounding box center [222, 569] width 13 height 13
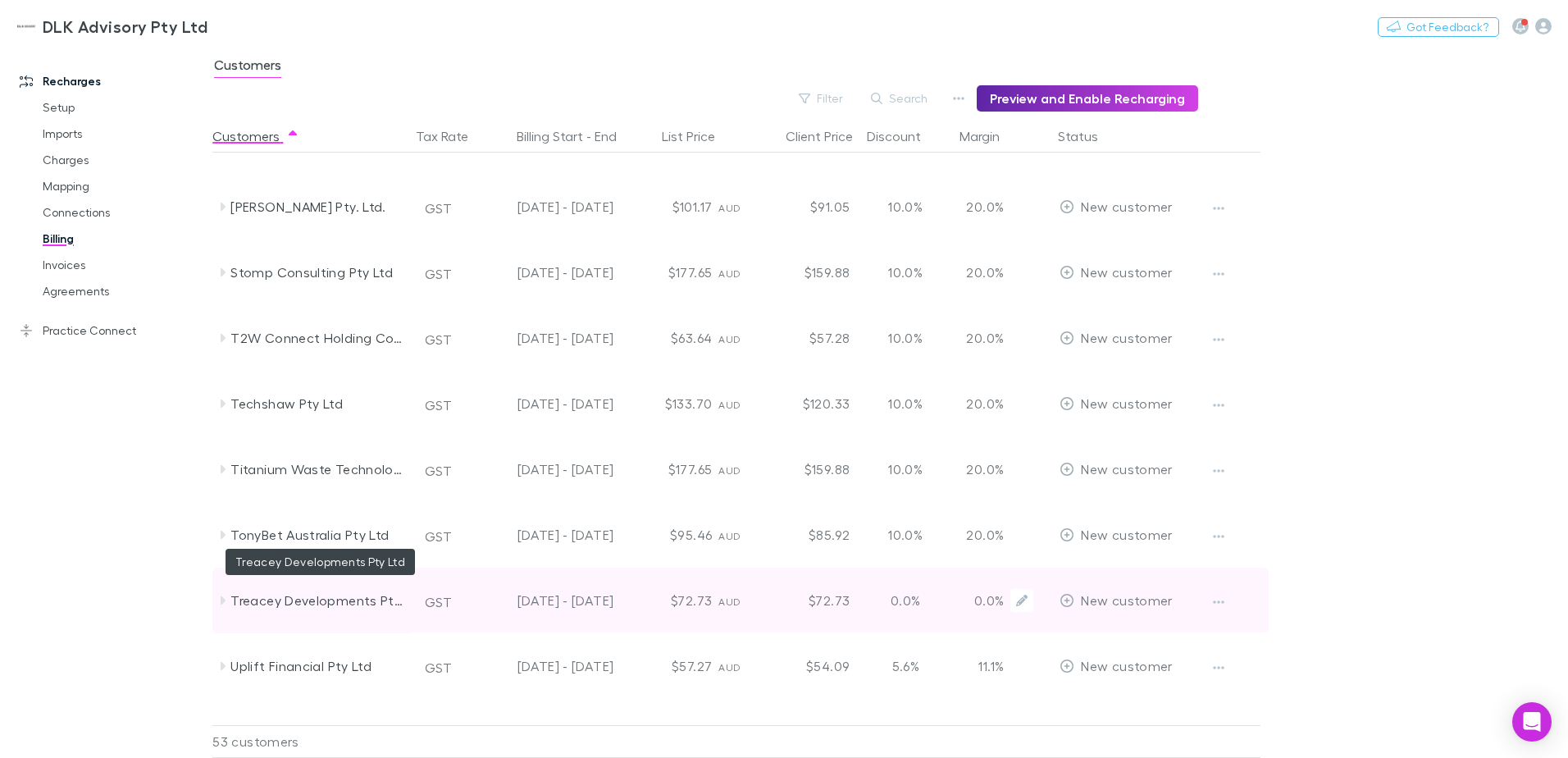
scroll to position [4506, 0]
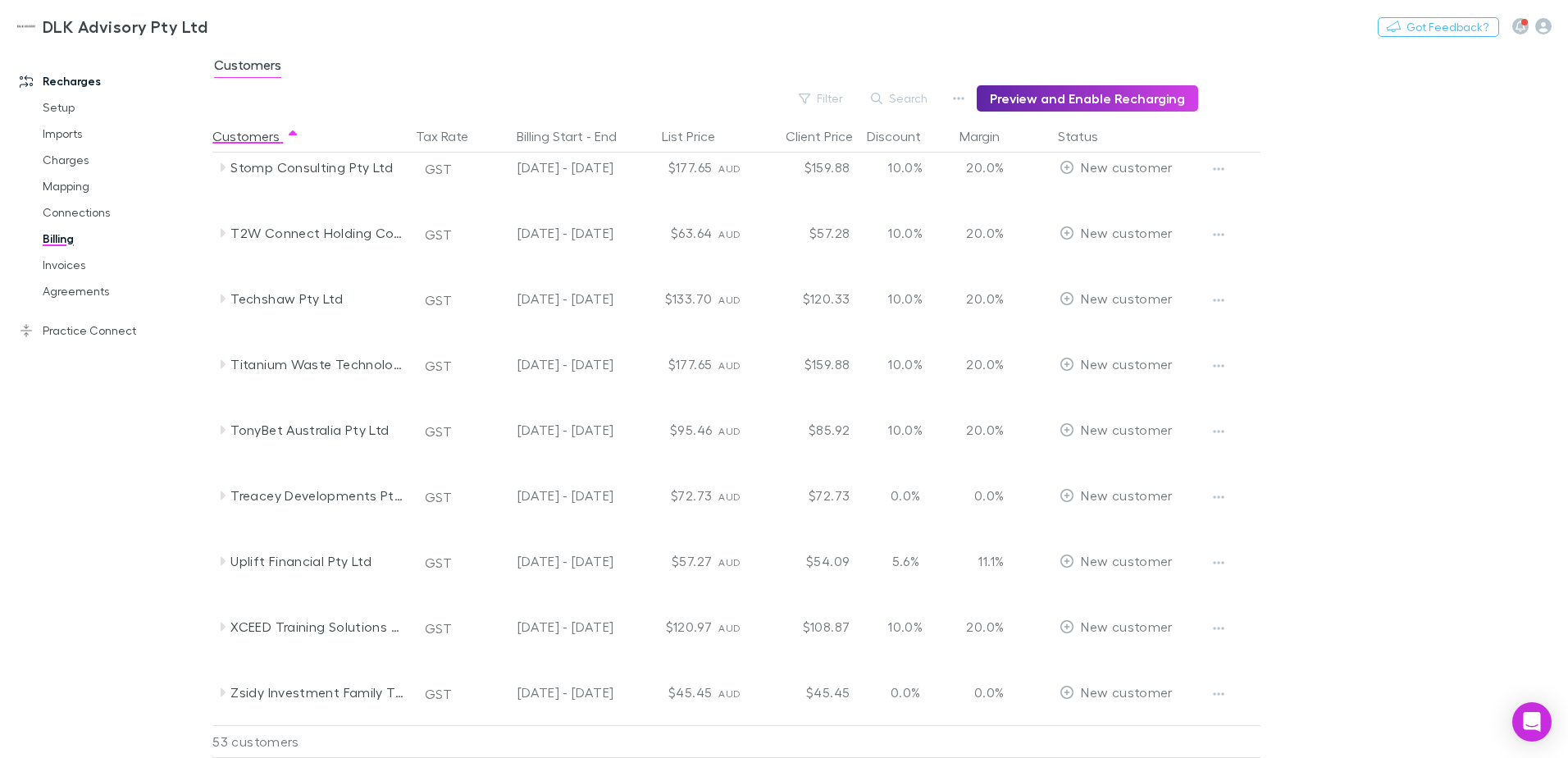
drag, startPoint x: 1464, startPoint y: 228, endPoint x: 1455, endPoint y: 227, distance: 9.1
click at [1464, 228] on main "Customers Filter Search Preview and Enable Recharging Customers Tax Rate Billin…" at bounding box center [890, 401] width 1356 height 712
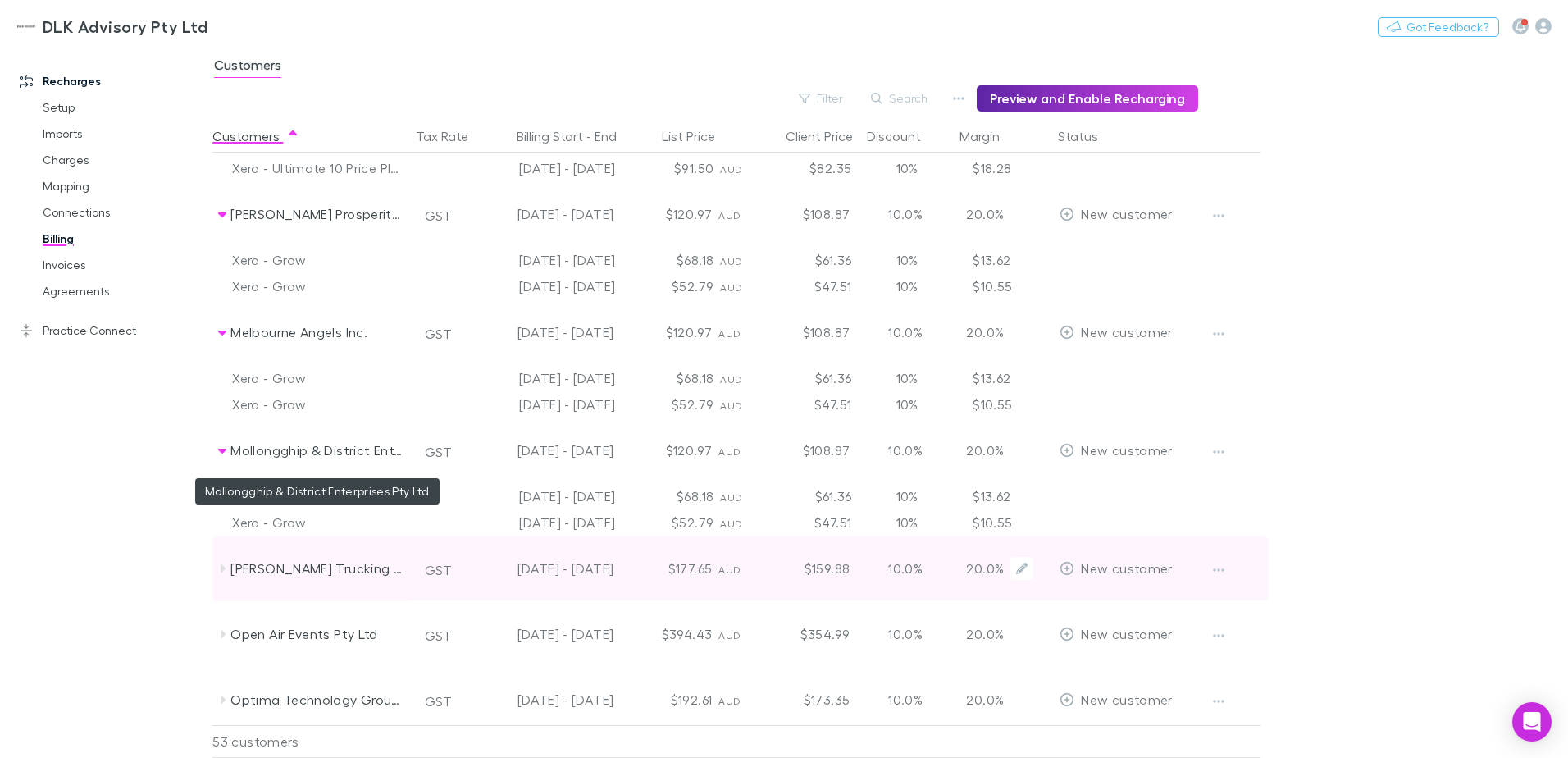
scroll to position [3358, 0]
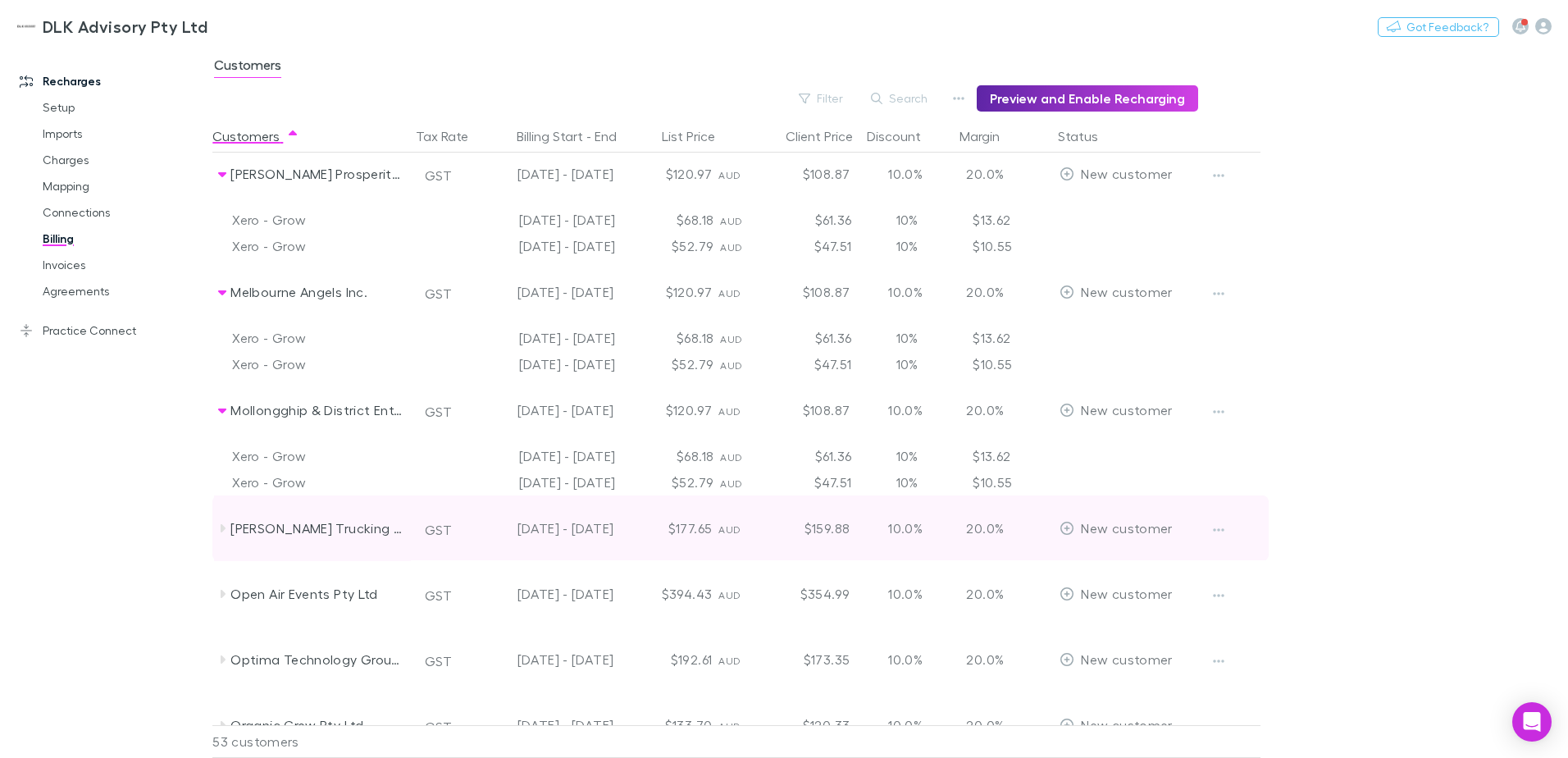
click at [223, 528] on icon at bounding box center [223, 528] width 5 height 8
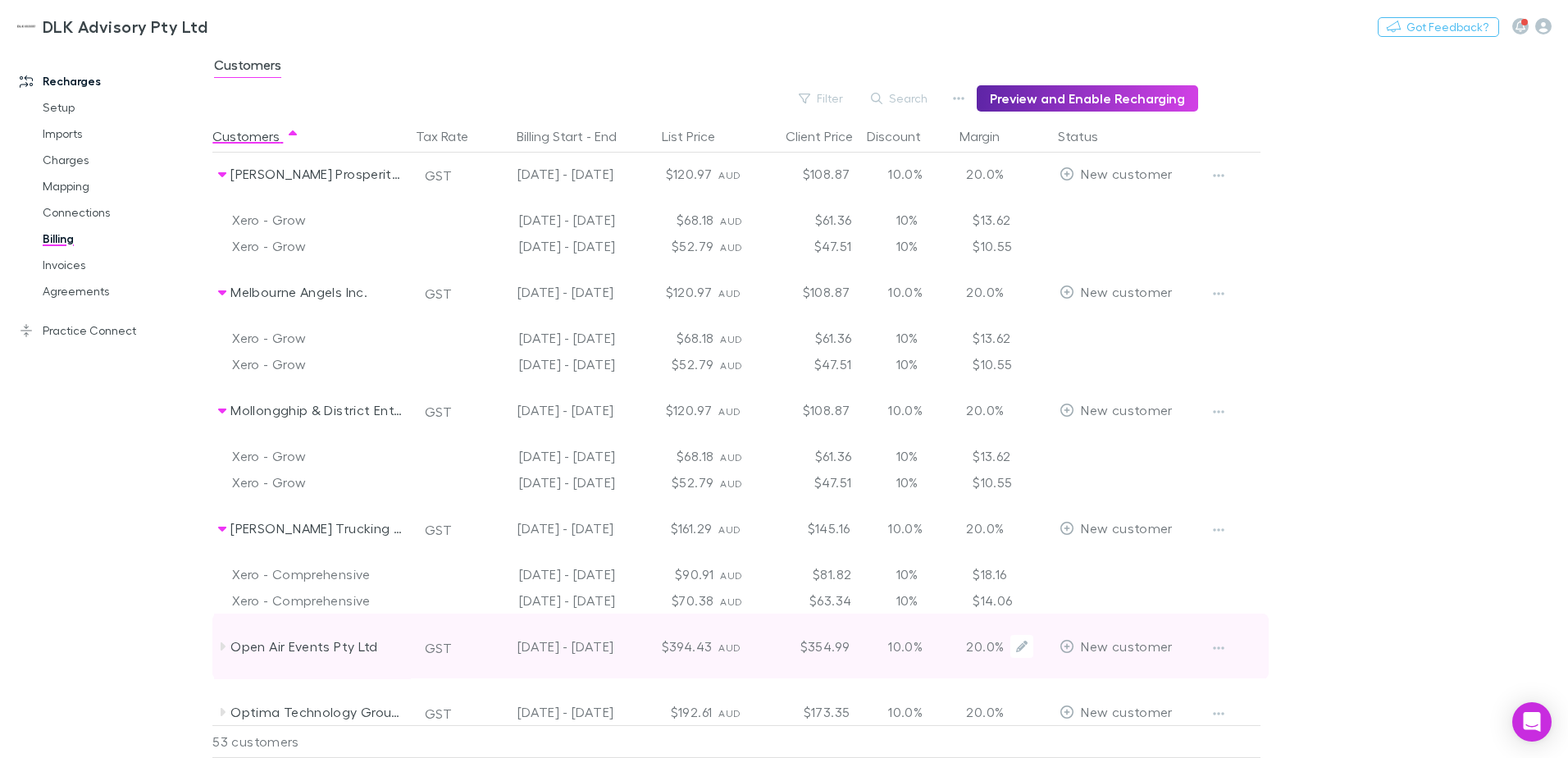
click at [215, 644] on div "Open Air Events Pty Ltd" at bounding box center [312, 646] width 197 height 66
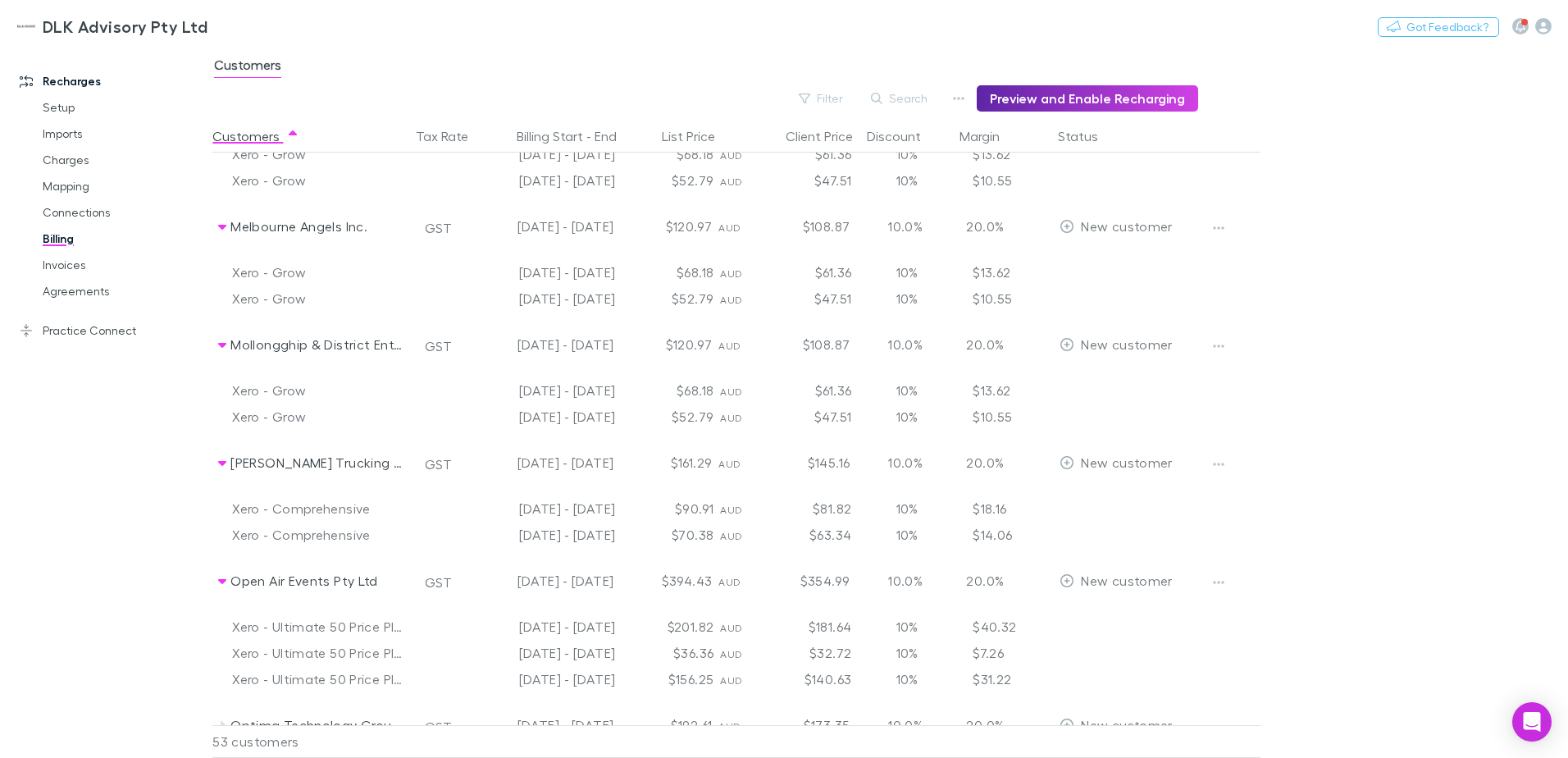
scroll to position [3521, 0]
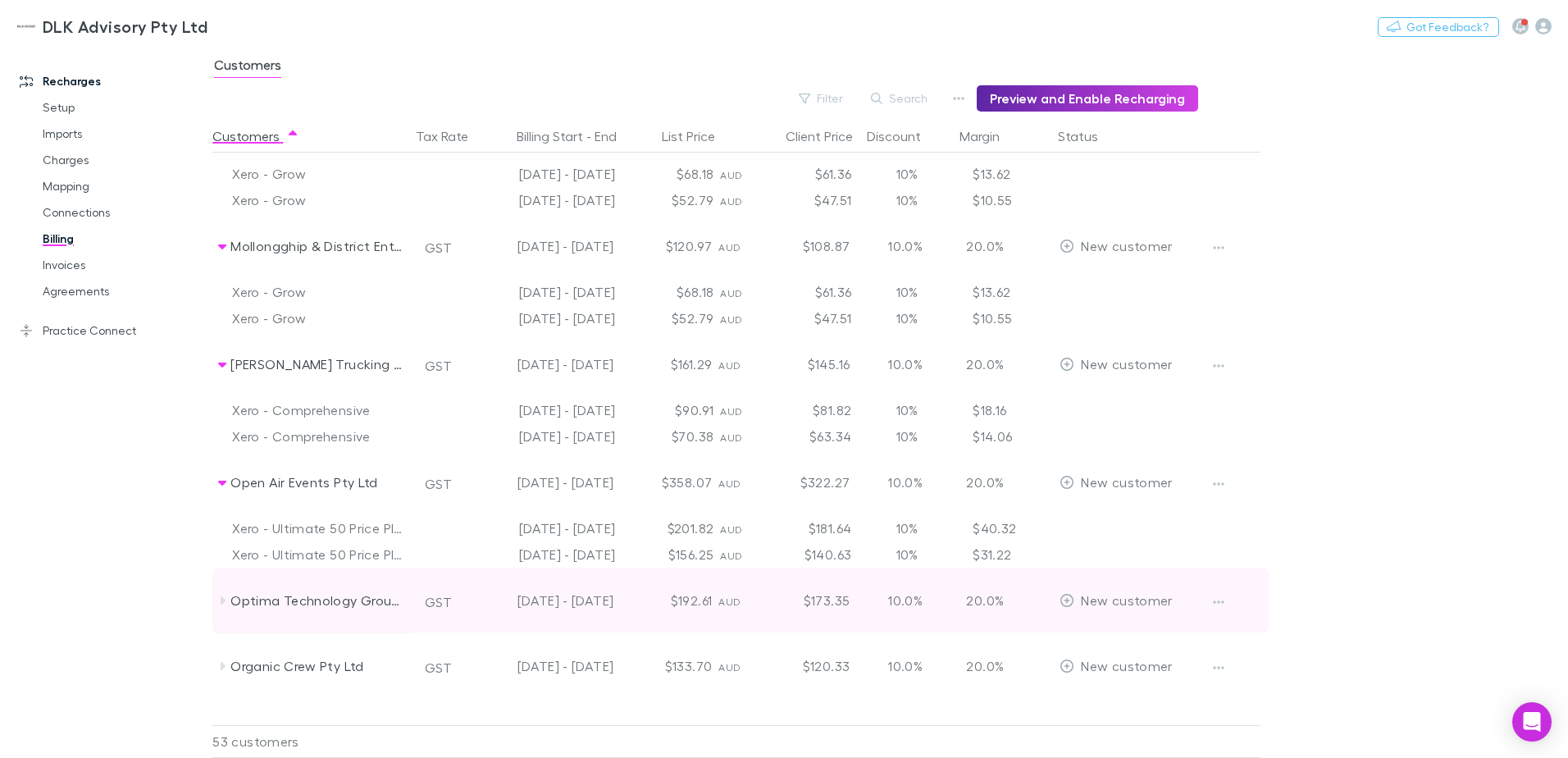
click at [223, 598] on icon at bounding box center [223, 600] width 5 height 8
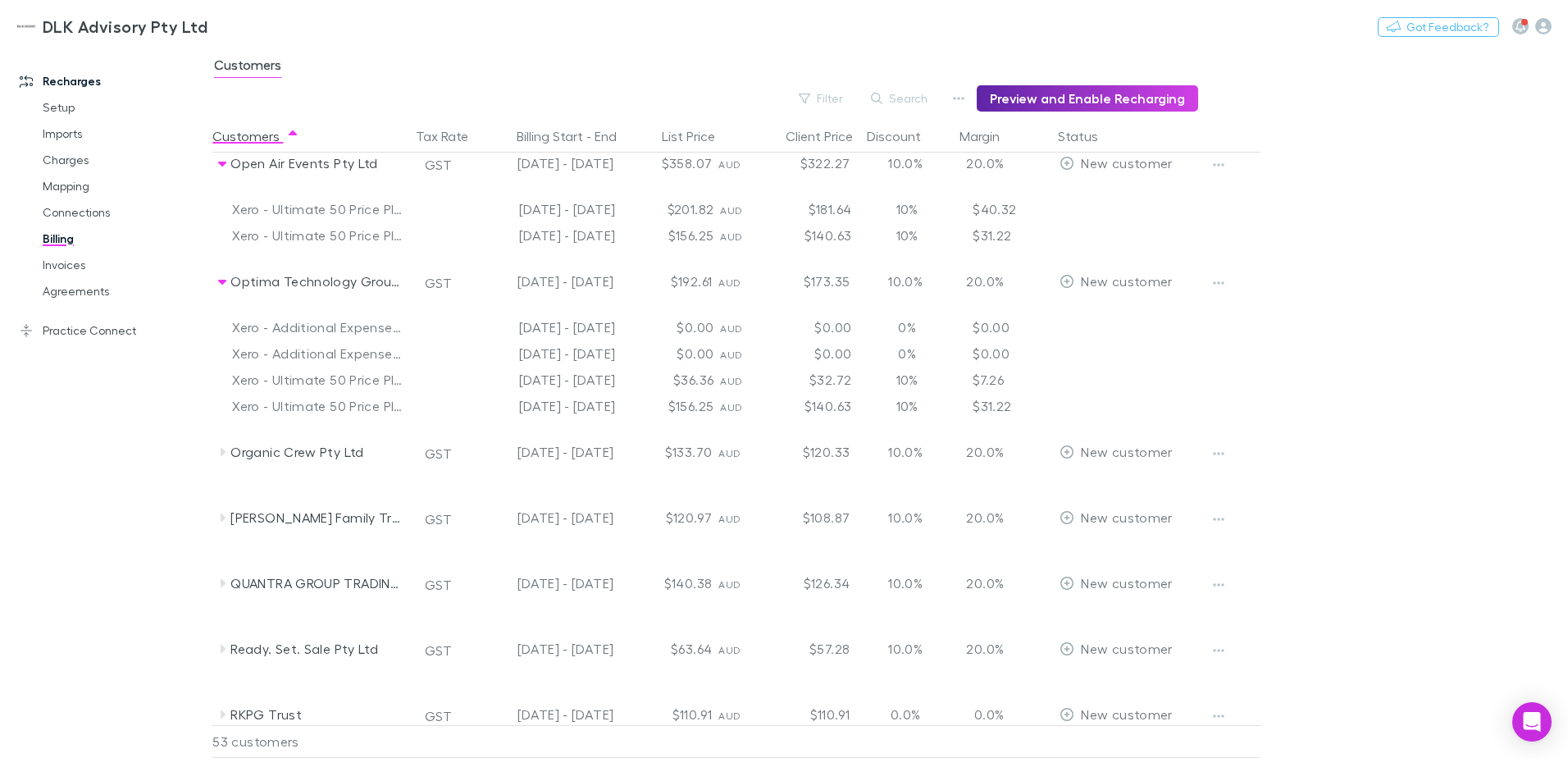
scroll to position [3850, 0]
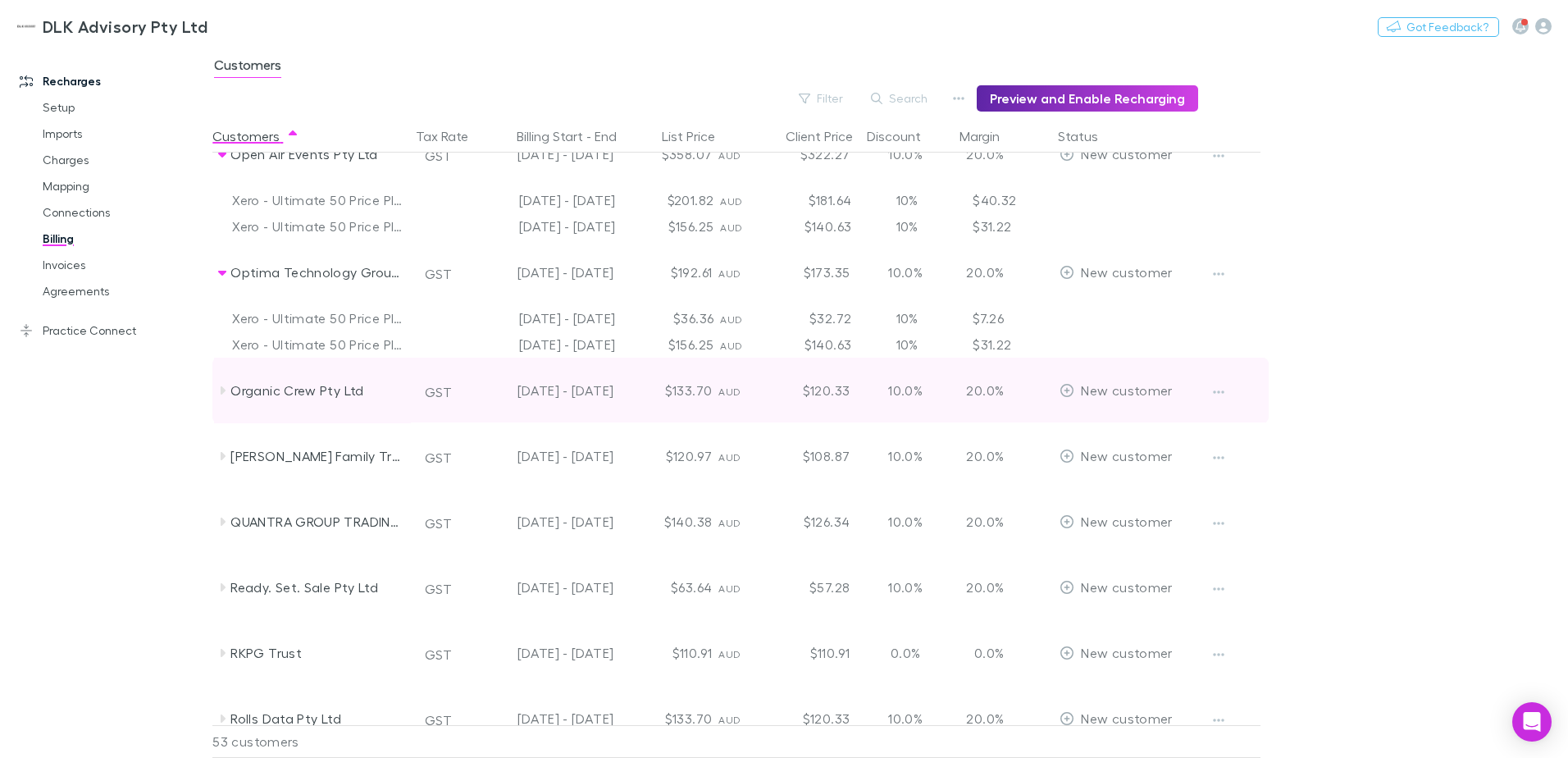
click at [222, 387] on icon at bounding box center [223, 391] width 5 height 8
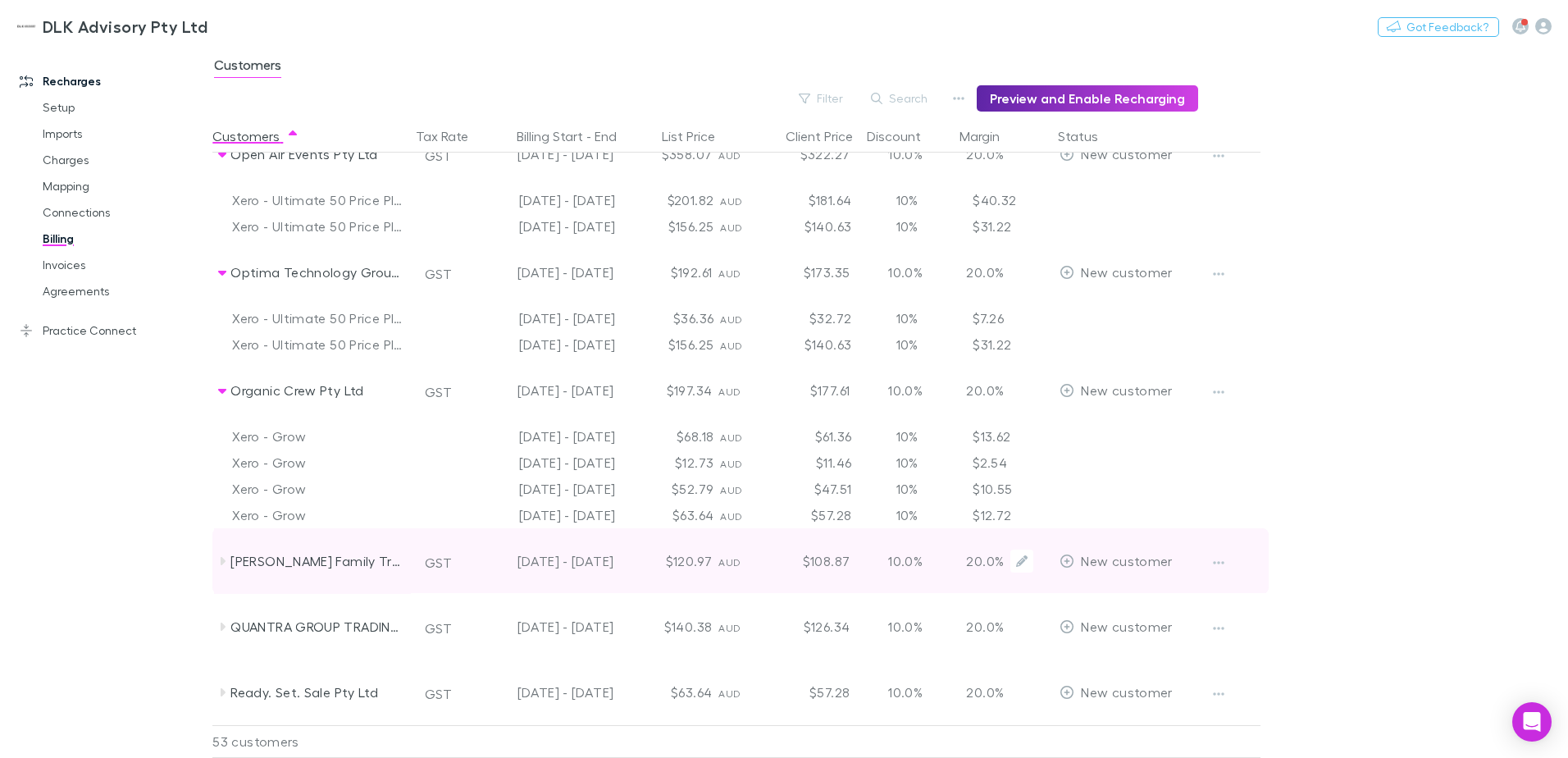
click at [219, 569] on div "Peter A Livingston Family Trust" at bounding box center [312, 561] width 197 height 66
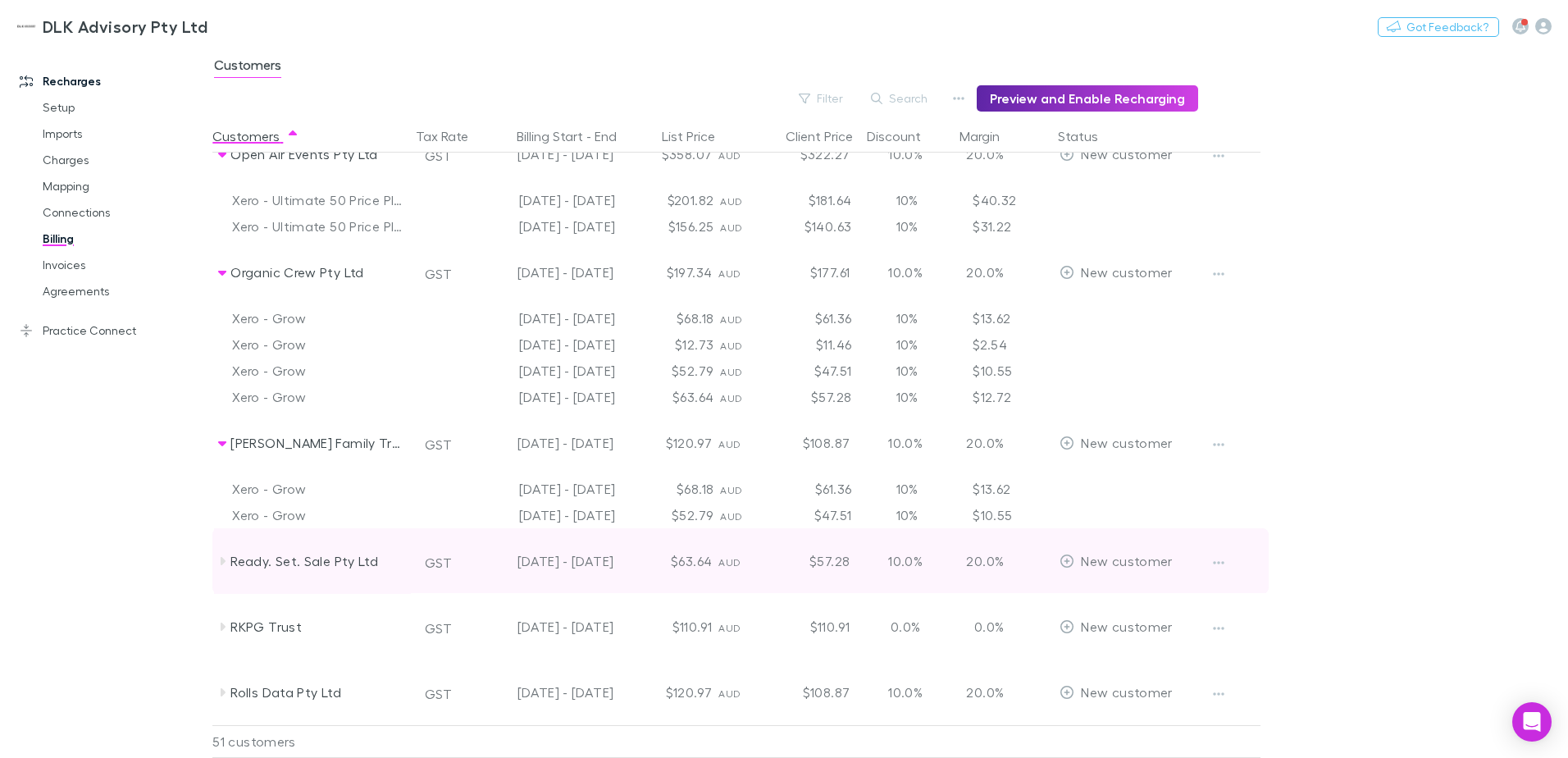
click at [227, 561] on icon at bounding box center [222, 561] width 13 height 13
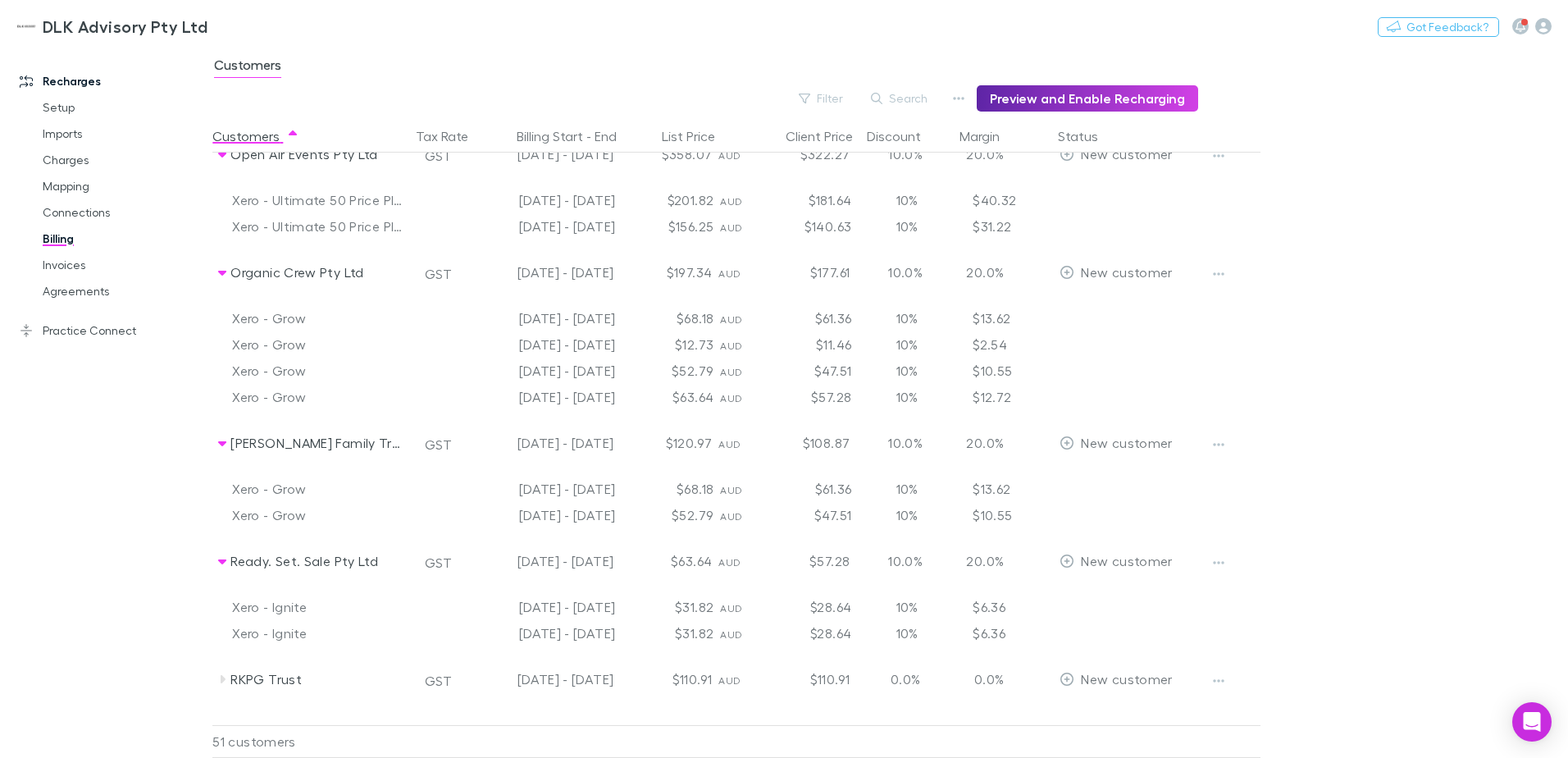
click at [600, 638] on div "25 Jun - 24 Jul 2025" at bounding box center [548, 634] width 148 height 27
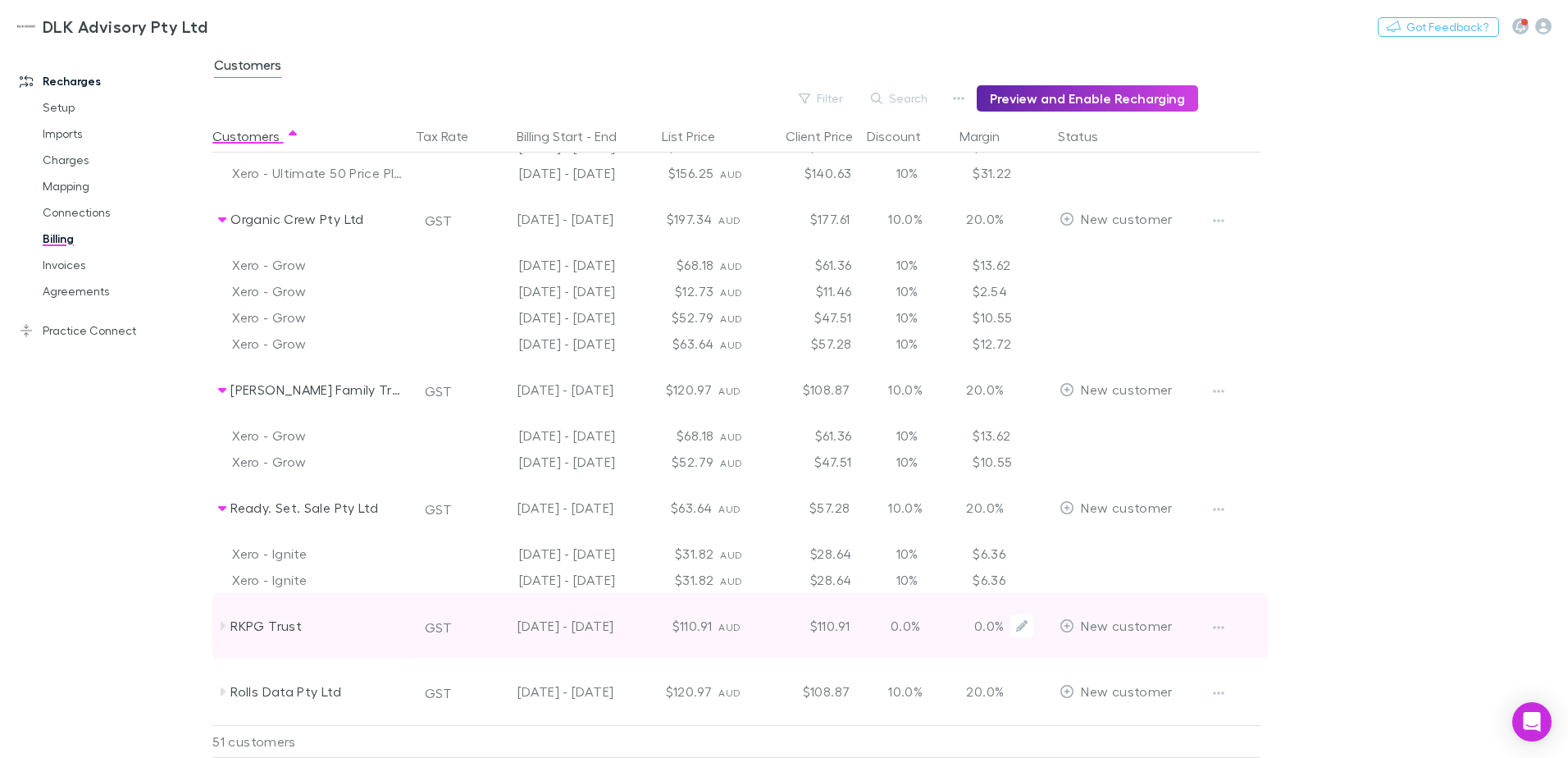
scroll to position [3932, 0]
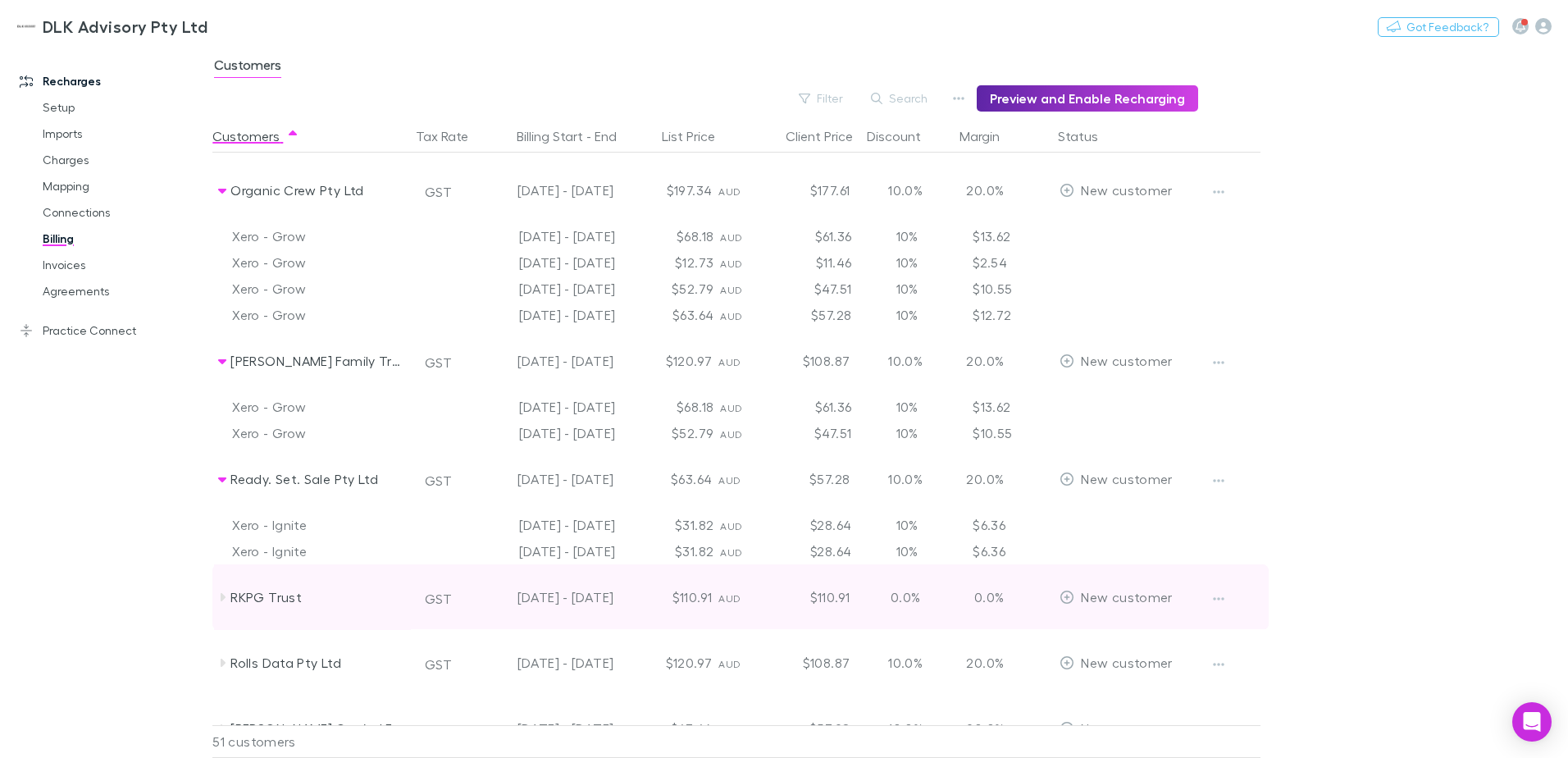
click at [223, 599] on icon at bounding box center [223, 597] width 5 height 8
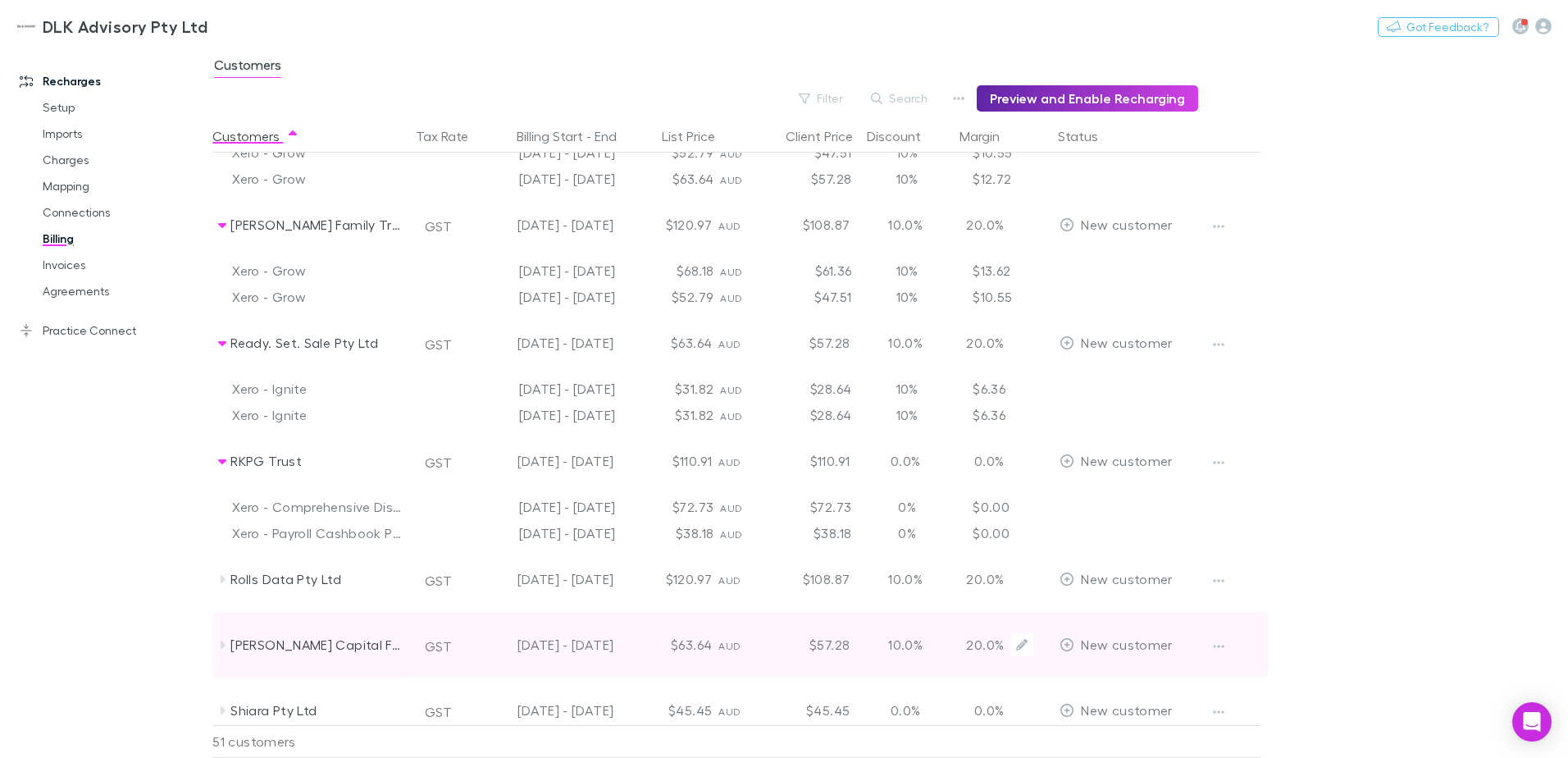
scroll to position [4096, 0]
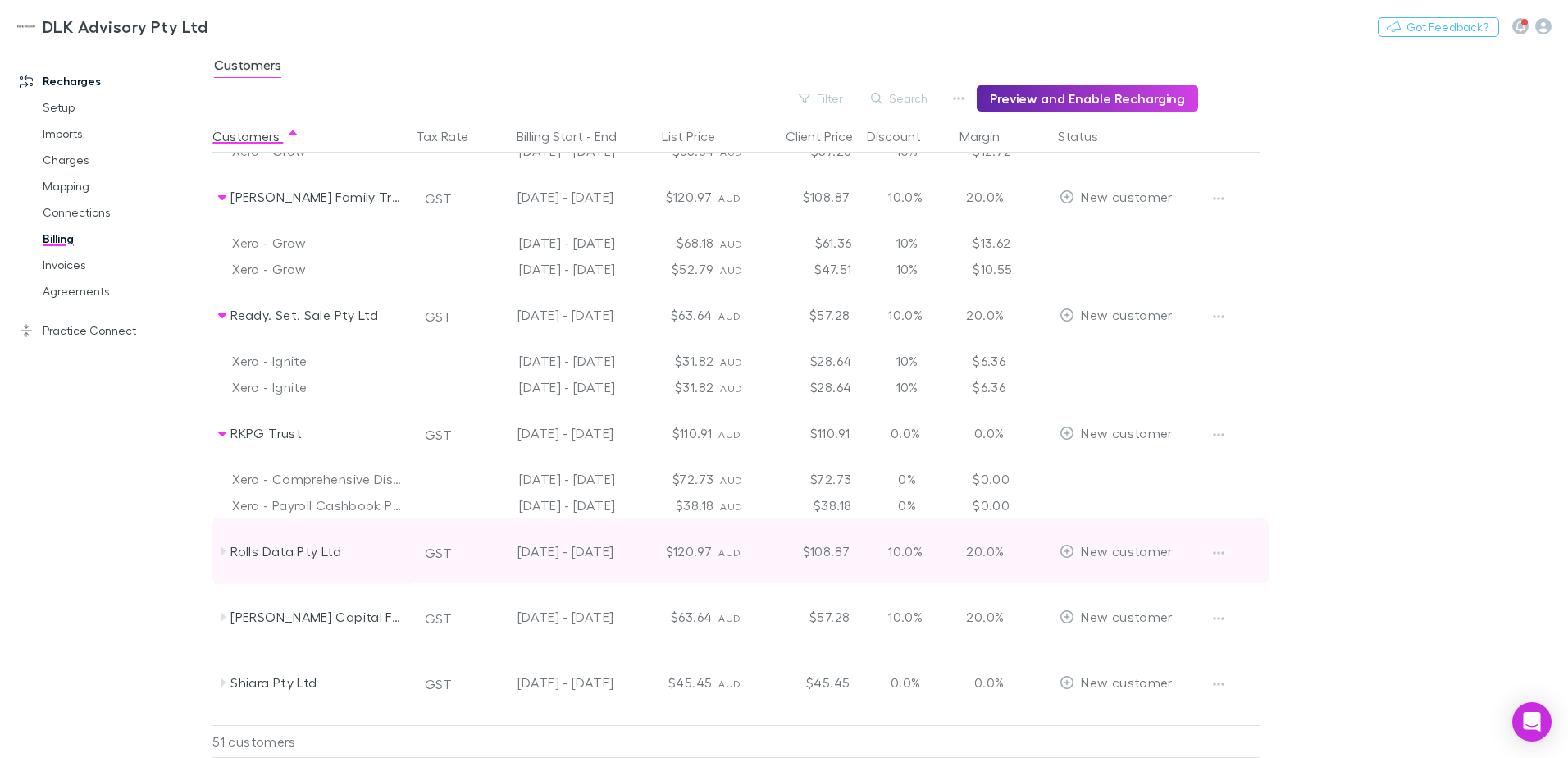
click at [216, 550] on icon at bounding box center [222, 551] width 13 height 13
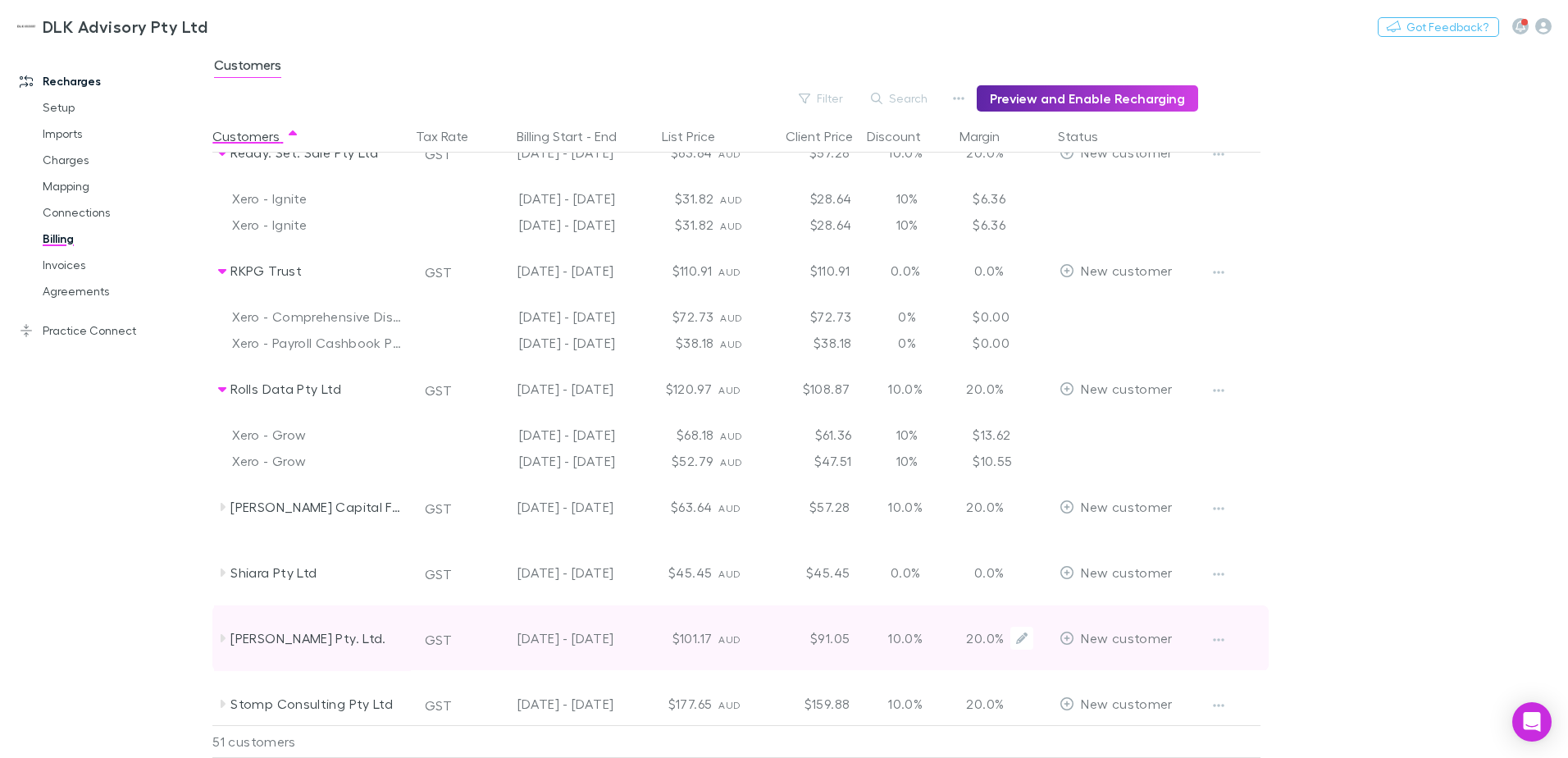
scroll to position [4259, 0]
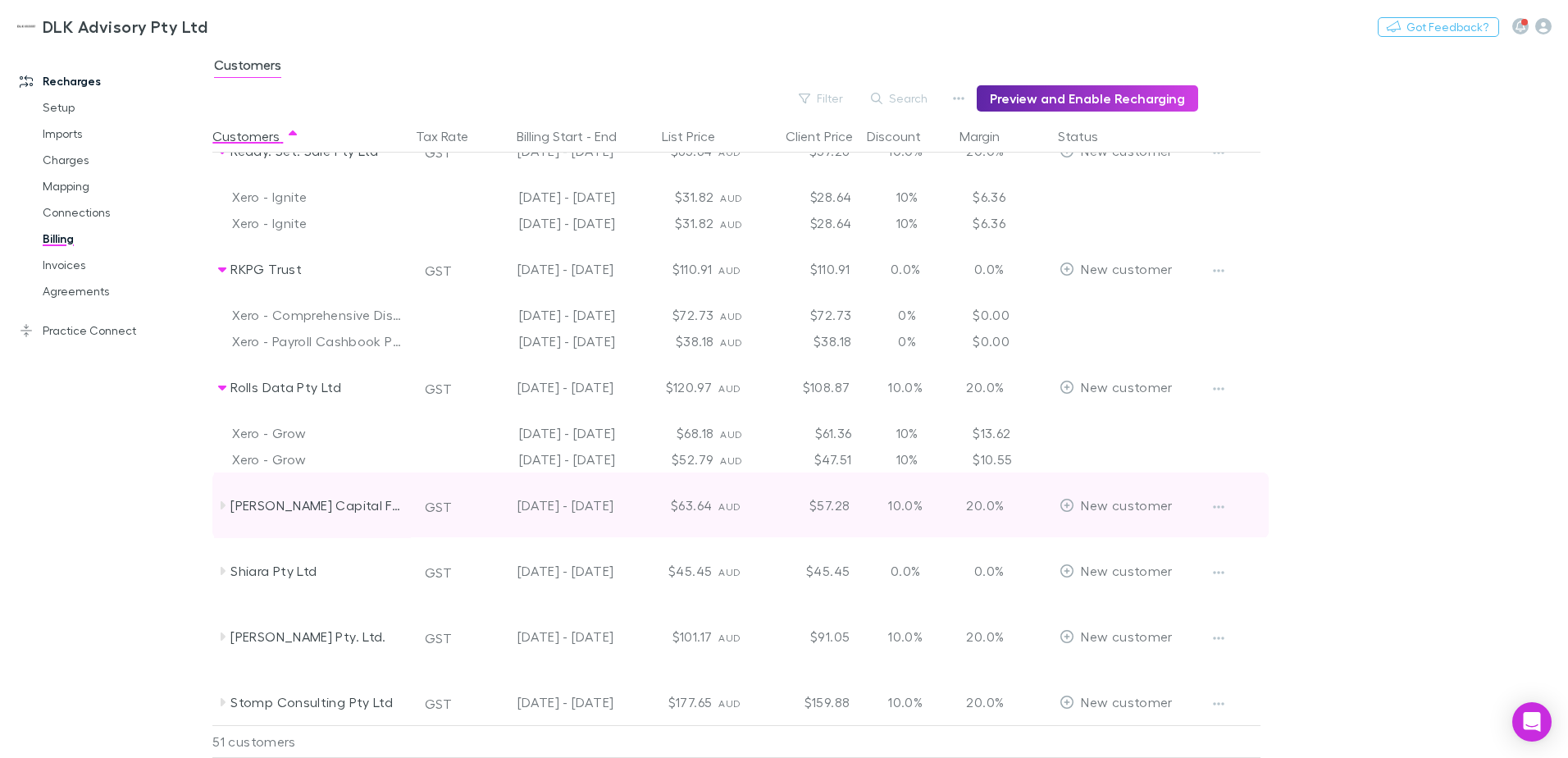
click at [220, 507] on icon at bounding box center [222, 505] width 13 height 13
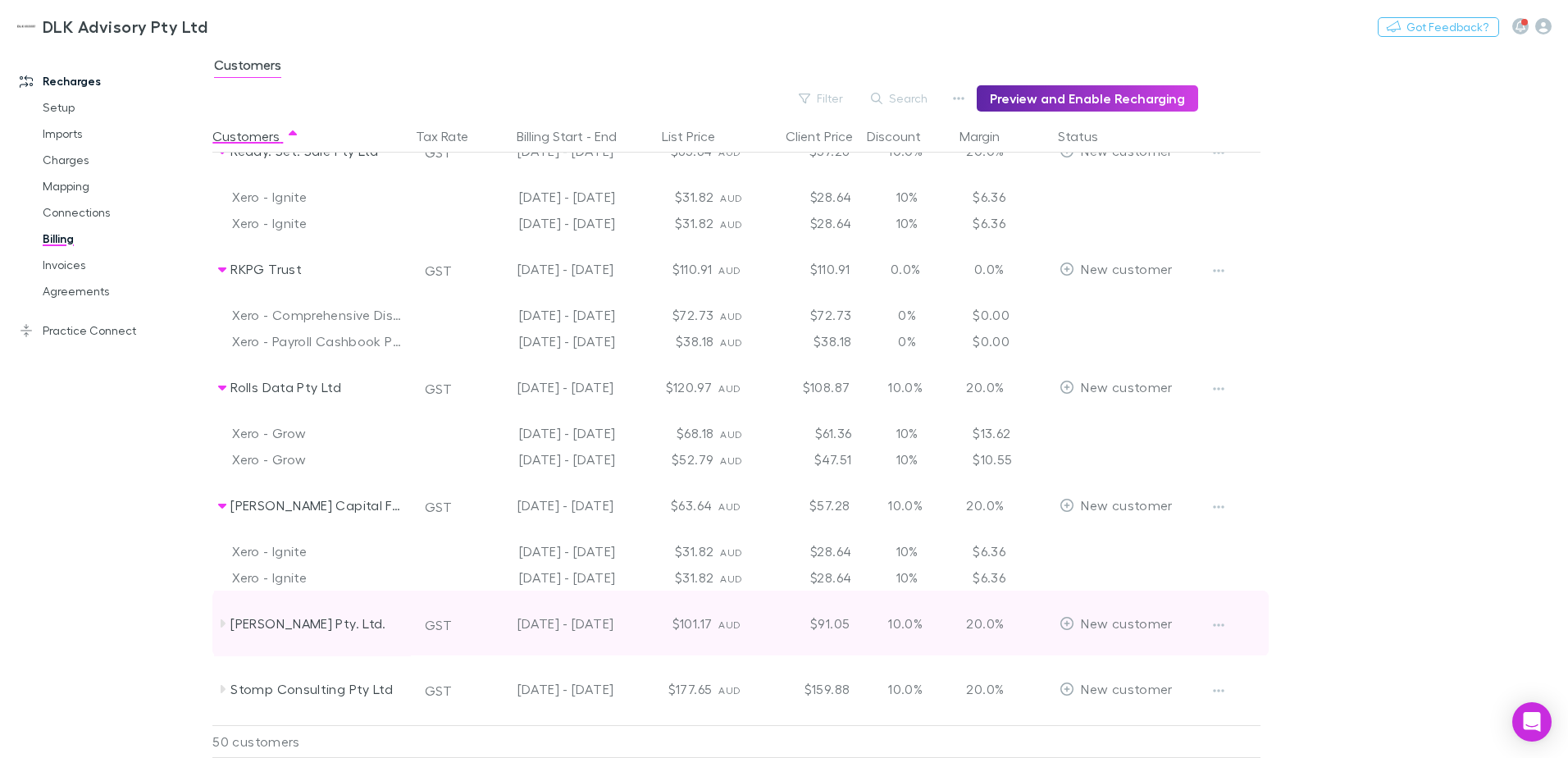
click at [220, 629] on icon at bounding box center [222, 624] width 13 height 13
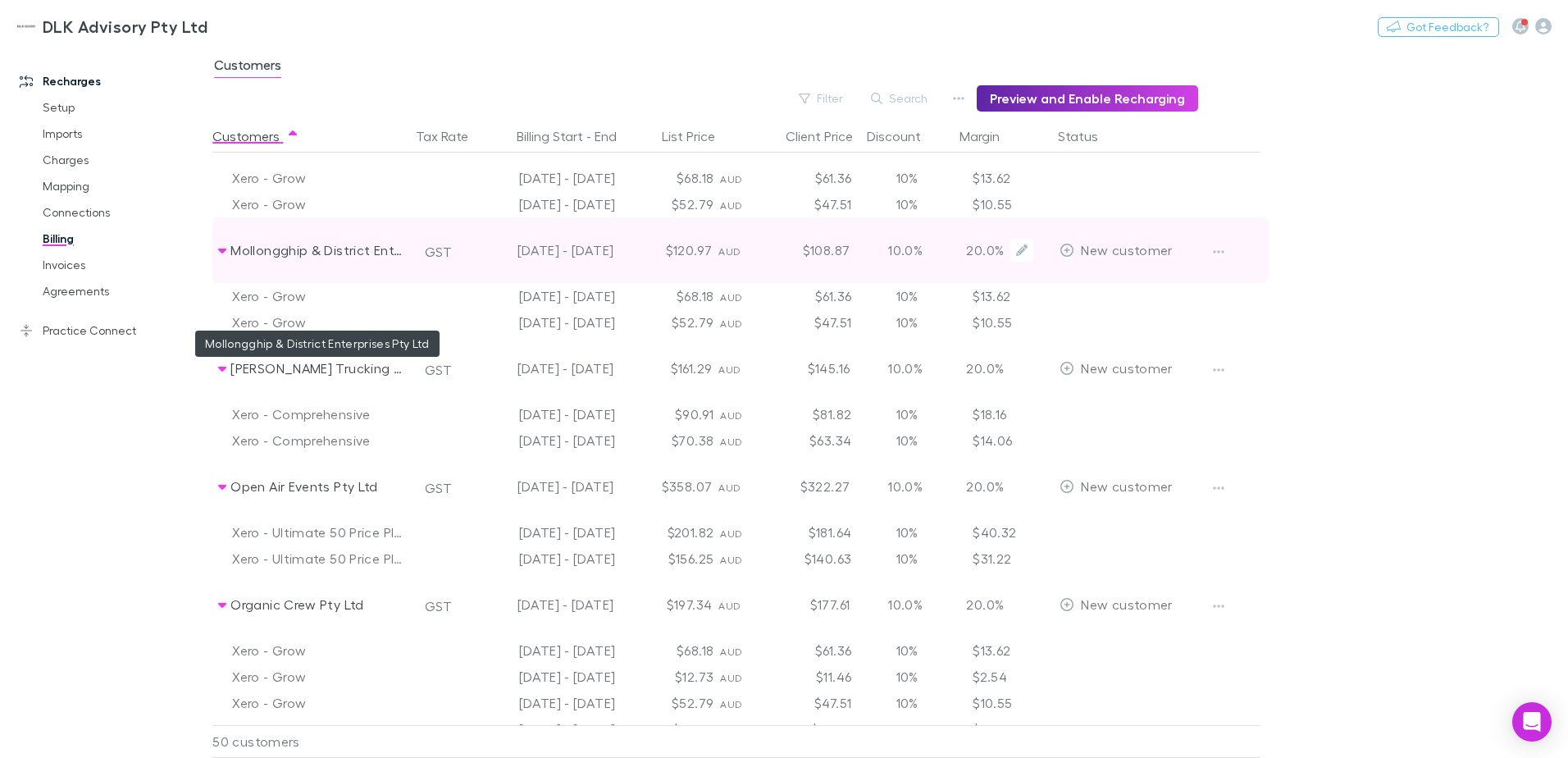
scroll to position [3521, 0]
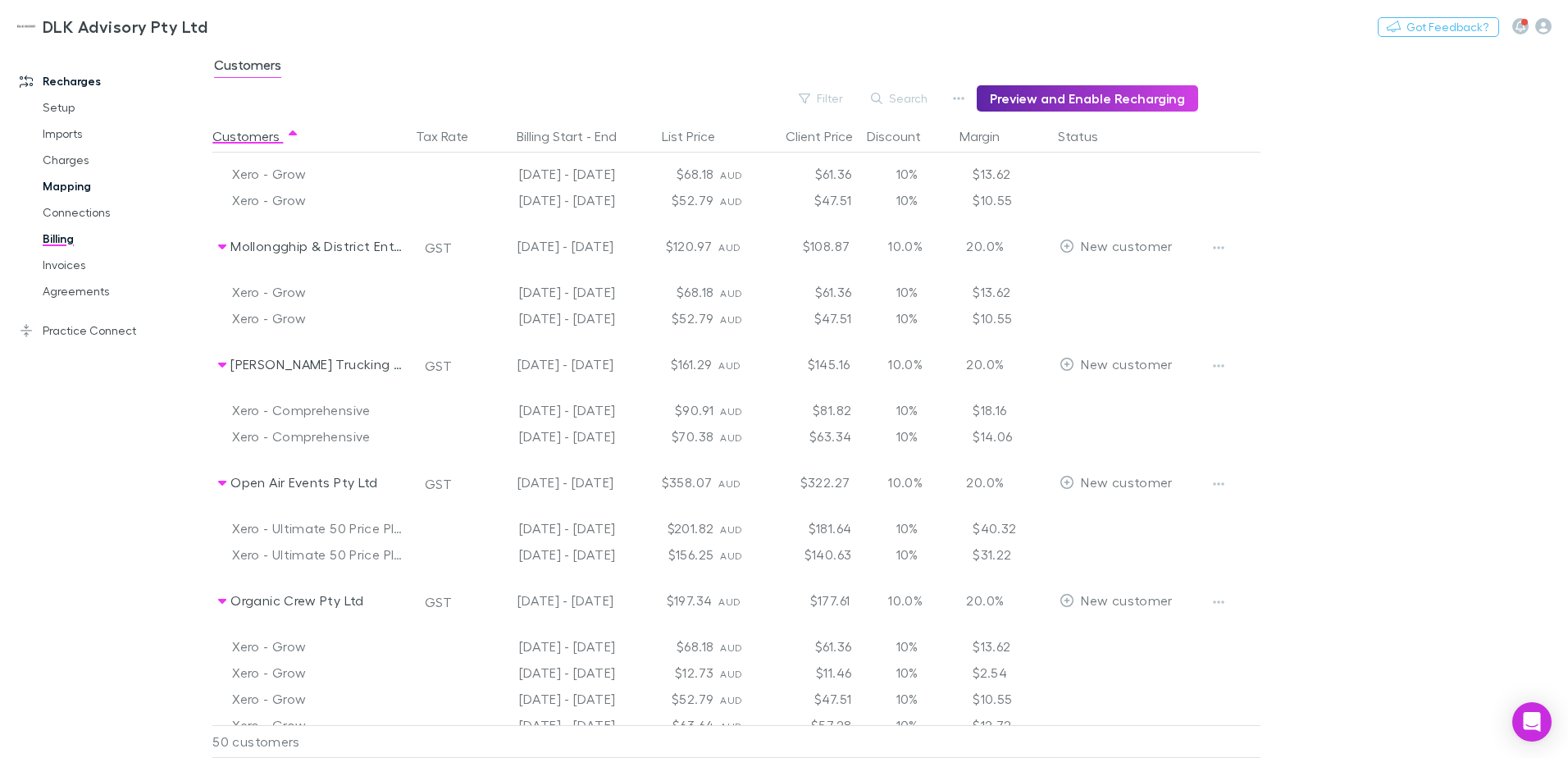
drag, startPoint x: 64, startPoint y: 186, endPoint x: 75, endPoint y: 186, distance: 11.0
click at [64, 186] on link "Mapping" at bounding box center [124, 187] width 195 height 27
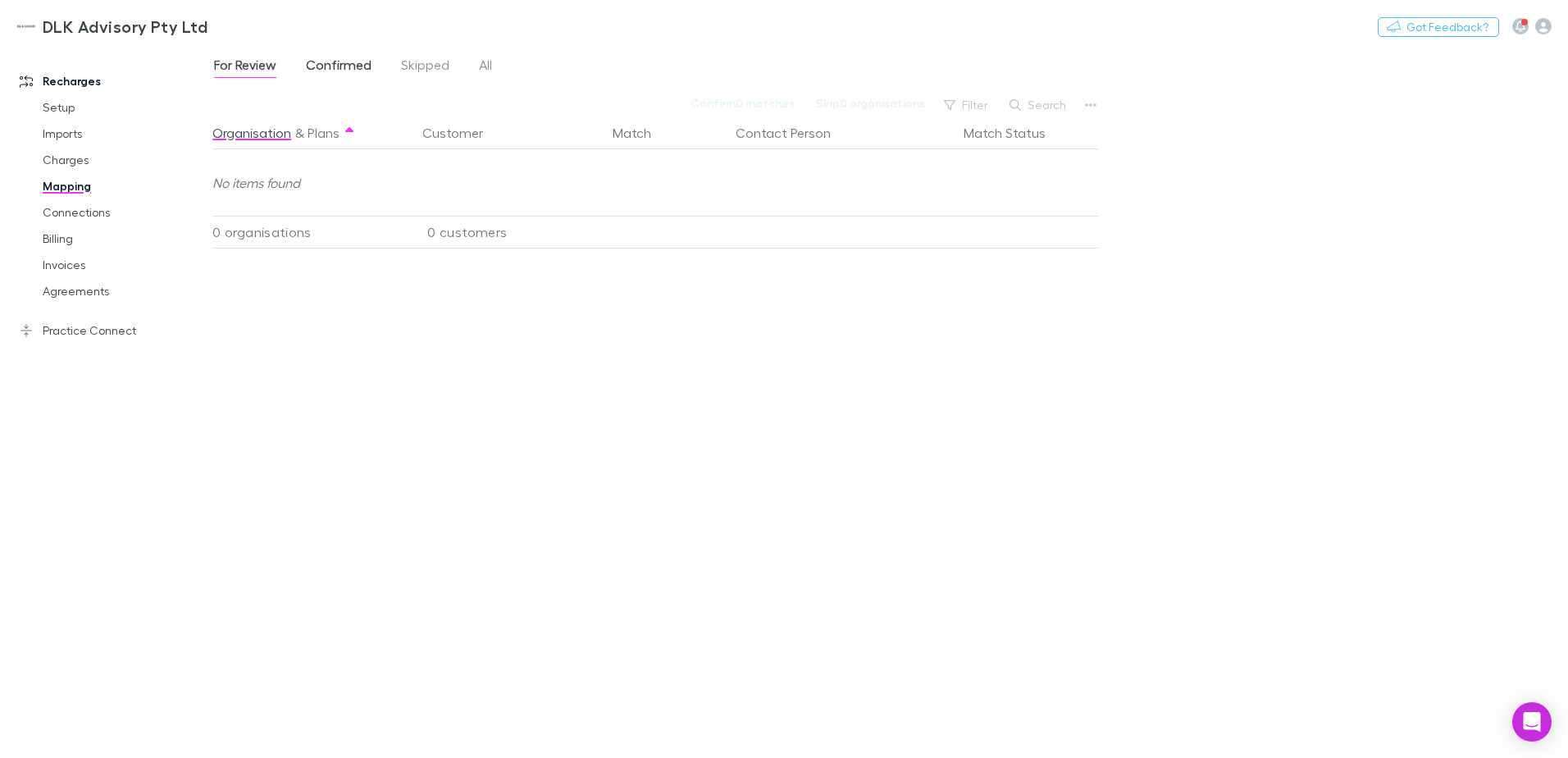
click at [347, 64] on span "Confirmed" at bounding box center [338, 67] width 66 height 22
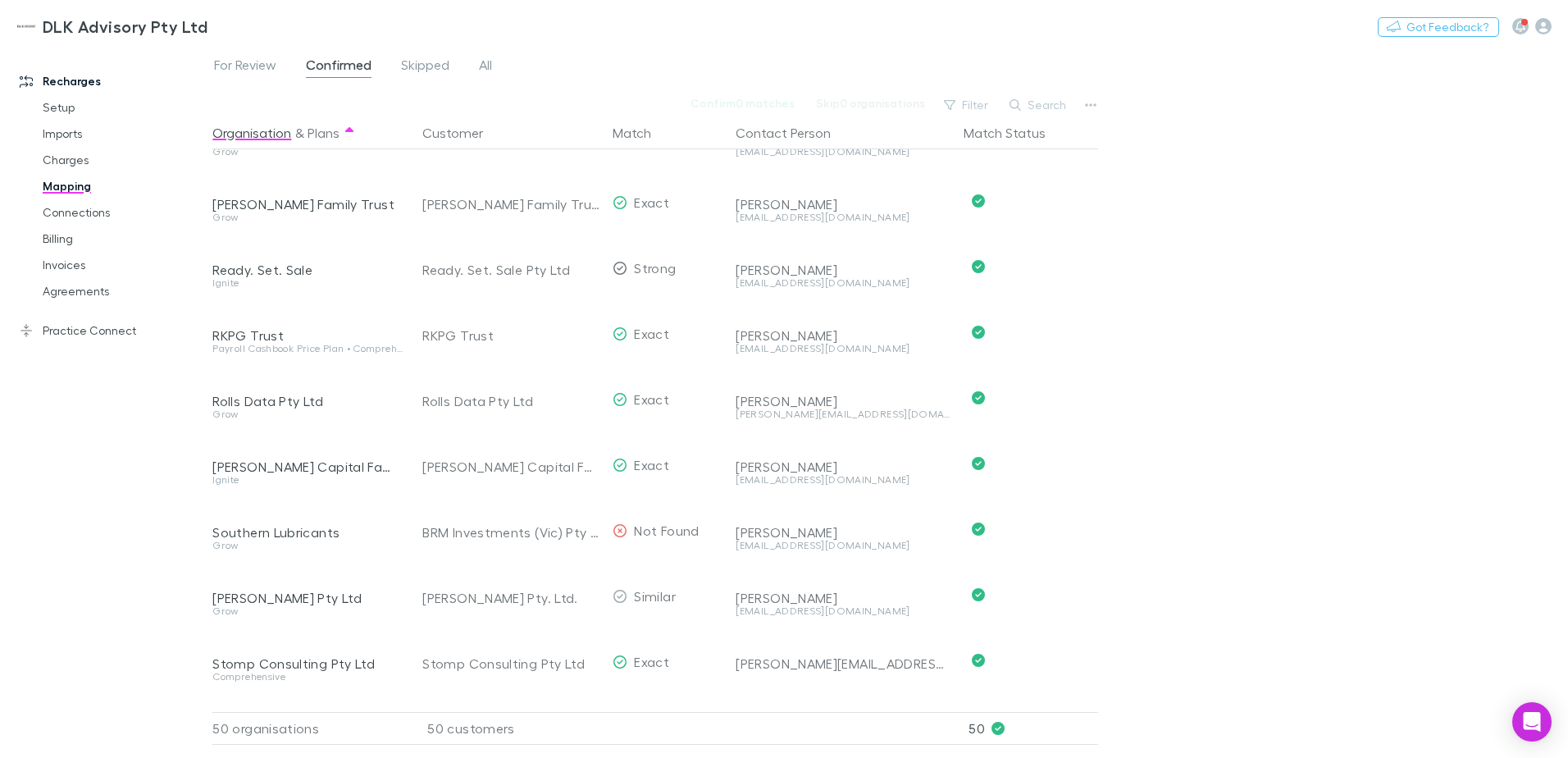
scroll to position [2075, 0]
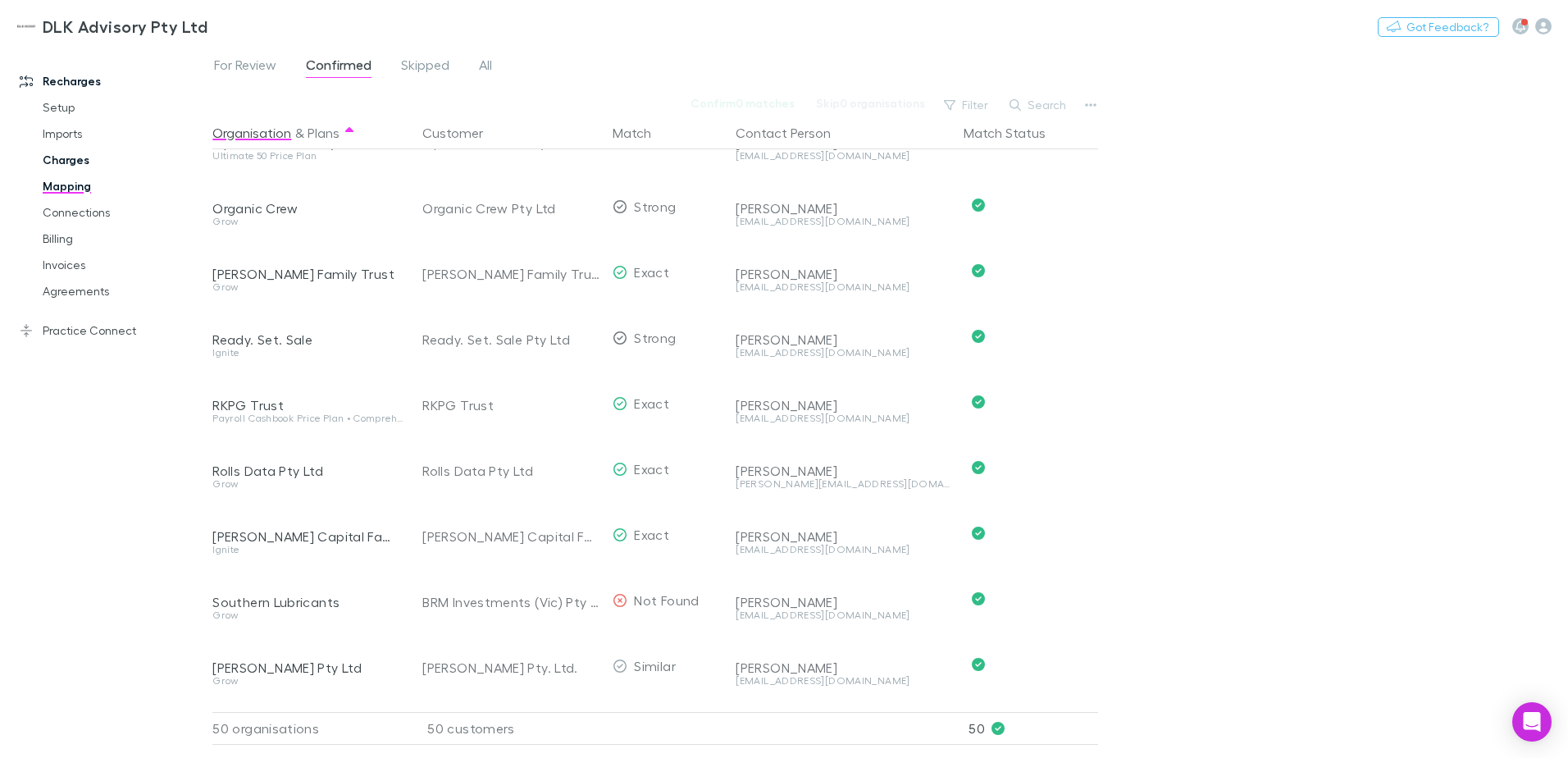
click at [58, 163] on link "Charges" at bounding box center [124, 160] width 195 height 27
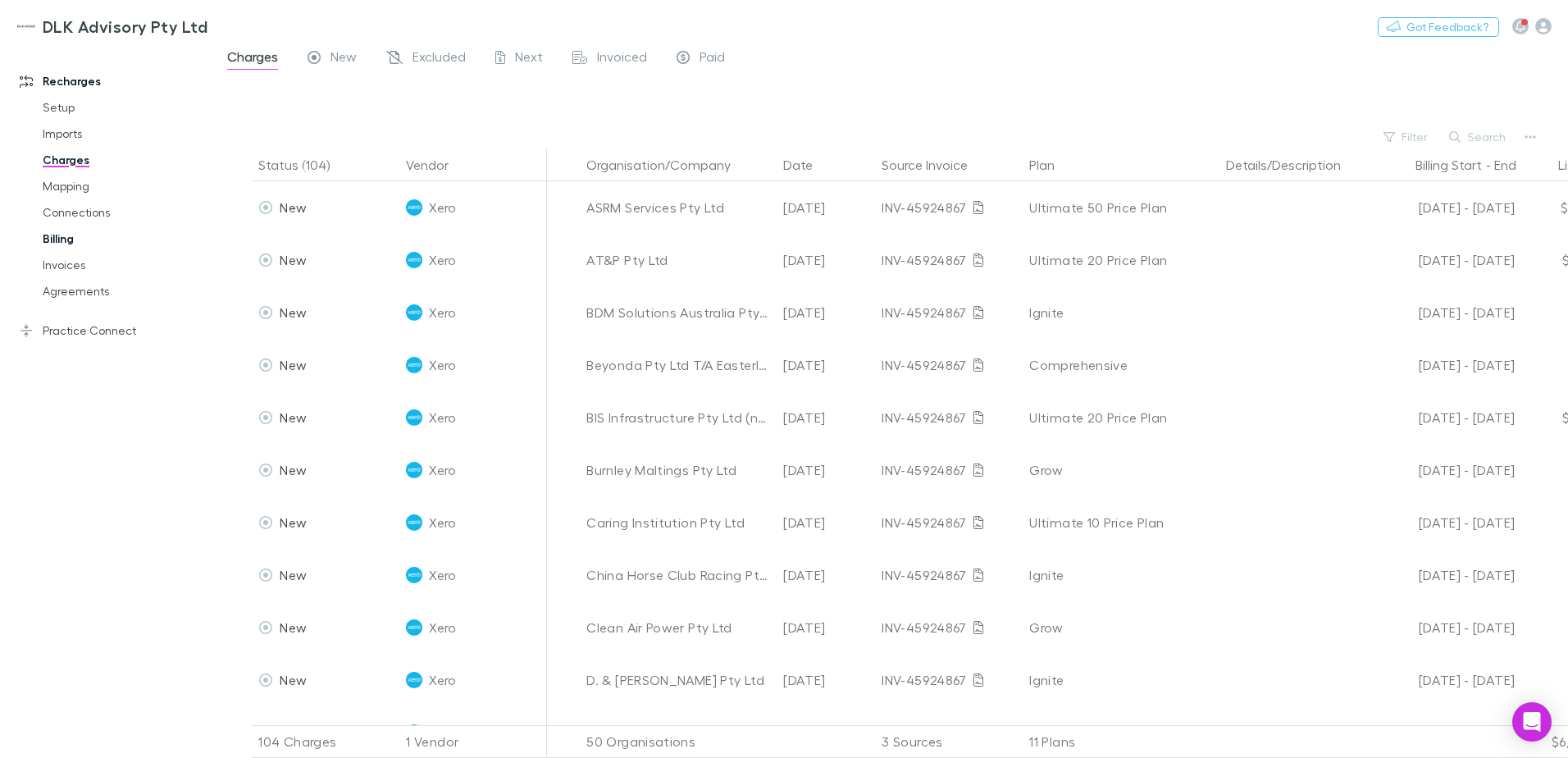
click at [60, 245] on link "Billing" at bounding box center [124, 239] width 195 height 27
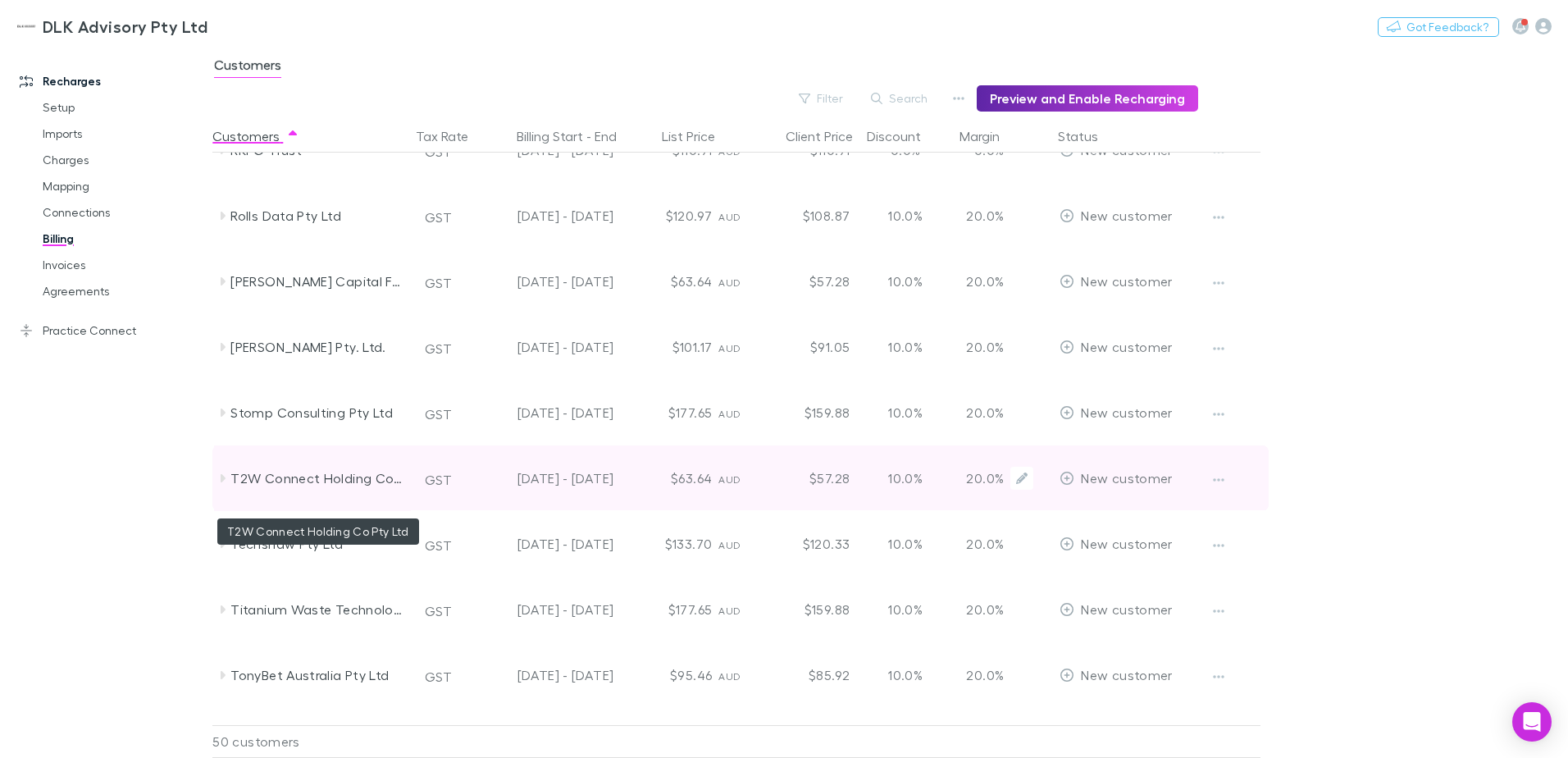
scroll to position [2462, 0]
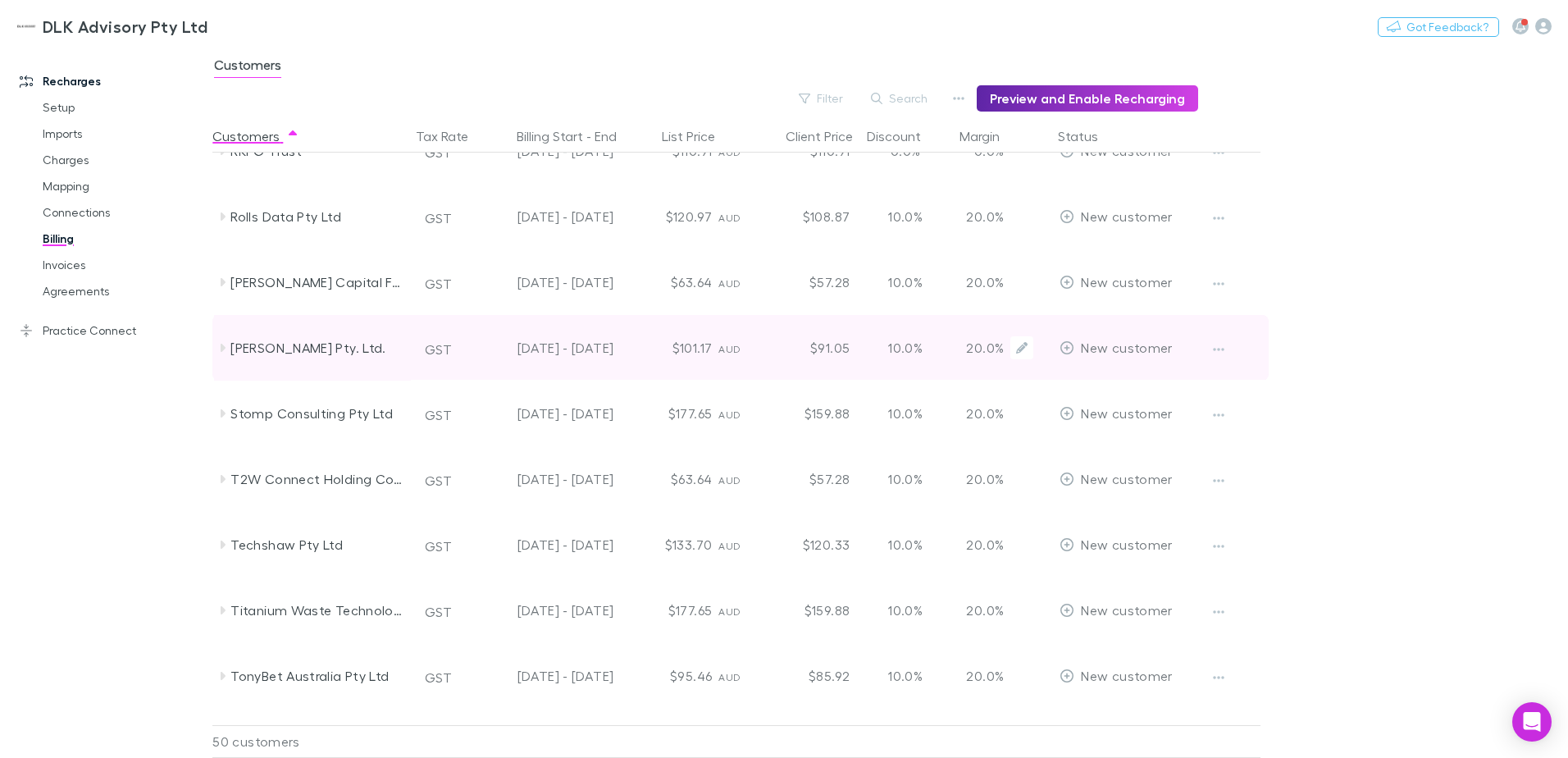
click at [213, 343] on div at bounding box center [213, 347] width 2 height 66
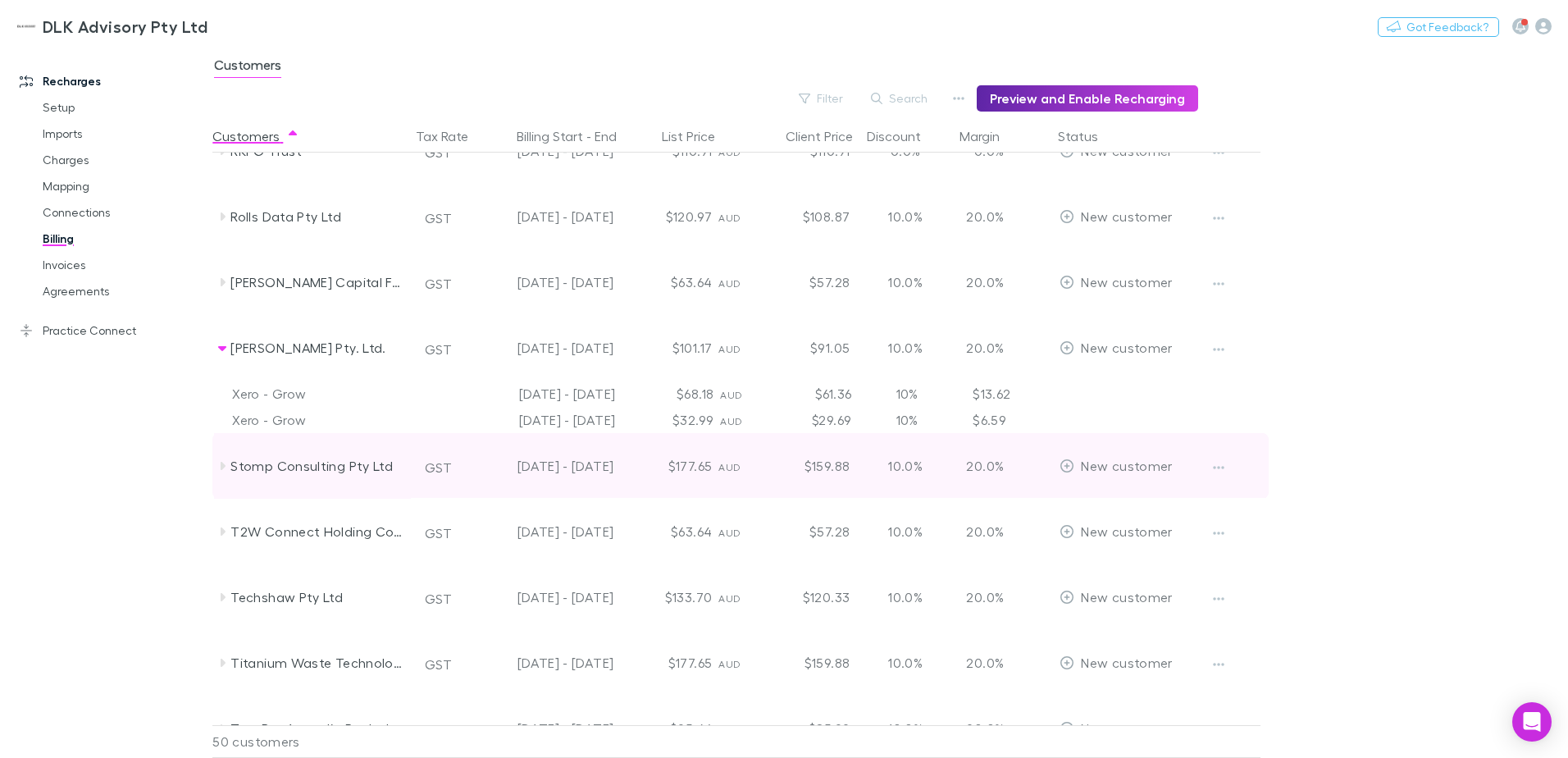
click at [224, 464] on icon at bounding box center [223, 466] width 5 height 8
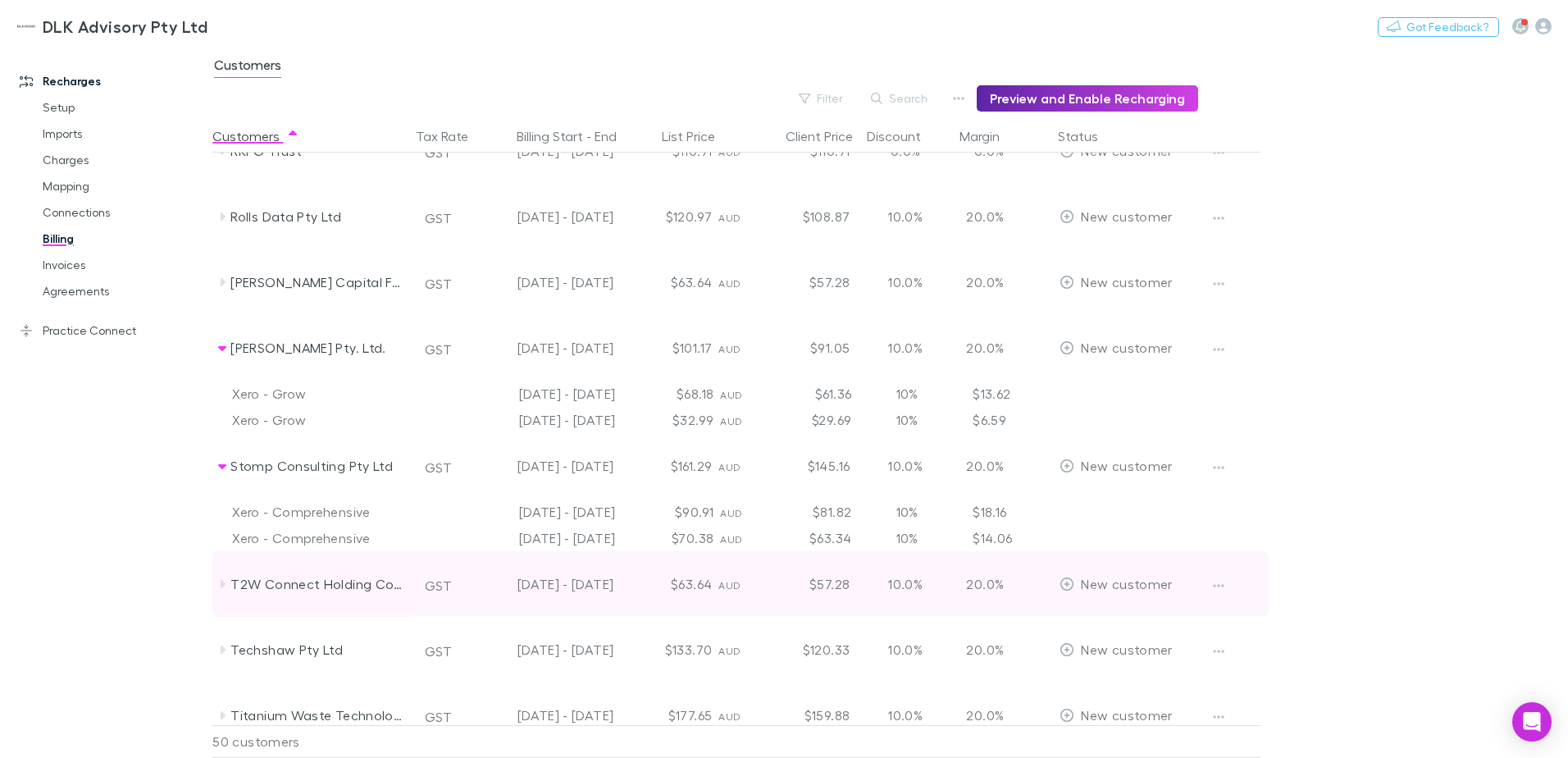
click at [224, 582] on icon at bounding box center [223, 584] width 5 height 8
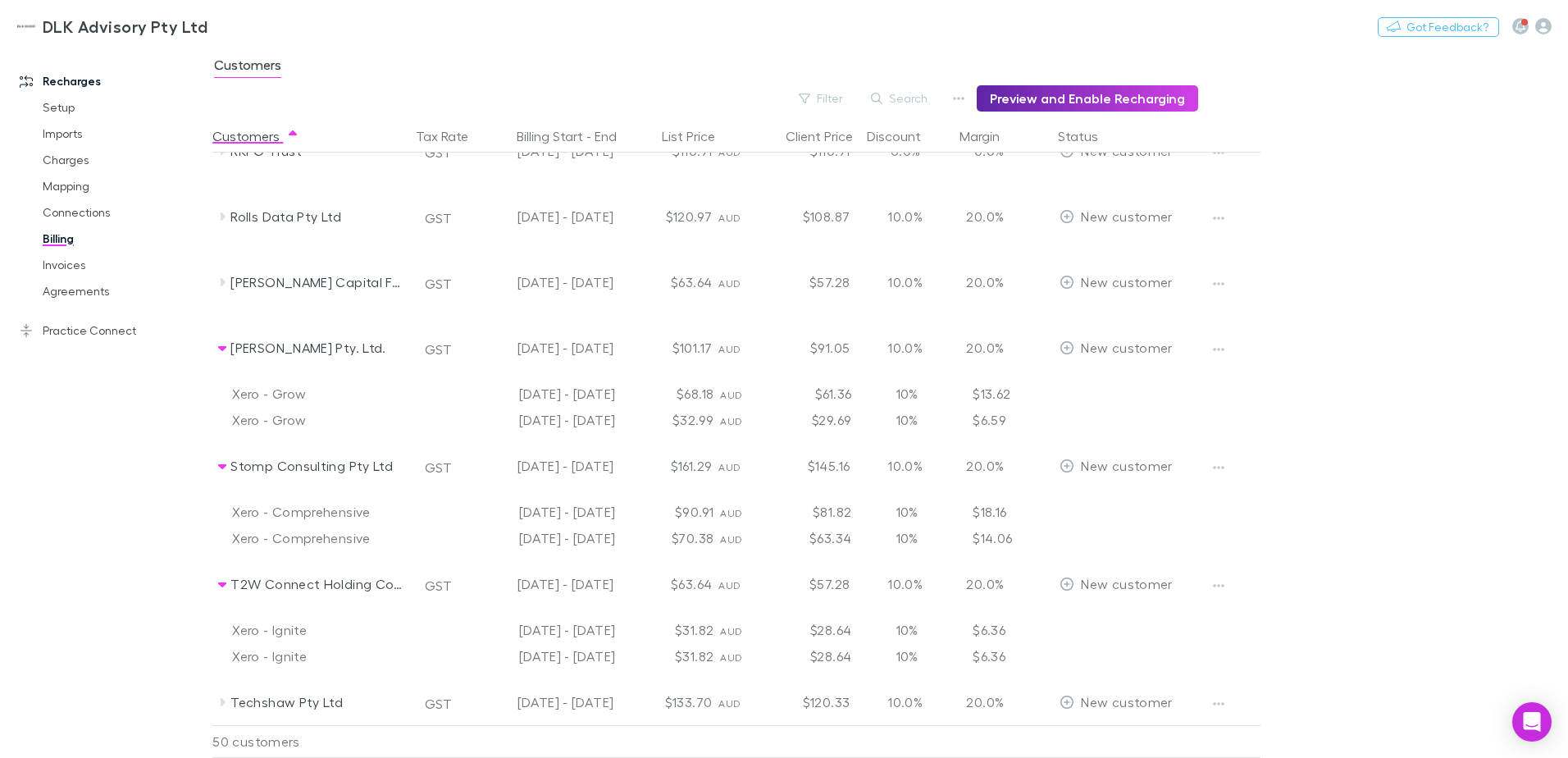
scroll to position [2544, 0]
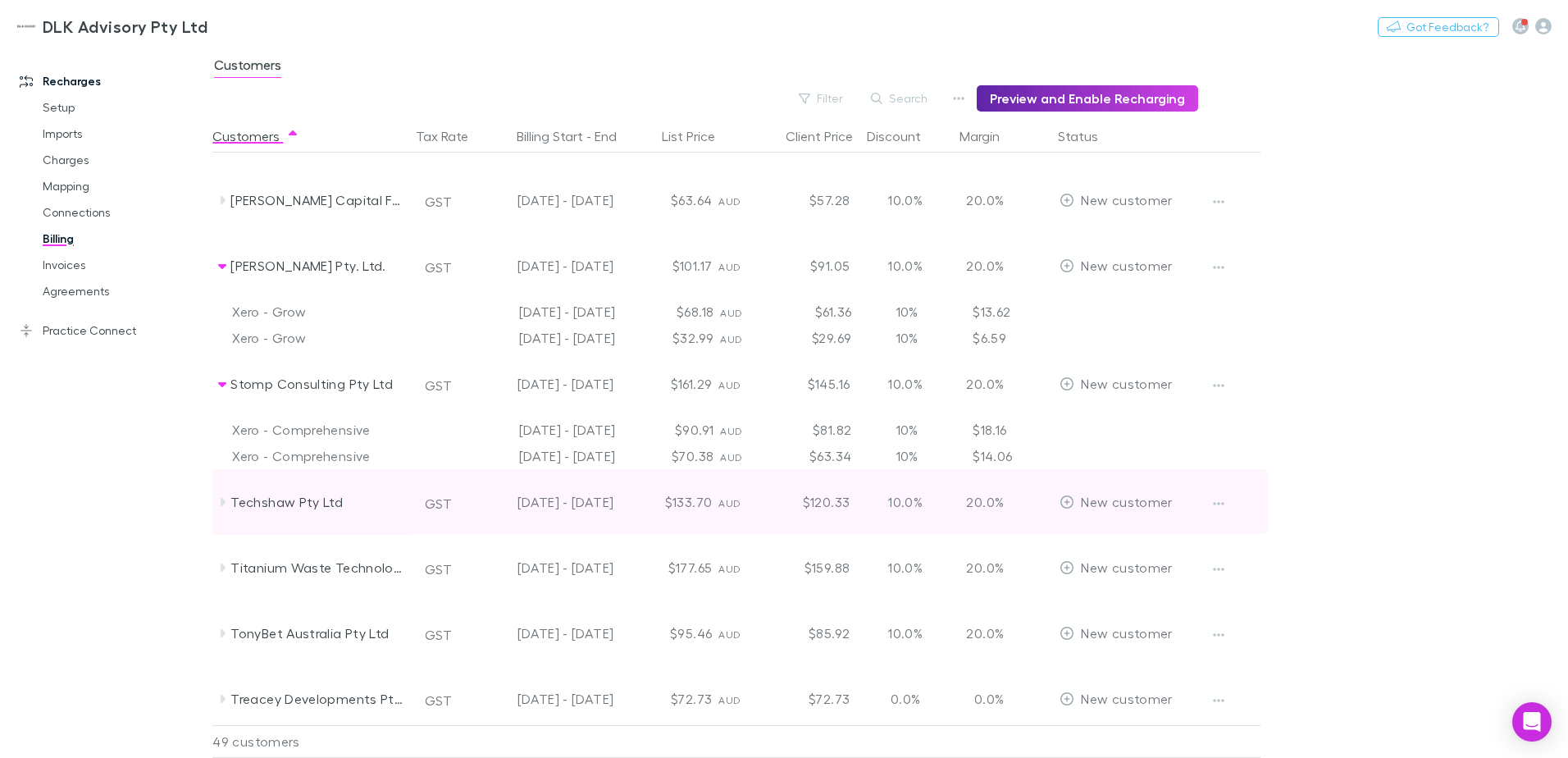
click at [225, 501] on icon at bounding box center [223, 502] width 5 height 8
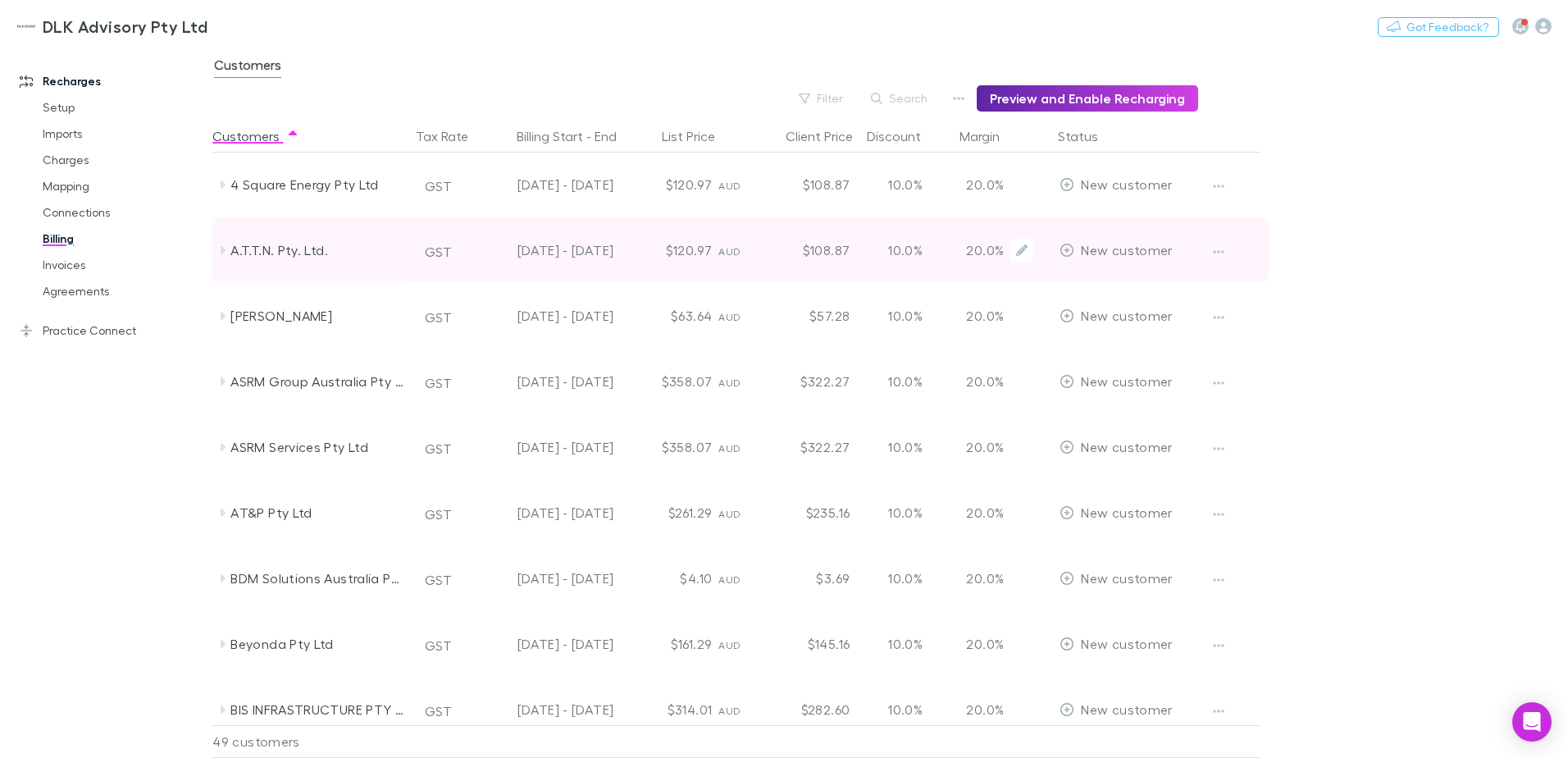
scroll to position [0, 0]
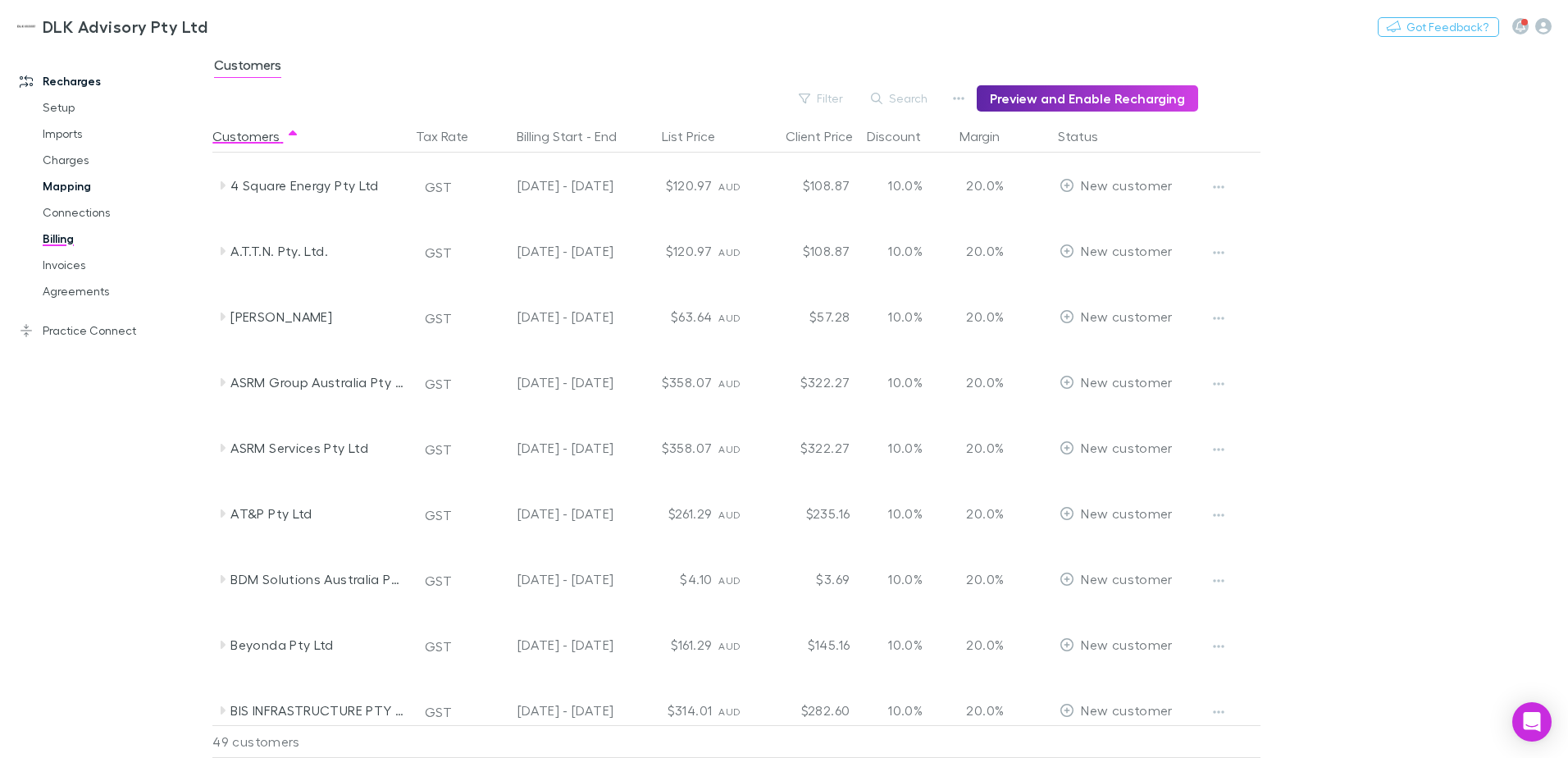
click at [52, 187] on link "Mapping" at bounding box center [124, 187] width 195 height 27
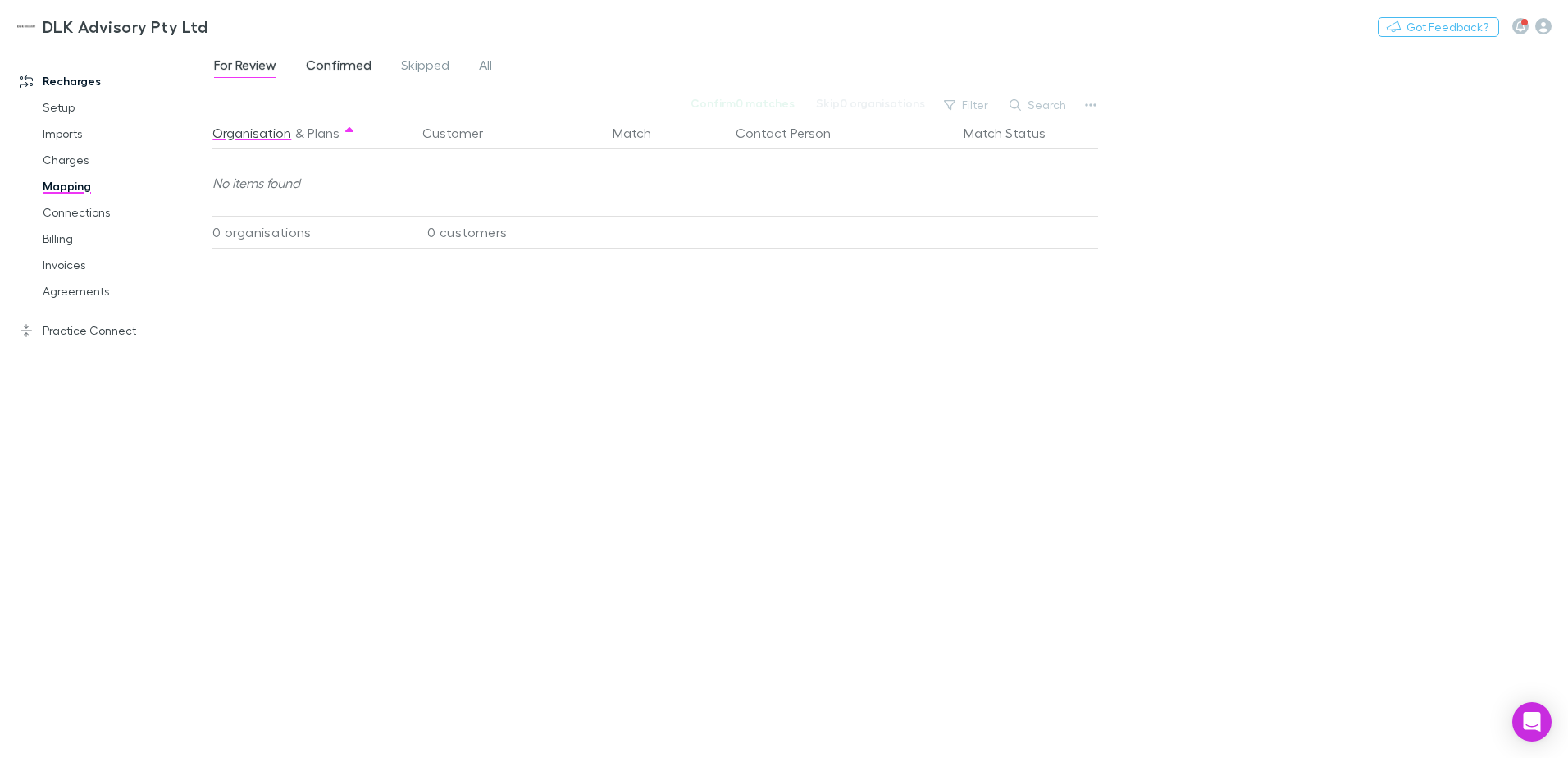
click at [332, 61] on span "Confirmed" at bounding box center [338, 67] width 66 height 22
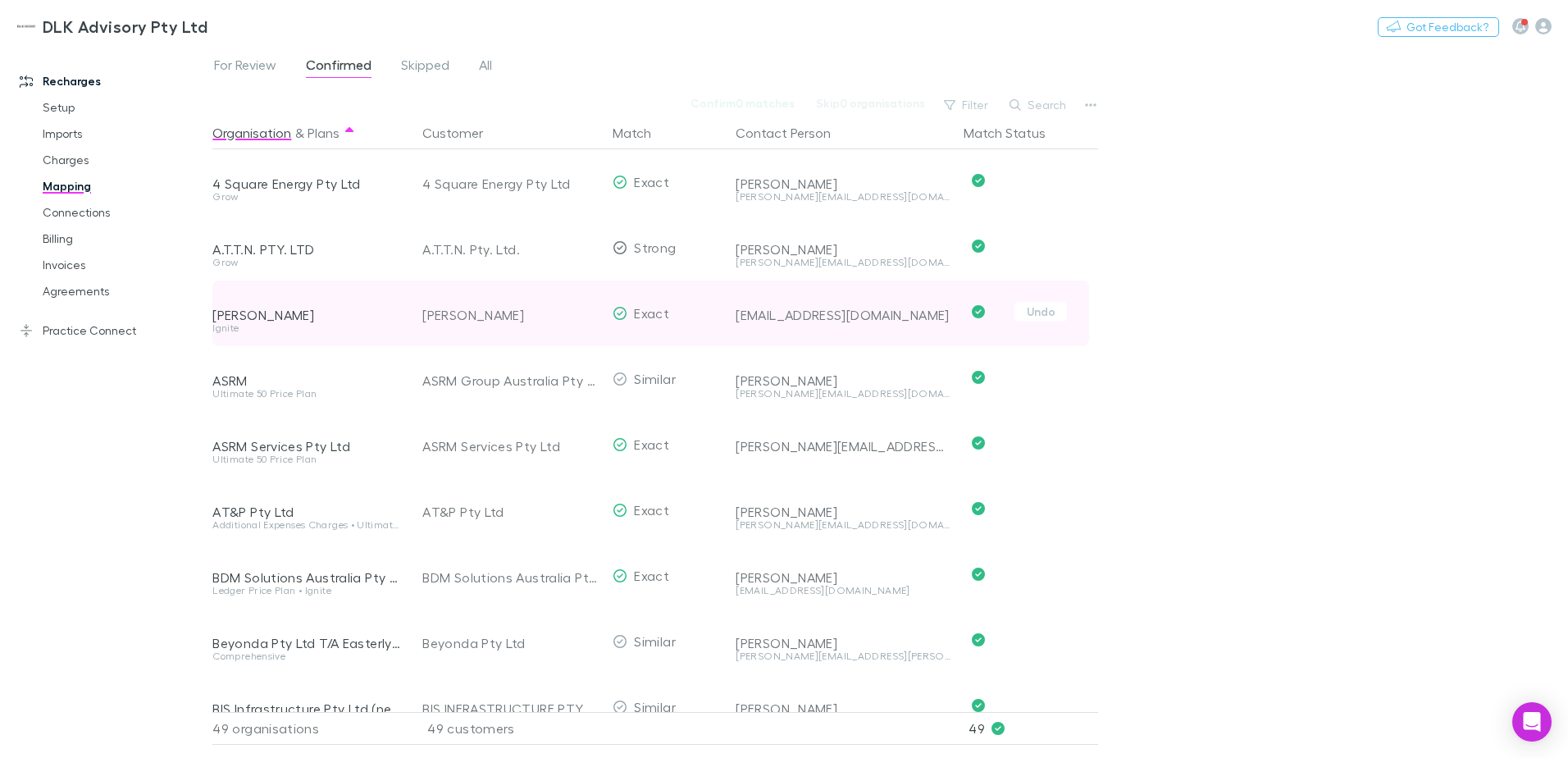
scroll to position [2515, 0]
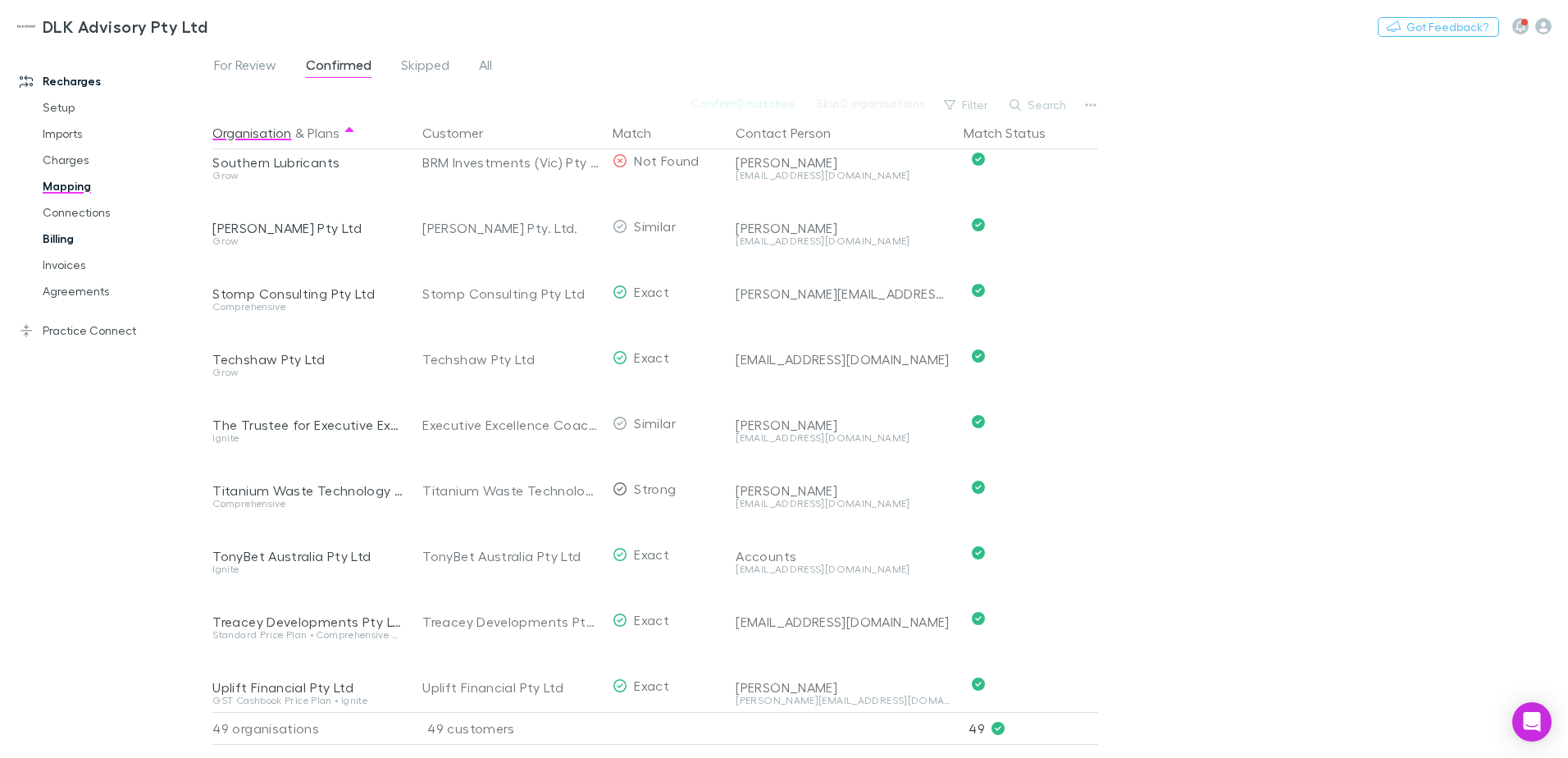
click at [56, 239] on link "Billing" at bounding box center [124, 239] width 195 height 27
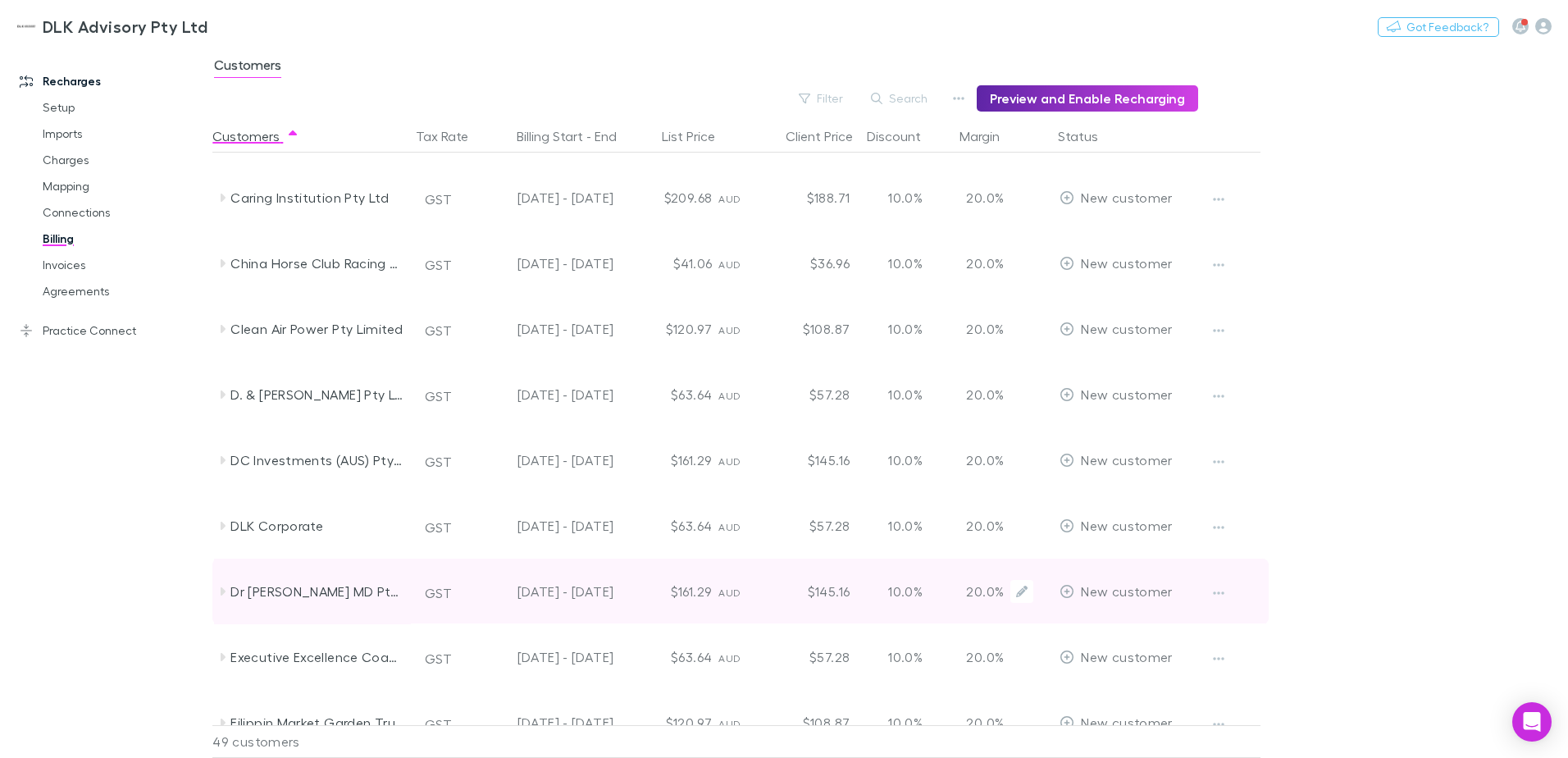
scroll to position [738, 0]
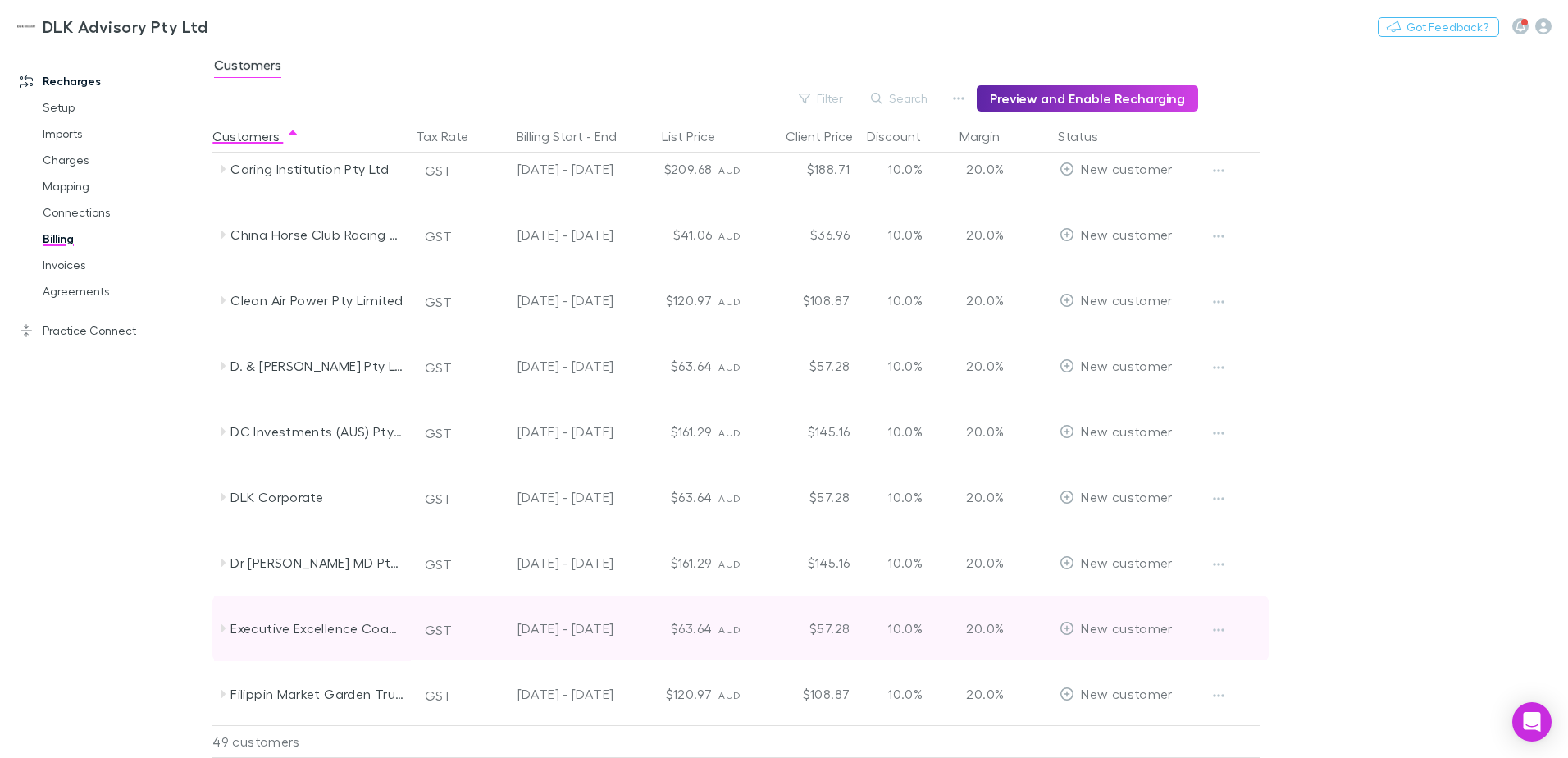
click at [222, 627] on icon at bounding box center [223, 629] width 5 height 8
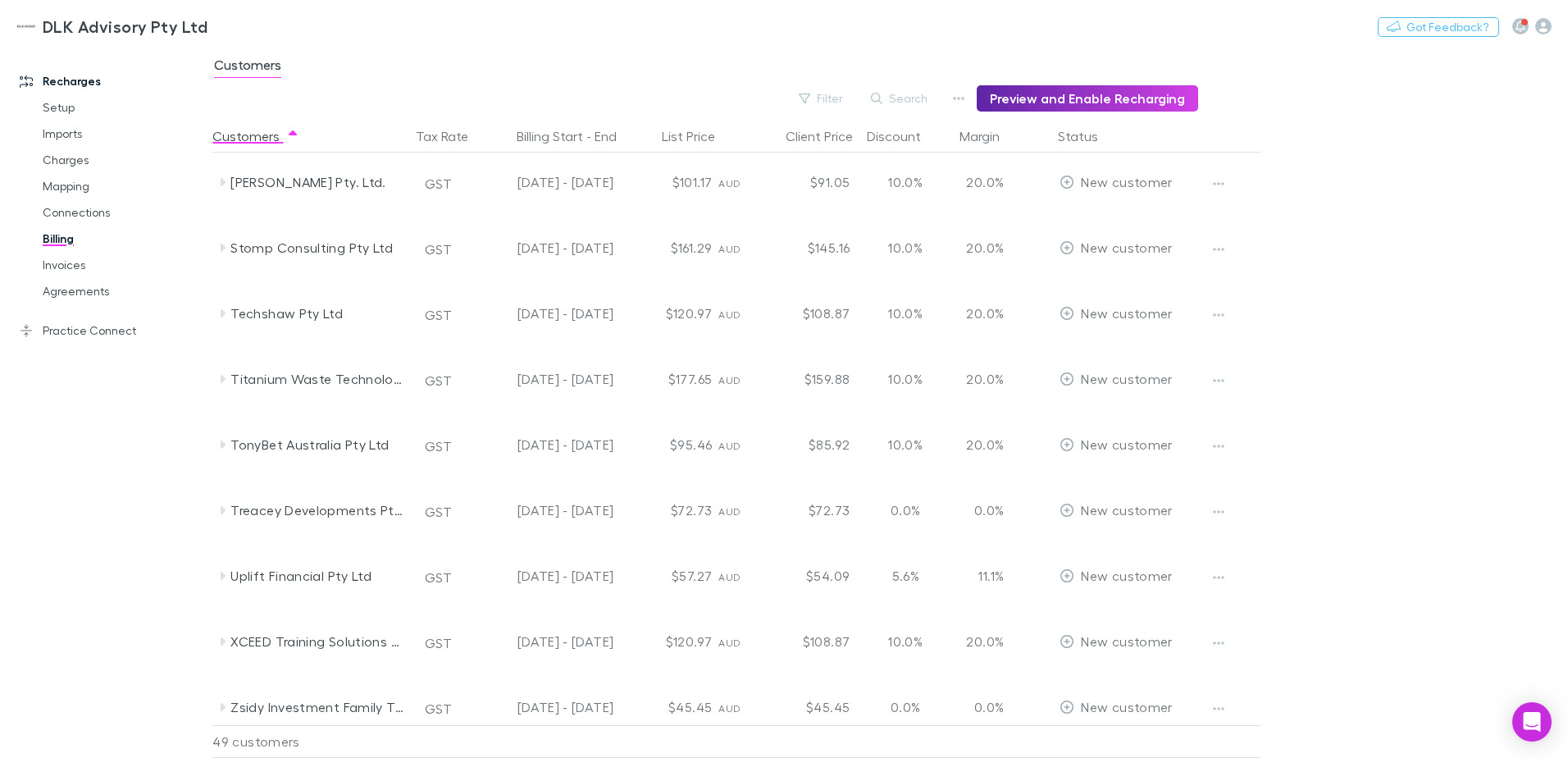
scroll to position [2721, 0]
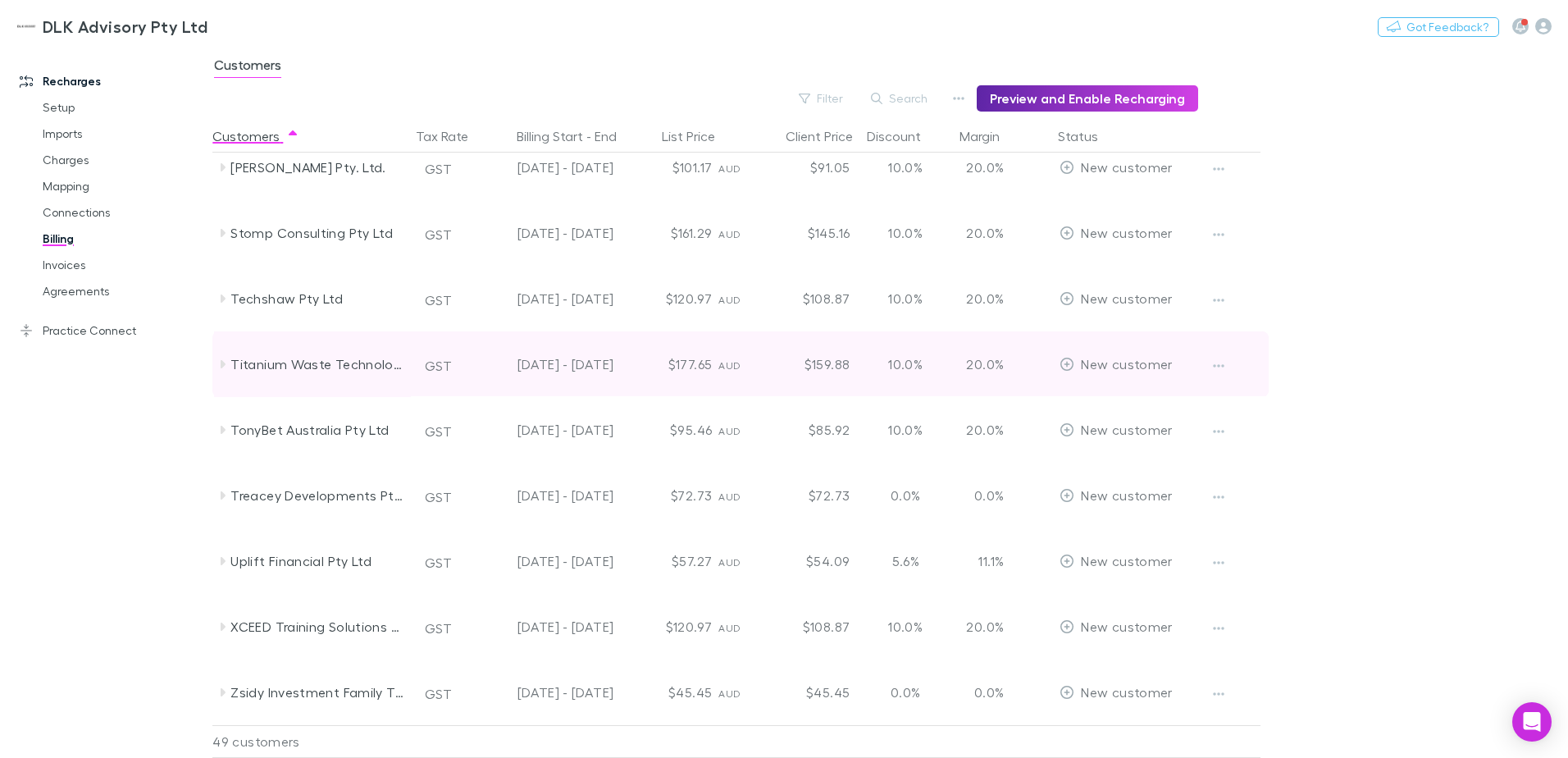
click at [225, 367] on icon at bounding box center [222, 364] width 13 height 13
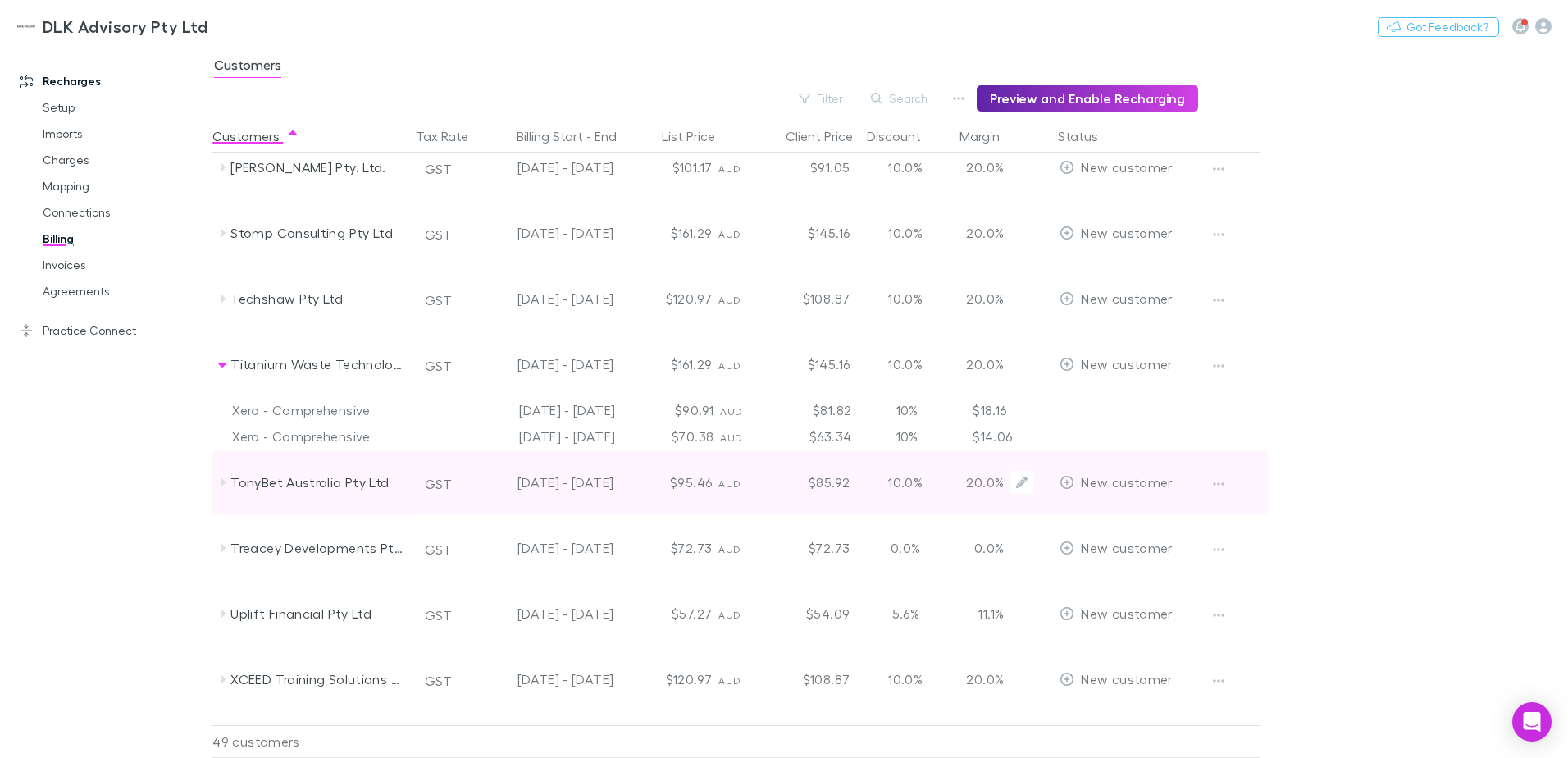
click at [218, 475] on div "TonyBet Australia Pty Ltd" at bounding box center [312, 482] width 197 height 66
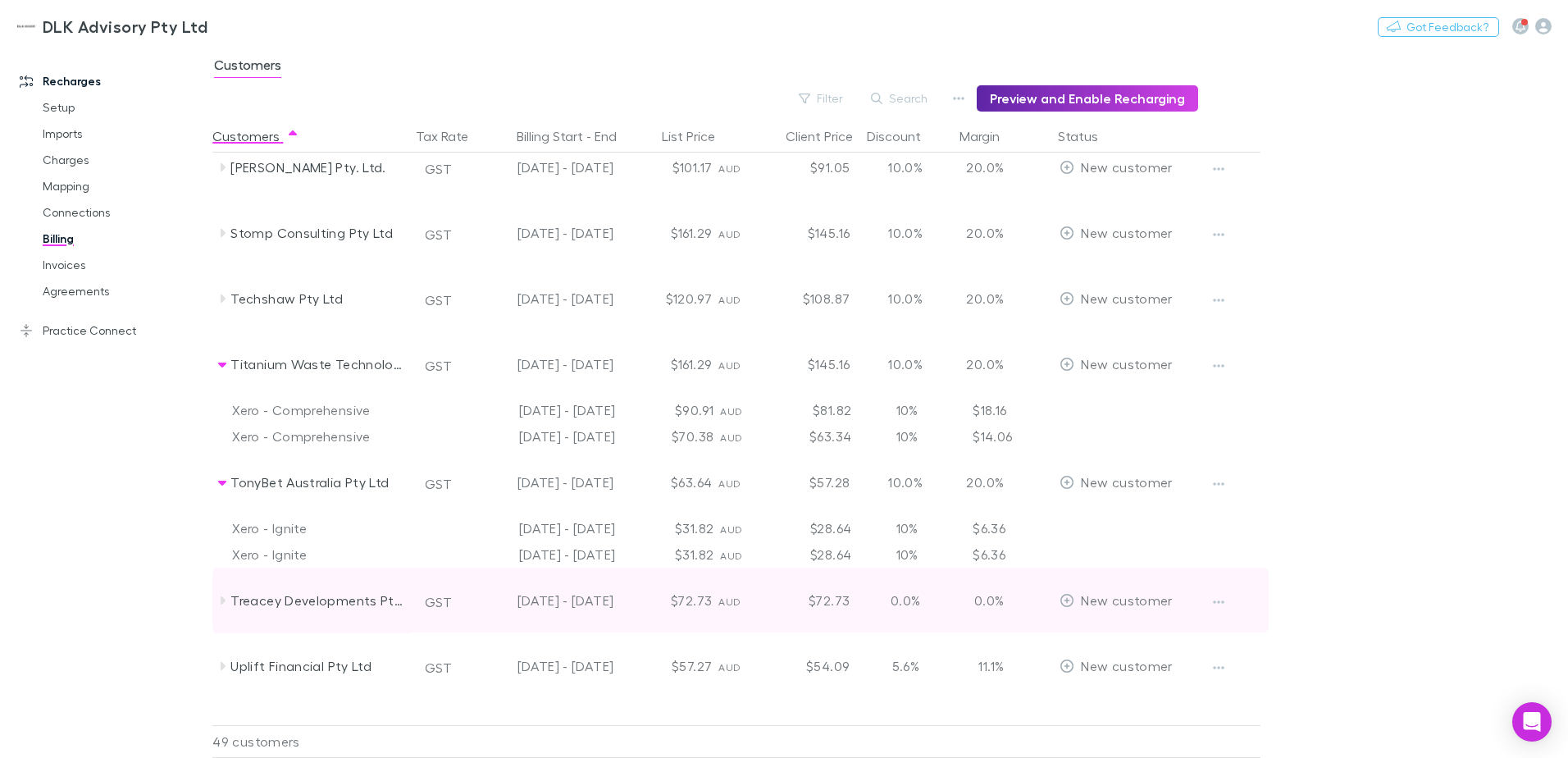
click at [220, 599] on icon at bounding box center [222, 600] width 13 height 13
click at [219, 600] on icon at bounding box center [222, 600] width 13 height 13
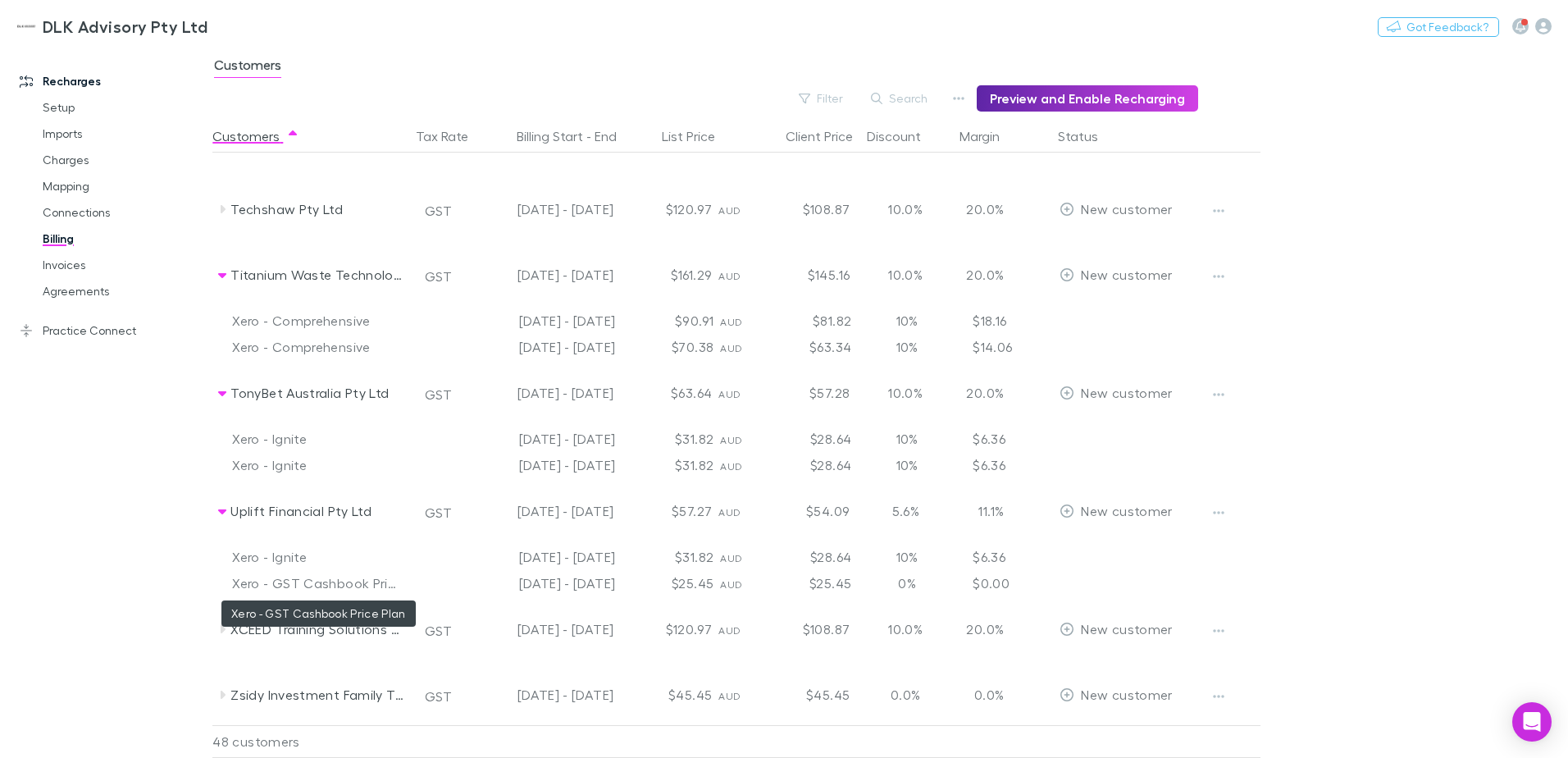
scroll to position [2813, 0]
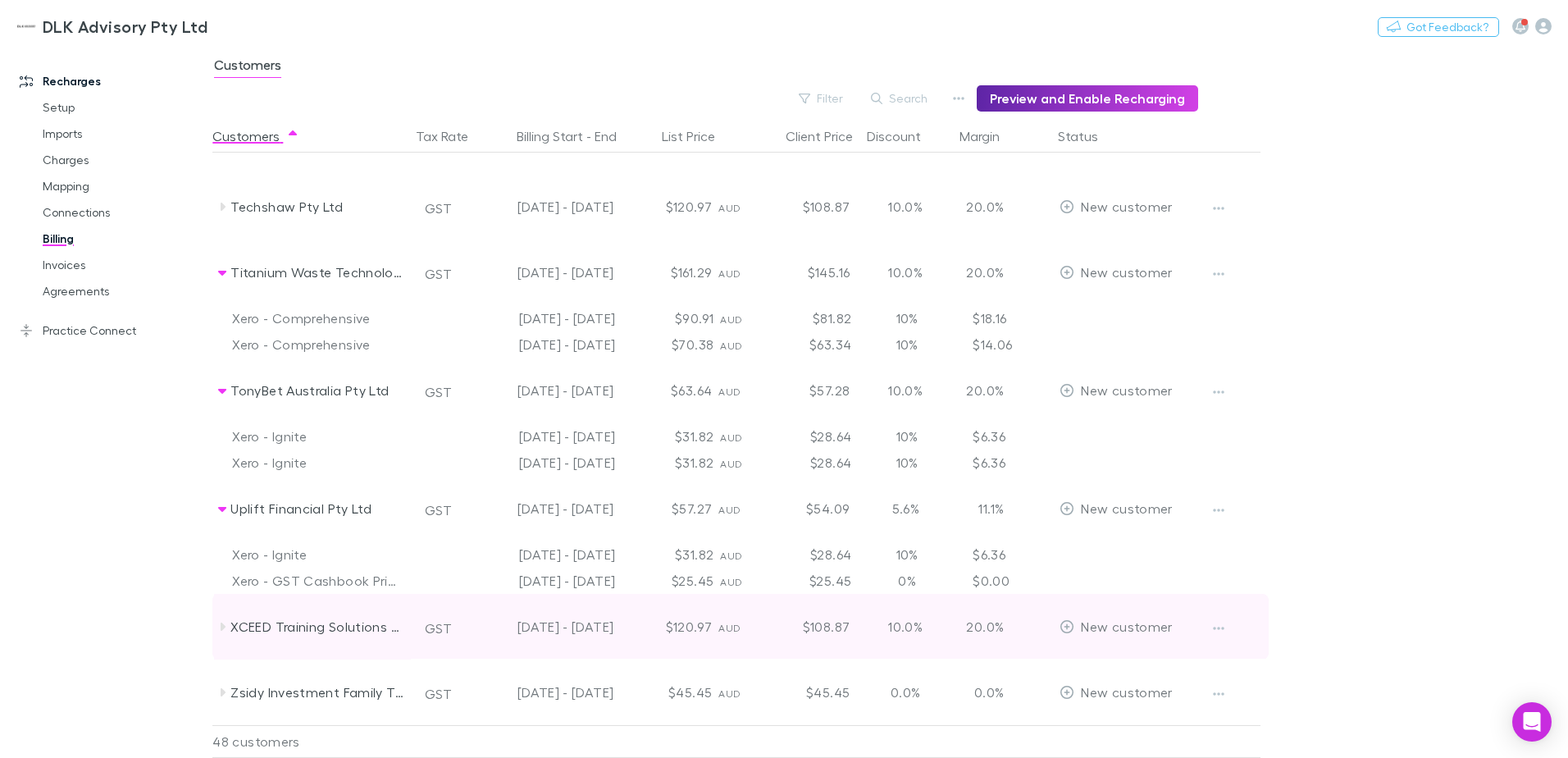
click at [226, 624] on icon at bounding box center [222, 627] width 13 height 13
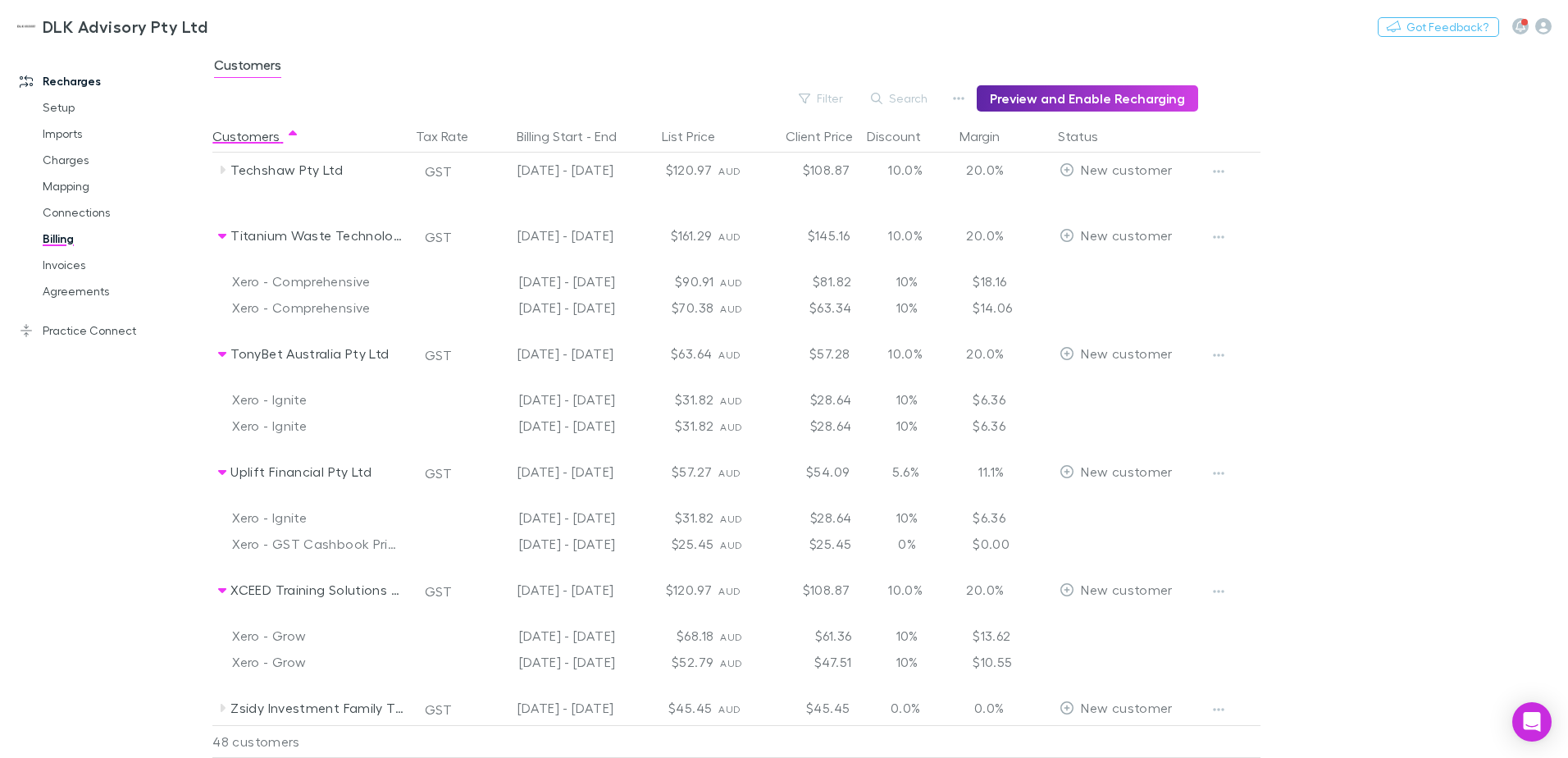
scroll to position [2865, 0]
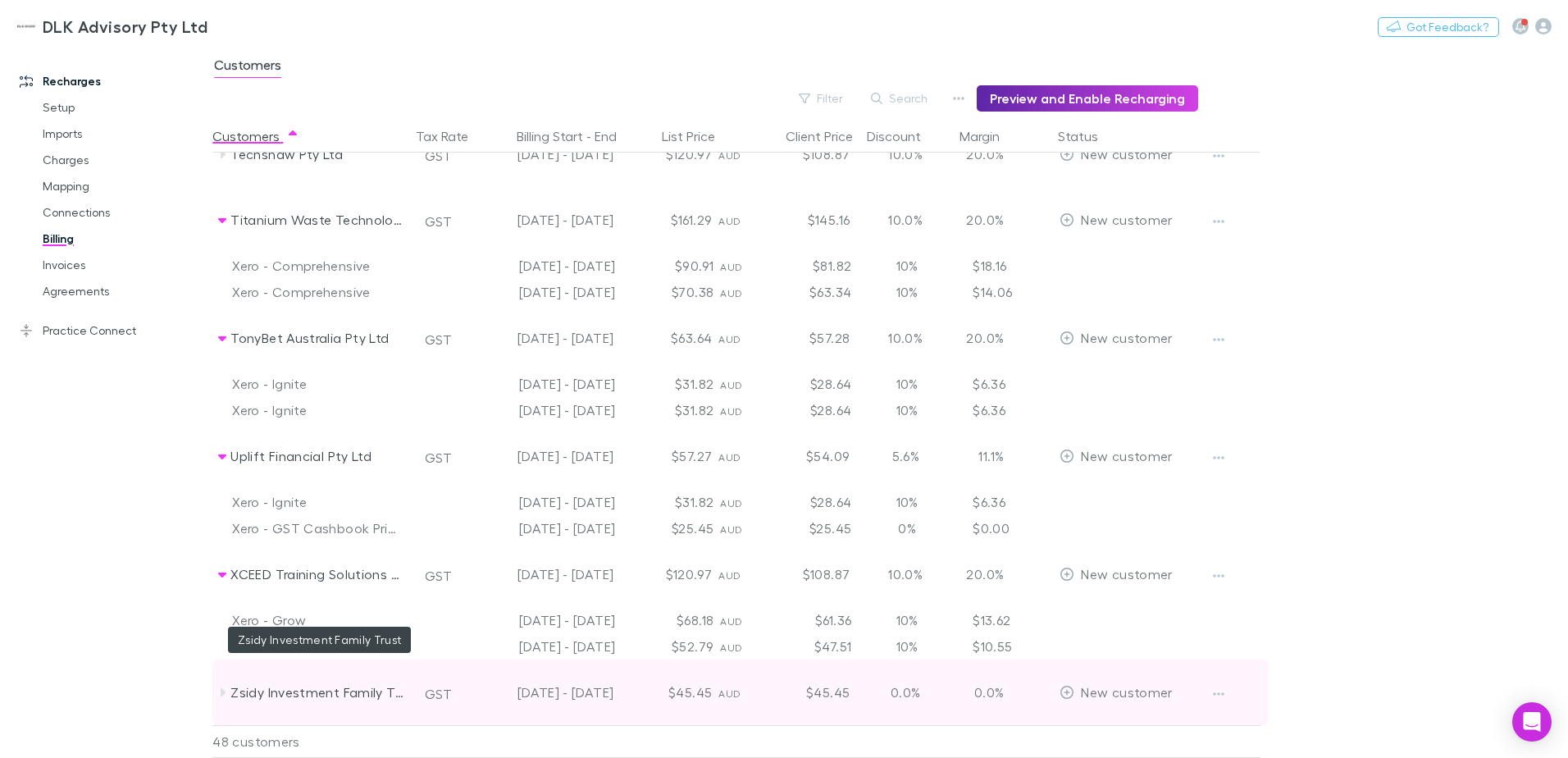
click at [231, 690] on div "Zsidy Investment Family Trust" at bounding box center [318, 692] width 174 height 66
click at [222, 691] on icon at bounding box center [222, 693] width 8 height 5
click at [222, 691] on icon at bounding box center [223, 692] width 5 height 8
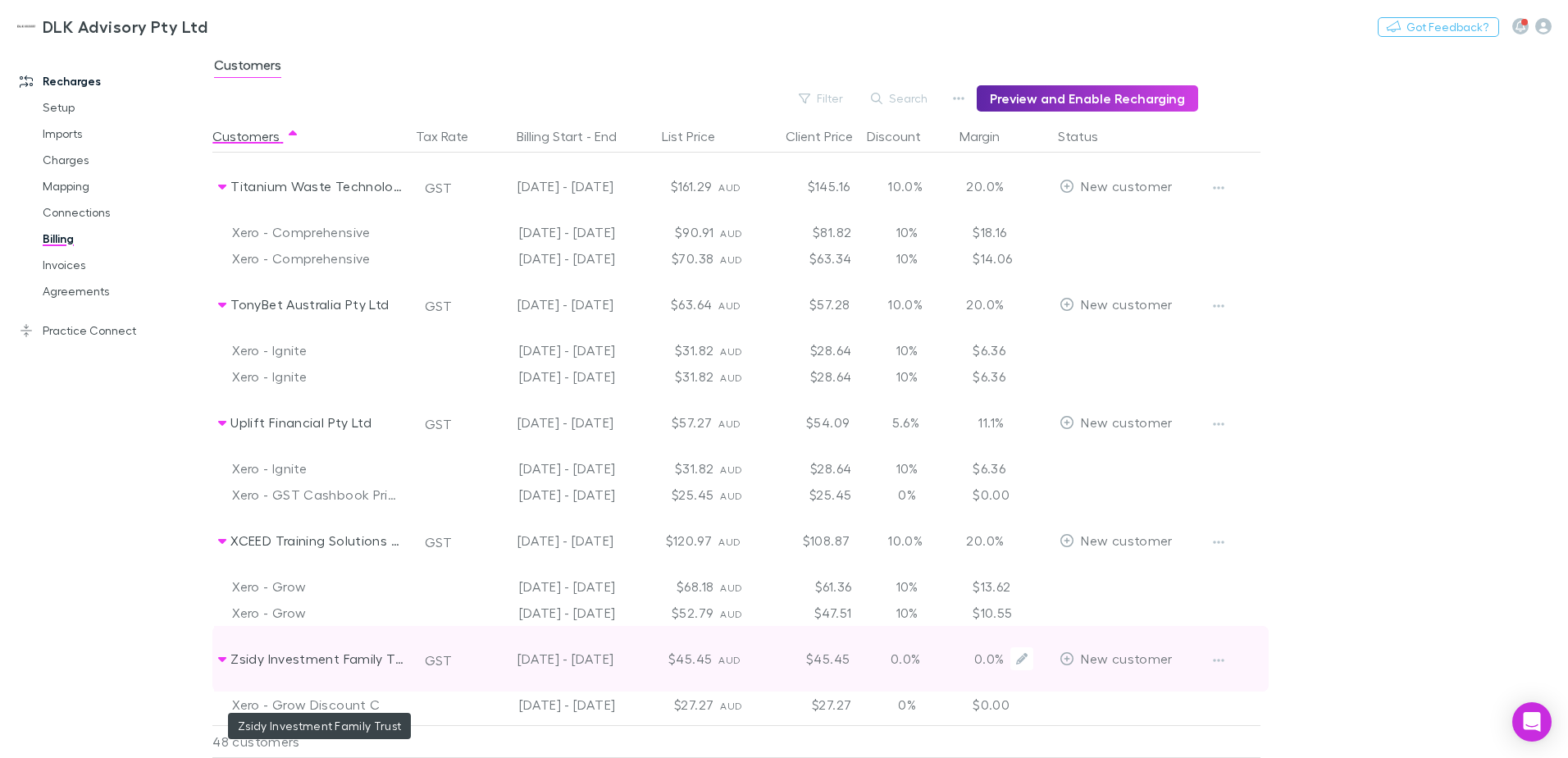
scroll to position [2918, 0]
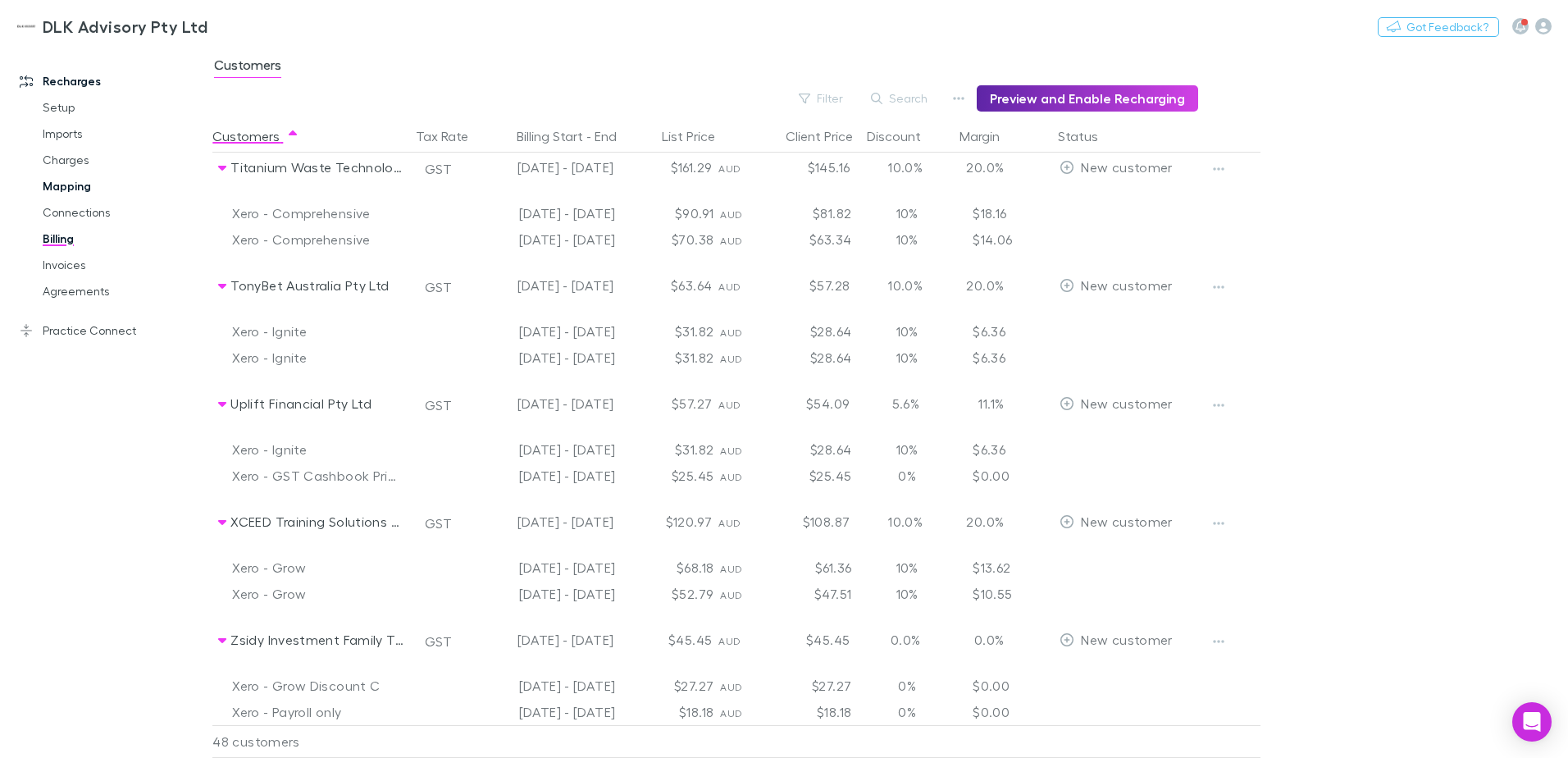
click at [63, 192] on link "Mapping" at bounding box center [124, 187] width 195 height 27
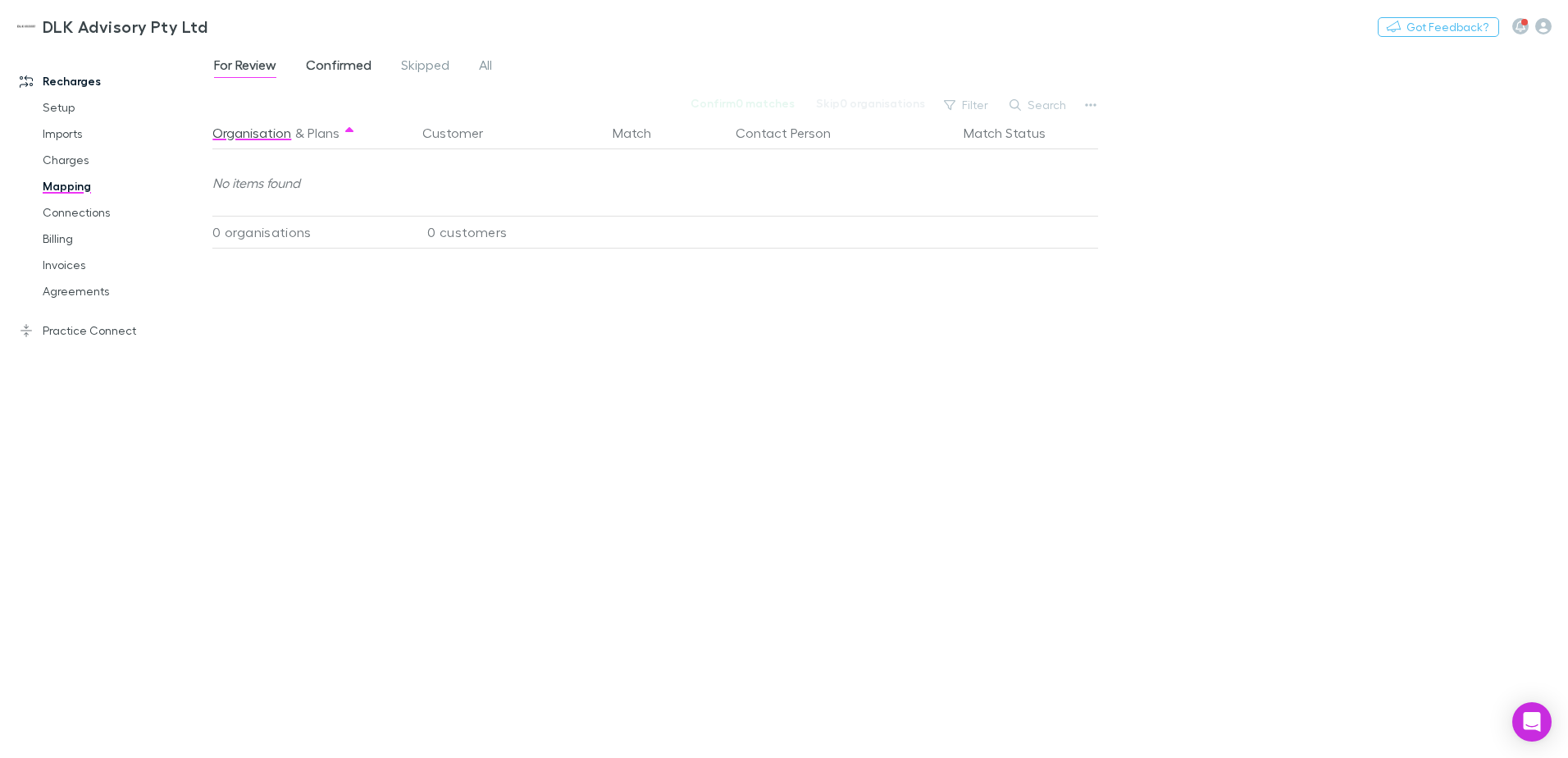
click at [338, 61] on span "Confirmed" at bounding box center [338, 67] width 66 height 22
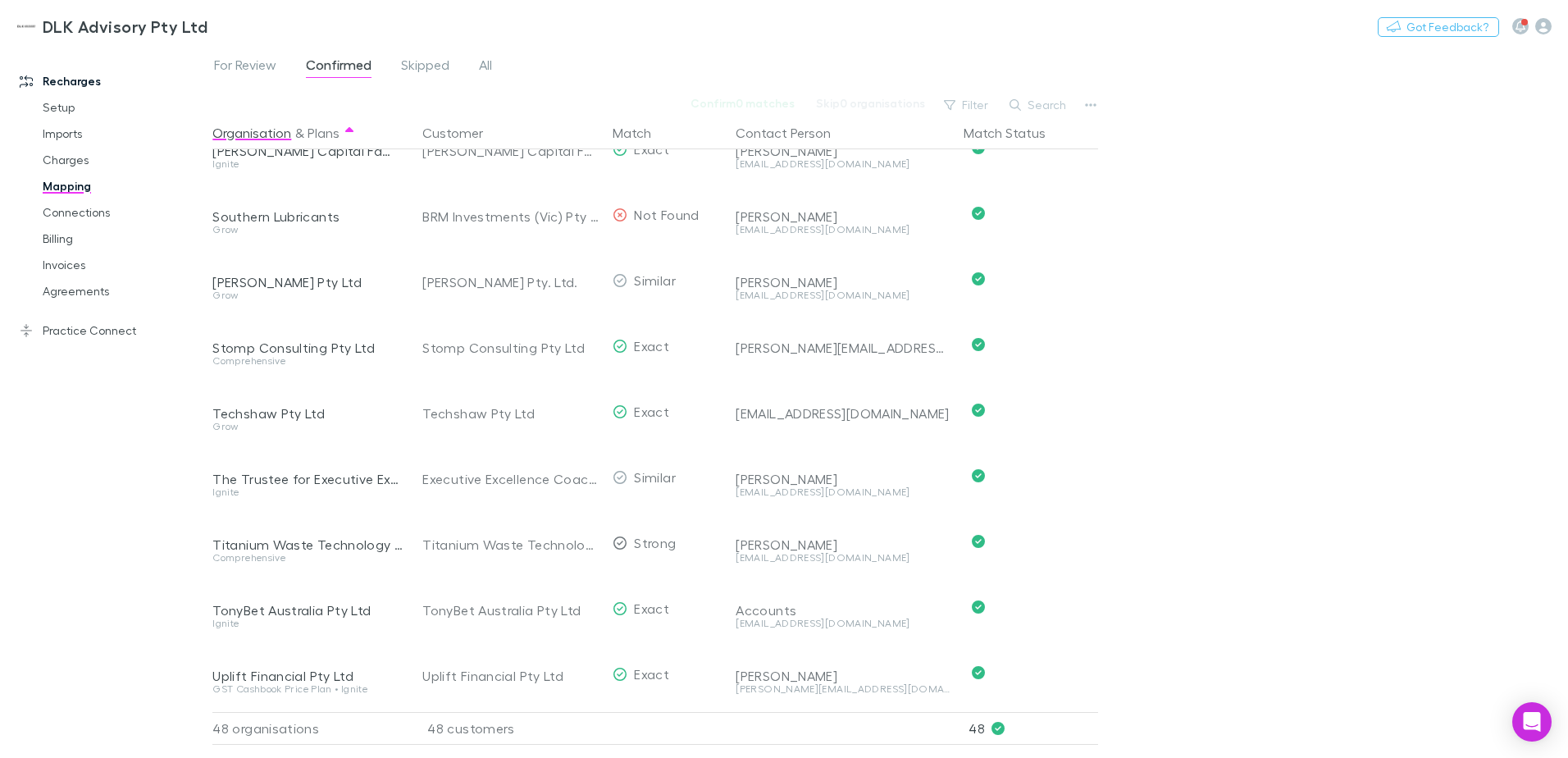
scroll to position [2600, 0]
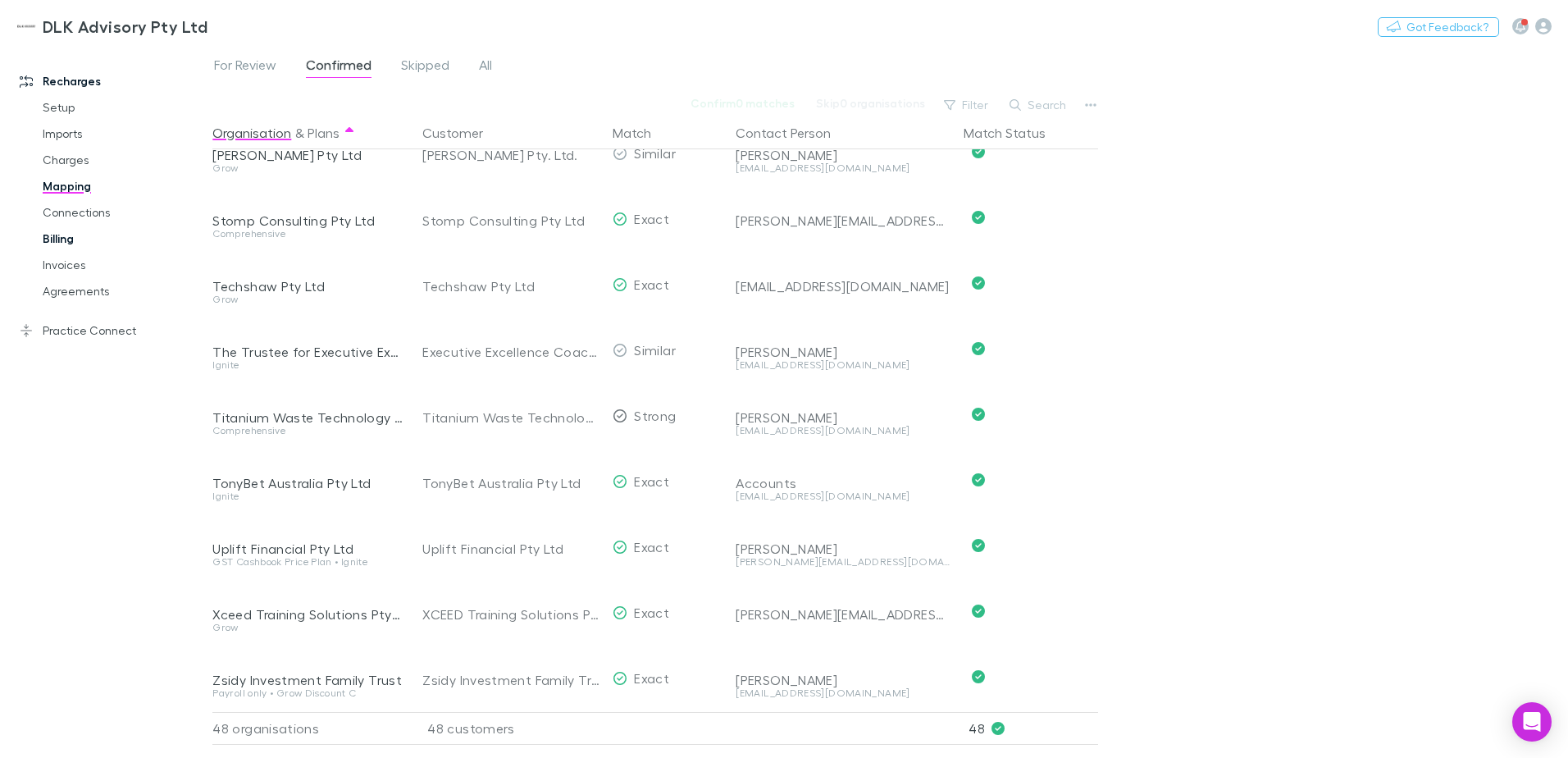
click at [70, 233] on link "Billing" at bounding box center [124, 239] width 195 height 27
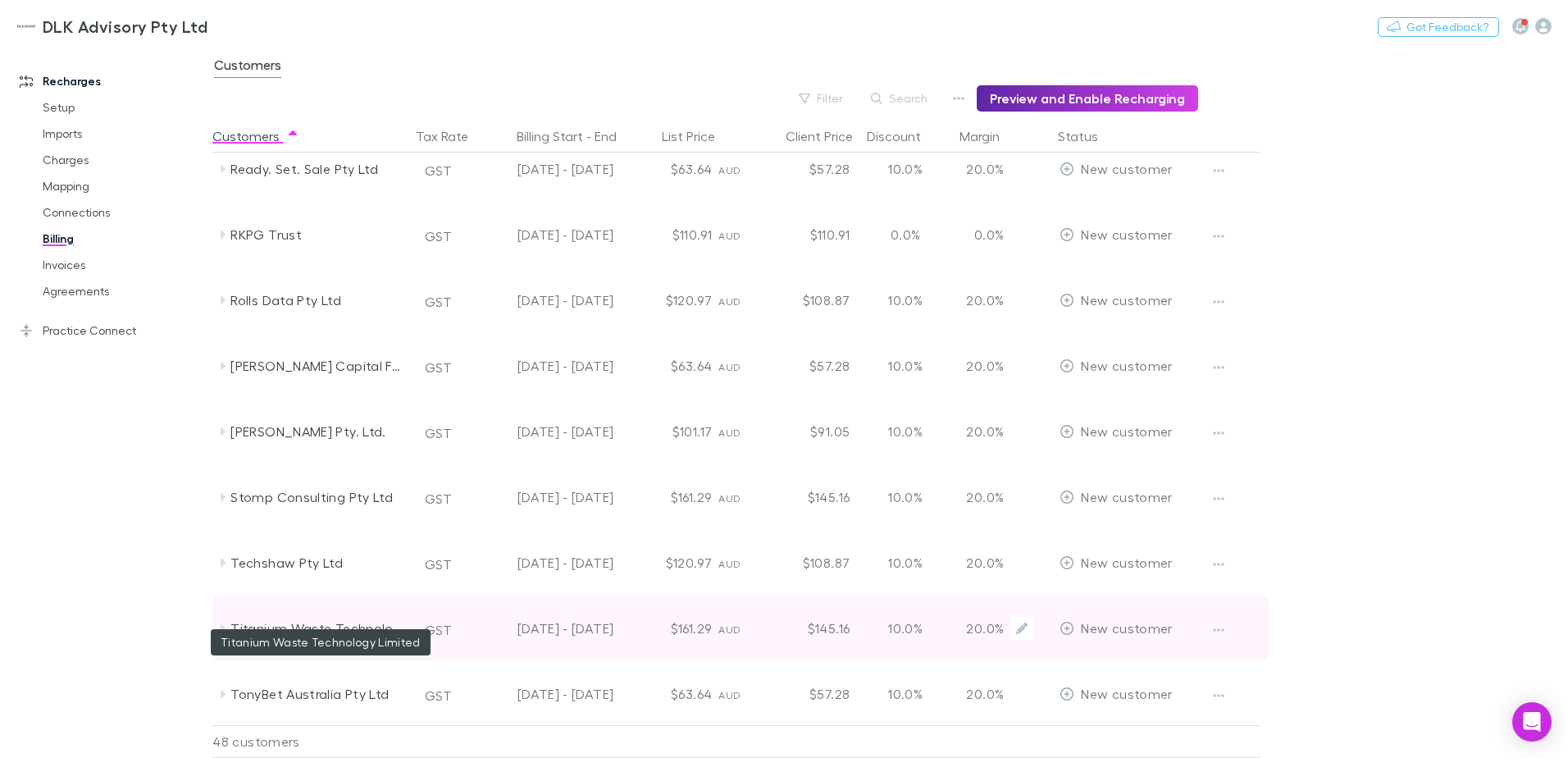
scroll to position [2577, 0]
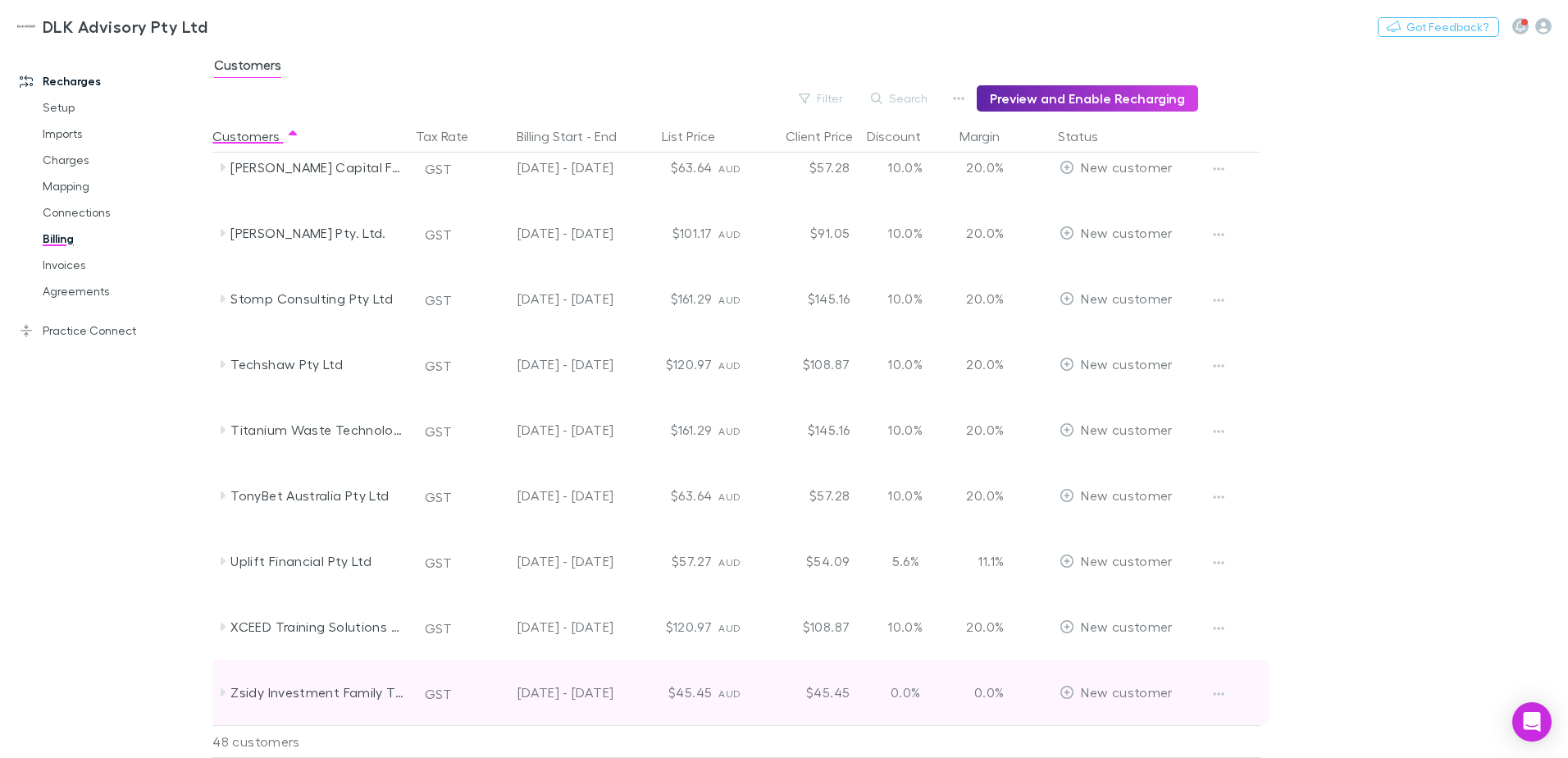
click at [226, 690] on icon at bounding box center [222, 692] width 13 height 13
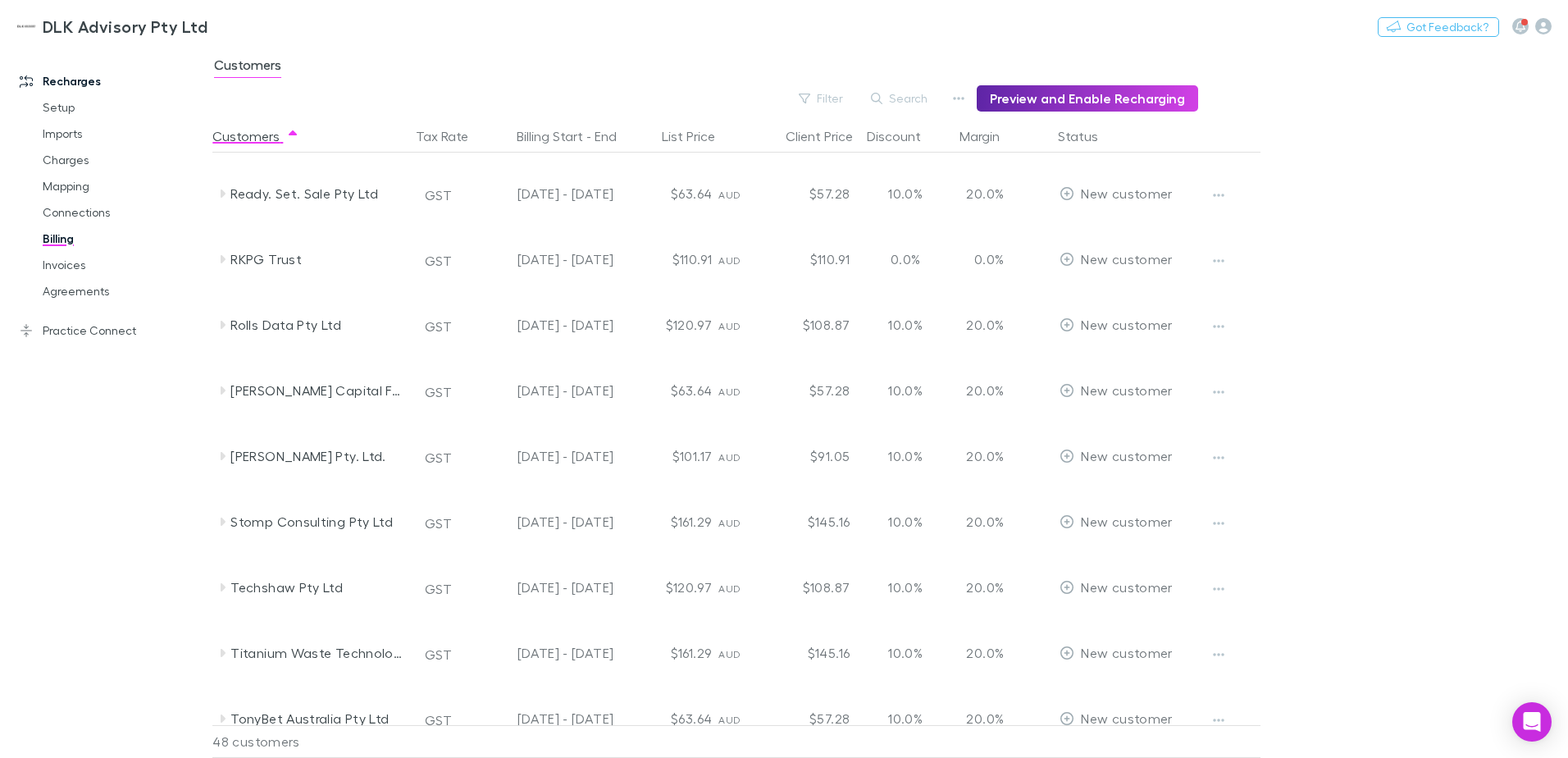
scroll to position [2301, 0]
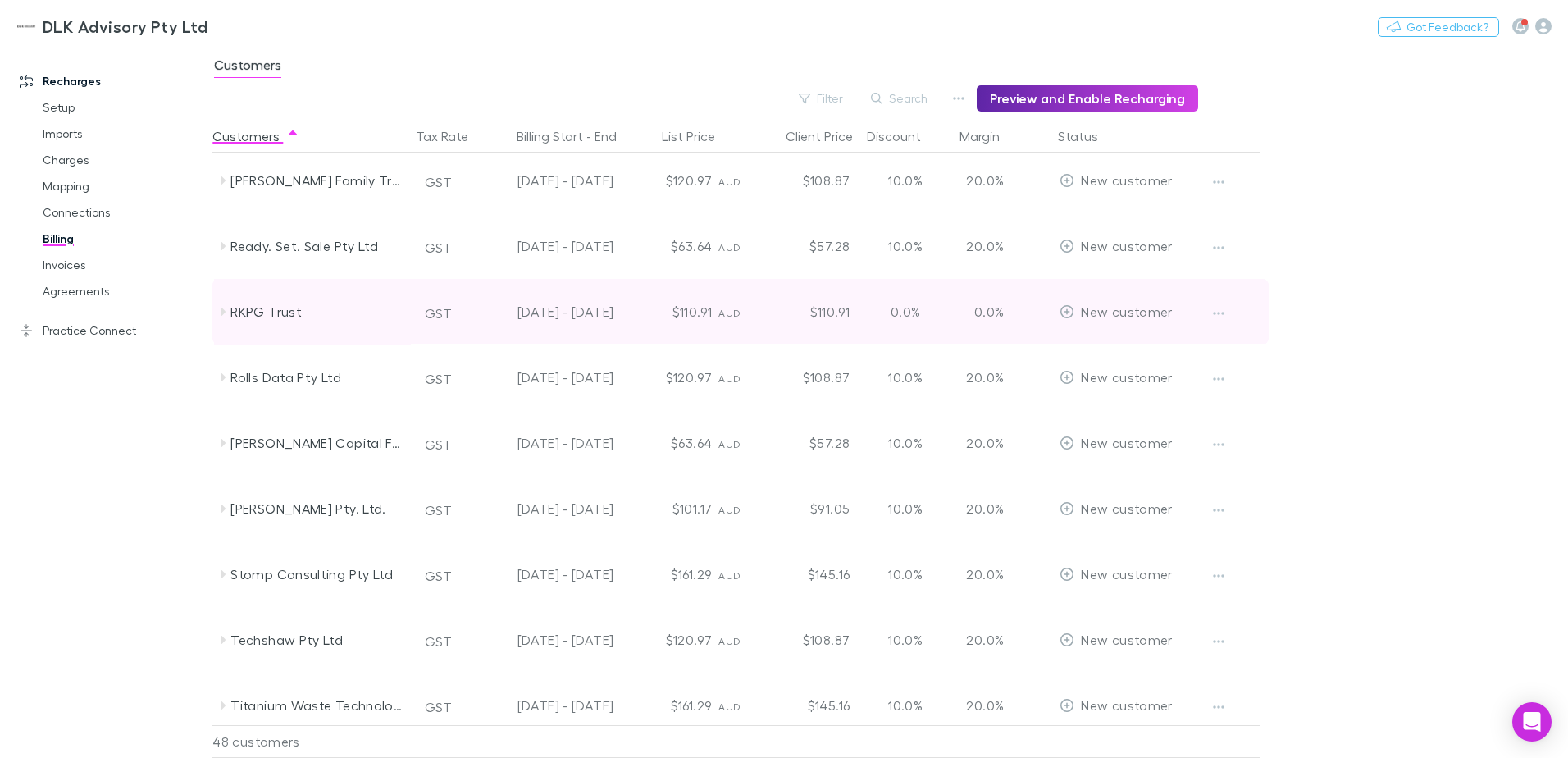
click at [226, 311] on icon at bounding box center [222, 312] width 13 height 13
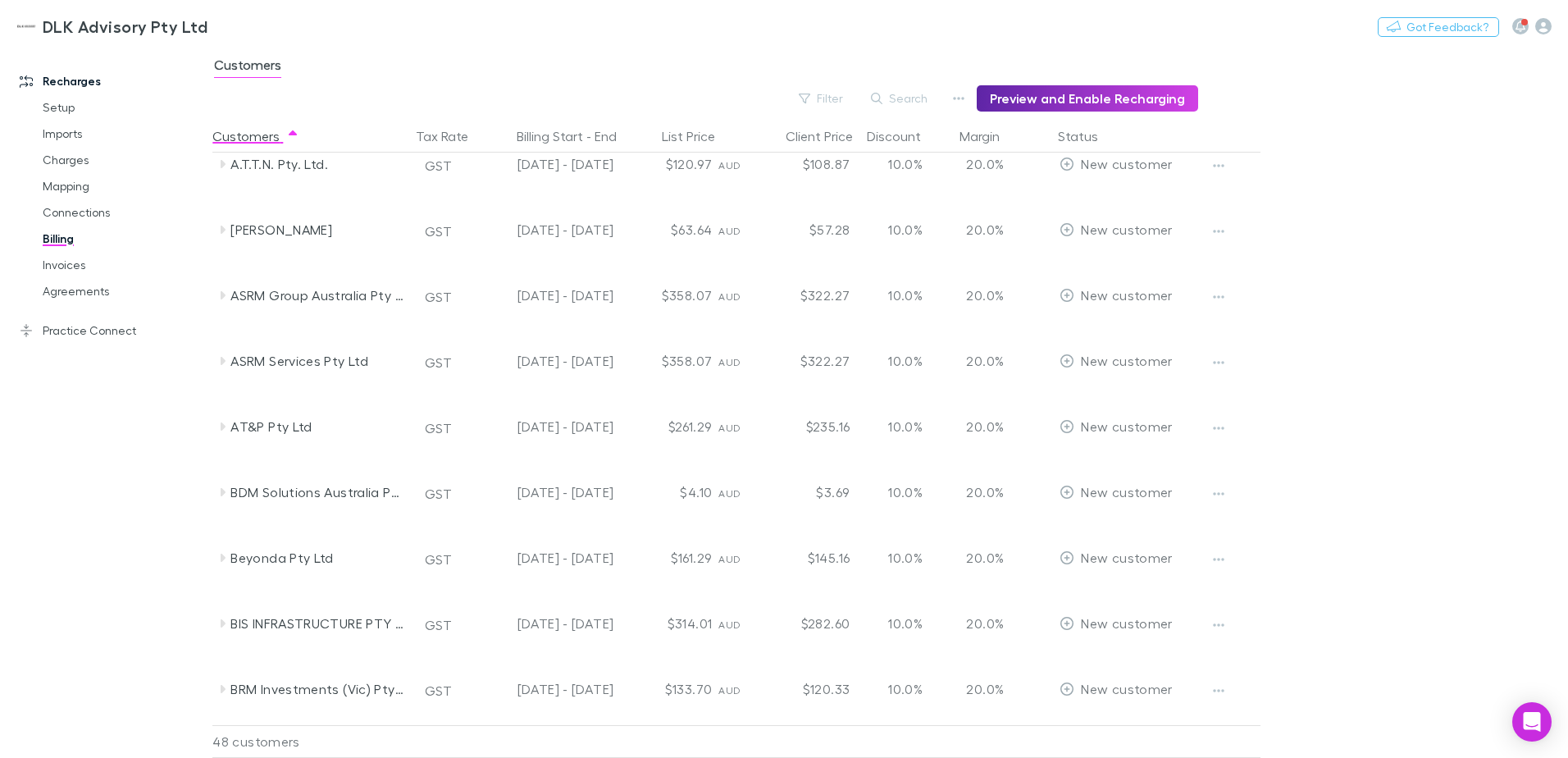
scroll to position [0, 0]
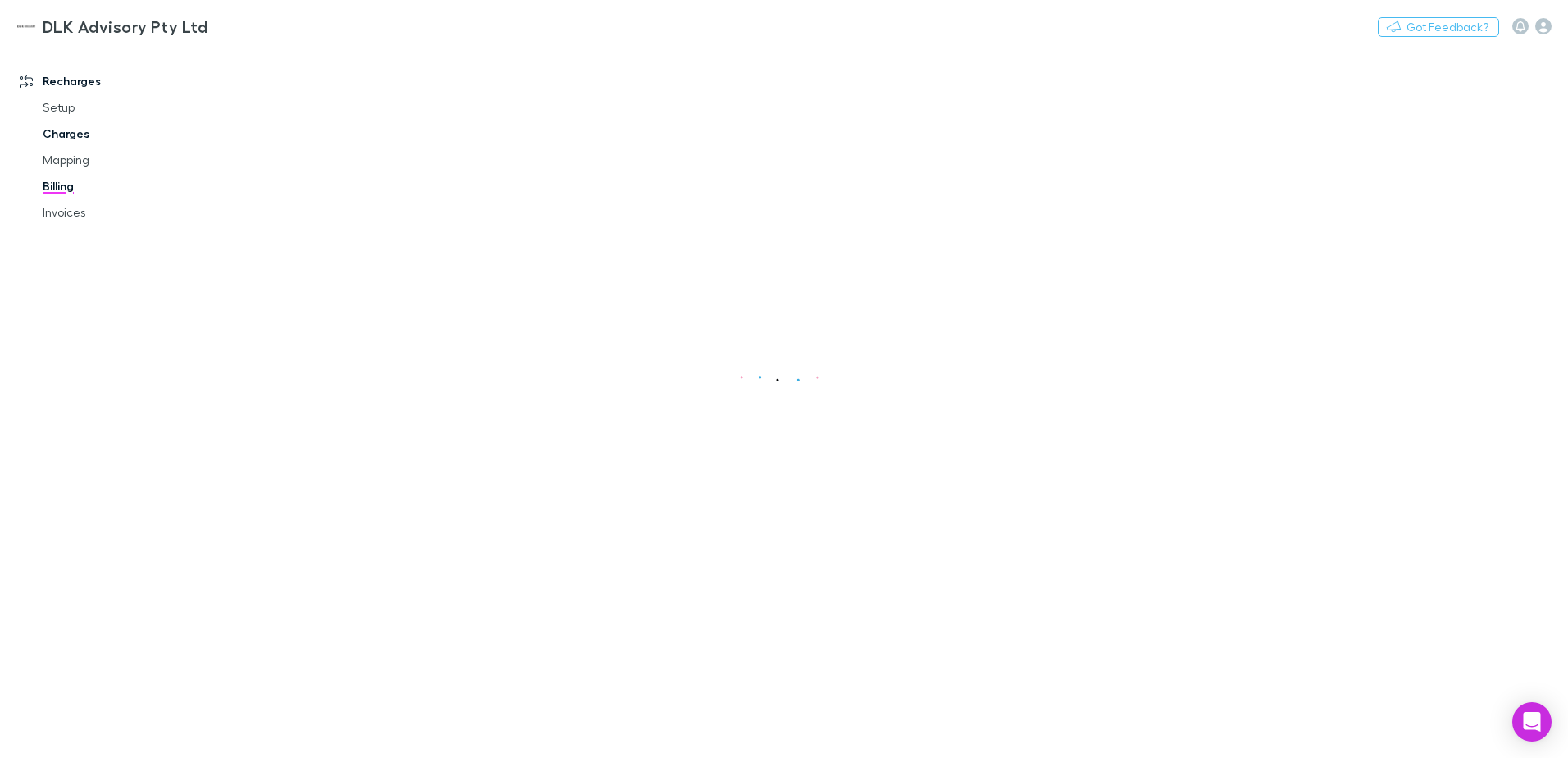
click at [57, 138] on link "Charges" at bounding box center [124, 134] width 195 height 27
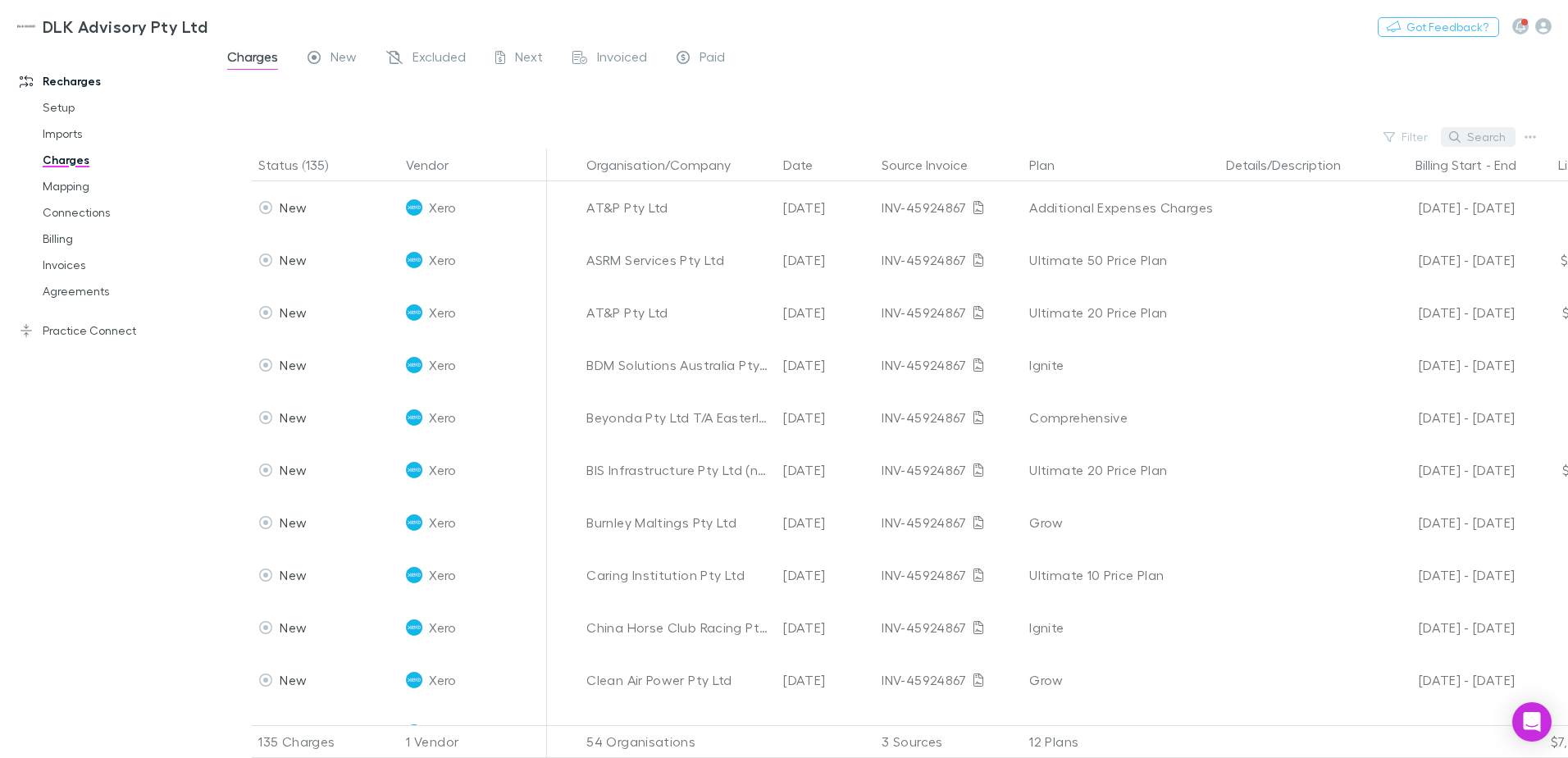
click at [1483, 137] on button "Search" at bounding box center [1478, 137] width 75 height 20
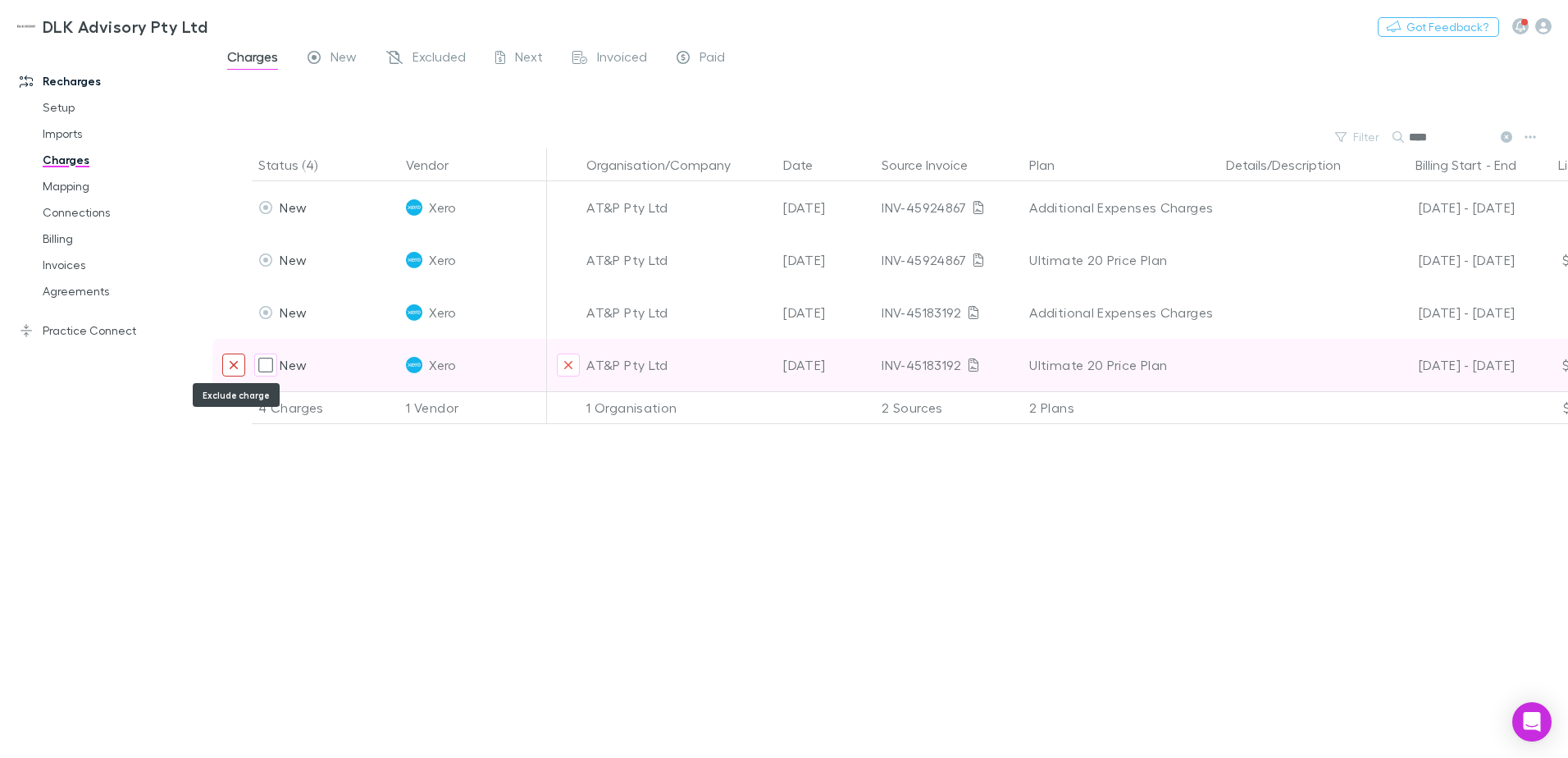
type input "****"
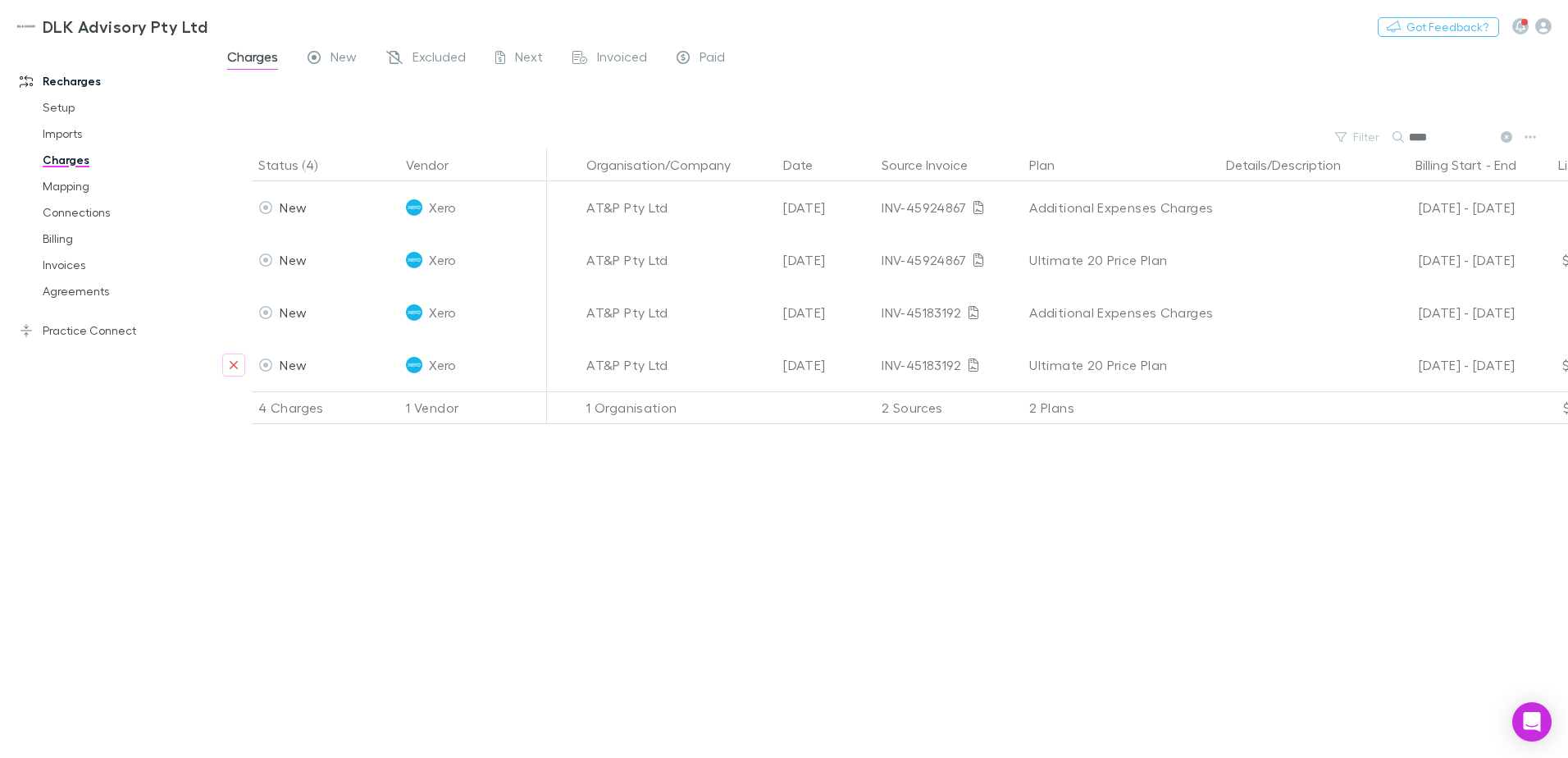
drag, startPoint x: 237, startPoint y: 368, endPoint x: 603, endPoint y: 396, distance: 367.1
click at [617, 375] on div "New Xero AT&P Pty Ltd [DATE] INV-45183192 Ultimate 20 Price Plan [DATE] - [DATE…" at bounding box center [1014, 364] width 1604 height 52
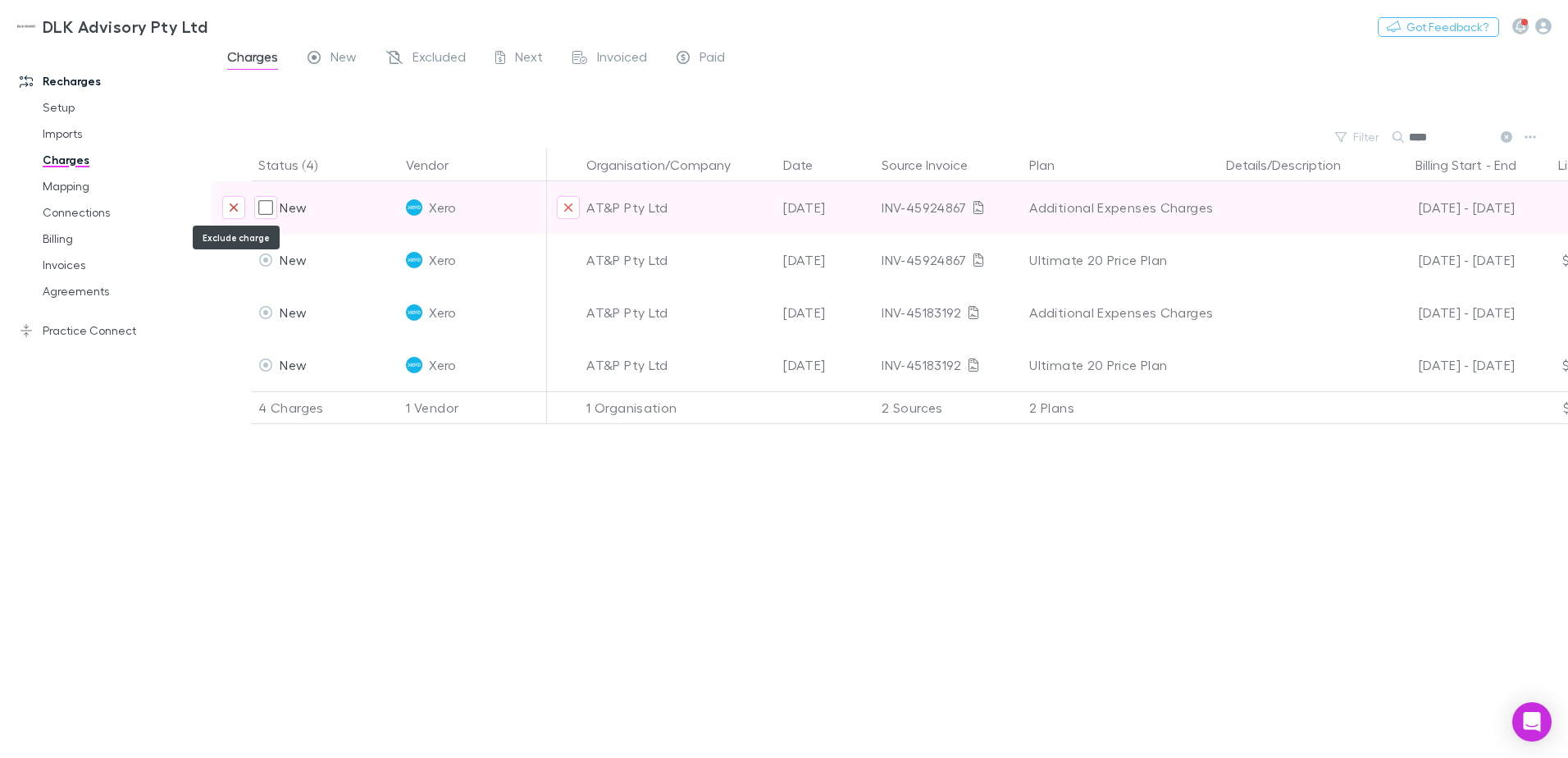
click at [235, 205] on icon "Exclude charge" at bounding box center [234, 207] width 10 height 13
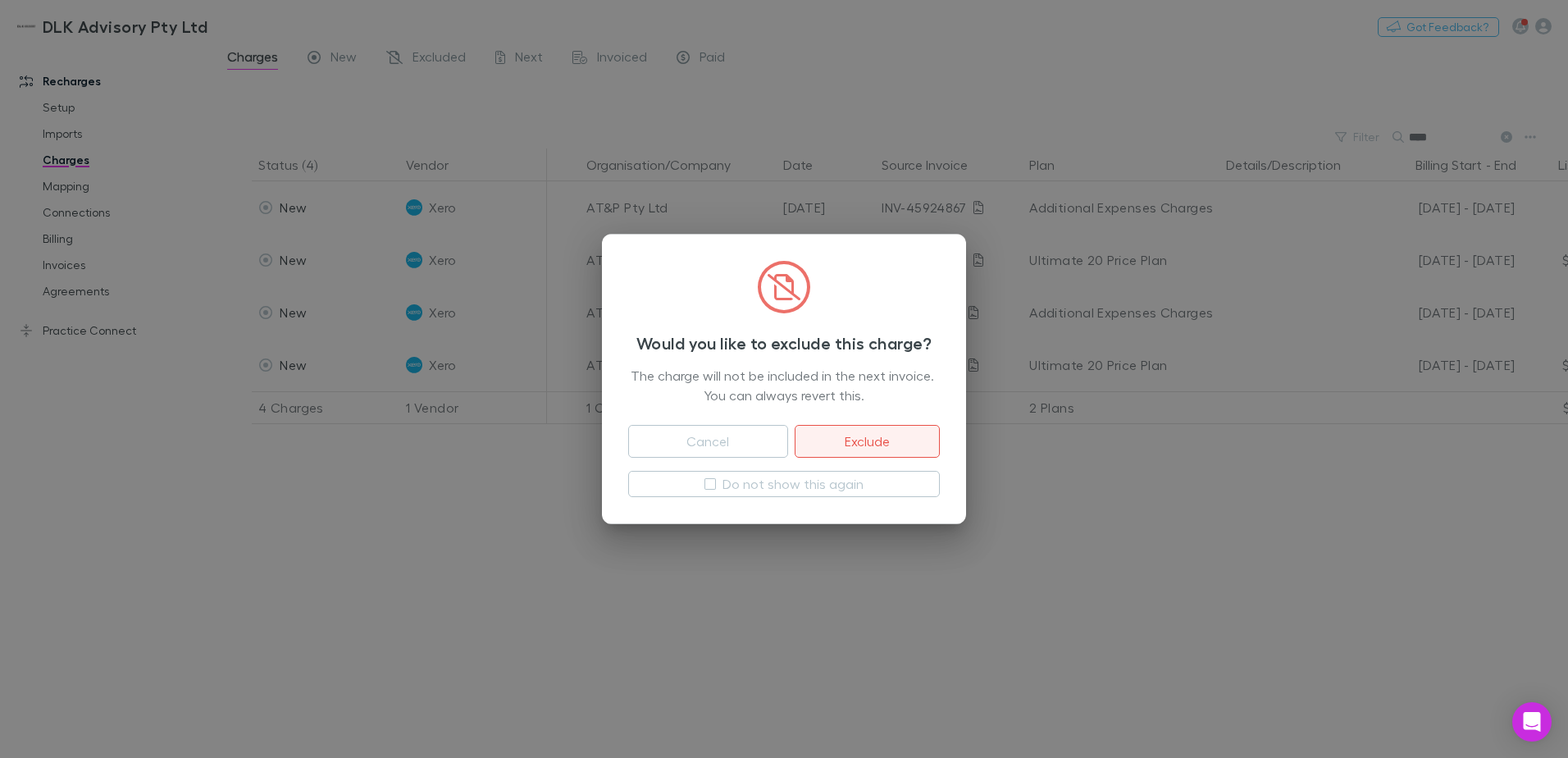
click at [893, 447] on button "Exclude" at bounding box center [867, 441] width 145 height 33
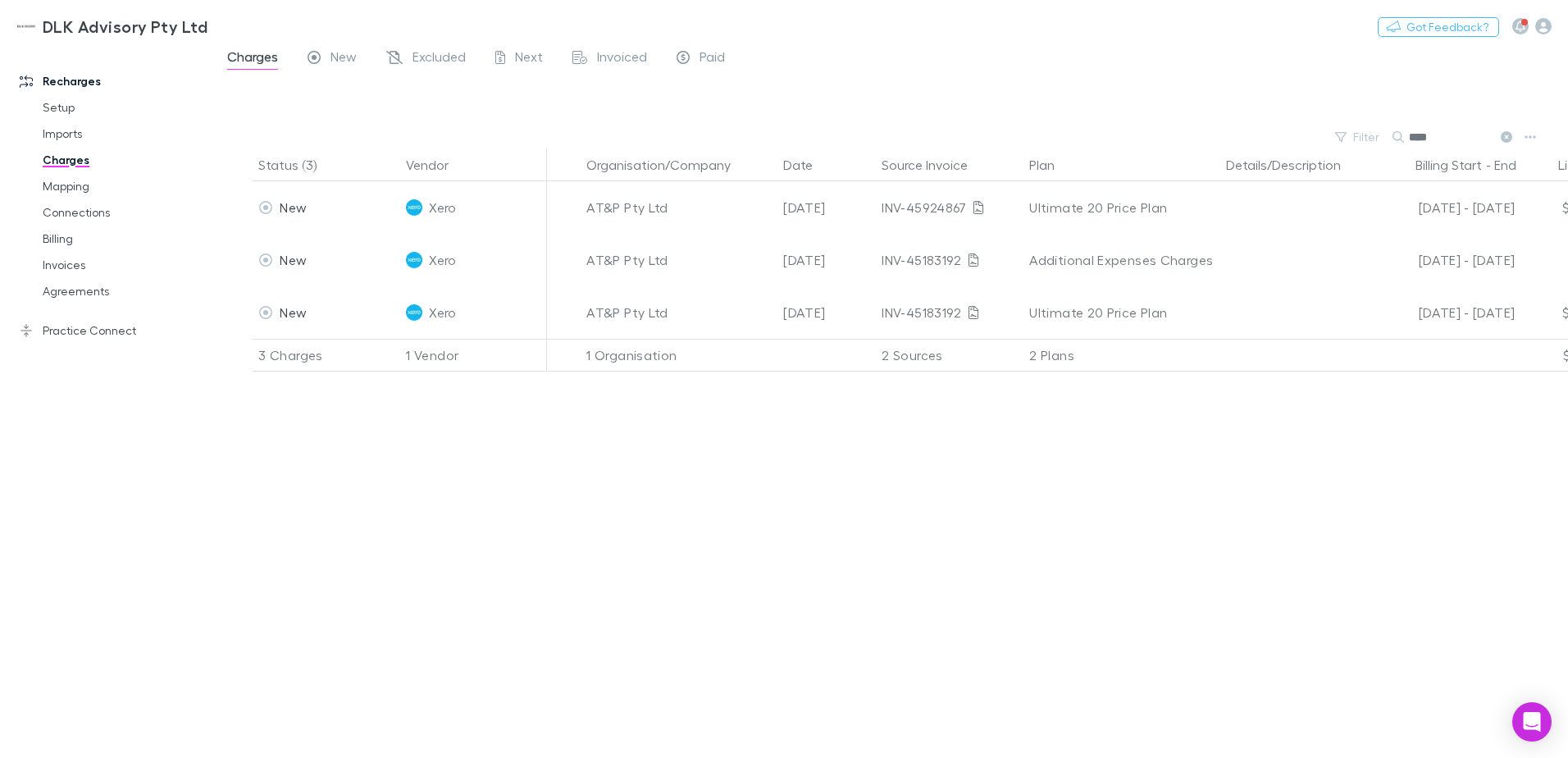
click at [413, 45] on div "DLK Advisory Pty Ltd Nothing Got Feedback?" at bounding box center [784, 26] width 1568 height 52
click at [415, 55] on span "Excluded" at bounding box center [439, 59] width 53 height 22
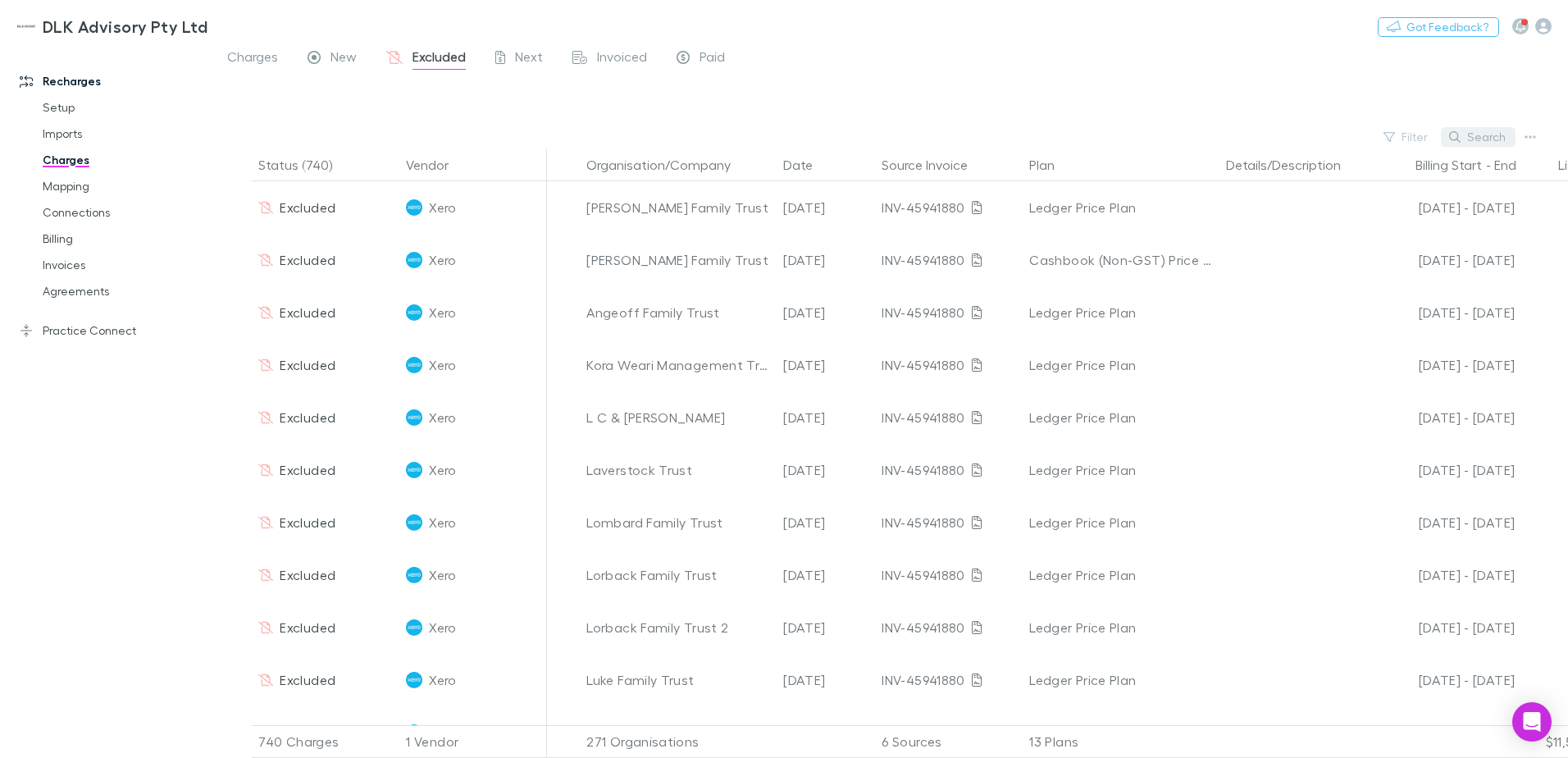
click at [1450, 136] on icon "button" at bounding box center [1454, 137] width 12 height 12
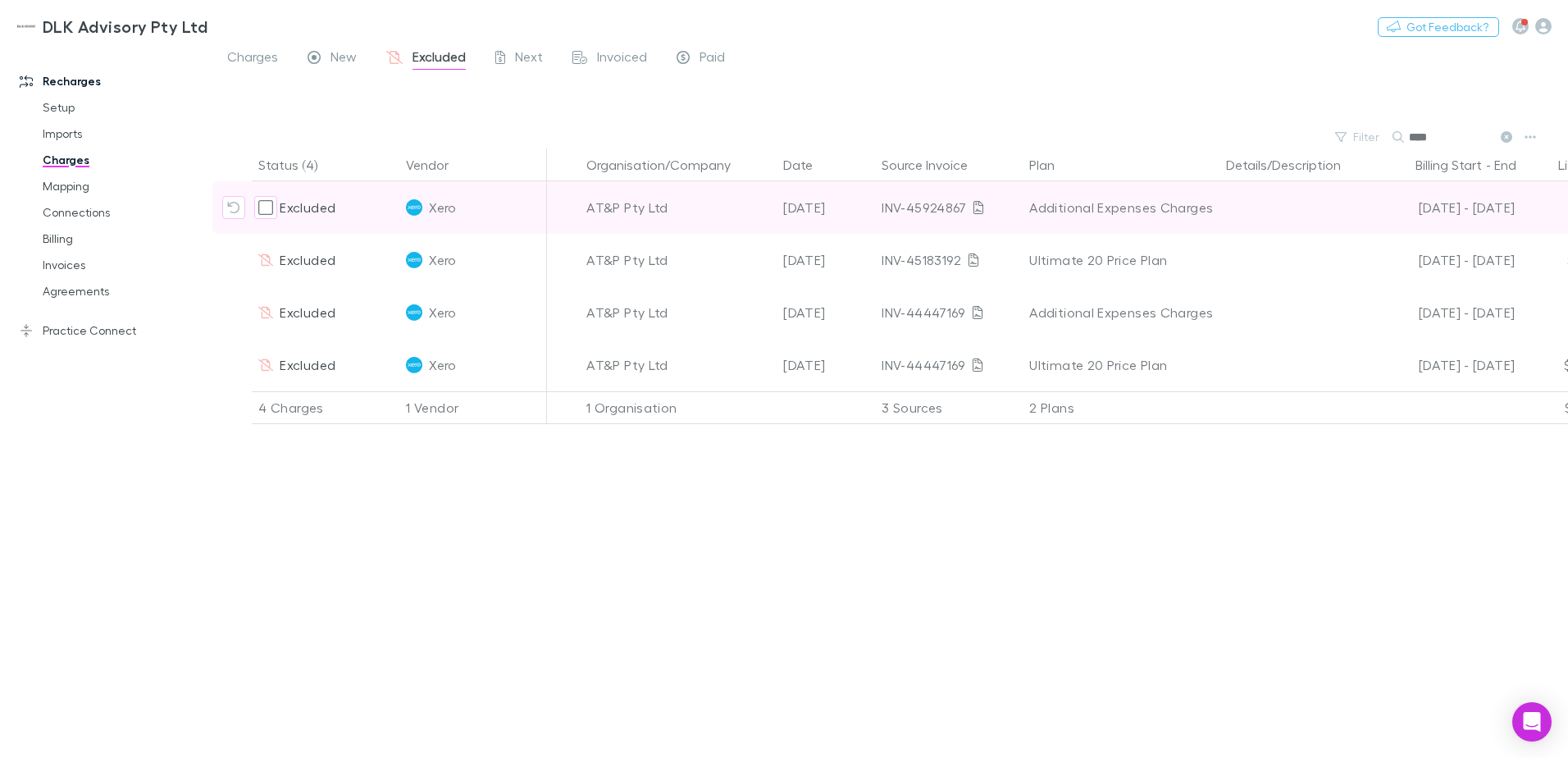
click at [238, 207] on icon "Include charge" at bounding box center [234, 207] width 13 height 13
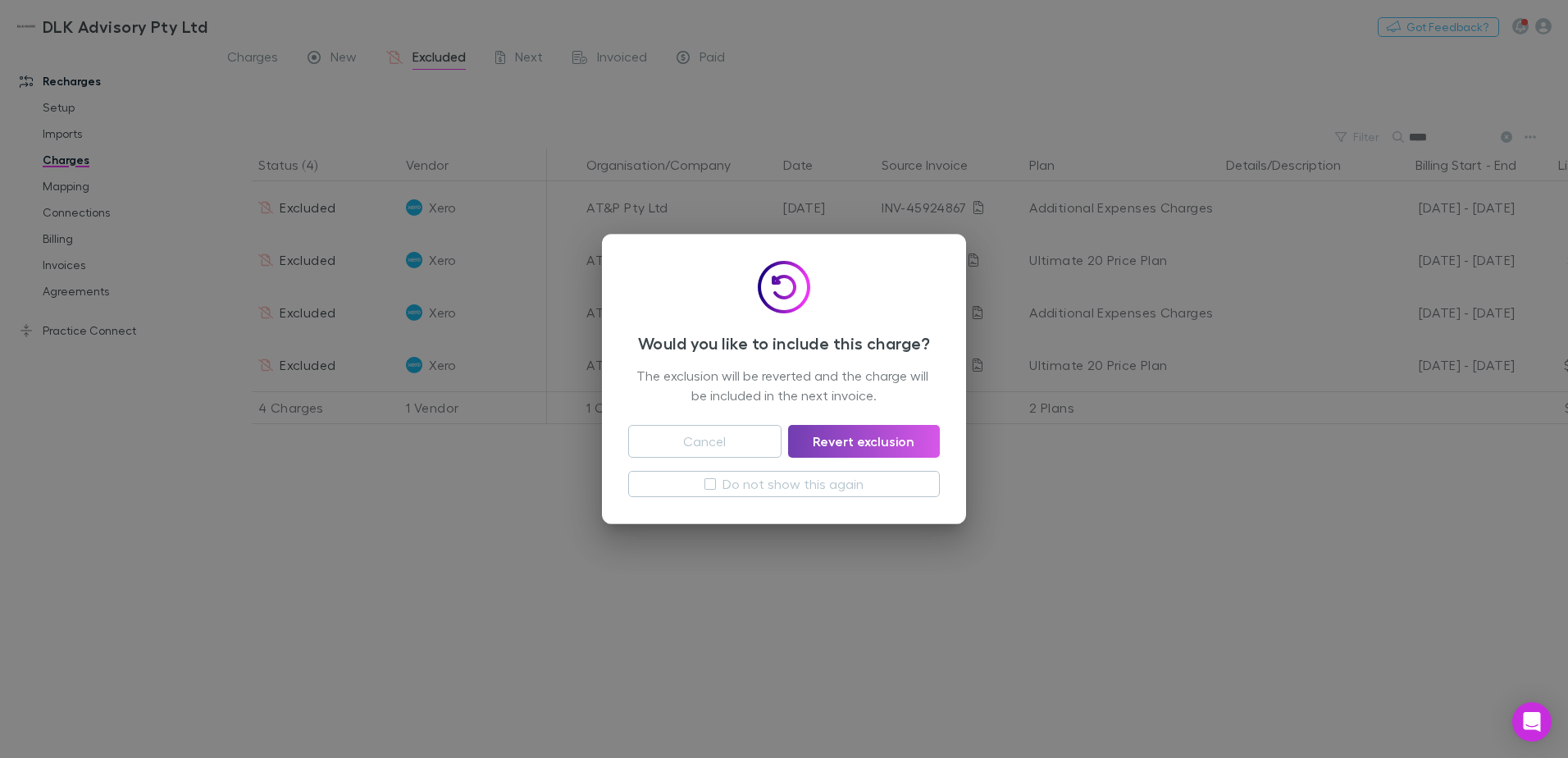
click at [837, 428] on button "Revert exclusion" at bounding box center [863, 441] width 152 height 33
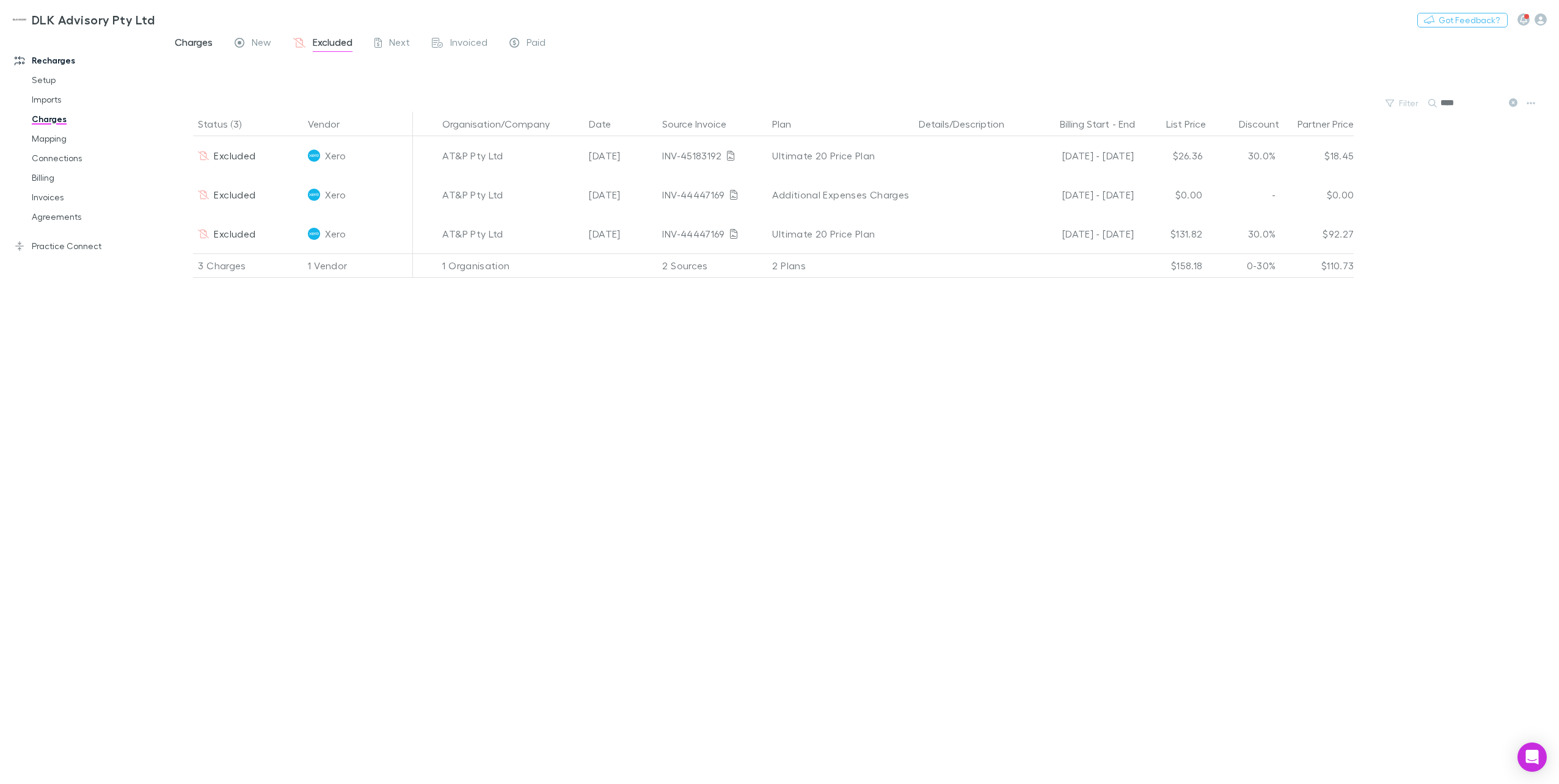
click at [189, 40] on span "Charges" at bounding box center [193, 44] width 38 height 16
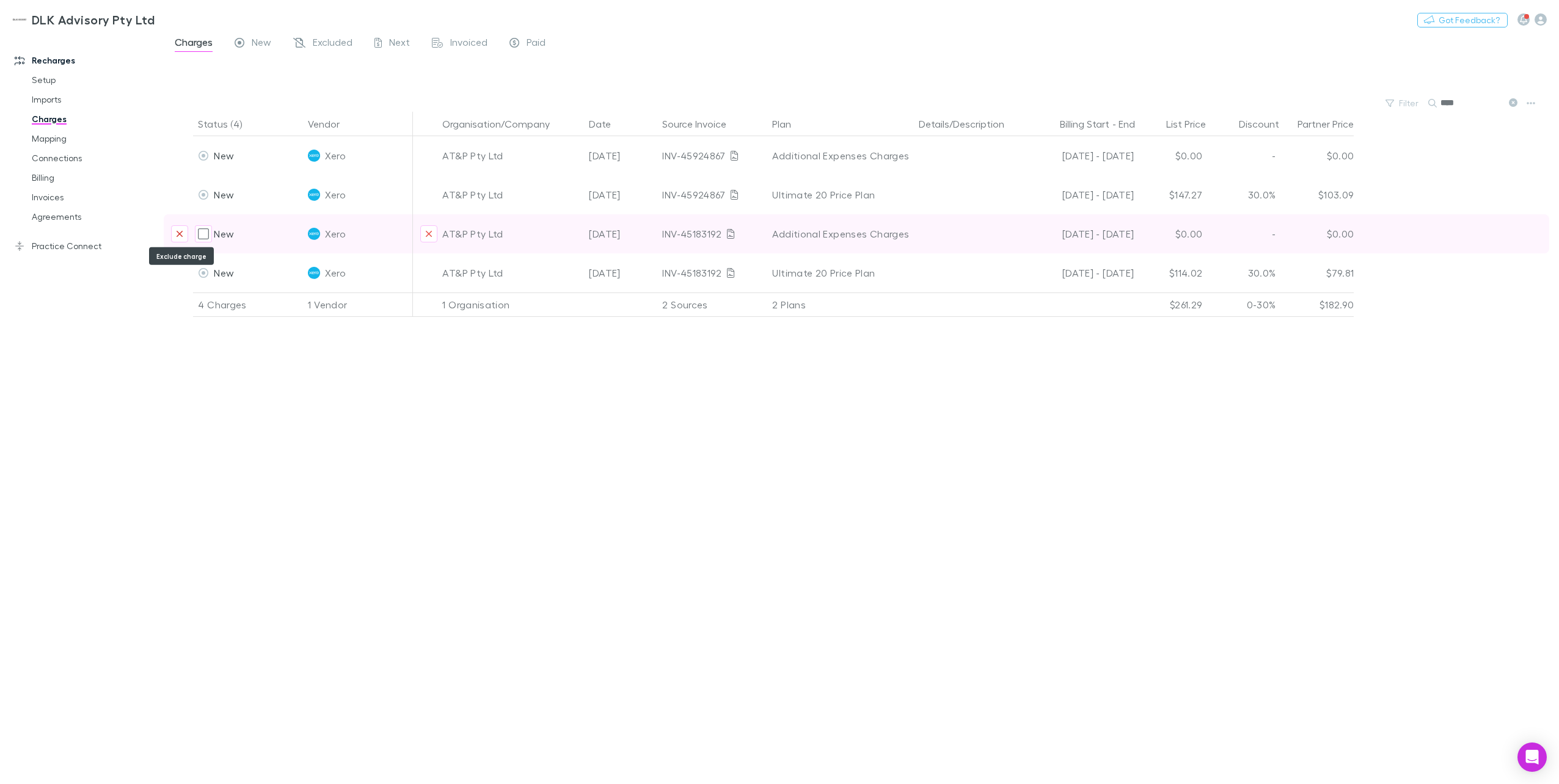
click at [176, 233] on icon "Exclude charge" at bounding box center [180, 234] width 7 height 10
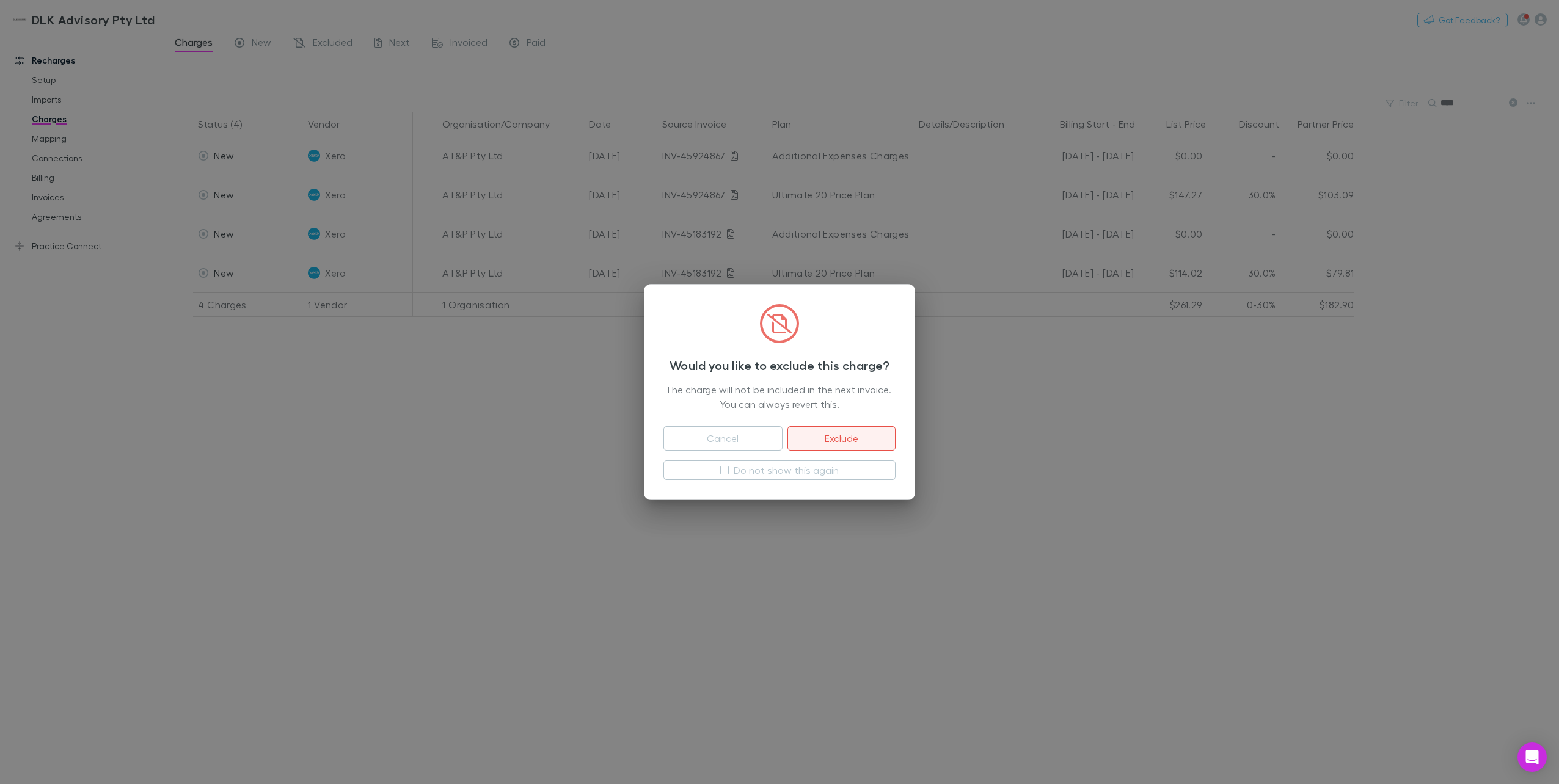
click at [831, 435] on button "Exclude" at bounding box center [841, 438] width 108 height 25
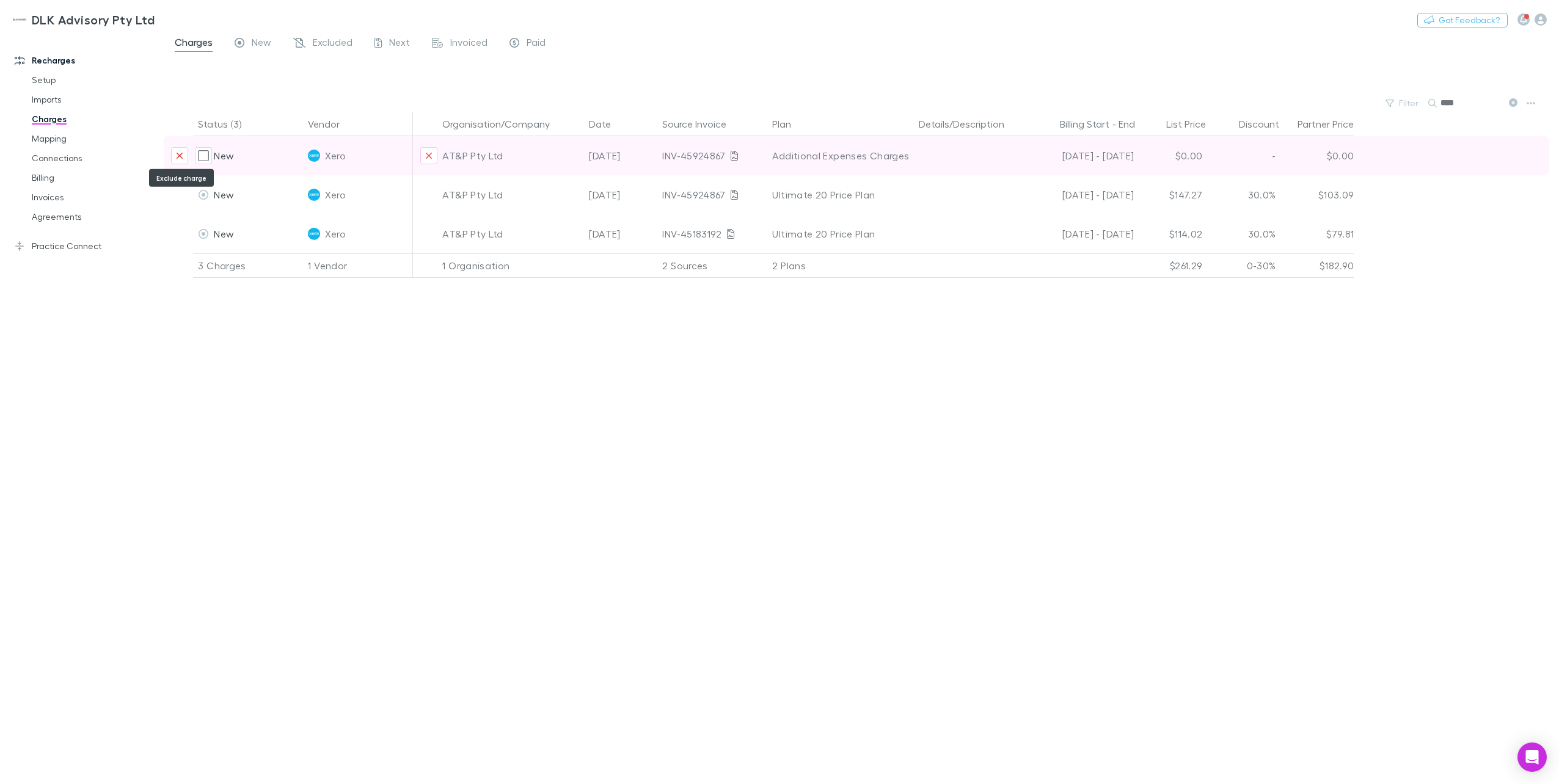
click at [182, 152] on icon "Exclude charge" at bounding box center [180, 156] width 7 height 10
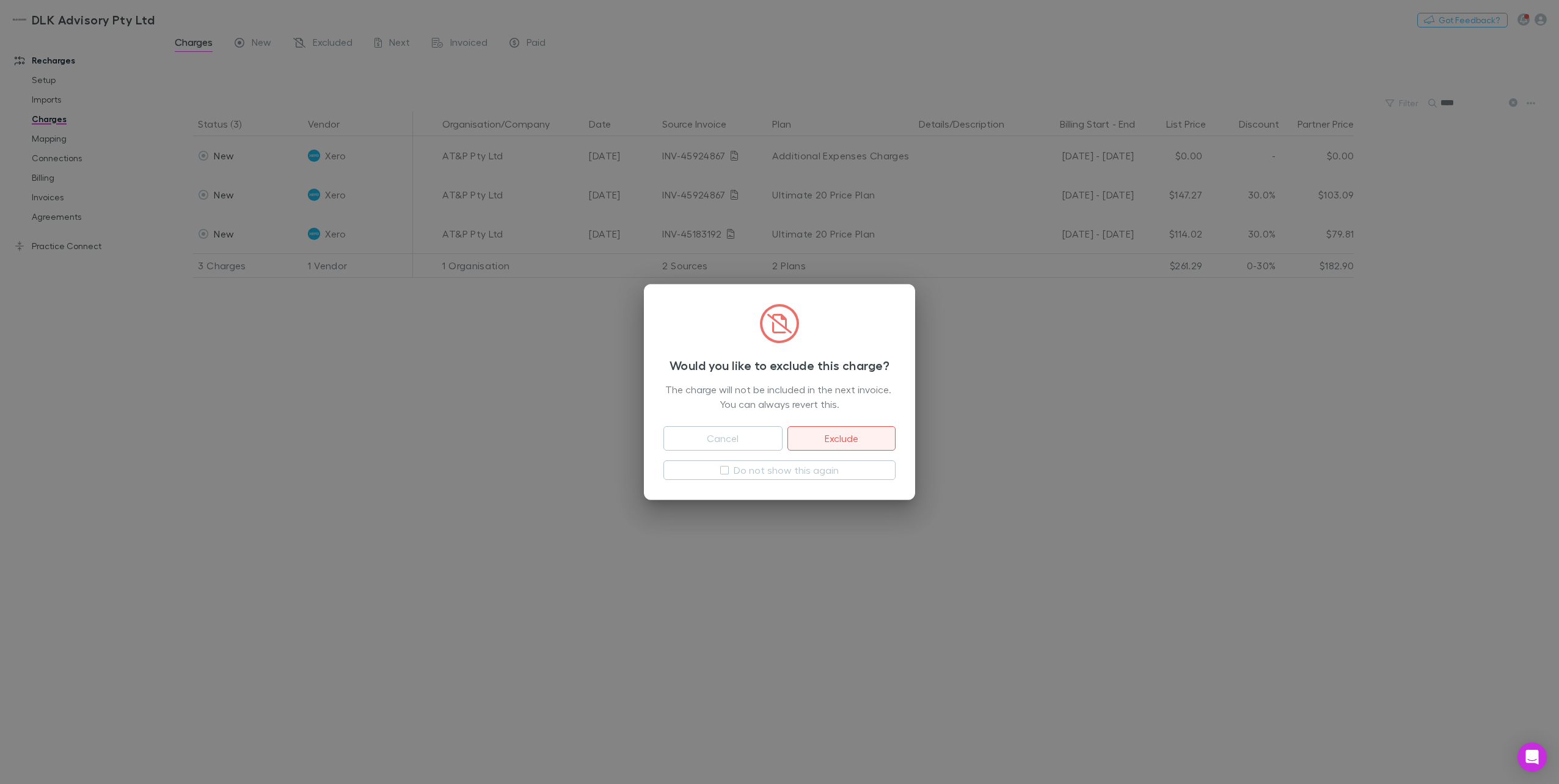
click at [860, 446] on button "Exclude" at bounding box center [841, 438] width 108 height 25
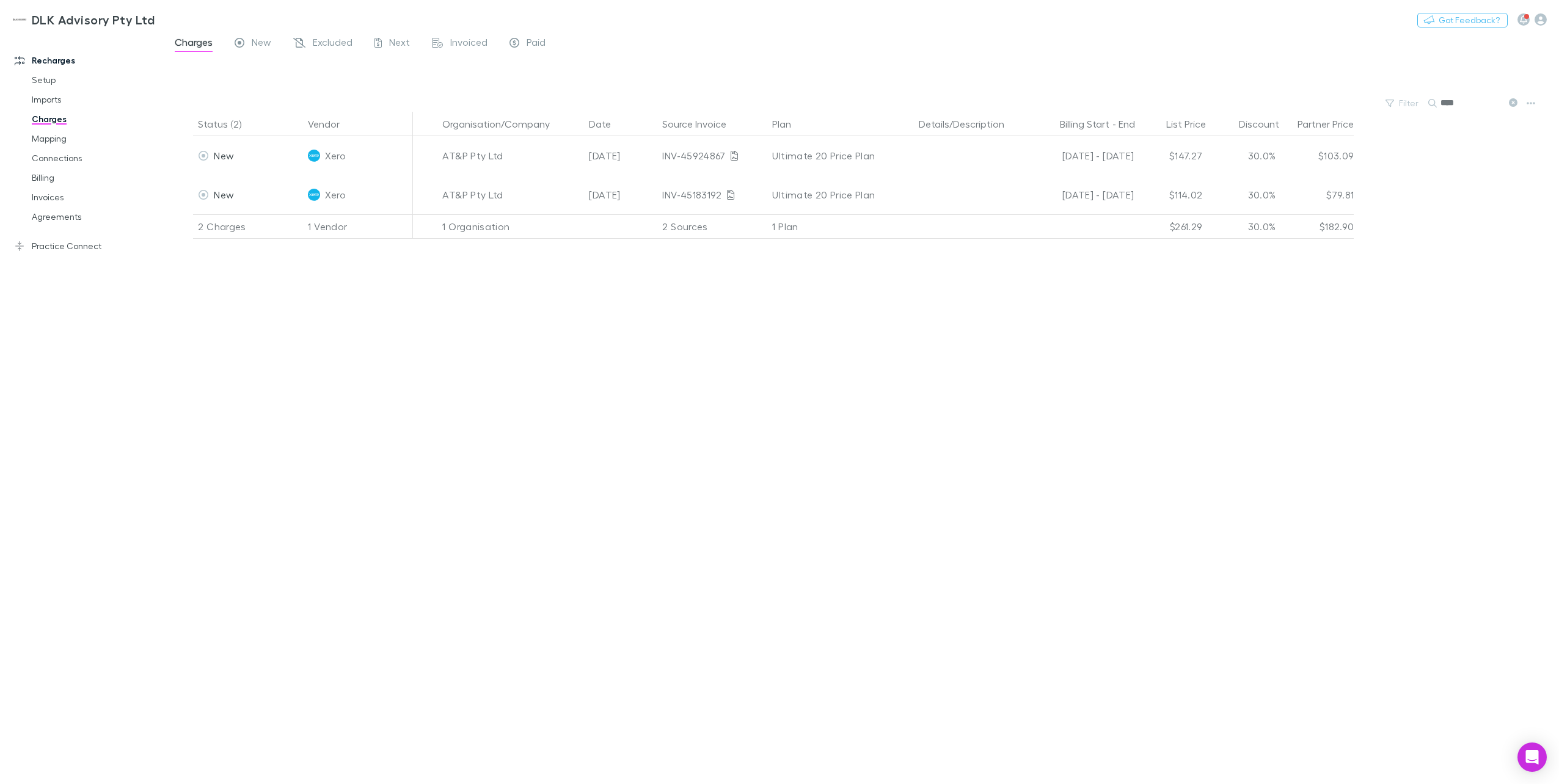
click at [1167, 107] on input "****" at bounding box center [1471, 103] width 61 height 17
drag, startPoint x: 1465, startPoint y: 104, endPoint x: 1397, endPoint y: 101, distance: 68.1
click at [1167, 101] on div "Filter Search ****" at bounding box center [861, 103] width 1395 height 17
type input "*"
click at [332, 41] on span "Excluded" at bounding box center [332, 44] width 40 height 16
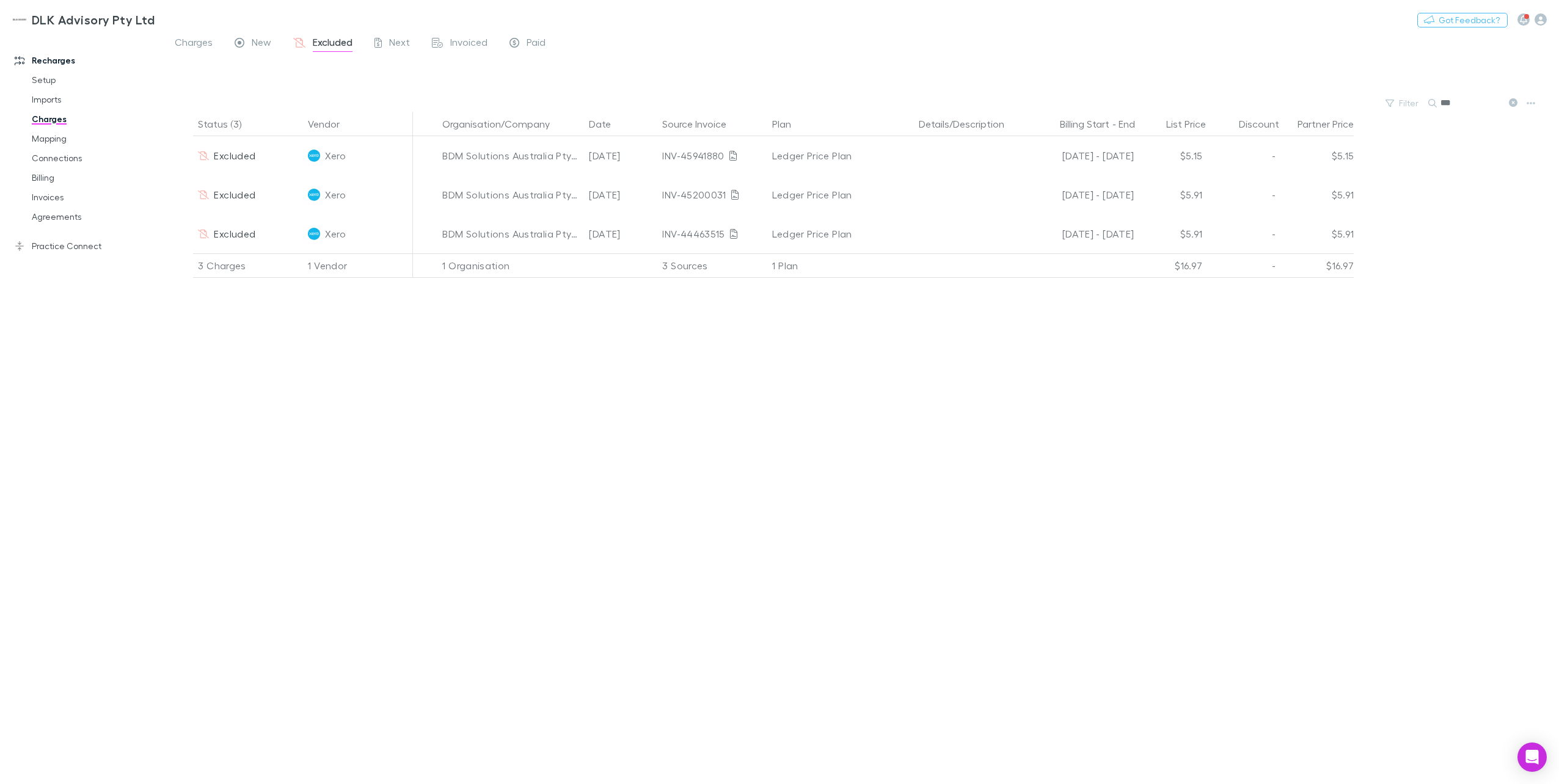
click at [1167, 102] on input "***" at bounding box center [1471, 103] width 61 height 17
click at [1167, 104] on input "***" at bounding box center [1471, 103] width 61 height 17
type input "*"
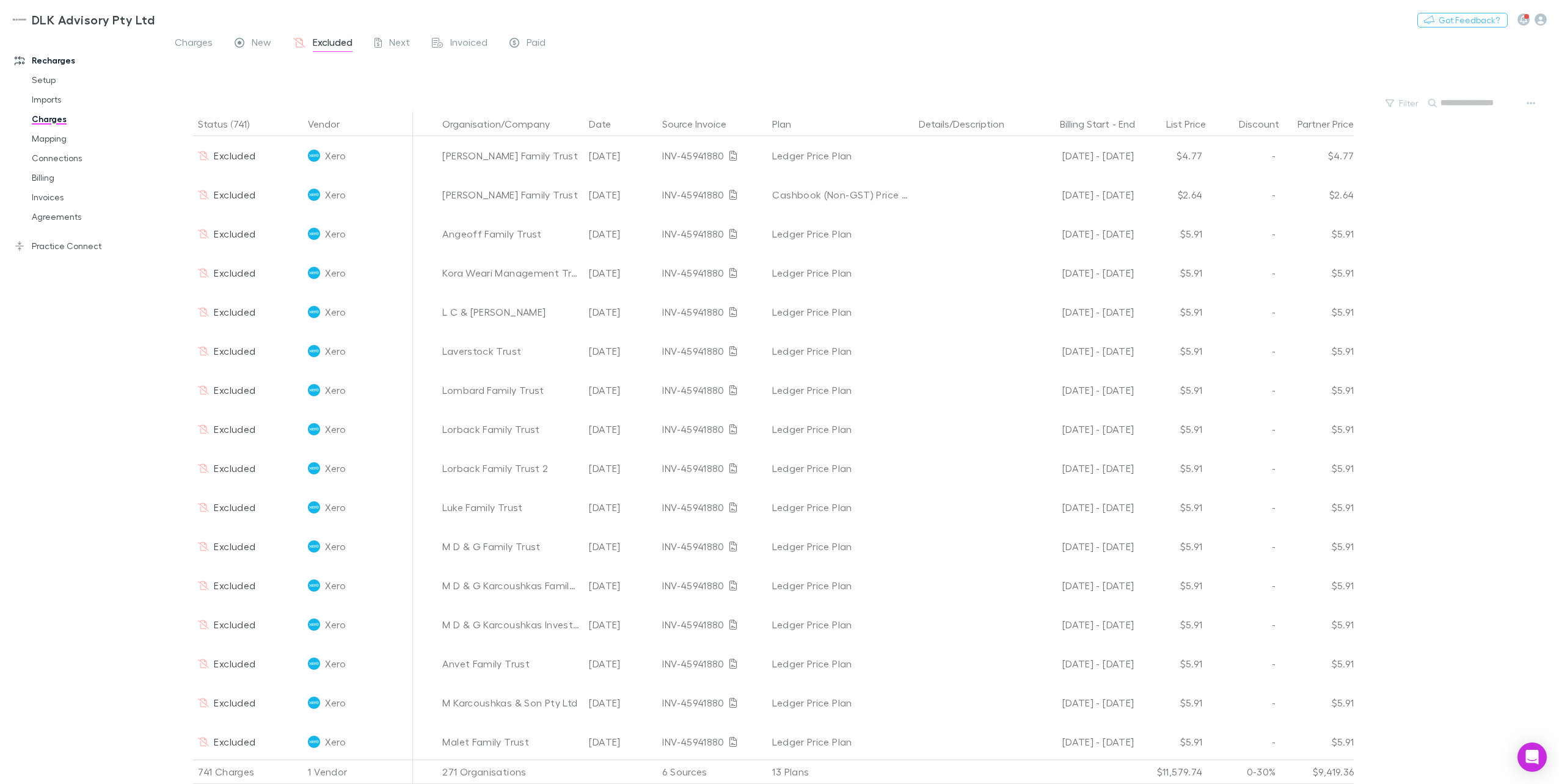
click at [1167, 101] on input "text" at bounding box center [1471, 103] width 61 height 17
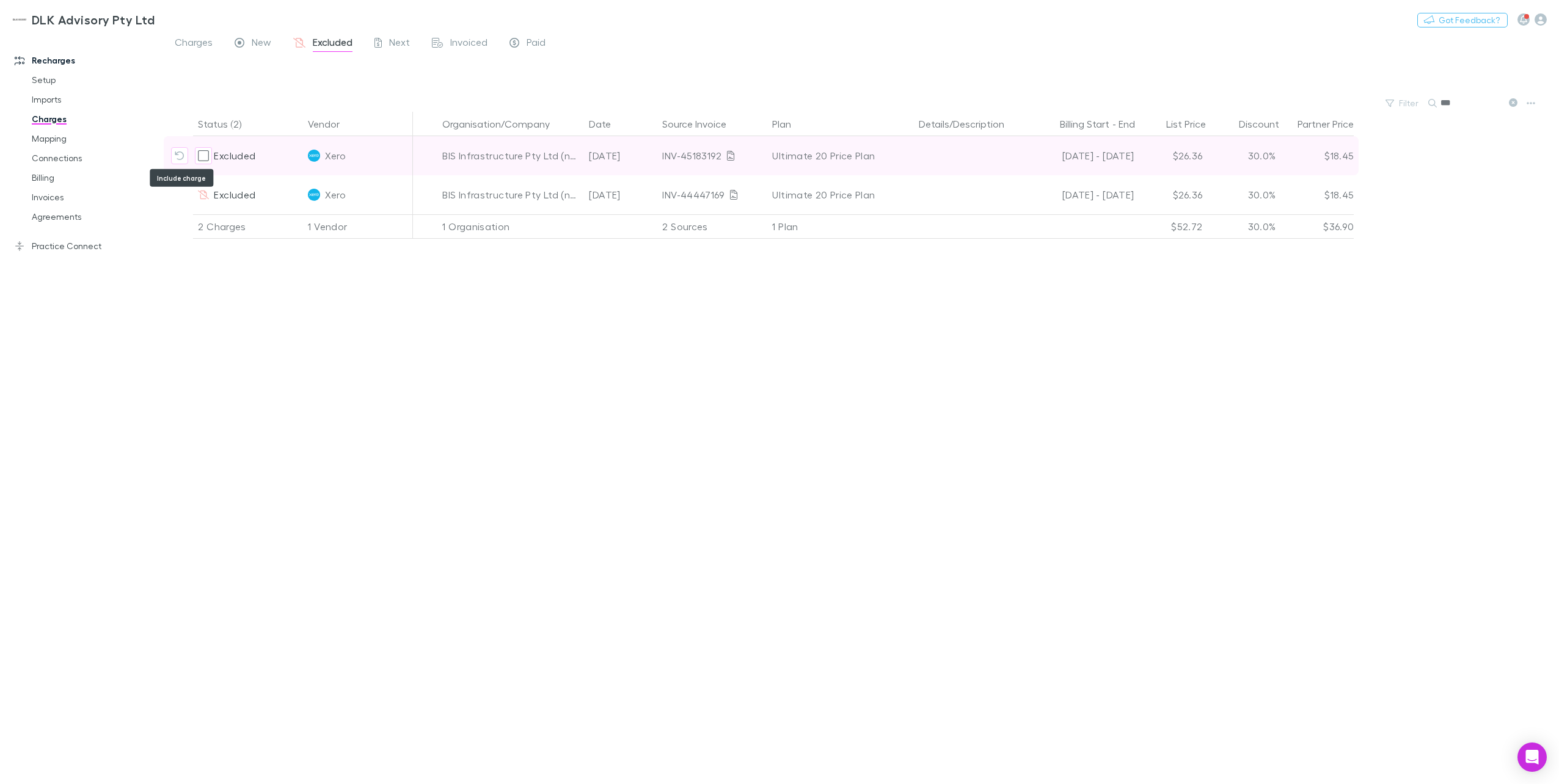
click at [180, 154] on icon "Include charge" at bounding box center [180, 156] width 10 height 10
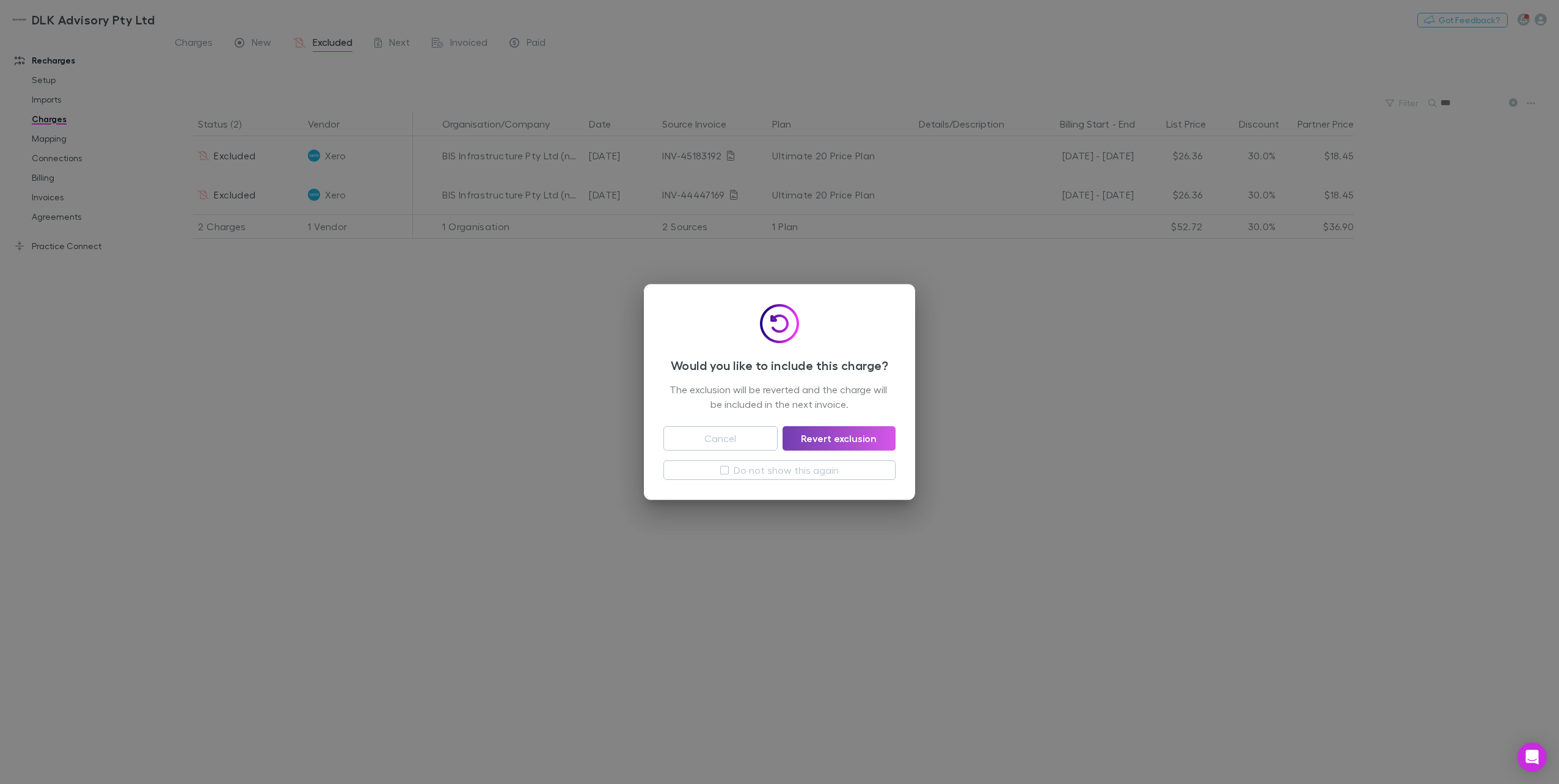
click at [864, 440] on button "Revert exclusion" at bounding box center [839, 438] width 113 height 25
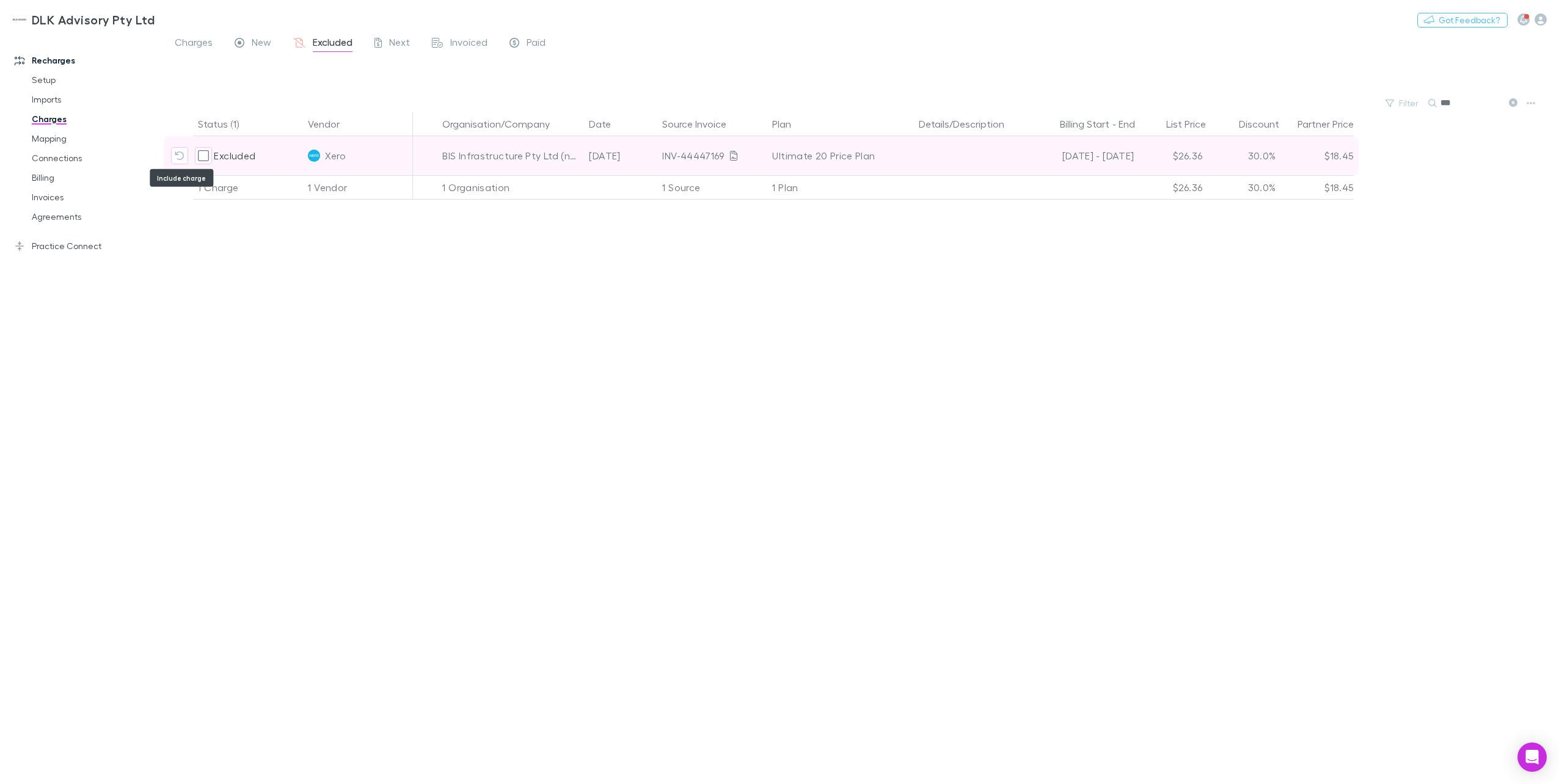
click at [187, 154] on button "Include charge" at bounding box center [180, 156] width 17 height 17
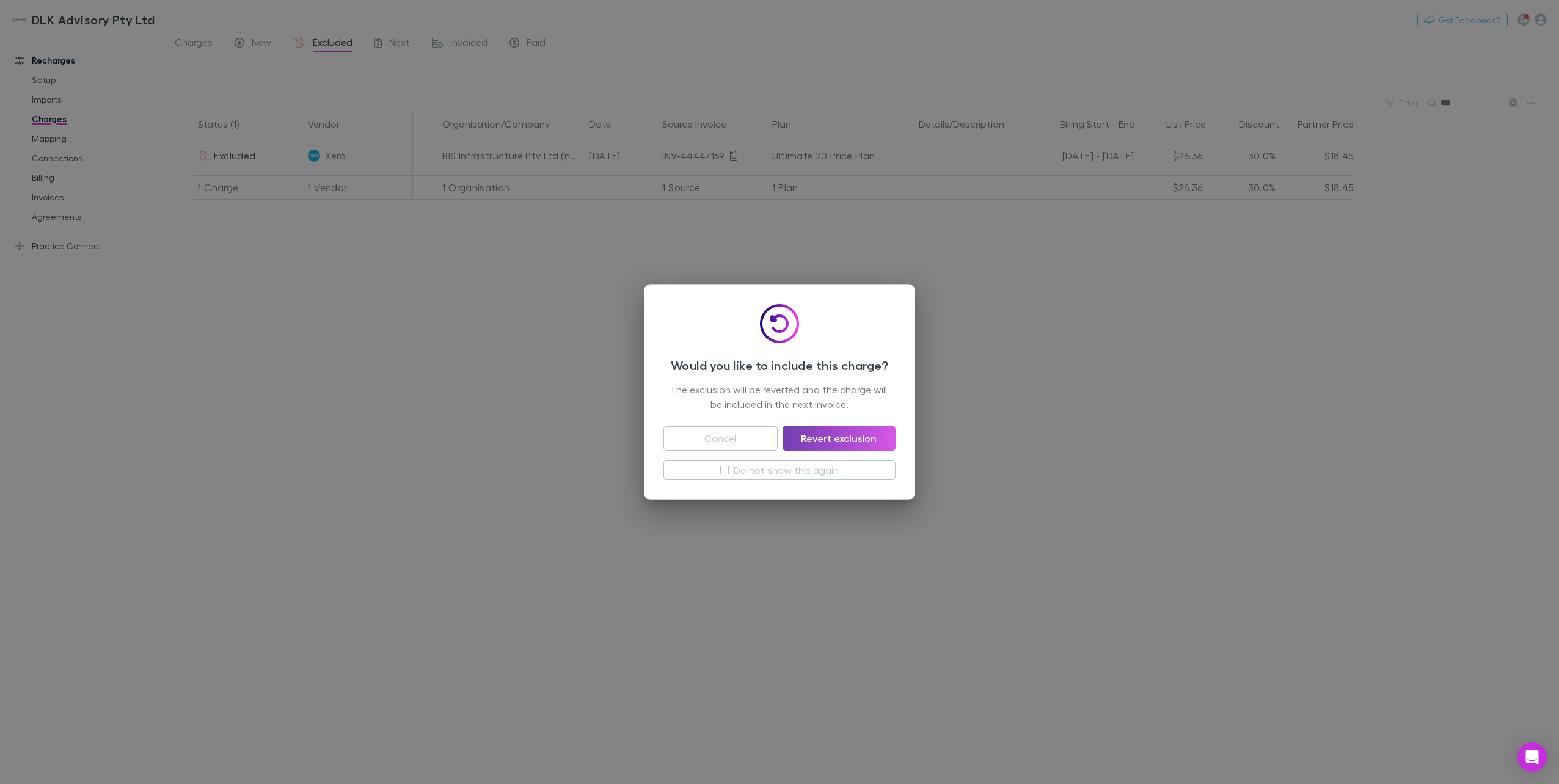
click at [833, 431] on button "Revert exclusion" at bounding box center [839, 438] width 113 height 25
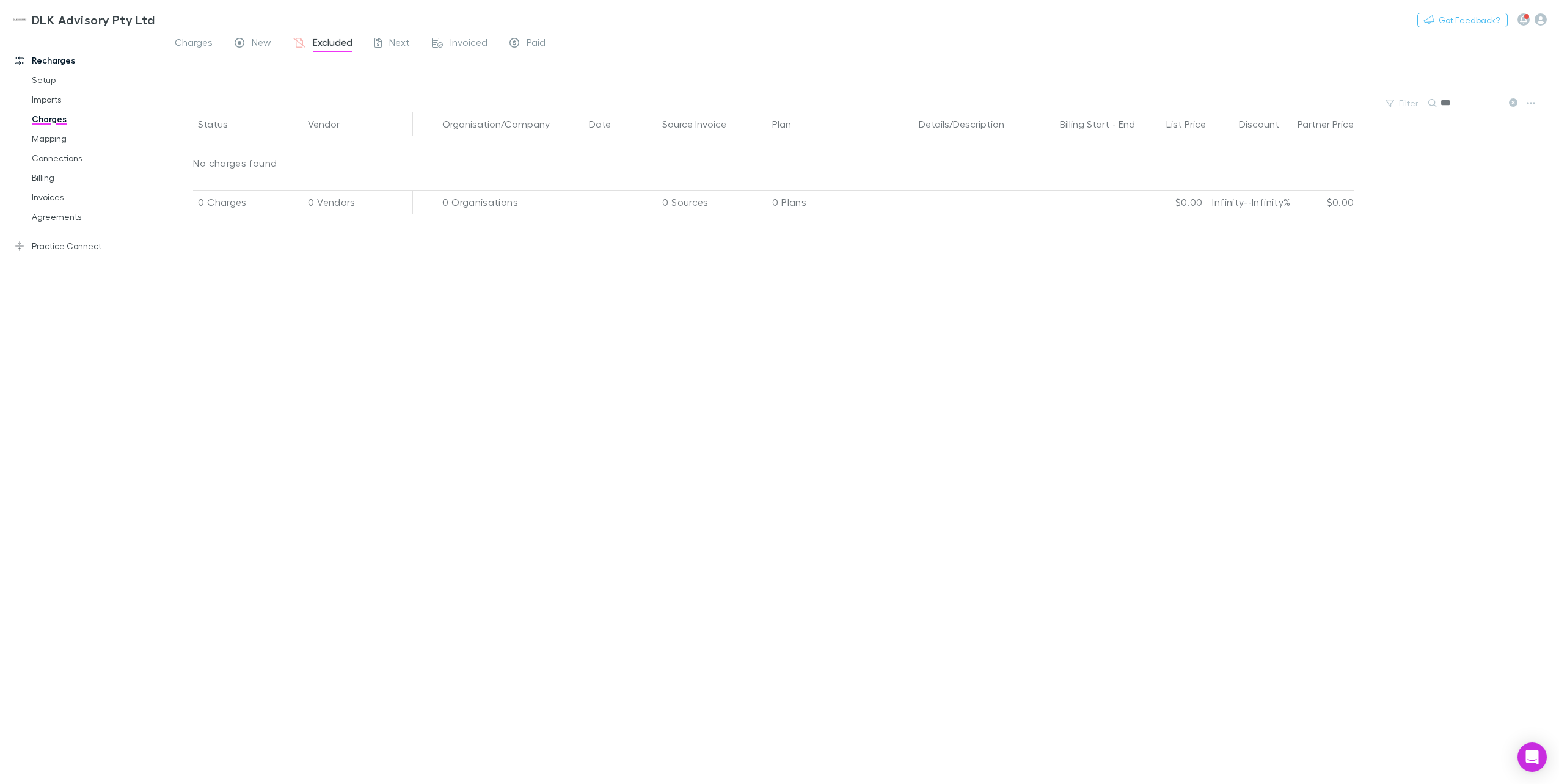
click at [1167, 104] on input "***" at bounding box center [1471, 103] width 61 height 17
drag, startPoint x: 1453, startPoint y: 102, endPoint x: 1433, endPoint y: 103, distance: 20.0
click at [1167, 103] on div "***" at bounding box center [1474, 103] width 91 height 15
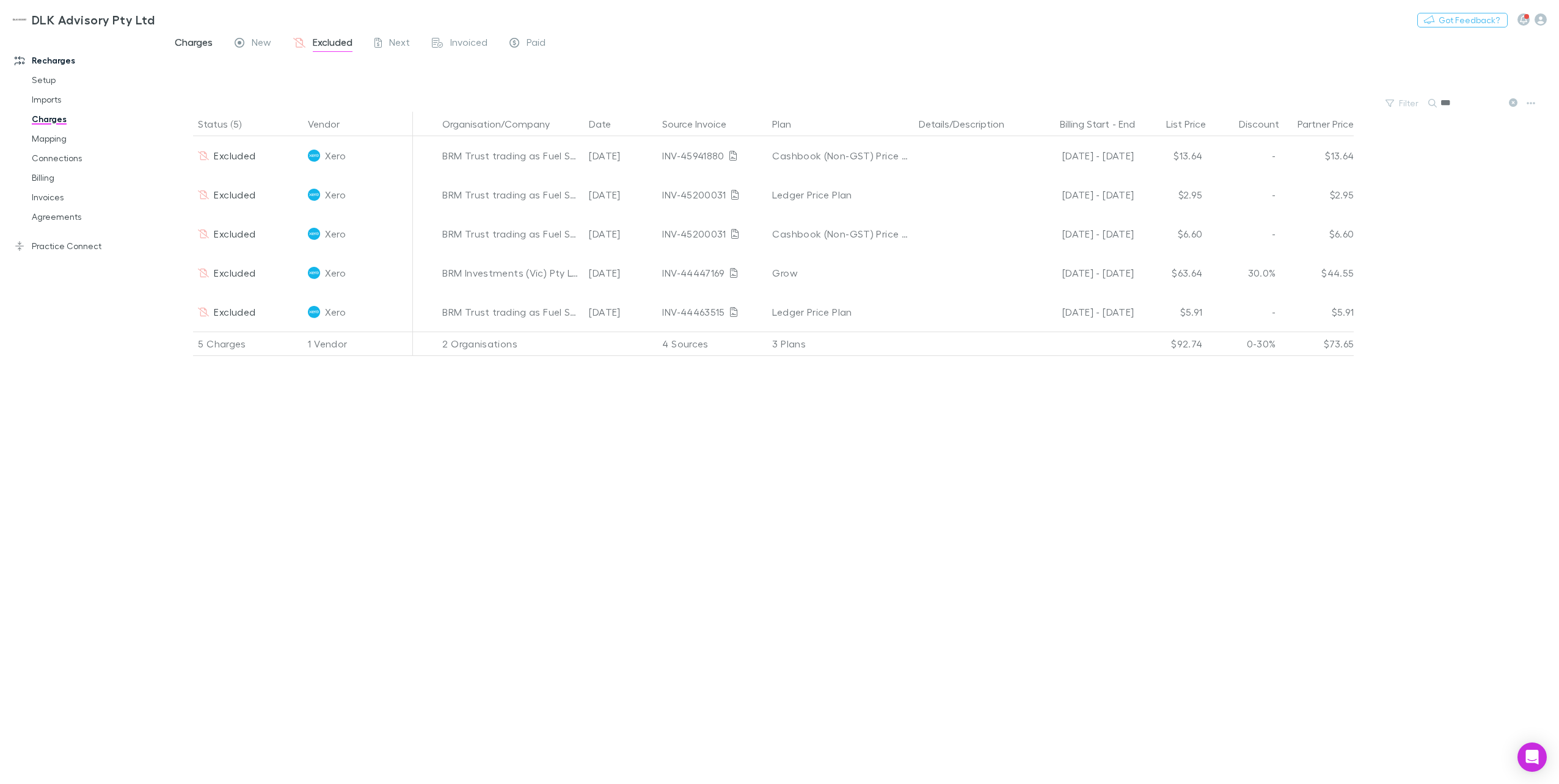
click at [193, 44] on span "Charges" at bounding box center [193, 44] width 38 height 16
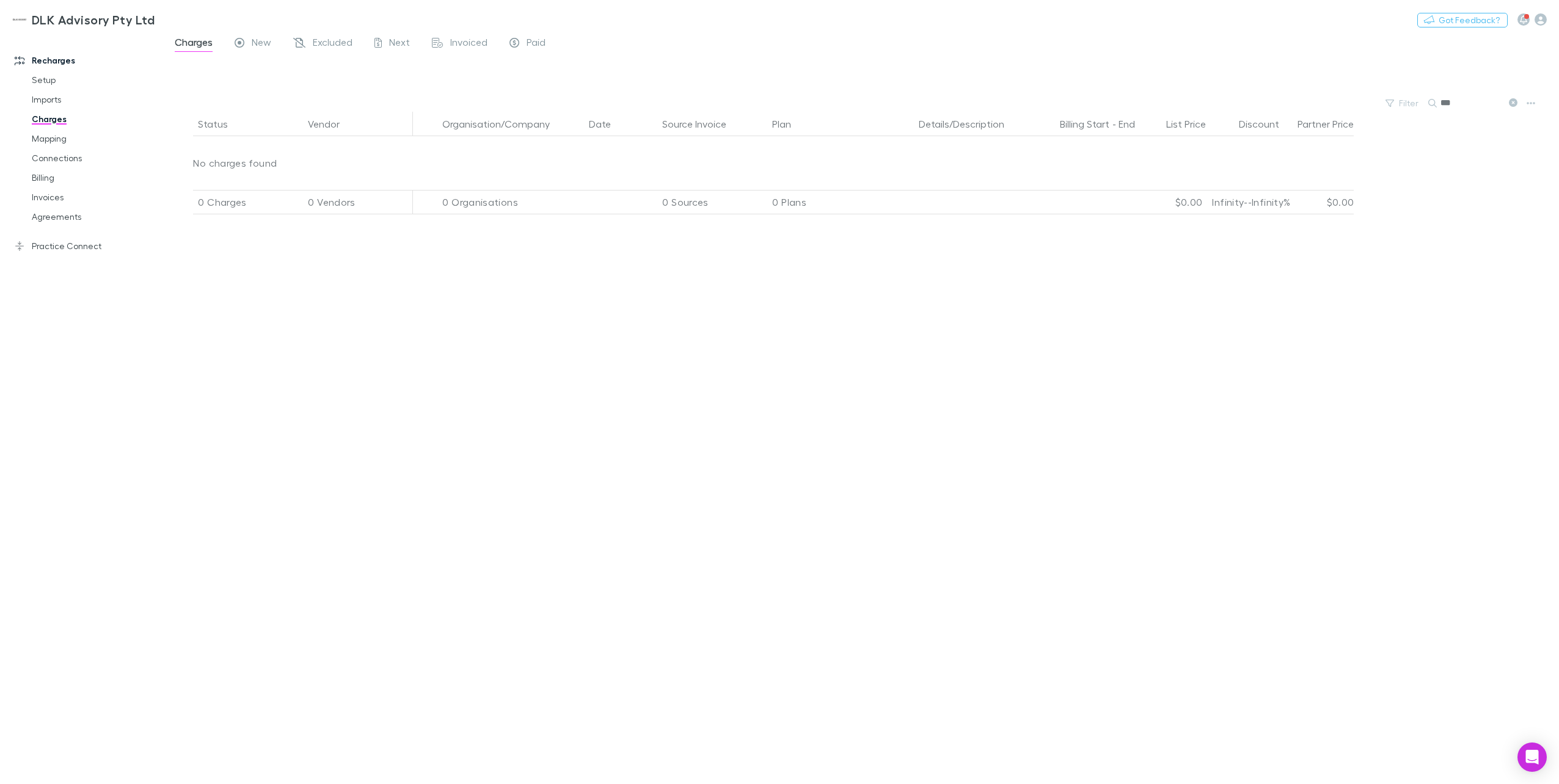
click at [1167, 105] on icon at bounding box center [1432, 103] width 9 height 9
click at [258, 45] on span "New" at bounding box center [261, 44] width 20 height 16
click at [529, 123] on button "Organisation/Company" at bounding box center [503, 124] width 122 height 25
click at [319, 50] on span "Excluded" at bounding box center [332, 44] width 40 height 16
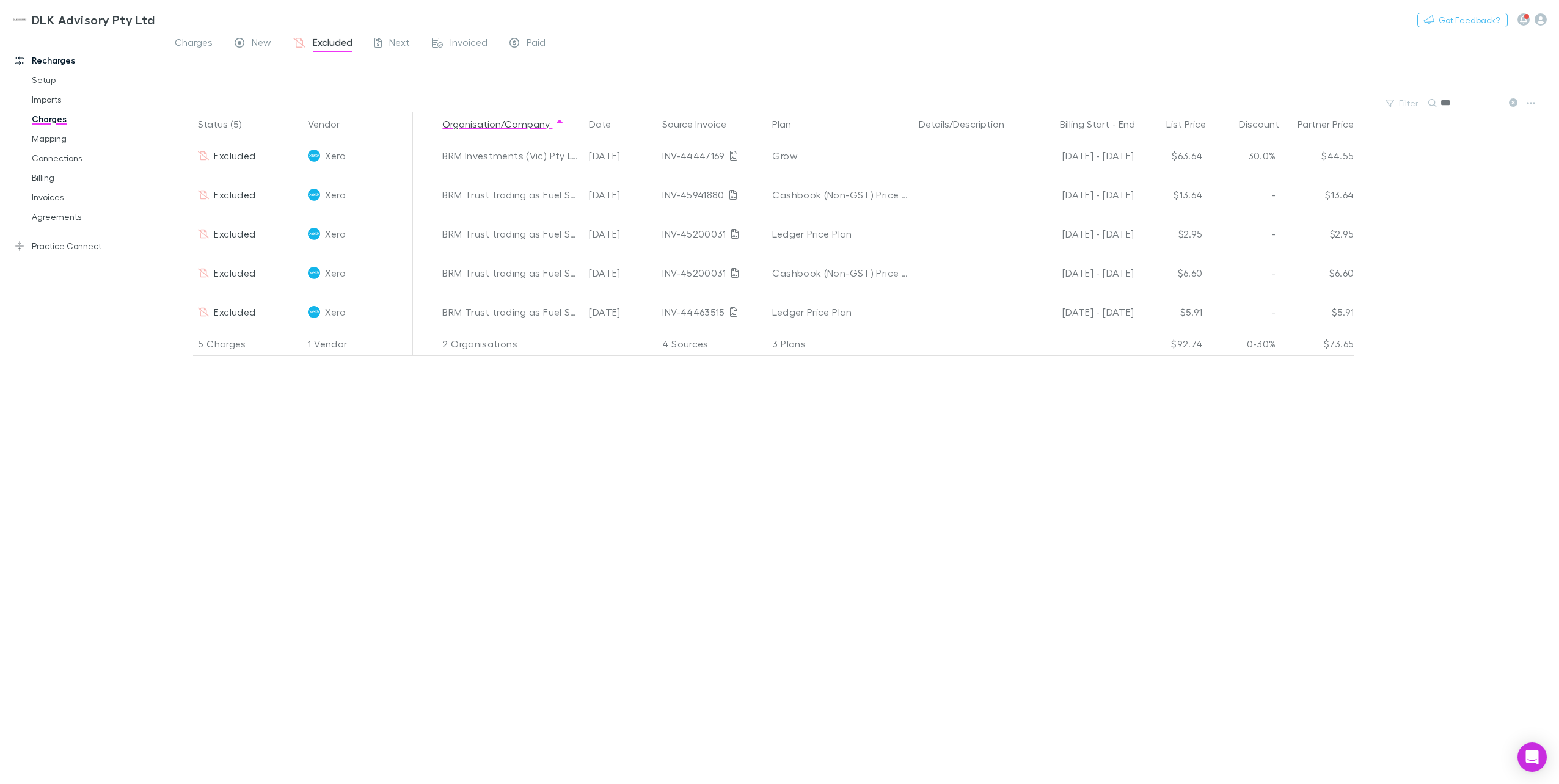
click at [1167, 106] on input "***" at bounding box center [1471, 103] width 61 height 17
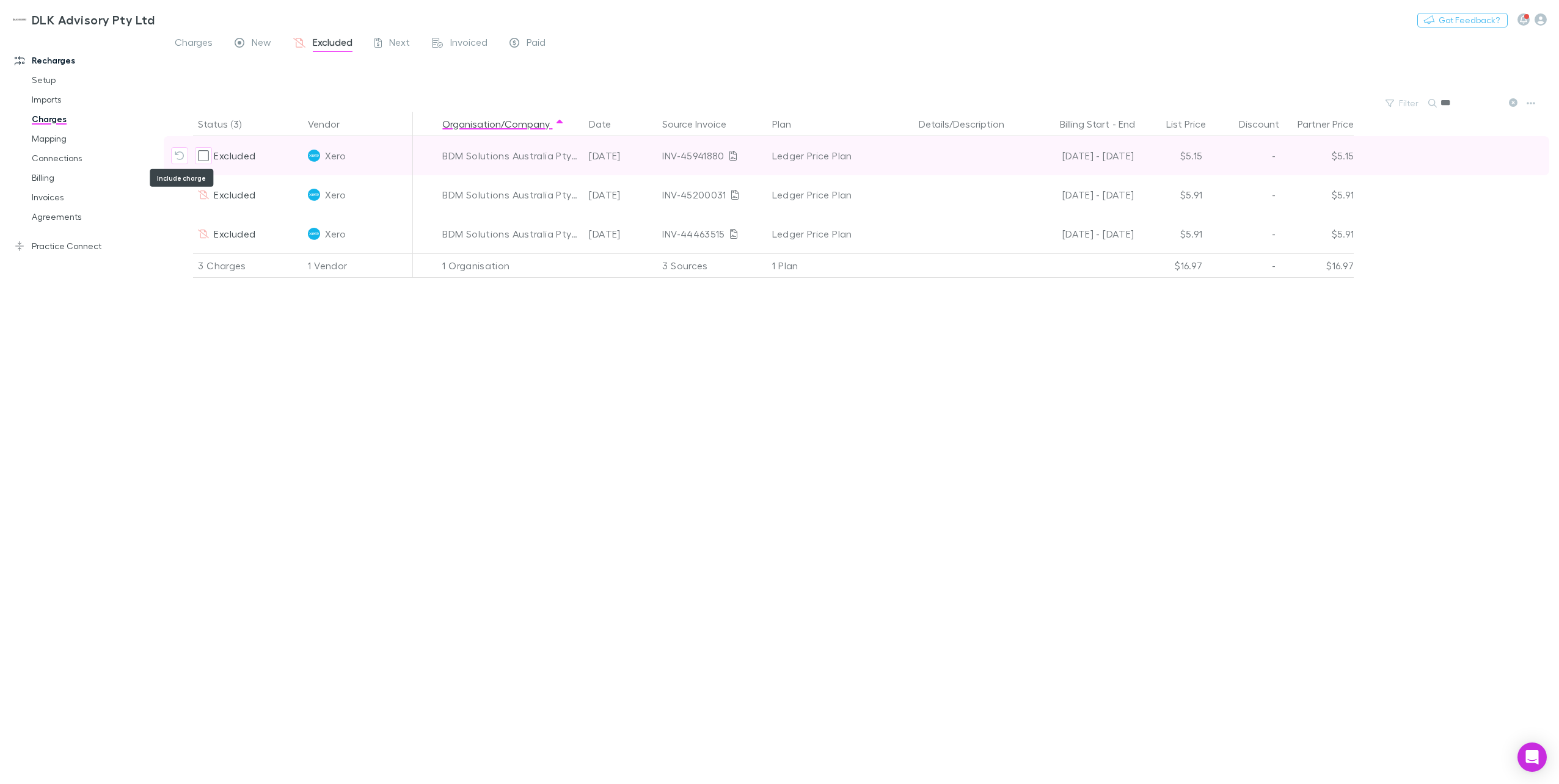
click at [177, 157] on icon "Include charge" at bounding box center [180, 156] width 10 height 10
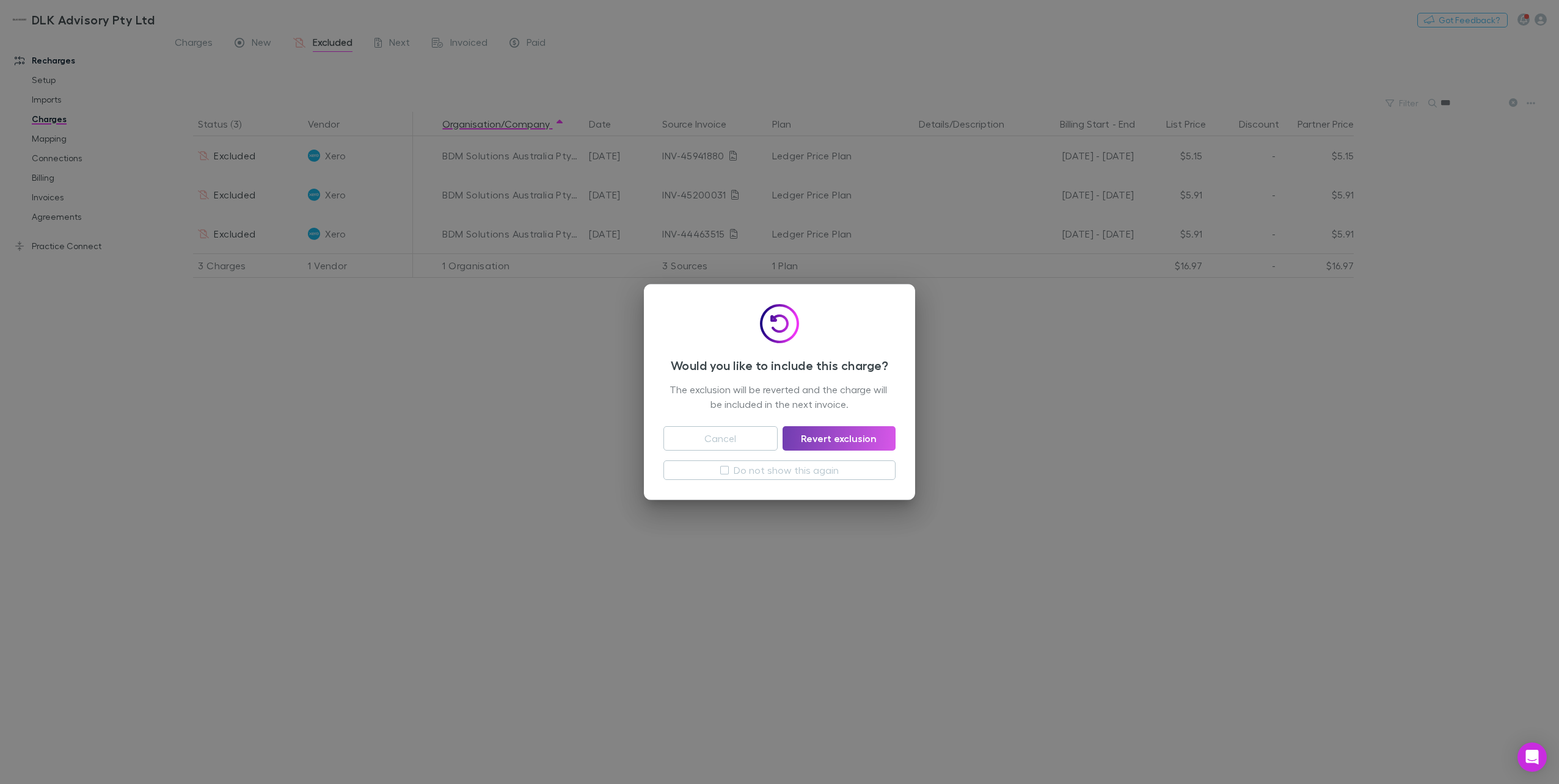
click at [834, 436] on button "Revert exclusion" at bounding box center [839, 438] width 113 height 25
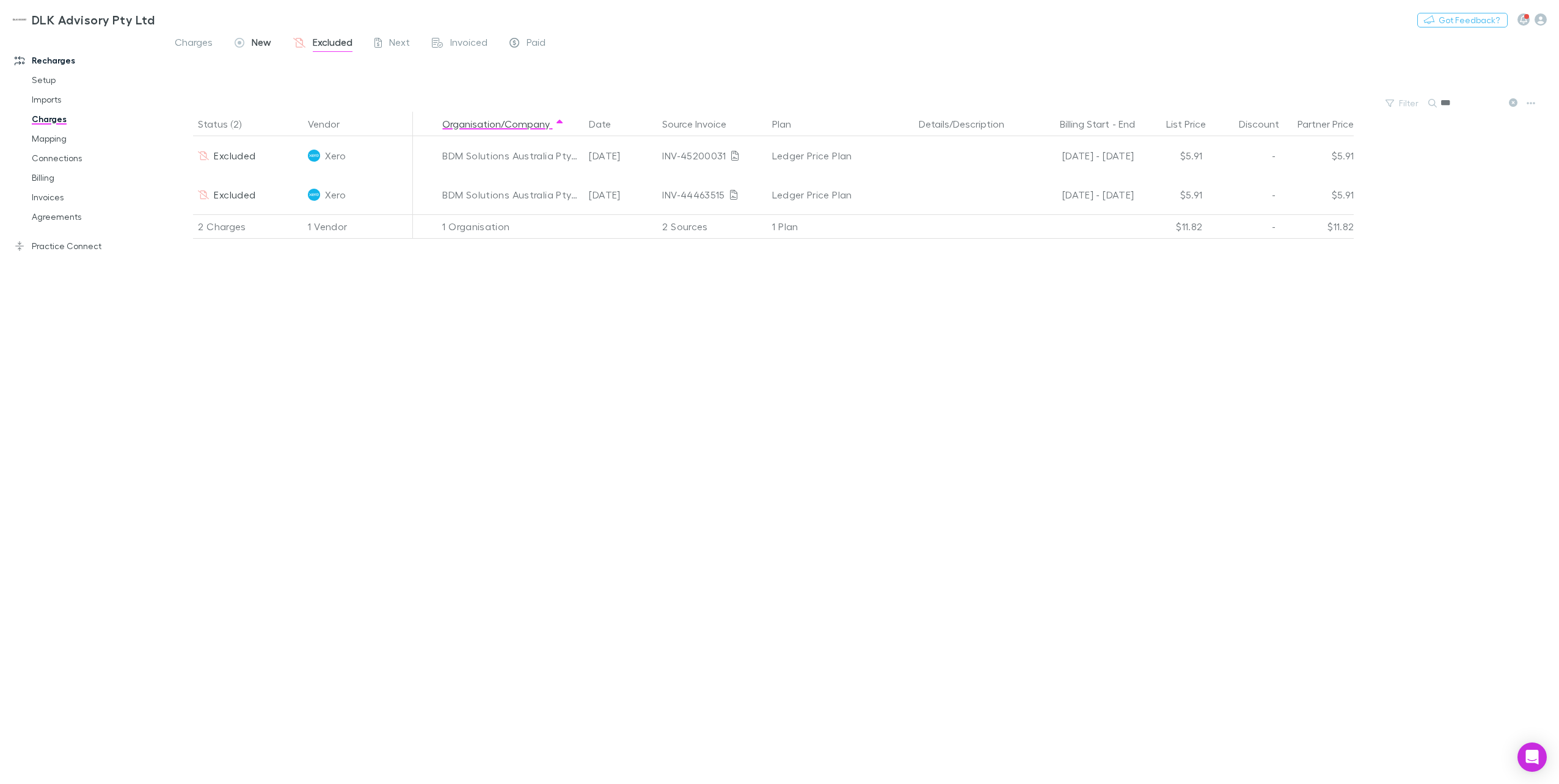
click at [256, 44] on span "New" at bounding box center [261, 44] width 20 height 16
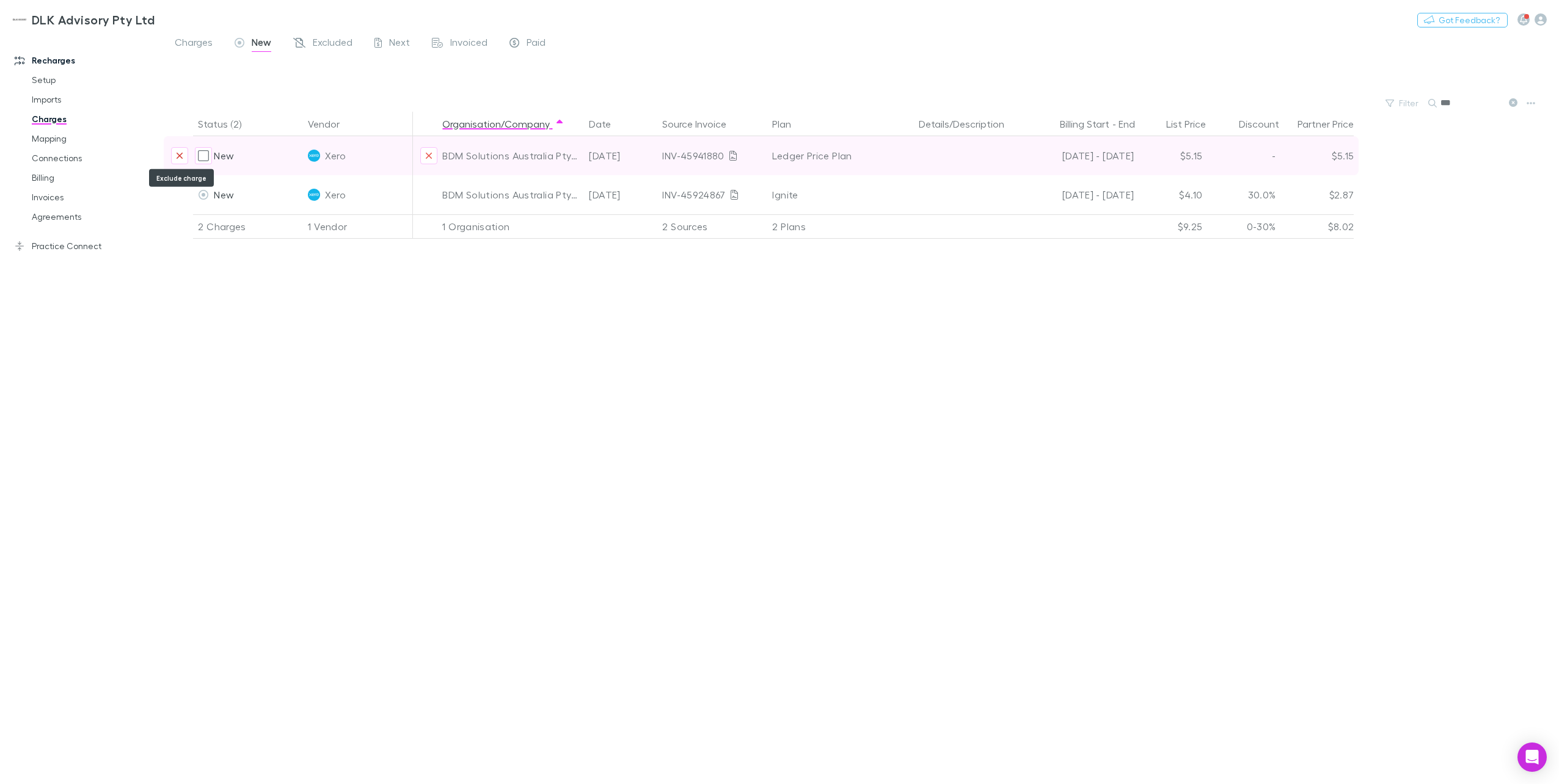
click at [184, 154] on button "Exclude charge" at bounding box center [180, 156] width 17 height 17
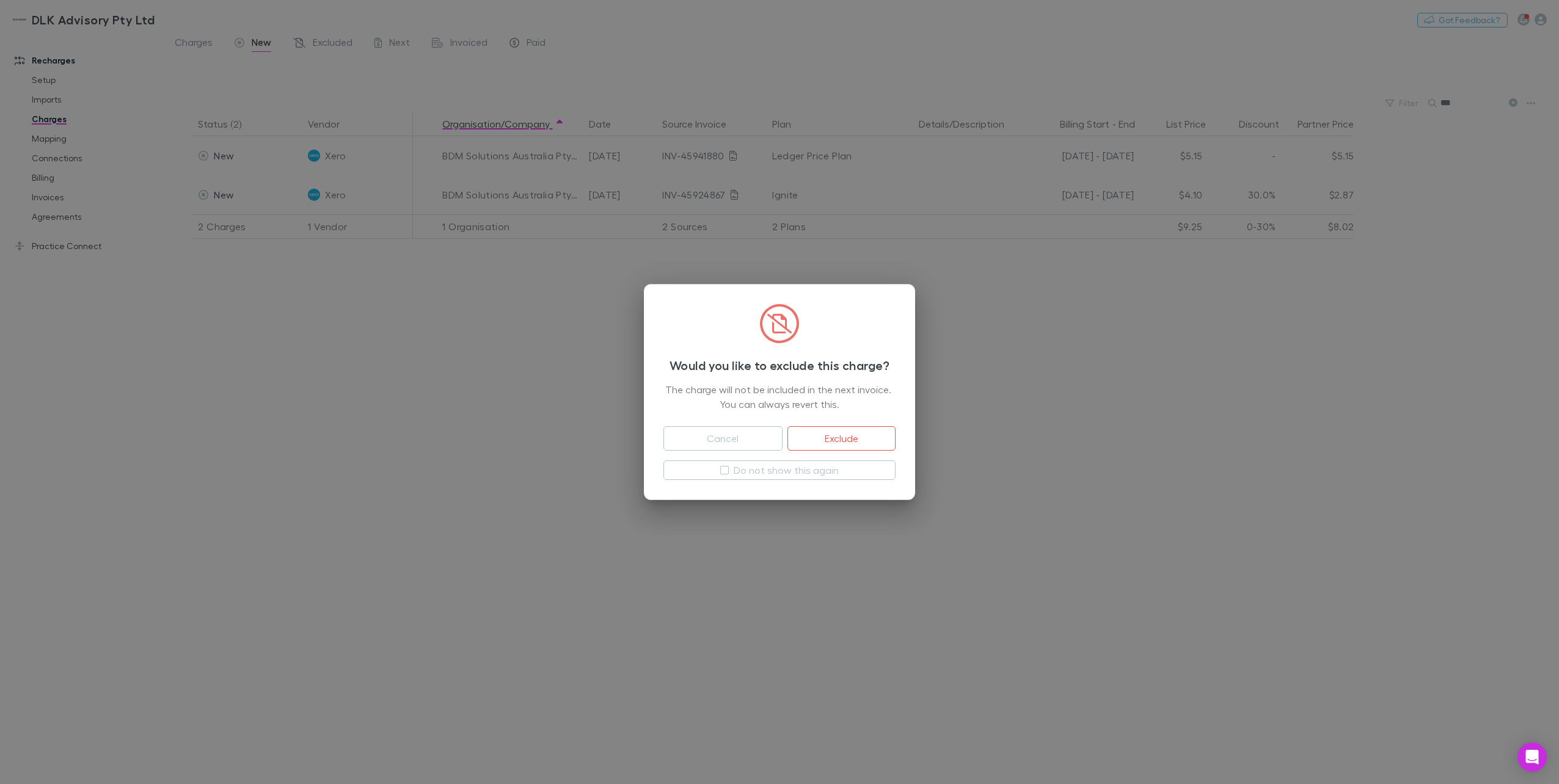
click at [829, 452] on div "Cancel Exclude" at bounding box center [780, 436] width 232 height 49
click at [825, 430] on button "Exclude" at bounding box center [841, 438] width 108 height 25
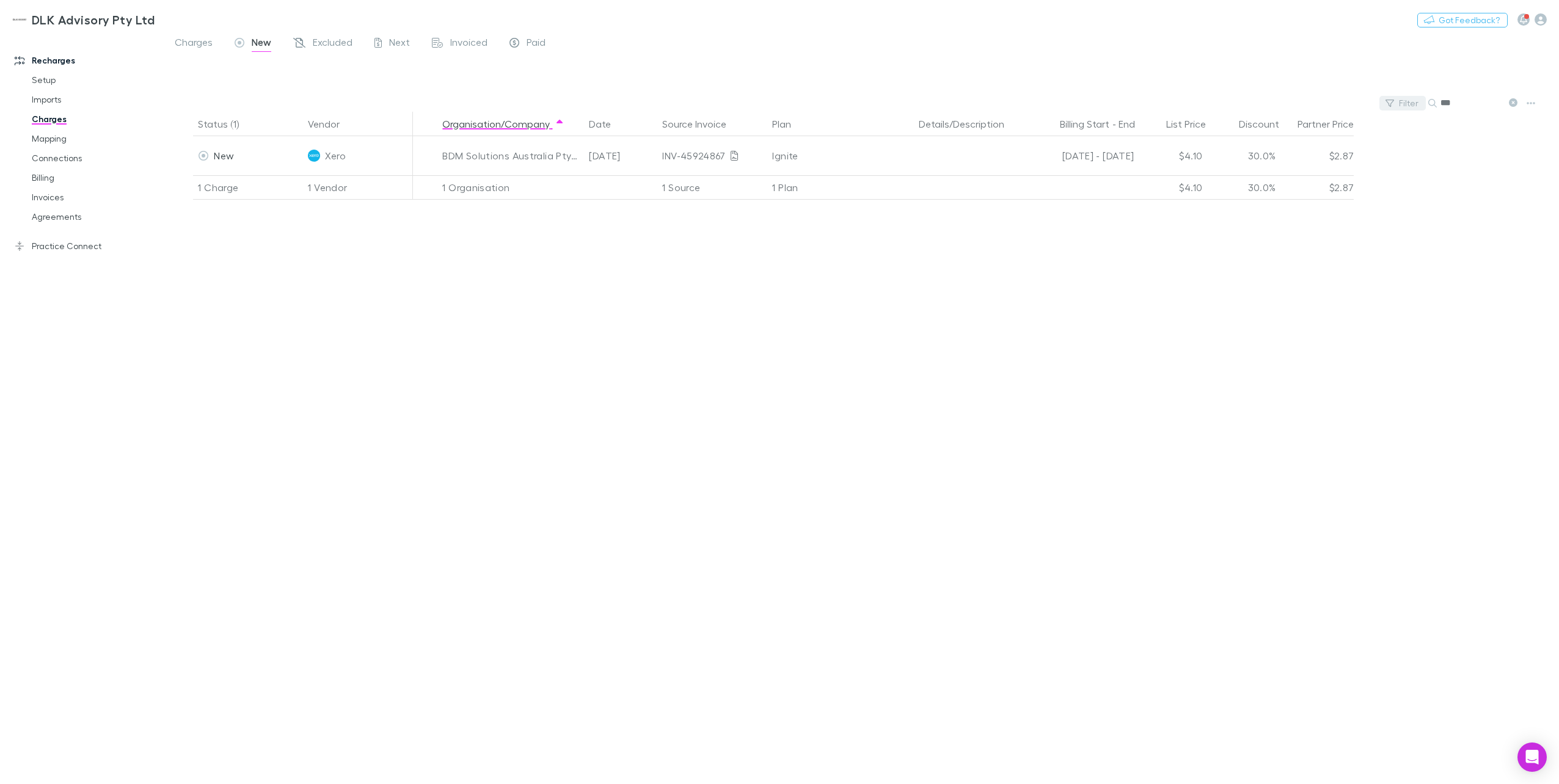
drag, startPoint x: 1463, startPoint y: 104, endPoint x: 1382, endPoint y: 96, distance: 81.4
click at [1167, 96] on div "Filter Search ***" at bounding box center [861, 103] width 1395 height 17
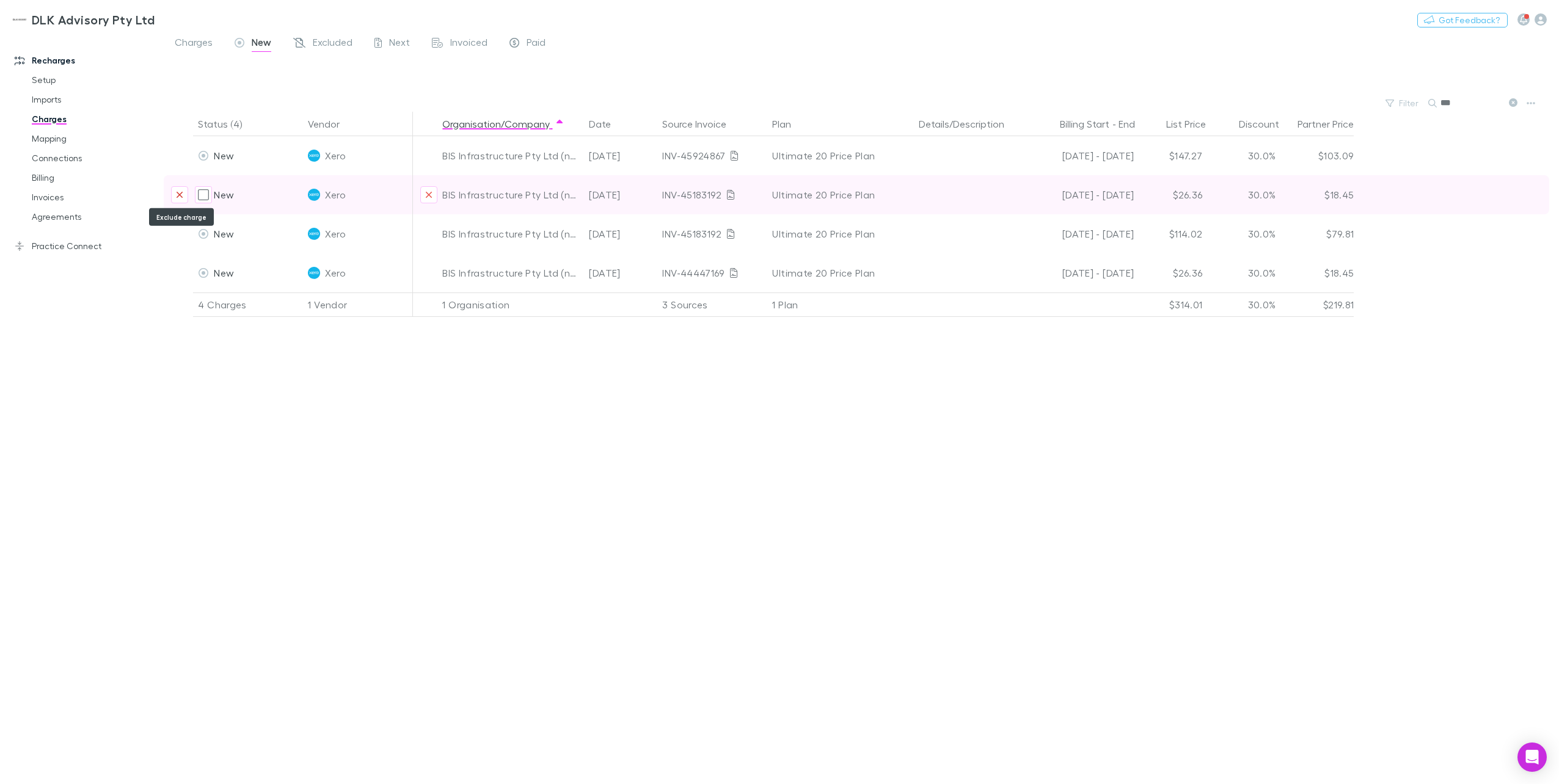
click at [179, 192] on icon "Exclude charge" at bounding box center [180, 195] width 7 height 10
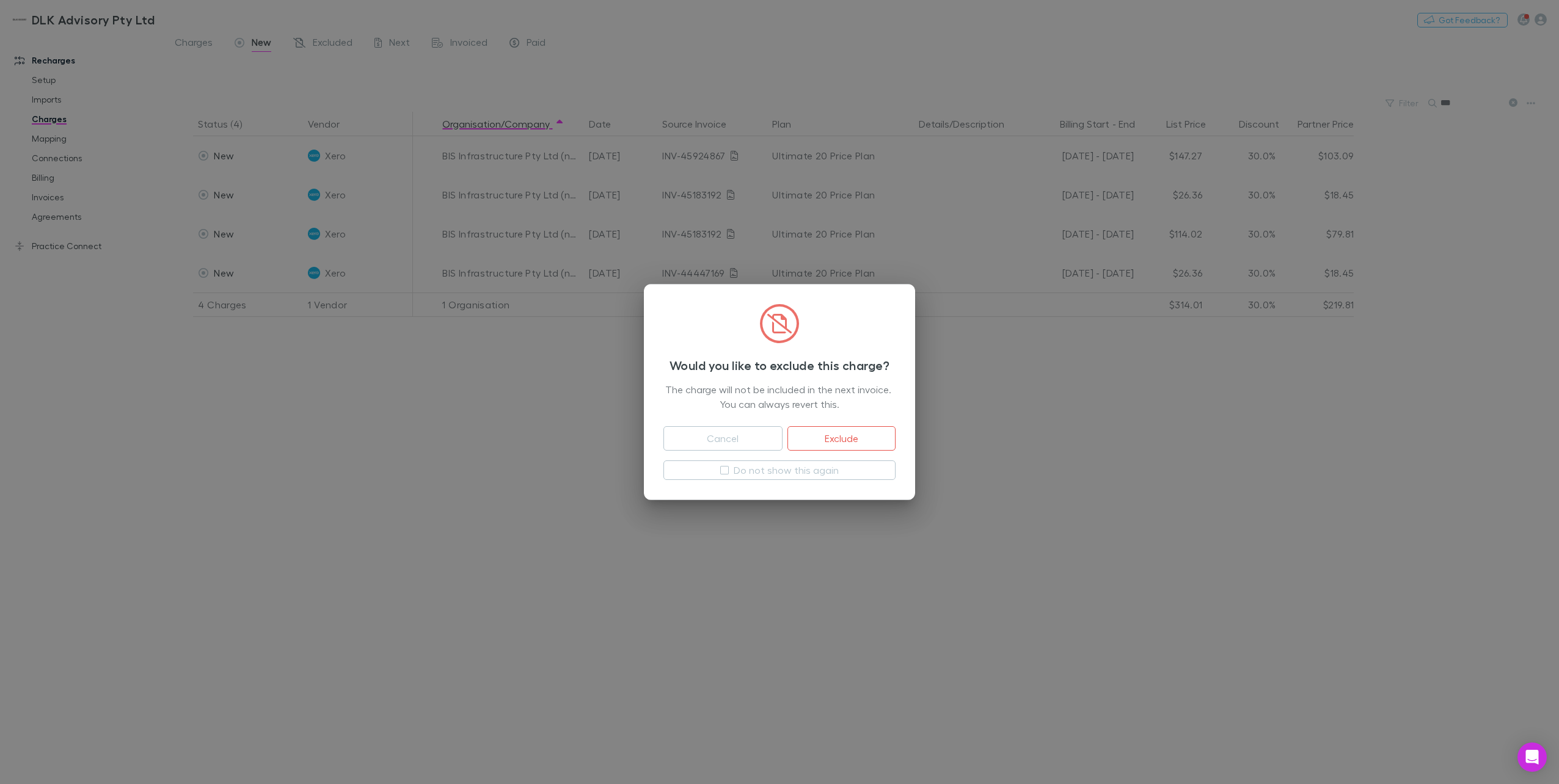
click at [860, 439] on button "Exclude" at bounding box center [841, 438] width 108 height 25
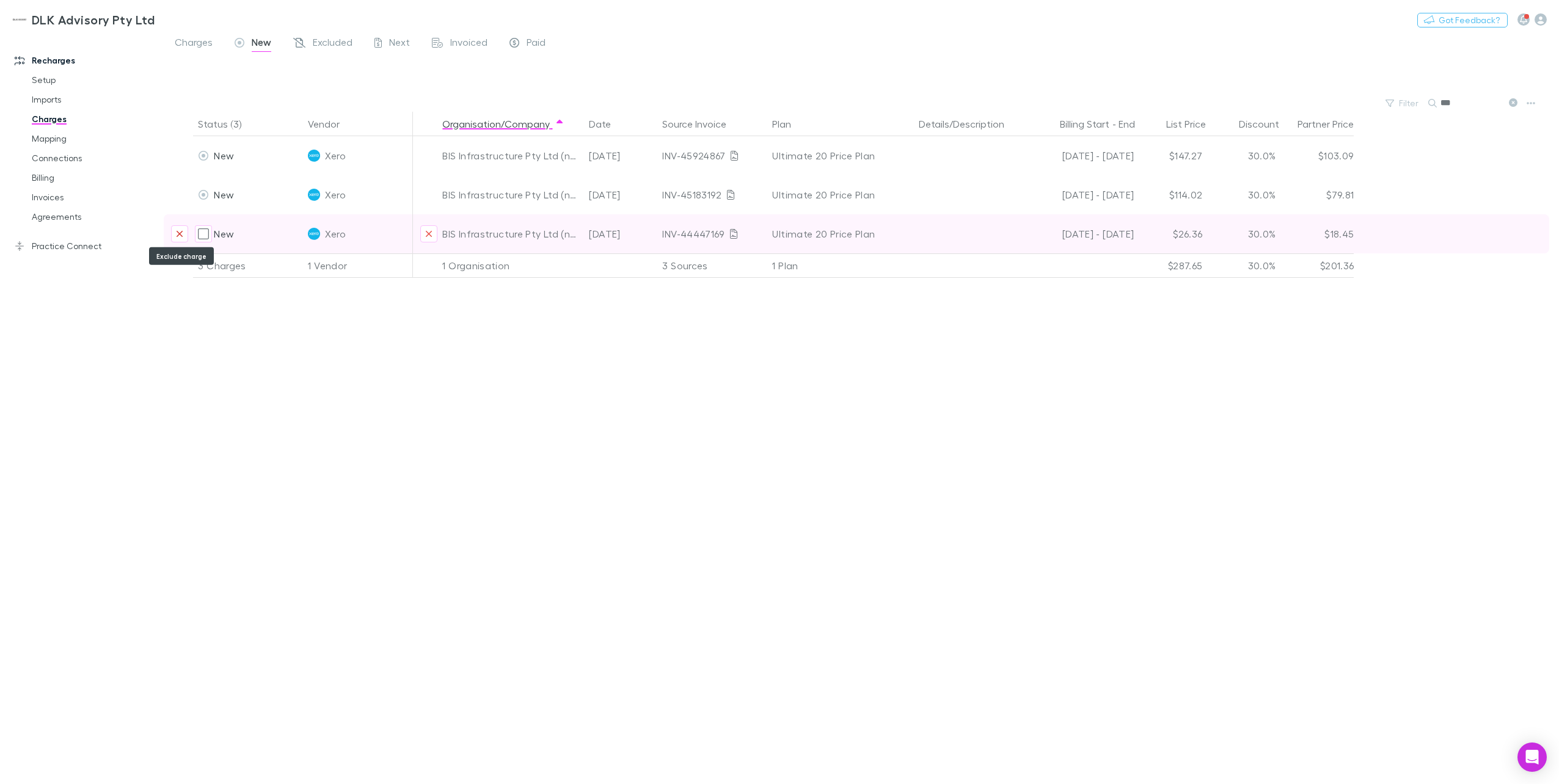
click at [176, 236] on icon "Exclude charge" at bounding box center [180, 234] width 7 height 10
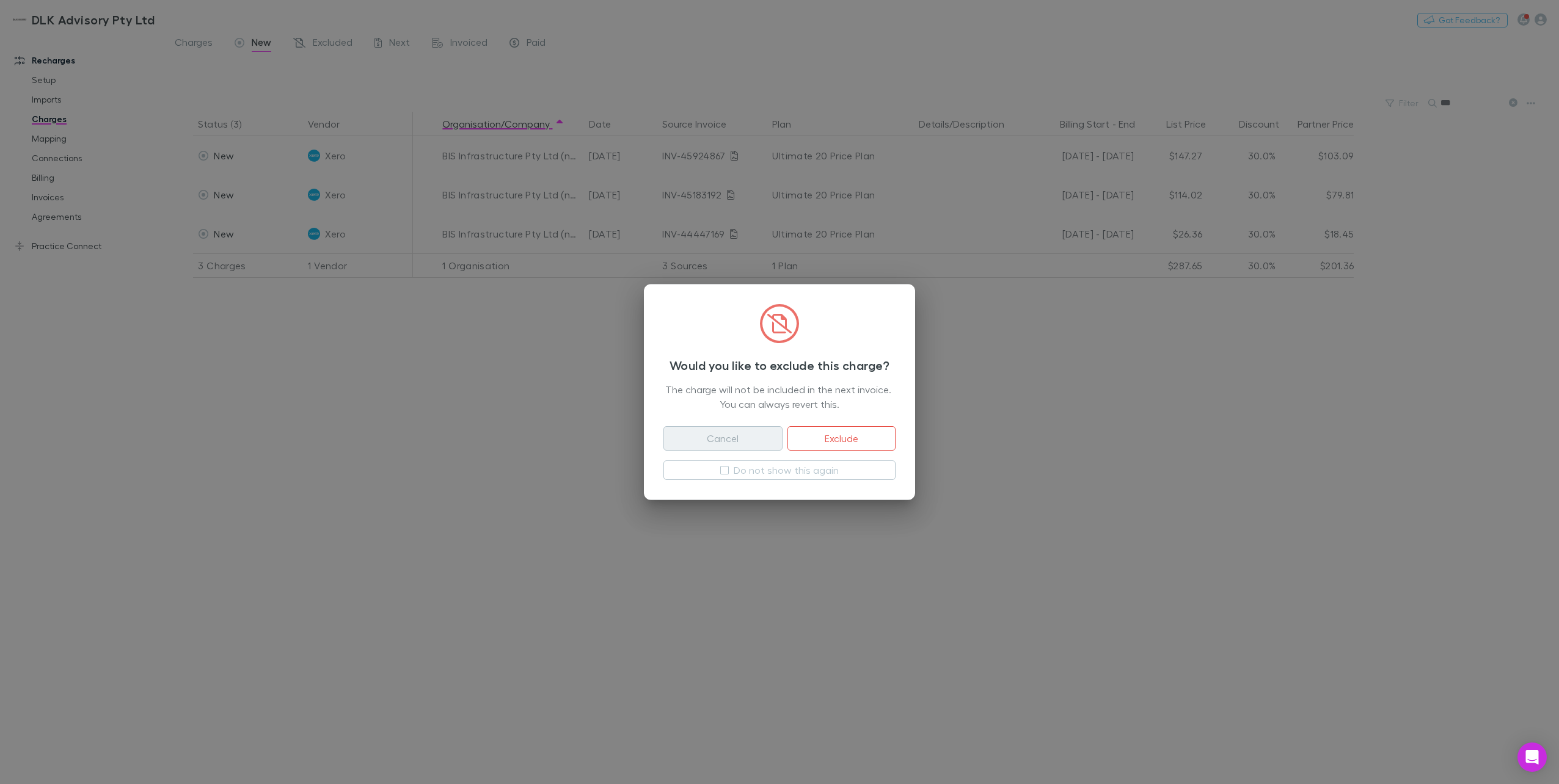
click at [699, 433] on button "Cancel" at bounding box center [723, 438] width 119 height 25
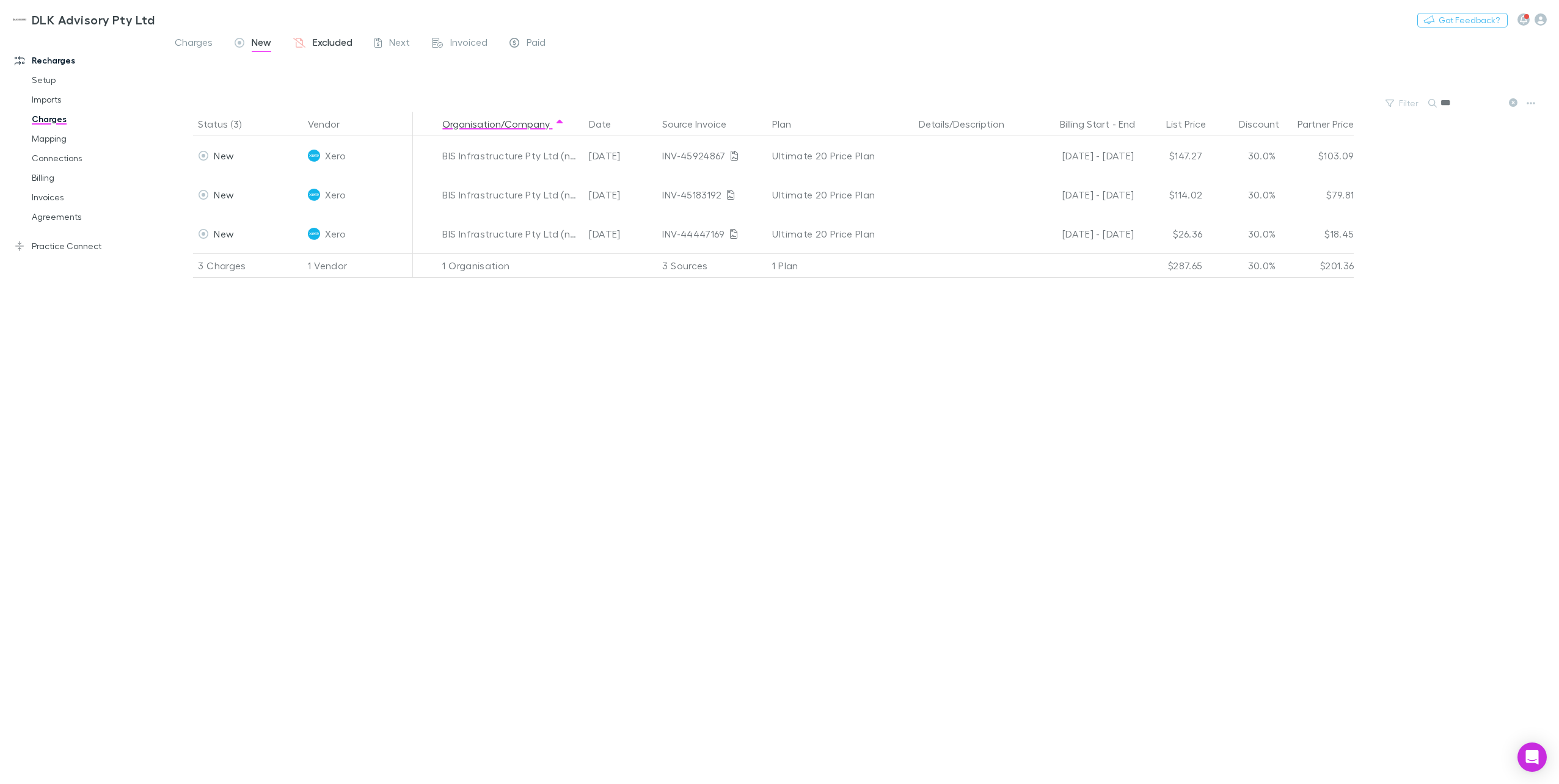
drag, startPoint x: 332, startPoint y: 45, endPoint x: 339, endPoint y: 46, distance: 7.1
click at [332, 45] on span "Excluded" at bounding box center [332, 44] width 40 height 16
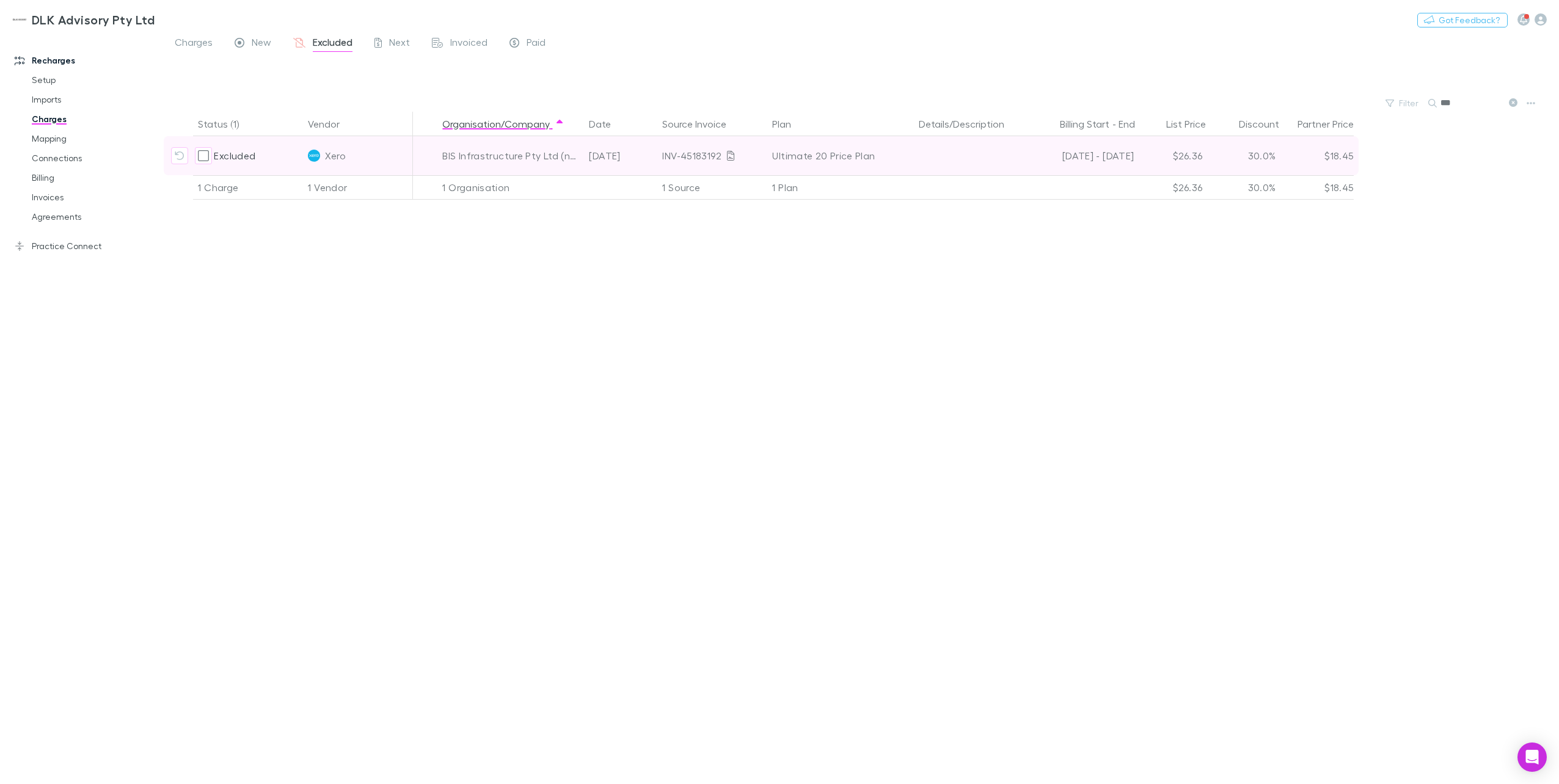
click at [217, 153] on span "Excluded" at bounding box center [234, 155] width 41 height 12
click at [174, 154] on button "Include charge" at bounding box center [180, 156] width 17 height 17
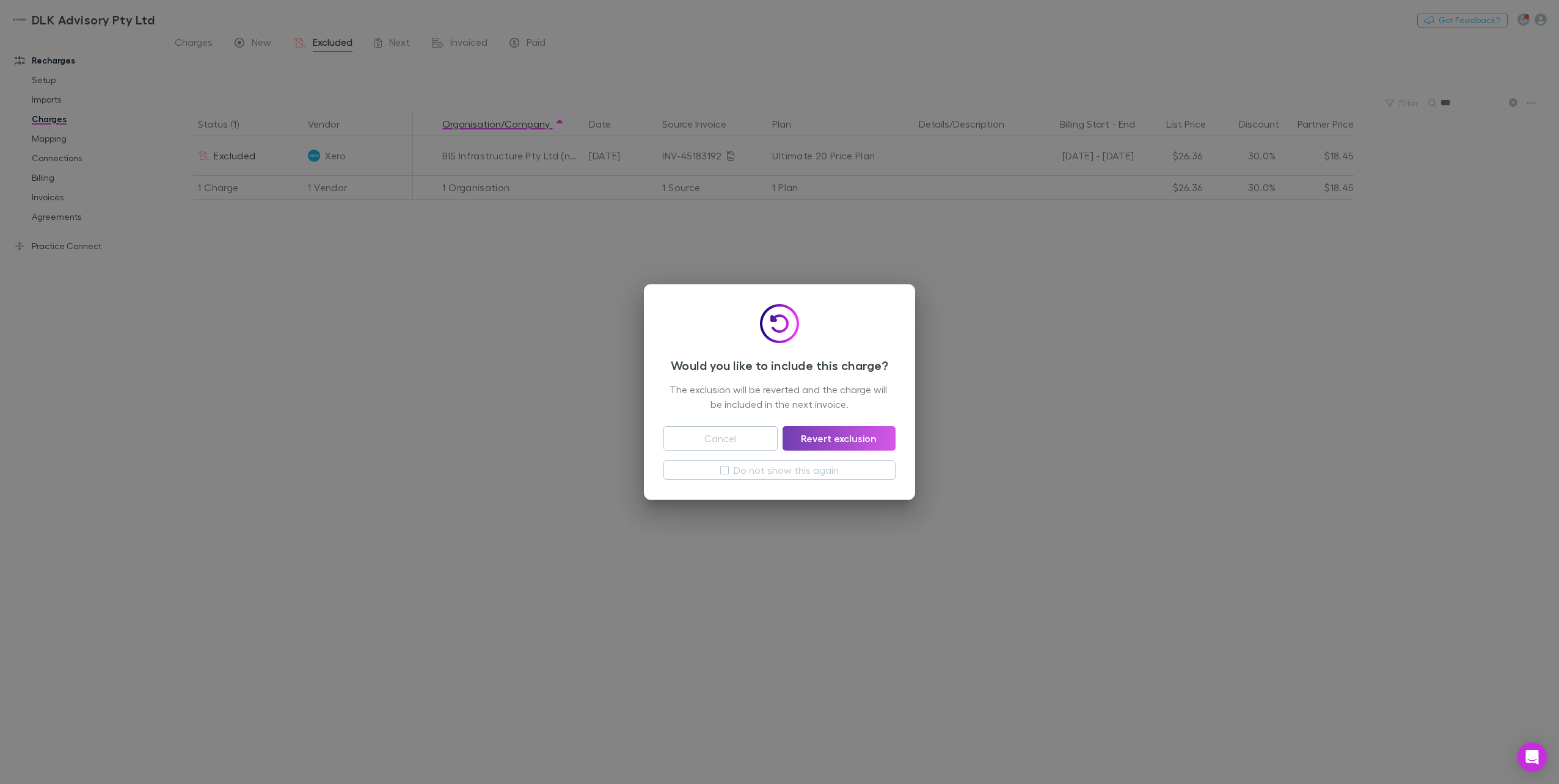
click at [868, 430] on button "Revert exclusion" at bounding box center [839, 438] width 113 height 25
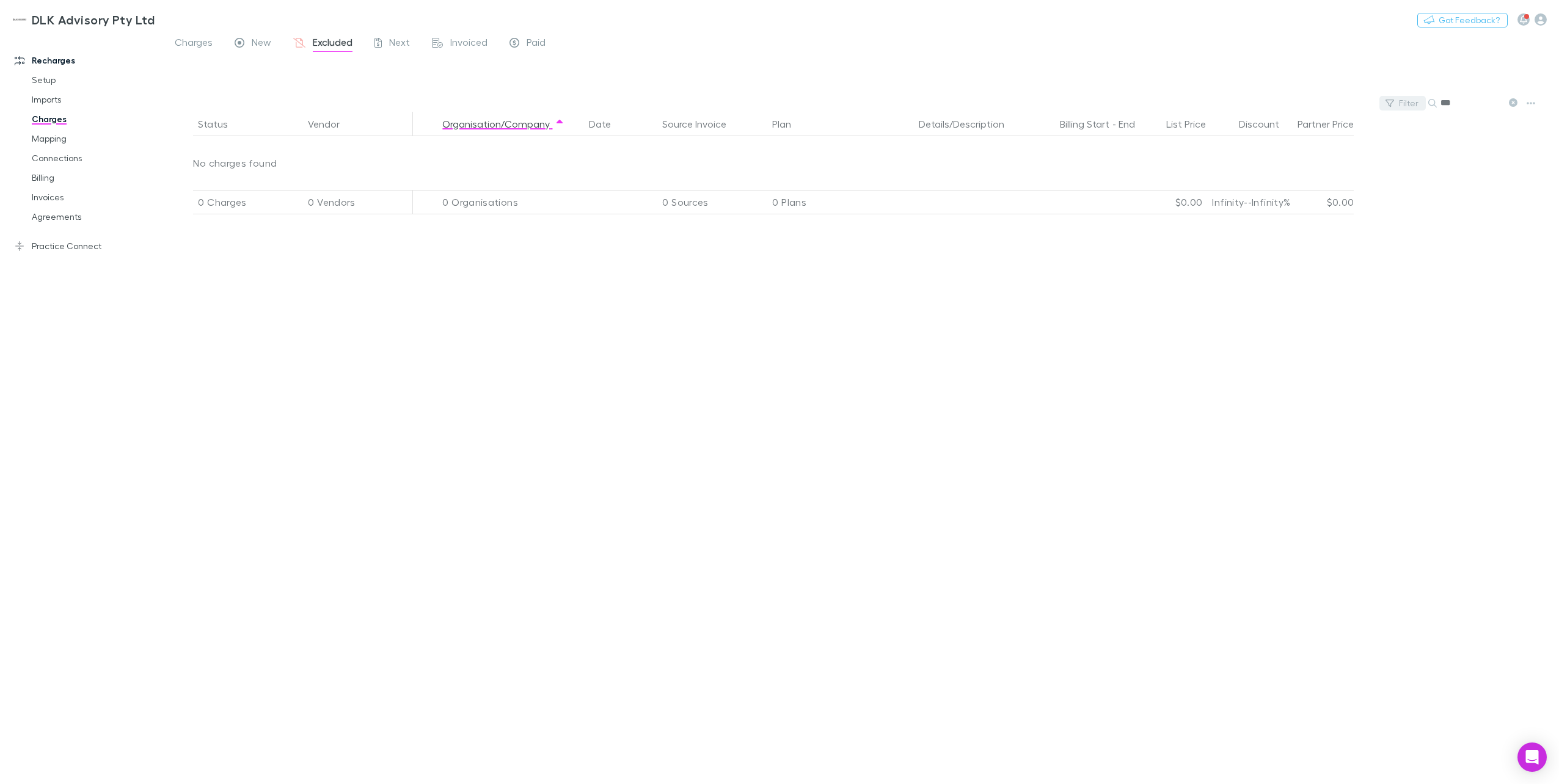
drag, startPoint x: 1472, startPoint y: 103, endPoint x: 1411, endPoint y: 102, distance: 61.0
click at [1167, 102] on div "Filter Search ***" at bounding box center [861, 103] width 1395 height 17
click at [1167, 103] on input "***" at bounding box center [1471, 103] width 61 height 17
click at [1167, 104] on input "***" at bounding box center [1471, 103] width 61 height 17
drag, startPoint x: 1454, startPoint y: 104, endPoint x: 1429, endPoint y: 104, distance: 25.0
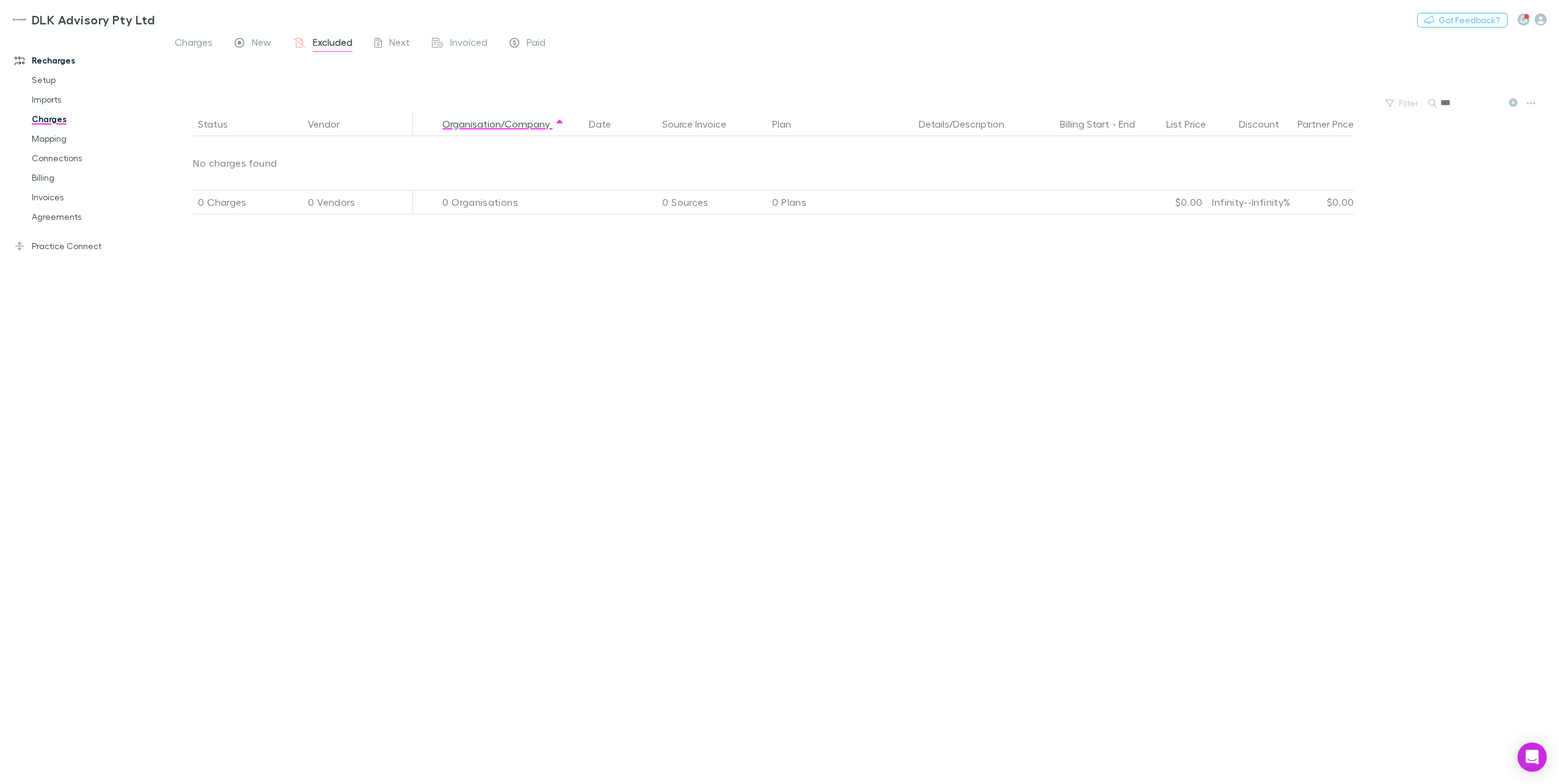
click at [1167, 104] on div "***" at bounding box center [1474, 103] width 91 height 15
click at [258, 44] on span "New" at bounding box center [261, 44] width 20 height 16
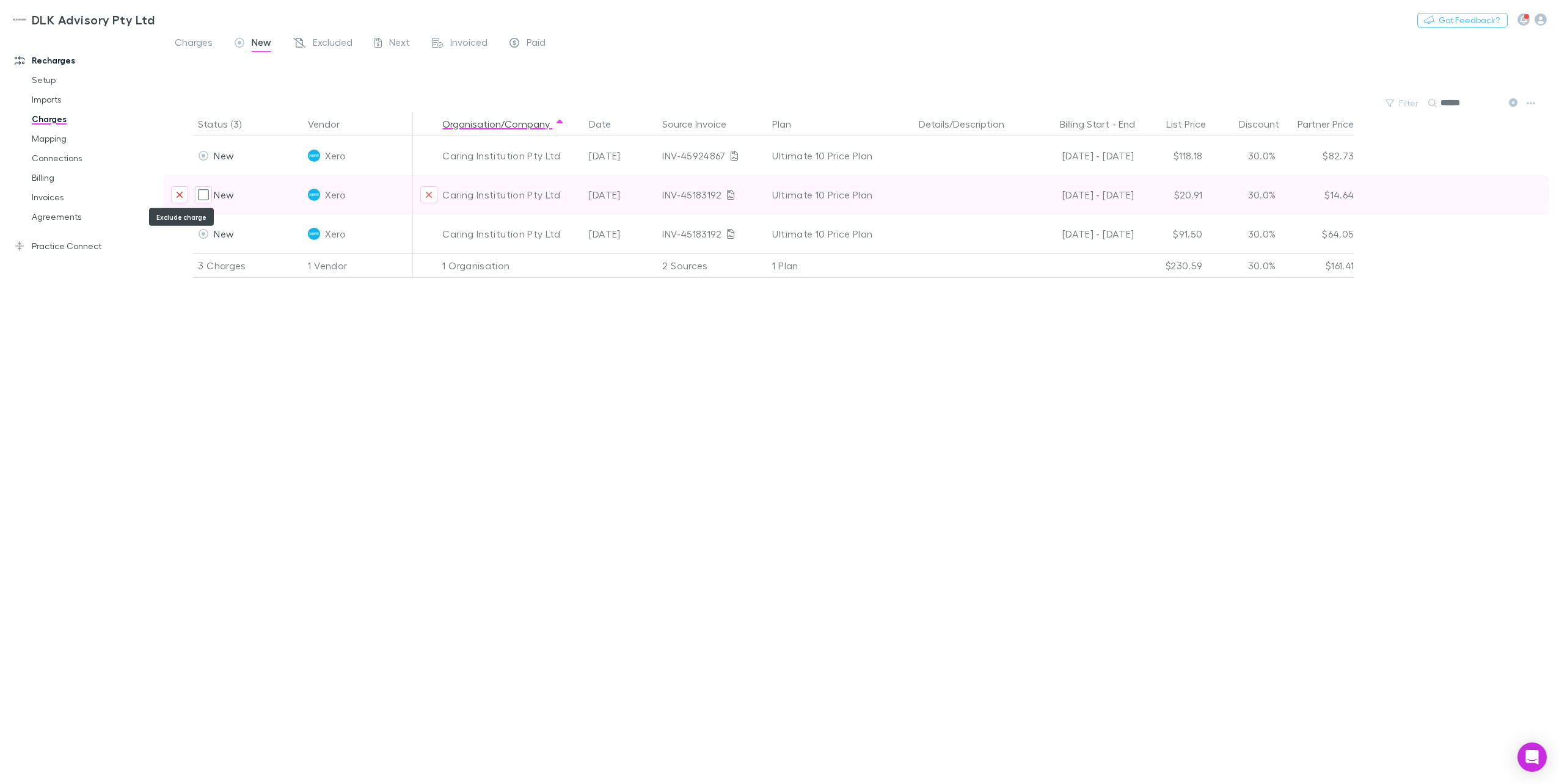
click at [183, 194] on icon "Exclude charge" at bounding box center [180, 195] width 7 height 10
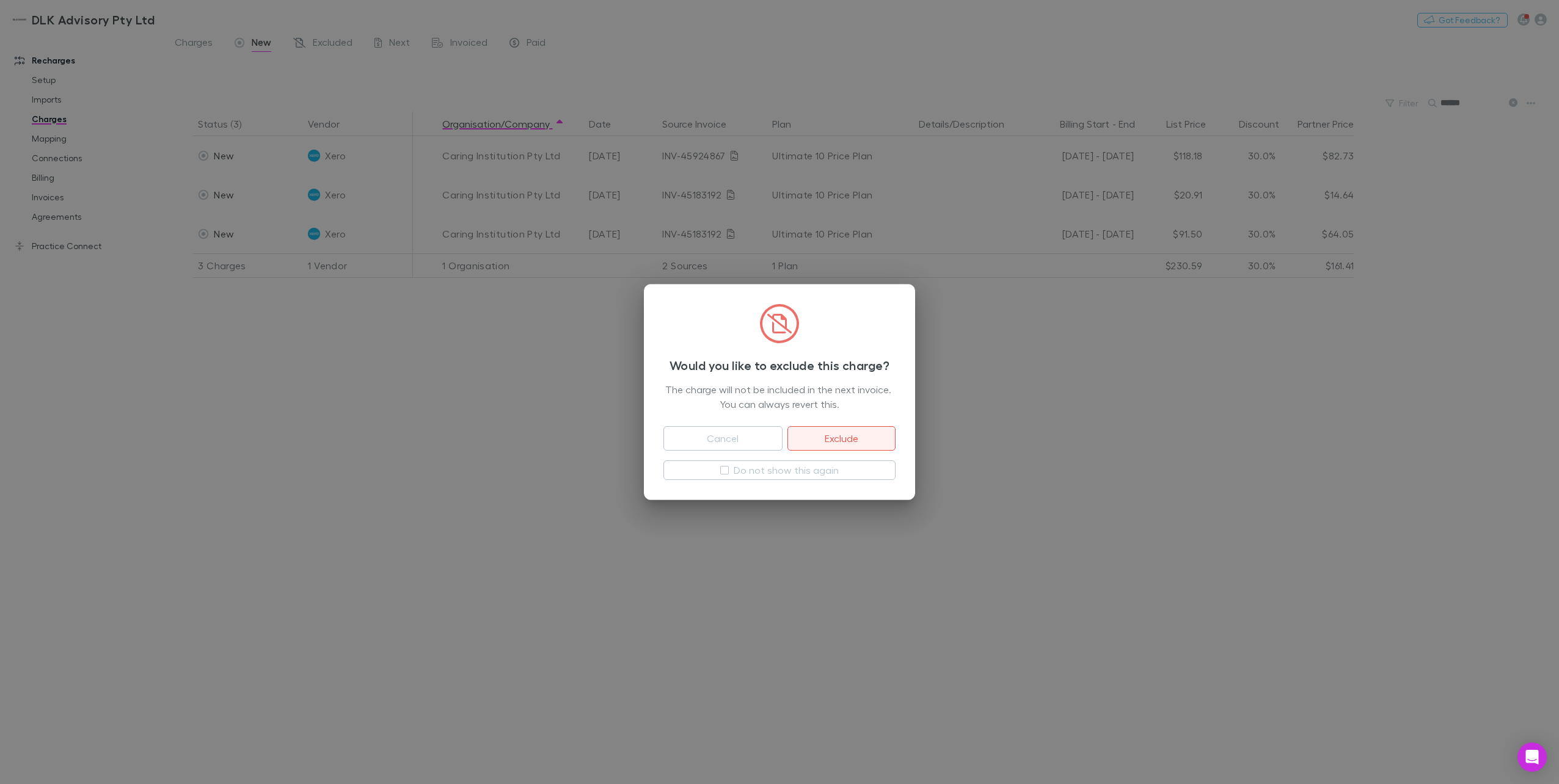
click at [837, 430] on button "Exclude" at bounding box center [841, 438] width 108 height 25
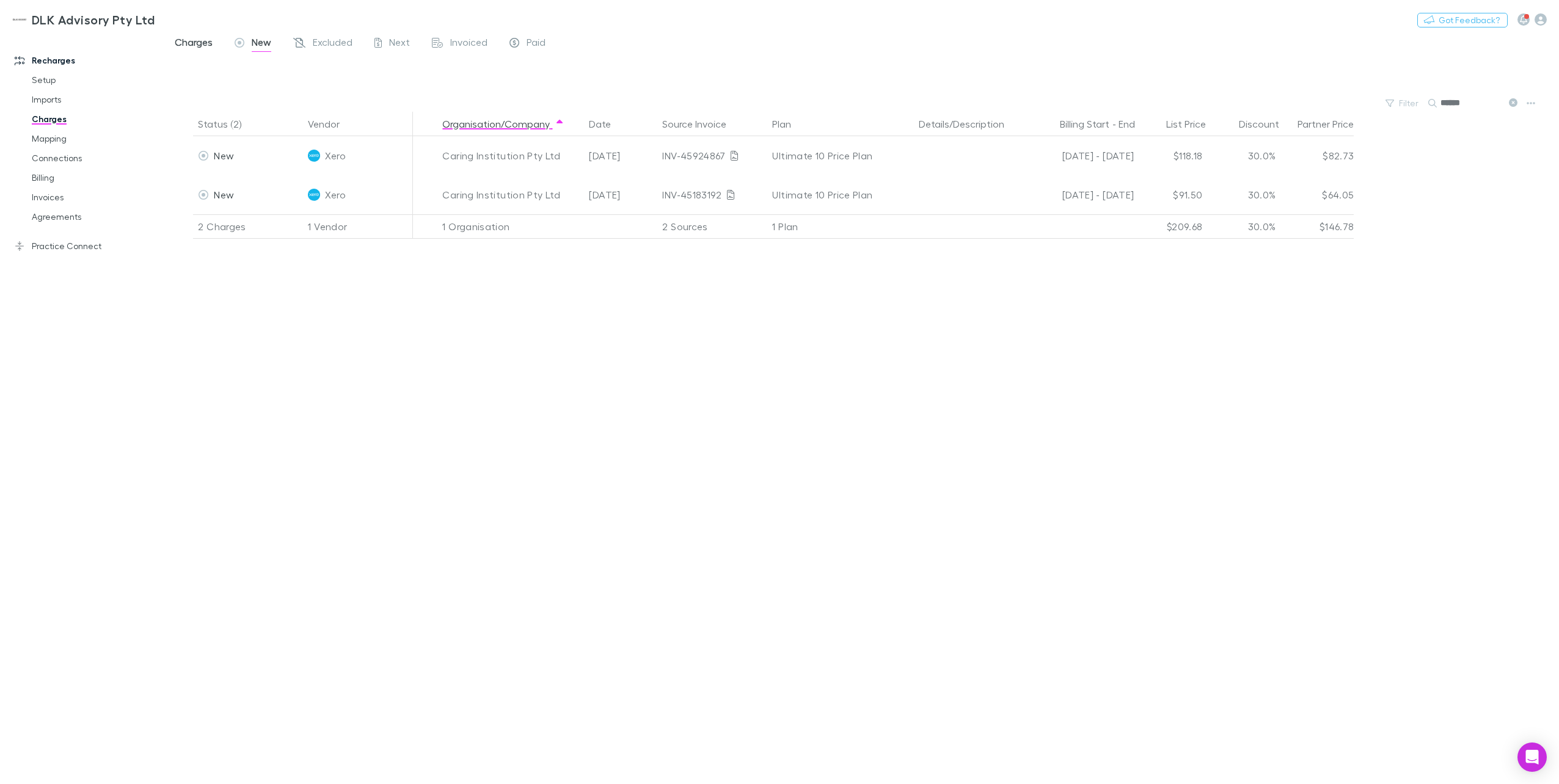
click at [200, 49] on span "Charges" at bounding box center [193, 44] width 38 height 16
click at [1167, 107] on input "******" at bounding box center [1471, 103] width 61 height 17
drag, startPoint x: 1477, startPoint y: 105, endPoint x: 1387, endPoint y: 112, distance: 90.3
click at [1167, 112] on main "Charges New Excluded Next Invoiced Paid Filter Search ****** Status (2) Vendor …" at bounding box center [861, 409] width 1395 height 749
click at [313, 40] on span "Excluded" at bounding box center [332, 44] width 40 height 16
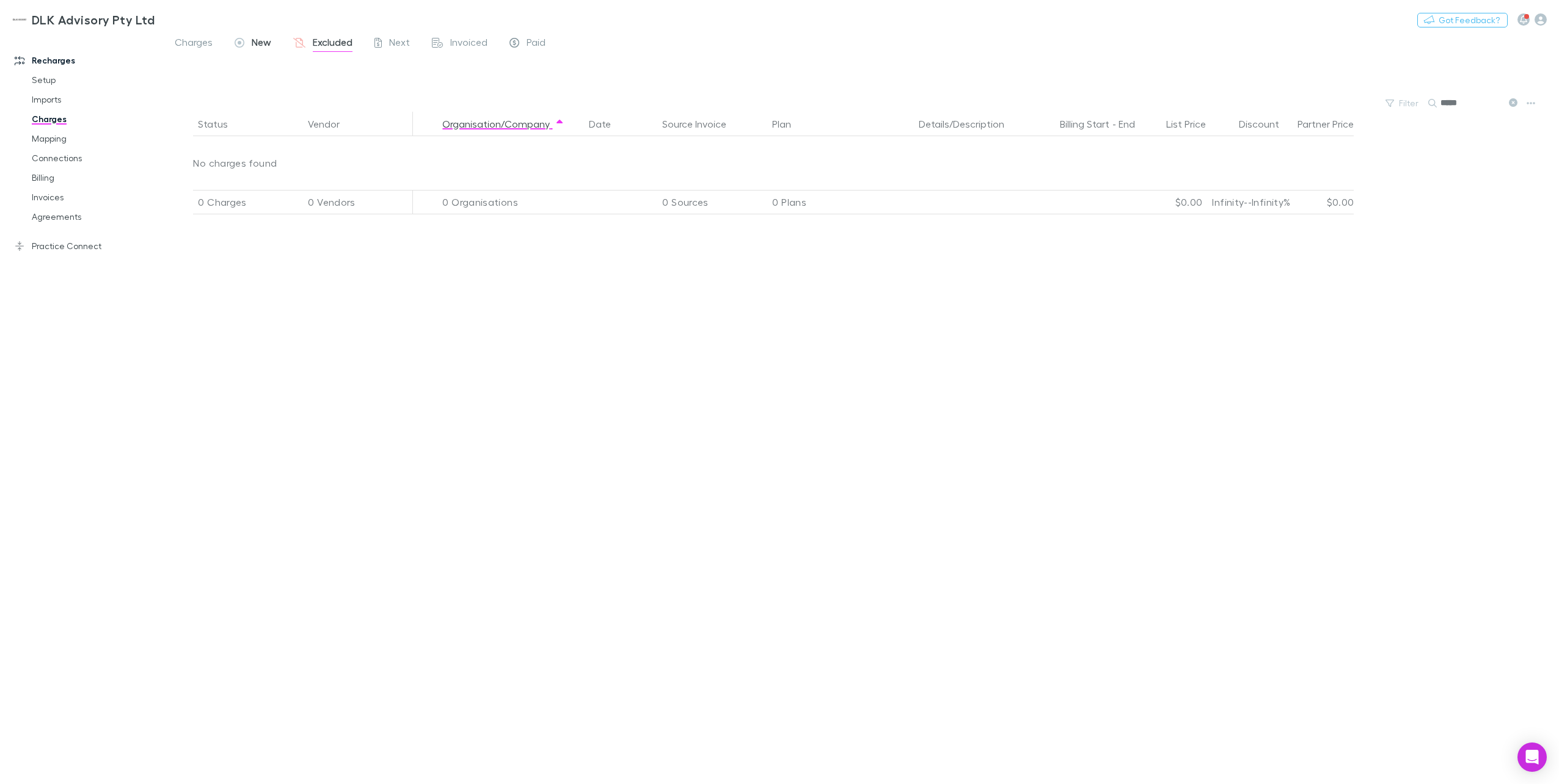
click at [264, 43] on span "New" at bounding box center [261, 44] width 20 height 16
click at [1167, 106] on input "*****" at bounding box center [1471, 103] width 61 height 17
drag, startPoint x: 1327, startPoint y: 102, endPoint x: 1303, endPoint y: 104, distance: 24.1
click at [1167, 103] on div "Filter Search *****" at bounding box center [861, 103] width 1395 height 17
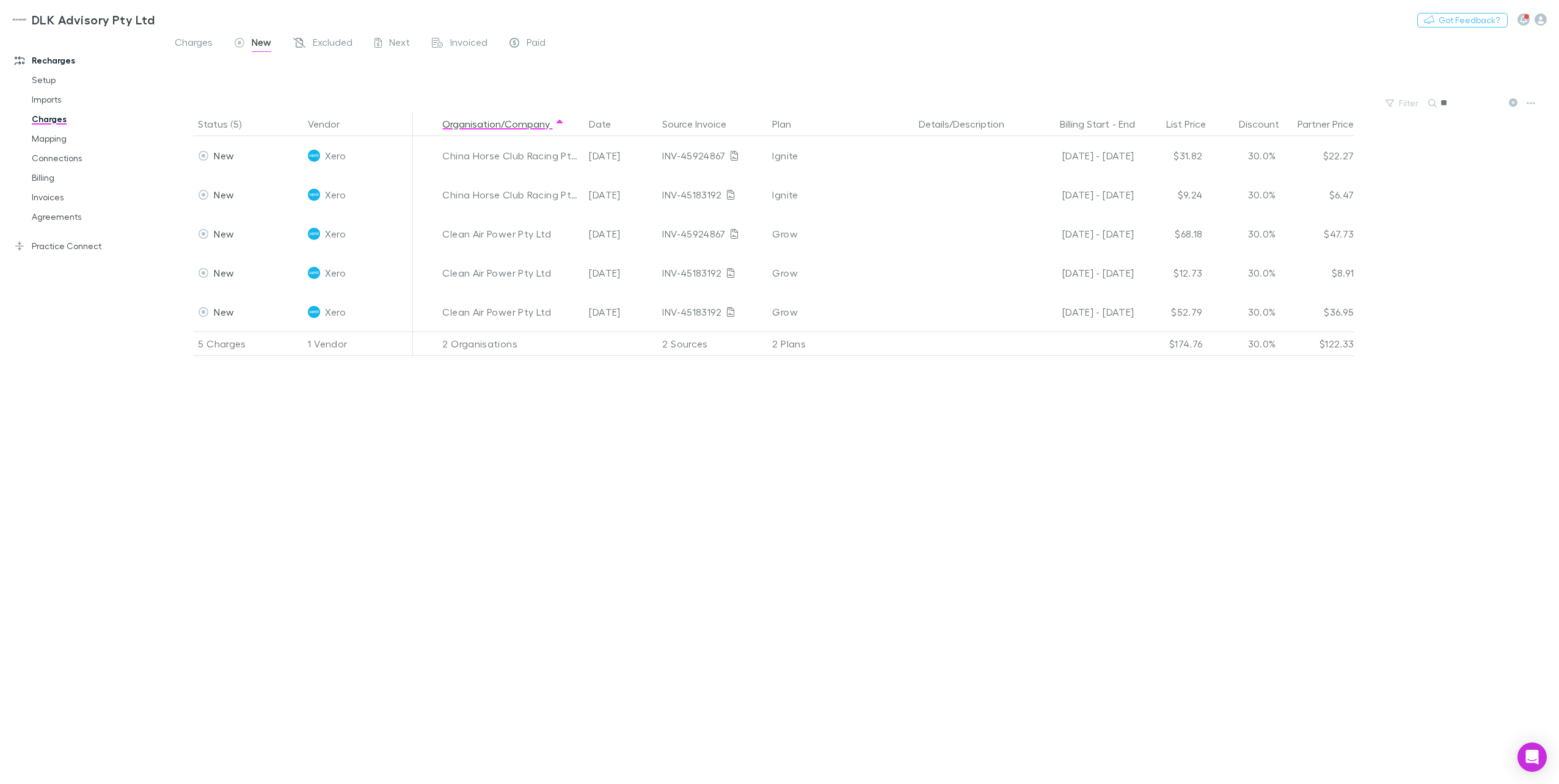
click at [1167, 108] on input "**" at bounding box center [1471, 103] width 61 height 17
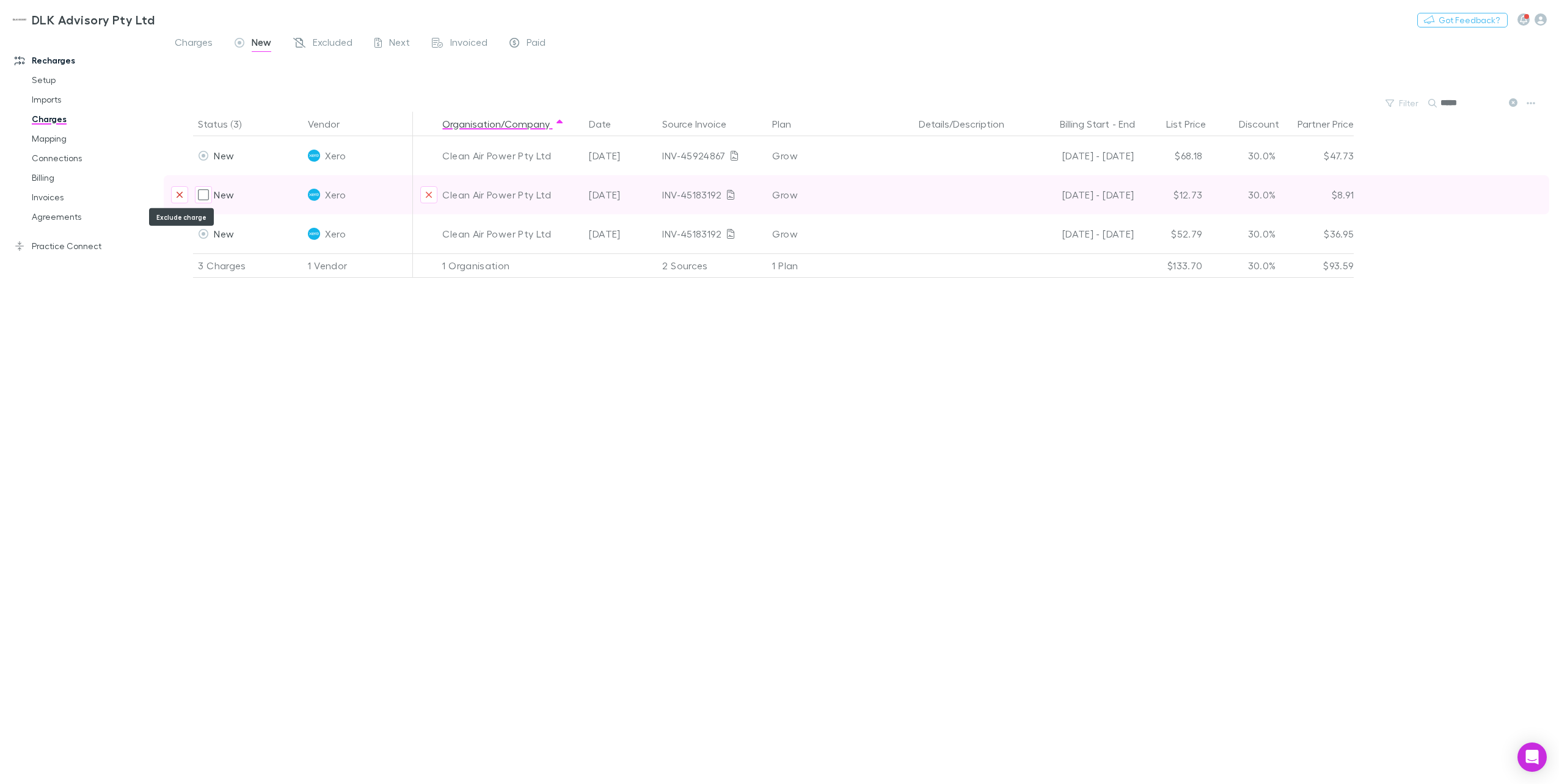
click at [186, 198] on button "Exclude charge" at bounding box center [180, 195] width 17 height 17
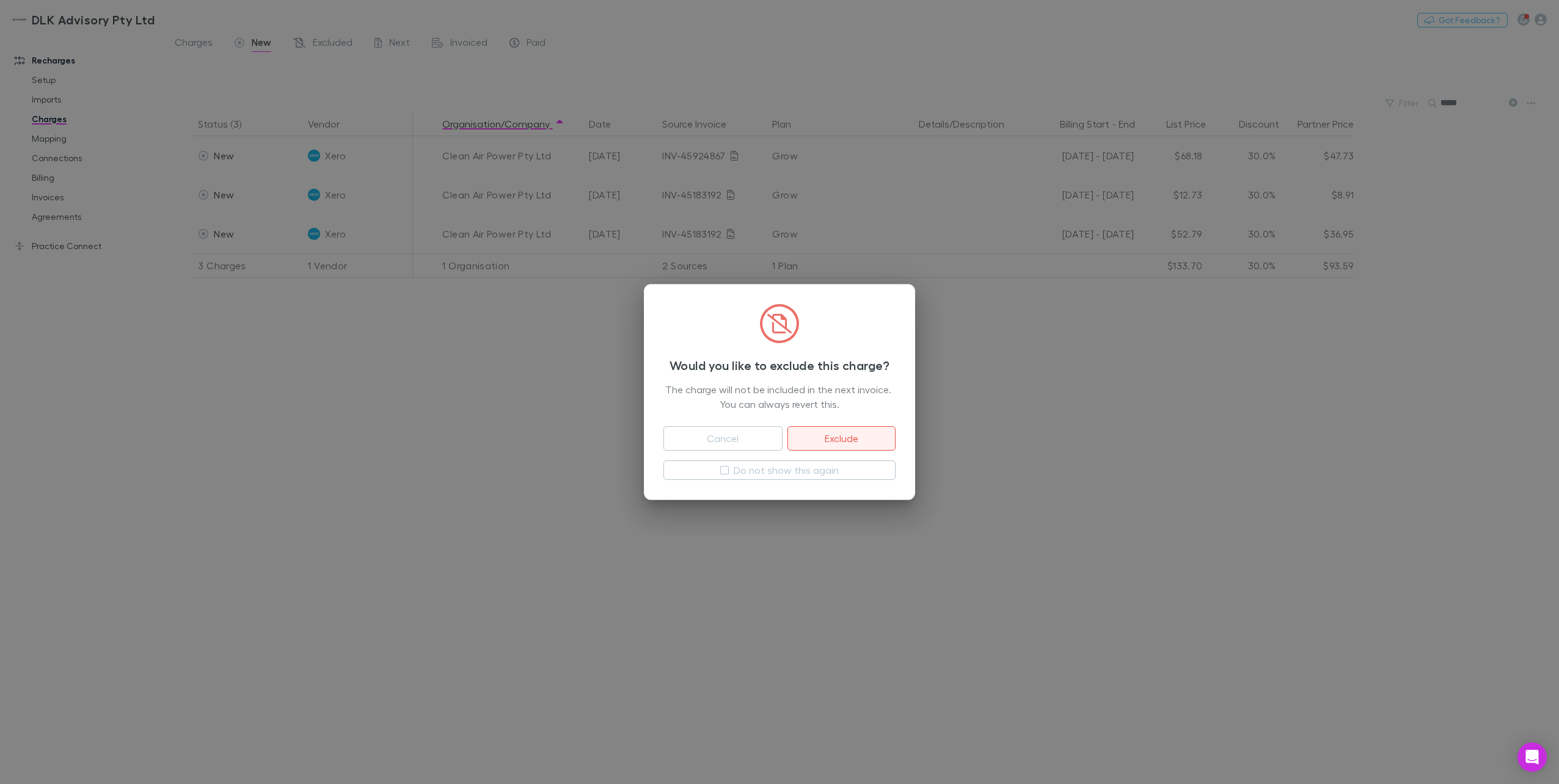
click at [831, 427] on button "Exclude" at bounding box center [841, 438] width 108 height 25
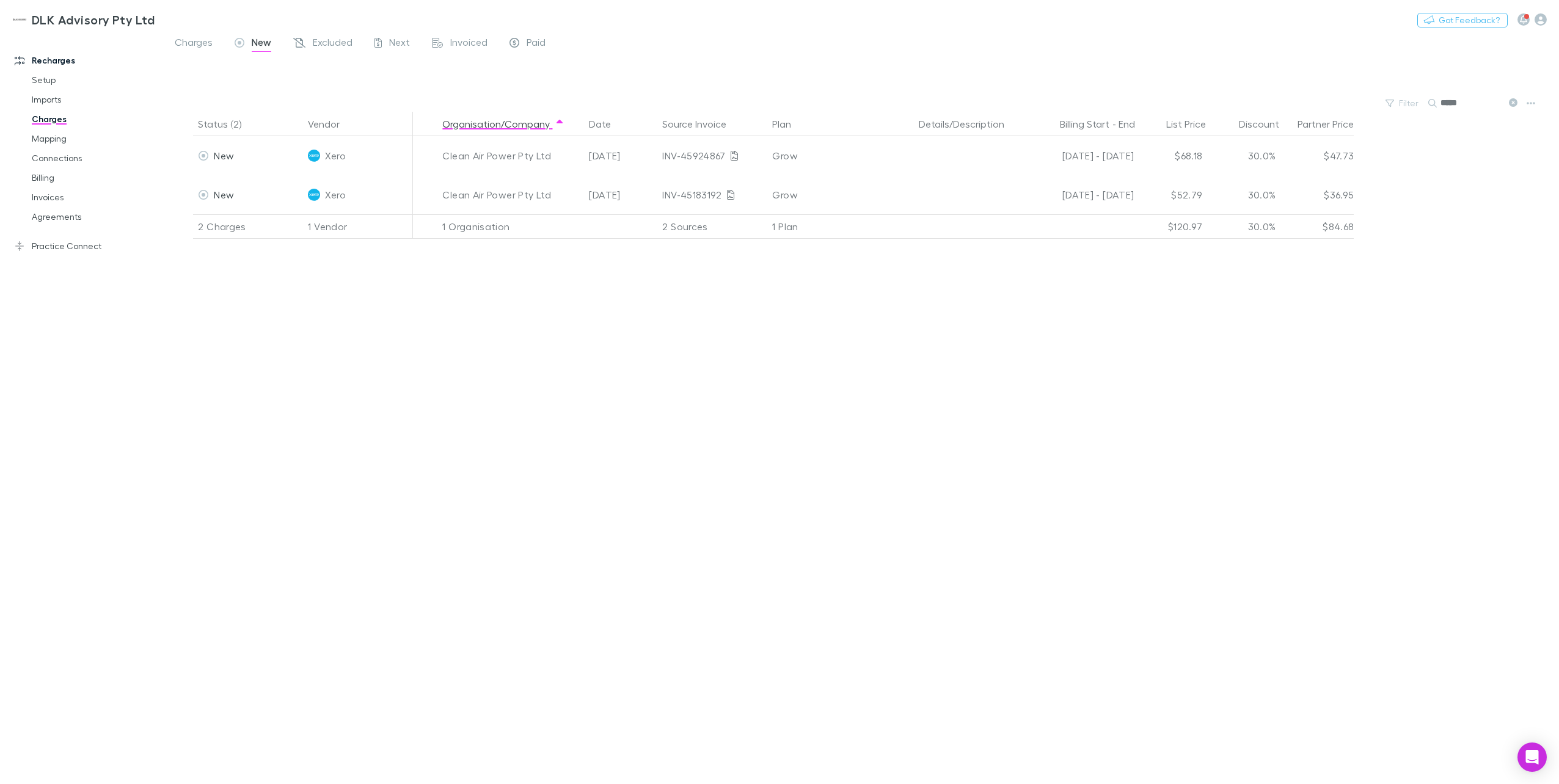
click at [1167, 107] on input "*****" at bounding box center [1471, 103] width 61 height 17
drag, startPoint x: 1458, startPoint y: 104, endPoint x: 1410, endPoint y: 102, distance: 48.0
click at [1167, 102] on div "Filter Search *****" at bounding box center [861, 103] width 1395 height 17
drag, startPoint x: 1464, startPoint y: 103, endPoint x: 1387, endPoint y: 111, distance: 77.4
click at [1167, 104] on div "Filter Search *****" at bounding box center [861, 103] width 1395 height 17
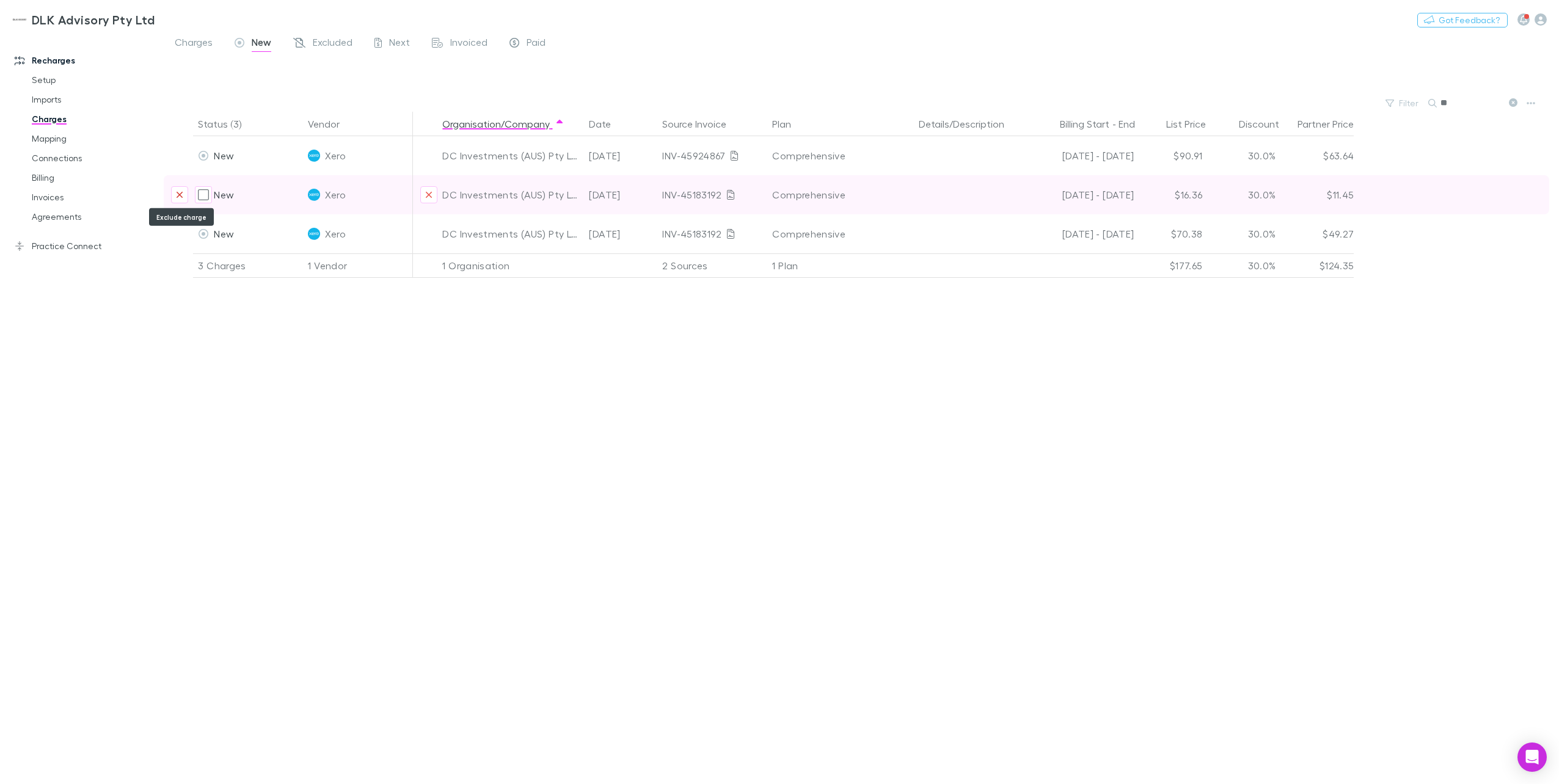
click at [185, 200] on button "Exclude charge" at bounding box center [180, 195] width 17 height 17
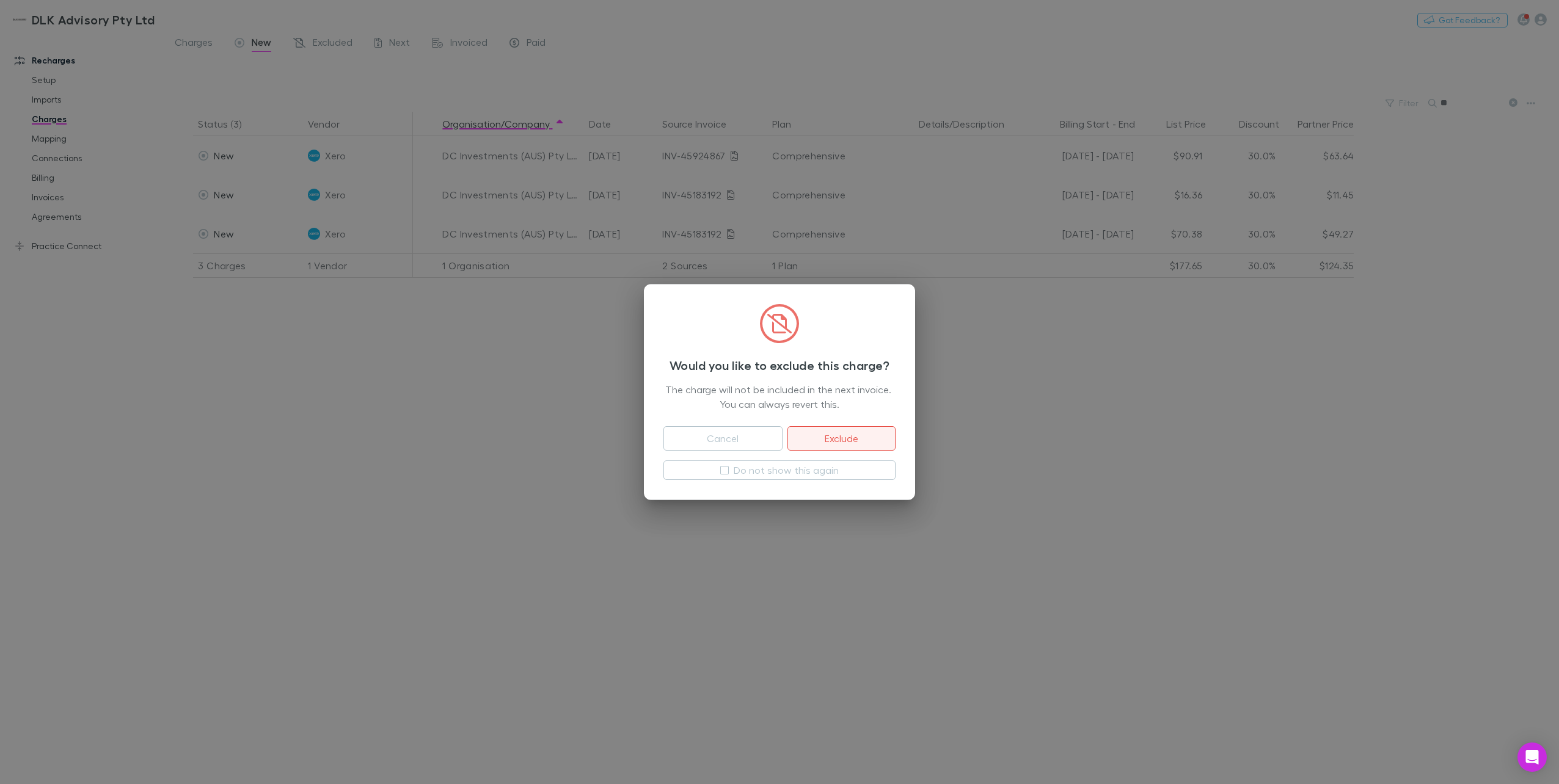
click at [868, 431] on button "Exclude" at bounding box center [841, 438] width 108 height 25
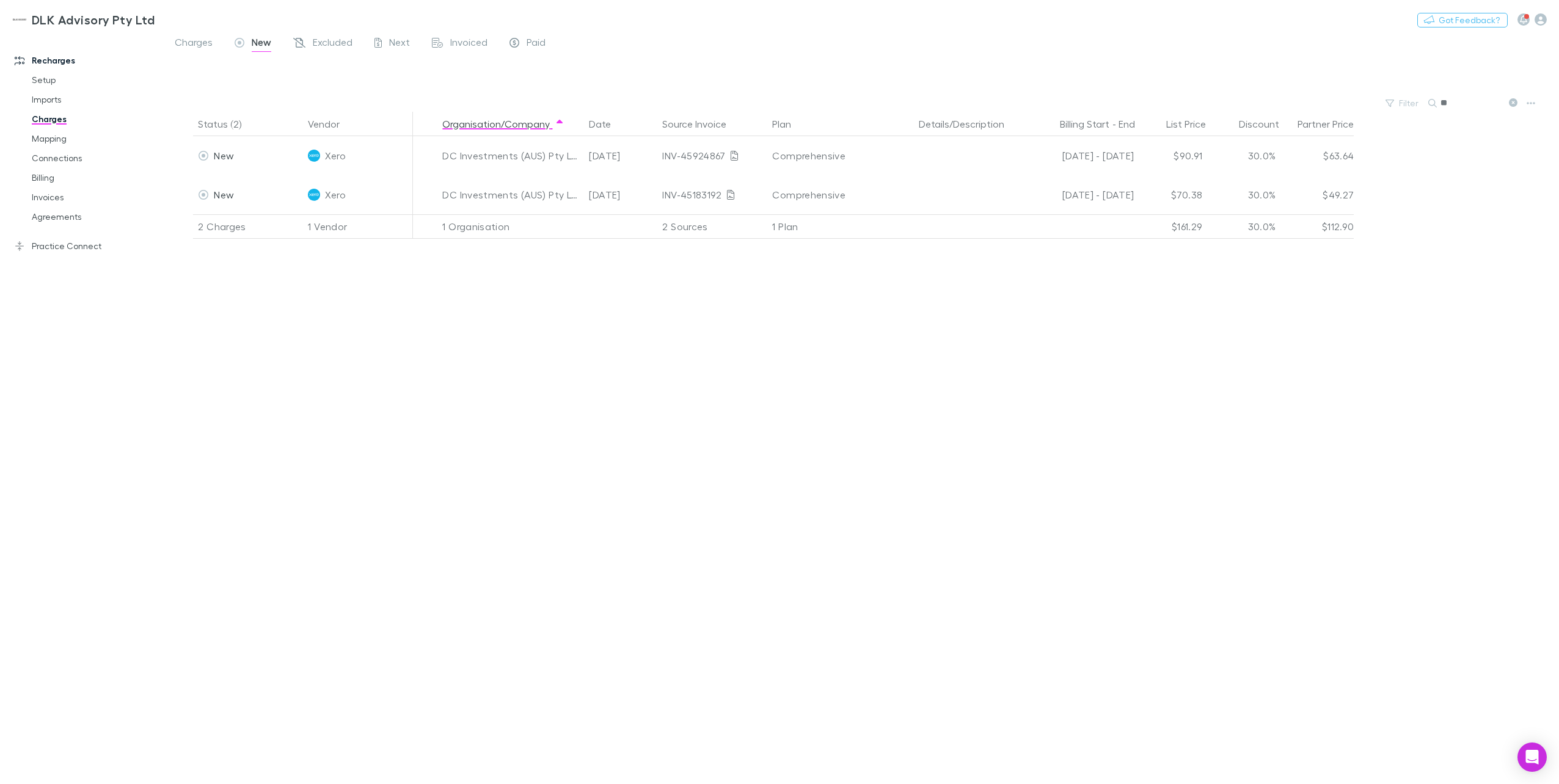
drag, startPoint x: 1455, startPoint y: 102, endPoint x: 1366, endPoint y: 106, distance: 89.1
click at [1167, 106] on div "Filter Search **" at bounding box center [861, 103] width 1395 height 17
click at [1167, 102] on input "**" at bounding box center [1471, 103] width 61 height 17
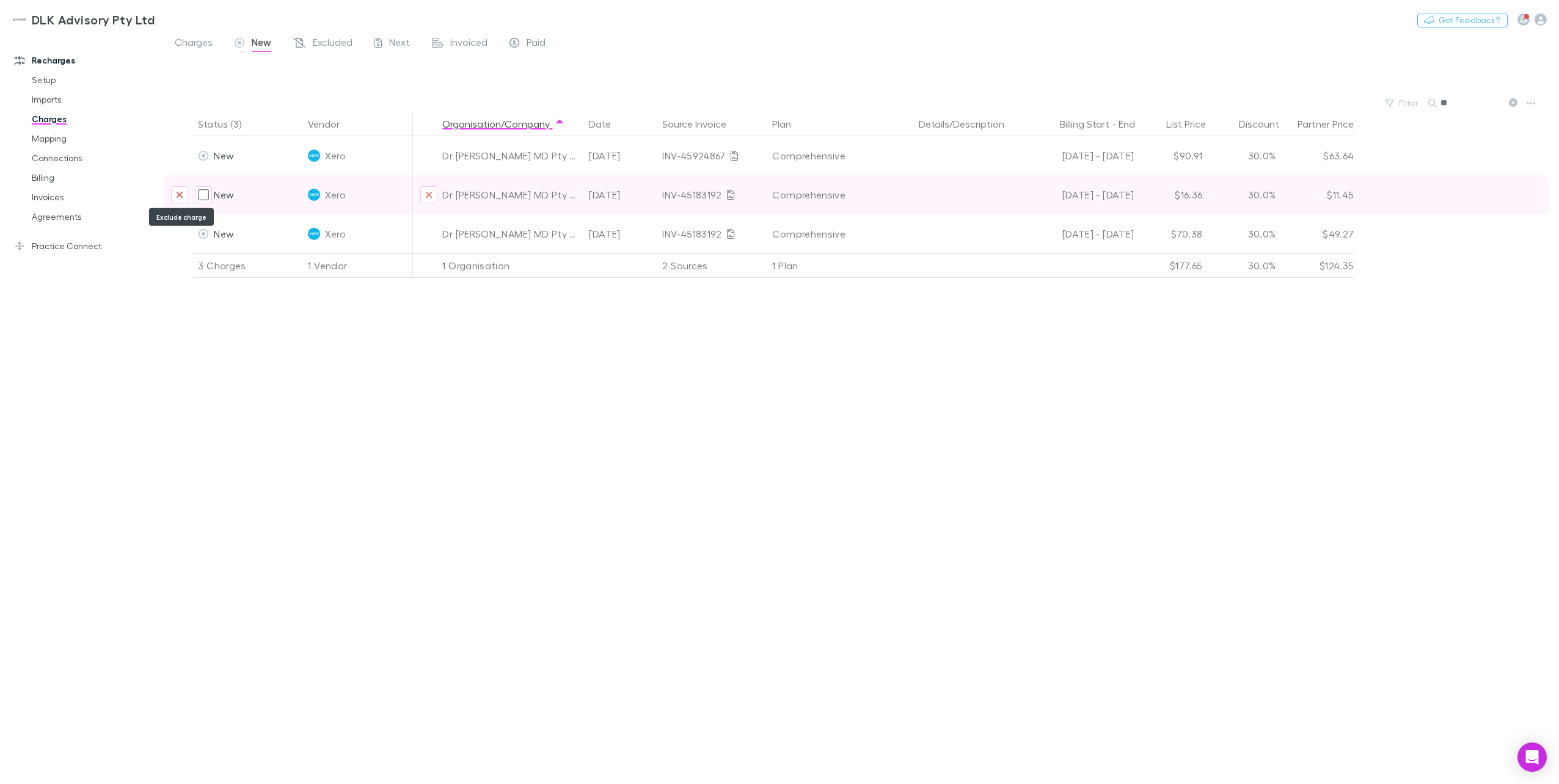
click at [179, 198] on icon "Exclude charge" at bounding box center [180, 195] width 7 height 10
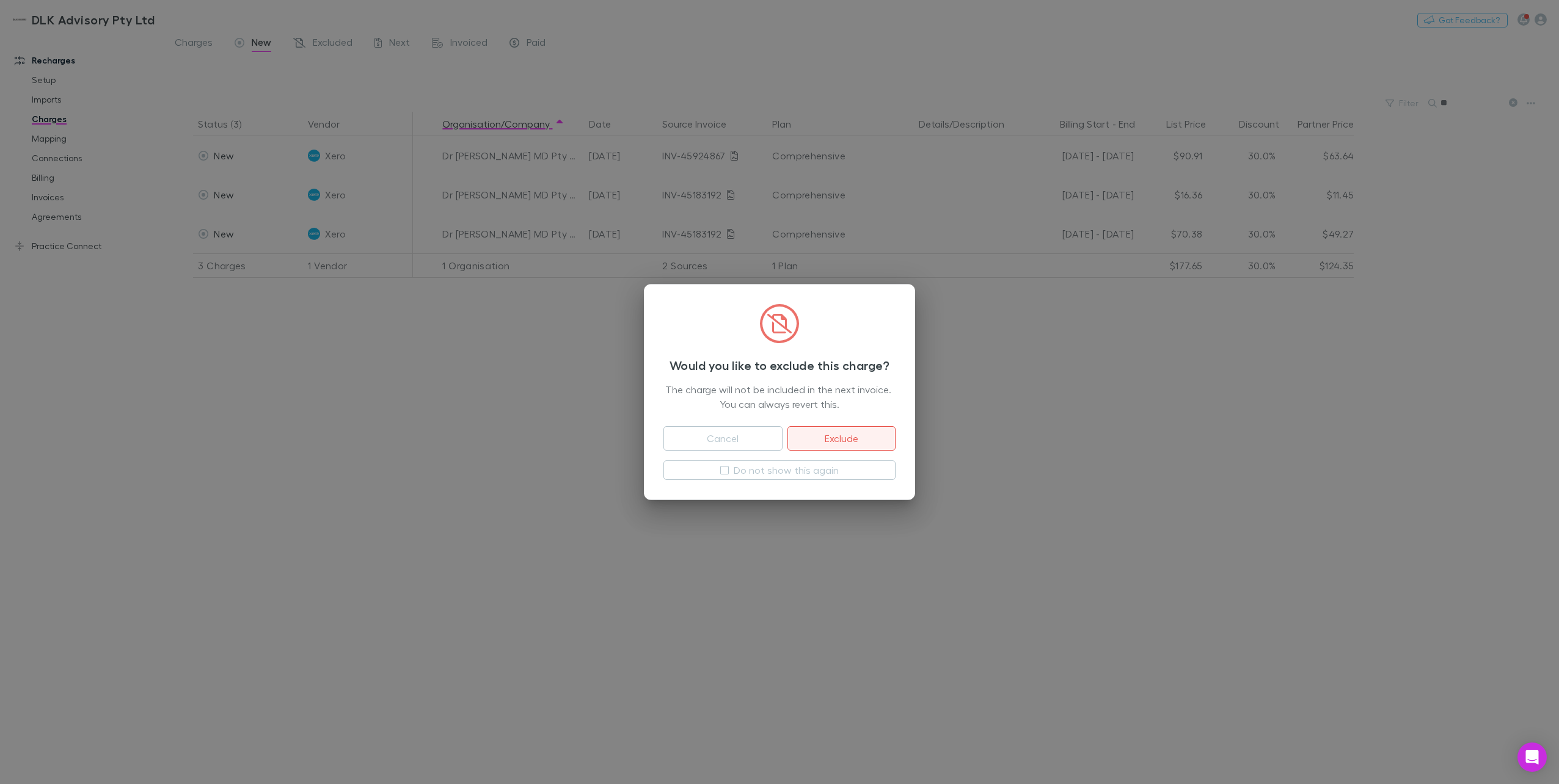
click at [852, 433] on button "Exclude" at bounding box center [841, 438] width 108 height 25
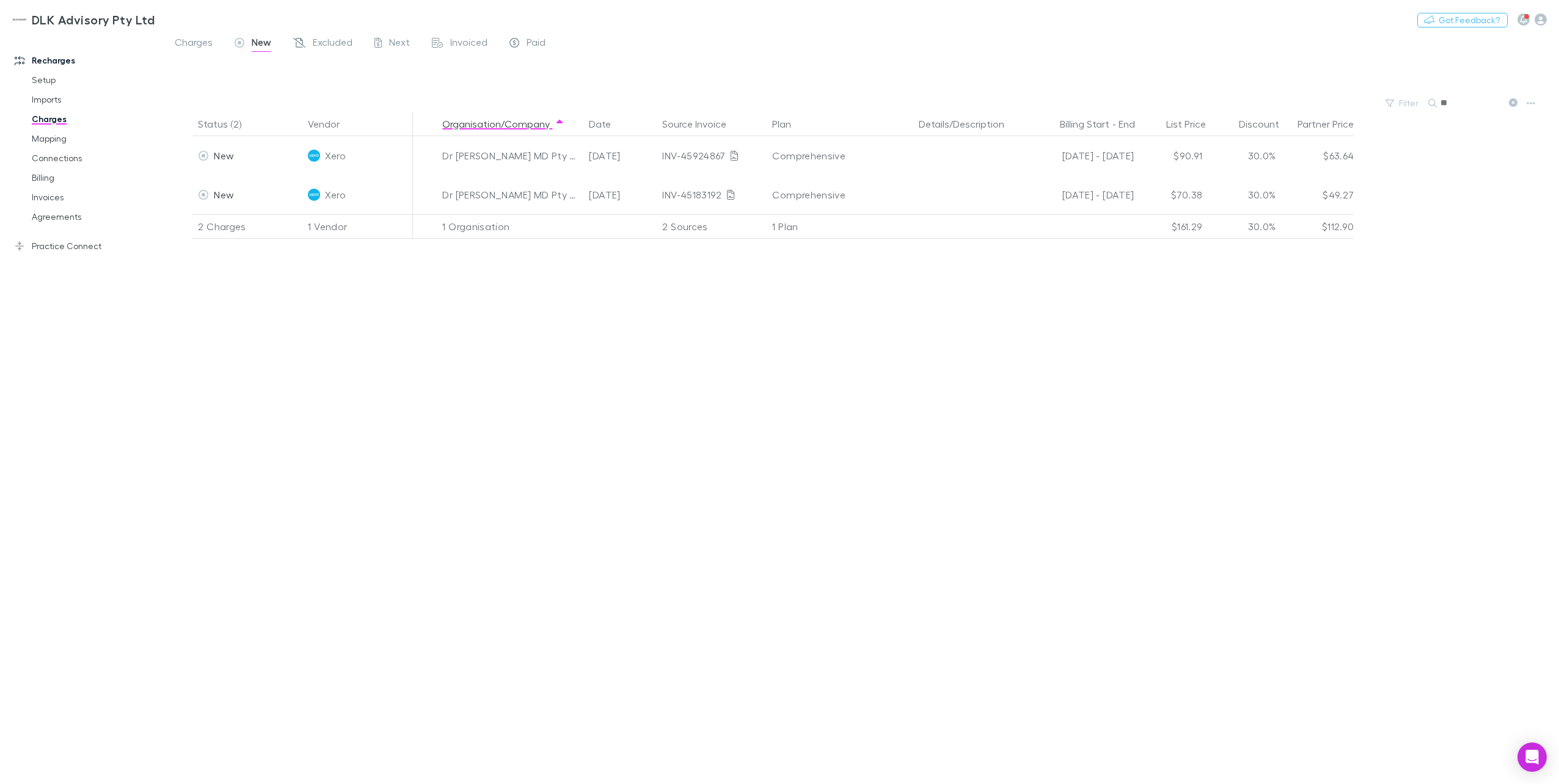
drag, startPoint x: 1476, startPoint y: 102, endPoint x: 1379, endPoint y: 101, distance: 97.0
click at [1167, 101] on div "Filter Search **" at bounding box center [861, 103] width 1395 height 17
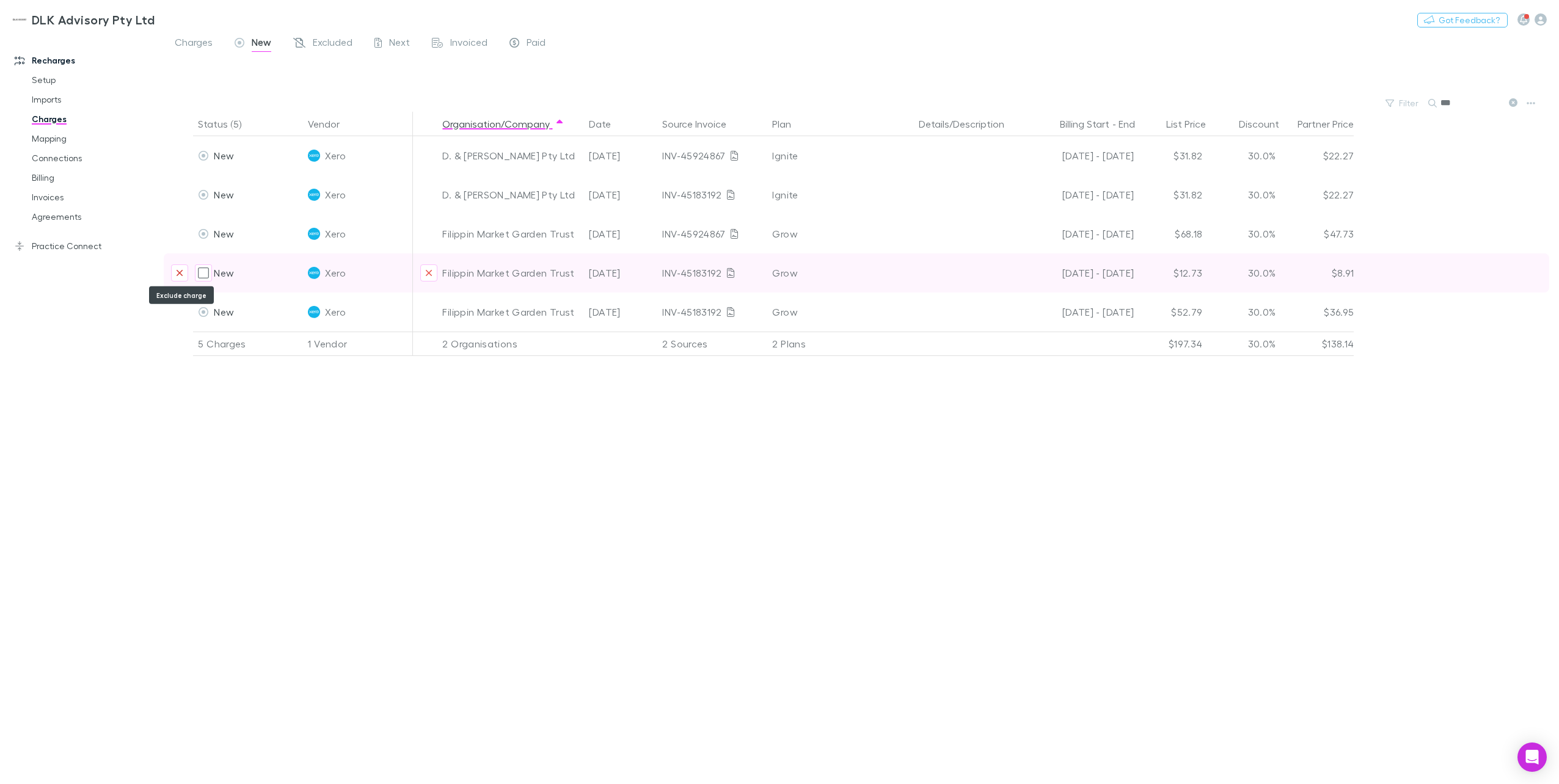
click at [182, 270] on icon "Exclude charge" at bounding box center [180, 273] width 6 height 6
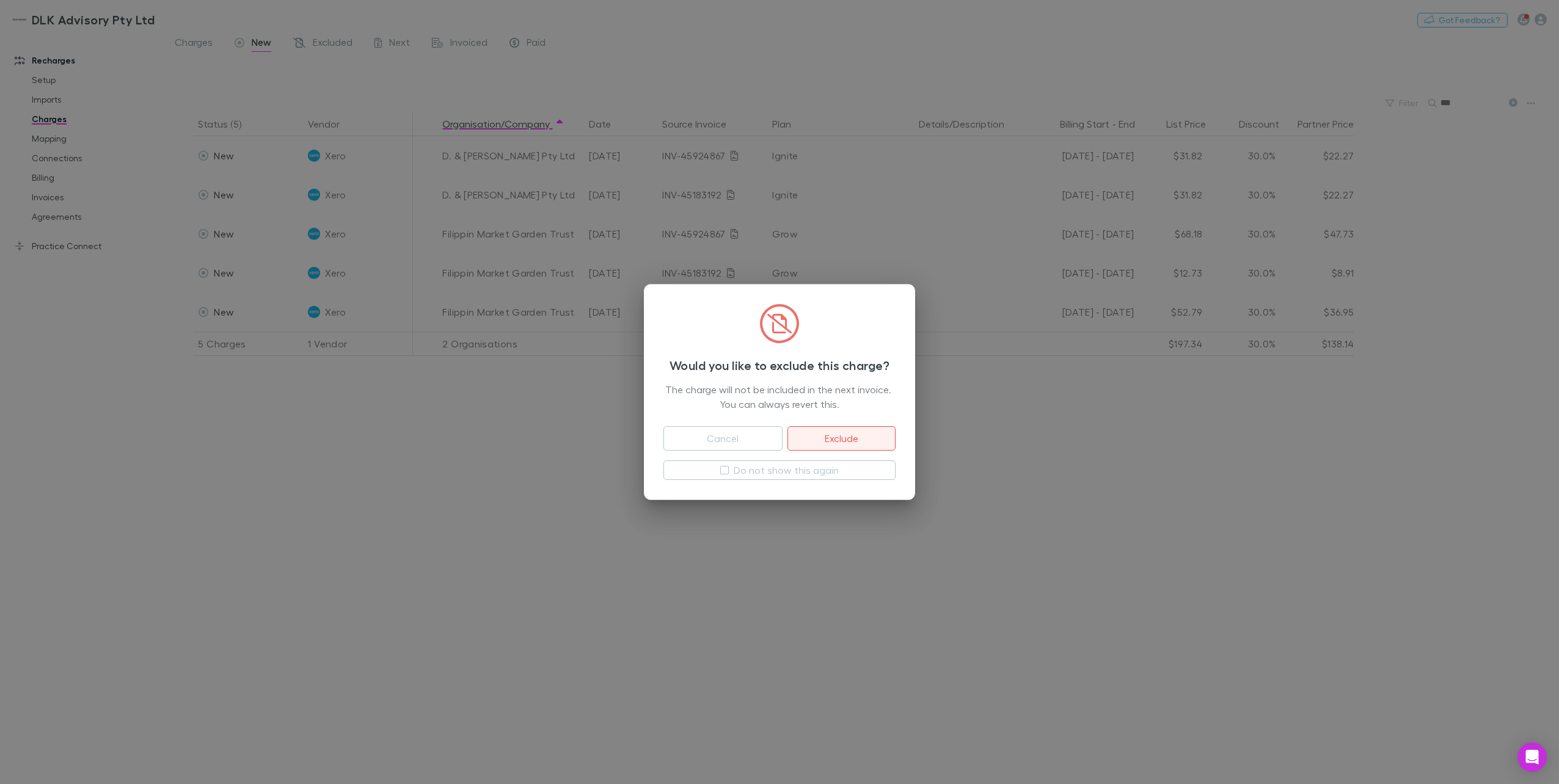
click at [864, 442] on button "Exclude" at bounding box center [841, 438] width 108 height 25
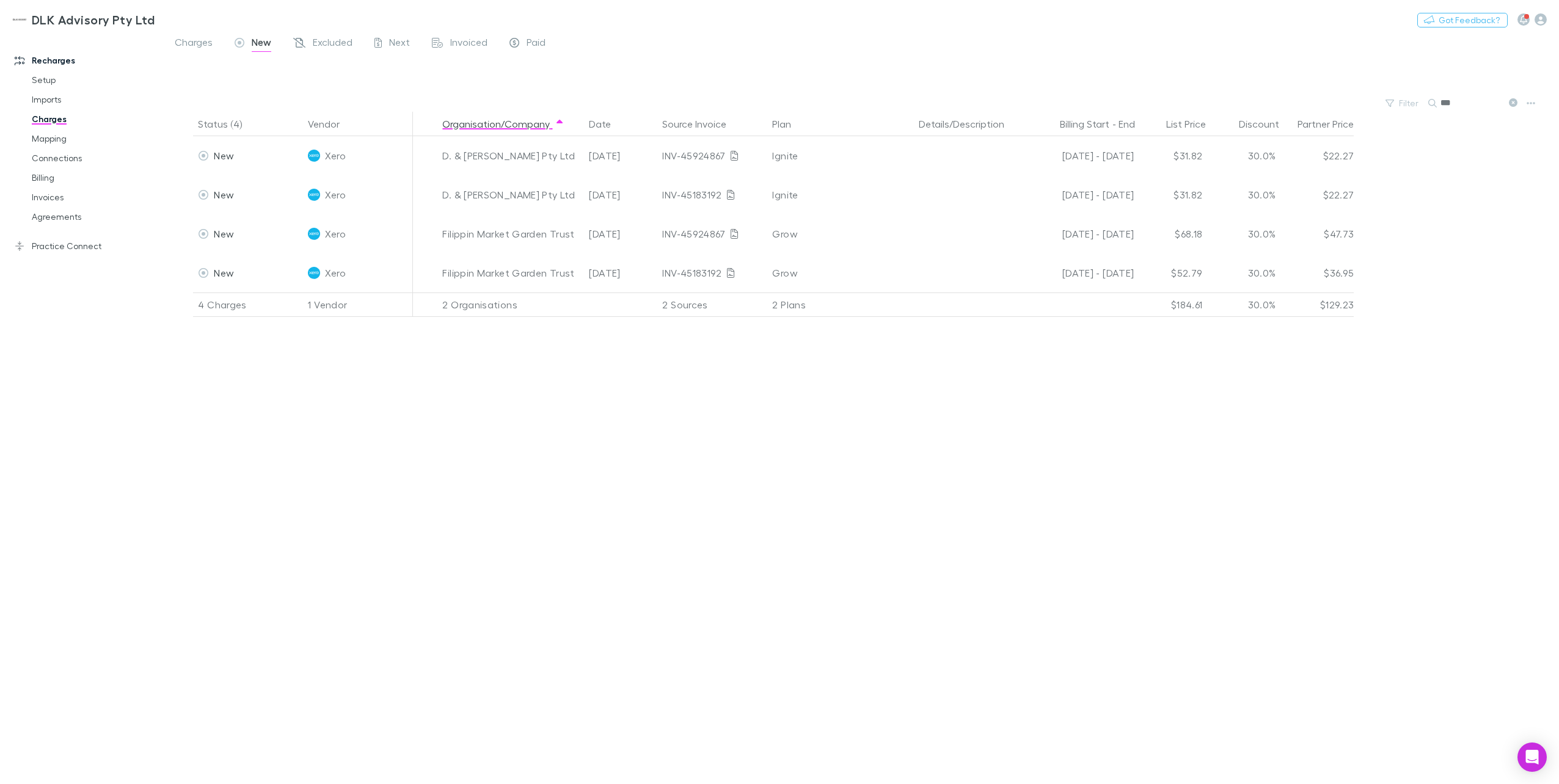
click at [1167, 101] on input "***" at bounding box center [1471, 103] width 61 height 17
drag, startPoint x: 1453, startPoint y: 102, endPoint x: 1405, endPoint y: 98, distance: 48.2
click at [1167, 98] on div "Filter Search ***" at bounding box center [861, 103] width 1395 height 17
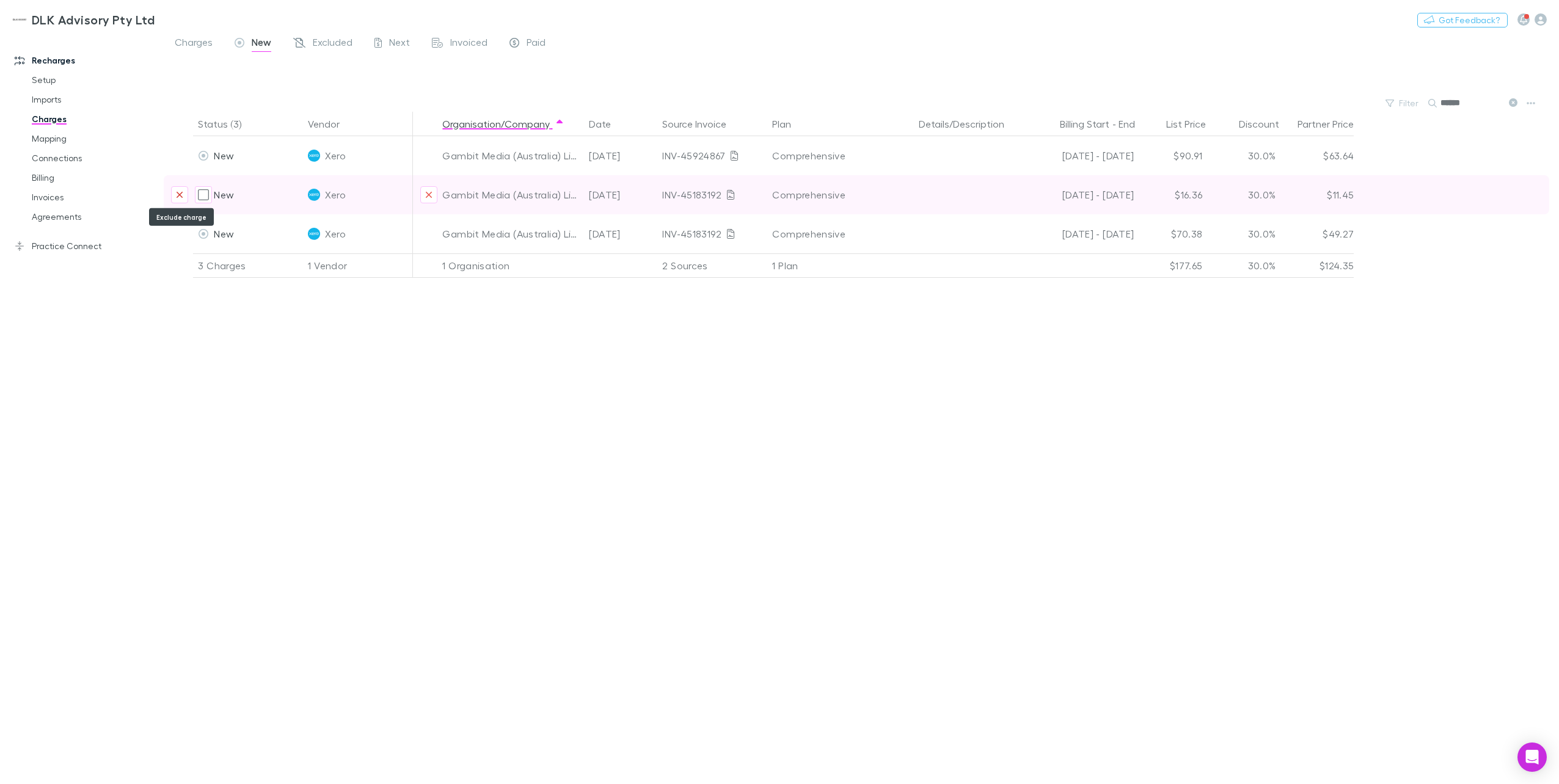
click at [181, 193] on icon "Exclude charge" at bounding box center [180, 195] width 6 height 6
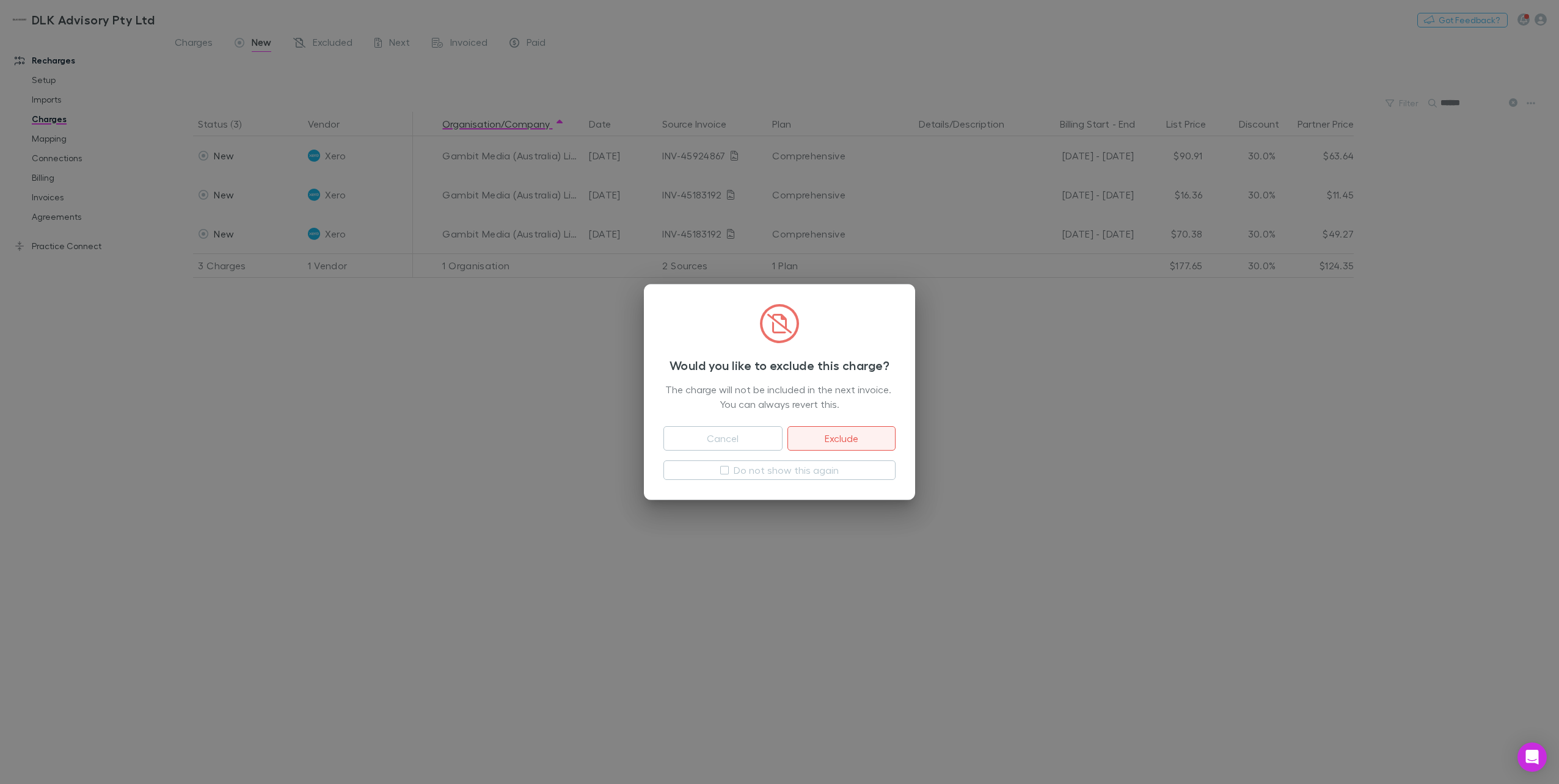
click at [821, 440] on button "Exclude" at bounding box center [841, 438] width 108 height 25
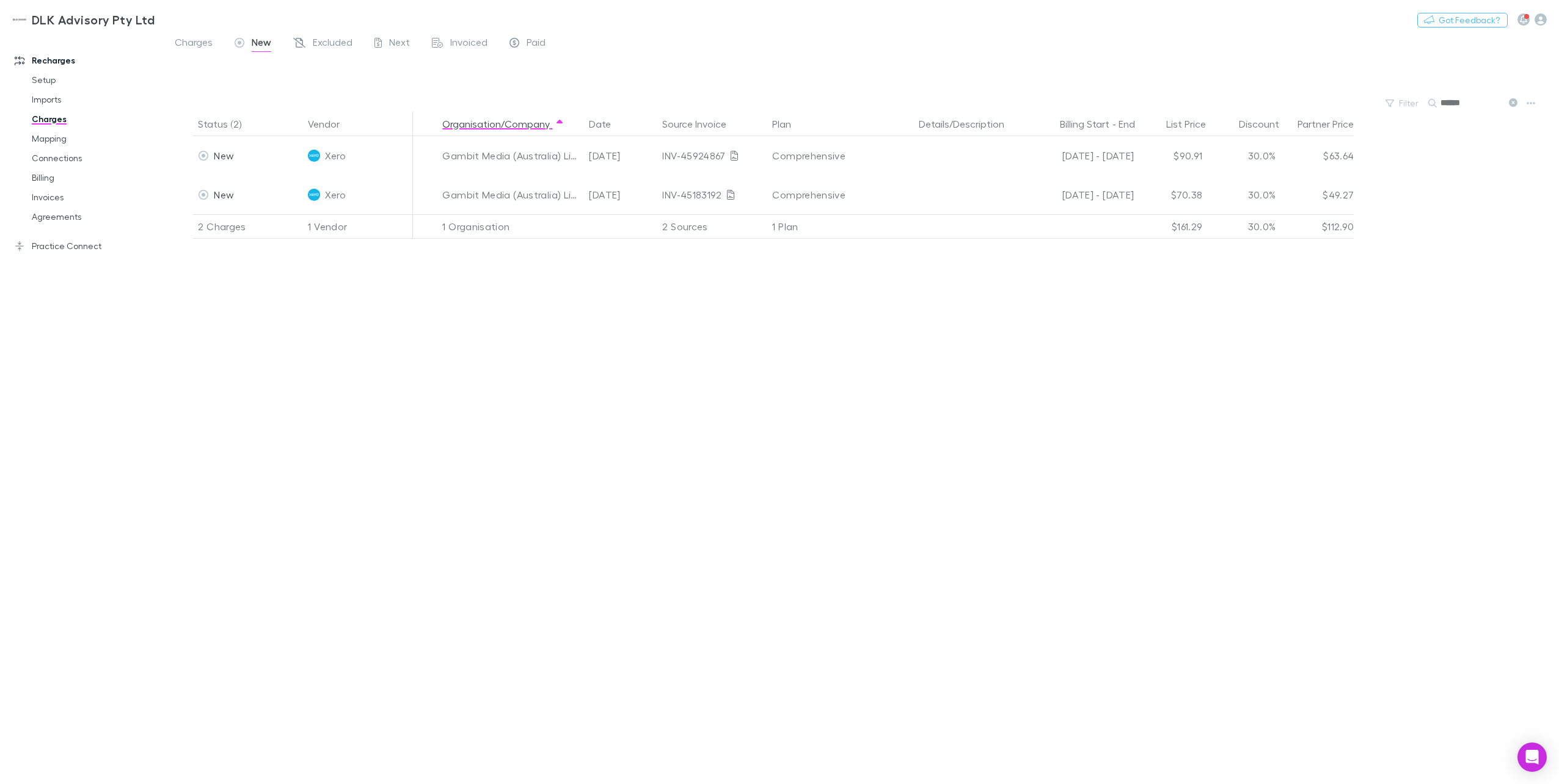
click at [1167, 105] on input "******" at bounding box center [1471, 103] width 61 height 17
drag, startPoint x: 1407, startPoint y: 100, endPoint x: 1376, endPoint y: 107, distance: 31.8
click at [1167, 105] on div "Filter Search ******" at bounding box center [861, 103] width 1395 height 17
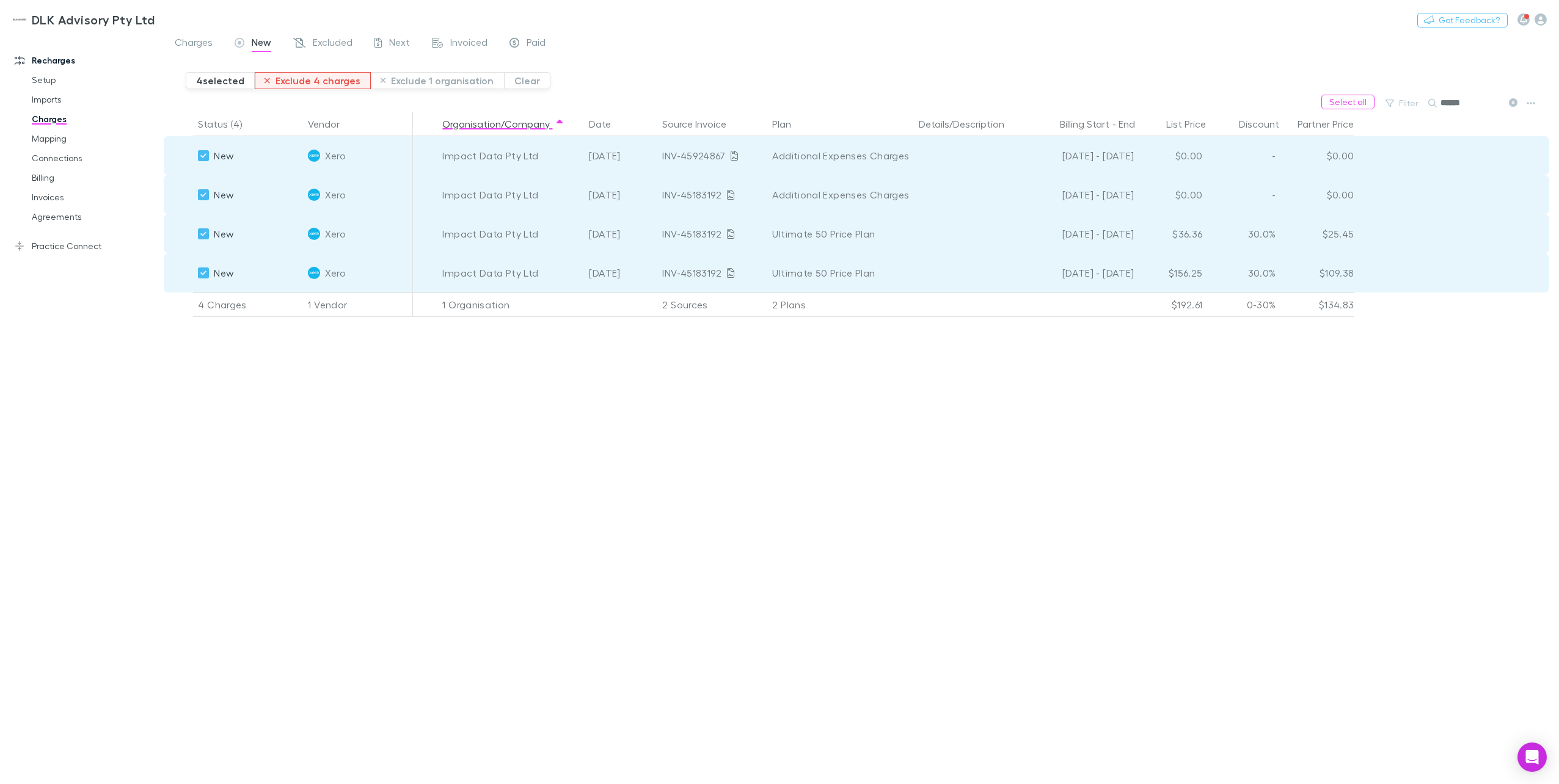
click at [310, 82] on button "Exclude 4 charges" at bounding box center [313, 81] width 116 height 17
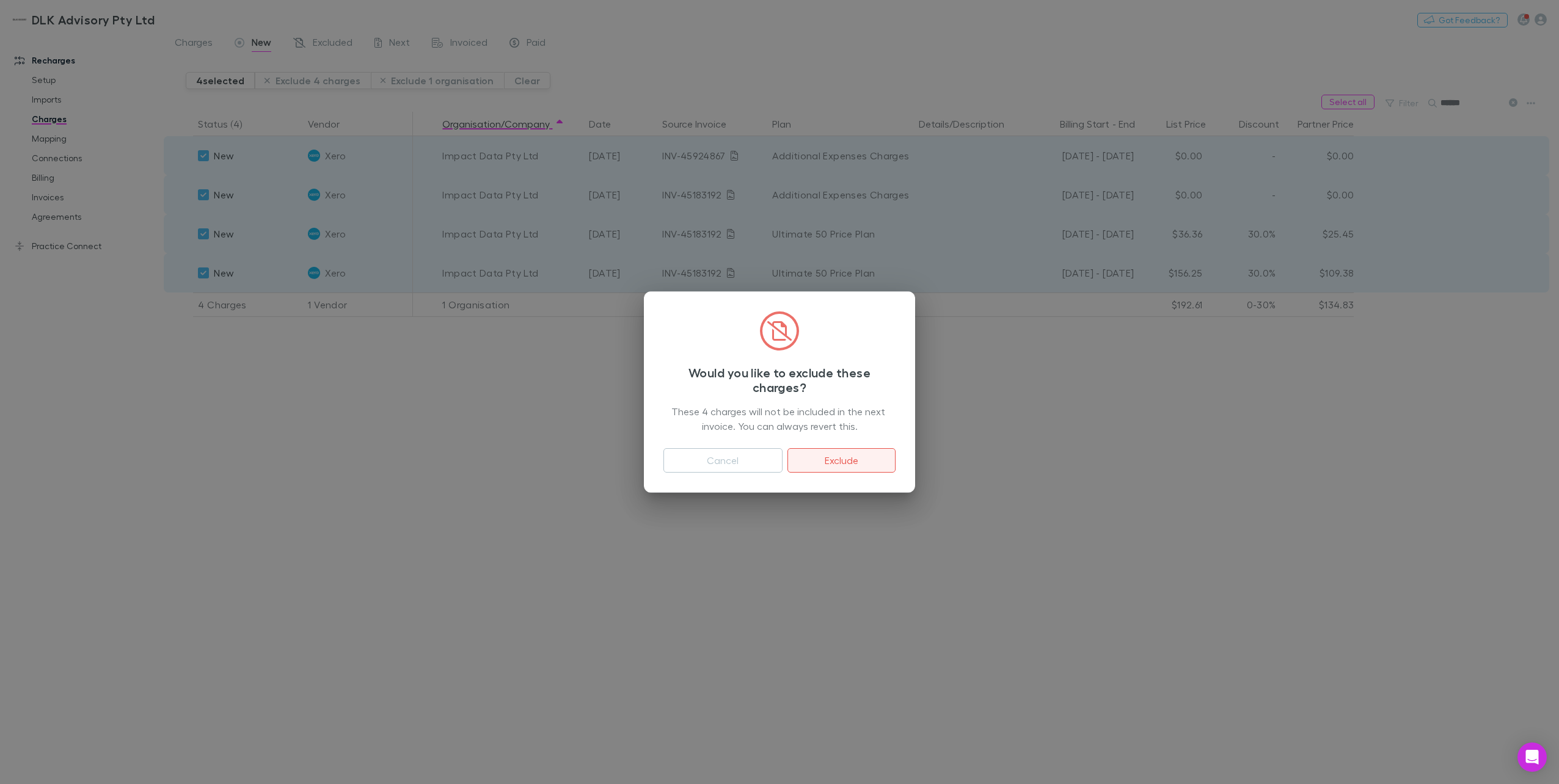
click at [827, 459] on button "Exclude" at bounding box center [841, 461] width 108 height 25
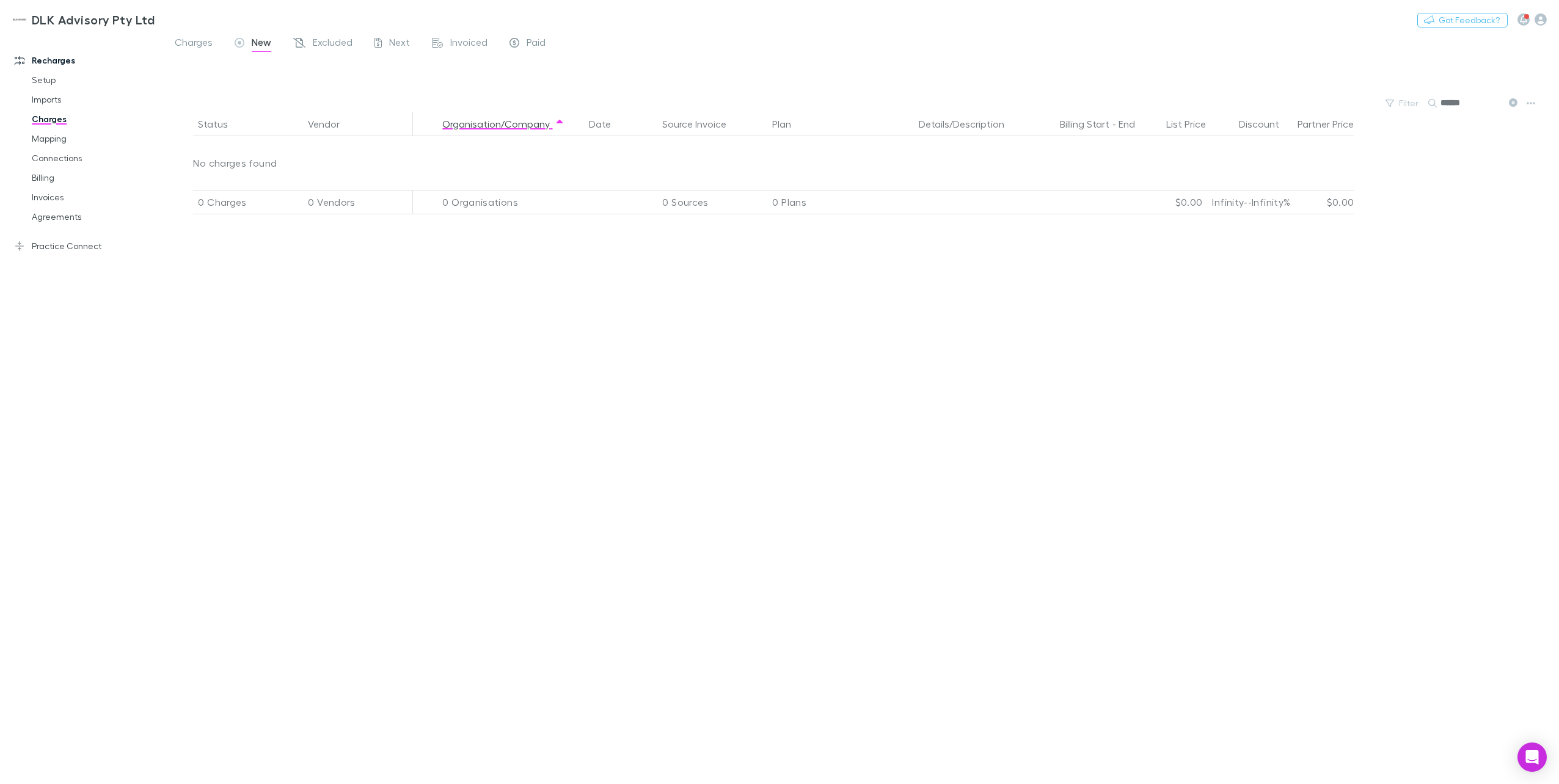
click at [1167, 105] on input "******" at bounding box center [1471, 103] width 61 height 17
drag, startPoint x: 1472, startPoint y: 105, endPoint x: 1392, endPoint y: 96, distance: 80.5
click at [1167, 96] on div "Filter Search ******" at bounding box center [861, 103] width 1395 height 17
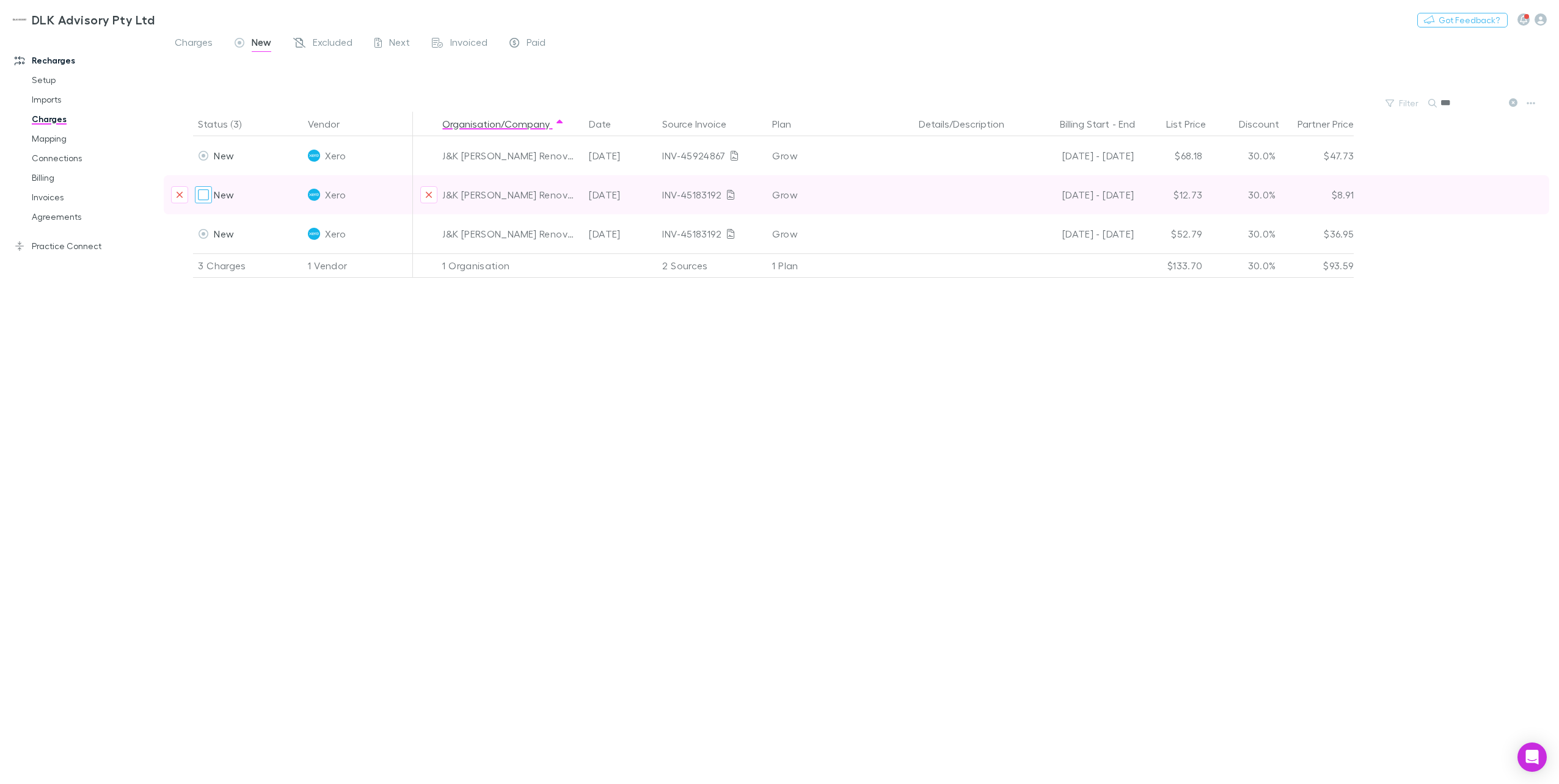
click at [212, 192] on div at bounding box center [203, 195] width 17 height 17
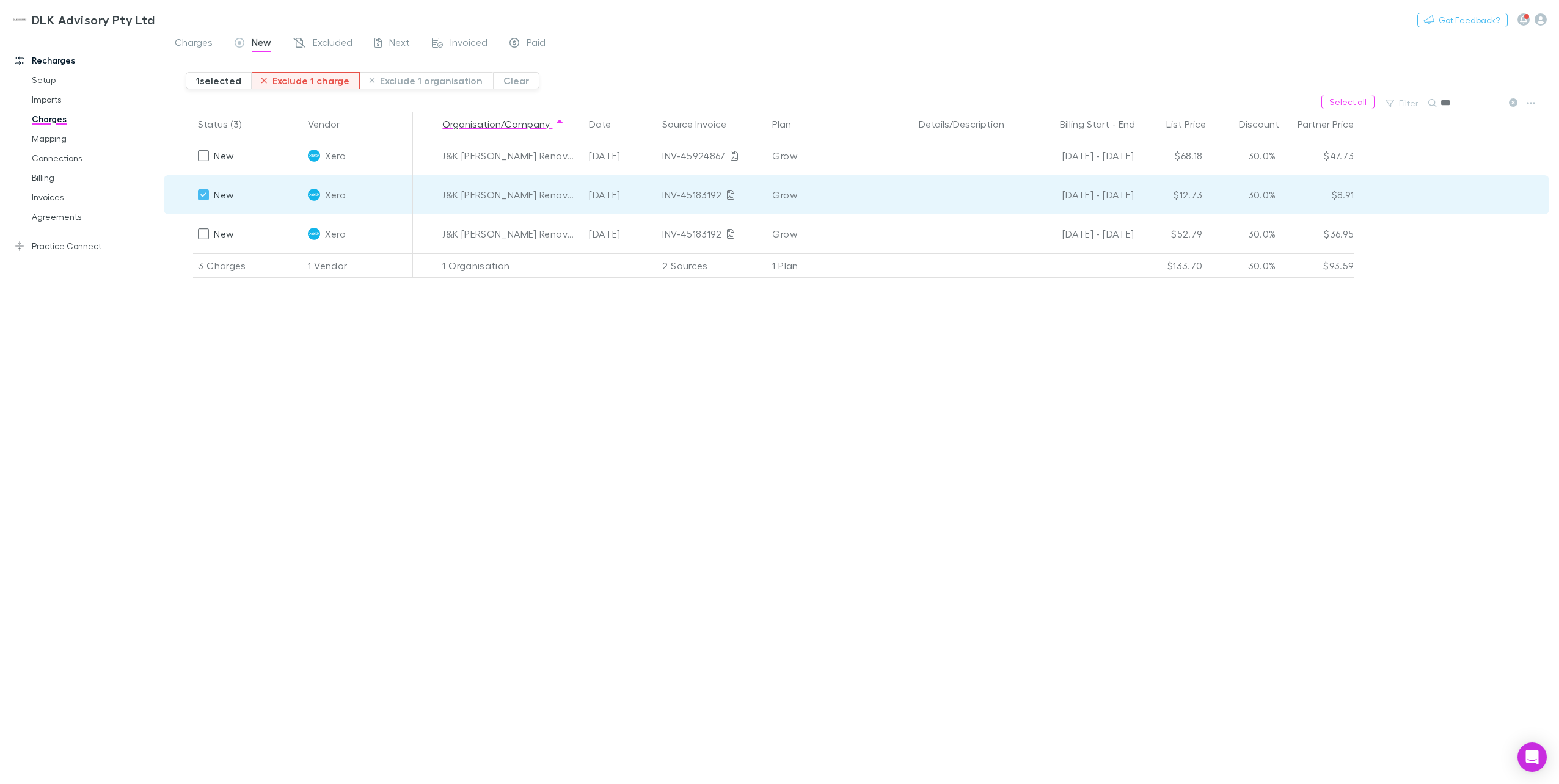
click at [295, 77] on button "Exclude 1 charge" at bounding box center [305, 81] width 108 height 17
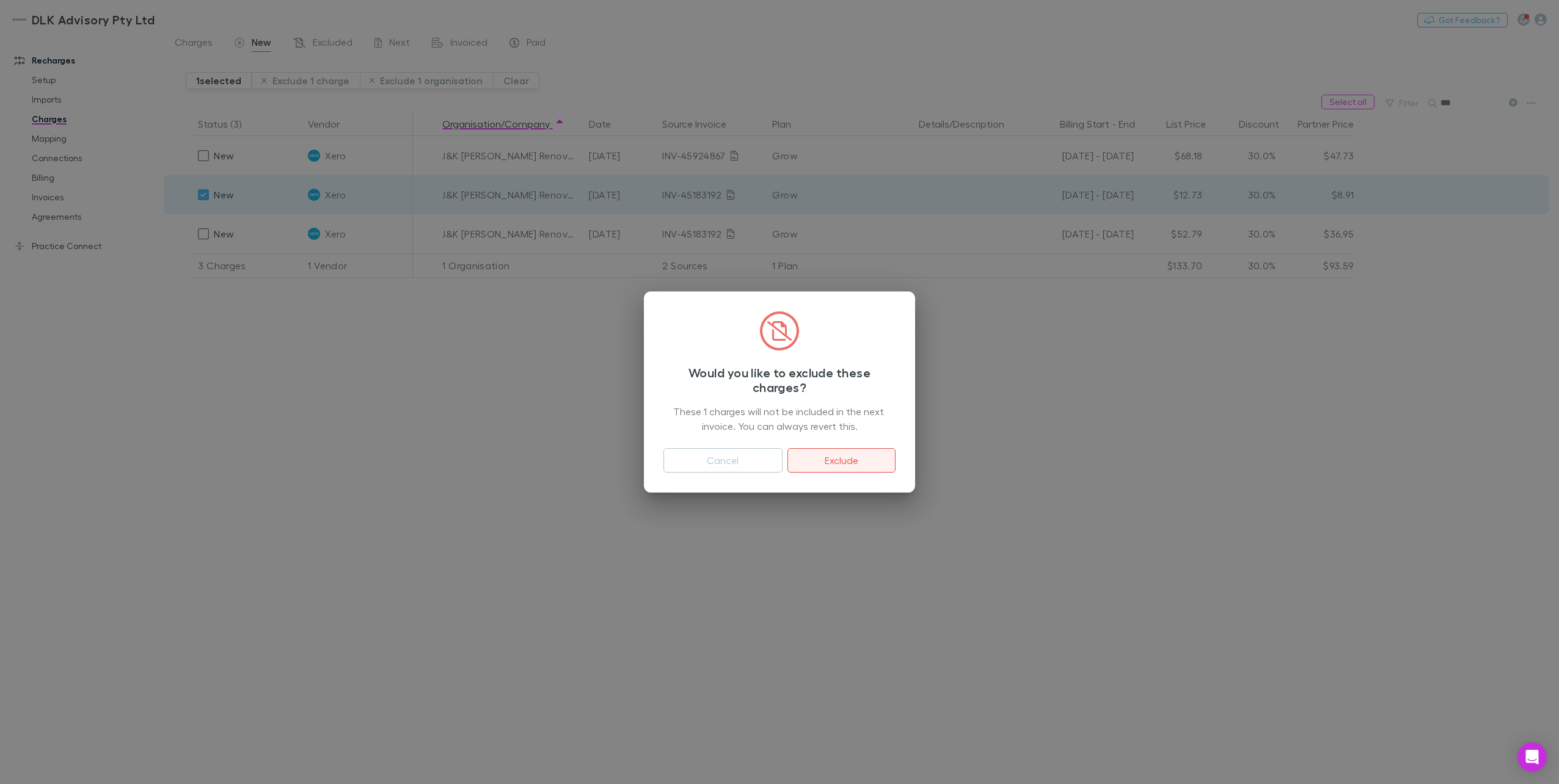
click at [878, 462] on button "Exclude" at bounding box center [841, 461] width 108 height 25
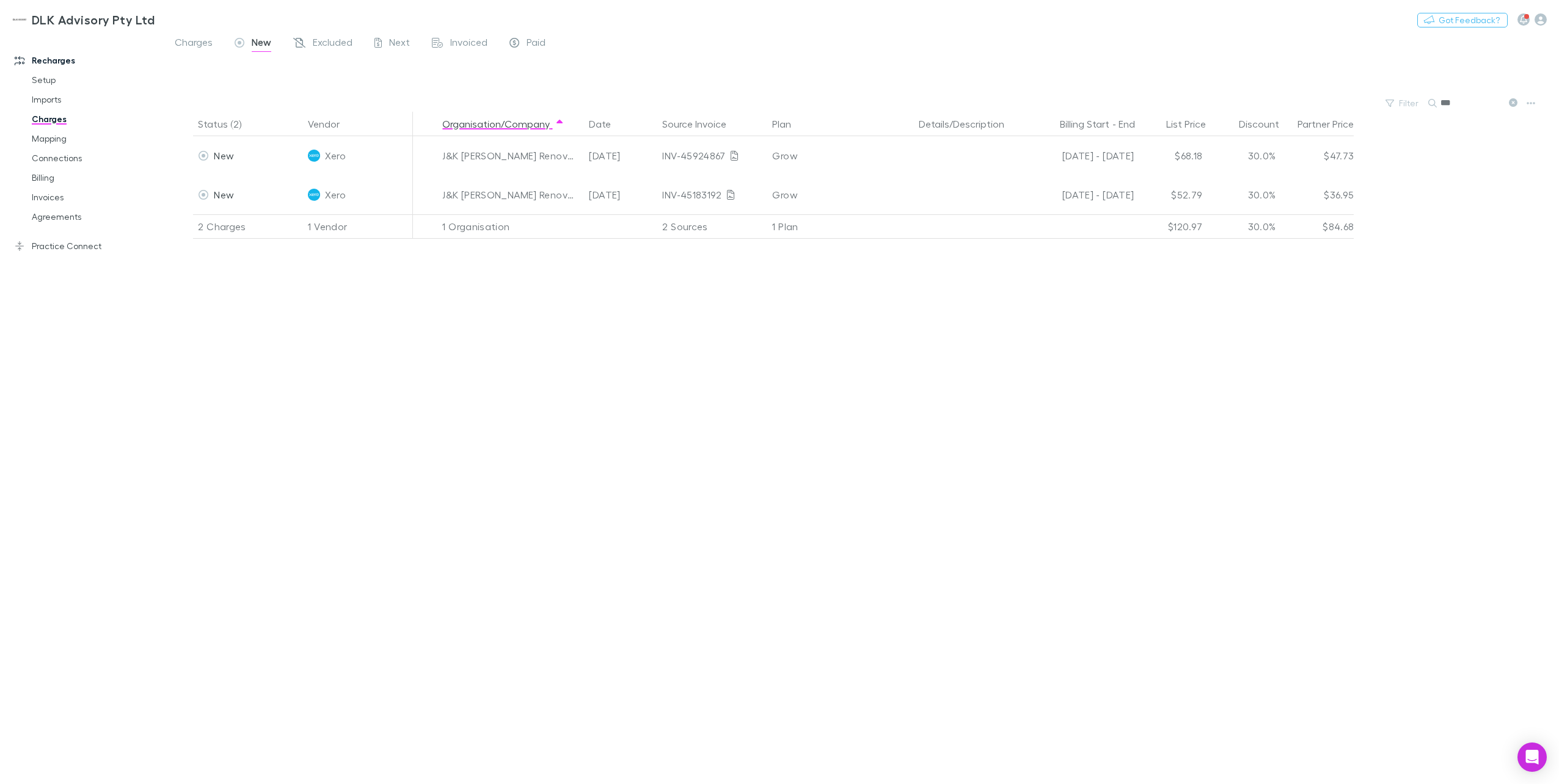
drag, startPoint x: 1458, startPoint y: 104, endPoint x: 1427, endPoint y: 104, distance: 31.0
click at [1167, 104] on div "Filter Search ***" at bounding box center [861, 103] width 1395 height 17
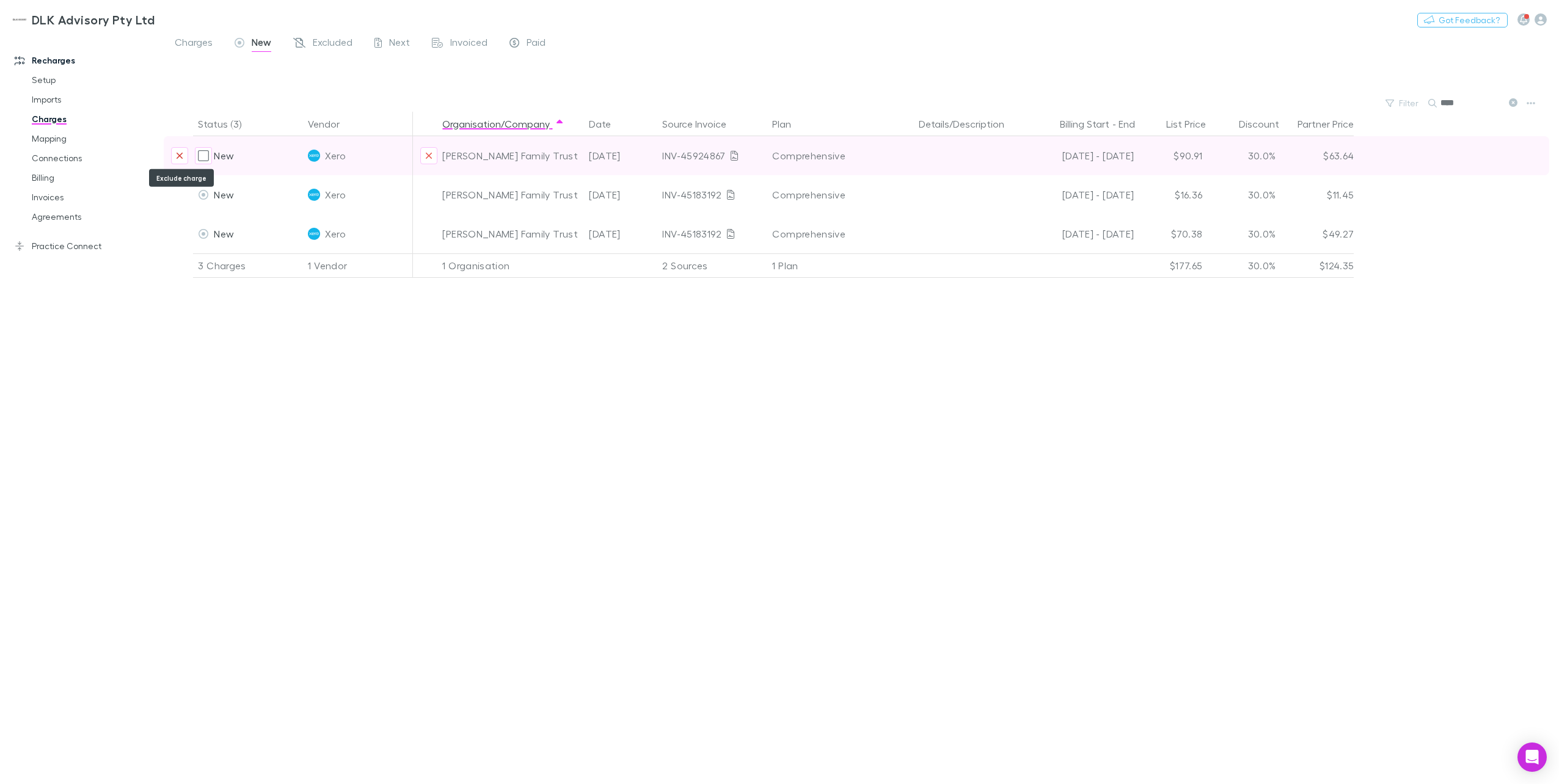
click at [179, 155] on icon "Exclude charge" at bounding box center [180, 156] width 6 height 6
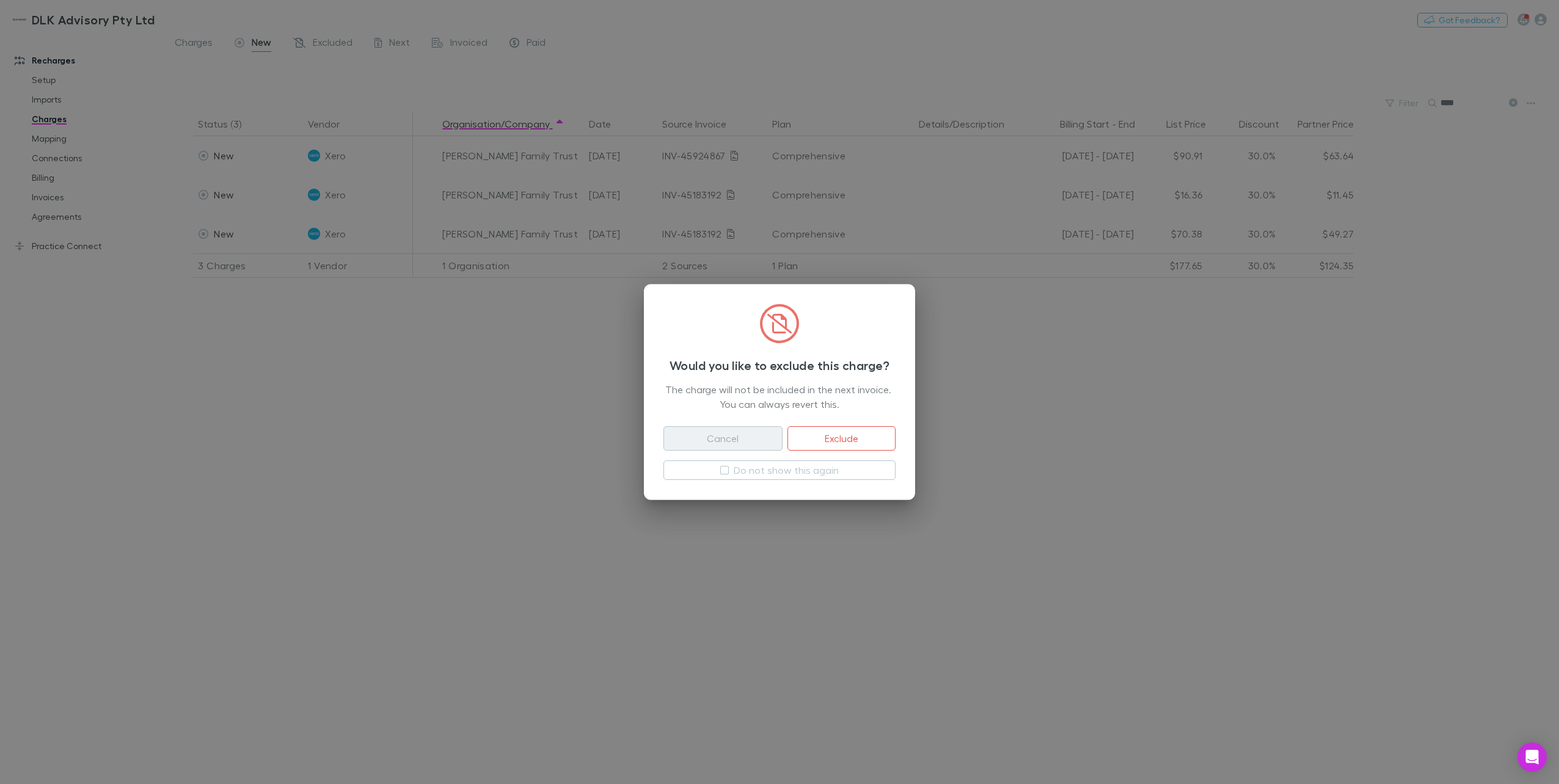
click at [735, 440] on button "Cancel" at bounding box center [723, 438] width 119 height 25
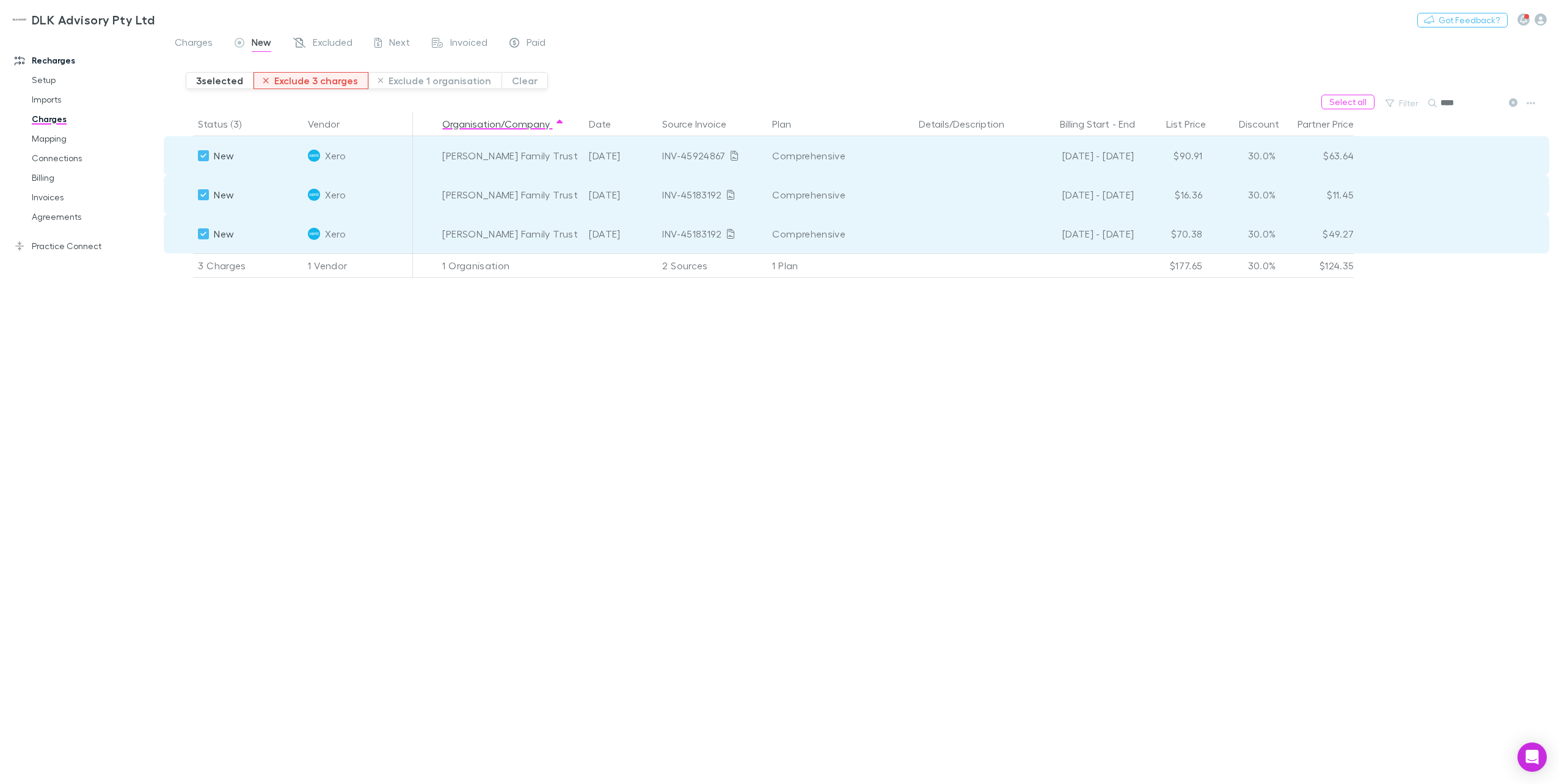
click at [316, 78] on button "Exclude 3 charges" at bounding box center [311, 81] width 115 height 17
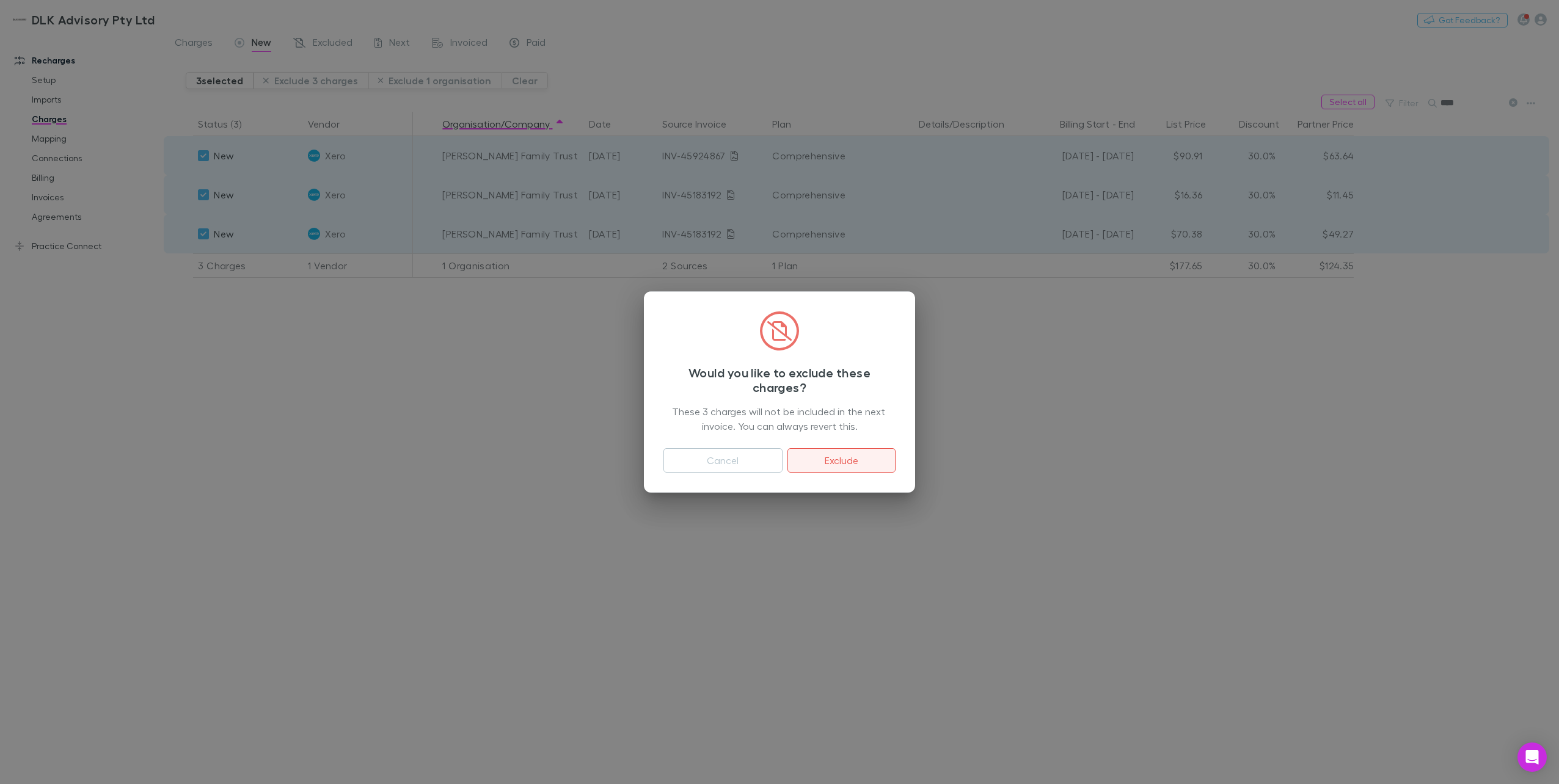
click at [859, 457] on button "Exclude" at bounding box center [841, 461] width 108 height 25
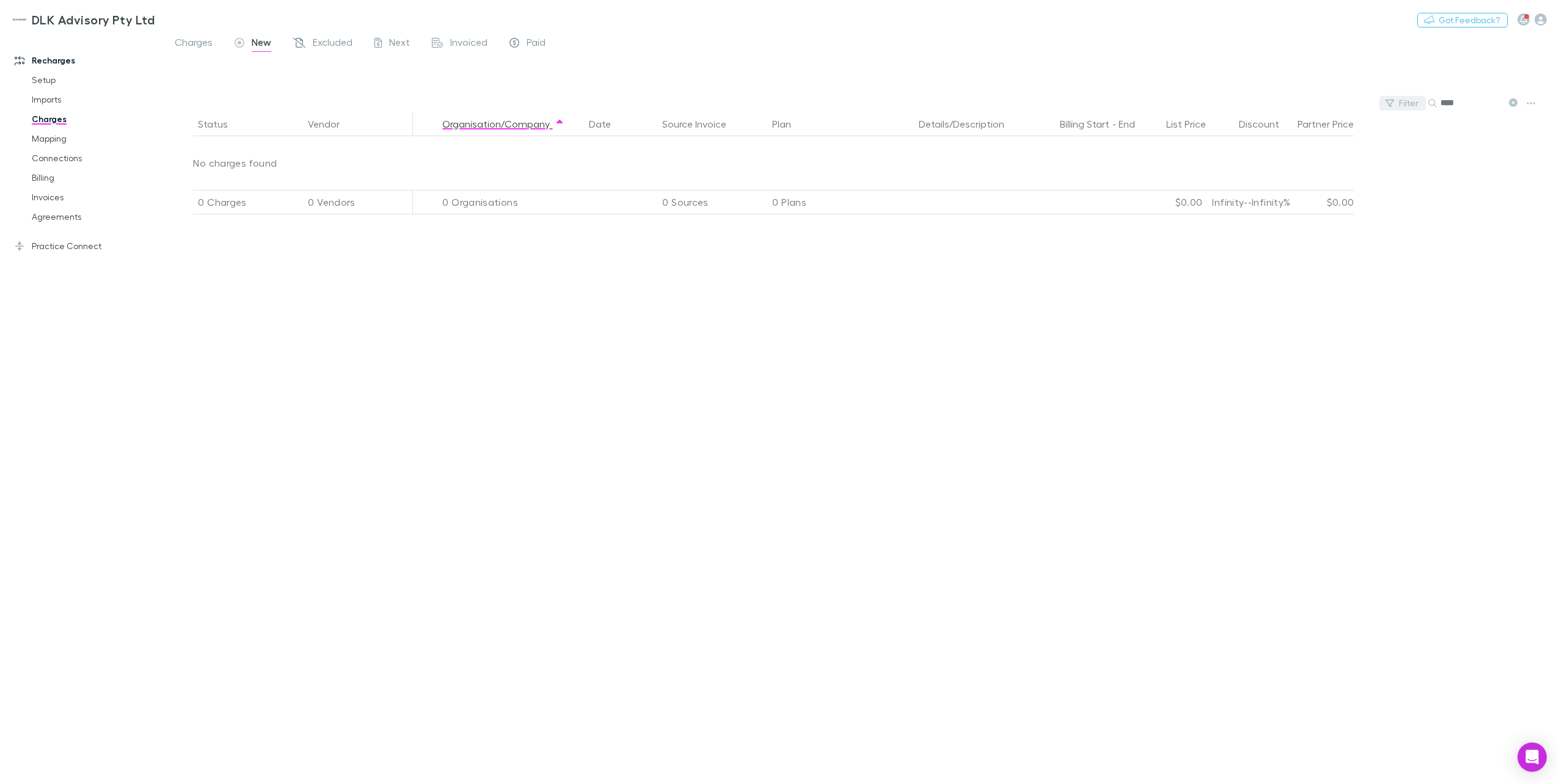
drag, startPoint x: 1471, startPoint y: 99, endPoint x: 1398, endPoint y: 104, distance: 73.2
click at [1167, 102] on div "Filter Search ****" at bounding box center [861, 103] width 1395 height 17
click at [311, 40] on div "Excluded" at bounding box center [323, 44] width 59 height 16
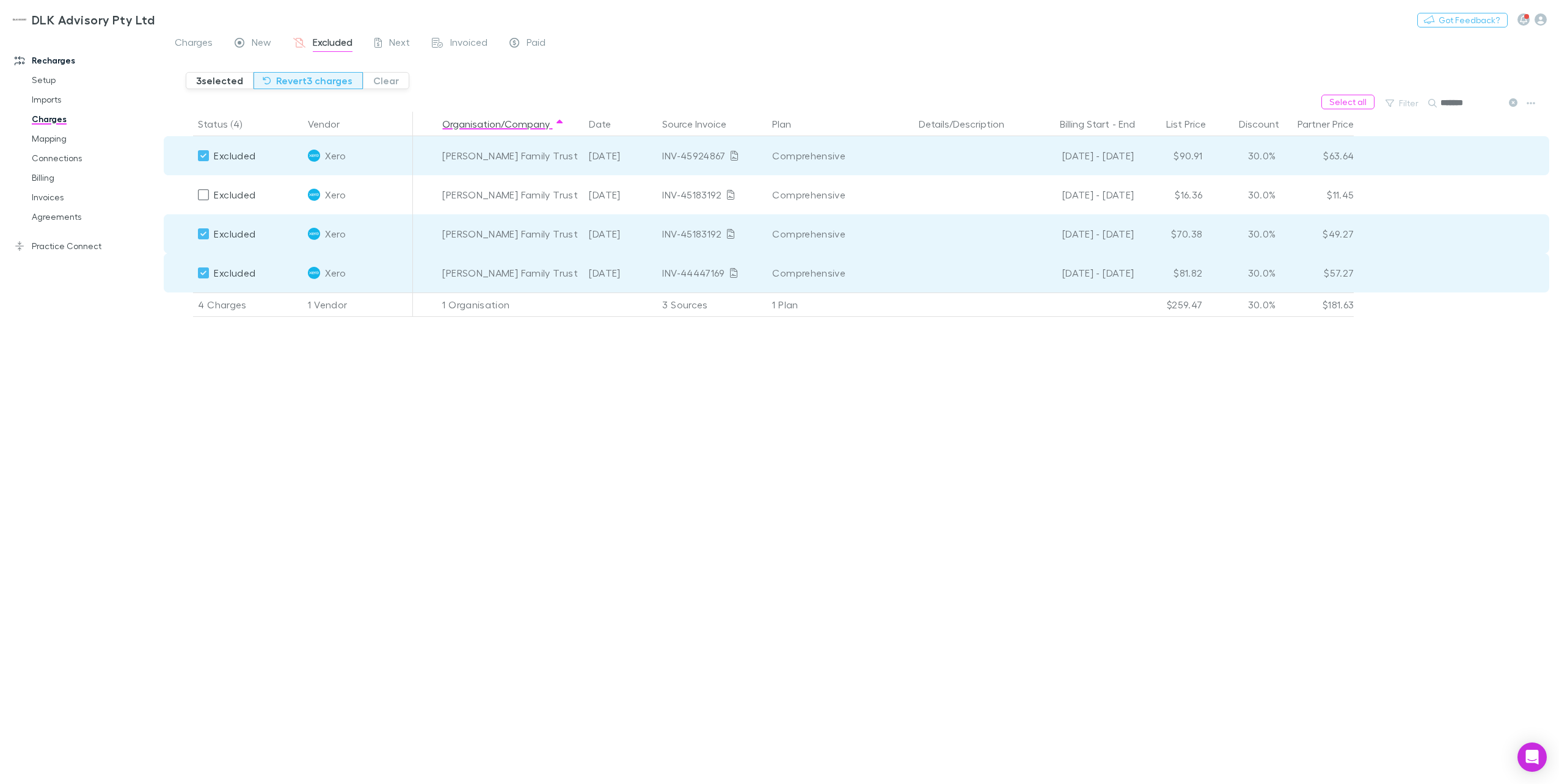
click at [292, 80] on button "Revert 3 charges" at bounding box center [308, 81] width 109 height 17
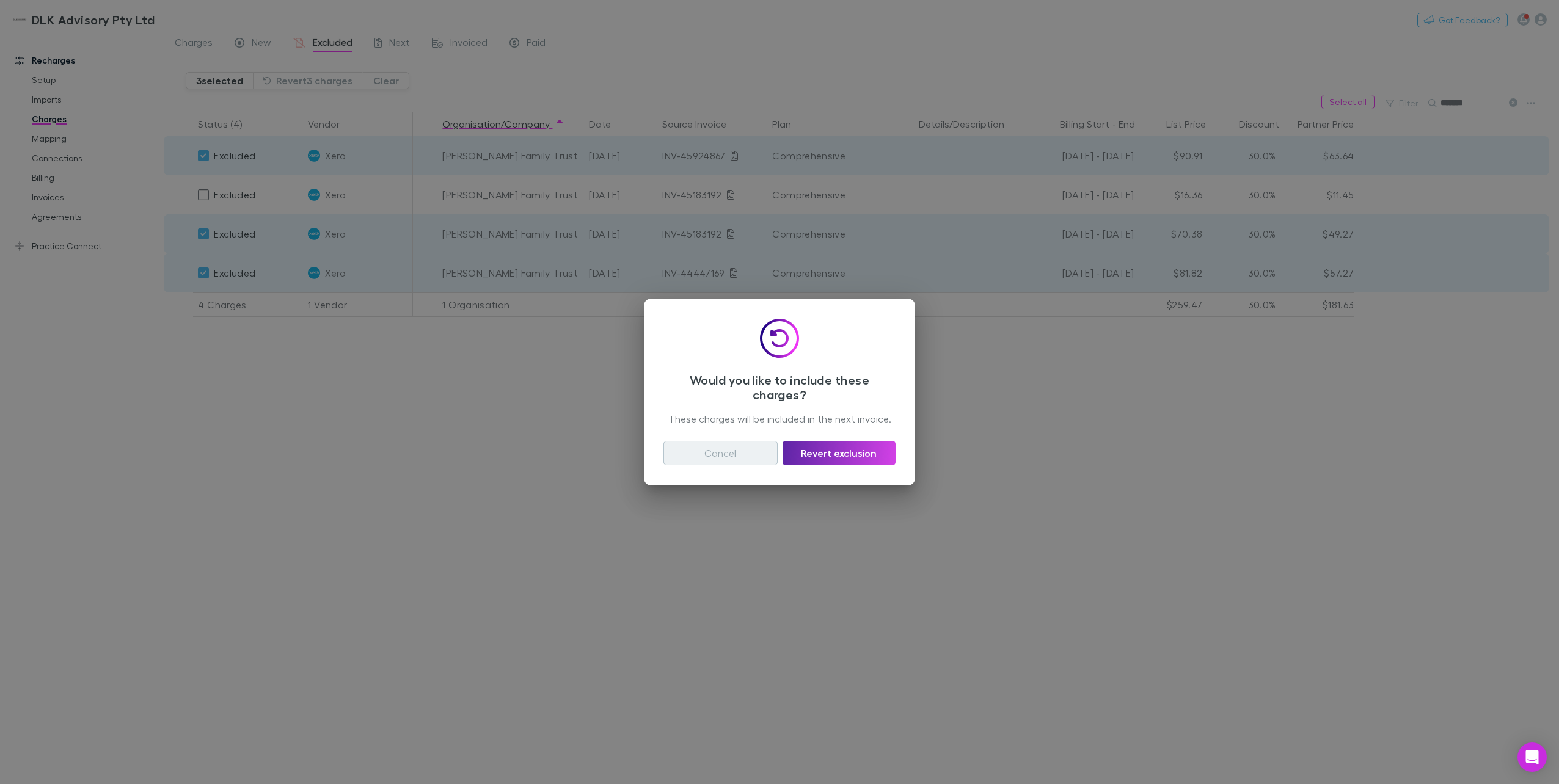
click at [717, 453] on button "Cancel" at bounding box center [720, 453] width 114 height 25
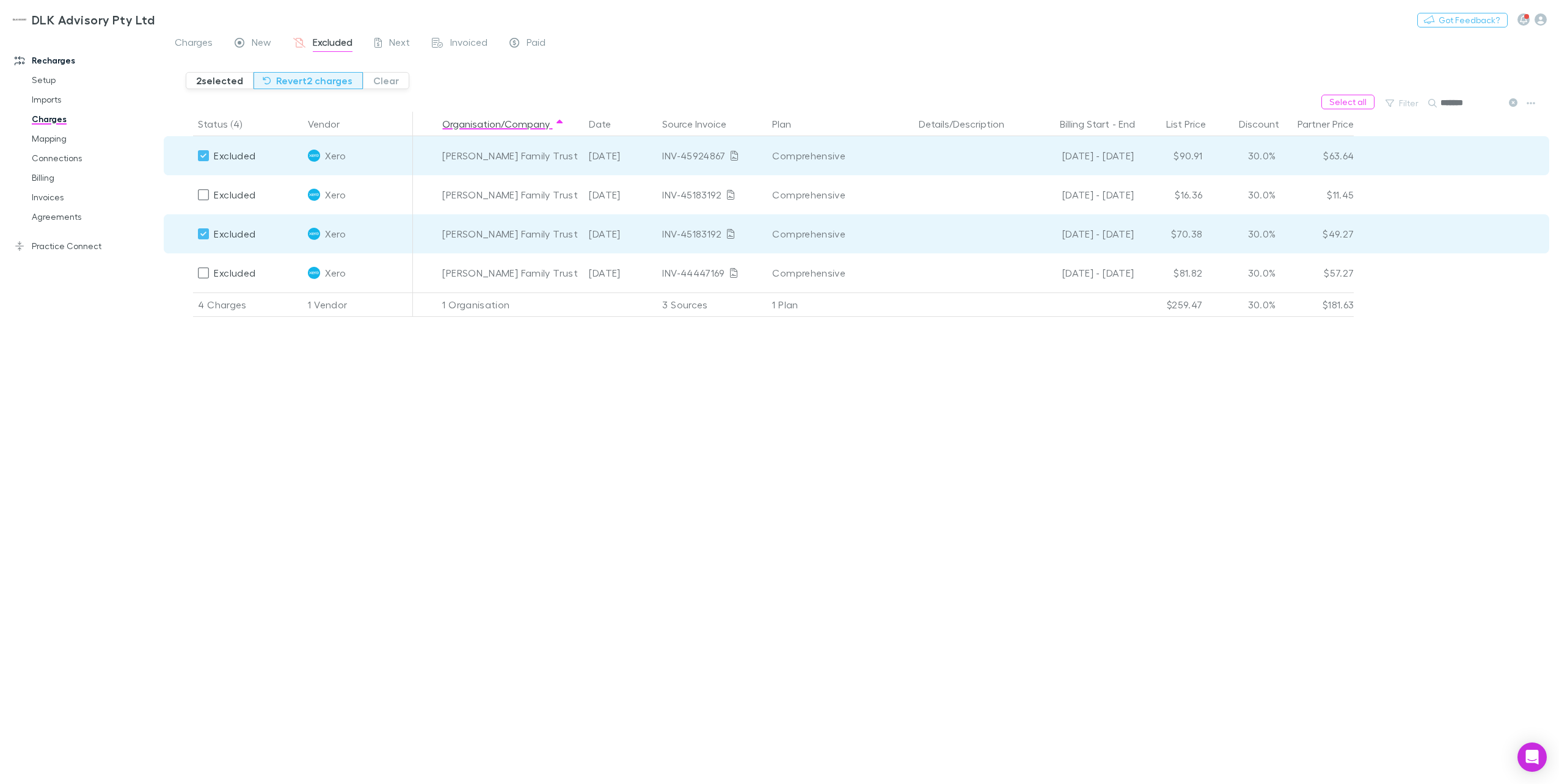
click at [303, 76] on button "Revert 2 charges" at bounding box center [308, 81] width 109 height 17
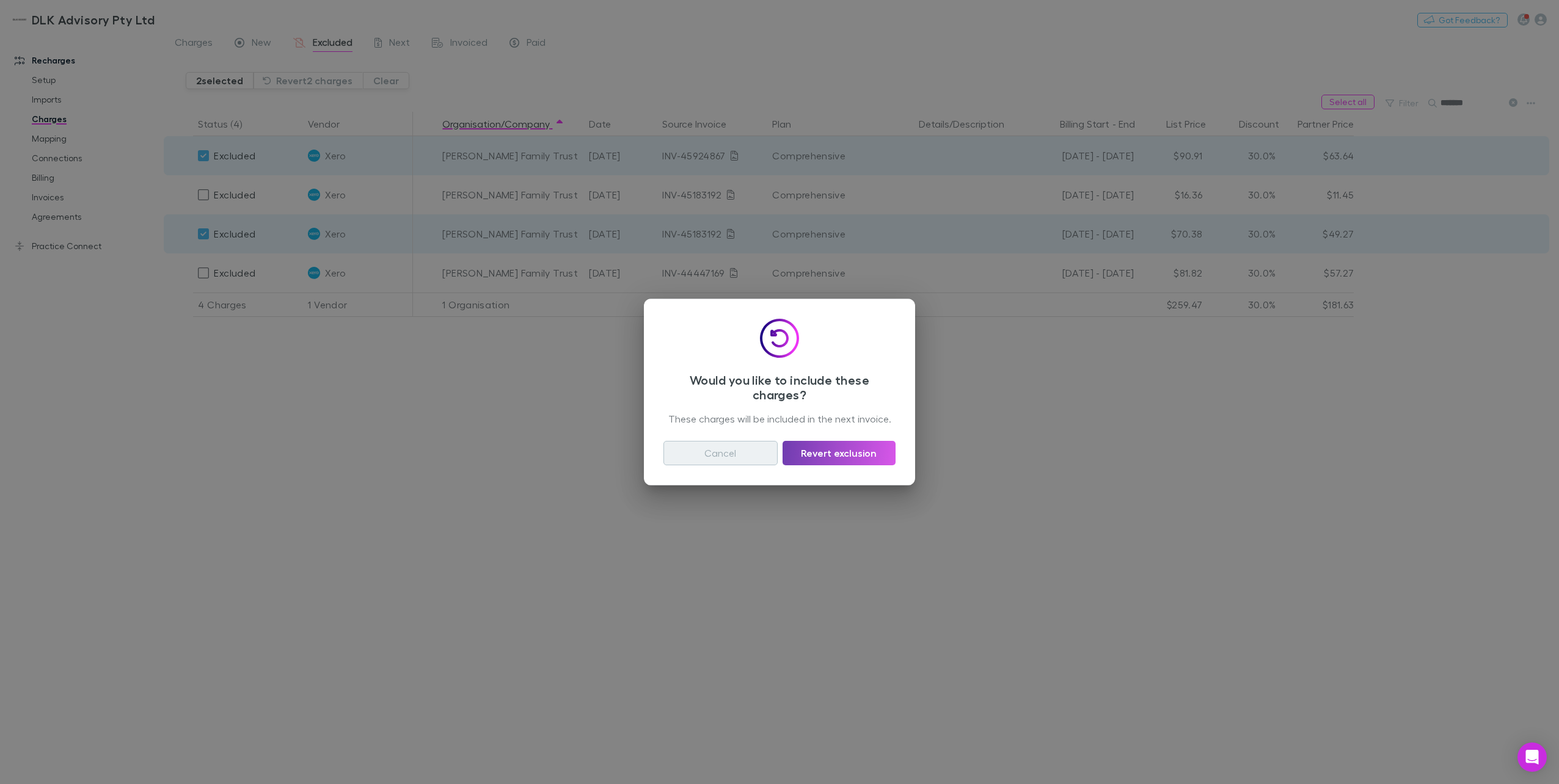
click at [855, 452] on button "Revert exclusion" at bounding box center [839, 453] width 113 height 25
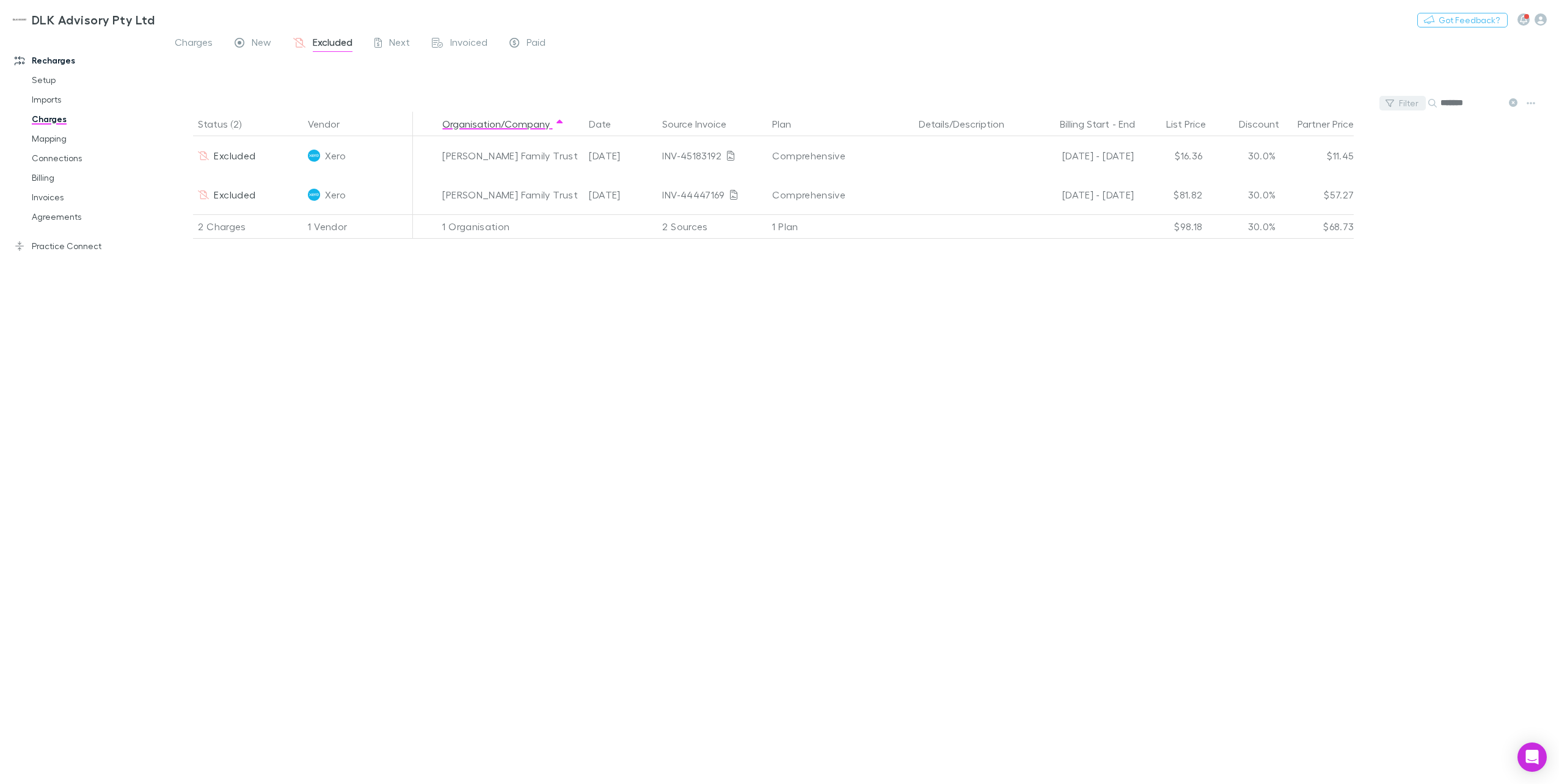
drag, startPoint x: 1472, startPoint y: 104, endPoint x: 1414, endPoint y: 103, distance: 58.0
click at [1167, 103] on div "Filter Search *******" at bounding box center [861, 103] width 1395 height 17
click at [251, 44] on div "New" at bounding box center [253, 44] width 36 height 16
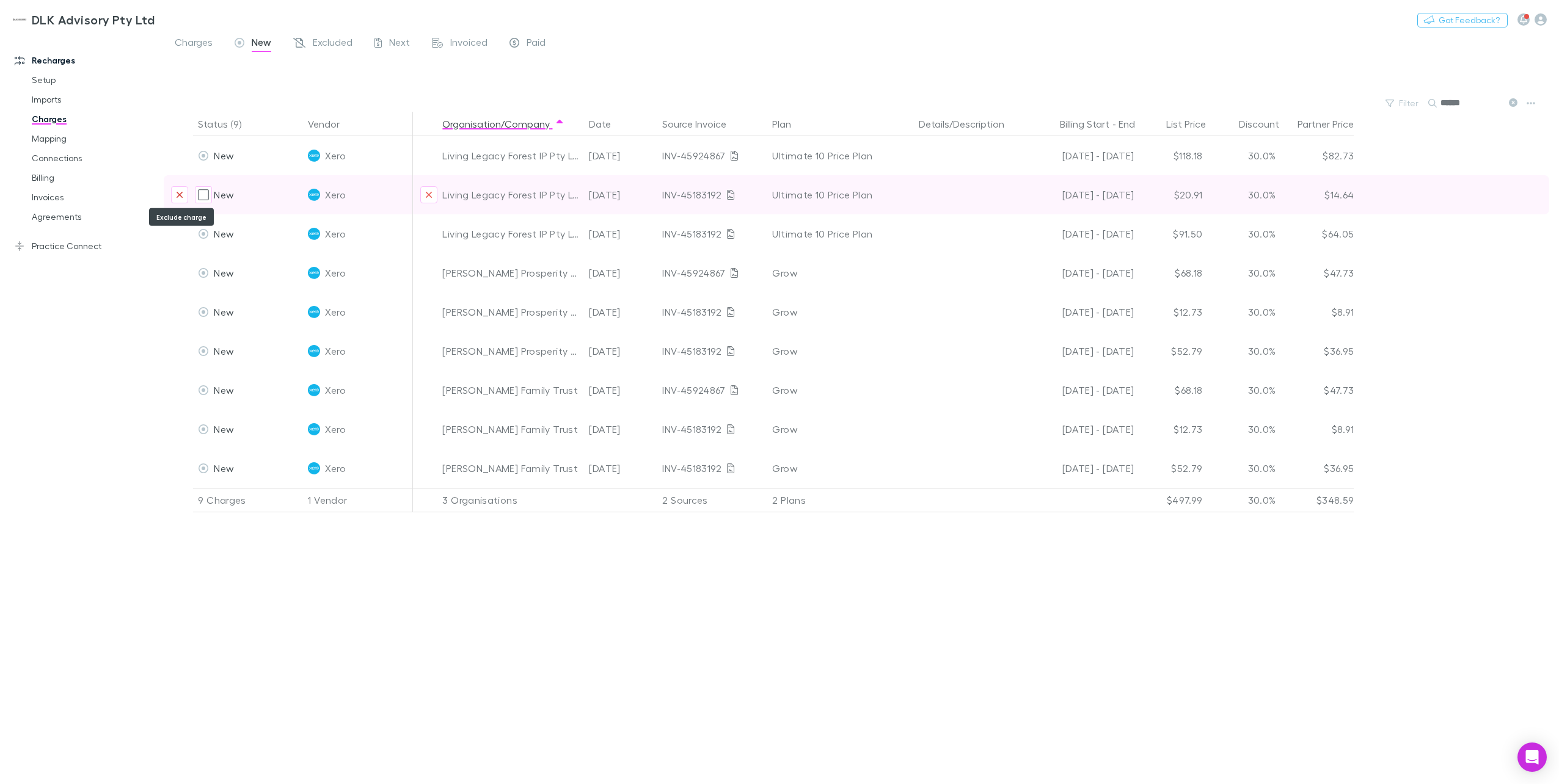
click at [180, 193] on icon "Exclude charge" at bounding box center [180, 195] width 6 height 6
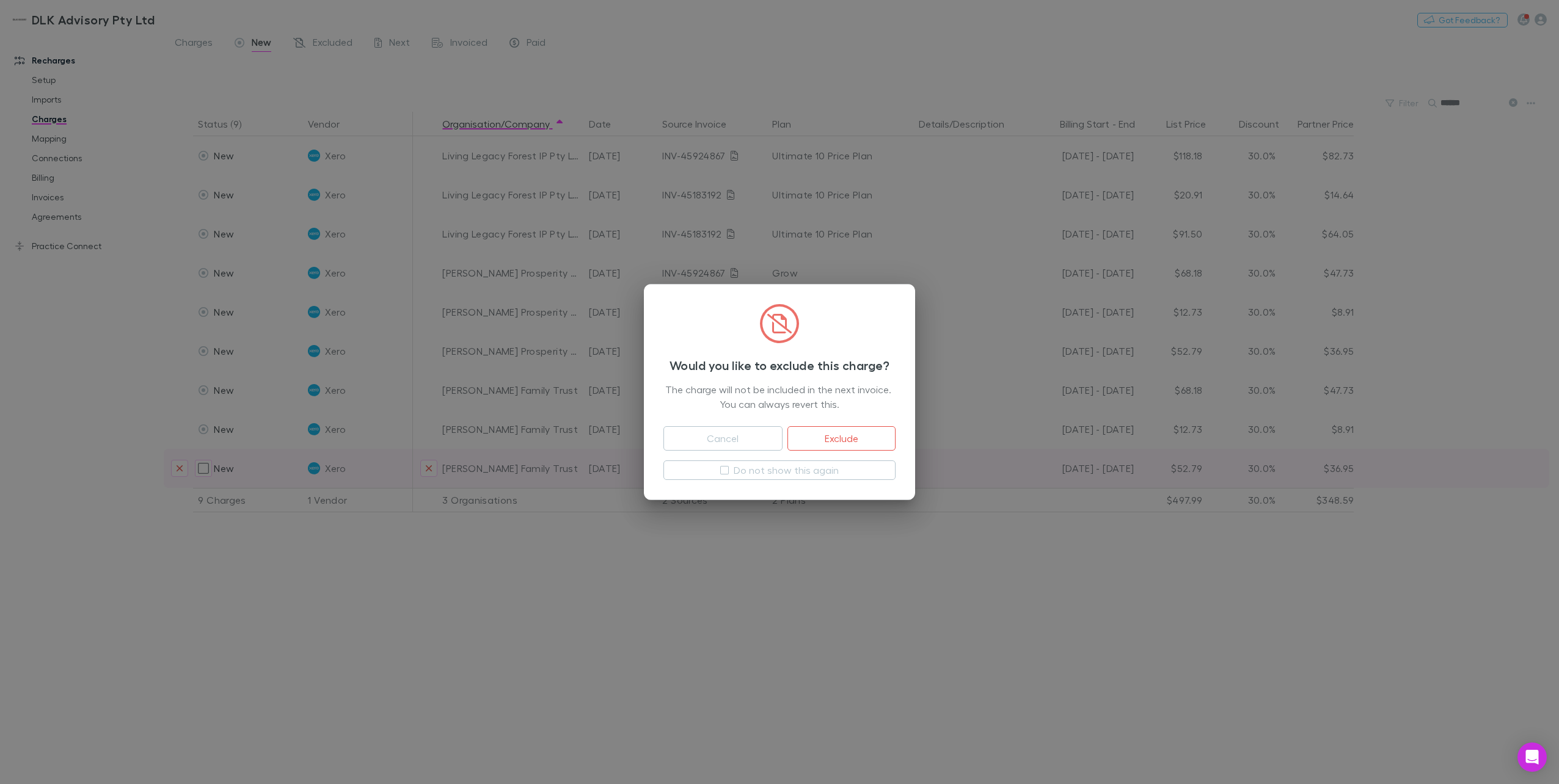
click at [855, 435] on button "Exclude" at bounding box center [841, 438] width 108 height 25
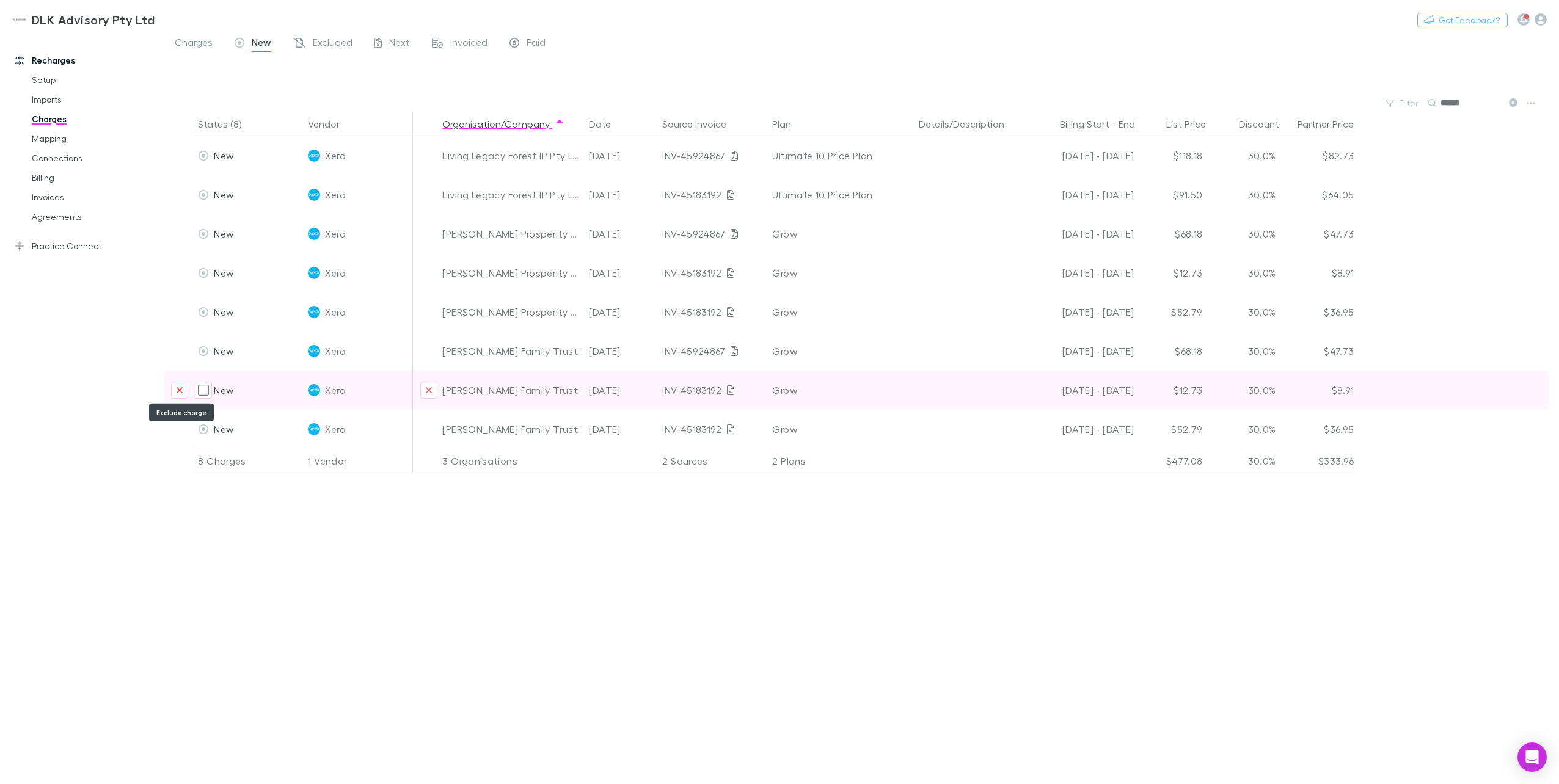
click at [183, 387] on icon "Exclude charge" at bounding box center [180, 390] width 7 height 10
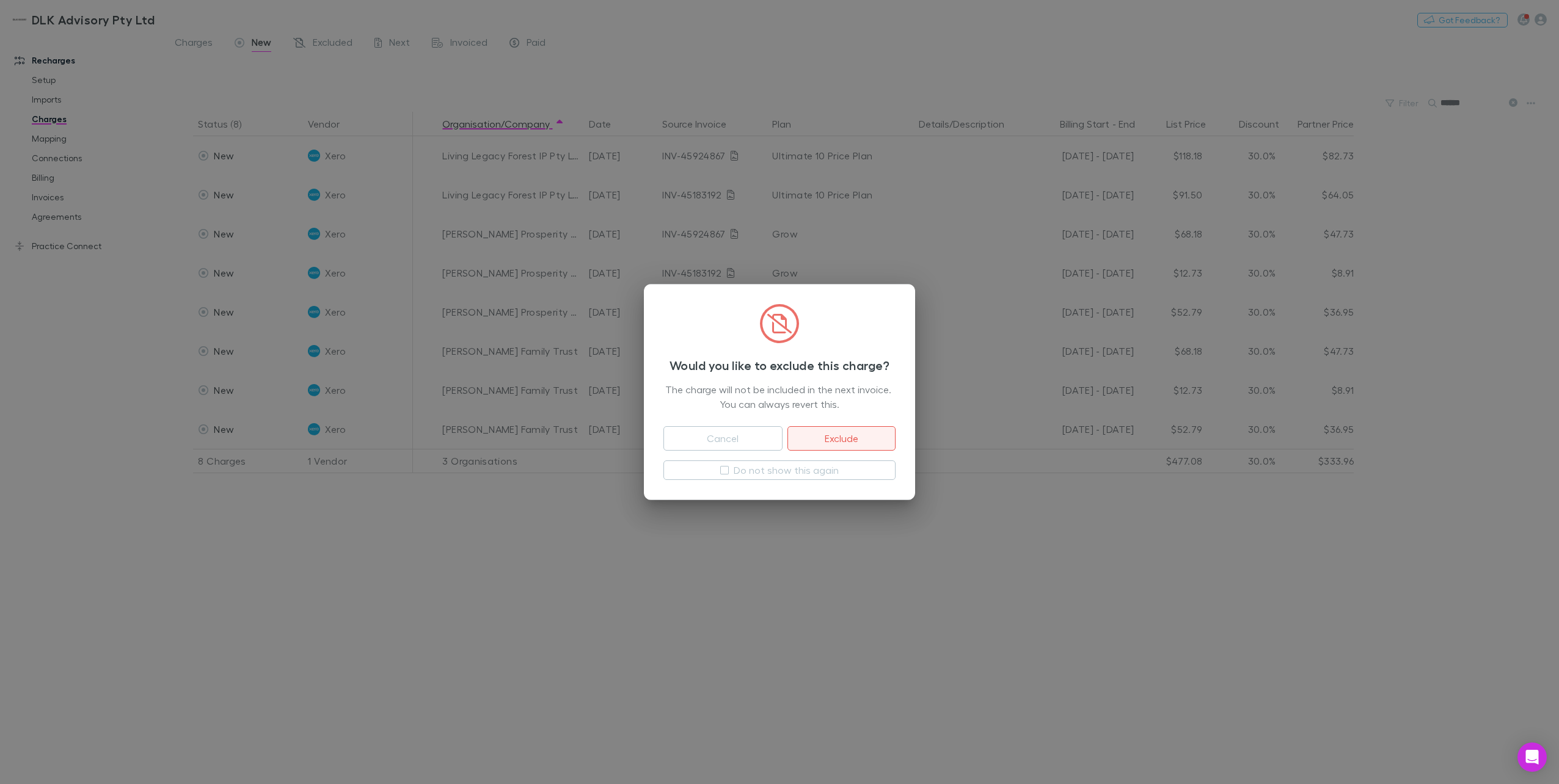
click at [851, 435] on button "Exclude" at bounding box center [841, 438] width 108 height 25
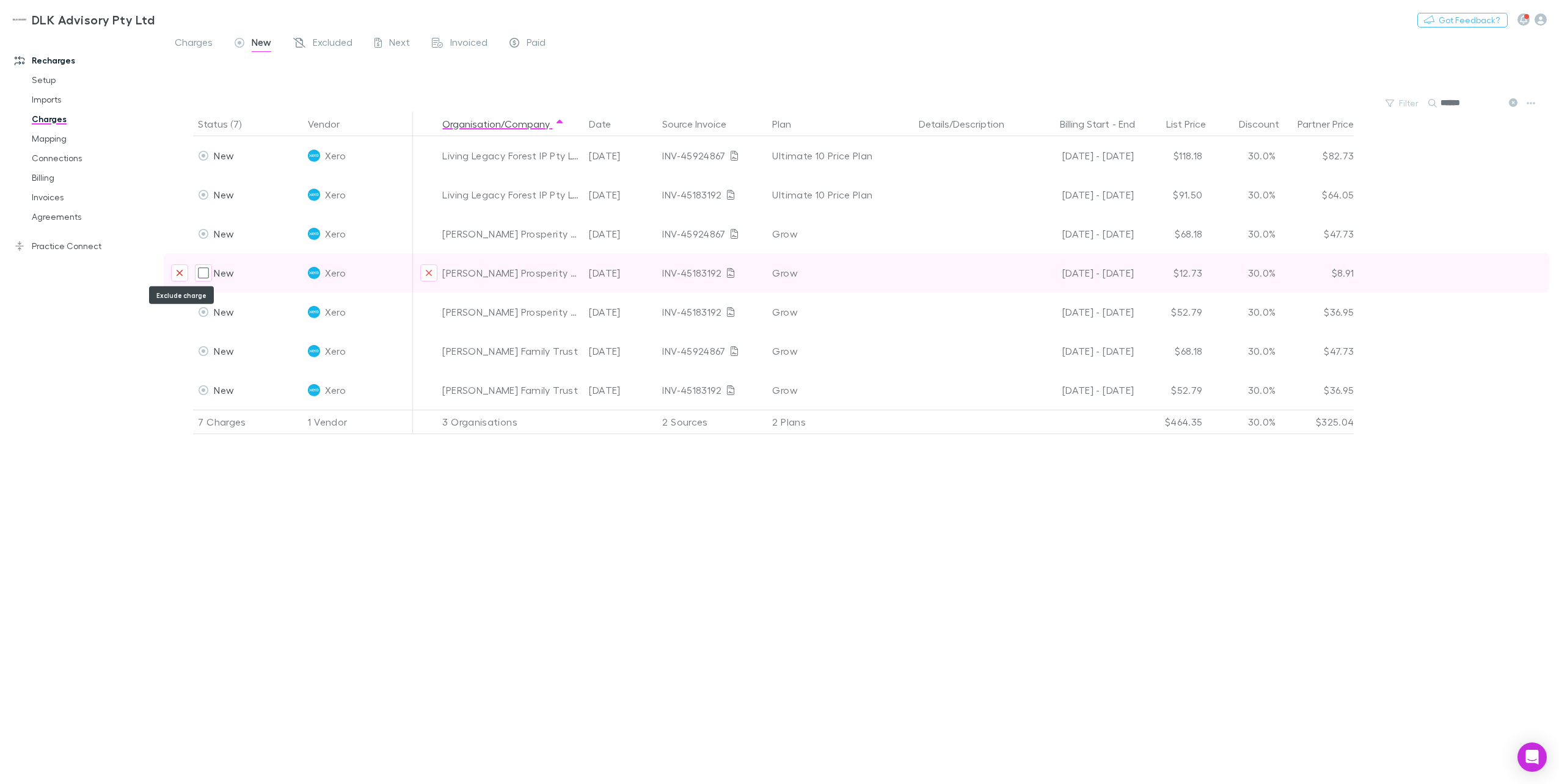
click at [180, 271] on icon "Exclude charge" at bounding box center [180, 273] width 7 height 10
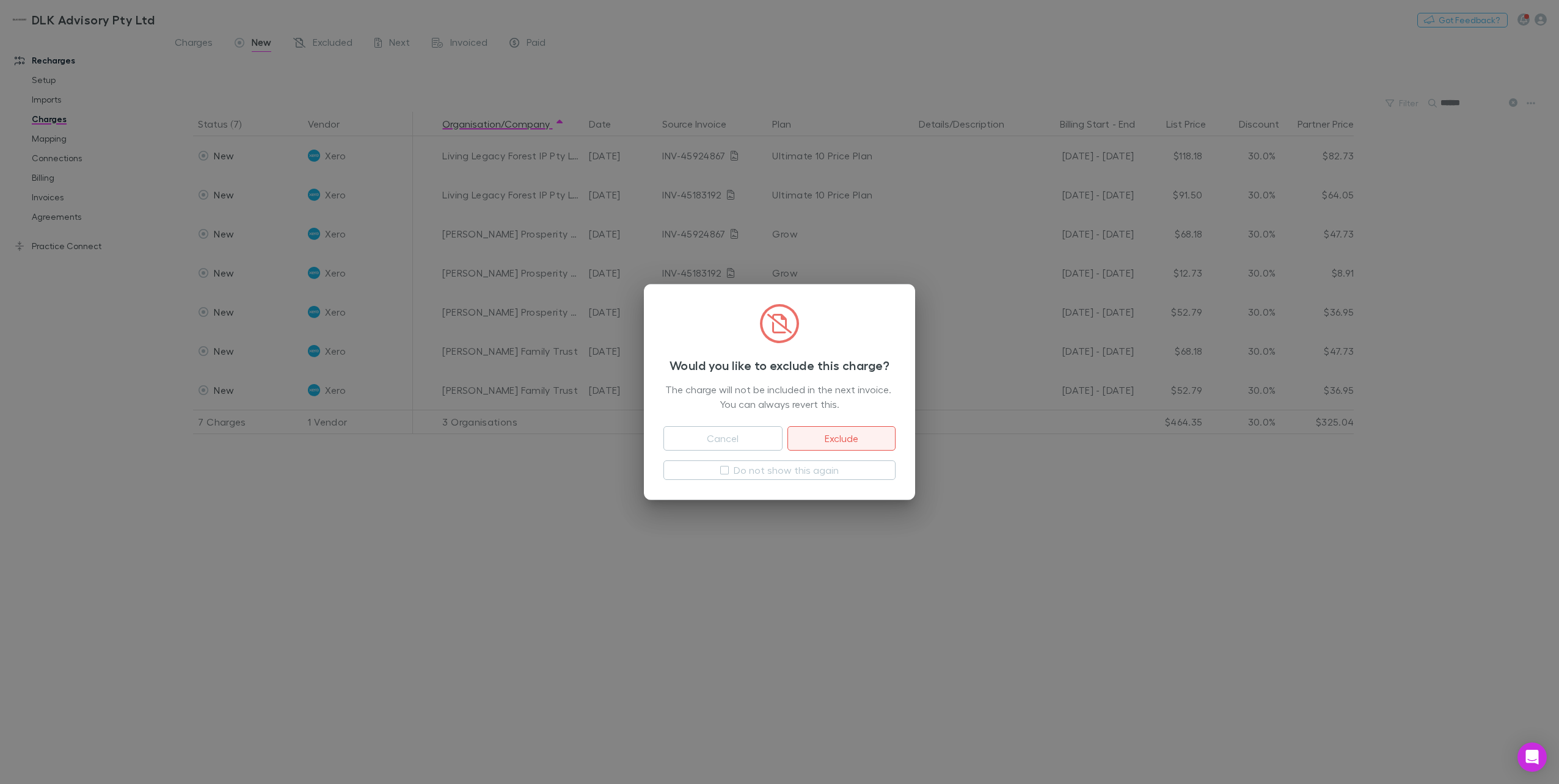
click at [854, 439] on button "Exclude" at bounding box center [841, 438] width 108 height 25
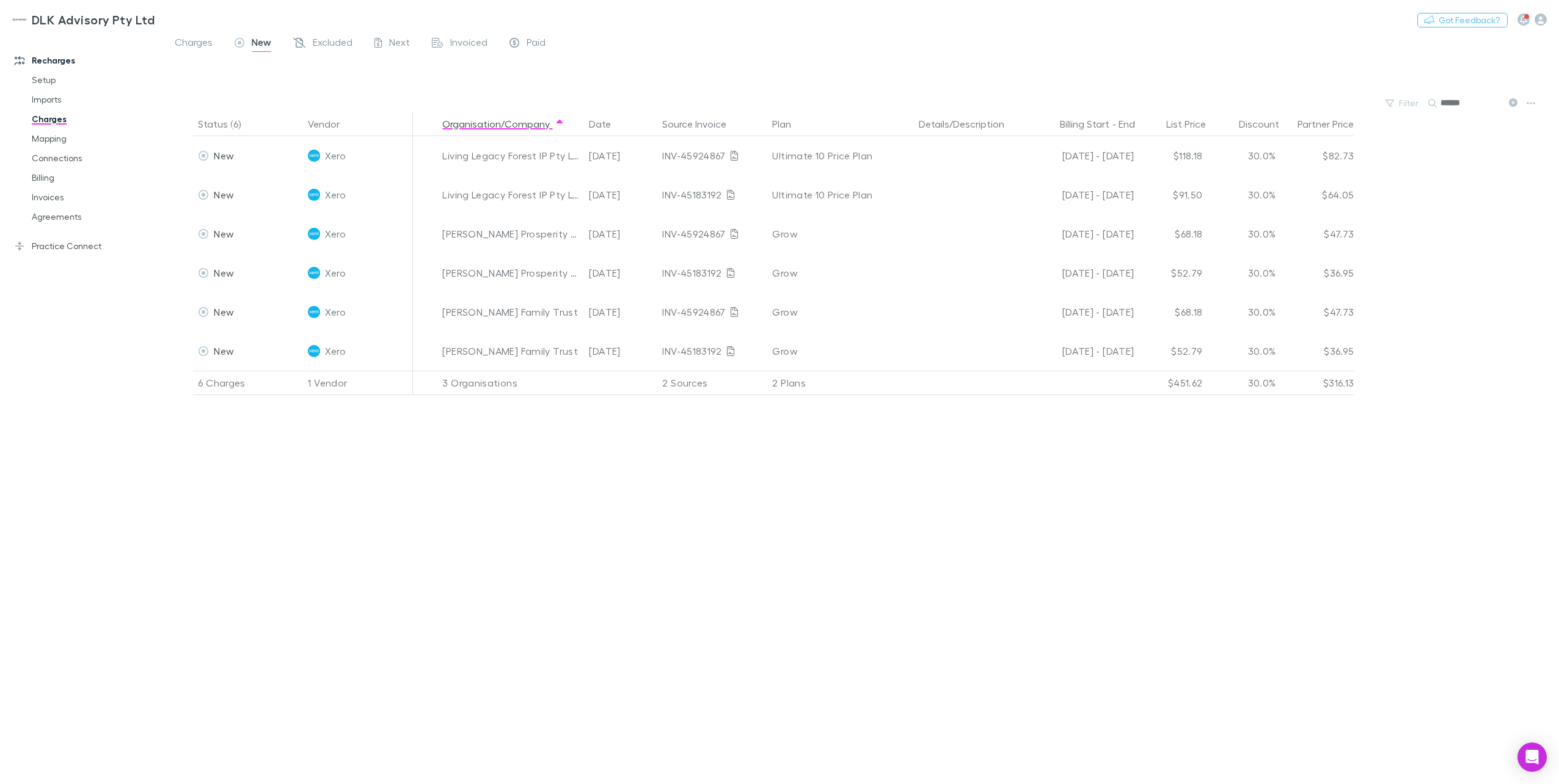
click at [1167, 109] on input "******" at bounding box center [1471, 103] width 61 height 17
drag, startPoint x: 1476, startPoint y: 109, endPoint x: 1405, endPoint y: 101, distance: 71.4
click at [1167, 101] on div "Filter Search ******" at bounding box center [861, 103] width 1395 height 17
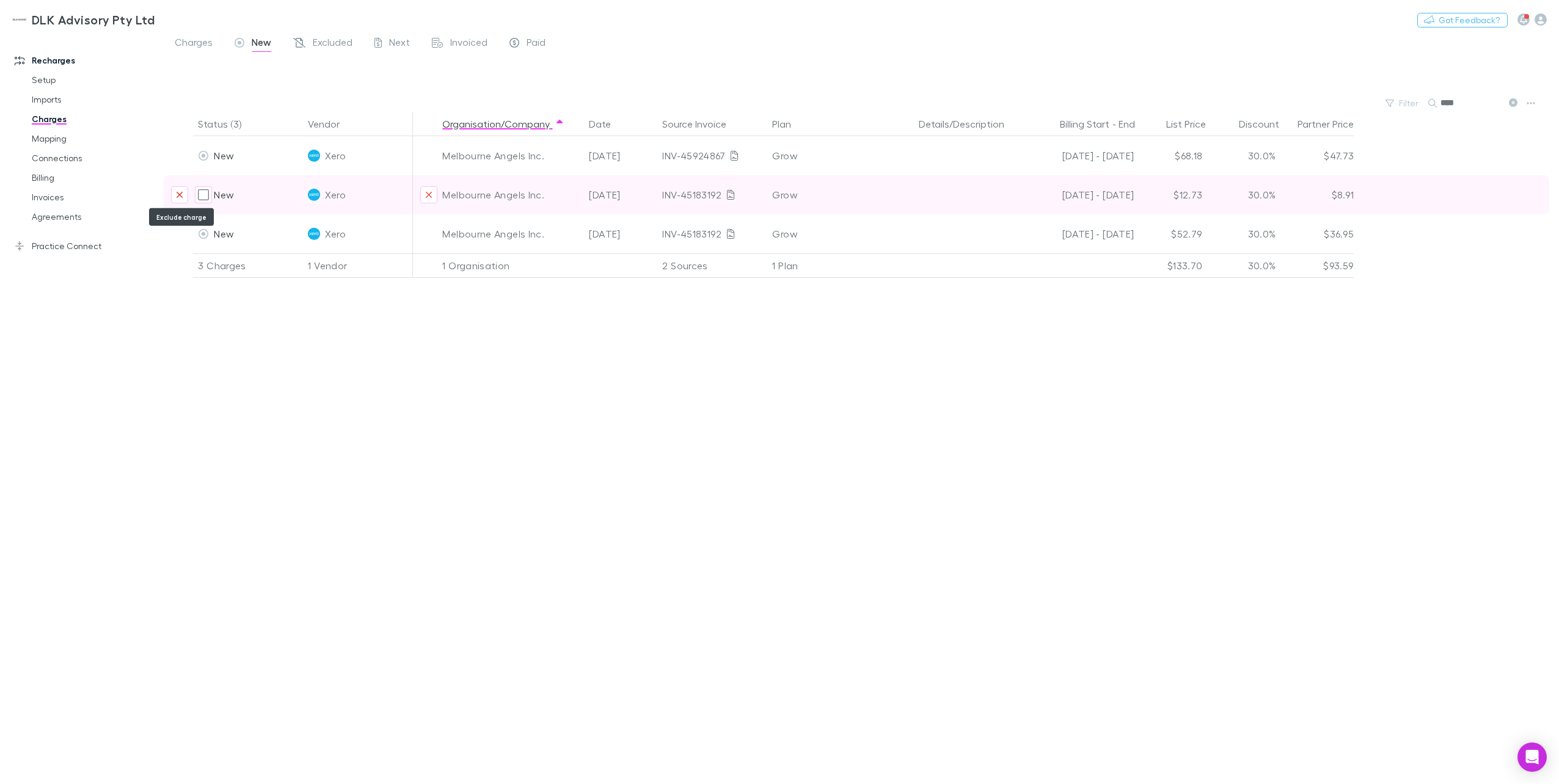
click at [184, 193] on button "Exclude charge" at bounding box center [180, 195] width 17 height 17
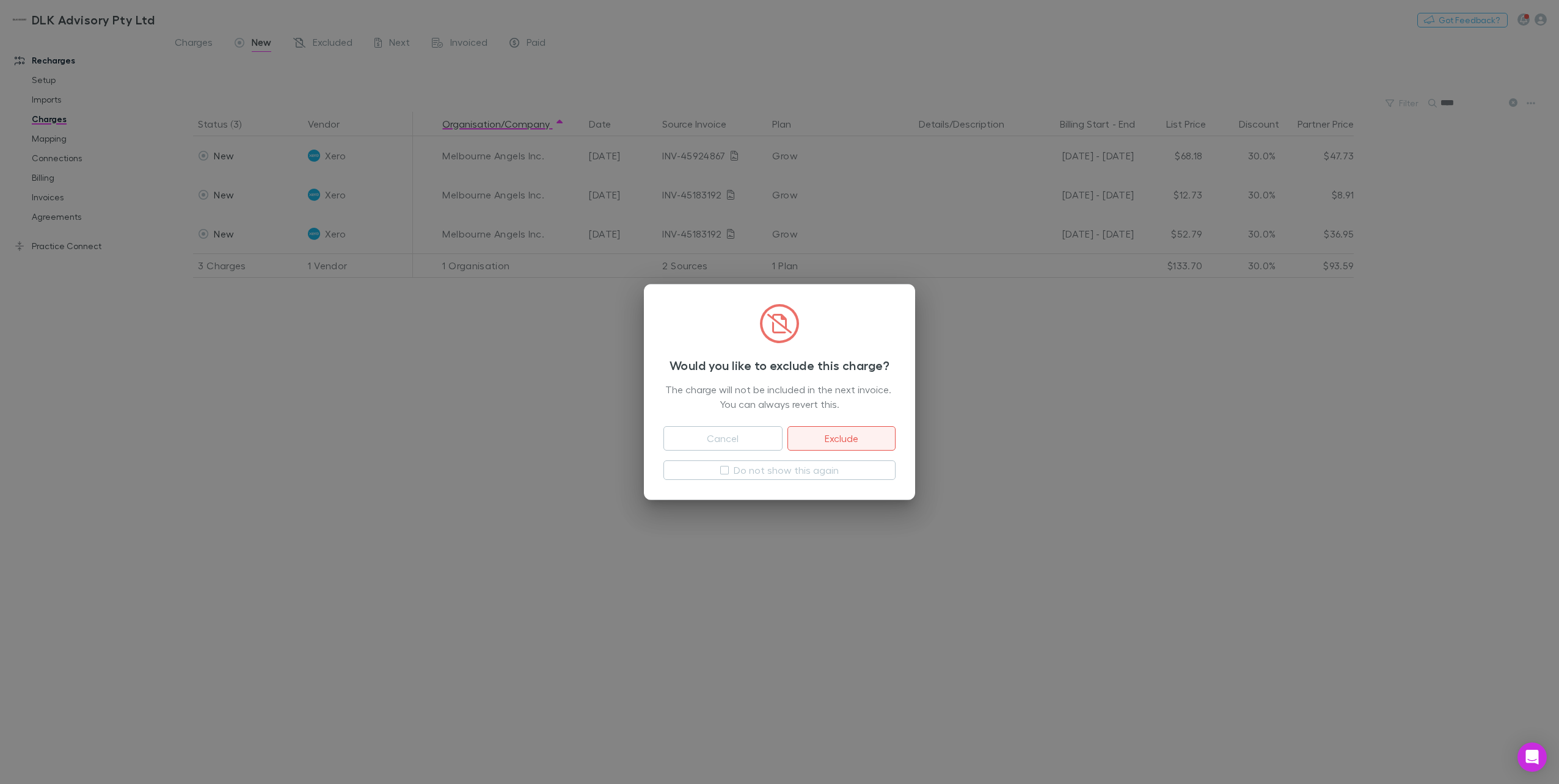
click at [829, 436] on button "Exclude" at bounding box center [841, 438] width 108 height 25
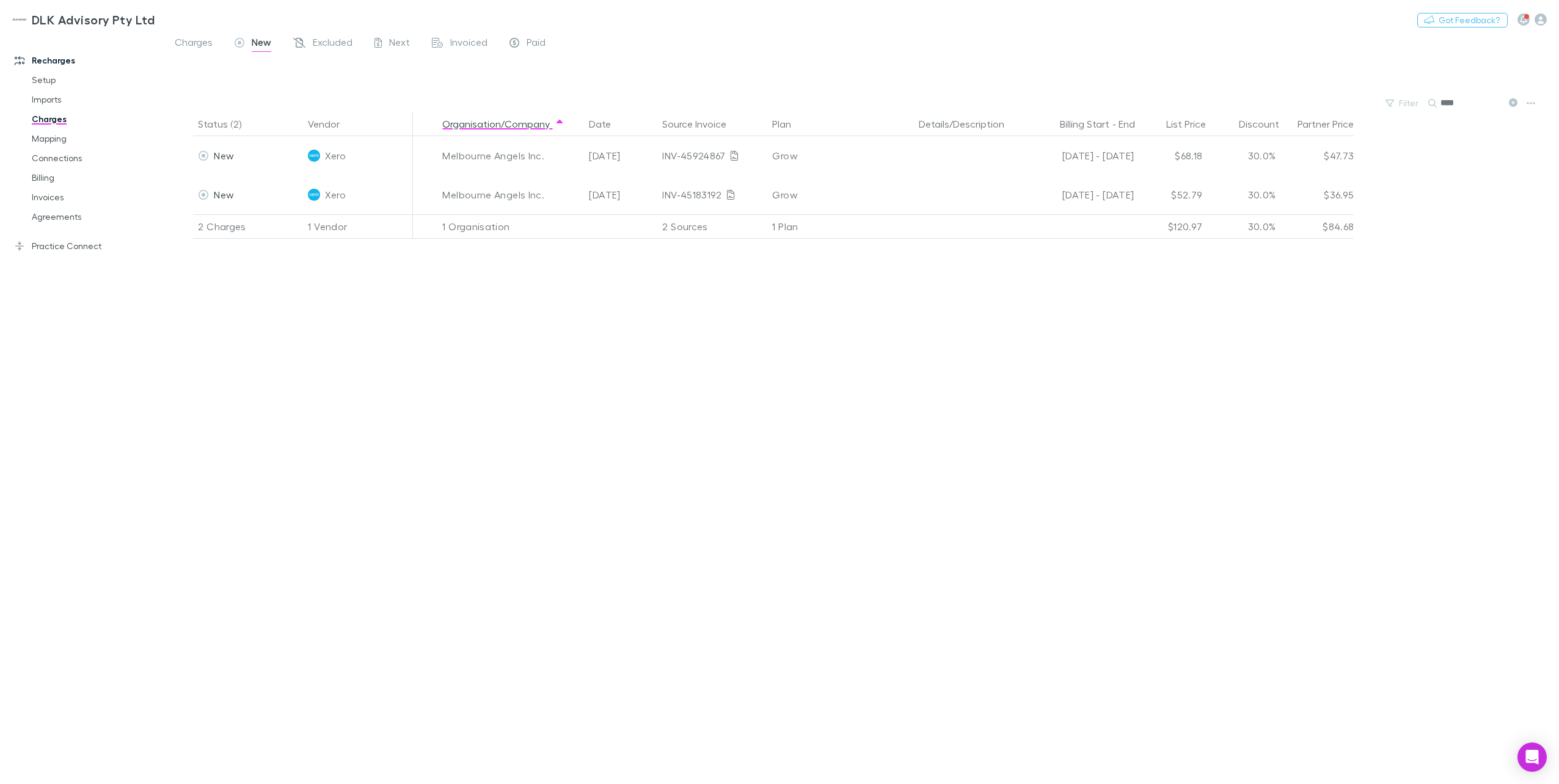
click at [1167, 104] on input "****" at bounding box center [1471, 103] width 61 height 17
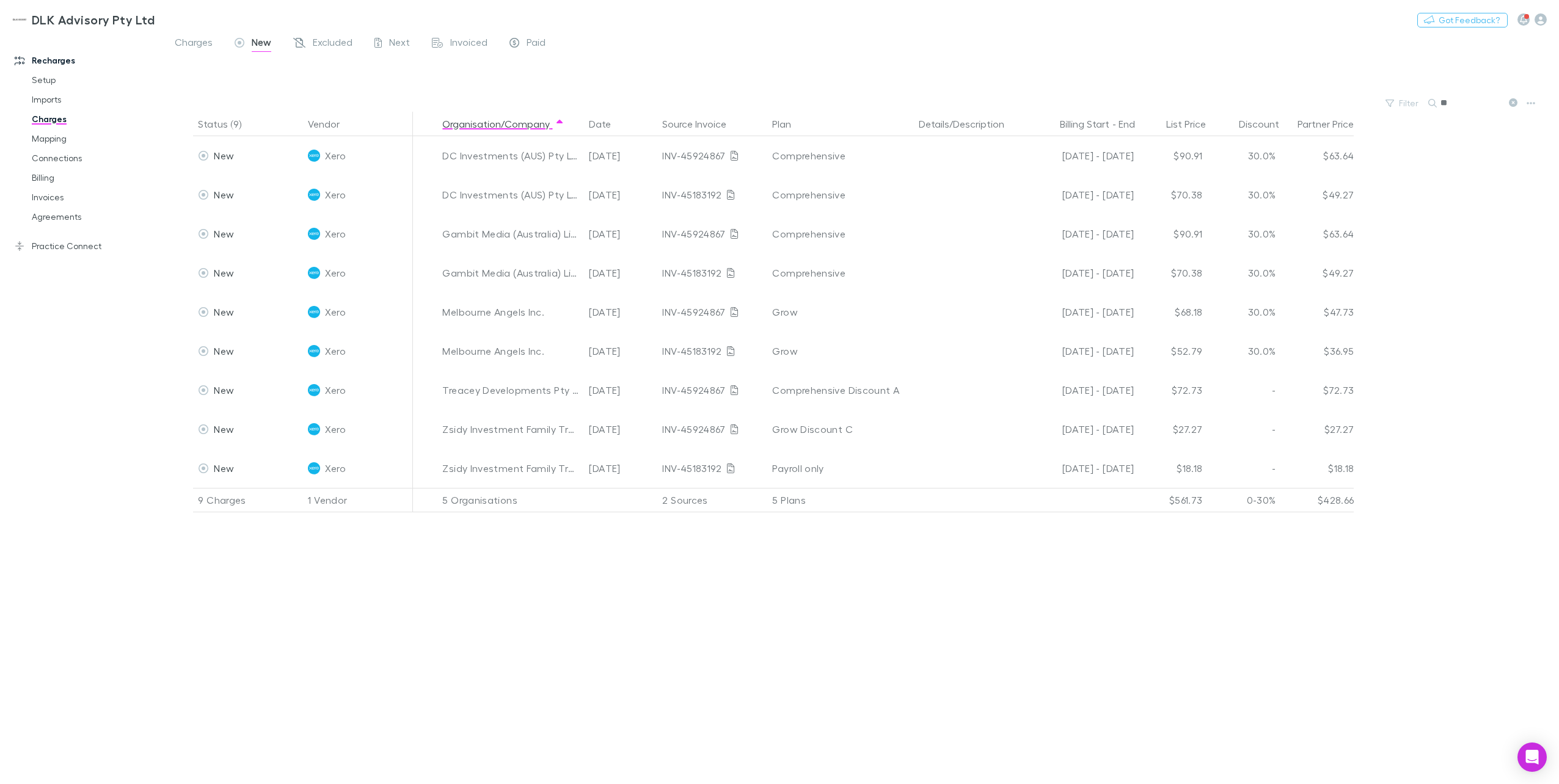
type input "*"
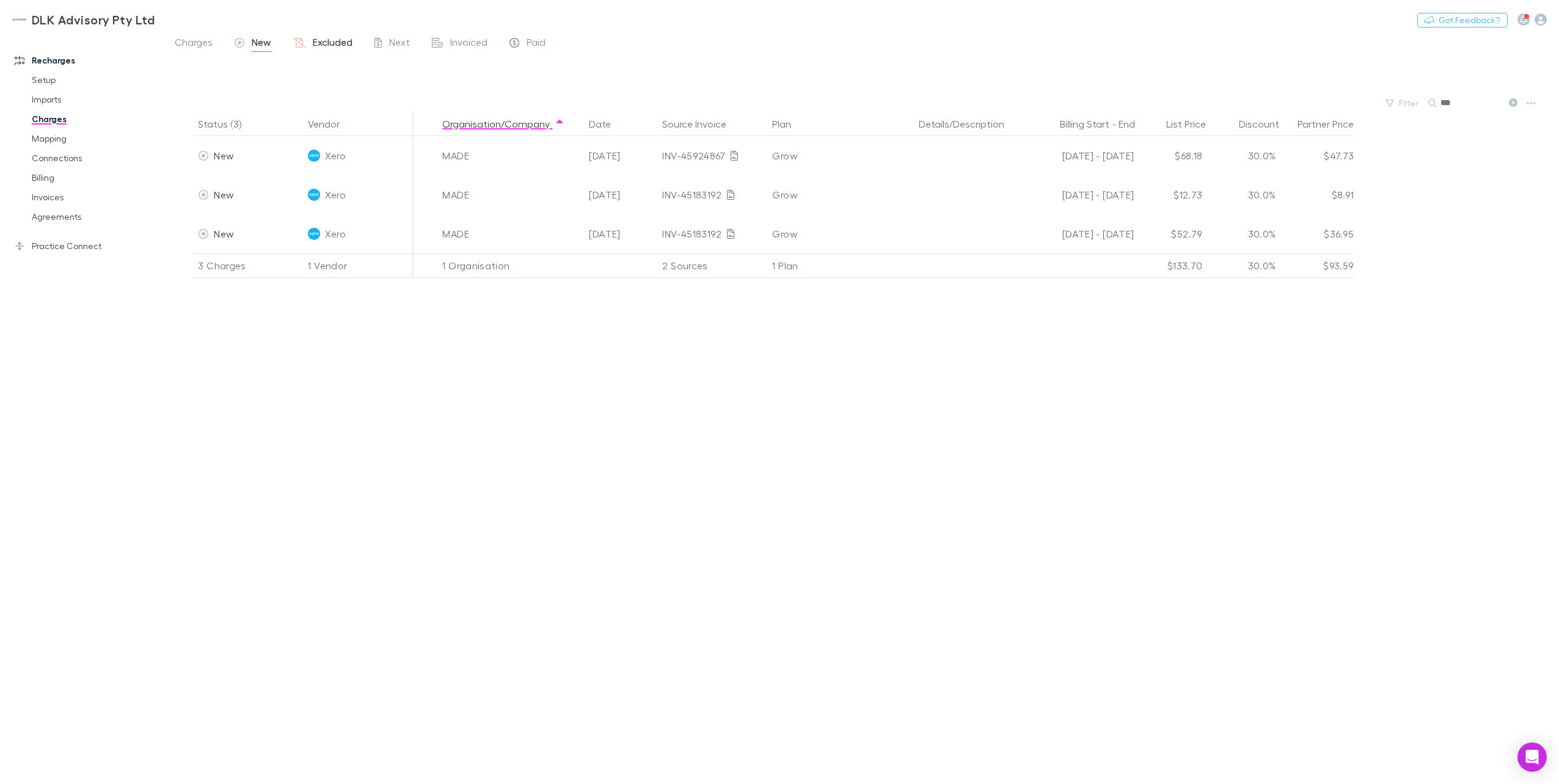
click at [336, 52] on link "Excluded" at bounding box center [323, 44] width 62 height 20
click at [251, 44] on span "New" at bounding box center [261, 44] width 20 height 16
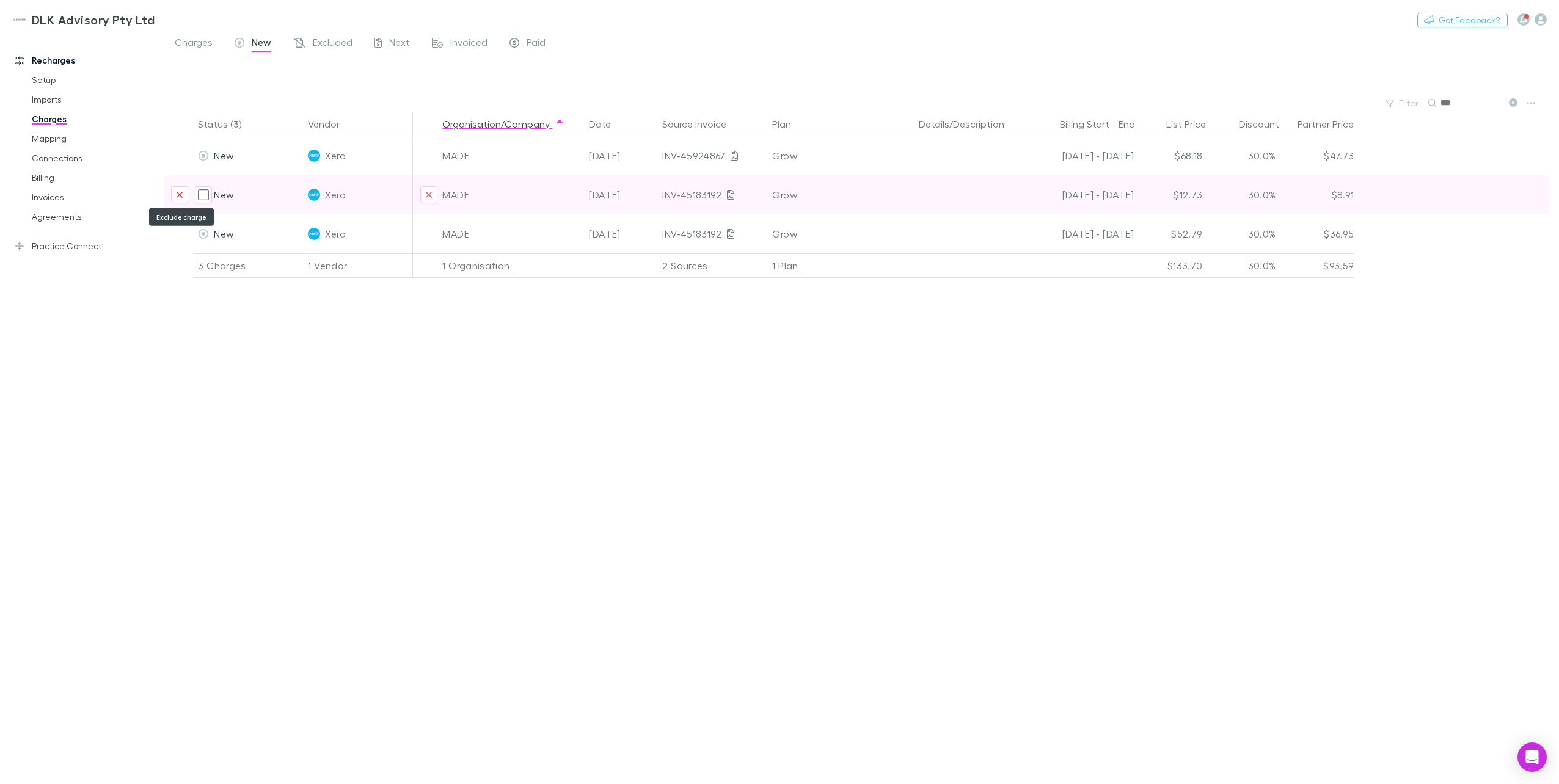
click at [172, 193] on button "Exclude charge" at bounding box center [180, 195] width 17 height 17
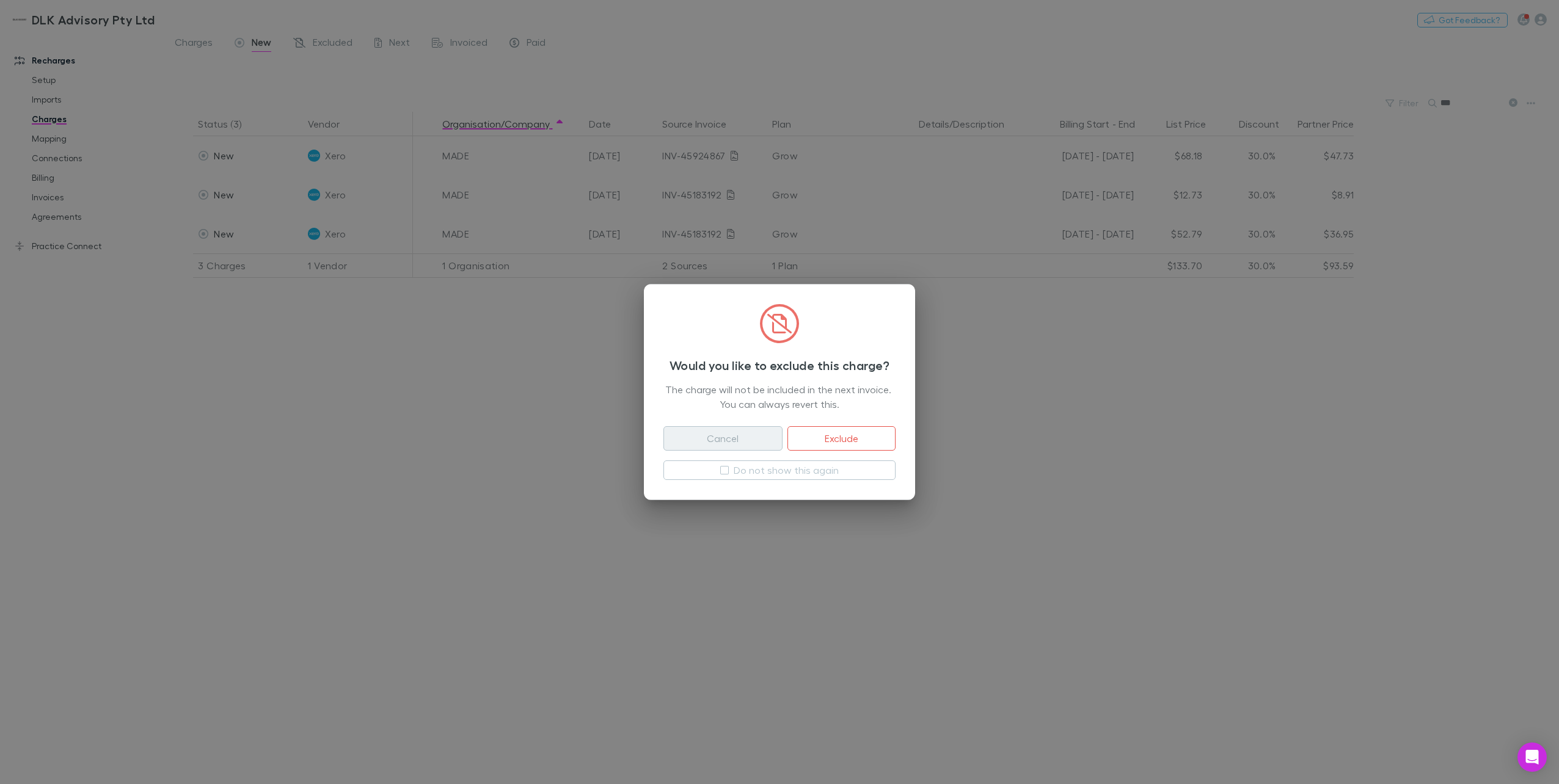
click at [732, 438] on button "Cancel" at bounding box center [723, 438] width 119 height 25
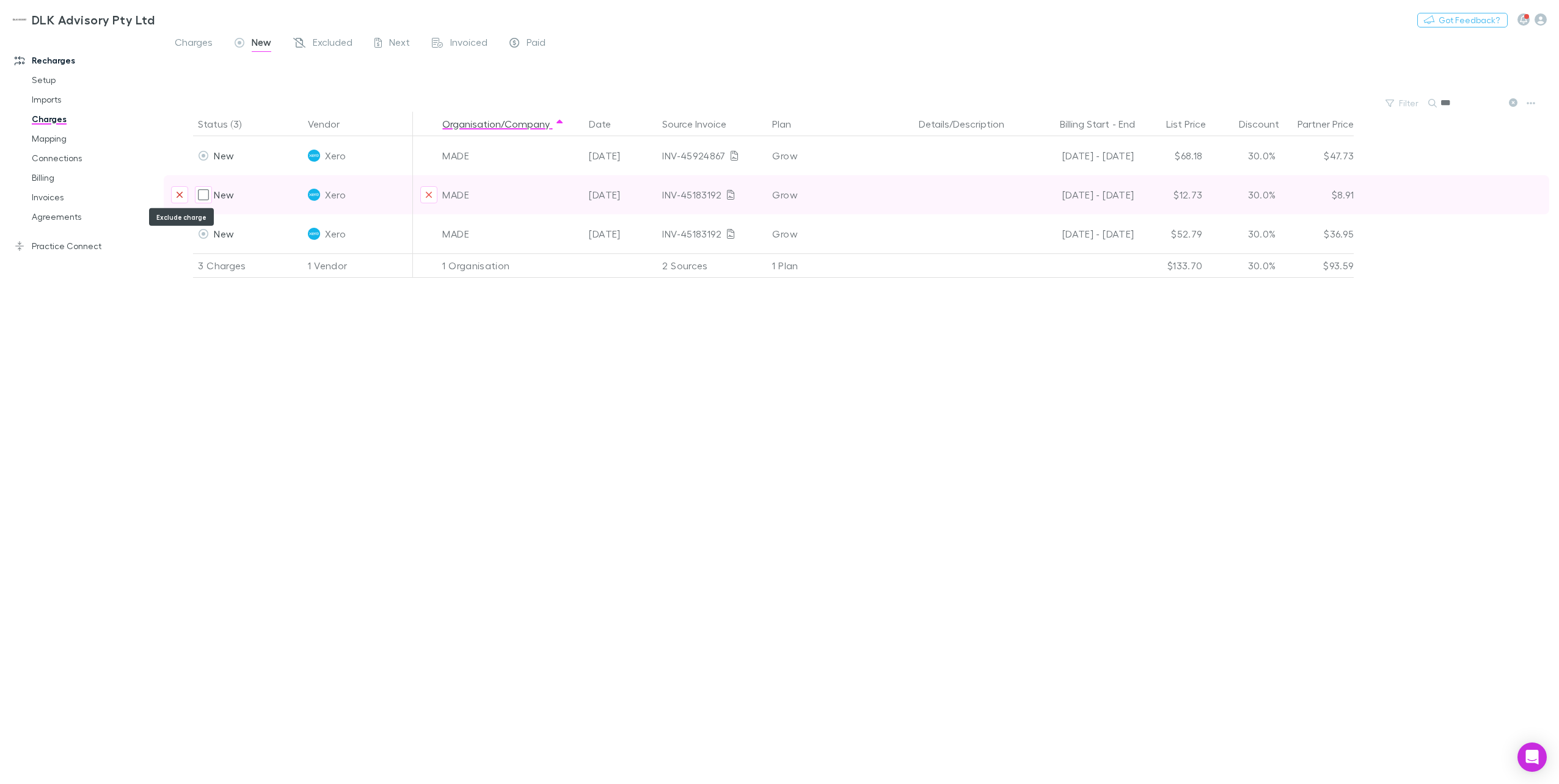
click at [175, 197] on button "Exclude charge" at bounding box center [180, 195] width 17 height 17
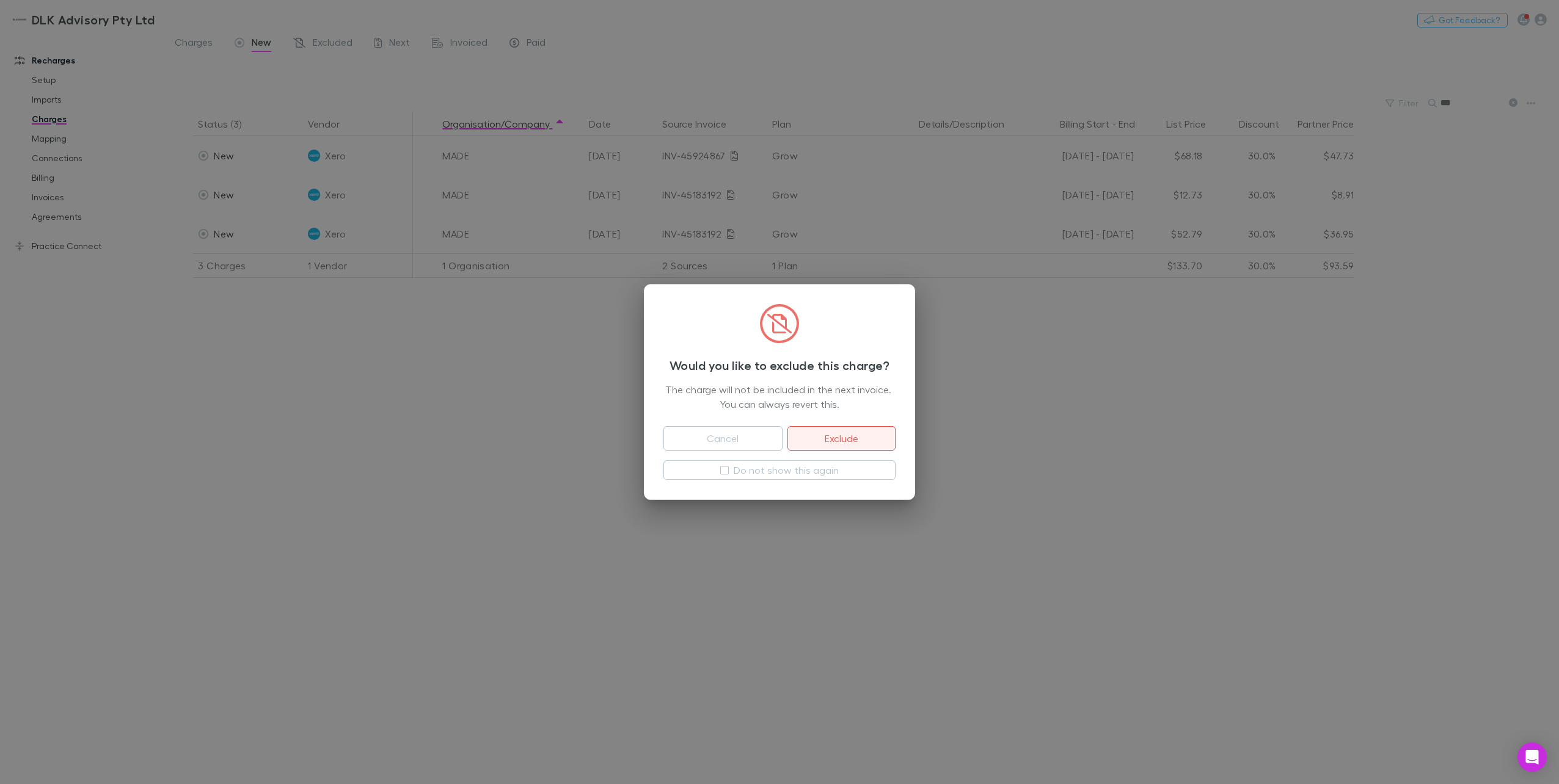
click at [864, 447] on button "Exclude" at bounding box center [841, 438] width 108 height 25
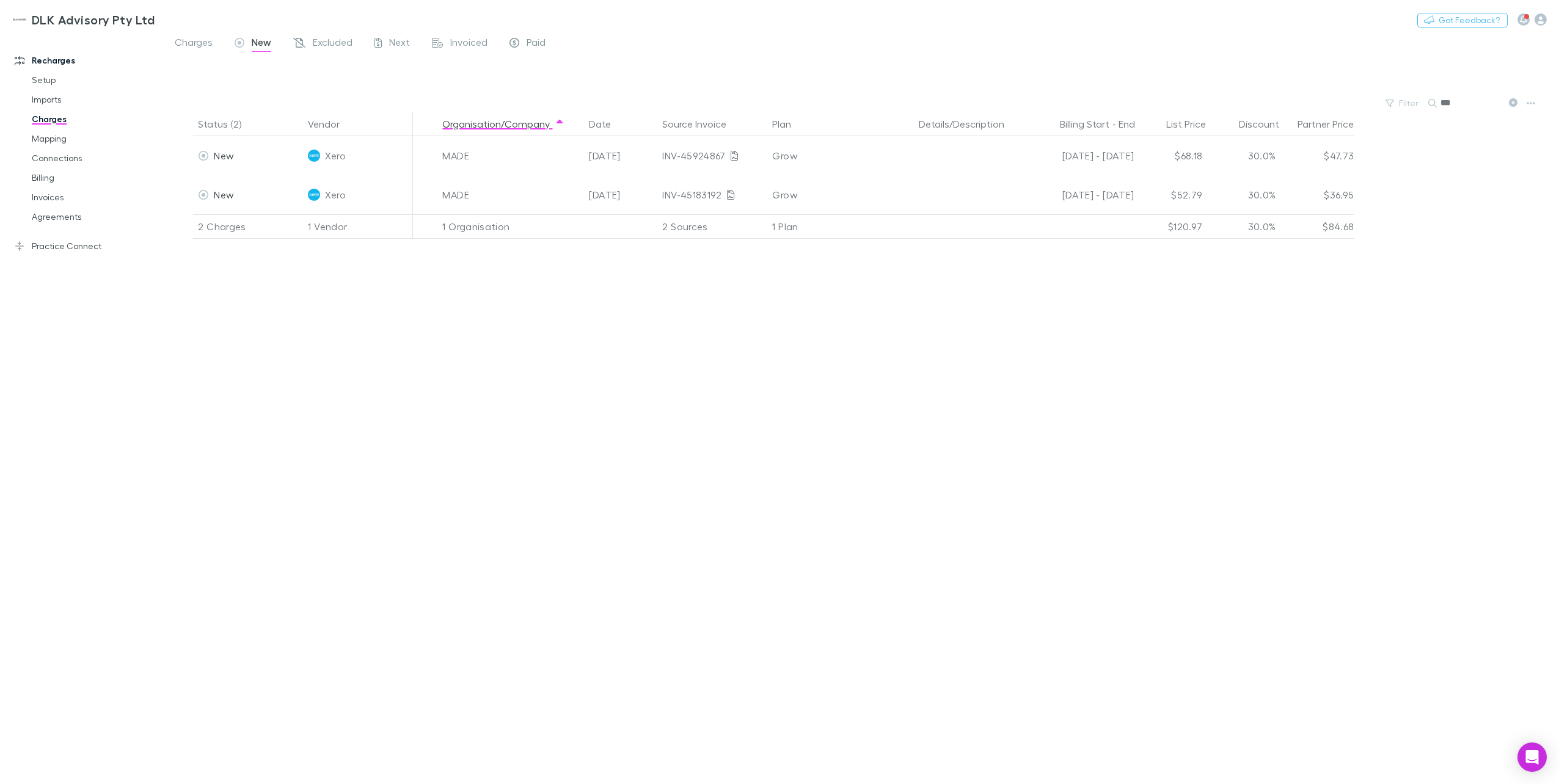
click at [385, 414] on div "Status (2) Vendor Organisation/Company Date Source Invoice Plan Details/Descrip…" at bounding box center [861, 448] width 1395 height 672
click at [1167, 88] on div at bounding box center [872, 76] width 1373 height 37
click at [1167, 107] on input "***" at bounding box center [1471, 103] width 61 height 17
drag, startPoint x: 1461, startPoint y: 106, endPoint x: 1404, endPoint y: 101, distance: 57.2
click at [1167, 101] on div "Filter Search ***" at bounding box center [861, 103] width 1395 height 17
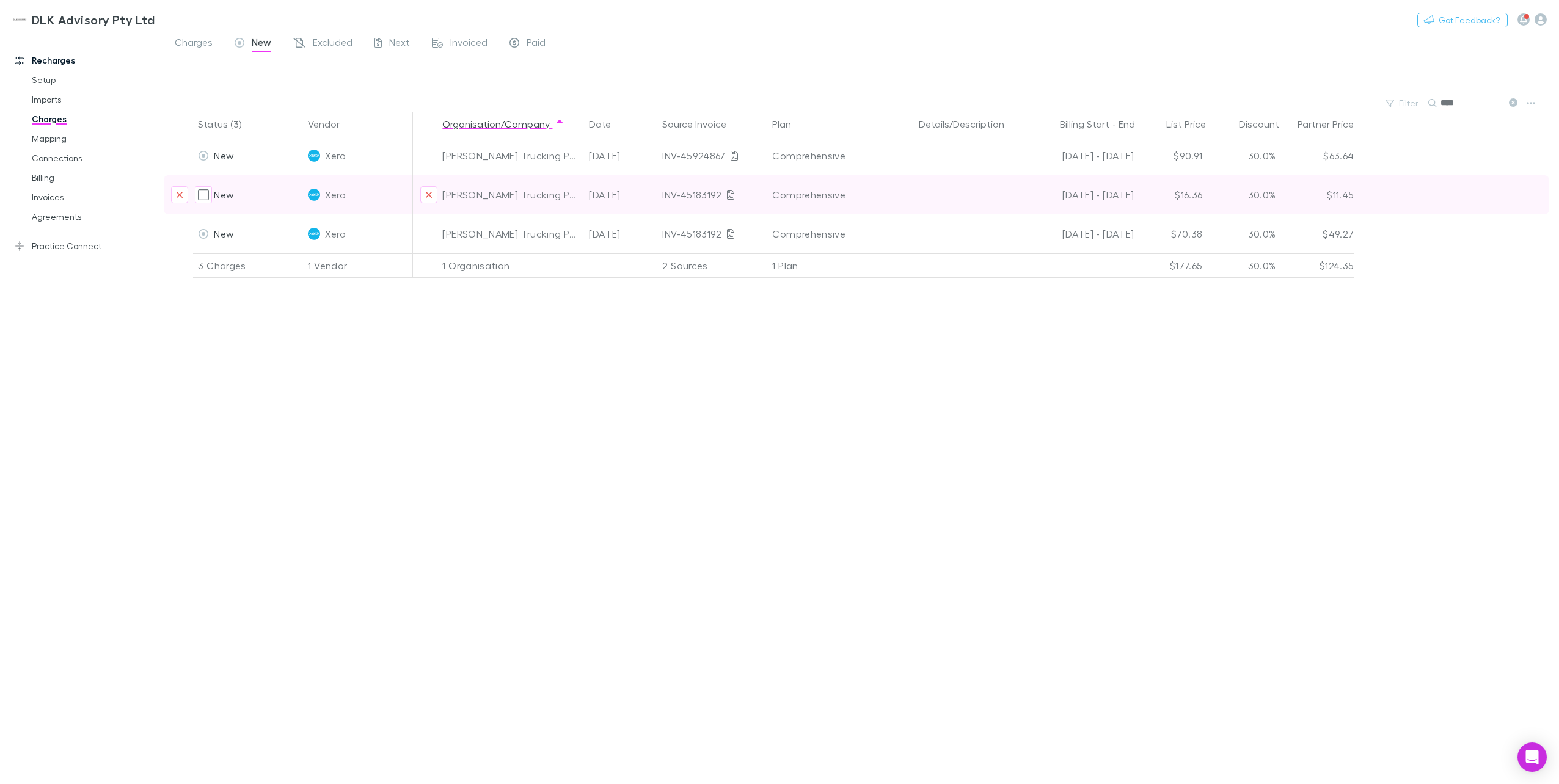
click at [190, 193] on div at bounding box center [182, 194] width 22 height 39
click at [184, 193] on button "Exclude charge" at bounding box center [180, 195] width 17 height 17
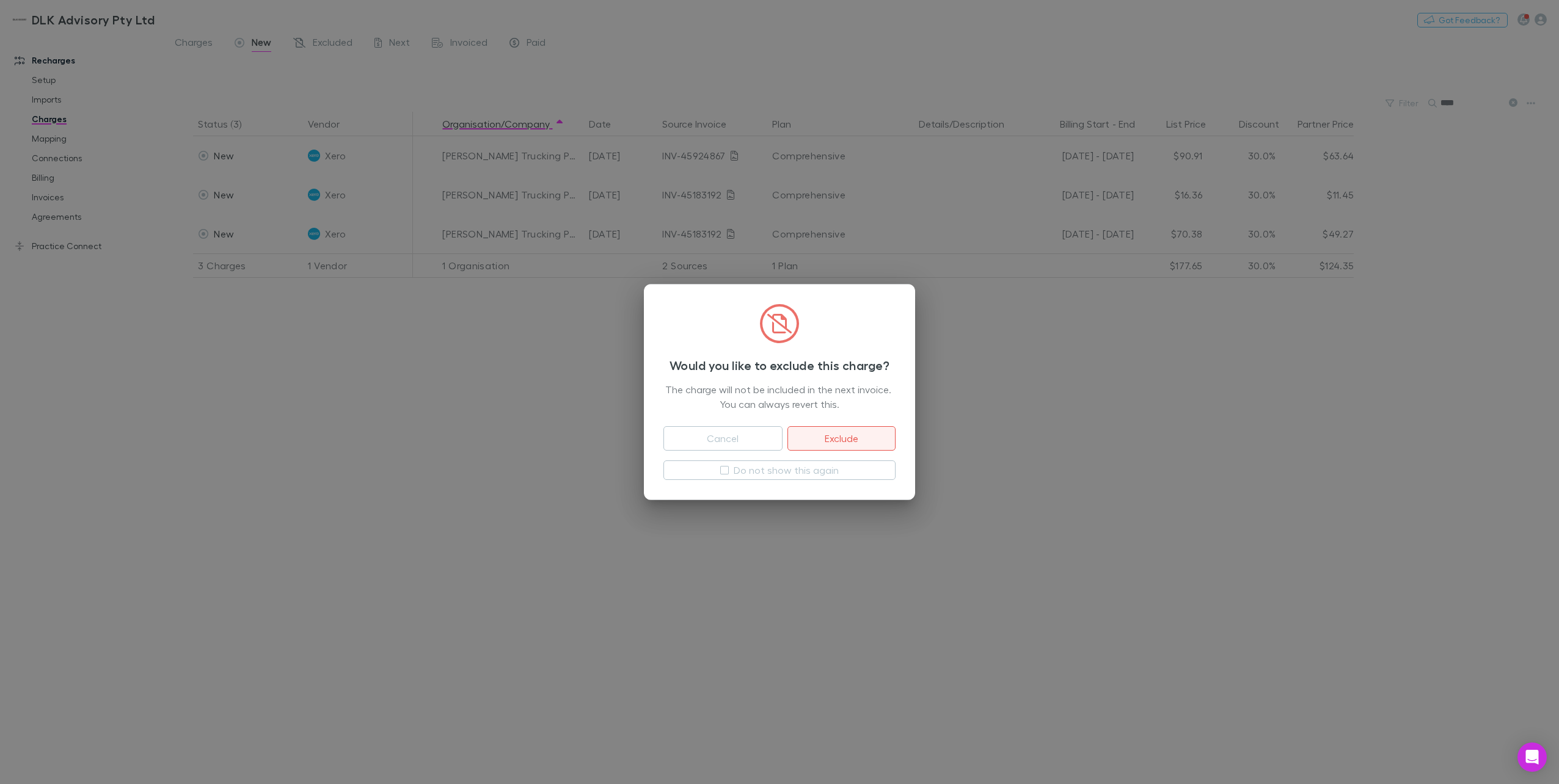
click at [831, 439] on button "Exclude" at bounding box center [841, 438] width 108 height 25
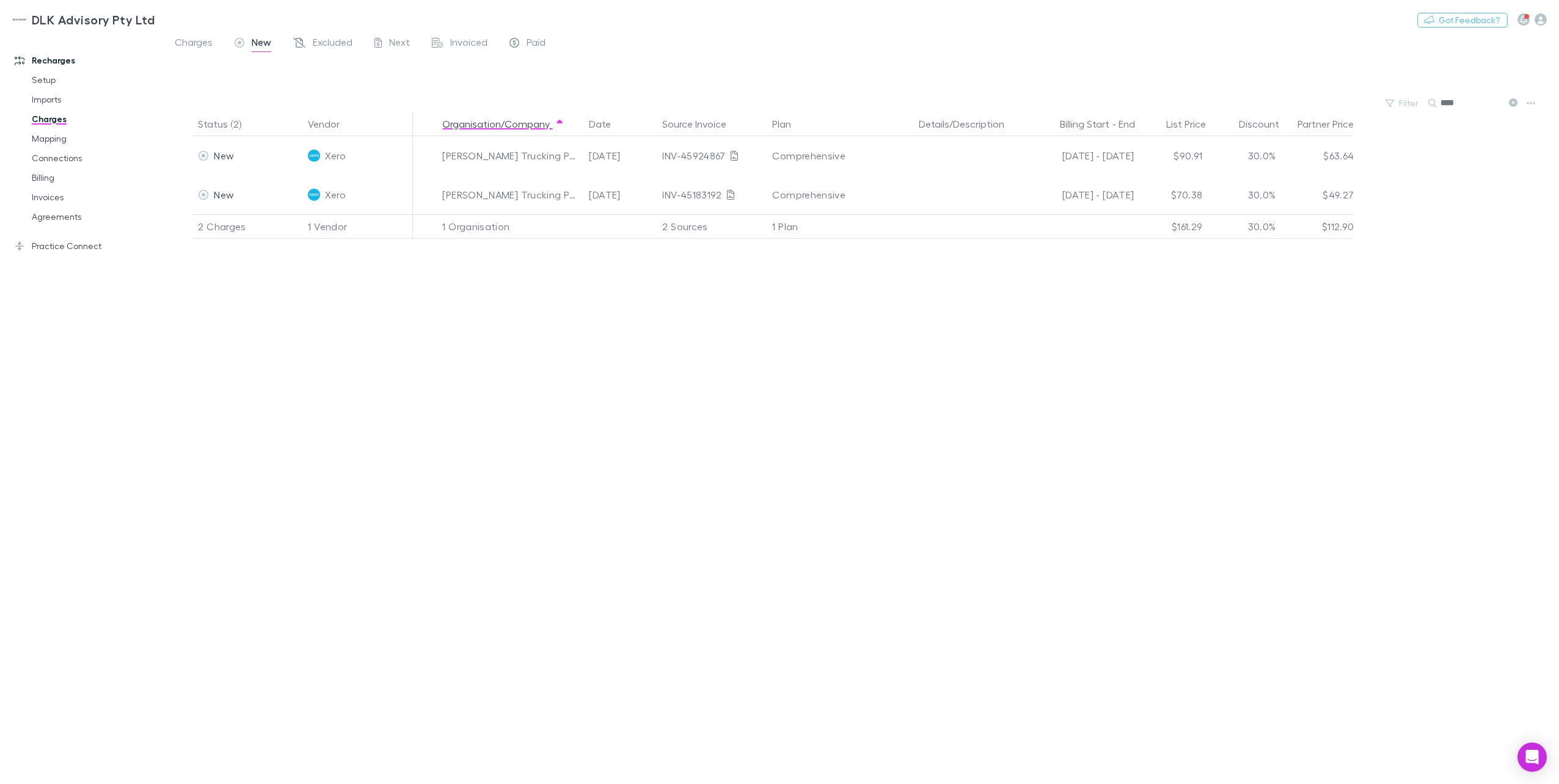
drag, startPoint x: 1461, startPoint y: 105, endPoint x: 1369, endPoint y: 102, distance: 92.0
click at [1167, 102] on div "Filter Search ****" at bounding box center [861, 103] width 1395 height 17
click at [1167, 104] on input "****" at bounding box center [1471, 103] width 61 height 17
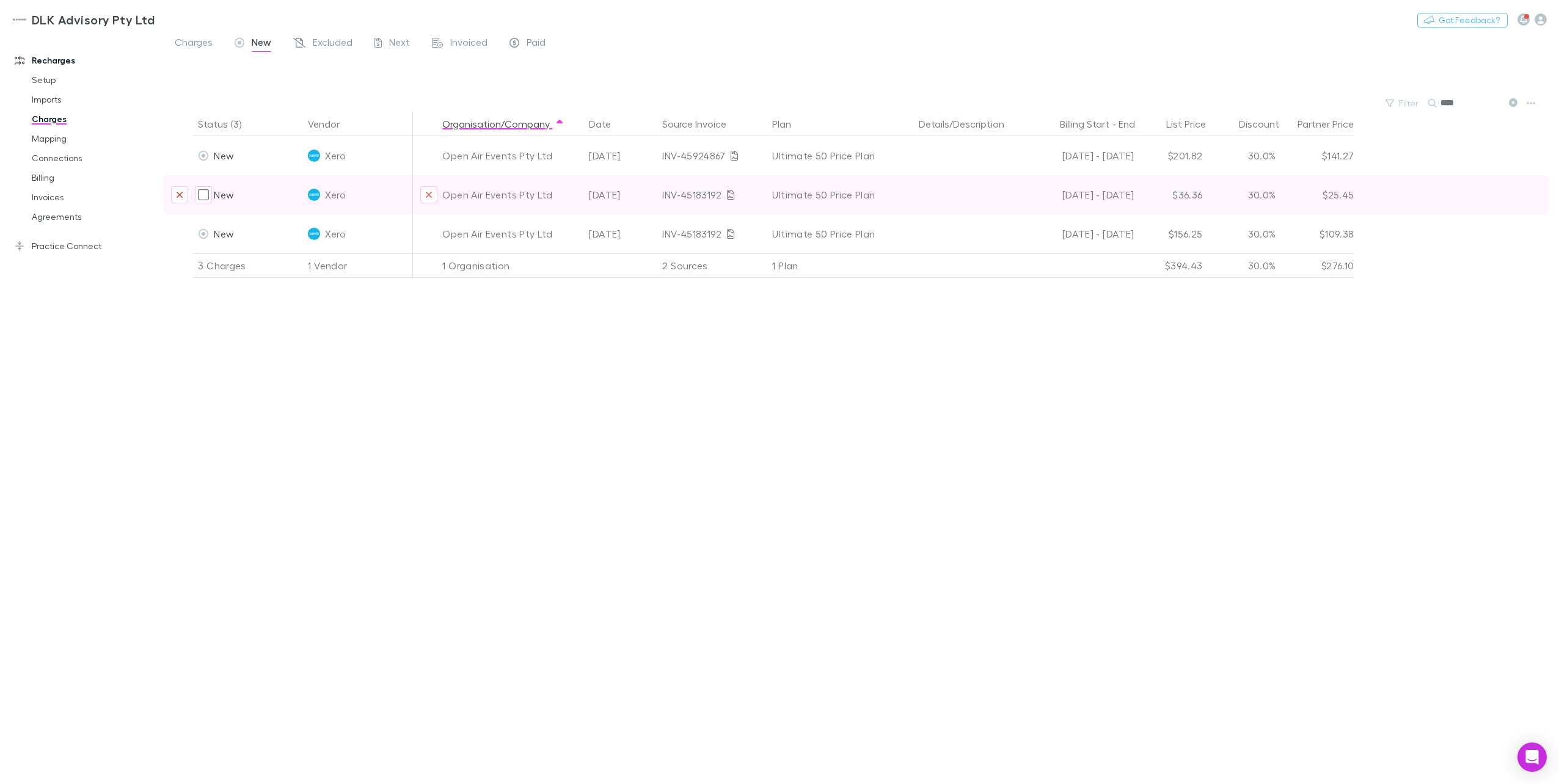
click at [178, 191] on icon "Exclude charge" at bounding box center [180, 195] width 7 height 10
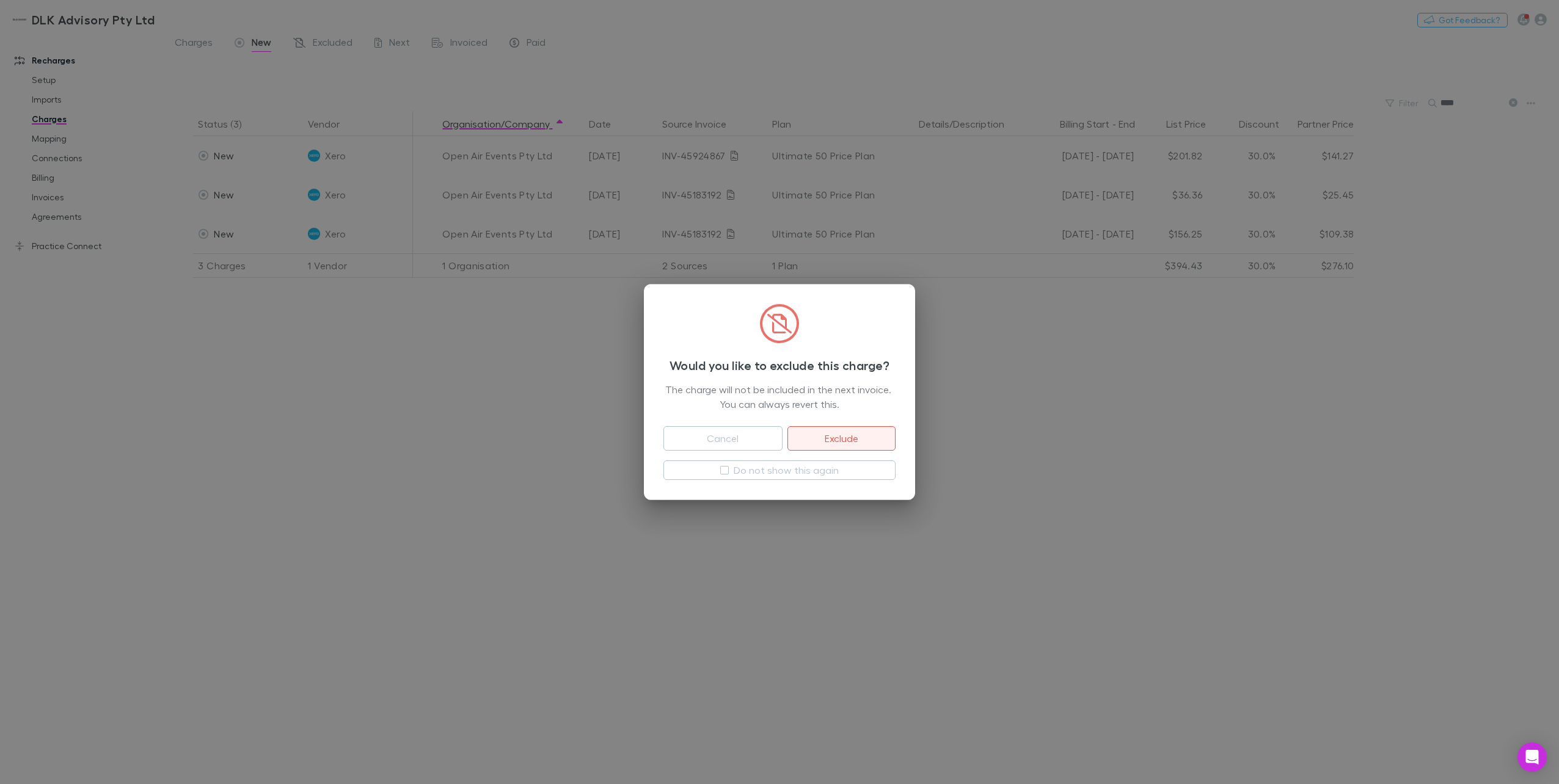
click at [811, 436] on button "Exclude" at bounding box center [841, 438] width 108 height 25
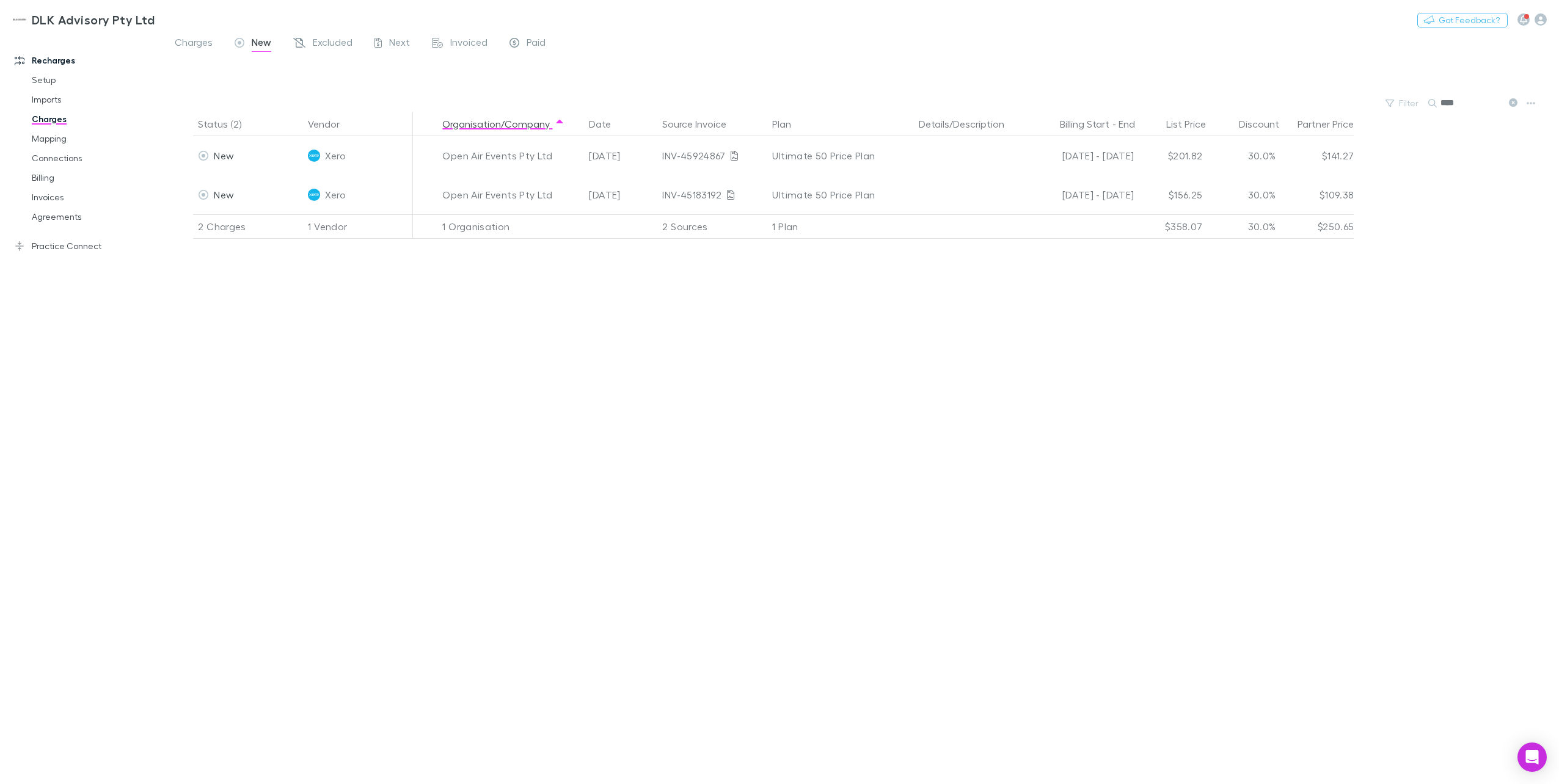
click at [1167, 105] on input "****" at bounding box center [1471, 103] width 61 height 17
drag, startPoint x: 1468, startPoint y: 101, endPoint x: 1438, endPoint y: 99, distance: 30.1
click at [1167, 99] on div "****" at bounding box center [1474, 103] width 91 height 15
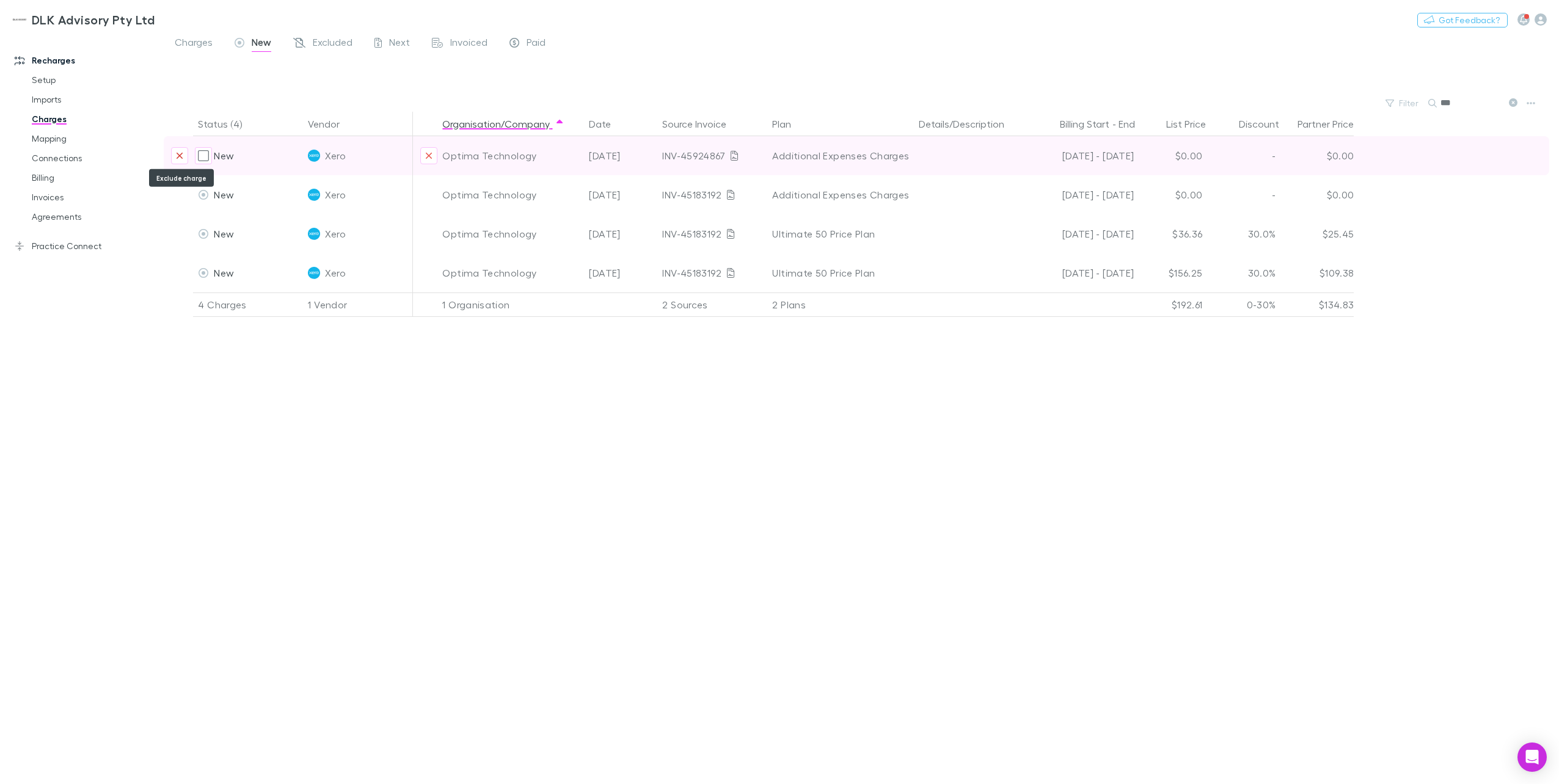
click at [181, 149] on button "Exclude charge" at bounding box center [180, 156] width 17 height 17
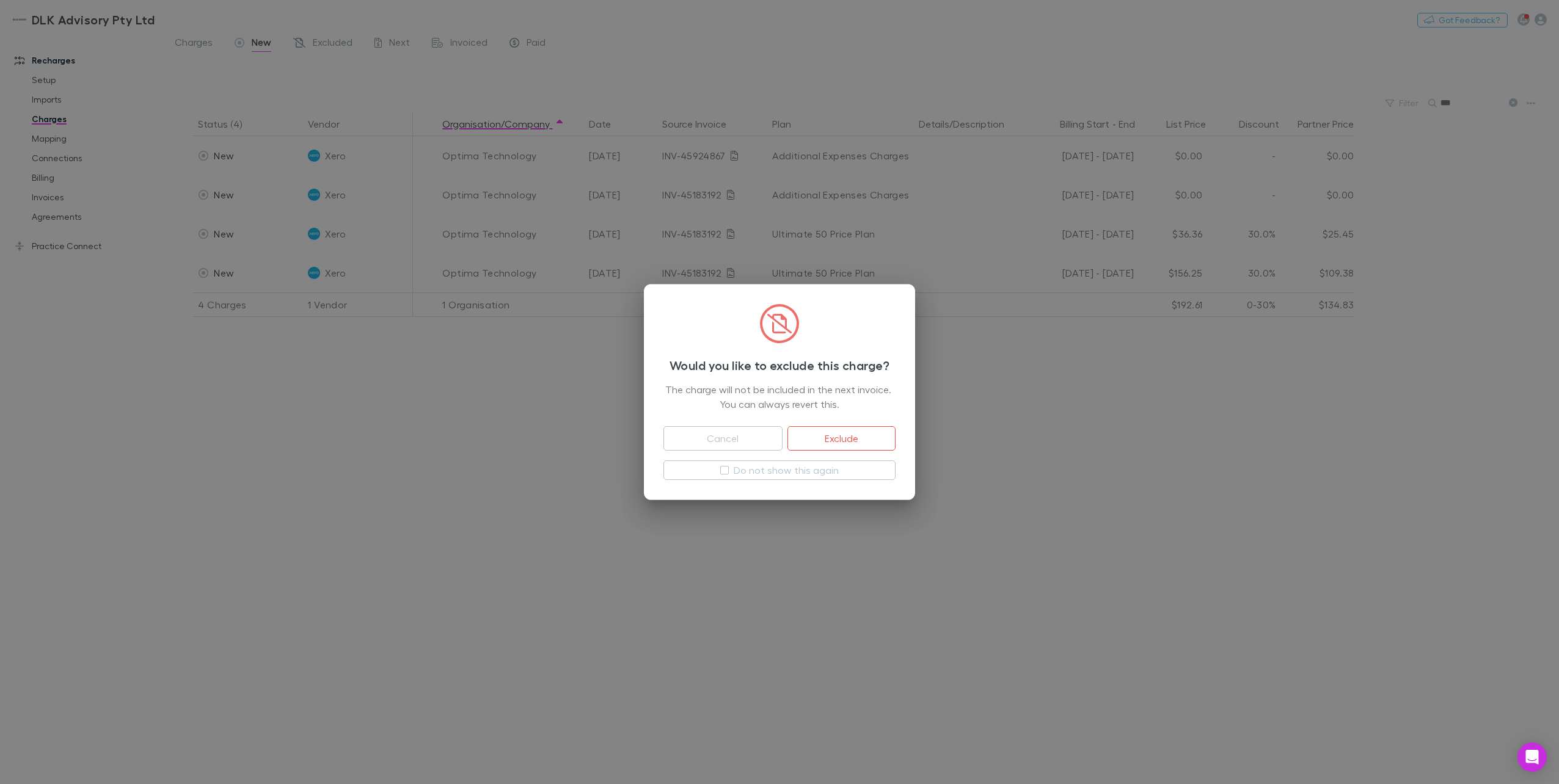
click at [817, 436] on button "Exclude" at bounding box center [841, 438] width 108 height 25
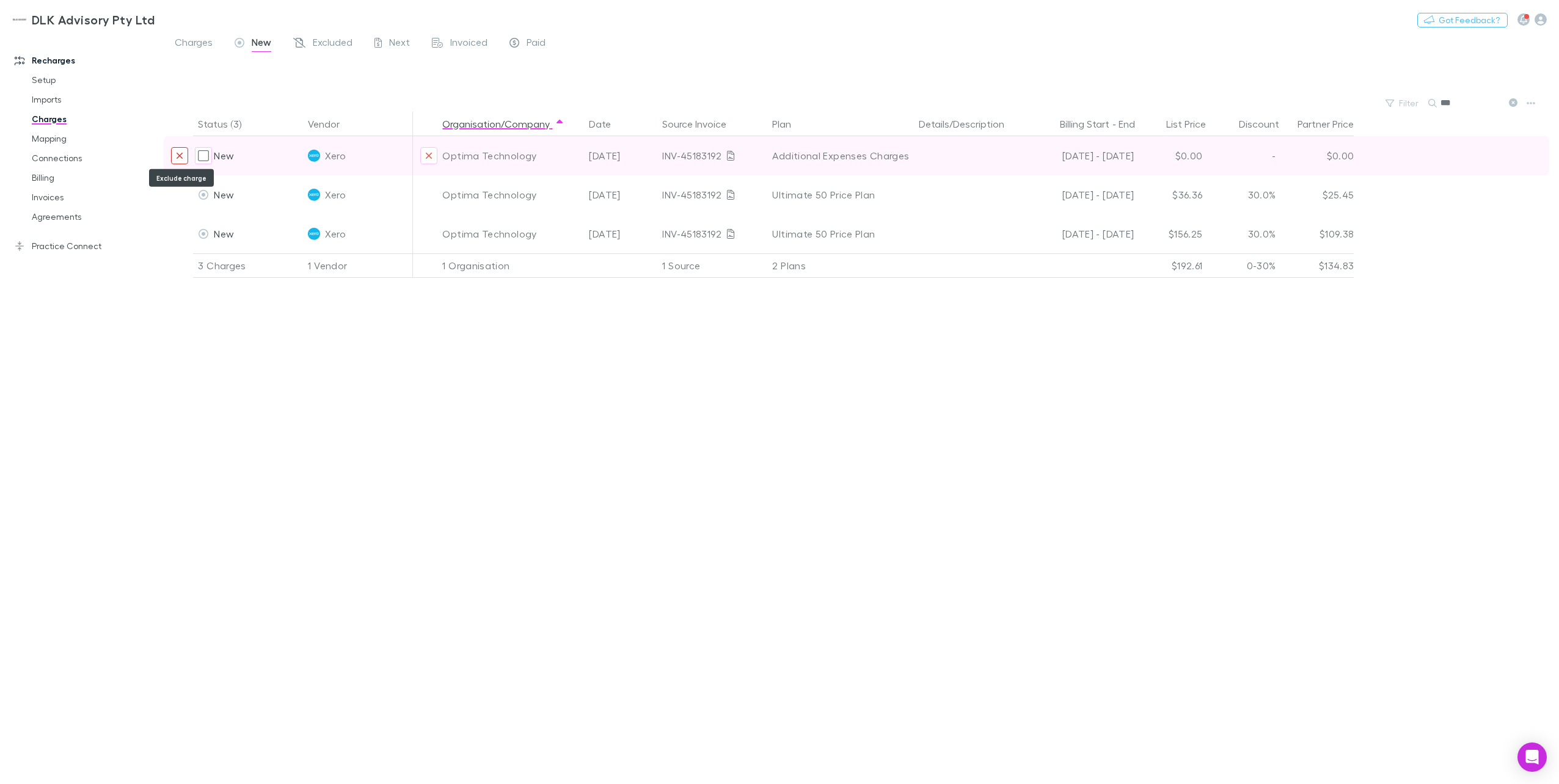
click at [173, 150] on button "Exclude charge" at bounding box center [180, 156] width 17 height 17
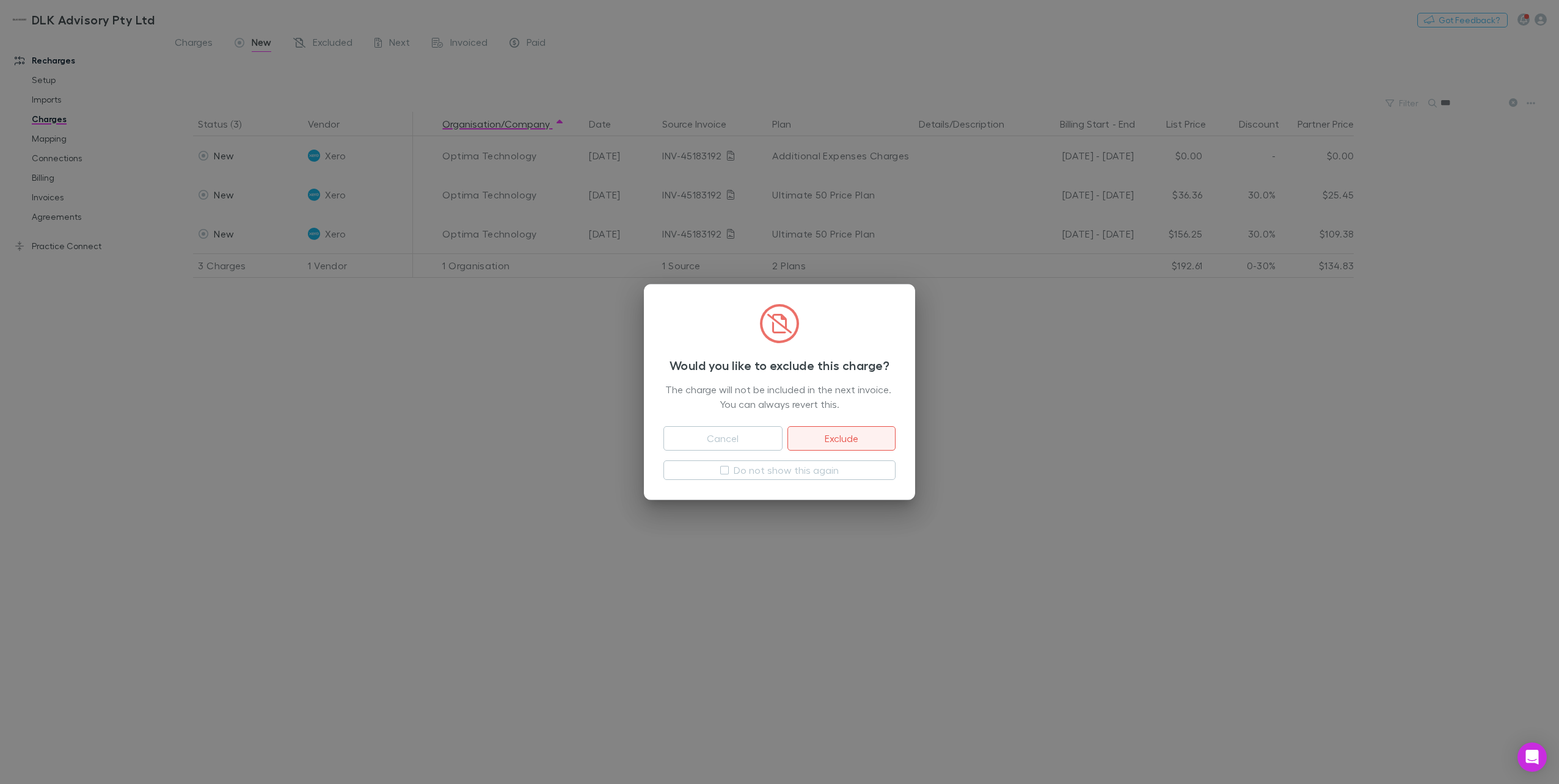
click at [834, 438] on button "Exclude" at bounding box center [841, 438] width 108 height 25
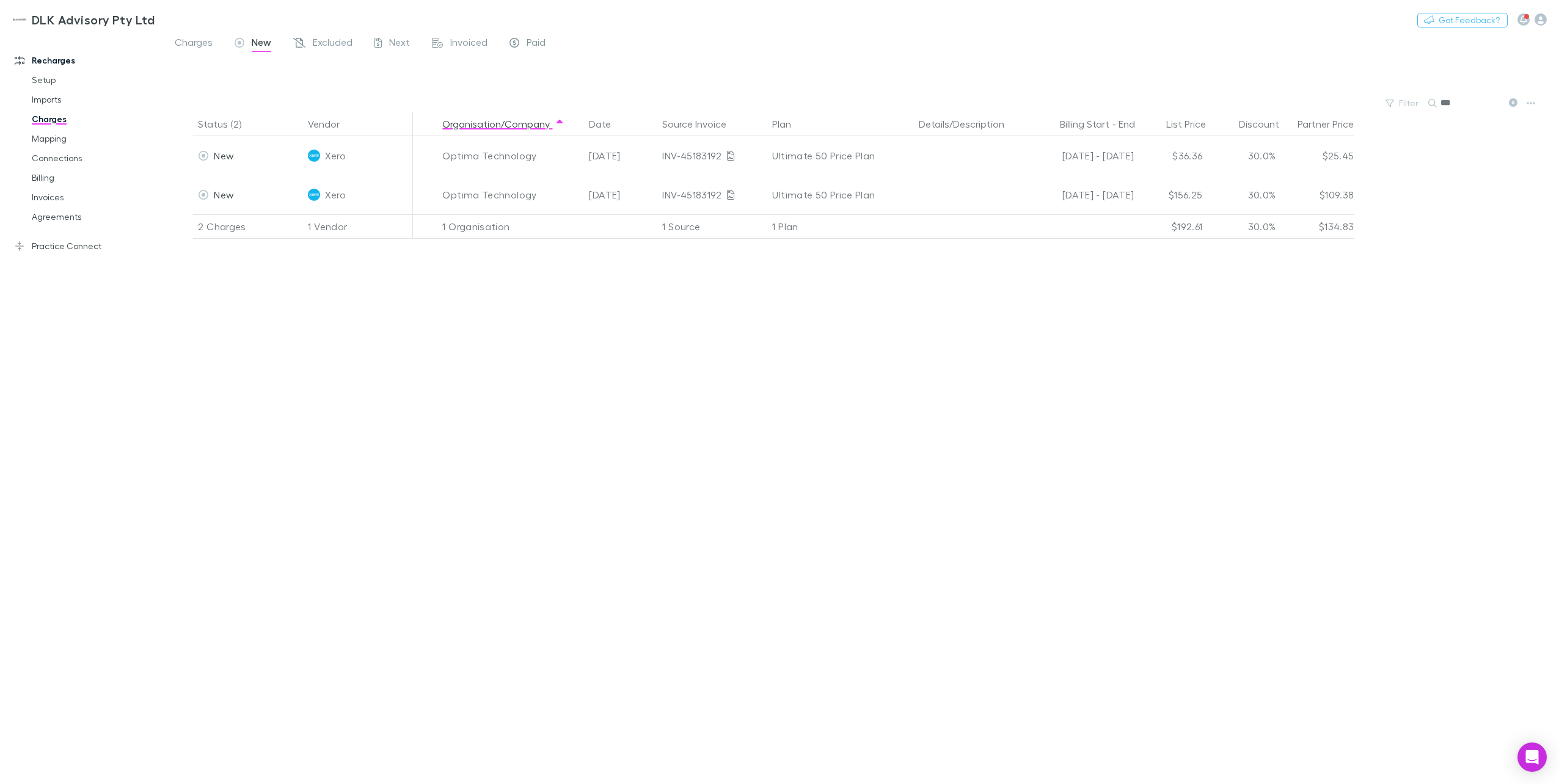
drag, startPoint x: 1461, startPoint y: 115, endPoint x: 1459, endPoint y: 104, distance: 11.2
click at [1167, 115] on div "Status (2) Vendor Organisation/Company Date Source Invoice Plan Details/Descrip…" at bounding box center [861, 448] width 1395 height 672
drag, startPoint x: 1459, startPoint y: 104, endPoint x: 1404, endPoint y: 104, distance: 55.0
click at [1167, 104] on div "Filter Search ***" at bounding box center [861, 103] width 1395 height 17
click at [319, 47] on span "Excluded" at bounding box center [332, 44] width 40 height 16
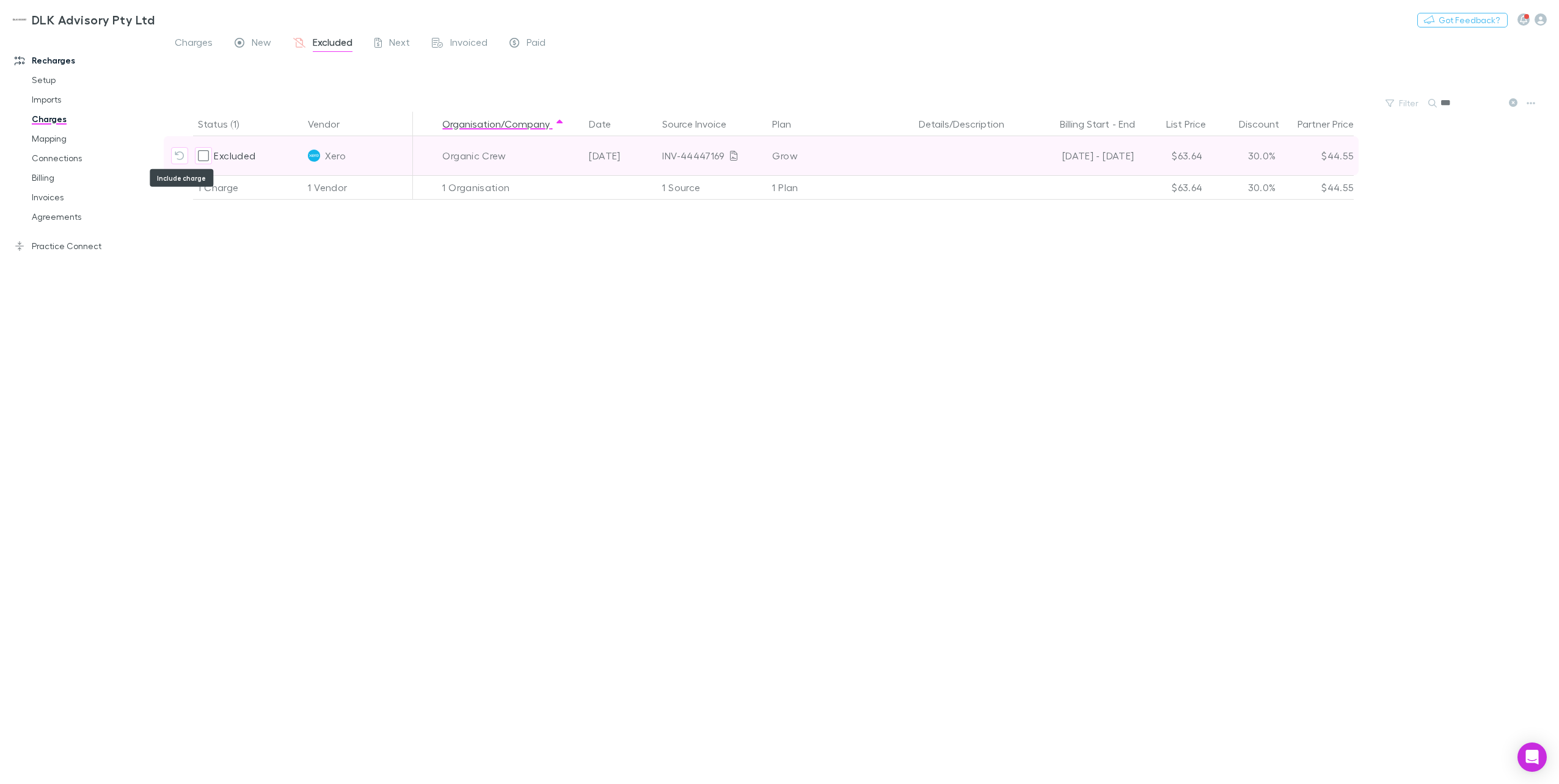
click at [176, 149] on button "Include charge" at bounding box center [180, 156] width 17 height 17
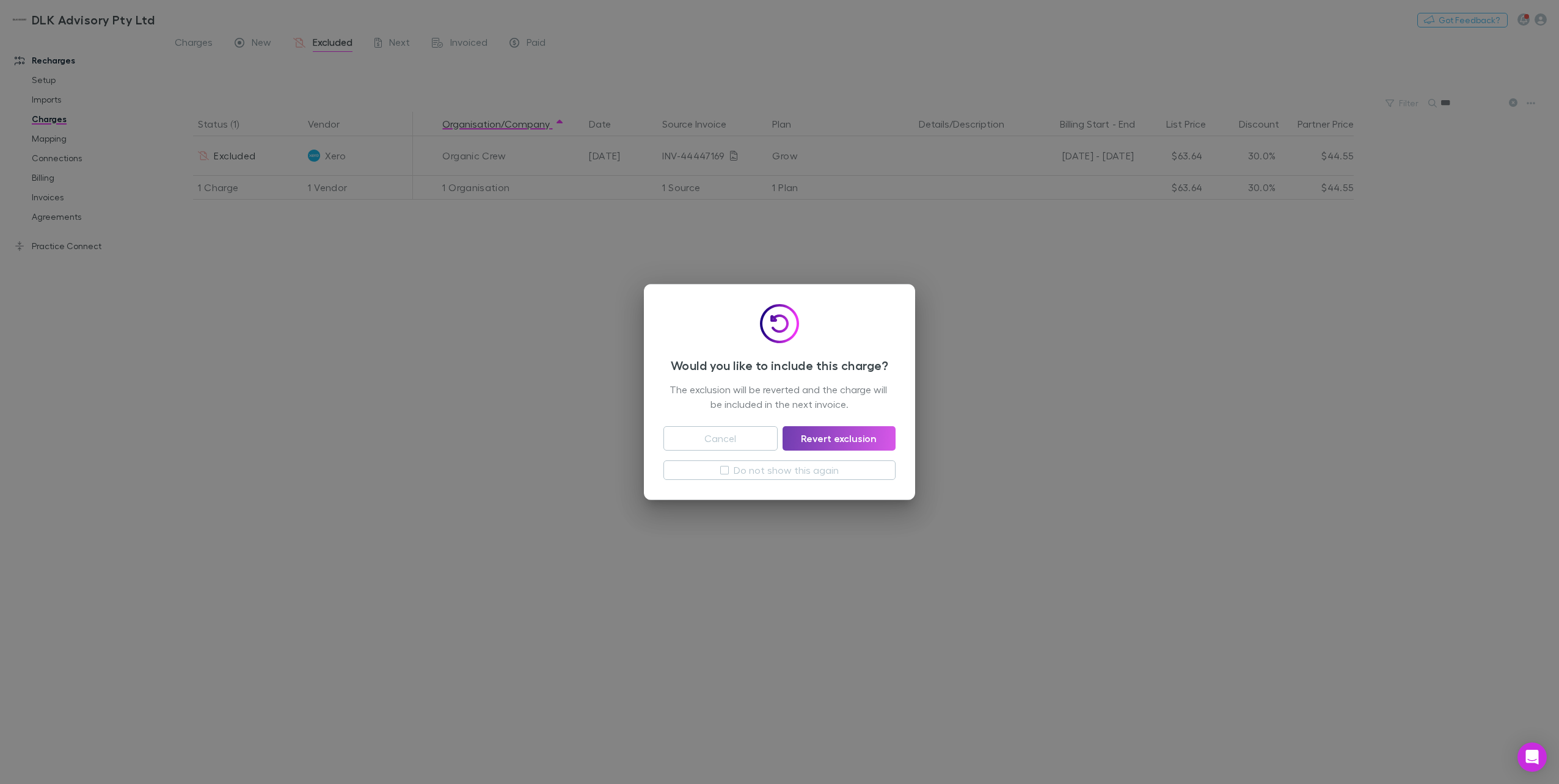
click at [839, 443] on button "Revert exclusion" at bounding box center [839, 438] width 113 height 25
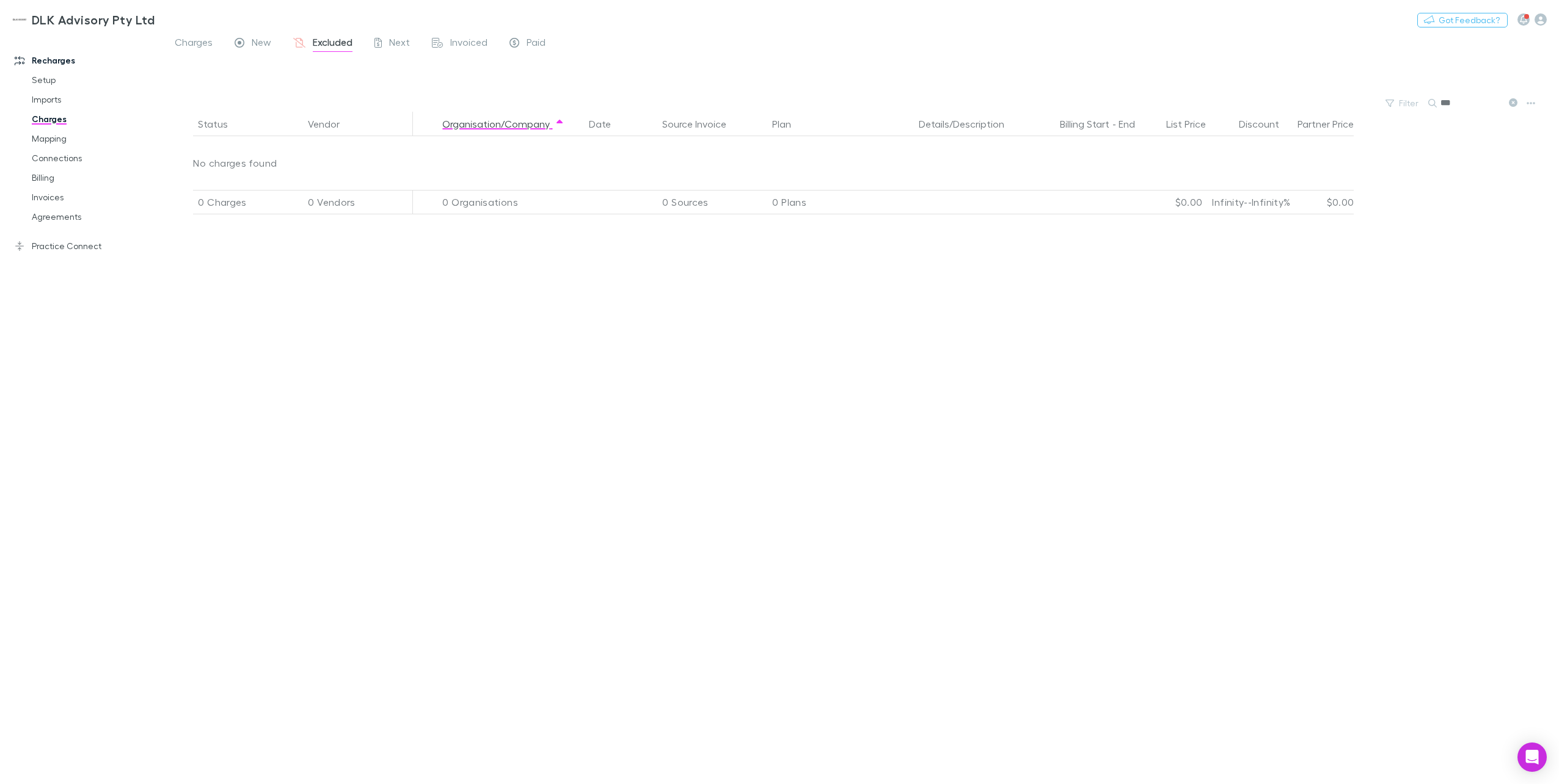
click at [1167, 112] on div "Status Vendor Organisation/Company Date Source Invoice Plan Details/Description…" at bounding box center [861, 448] width 1395 height 672
click at [1167, 101] on input "***" at bounding box center [1471, 103] width 61 height 17
drag, startPoint x: 1459, startPoint y: 101, endPoint x: 1406, endPoint y: 102, distance: 53.0
click at [1167, 102] on div "Filter Search ***" at bounding box center [861, 103] width 1395 height 17
click at [1167, 99] on input "***" at bounding box center [1471, 103] width 61 height 17
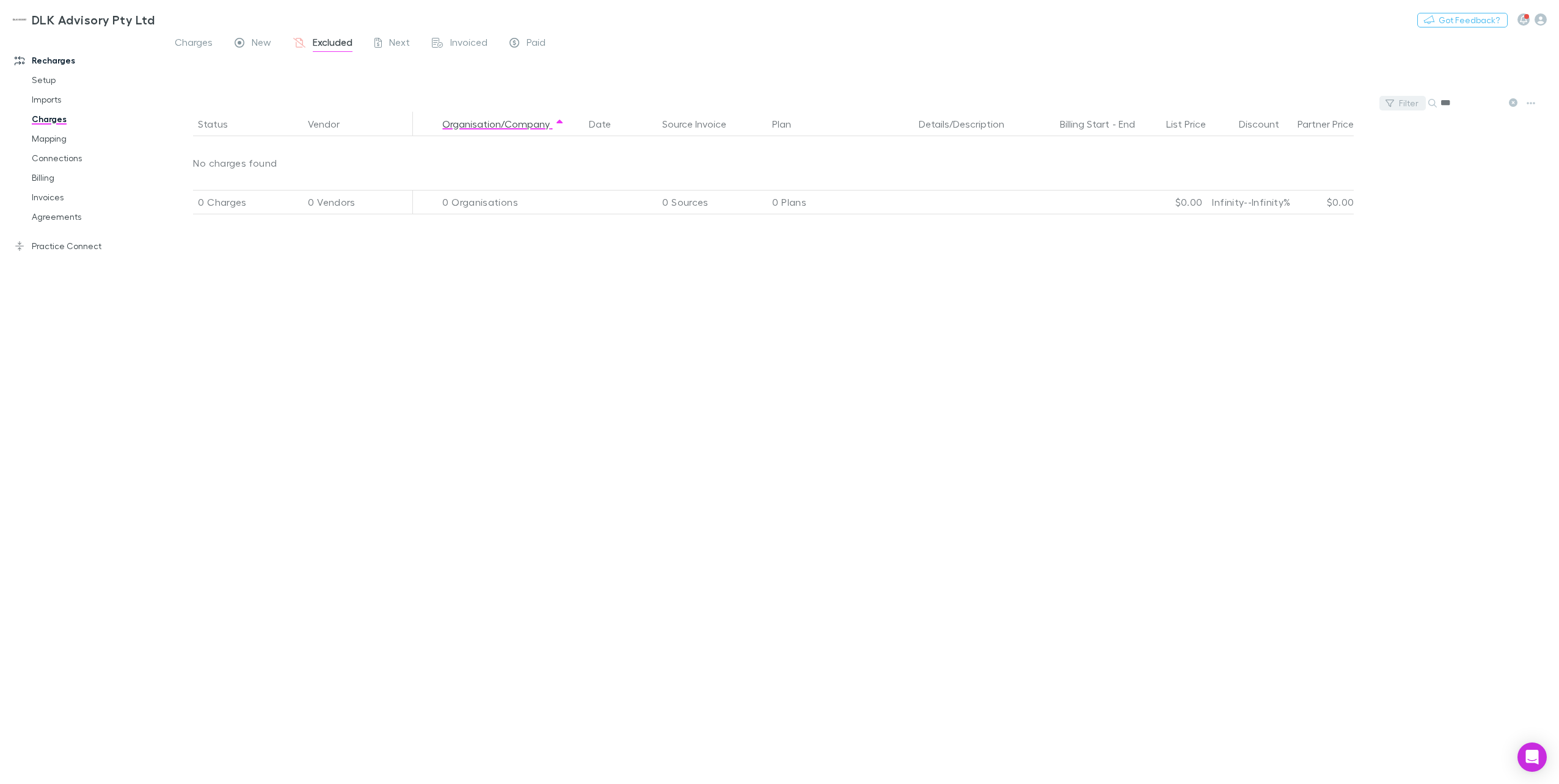
drag, startPoint x: 1458, startPoint y: 101, endPoint x: 1385, endPoint y: 96, distance: 73.2
click at [1167, 101] on div "Filter Search ***" at bounding box center [861, 103] width 1395 height 17
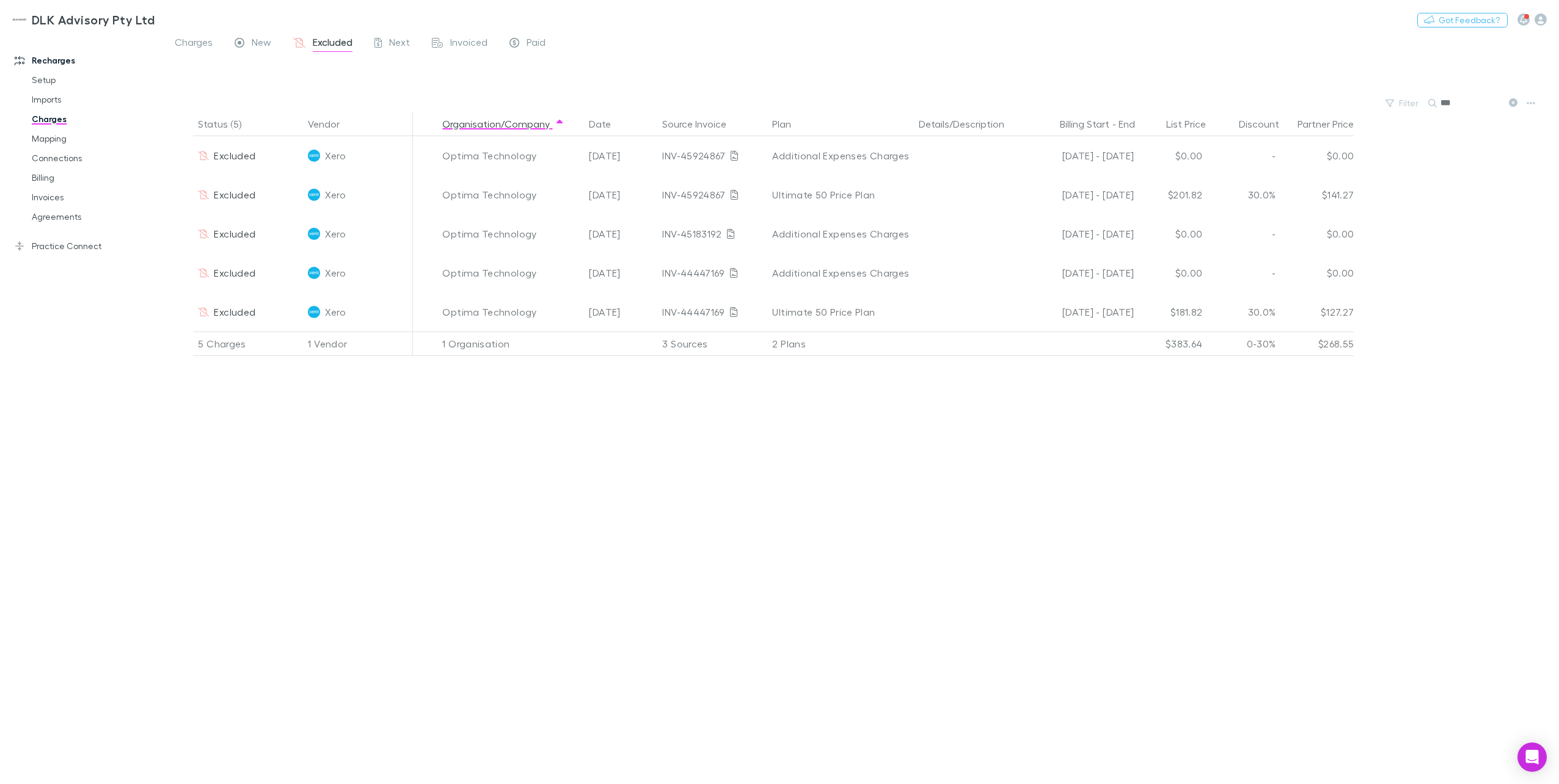
click at [1167, 107] on input "***" at bounding box center [1471, 103] width 61 height 17
click at [258, 44] on span "New" at bounding box center [261, 44] width 20 height 16
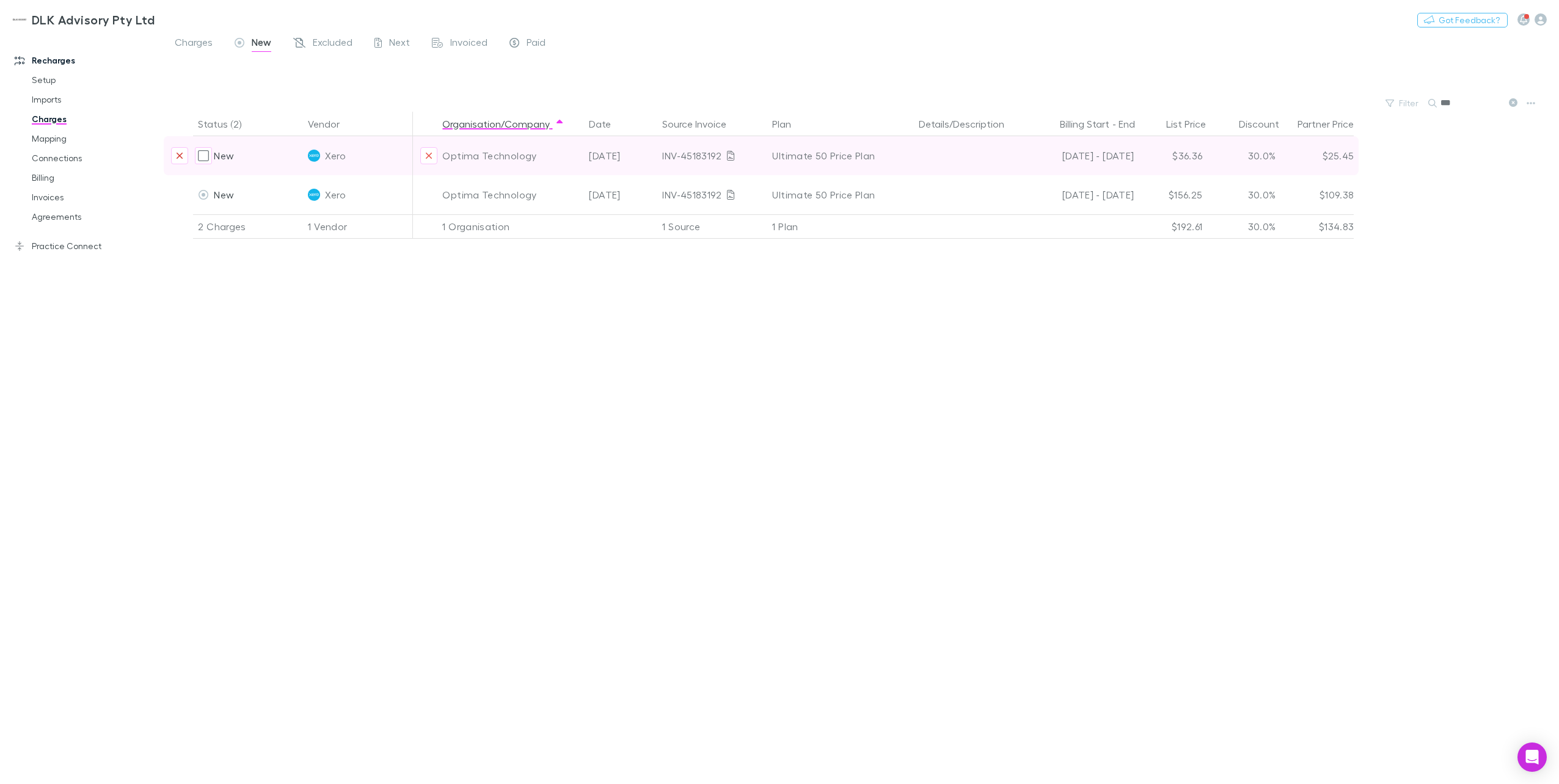
click at [179, 151] on icon "Exclude charge" at bounding box center [180, 156] width 7 height 10
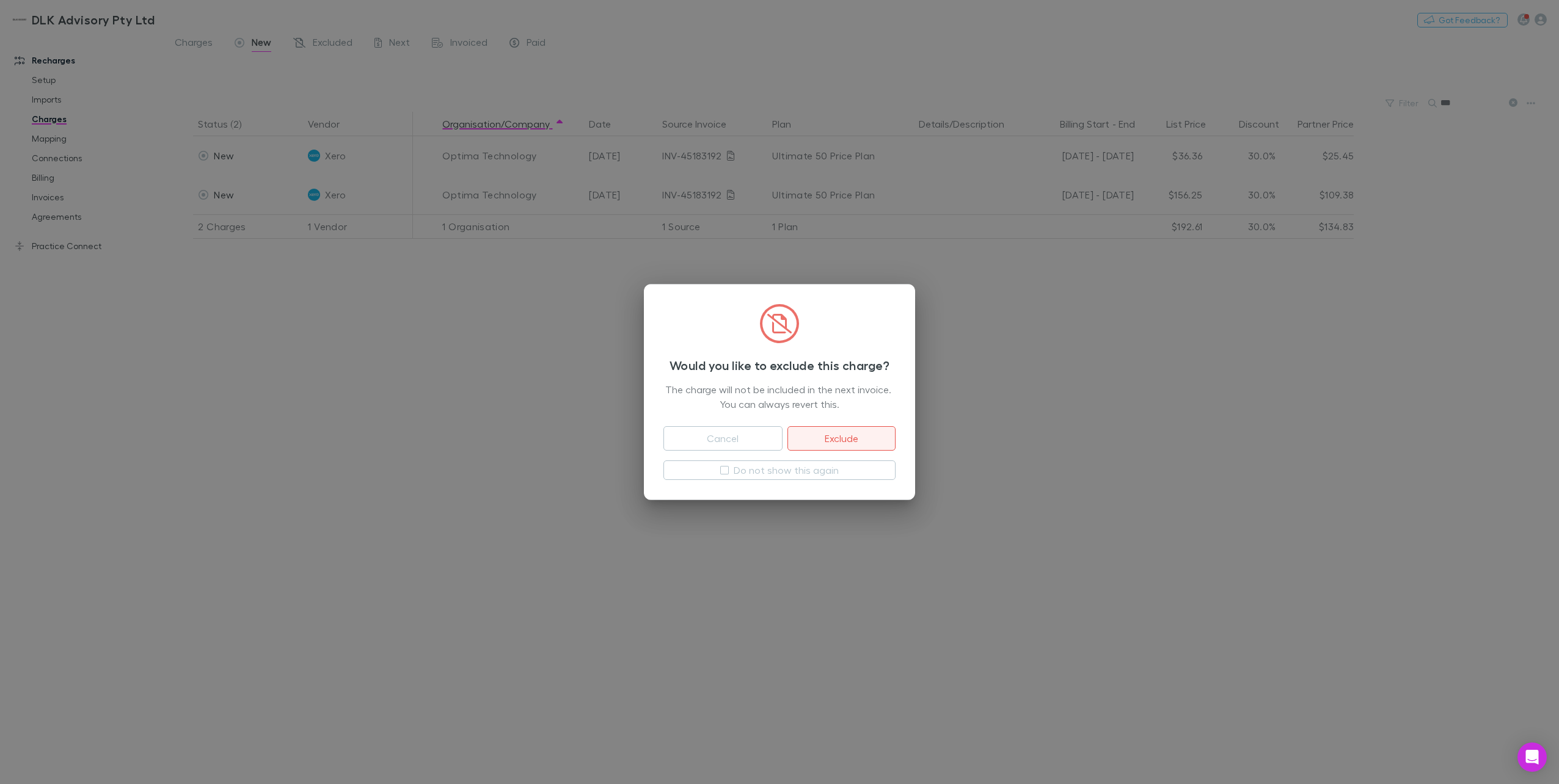
click at [868, 438] on button "Exclude" at bounding box center [841, 438] width 108 height 25
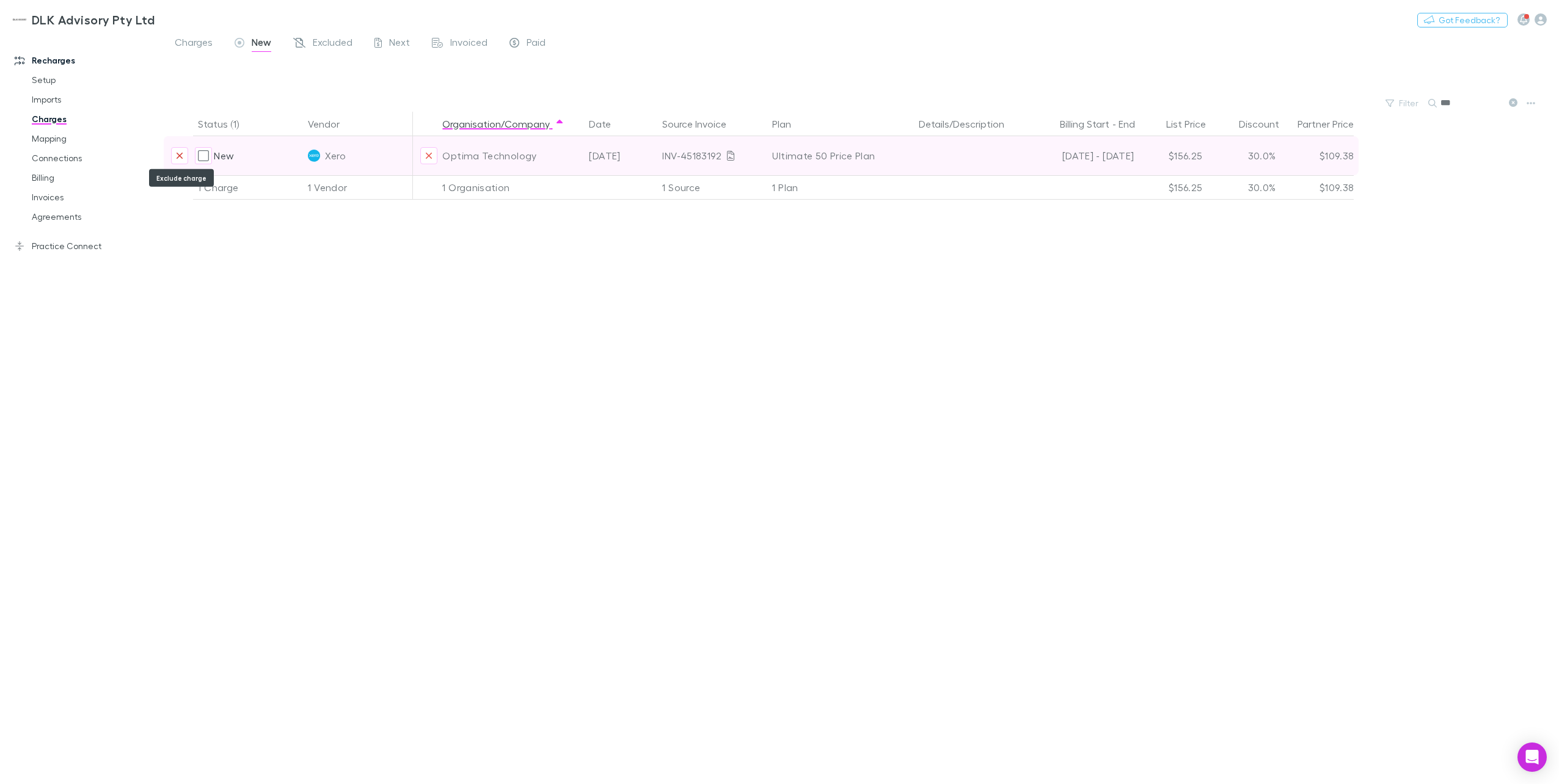
click at [182, 157] on icon "Exclude charge" at bounding box center [180, 156] width 6 height 6
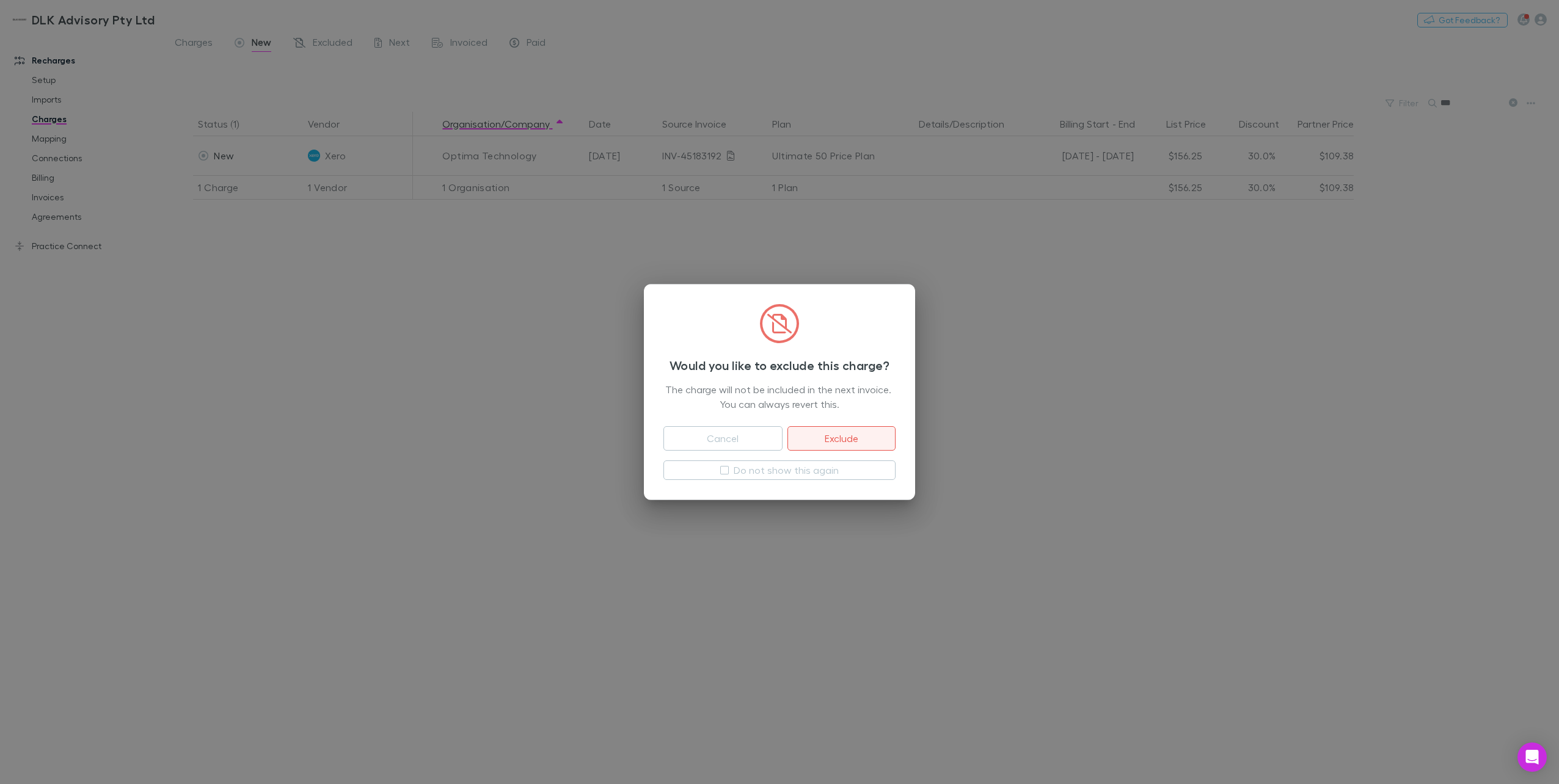
click at [857, 441] on button "Exclude" at bounding box center [841, 438] width 108 height 25
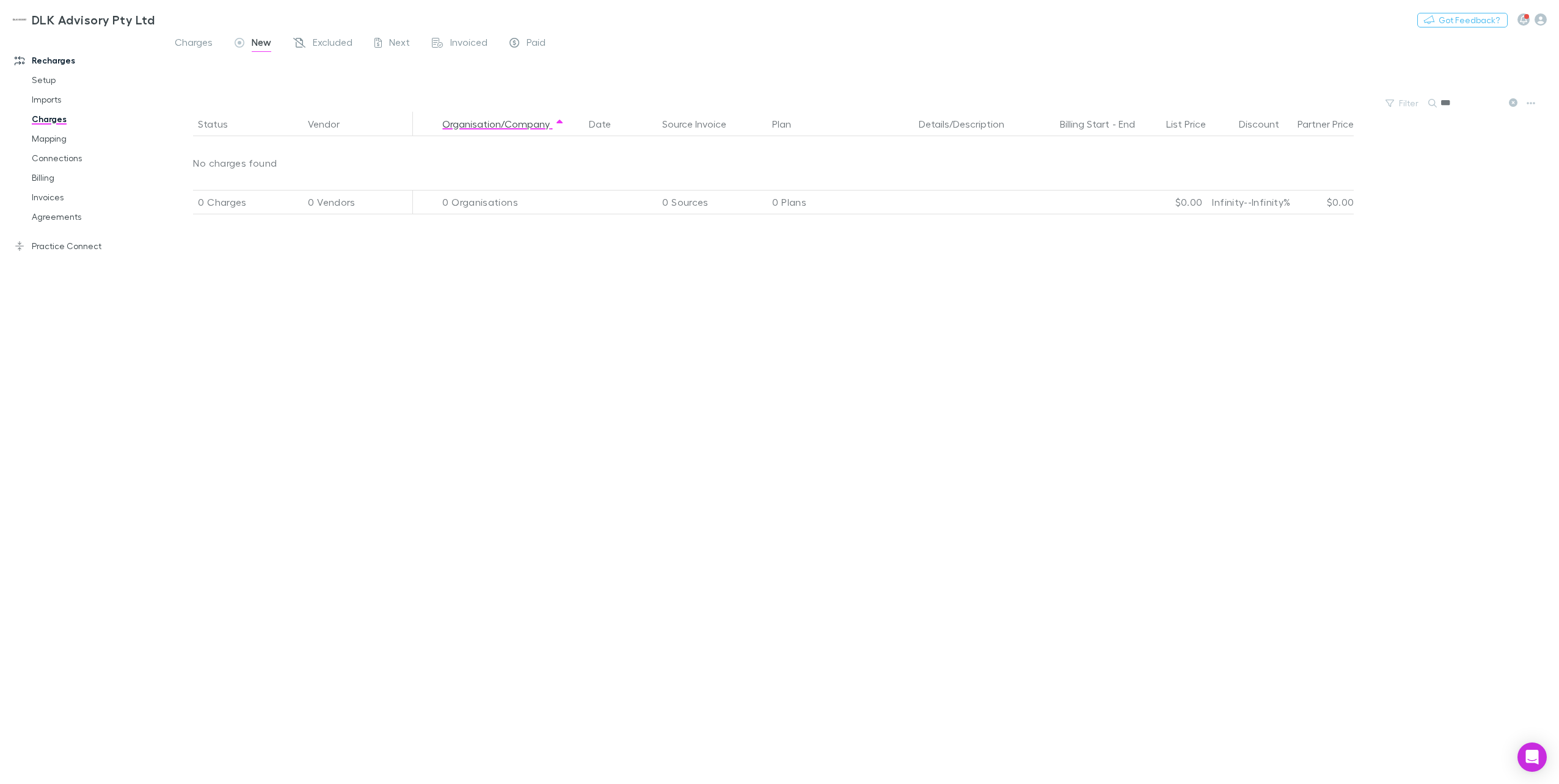
click at [1167, 111] on input "***" at bounding box center [1471, 103] width 61 height 17
drag, startPoint x: 1462, startPoint y: 107, endPoint x: 1441, endPoint y: 105, distance: 21.1
click at [1167, 105] on input "***" at bounding box center [1471, 103] width 61 height 17
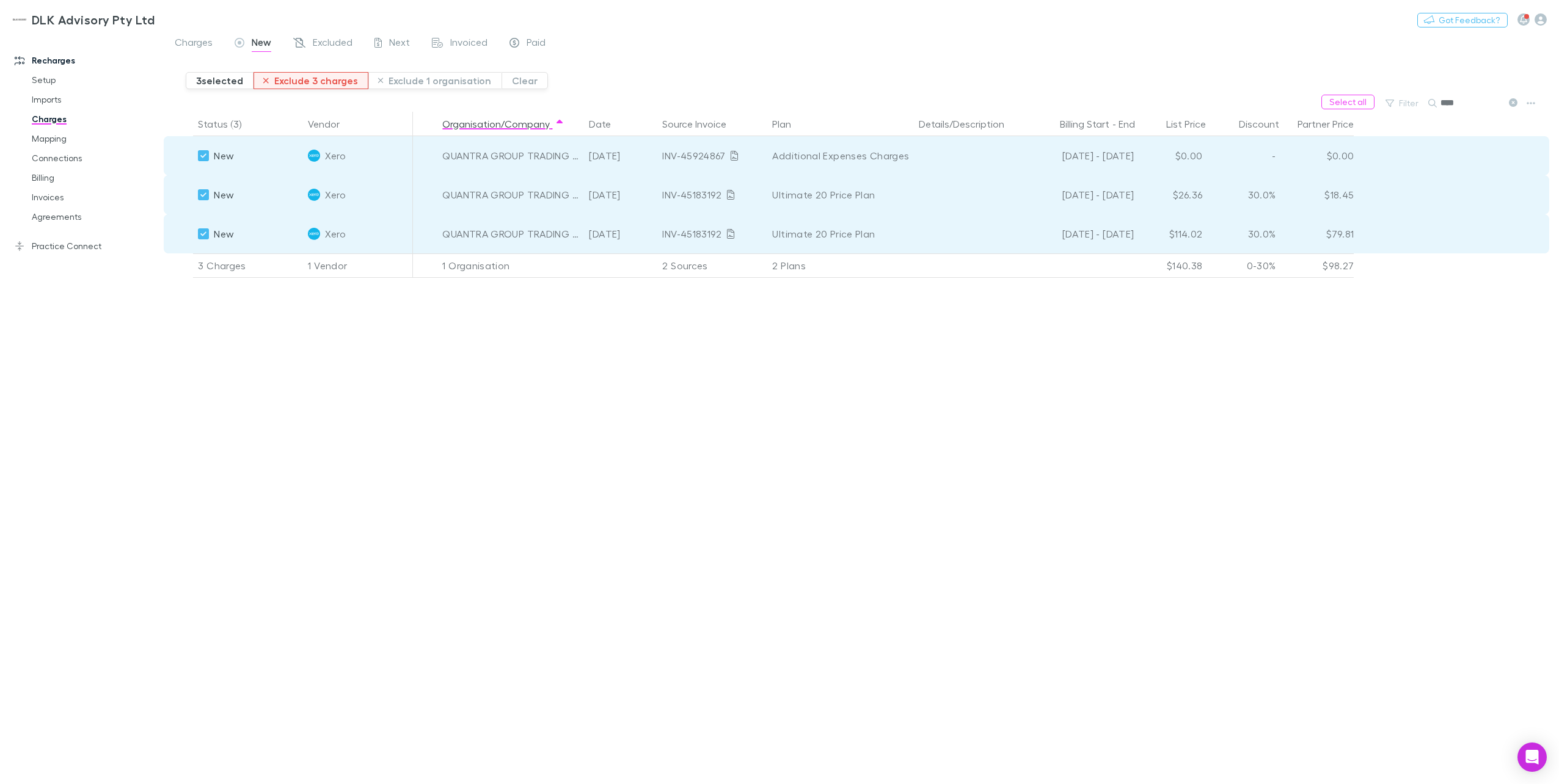
click at [315, 81] on button "Exclude 3 charges" at bounding box center [311, 81] width 115 height 17
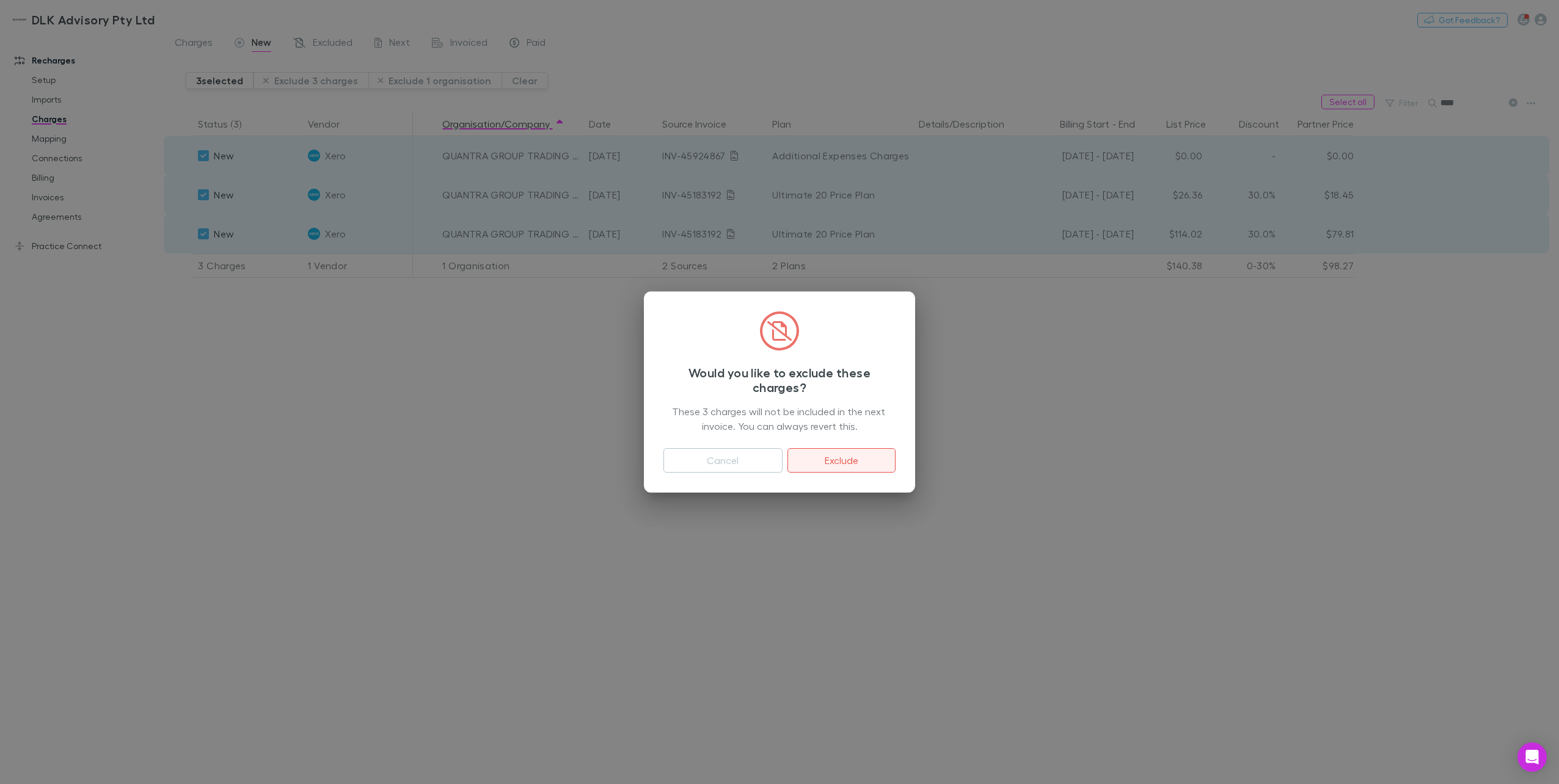
click at [846, 462] on button "Exclude" at bounding box center [841, 461] width 108 height 25
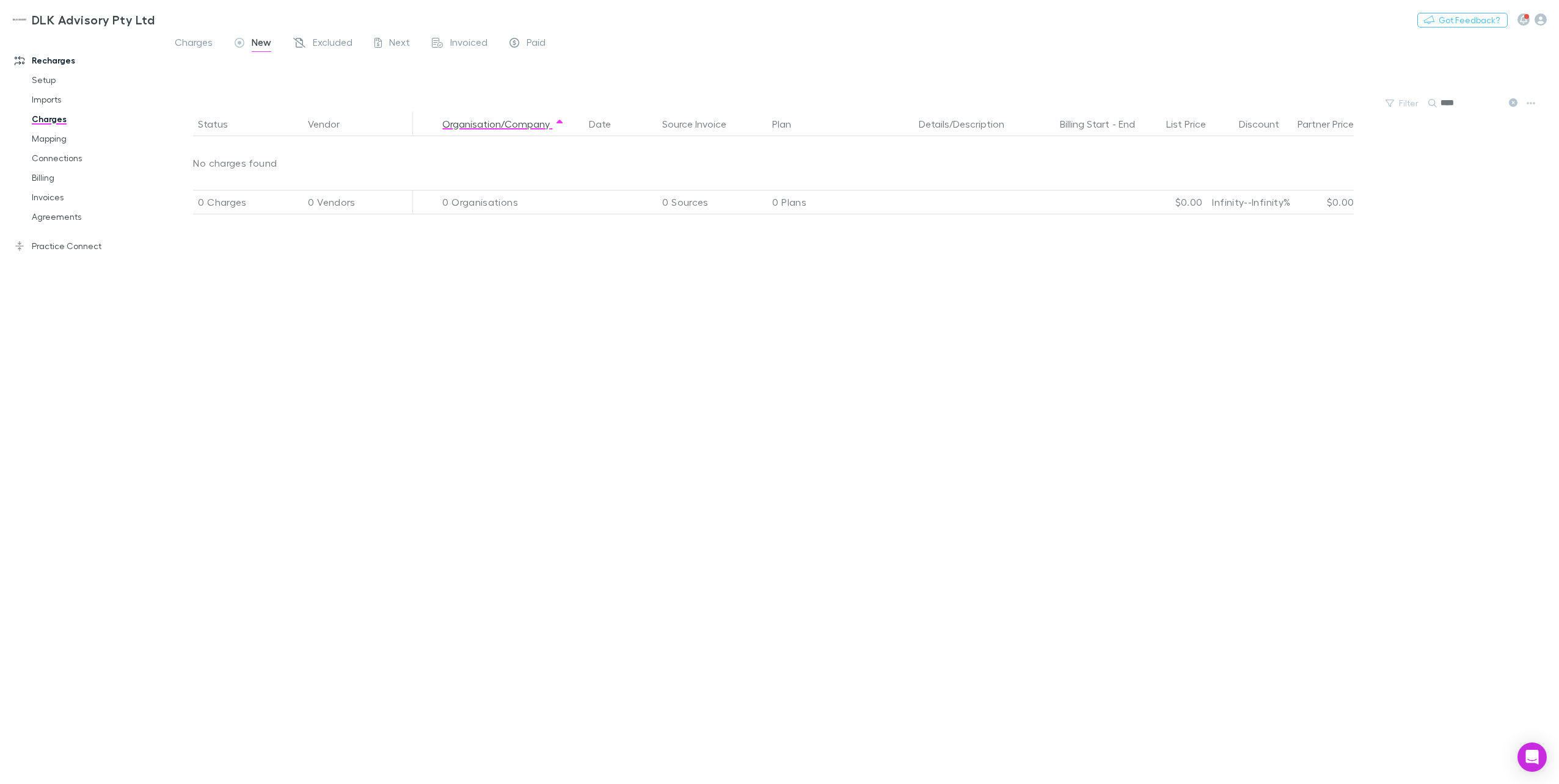
click at [1167, 98] on input "****" at bounding box center [1471, 103] width 61 height 17
drag, startPoint x: 1463, startPoint y: 104, endPoint x: 1418, endPoint y: 102, distance: 45.0
click at [1167, 102] on div "Filter Search ****" at bounding box center [861, 103] width 1395 height 17
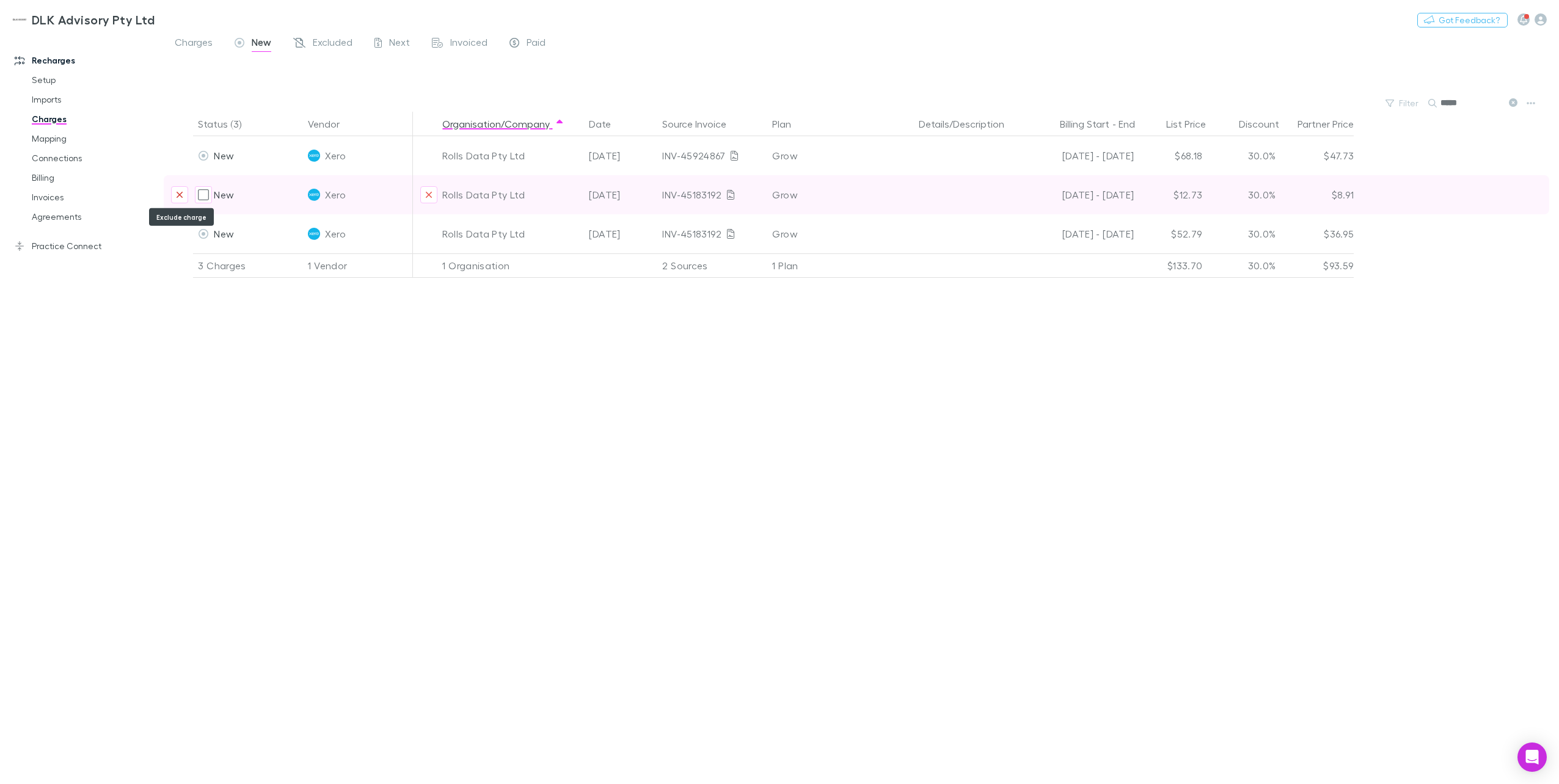
click at [185, 191] on button "Exclude charge" at bounding box center [180, 195] width 17 height 17
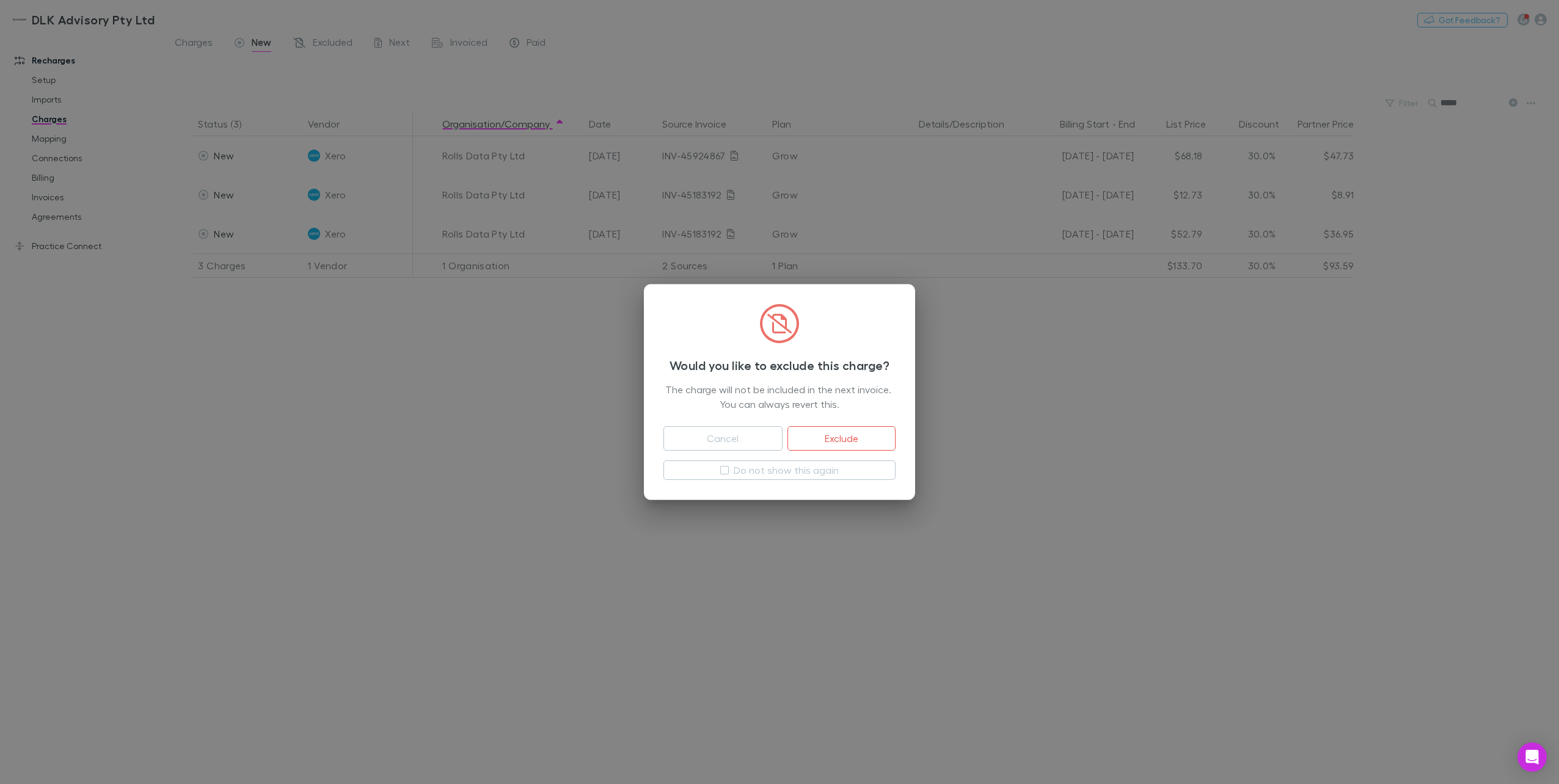
click at [859, 451] on div "Cancel Exclude" at bounding box center [780, 436] width 232 height 49
click at [822, 428] on button "Exclude" at bounding box center [841, 438] width 108 height 25
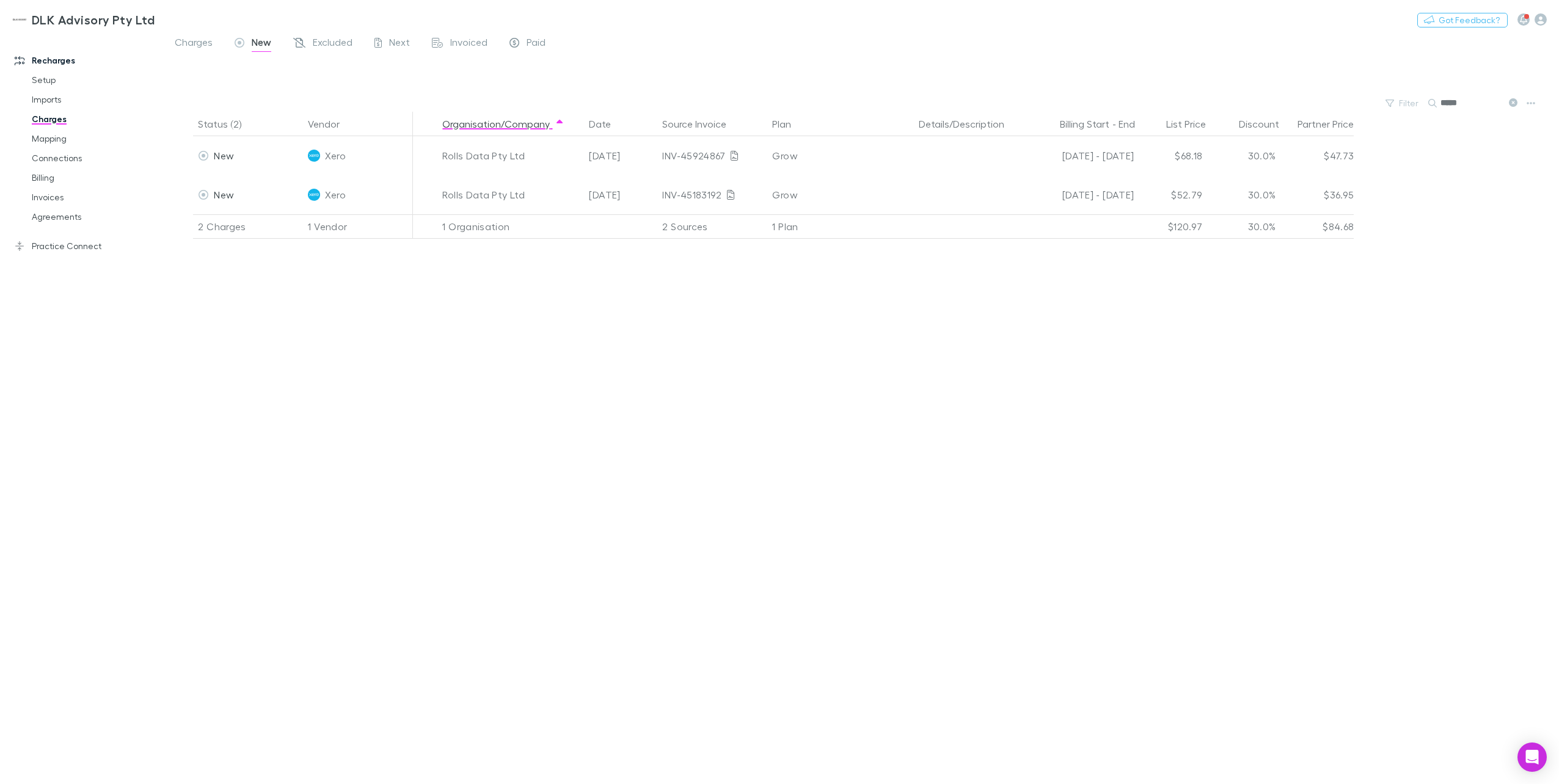
click at [1167, 106] on input "*****" at bounding box center [1471, 103] width 61 height 17
click at [323, 40] on span "Excluded" at bounding box center [332, 44] width 40 height 16
click at [263, 43] on span "New" at bounding box center [261, 44] width 20 height 16
drag, startPoint x: 1474, startPoint y: 102, endPoint x: 1406, endPoint y: 98, distance: 68.1
click at [1167, 98] on div "Filter Search ****" at bounding box center [861, 103] width 1395 height 17
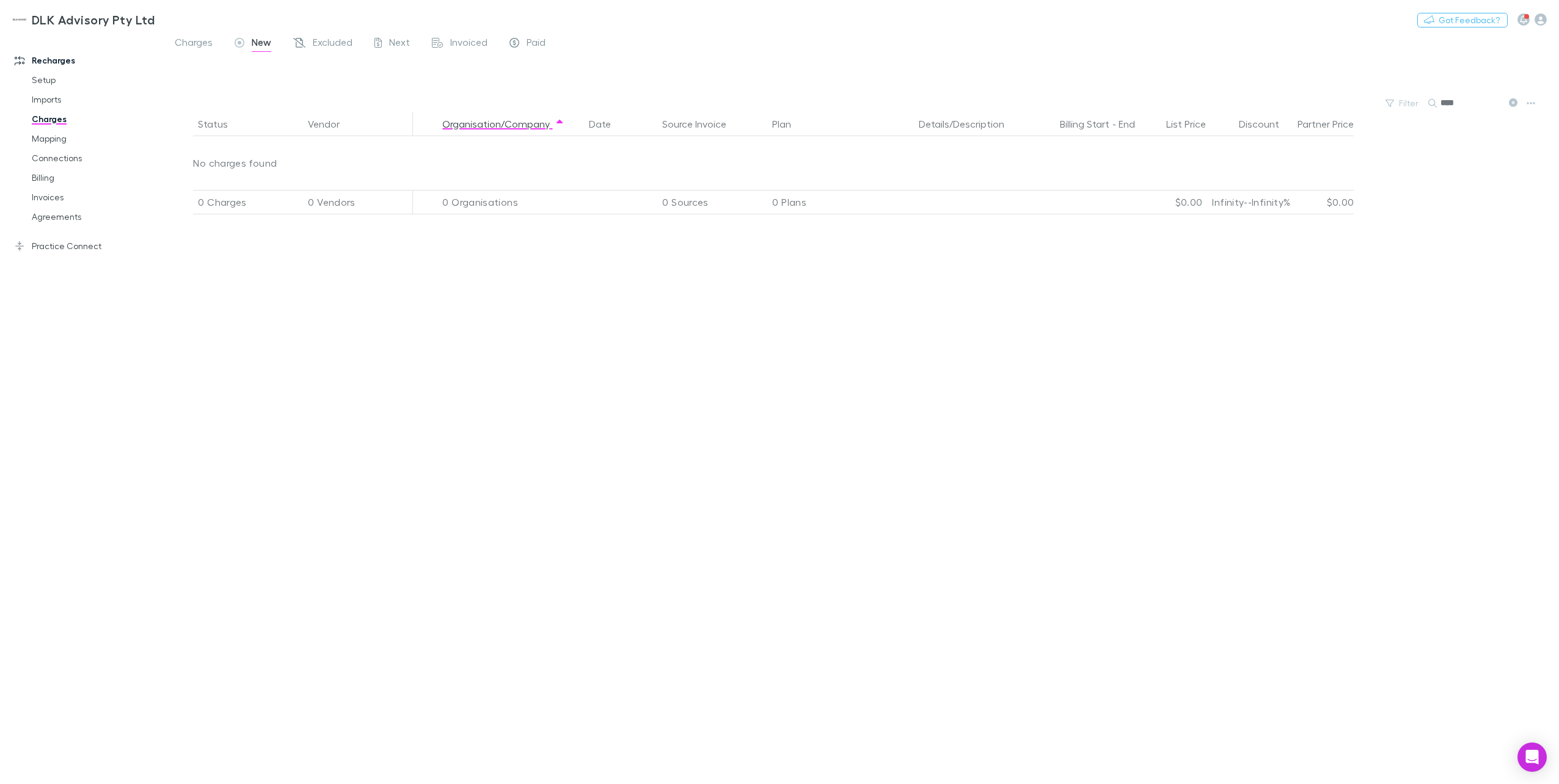
click at [1167, 101] on input "****" at bounding box center [1471, 103] width 61 height 17
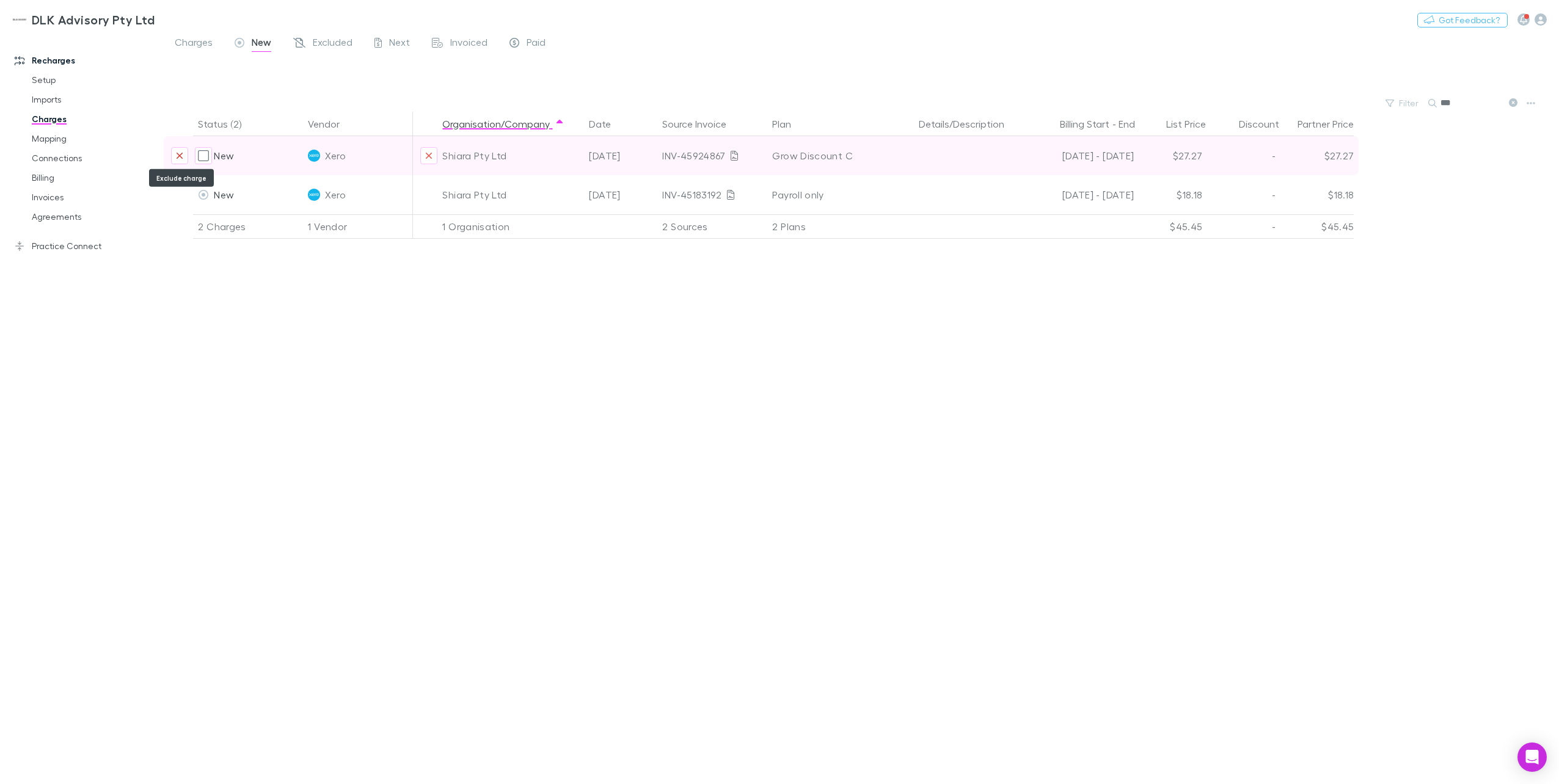
click at [183, 158] on icon "Exclude charge" at bounding box center [180, 156] width 6 height 6
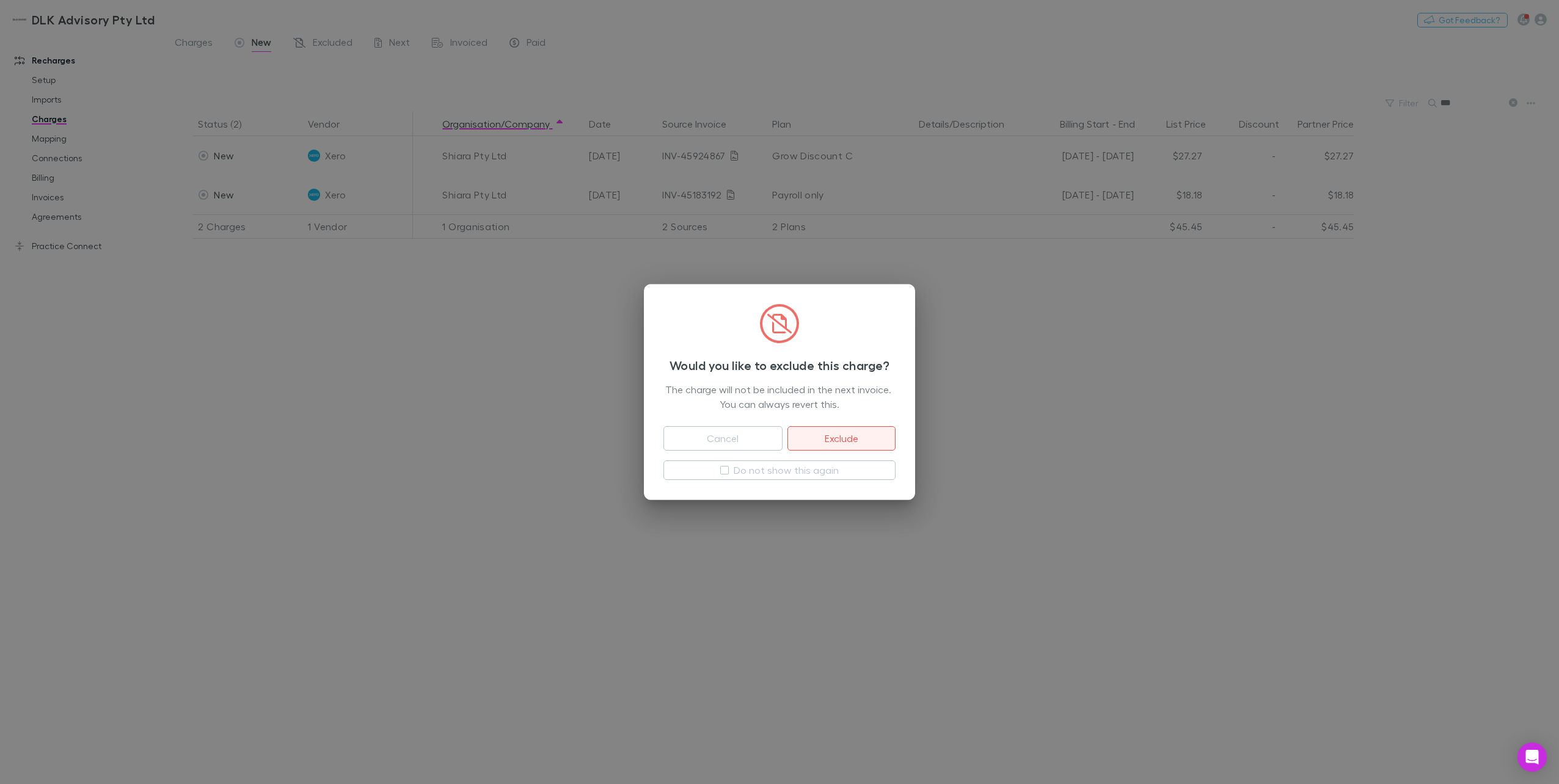
click at [861, 432] on button "Exclude" at bounding box center [841, 438] width 108 height 25
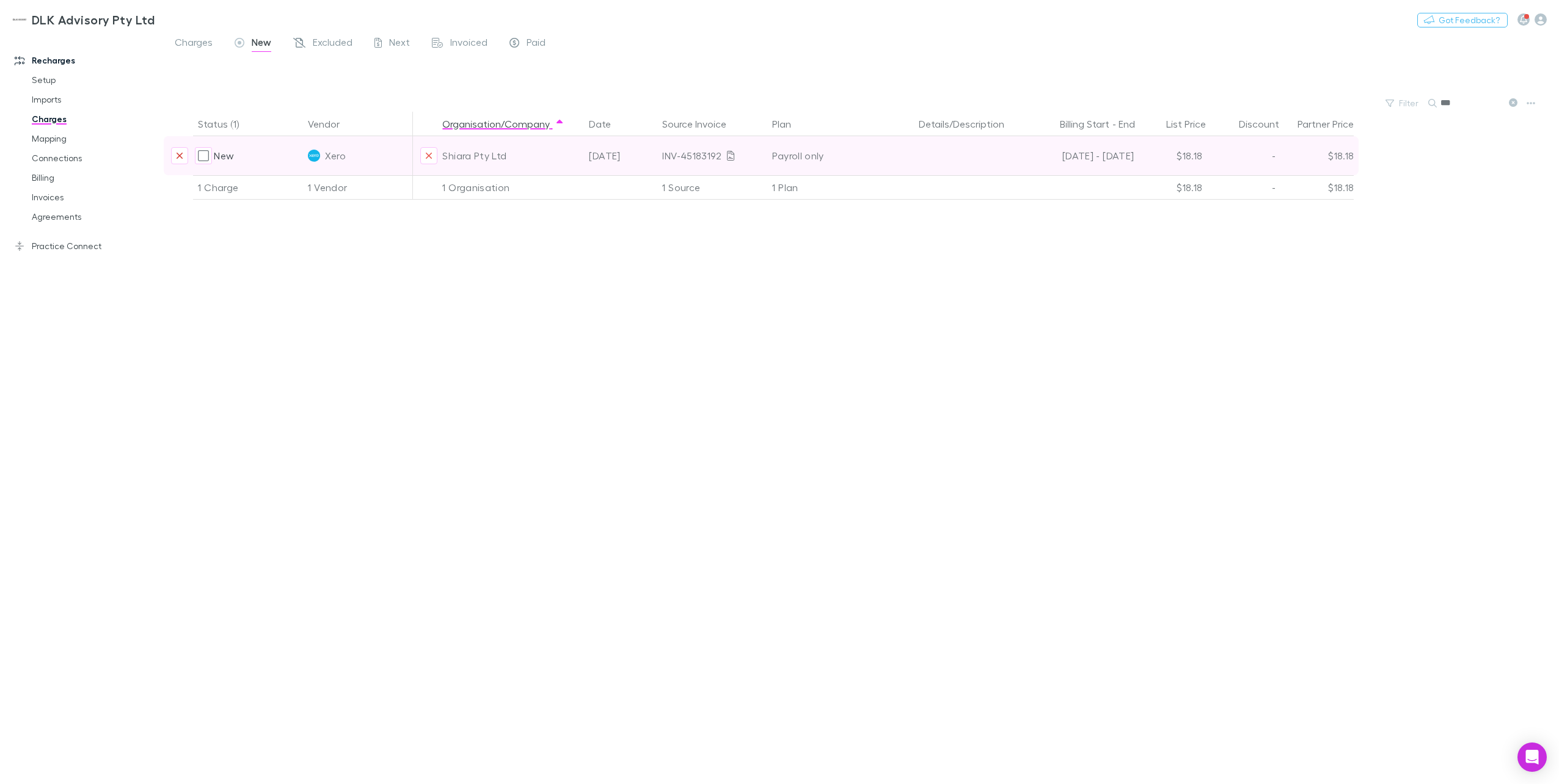
click at [177, 155] on icon "Exclude charge" at bounding box center [180, 156] width 7 height 10
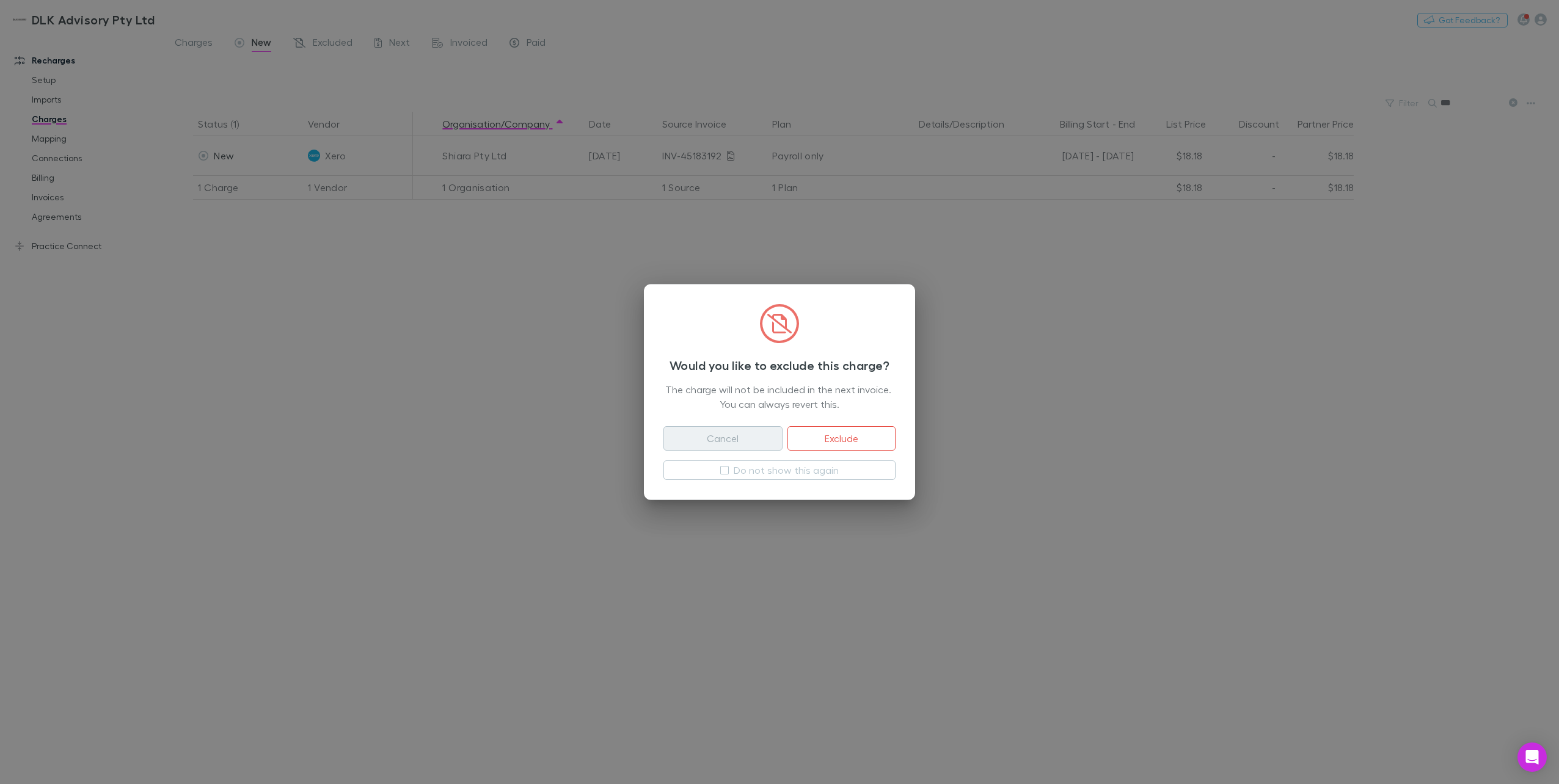
click at [851, 438] on button "Exclude" at bounding box center [841, 438] width 108 height 25
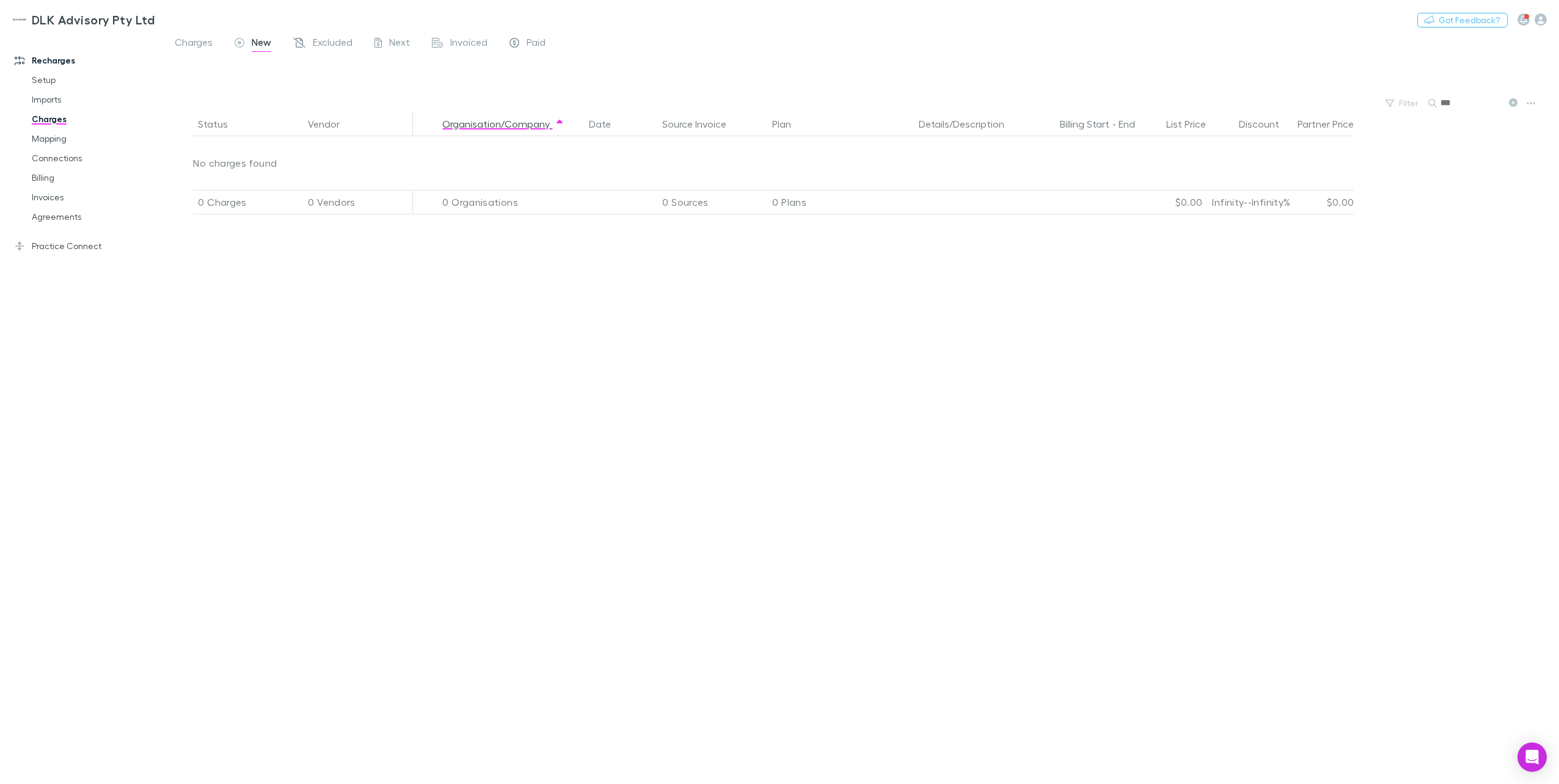
click at [1167, 98] on input "***" at bounding box center [1471, 103] width 61 height 17
drag, startPoint x: 1443, startPoint y: 99, endPoint x: 1415, endPoint y: 98, distance: 28.0
click at [1167, 98] on div "Filter Search ***" at bounding box center [861, 103] width 1395 height 17
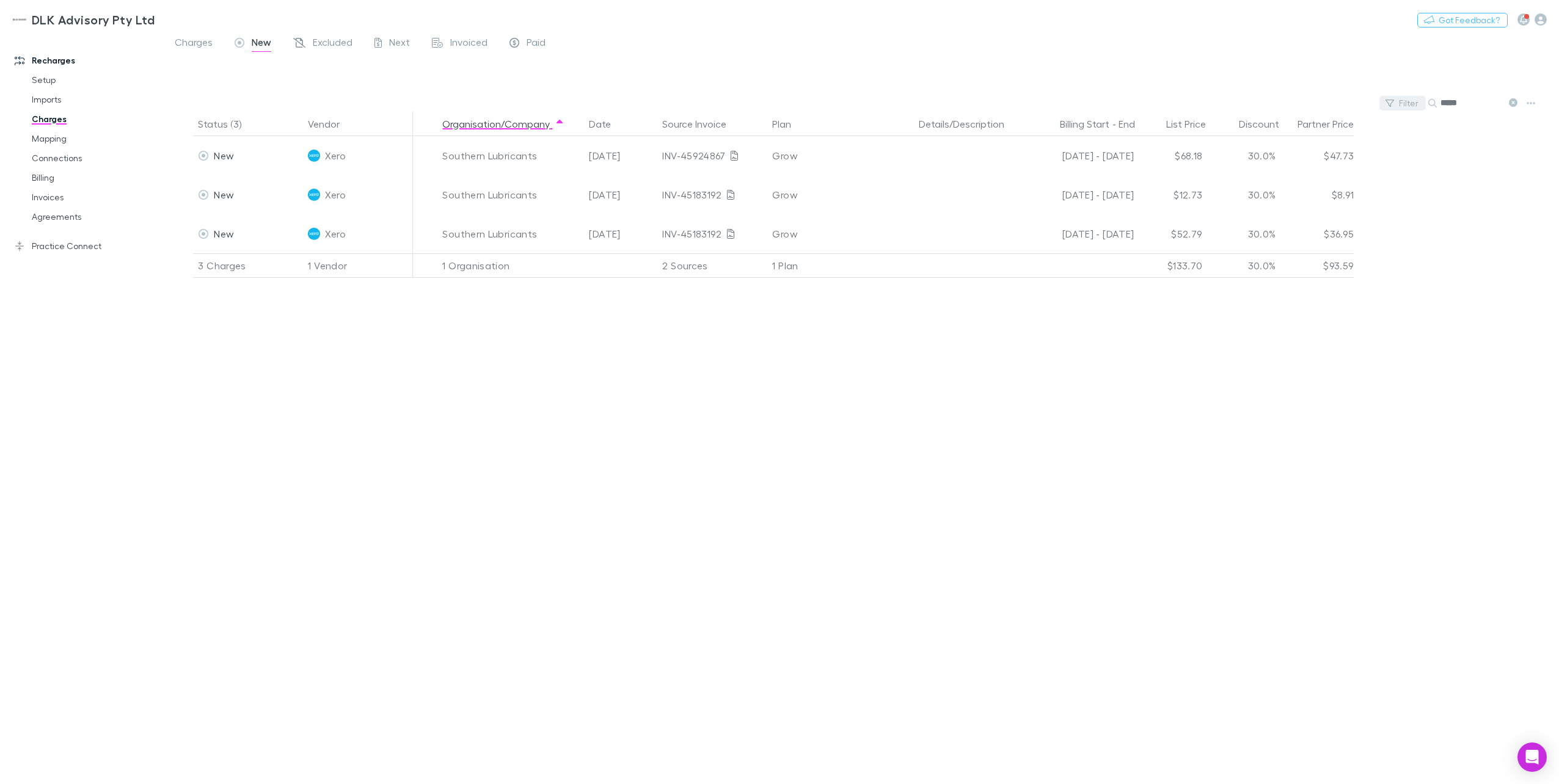
drag, startPoint x: 1462, startPoint y: 99, endPoint x: 1412, endPoint y: 98, distance: 50.0
click at [1167, 98] on div "Filter Search *****" at bounding box center [861, 103] width 1395 height 17
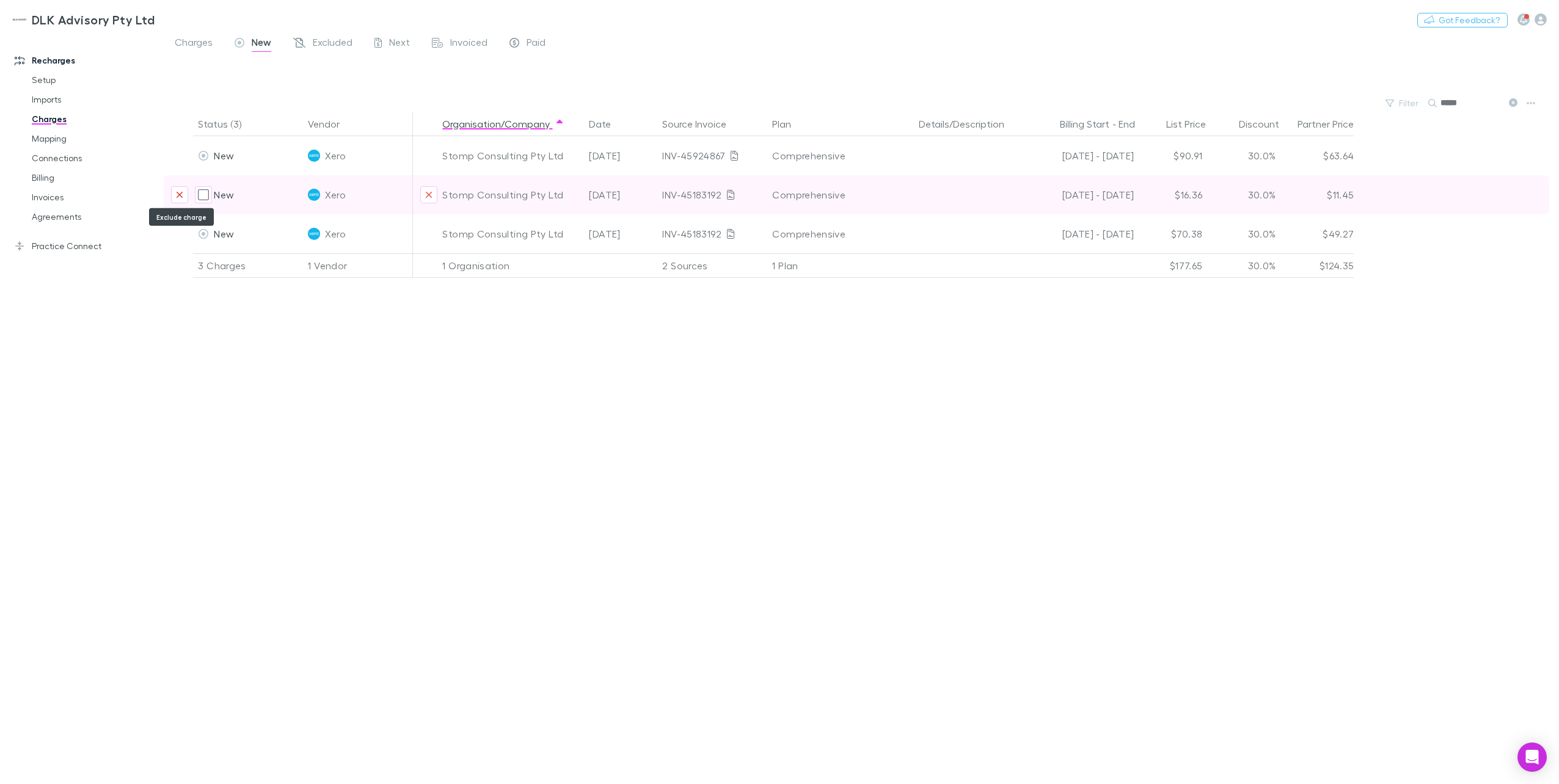
click at [176, 196] on icon "Exclude charge" at bounding box center [180, 195] width 7 height 10
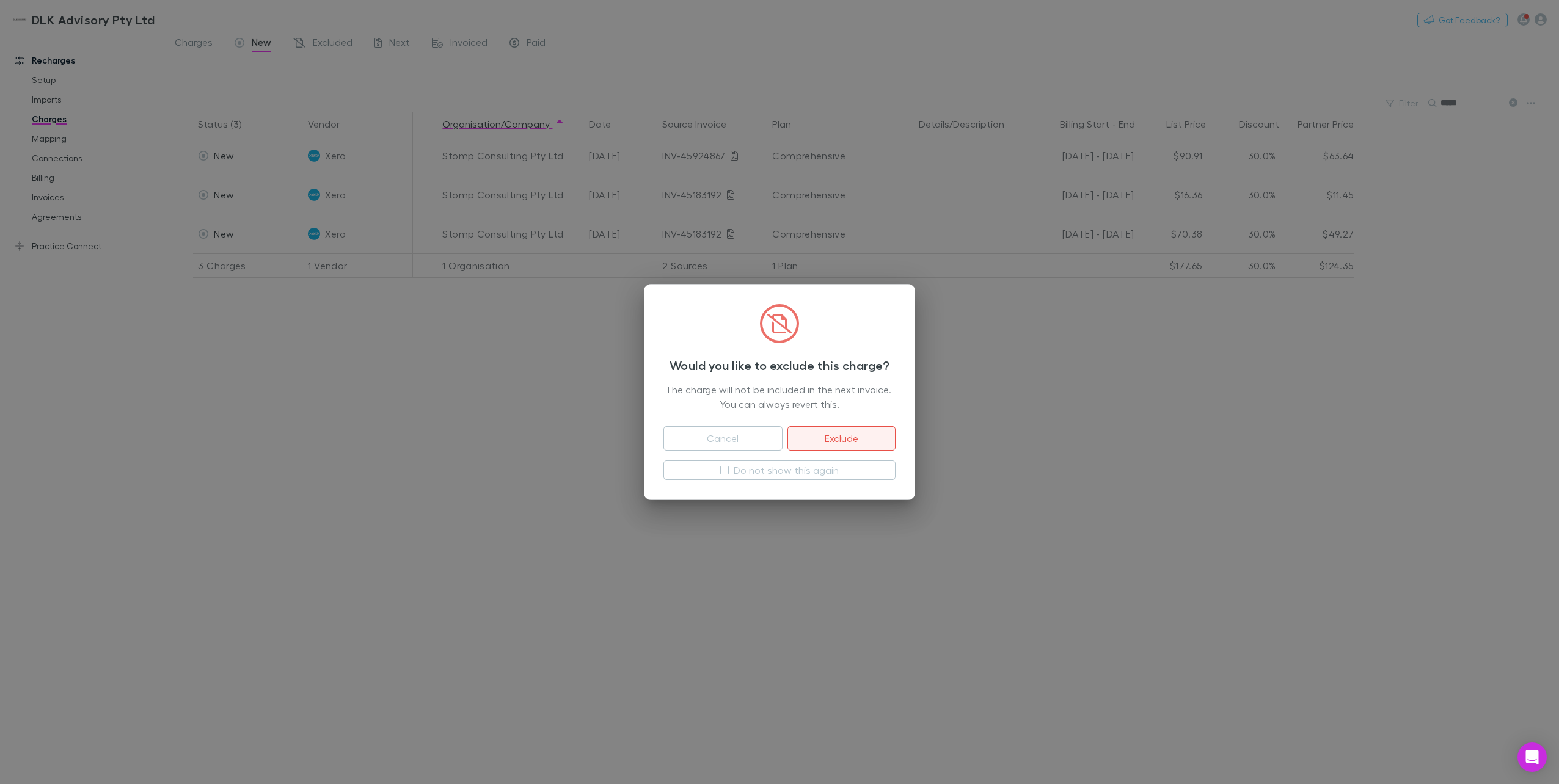
click at [833, 443] on button "Exclude" at bounding box center [841, 438] width 108 height 25
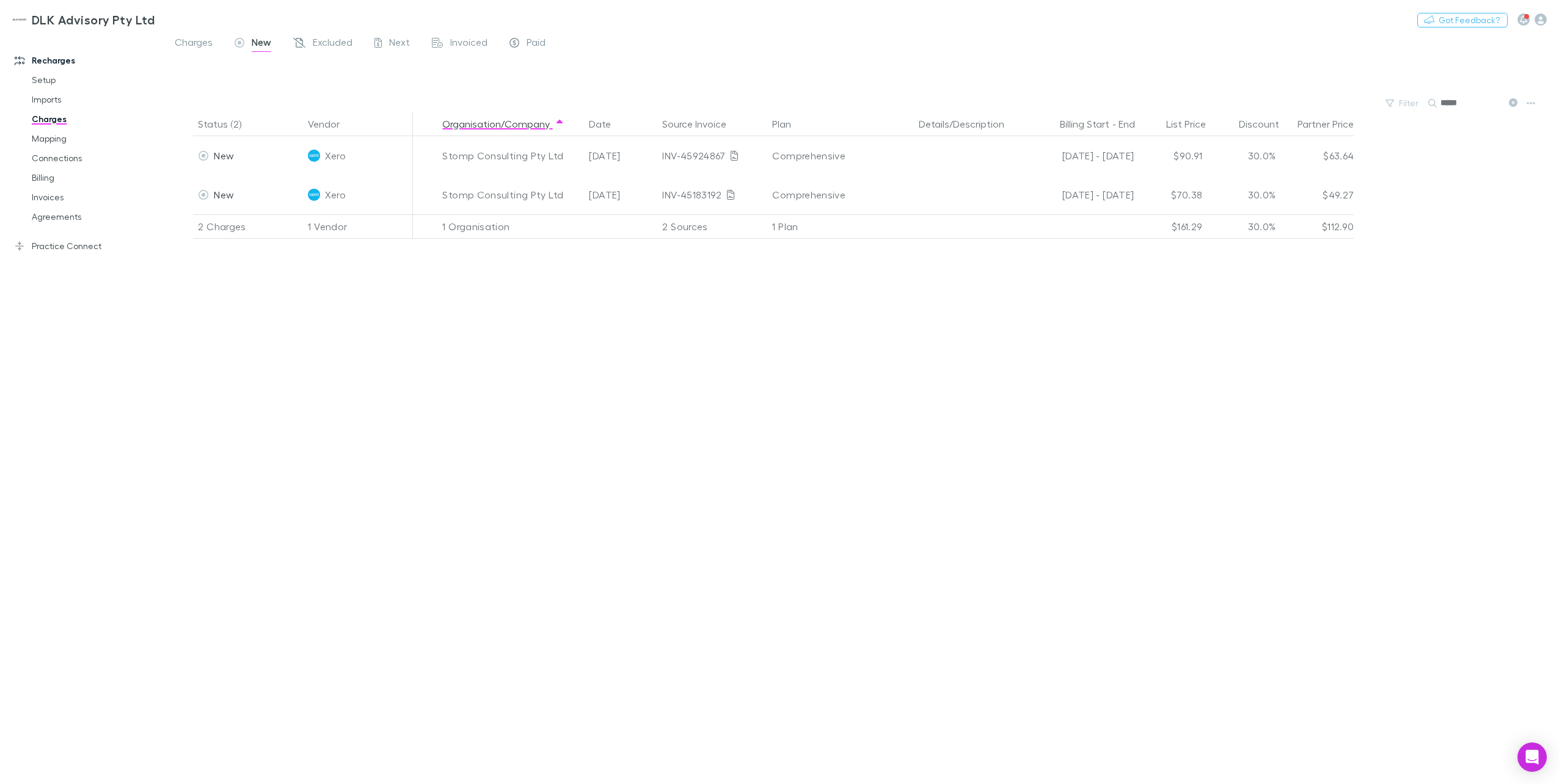
click at [1167, 110] on input "*****" at bounding box center [1471, 103] width 61 height 17
drag, startPoint x: 1476, startPoint y: 103, endPoint x: 1389, endPoint y: 102, distance: 87.0
click at [1167, 102] on div "Filter Search *****" at bounding box center [861, 103] width 1395 height 17
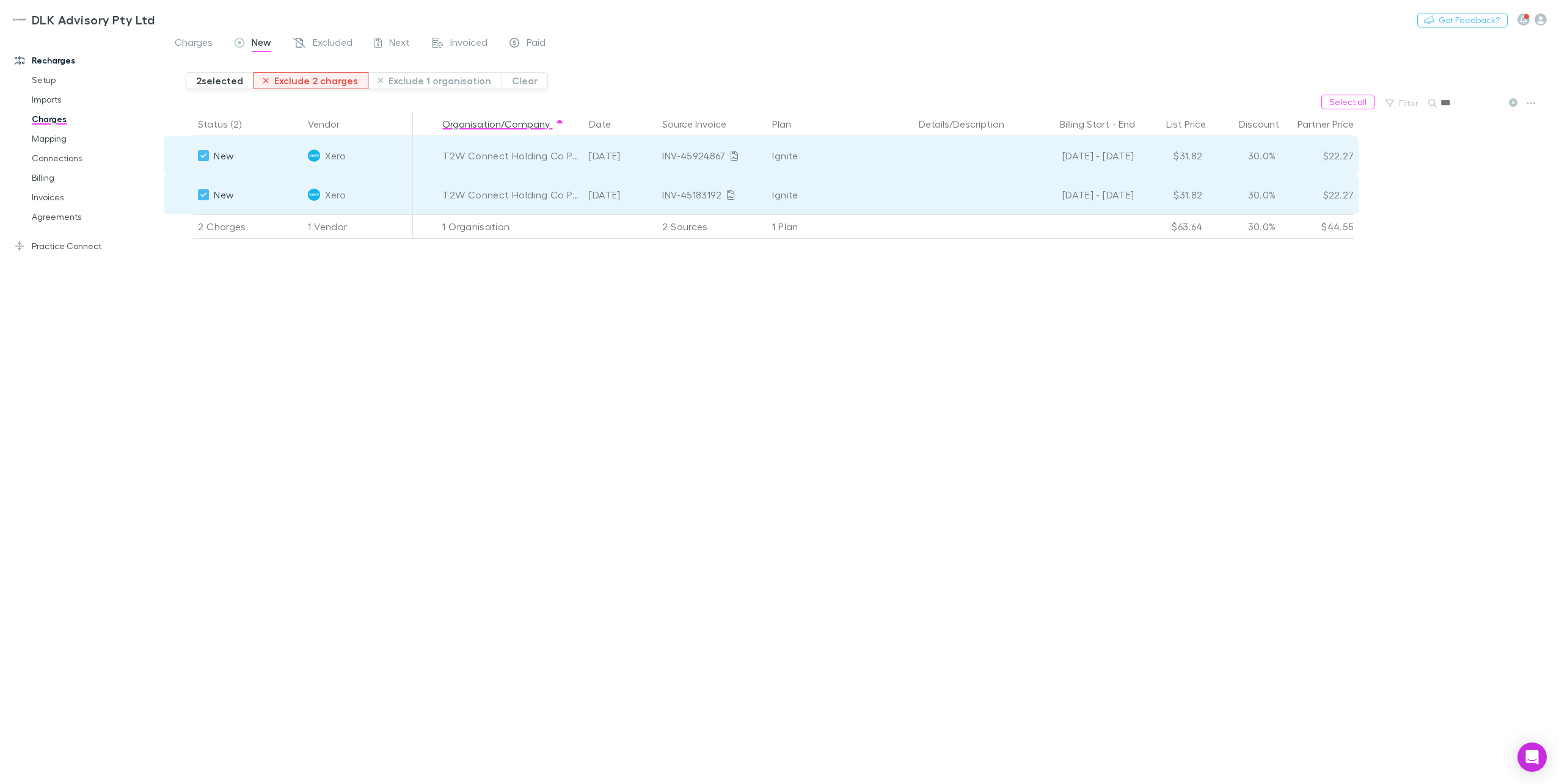
click at [309, 81] on button "Exclude 2 charges" at bounding box center [311, 81] width 115 height 17
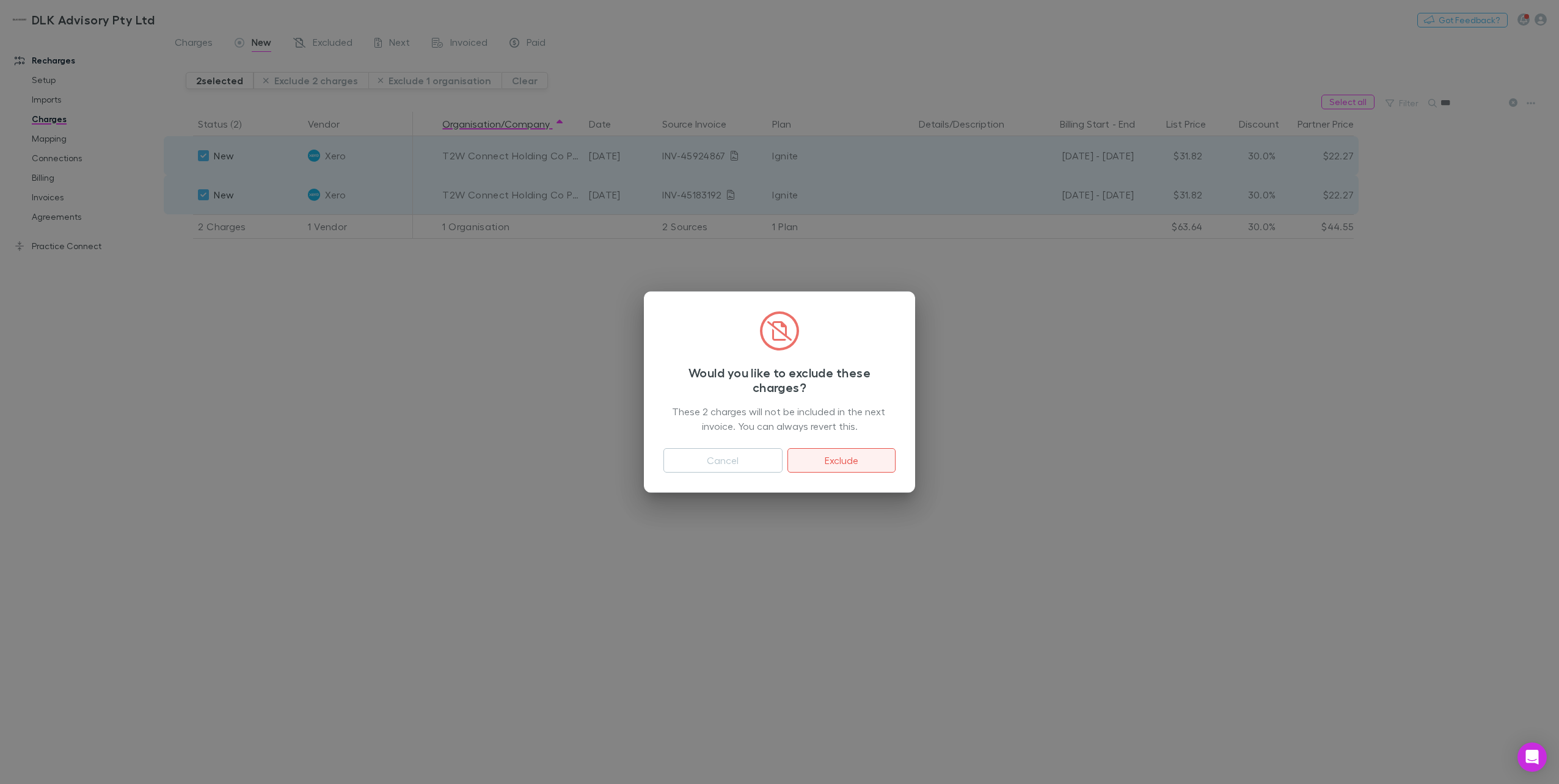
click at [867, 463] on button "Exclude" at bounding box center [841, 461] width 108 height 25
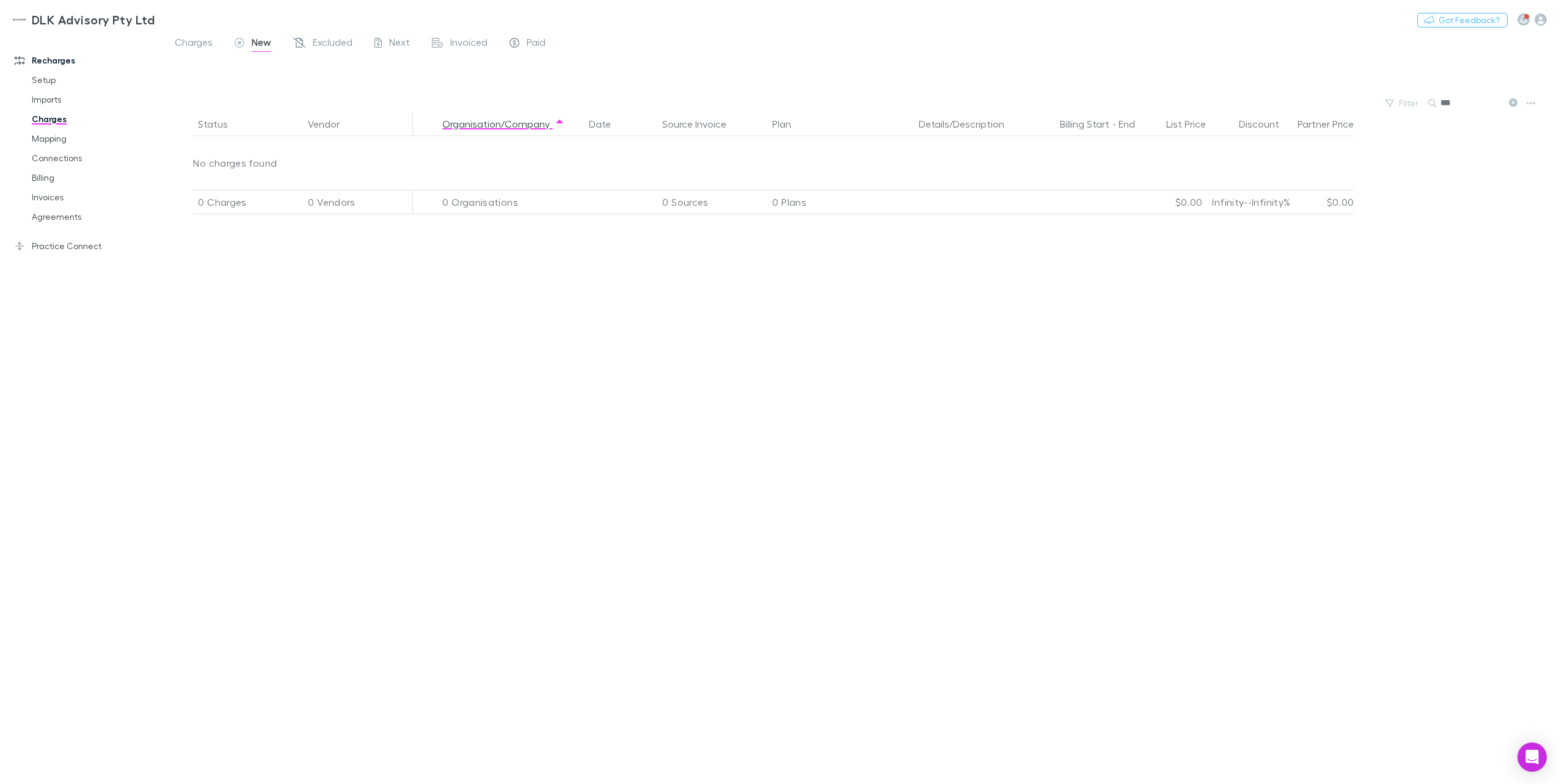
click at [1167, 105] on input "***" at bounding box center [1471, 103] width 61 height 17
type input "*"
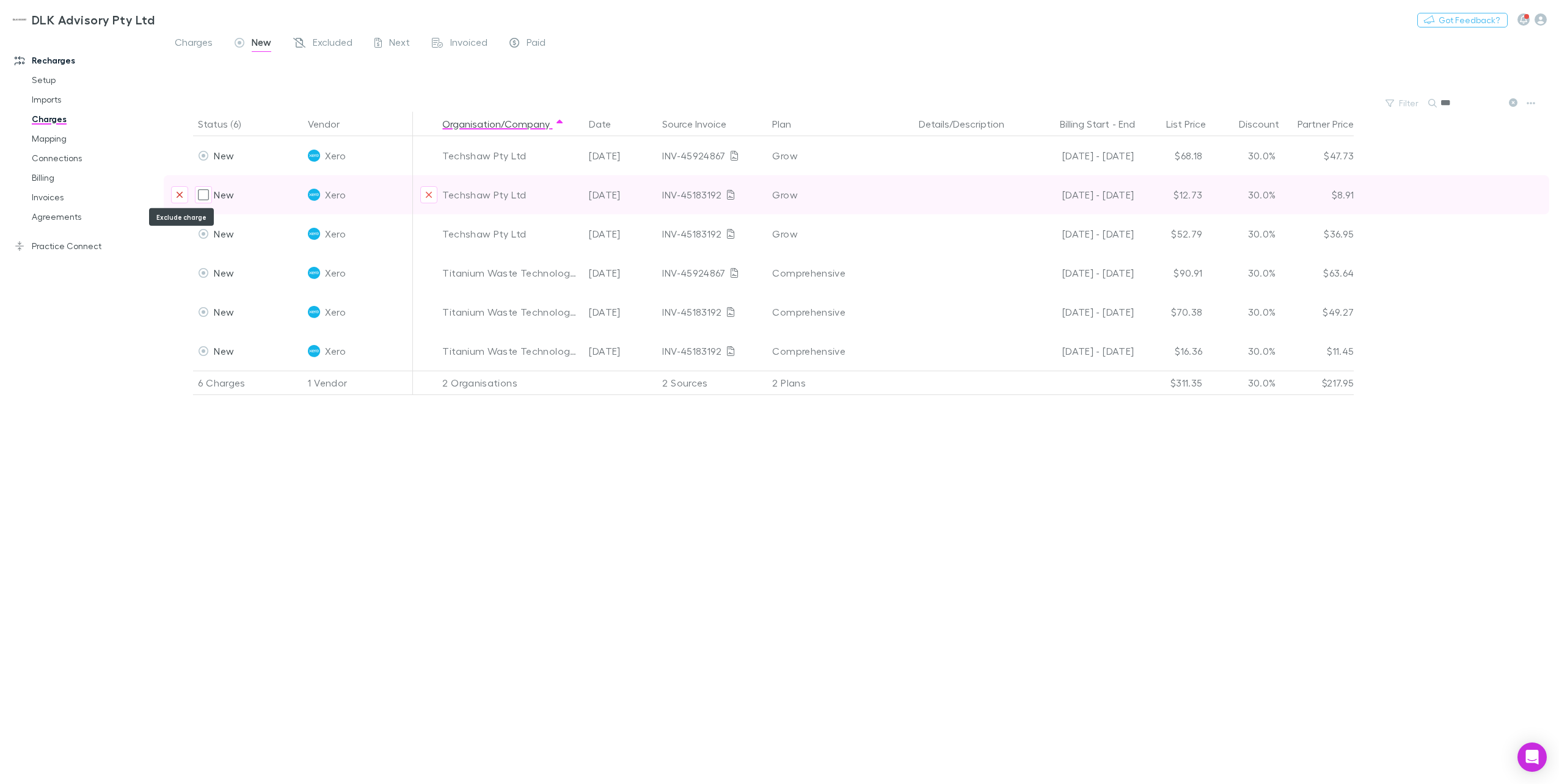
click at [183, 194] on icon "Exclude charge" at bounding box center [180, 195] width 7 height 10
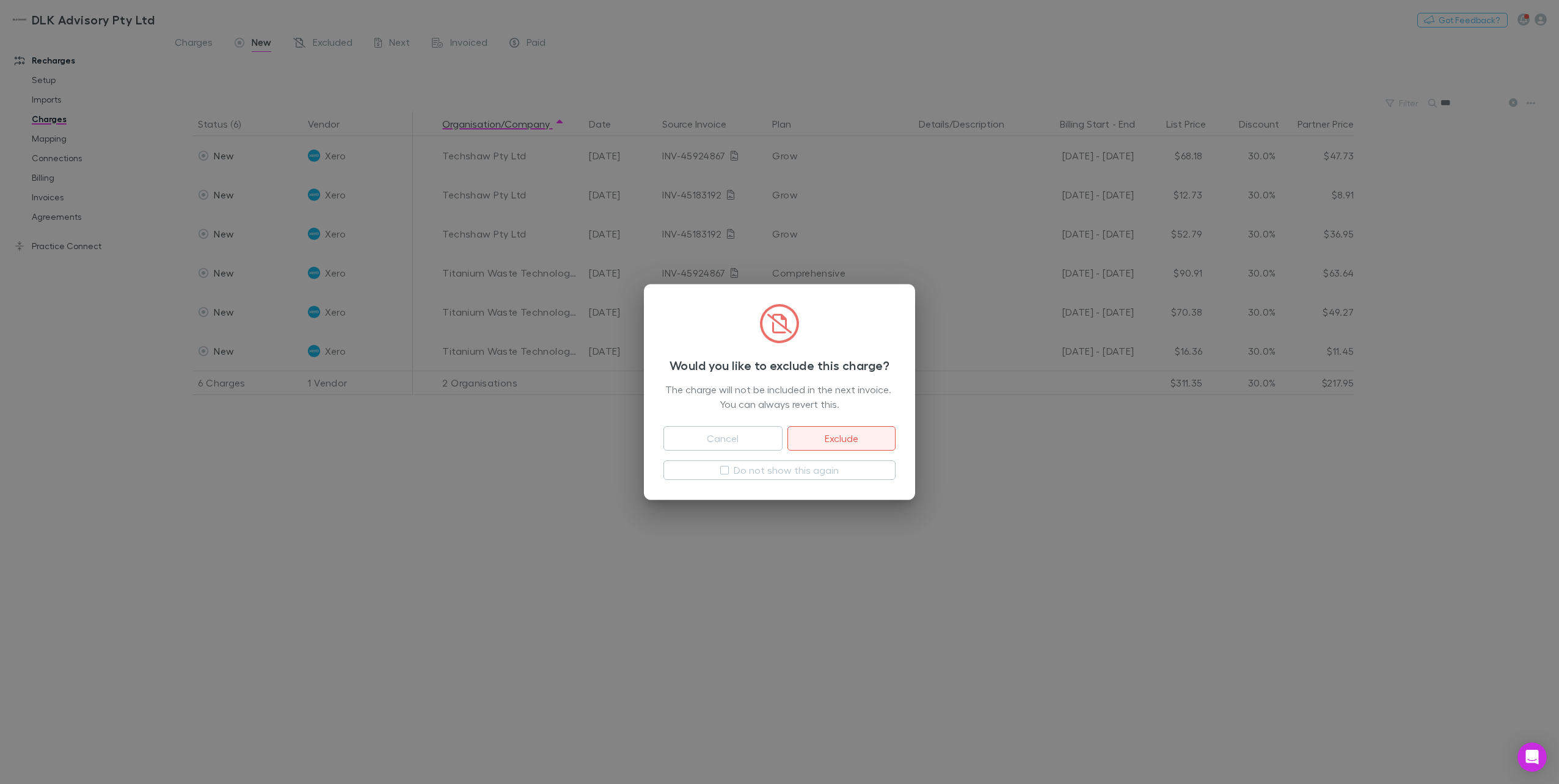
click at [843, 436] on button "Exclude" at bounding box center [841, 438] width 108 height 25
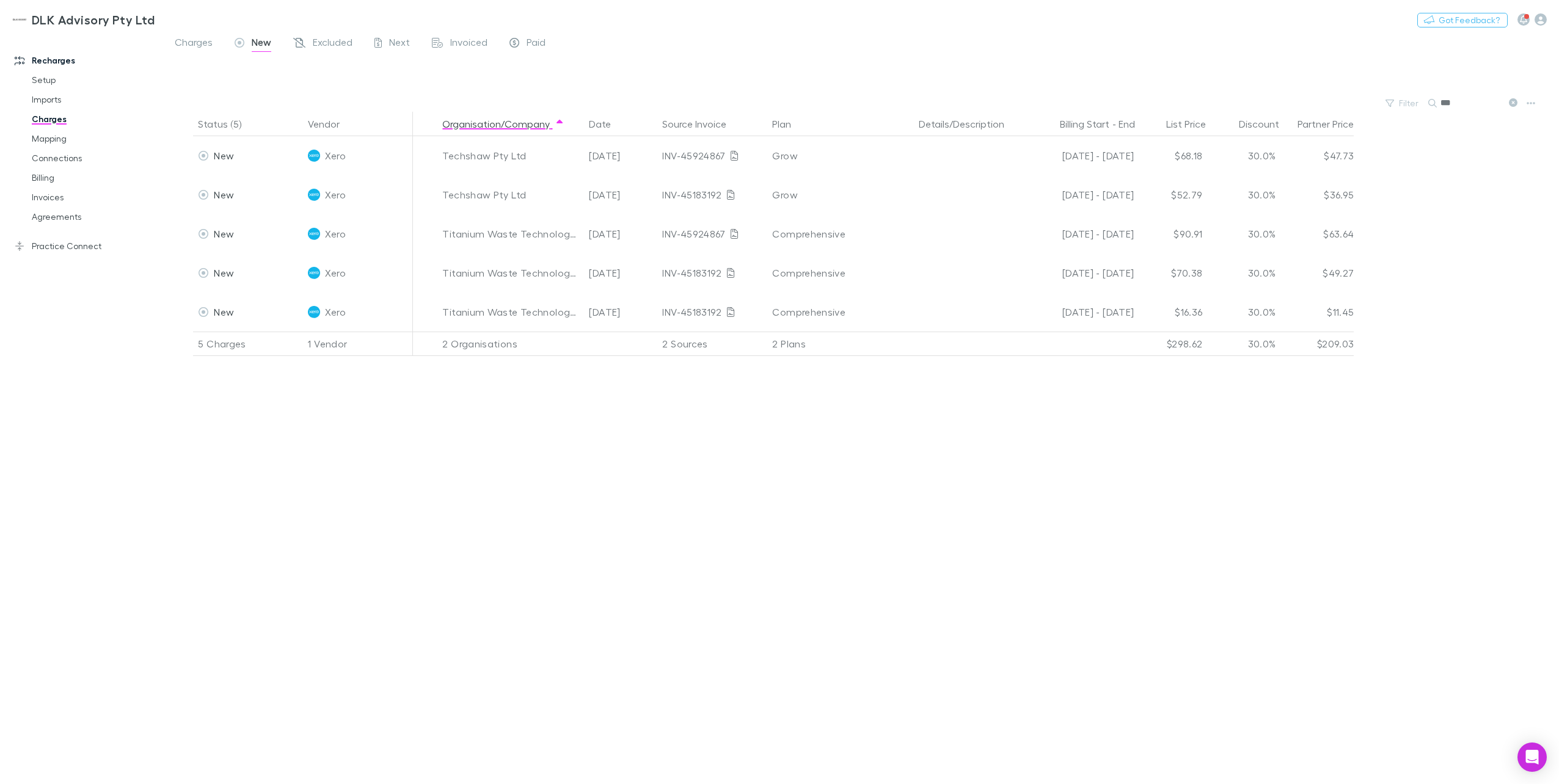
click at [1167, 100] on input "***" at bounding box center [1471, 103] width 61 height 17
drag, startPoint x: 1458, startPoint y: 100, endPoint x: 1418, endPoint y: 100, distance: 40.0
click at [1167, 100] on div "Filter Search ***" at bounding box center [861, 103] width 1395 height 17
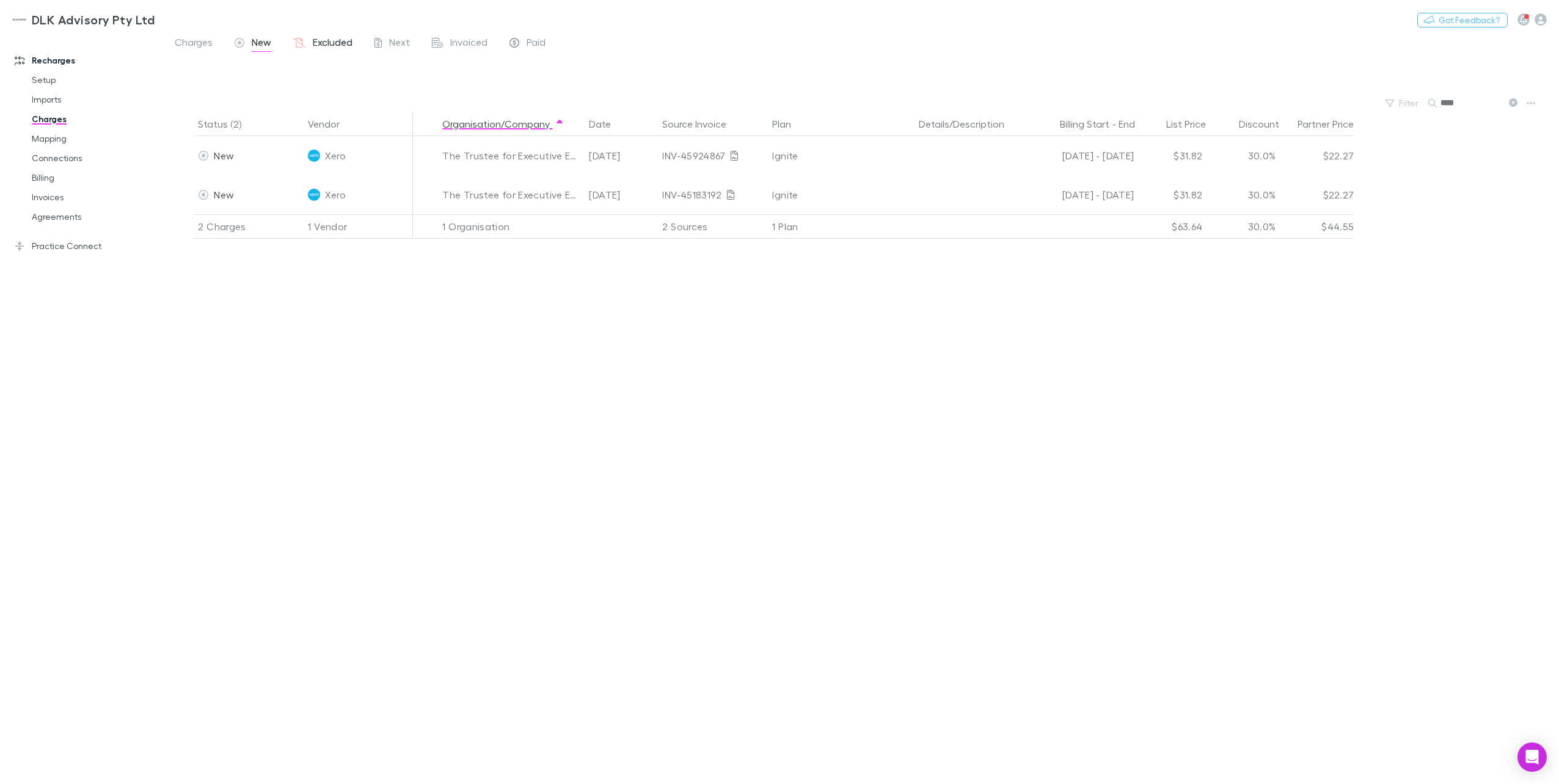
click at [342, 44] on span "Excluded" at bounding box center [332, 44] width 40 height 16
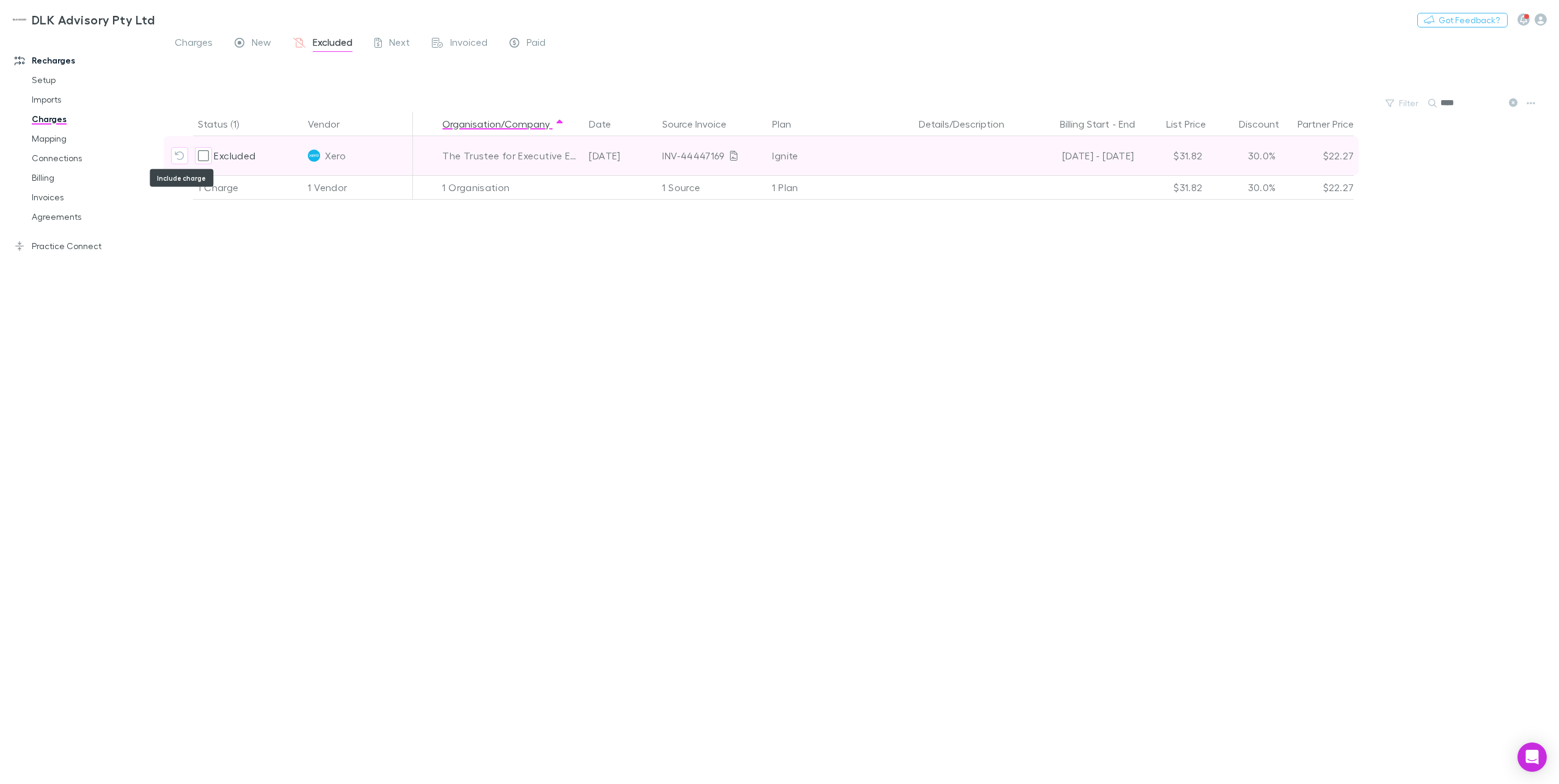
click at [185, 150] on button "Include charge" at bounding box center [180, 156] width 17 height 17
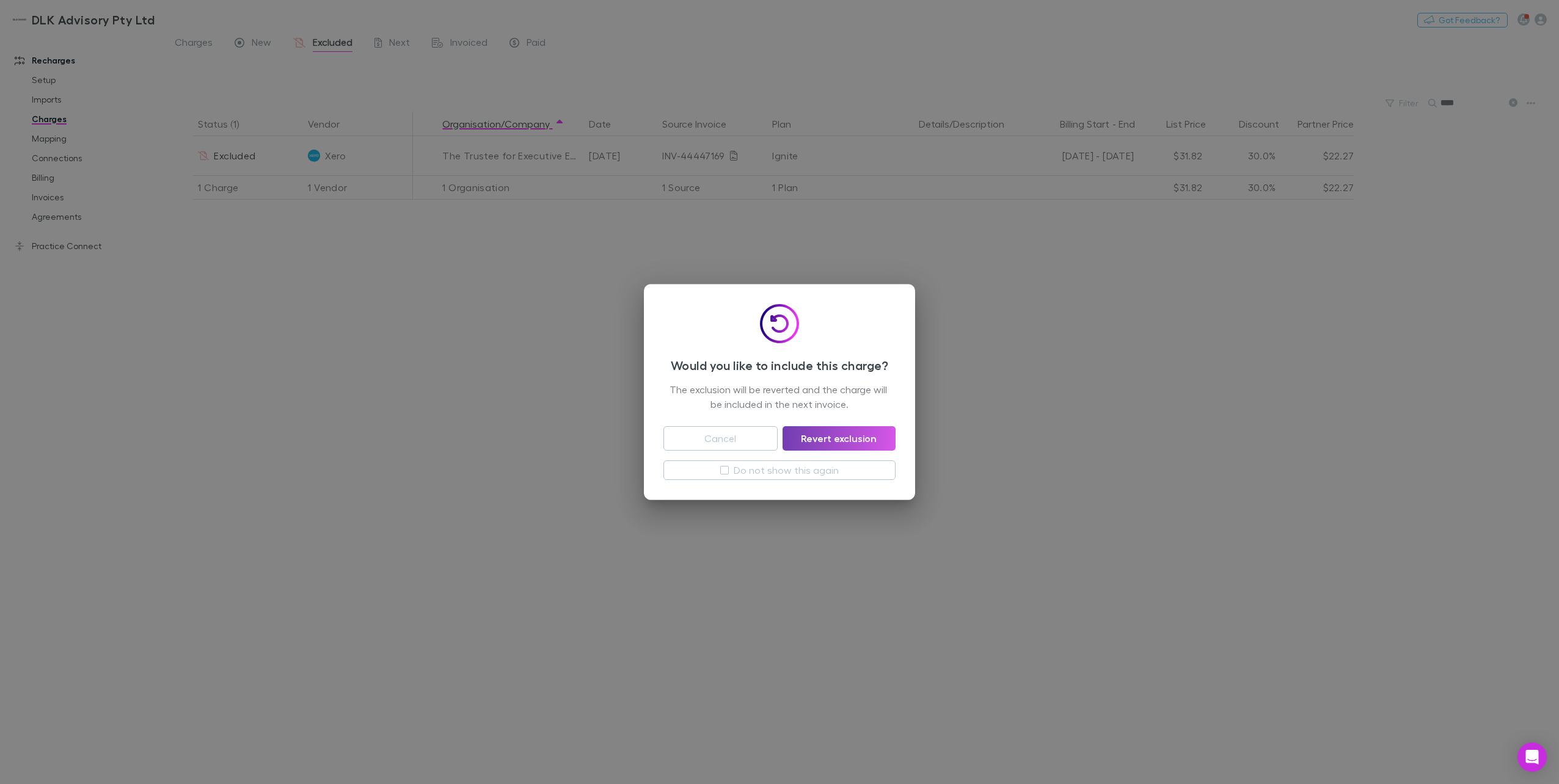
click at [849, 440] on button "Revert exclusion" at bounding box center [839, 438] width 113 height 25
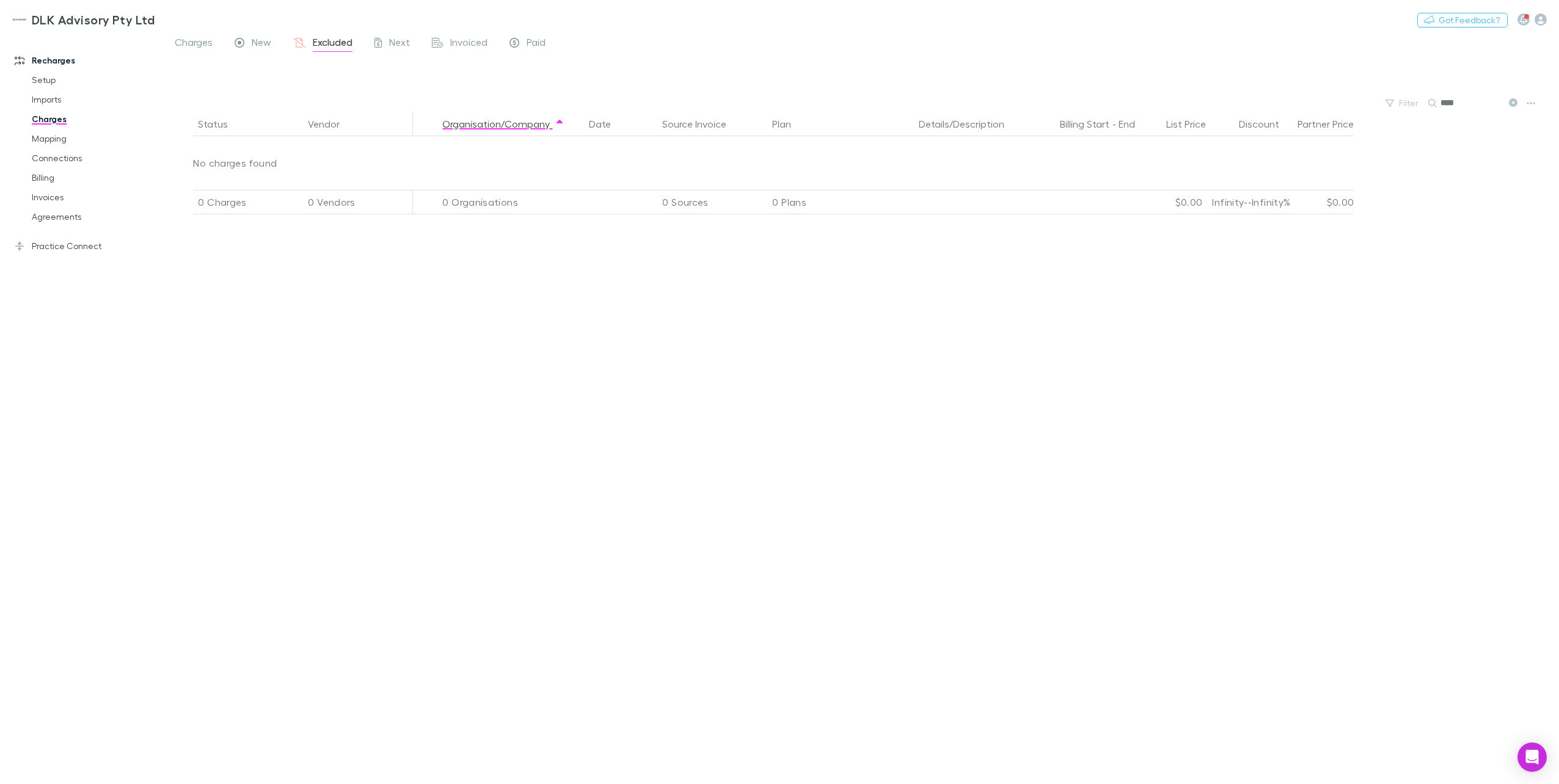
click at [1167, 98] on input "****" at bounding box center [1471, 103] width 61 height 17
click at [1167, 102] on input "****" at bounding box center [1471, 103] width 61 height 17
click at [250, 41] on div "New" at bounding box center [253, 44] width 36 height 16
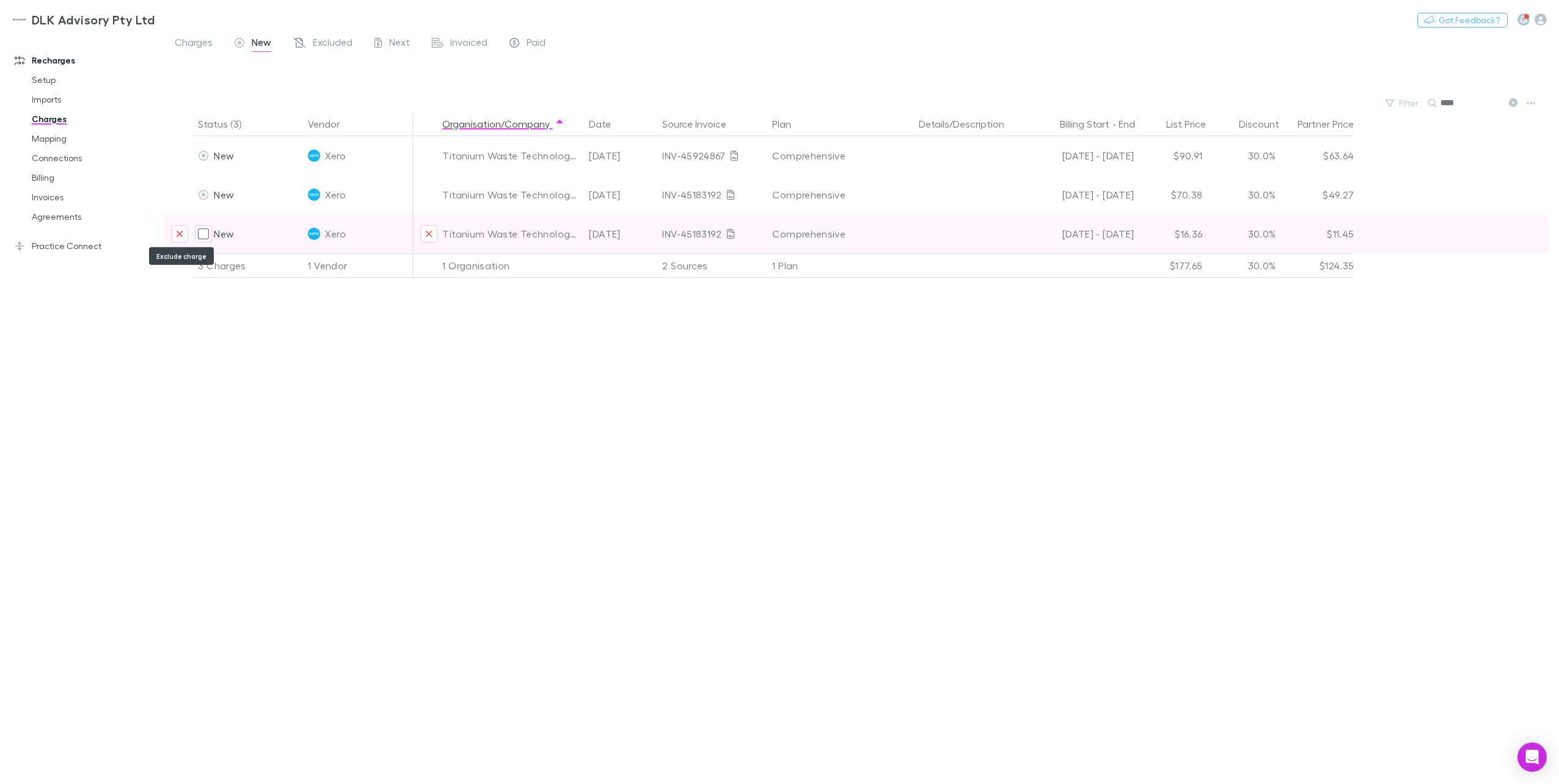
click at [180, 233] on icon "Exclude charge" at bounding box center [180, 234] width 6 height 6
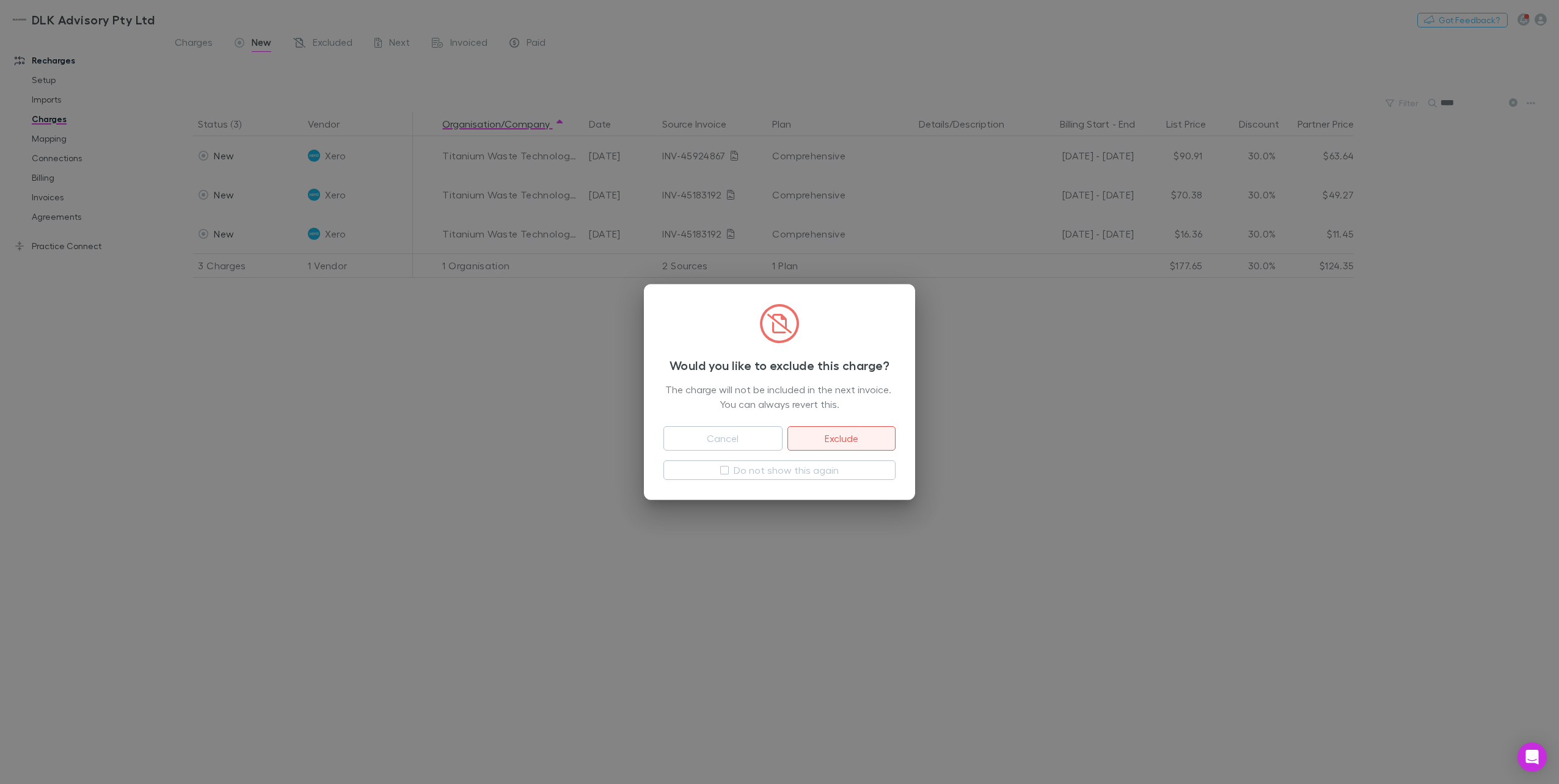
click at [833, 440] on button "Exclude" at bounding box center [841, 438] width 108 height 25
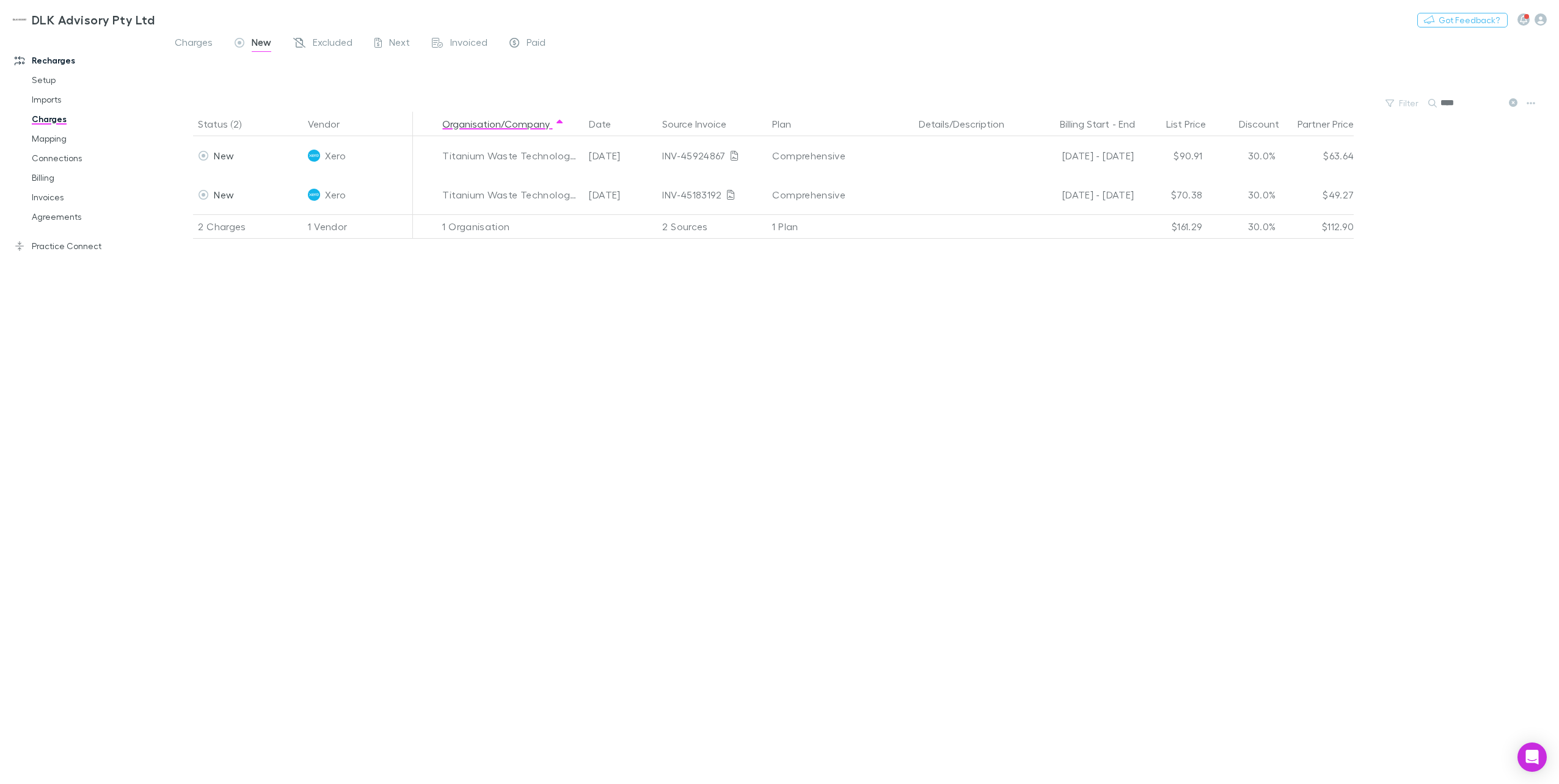
drag, startPoint x: 1460, startPoint y: 109, endPoint x: 1357, endPoint y: 106, distance: 103.0
click at [1167, 106] on div "Filter Search ****" at bounding box center [861, 103] width 1395 height 17
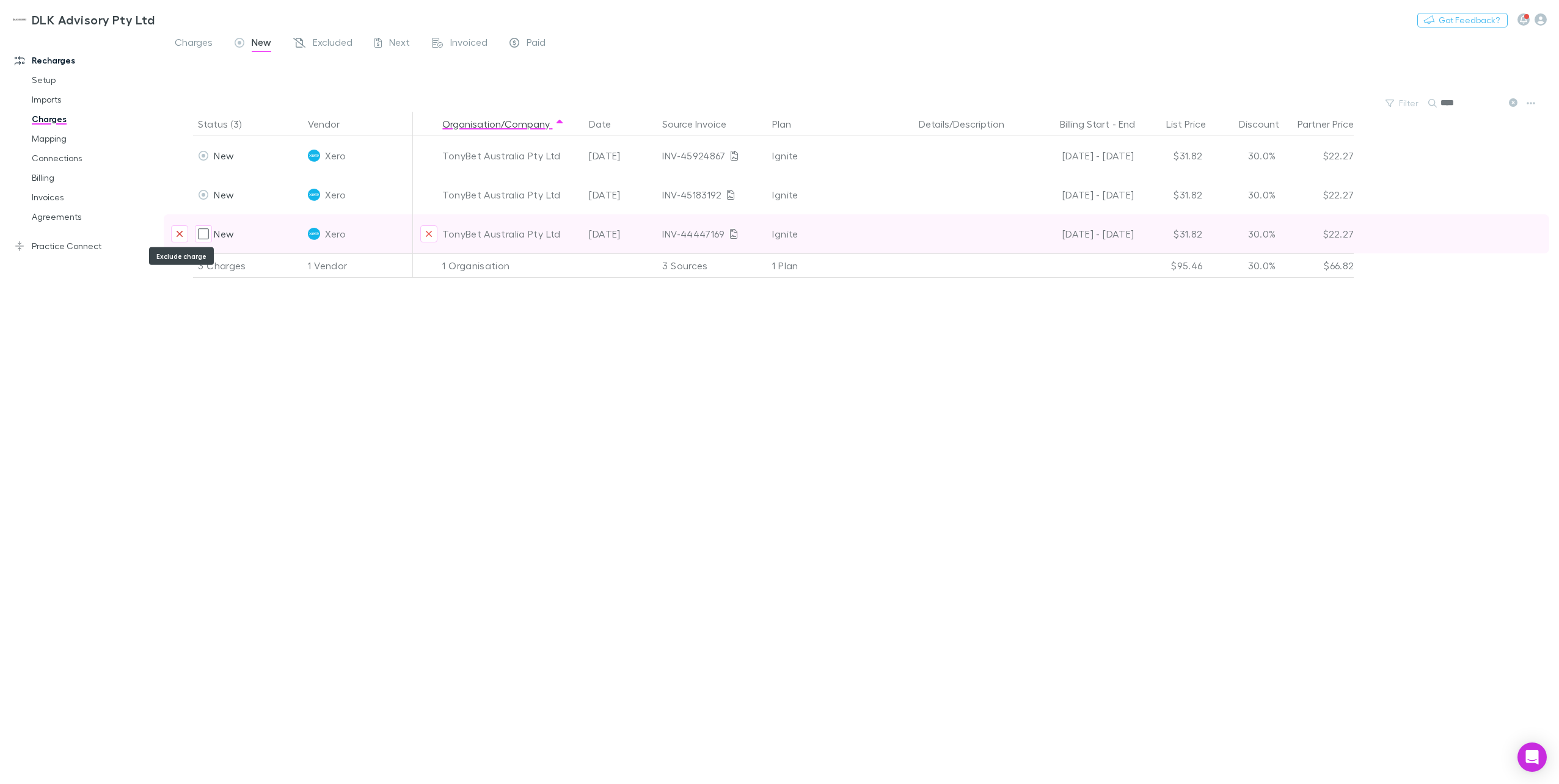
click at [188, 231] on button "Exclude charge" at bounding box center [180, 234] width 17 height 17
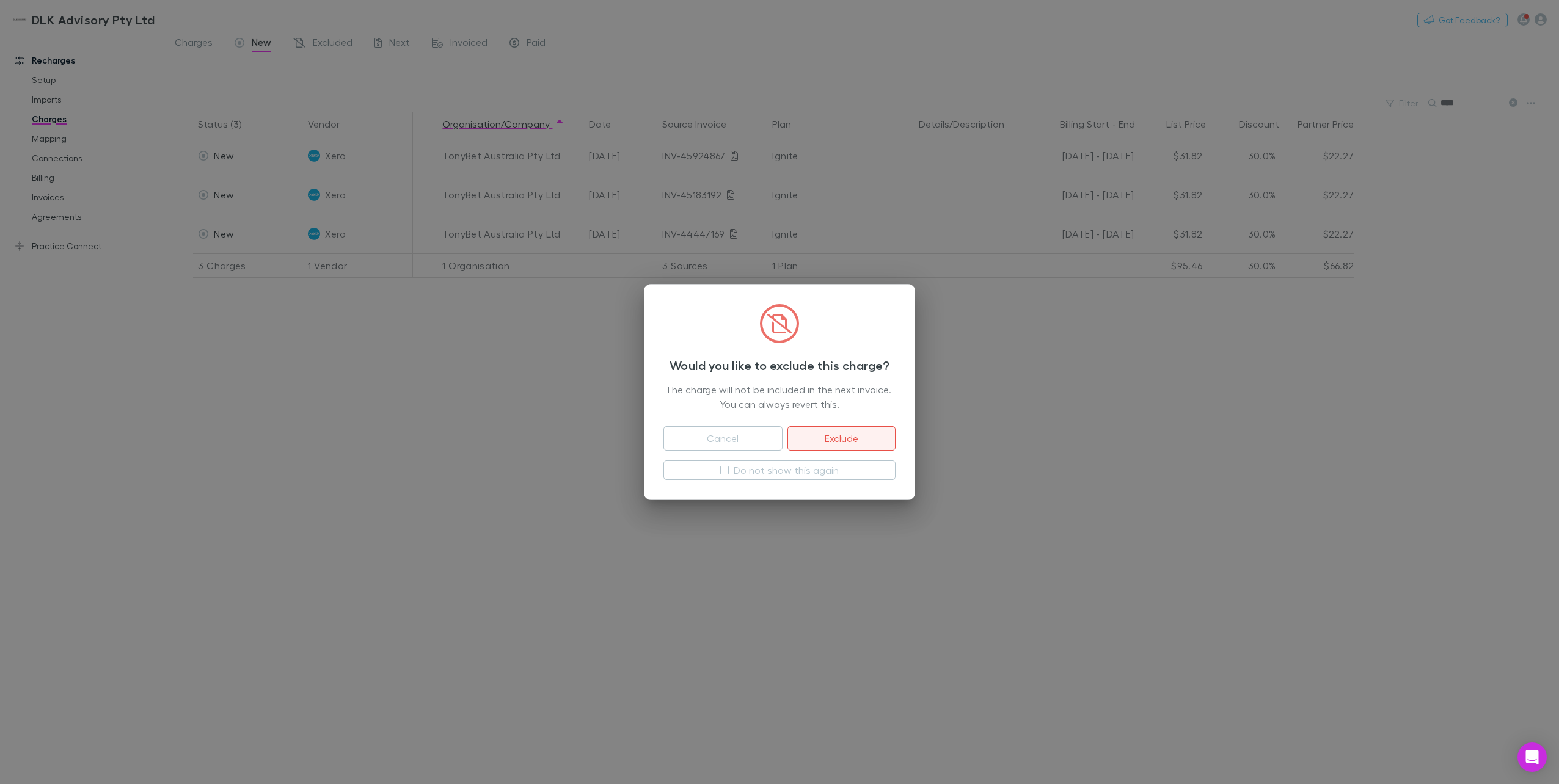
click at [821, 441] on button "Exclude" at bounding box center [841, 438] width 108 height 25
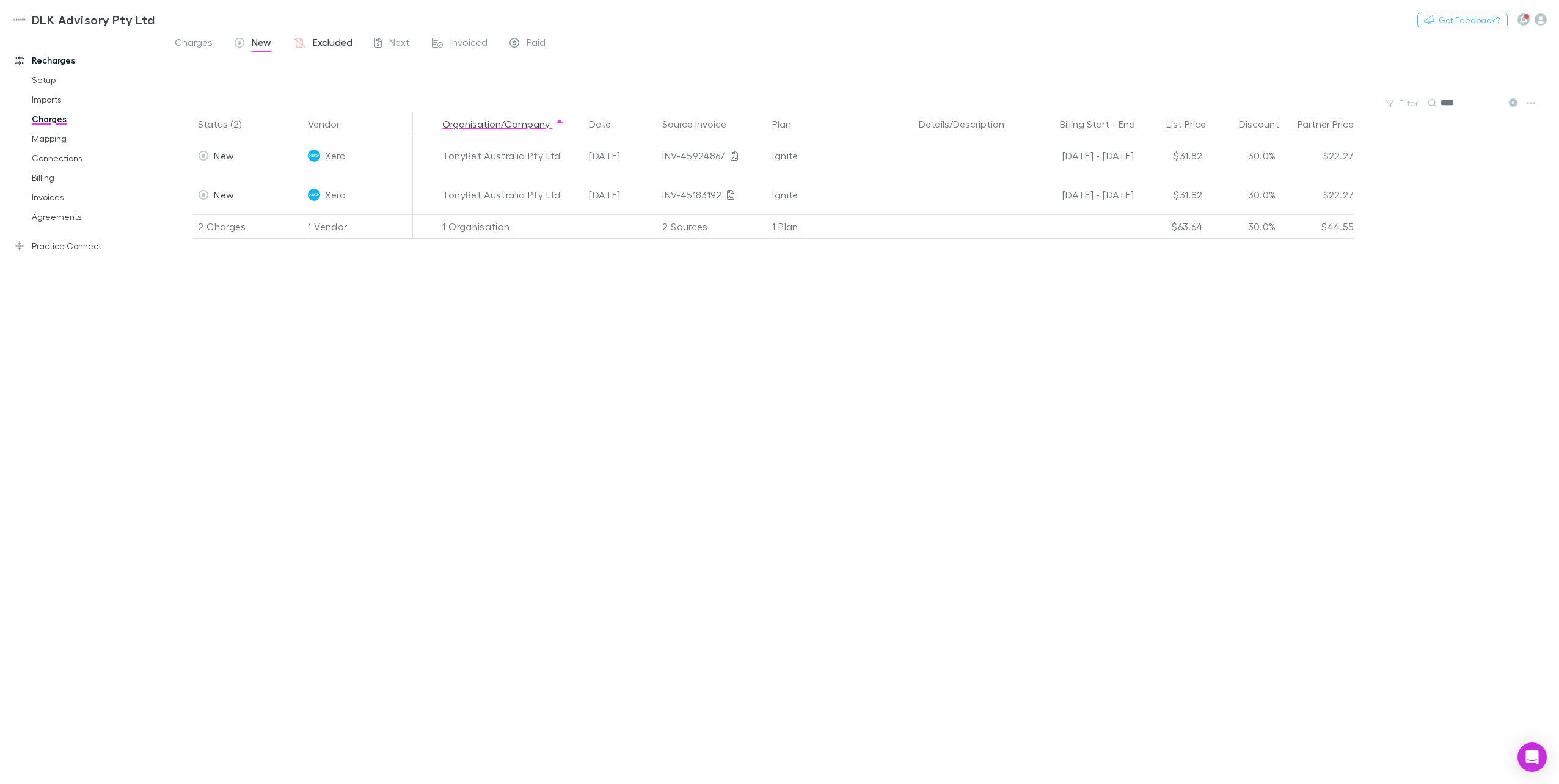
click at [322, 43] on span "Excluded" at bounding box center [332, 44] width 40 height 16
click at [263, 46] on span "New" at bounding box center [261, 44] width 20 height 16
click at [1167, 104] on input "****" at bounding box center [1471, 103] width 61 height 17
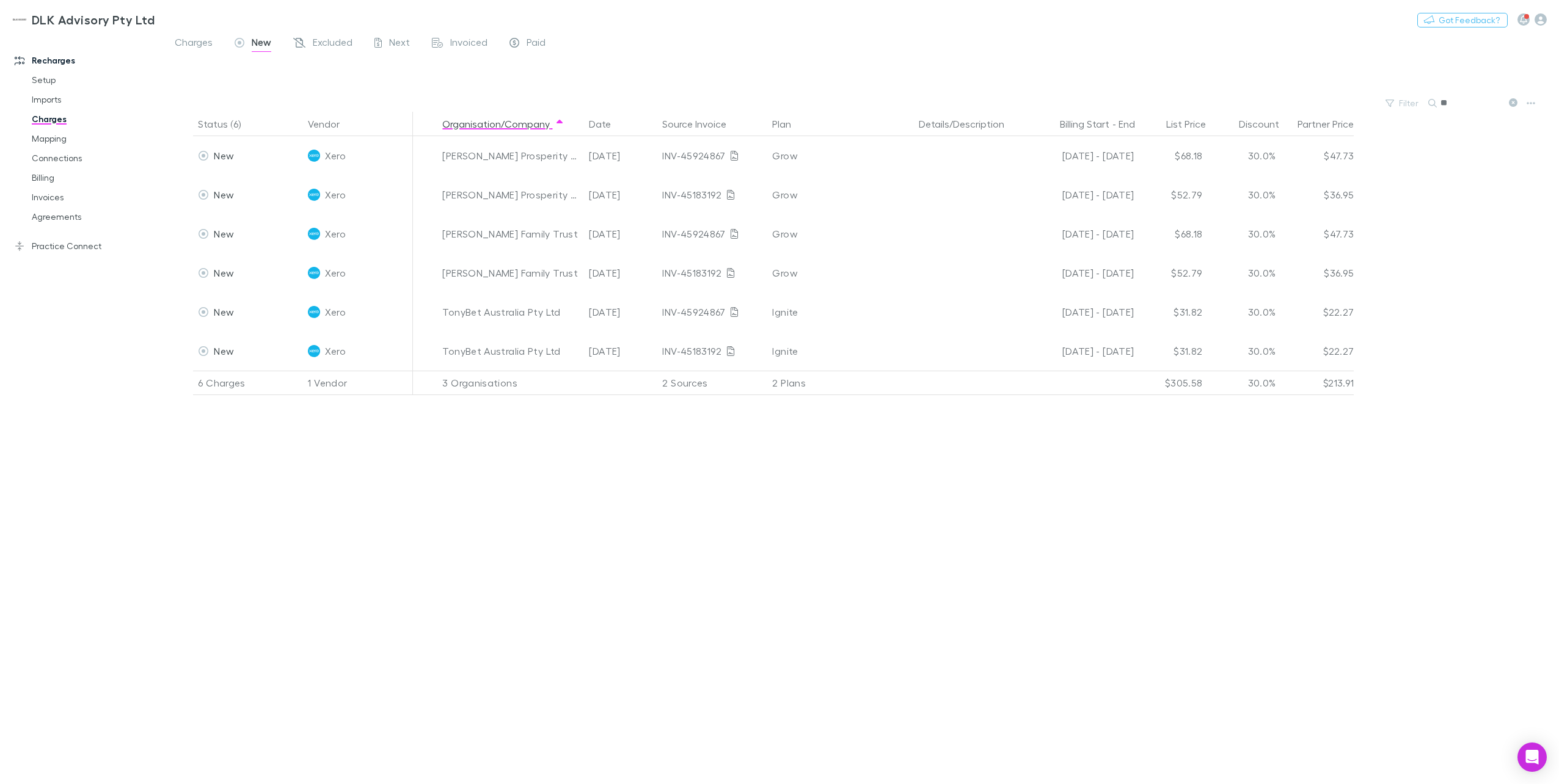
type input "*"
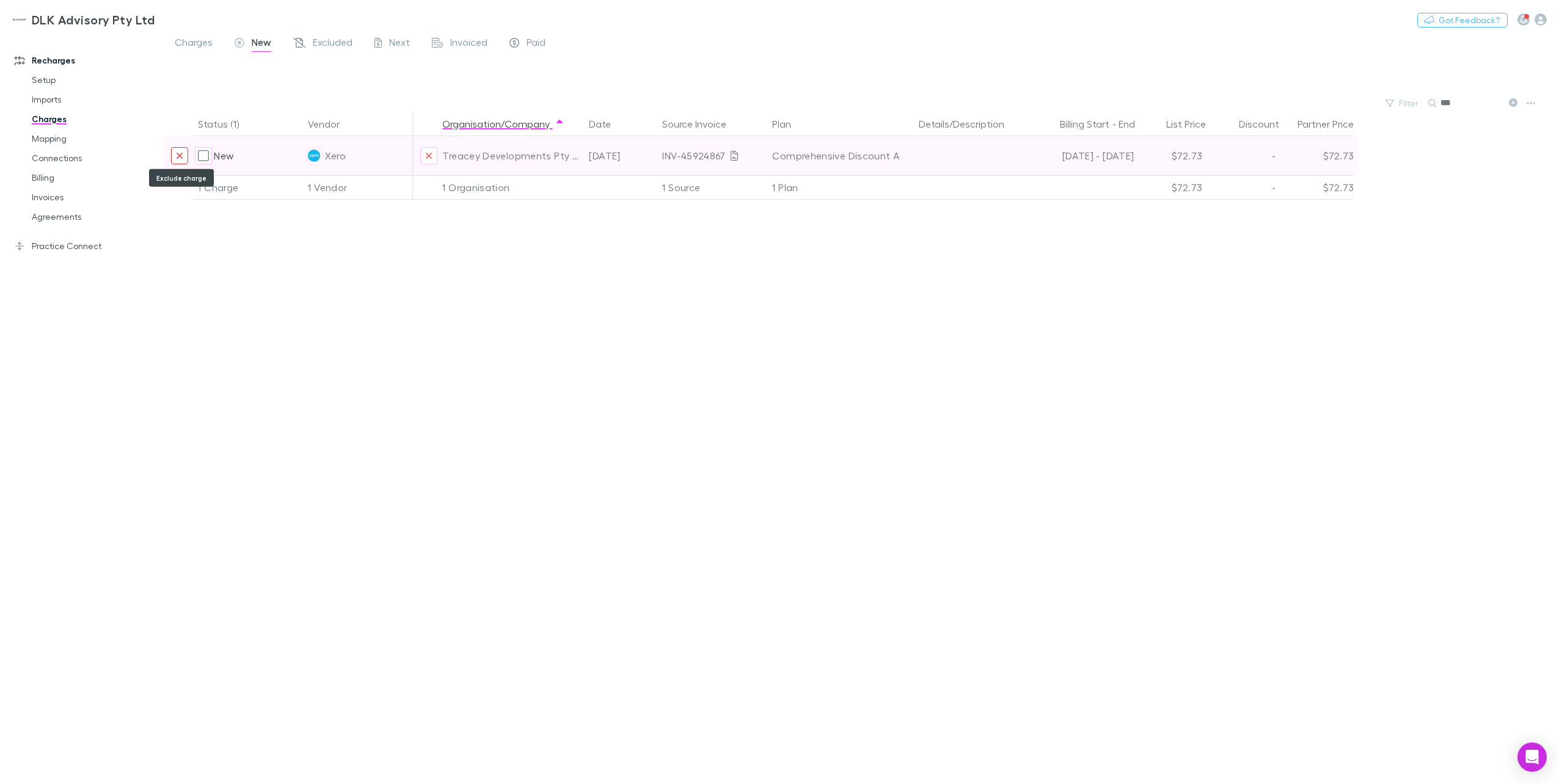
type input "***"
click at [179, 158] on icon "Exclude charge" at bounding box center [180, 156] width 7 height 10
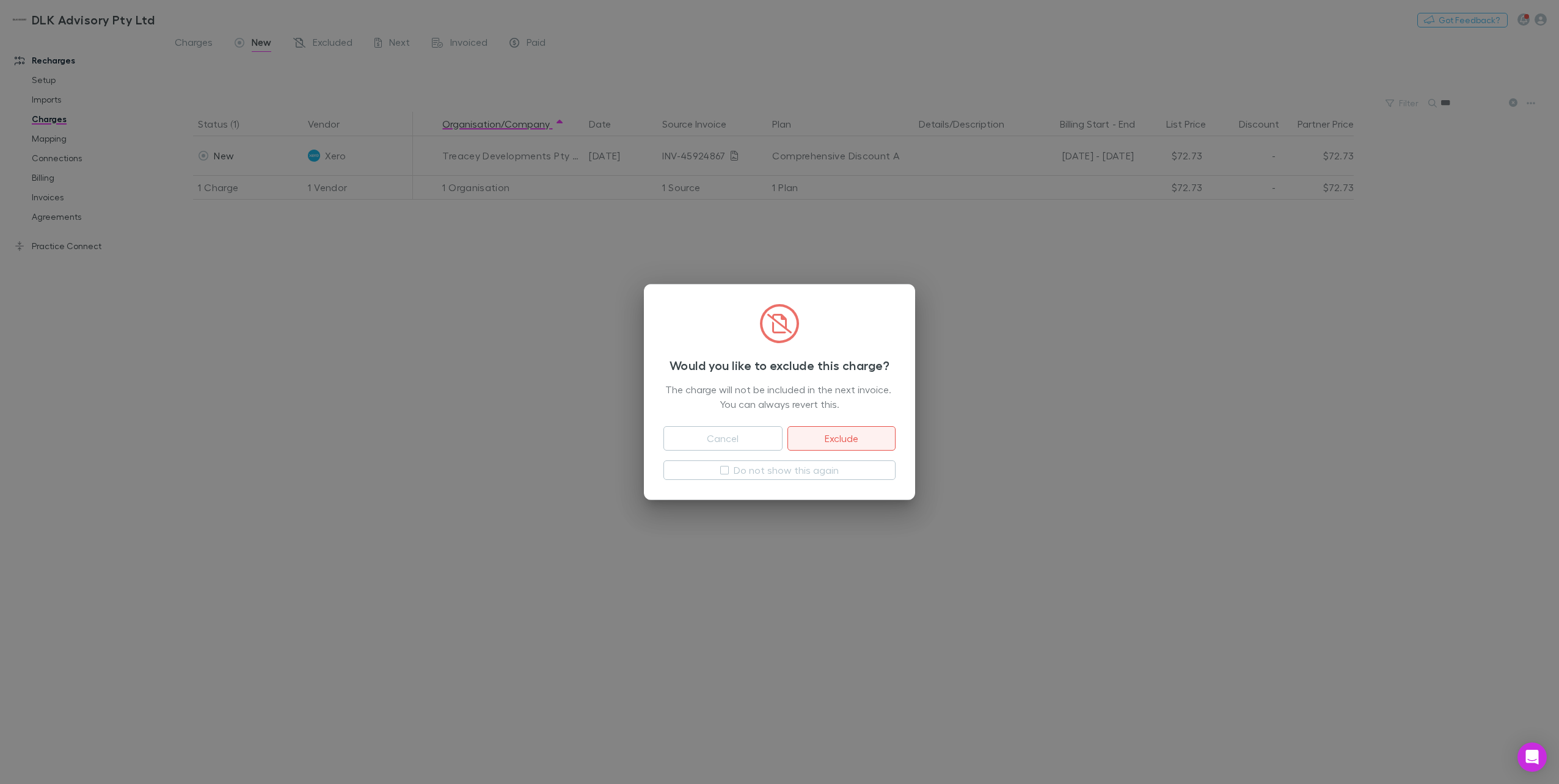
click at [841, 446] on button "Exclude" at bounding box center [841, 438] width 108 height 25
